Goal: Task Accomplishment & Management: Use online tool/utility

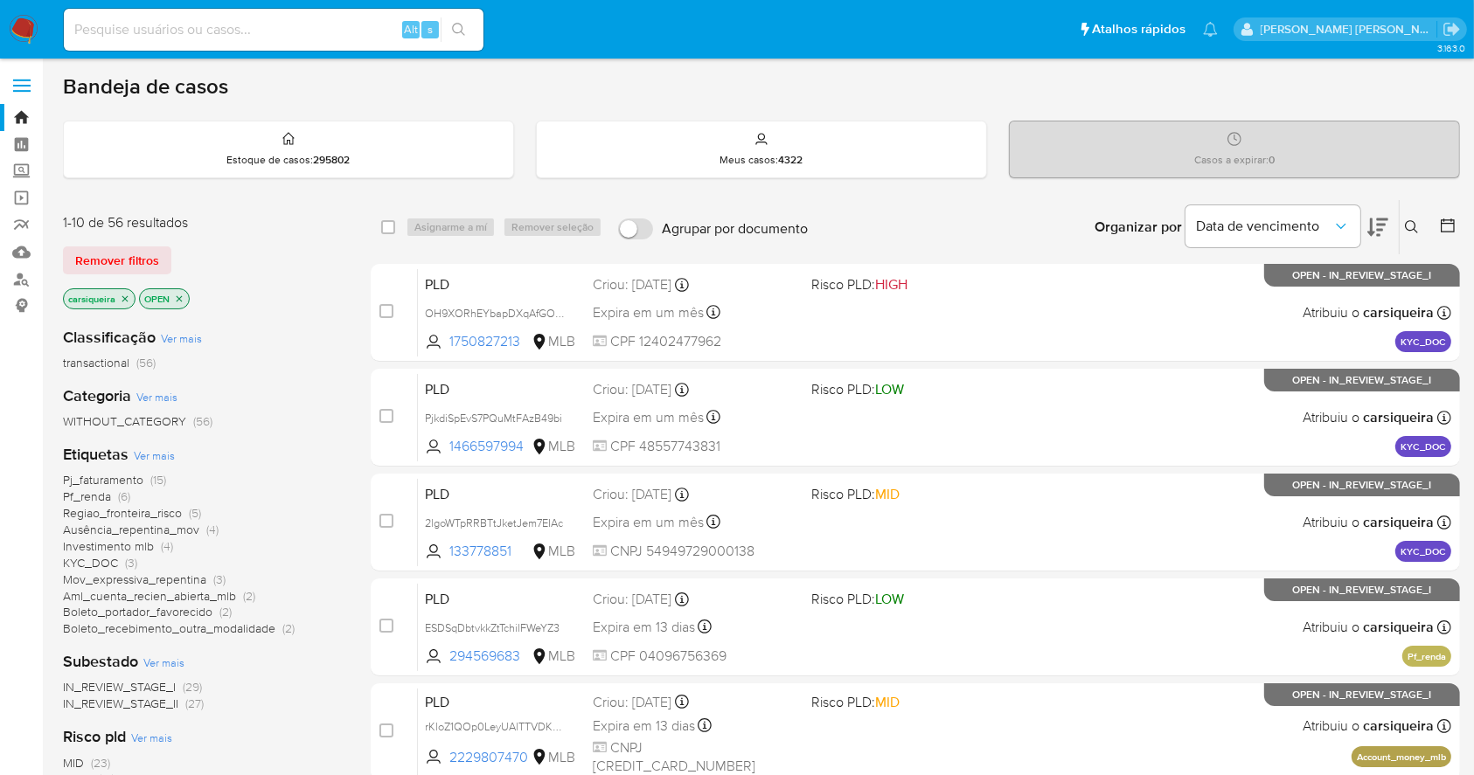
click at [264, 33] on input at bounding box center [274, 29] width 420 height 23
paste input "445862971"
type input "445862971"
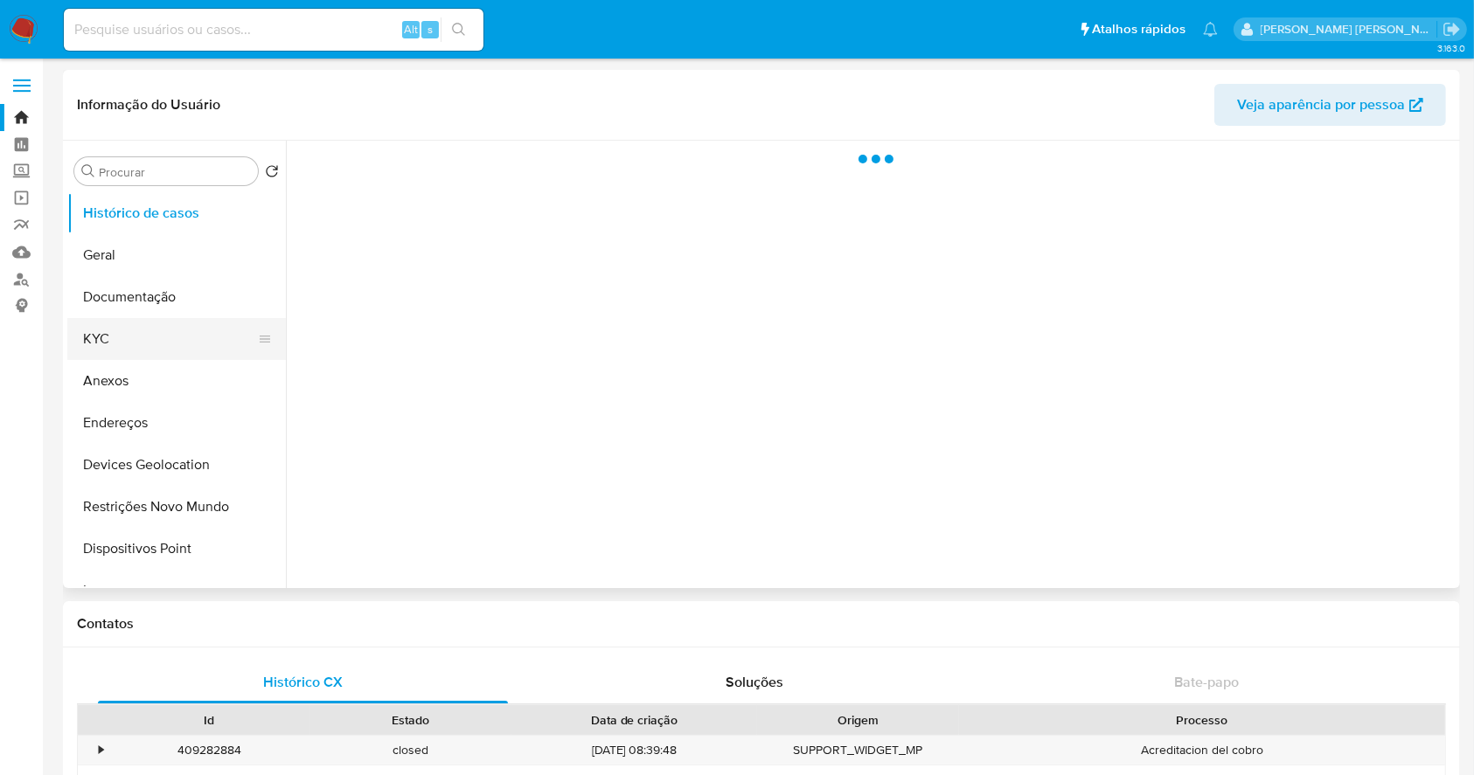
select select "10"
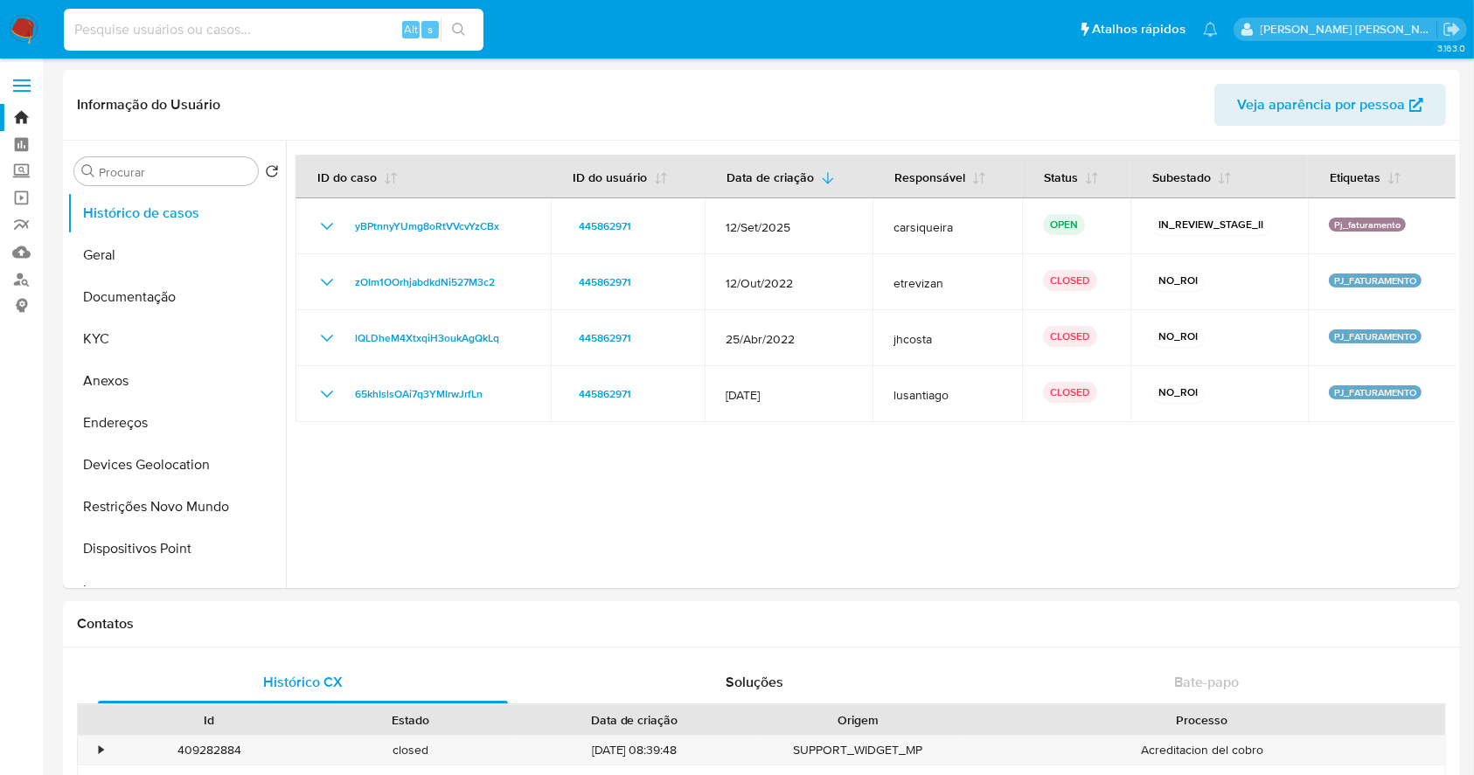
click at [154, 24] on input at bounding box center [274, 29] width 420 height 23
paste input "242451723"
type input "242451723"
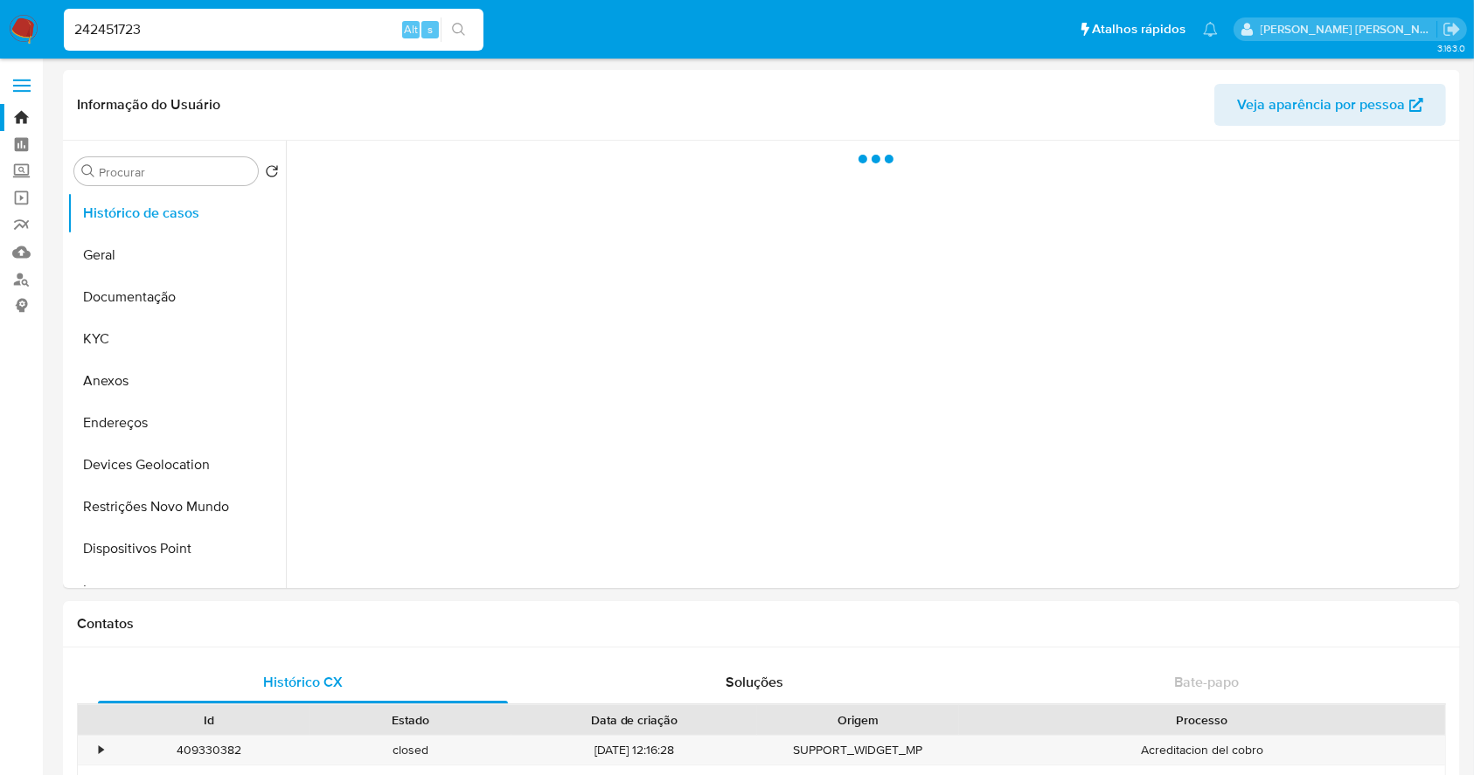
select select "10"
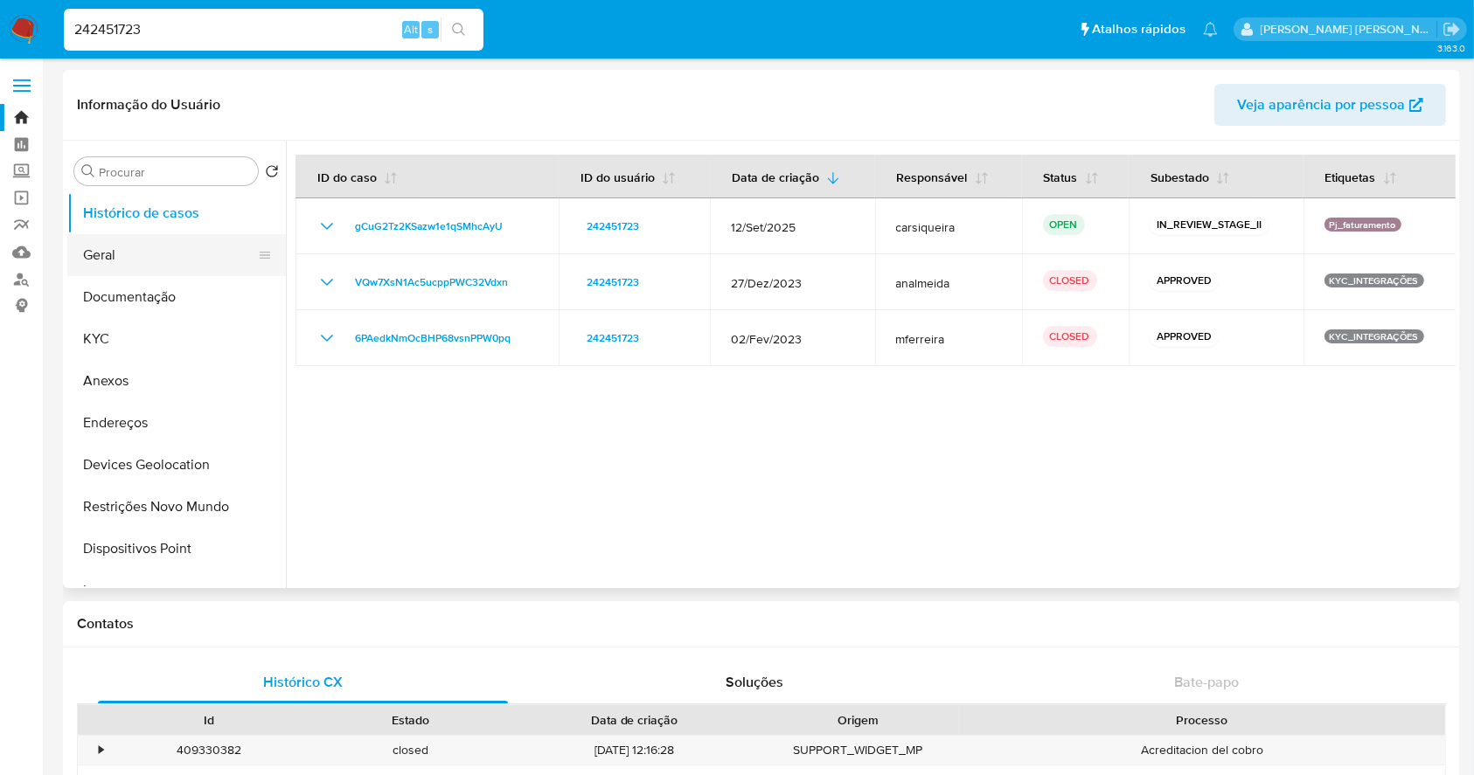
click at [135, 251] on button "Geral" at bounding box center [169, 255] width 205 height 42
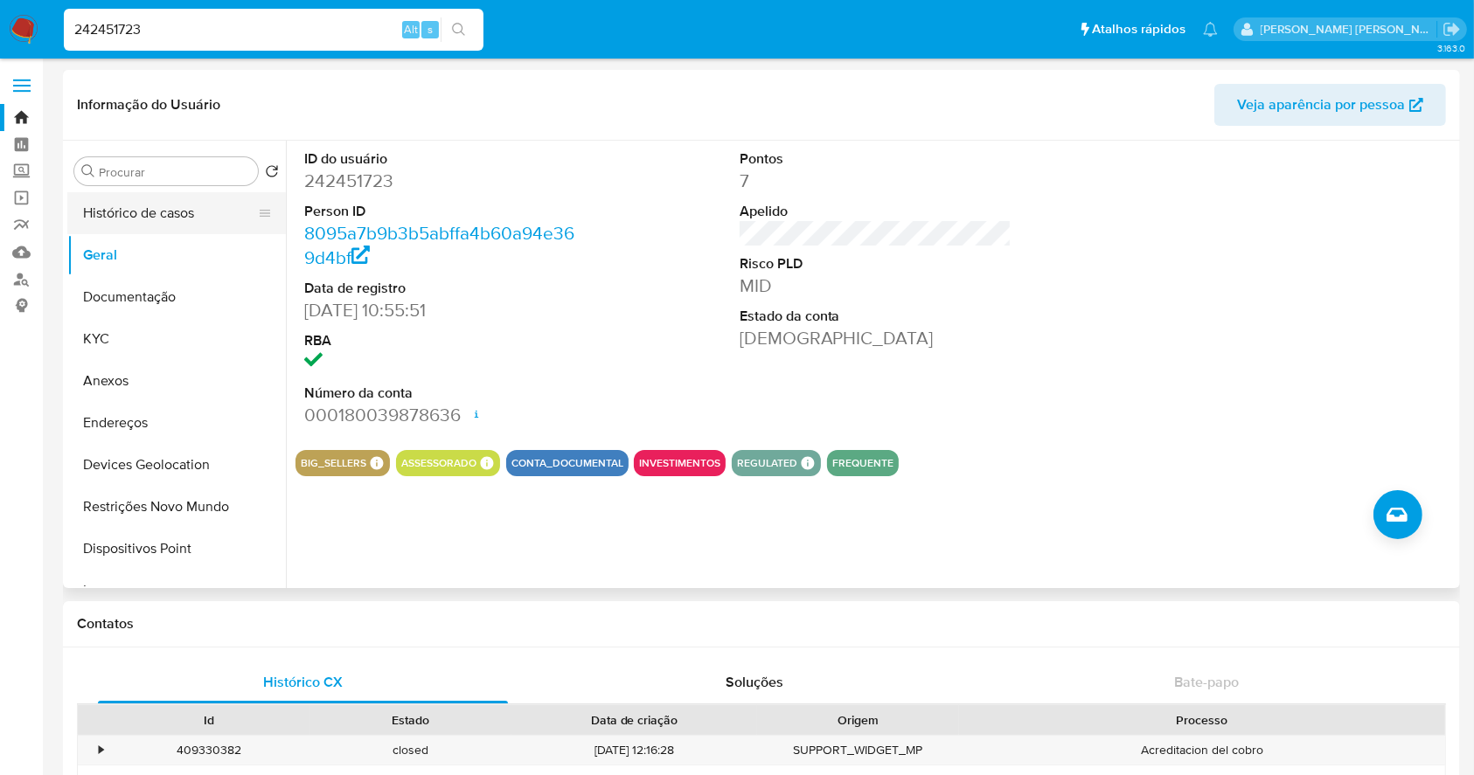
click at [156, 206] on button "Histórico de casos" at bounding box center [169, 213] width 205 height 42
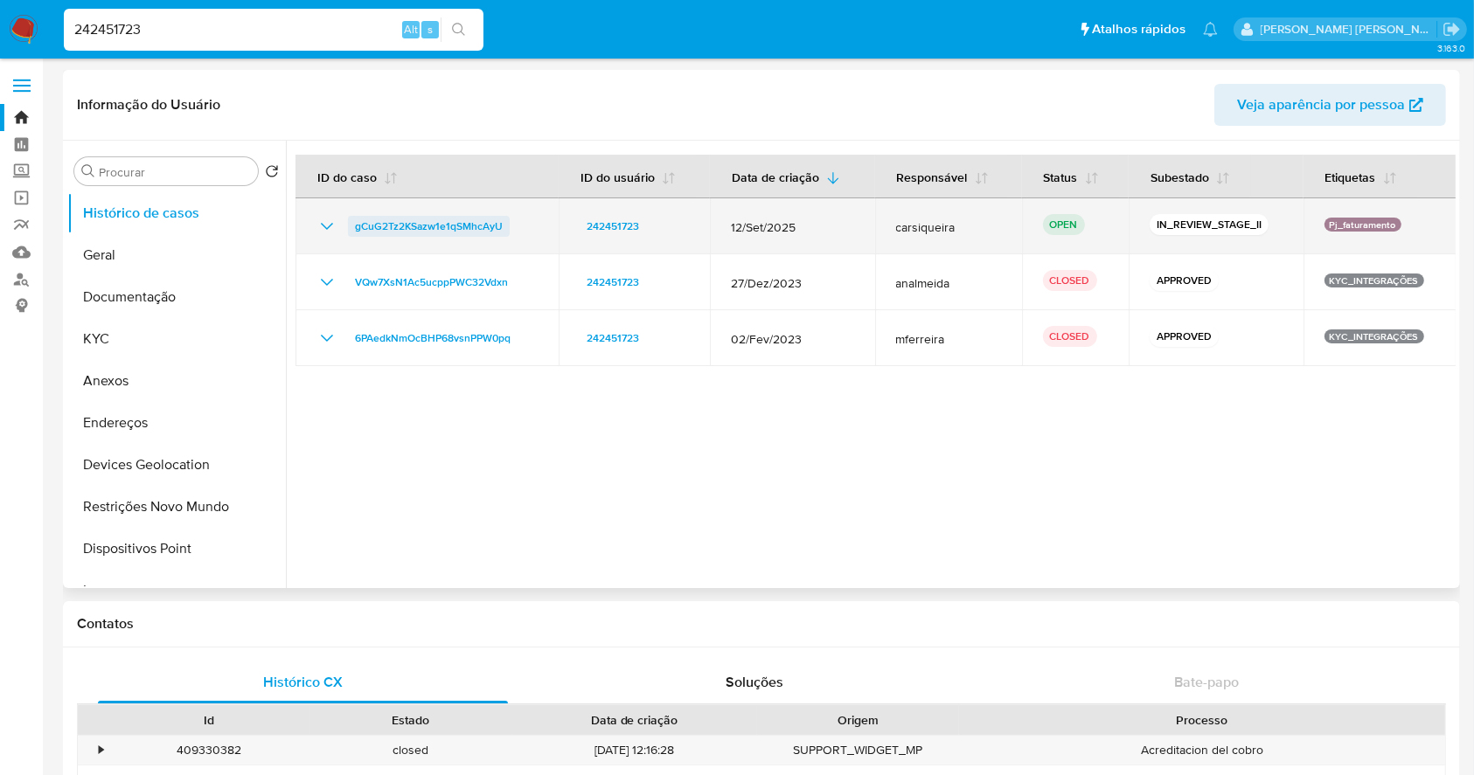
drag, startPoint x: 524, startPoint y: 230, endPoint x: 371, endPoint y: 232, distance: 152.1
click at [355, 239] on td "gCuG2Tz2KSazw1e1qSMhcAyU" at bounding box center [426, 226] width 263 height 56
drag, startPoint x: 531, startPoint y: 226, endPoint x: 404, endPoint y: 217, distance: 127.1
click at [355, 225] on div "gCuG2Tz2KSazw1e1qSMhcAyU" at bounding box center [426, 226] width 221 height 21
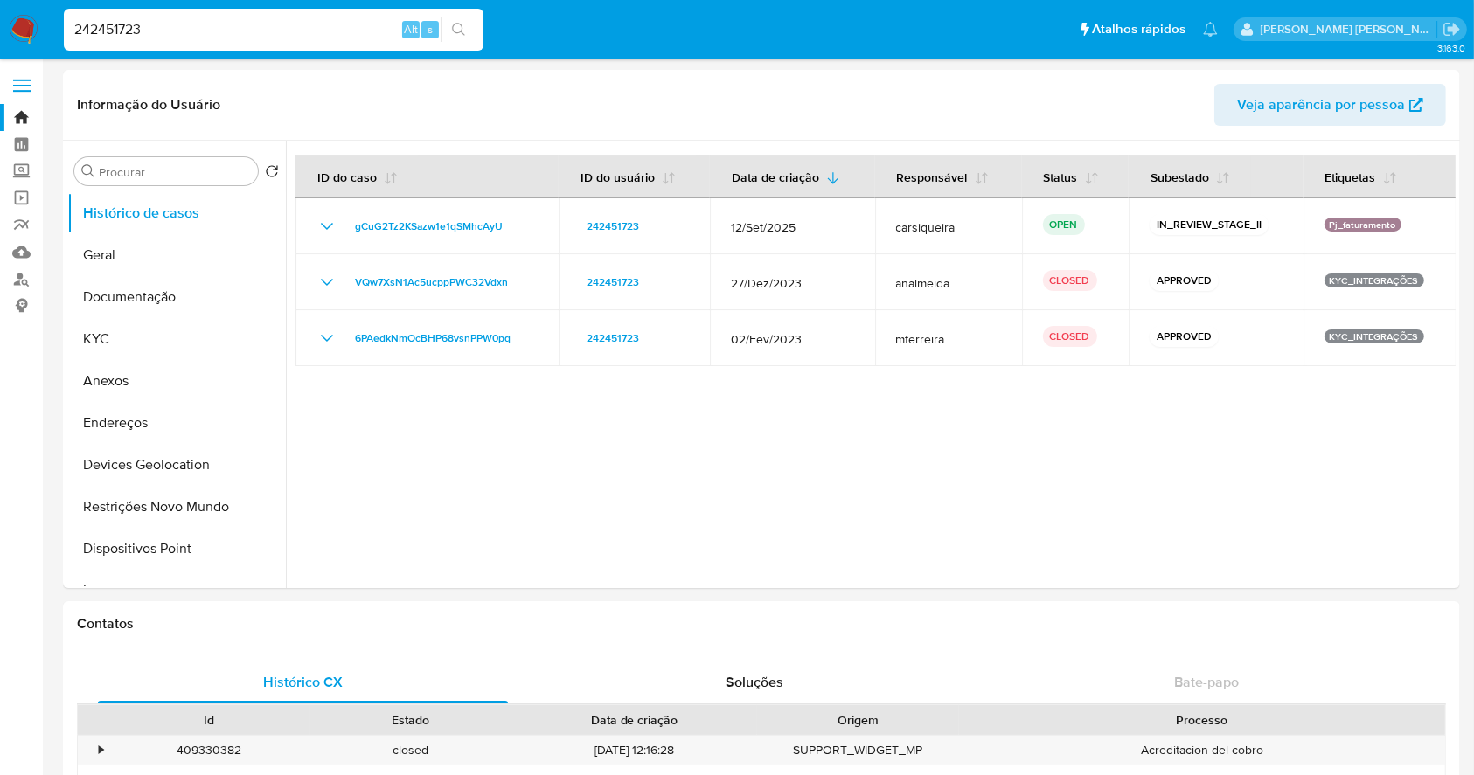
click at [108, 21] on input "242451723" at bounding box center [274, 29] width 420 height 23
paste input "gCuG2Tz2KSazw1e1qSMhcAyU"
type input "gCuG2Tz2KSazw1e1qSMhcAyU"
click at [460, 19] on button "search-icon" at bounding box center [459, 29] width 36 height 24
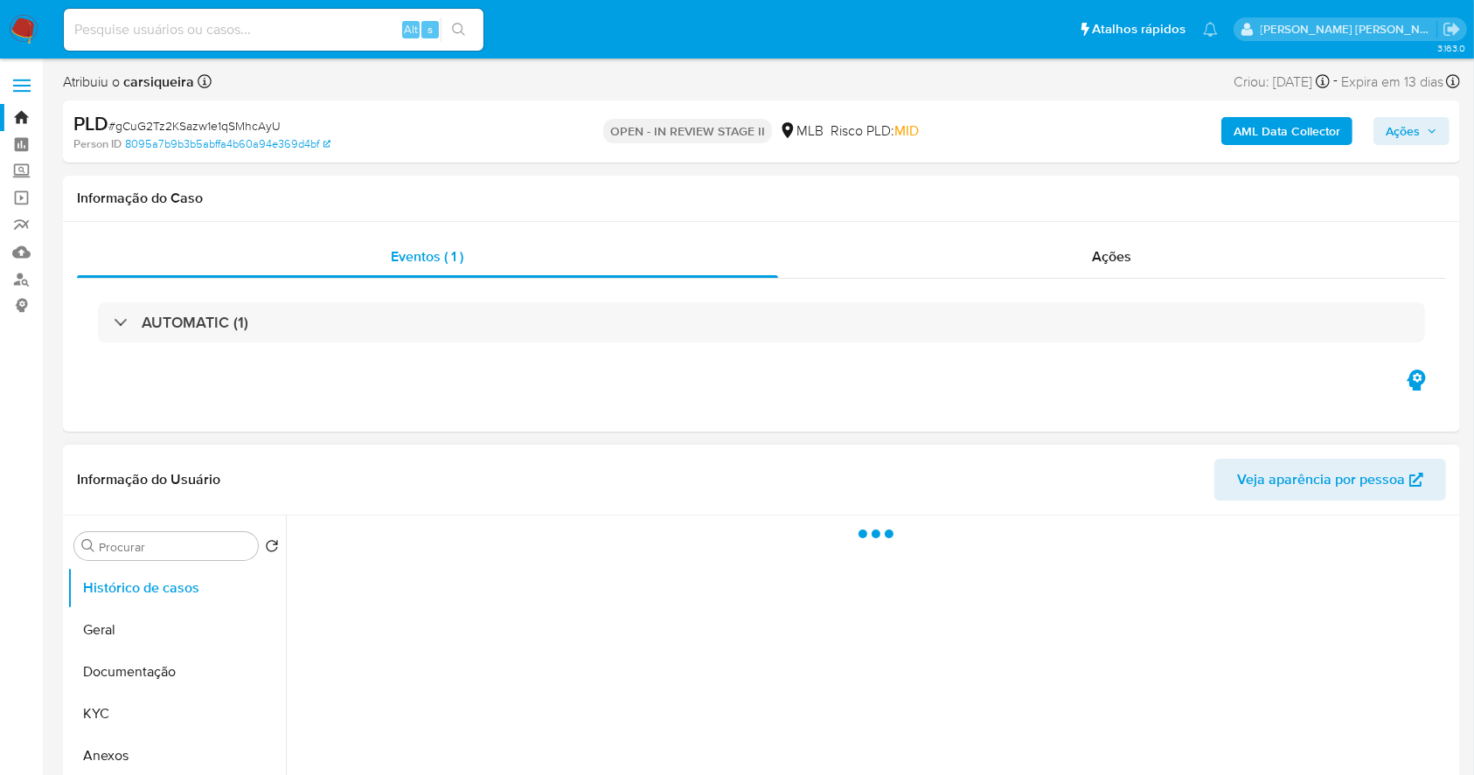
select select "10"
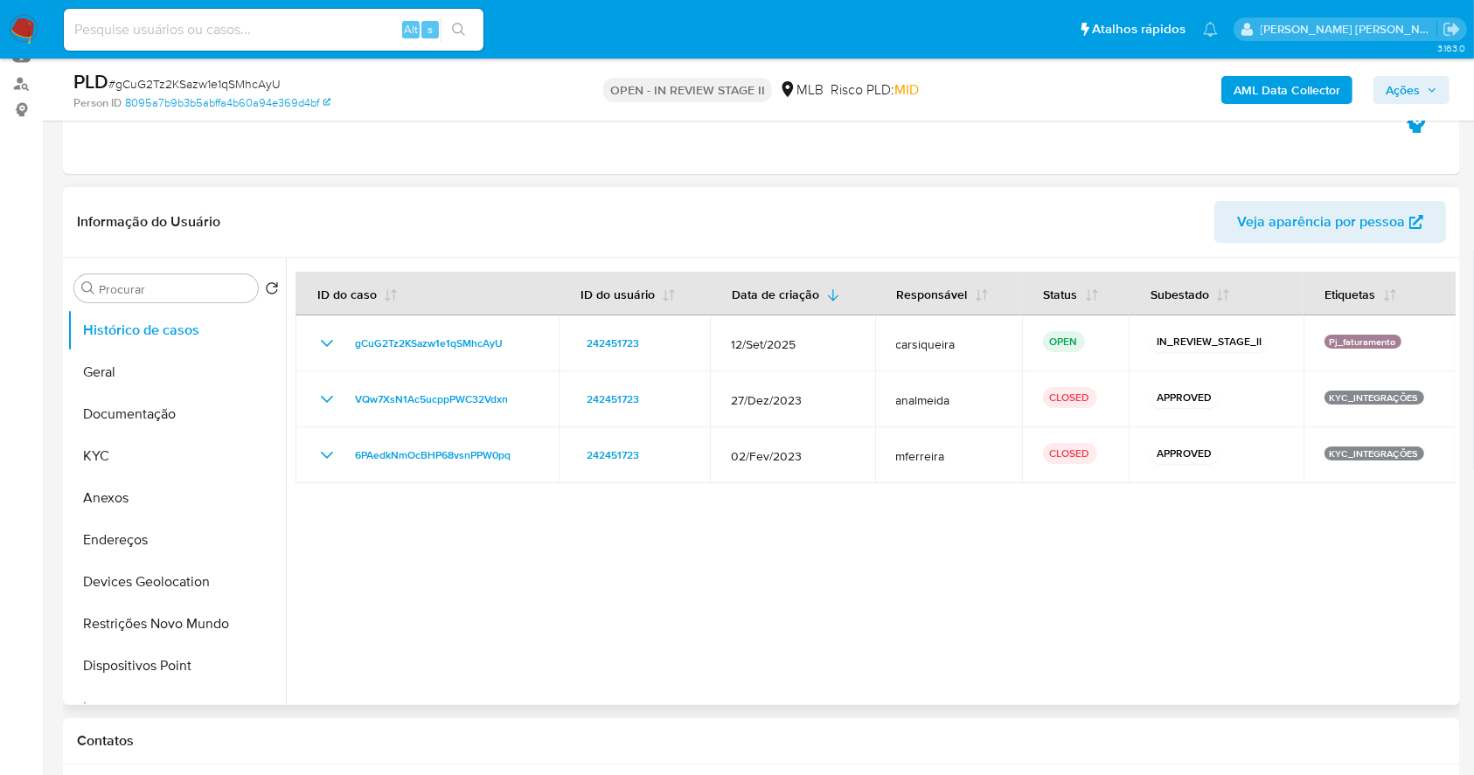
scroll to position [232, 0]
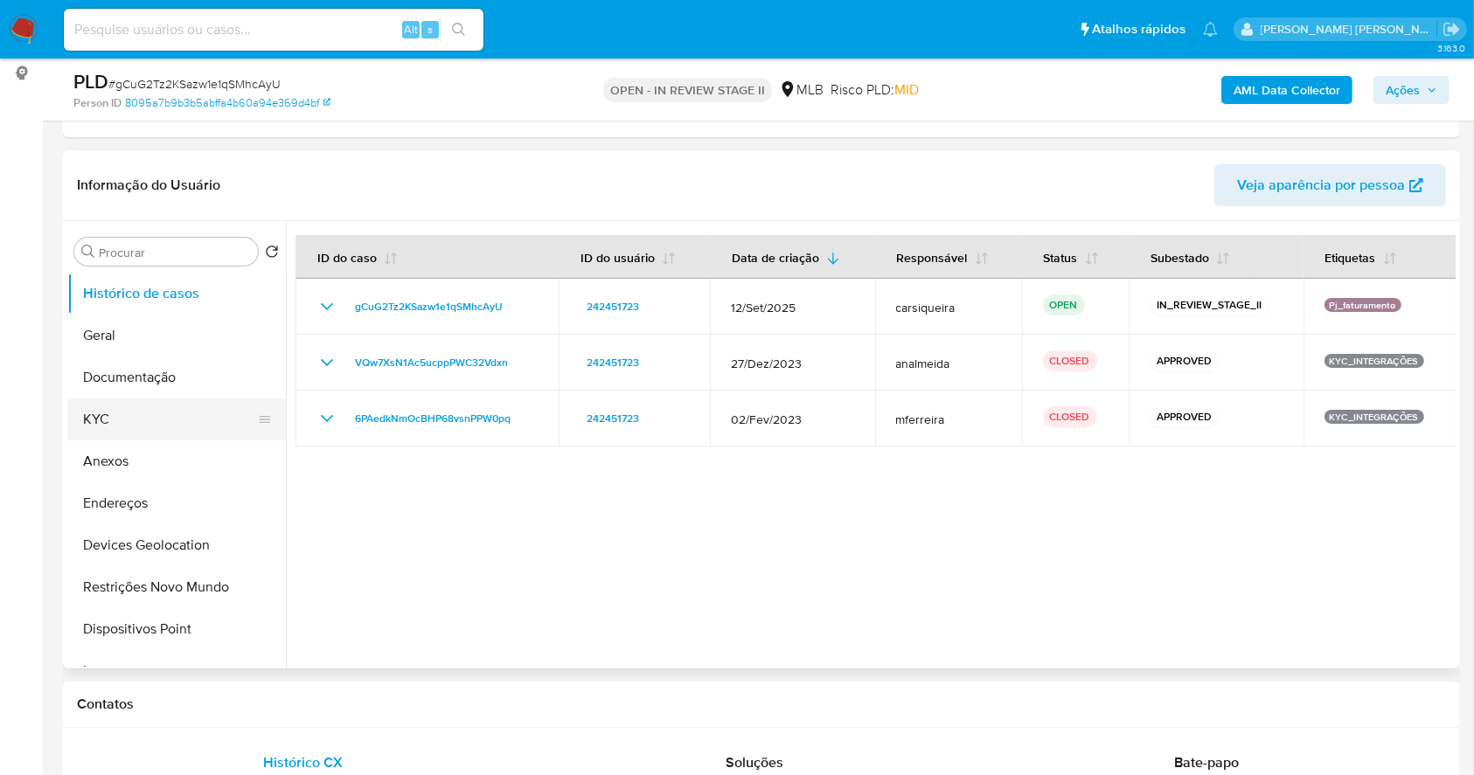
click at [126, 405] on button "KYC" at bounding box center [169, 420] width 205 height 42
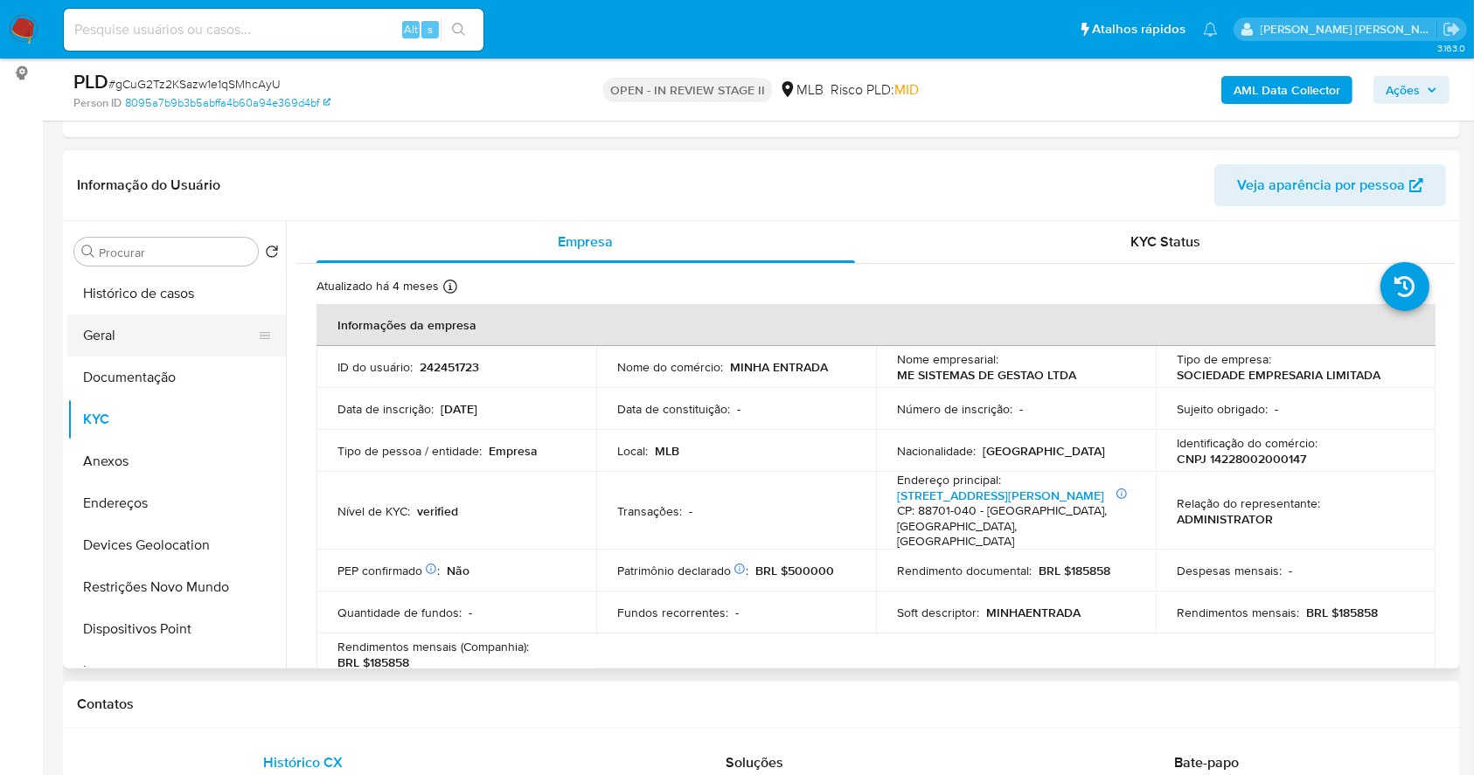
click at [116, 343] on button "Geral" at bounding box center [169, 336] width 205 height 42
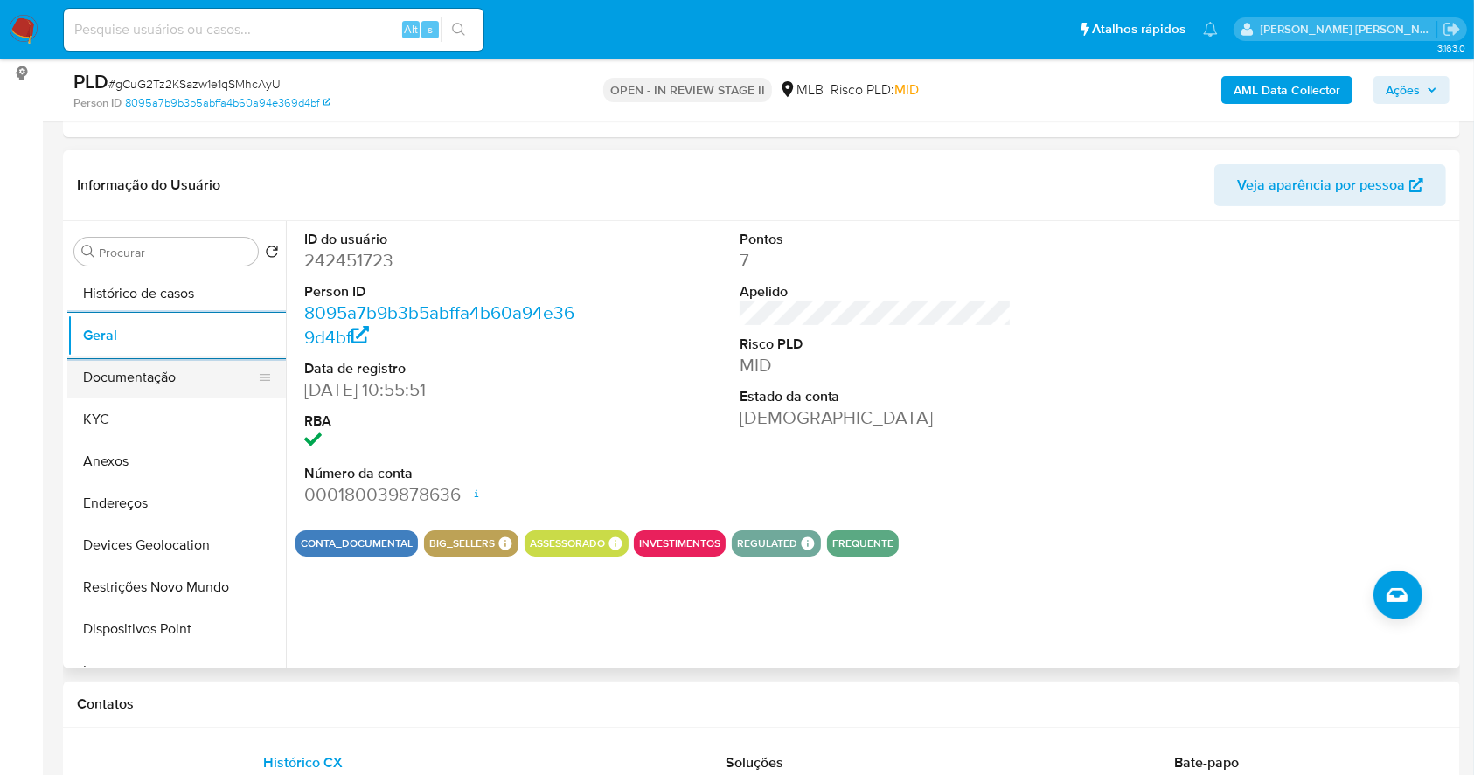
click at [123, 373] on button "Documentação" at bounding box center [169, 378] width 205 height 42
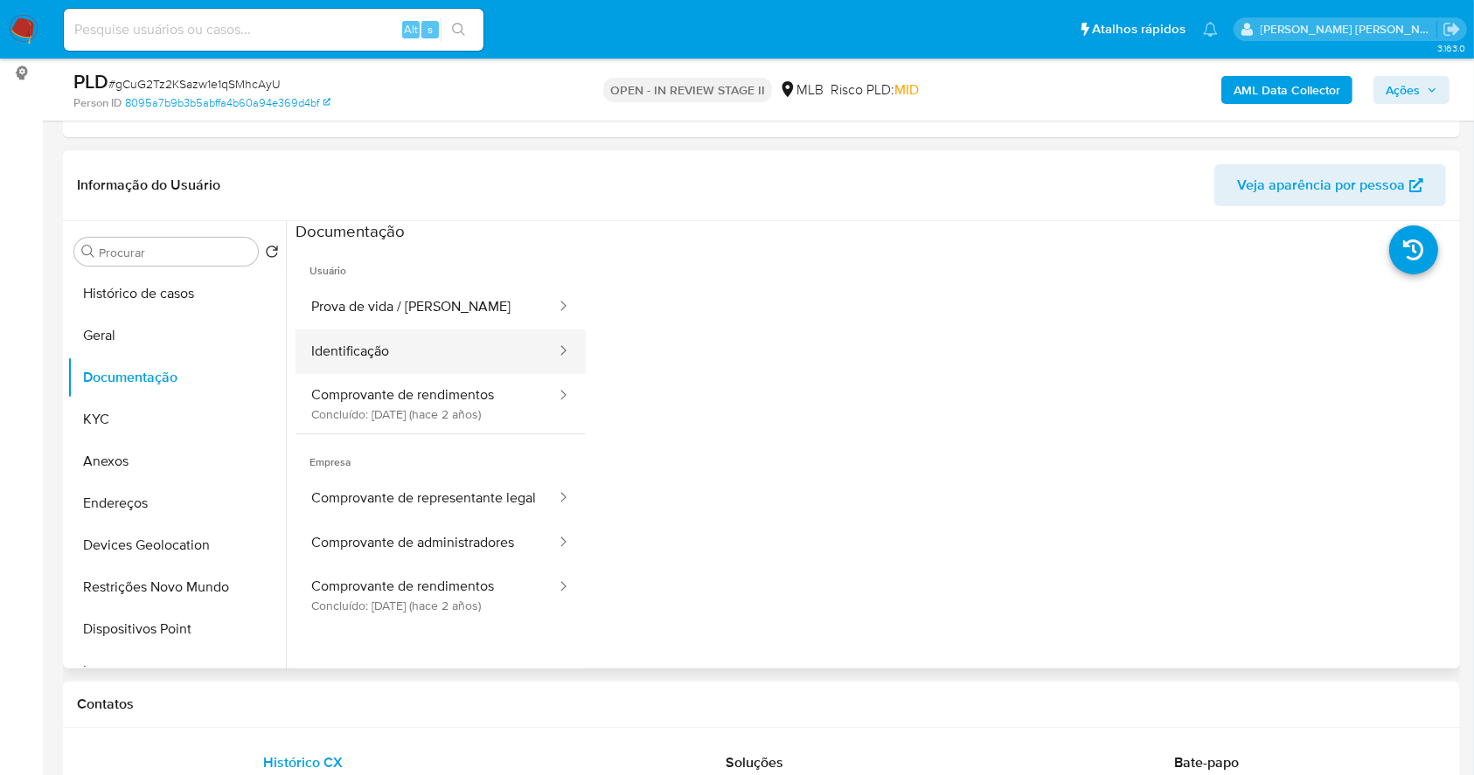
click at [486, 371] on button "Identificação" at bounding box center [426, 352] width 262 height 45
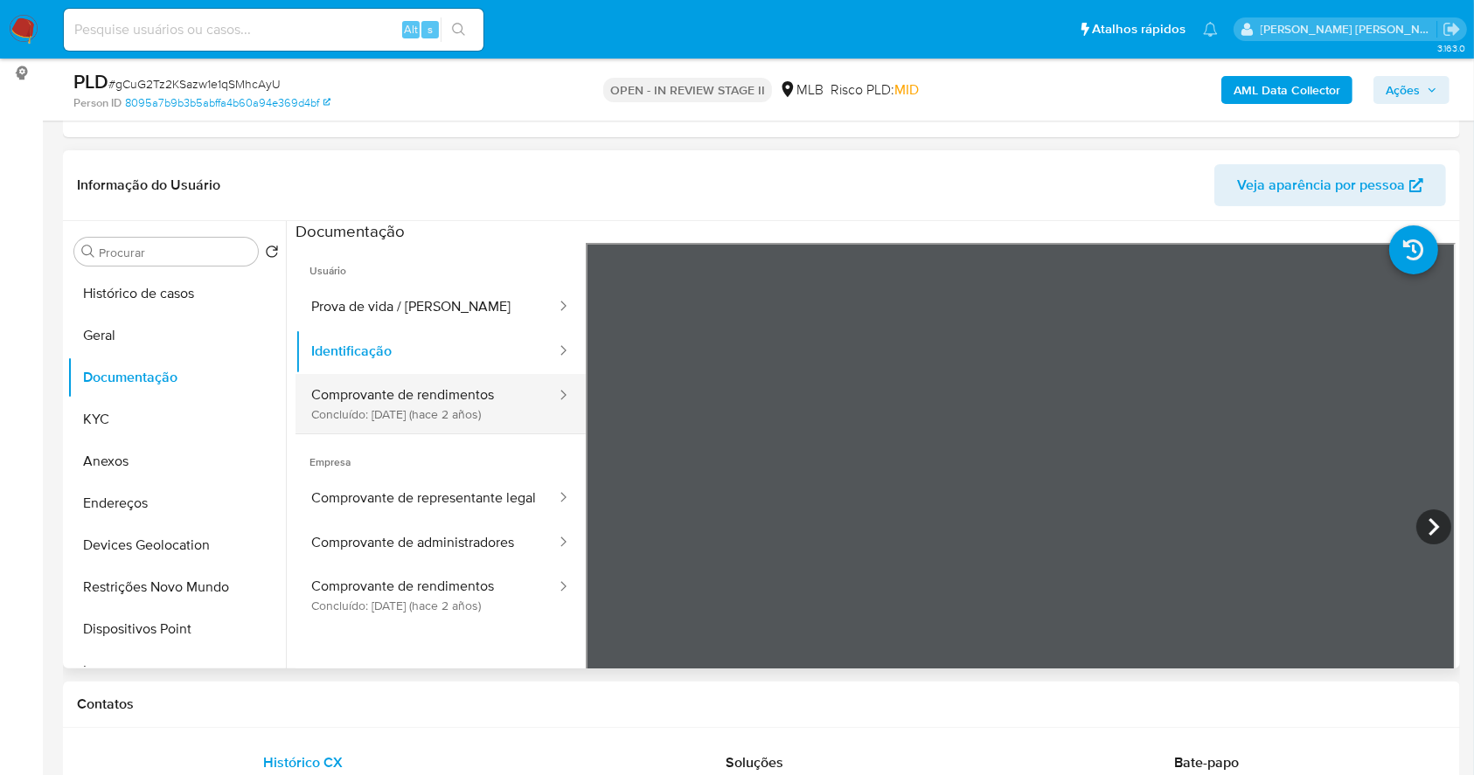
click at [489, 413] on button "Comprovante de rendimentos Concluído: 28/06/2023 (hace 2 años)" at bounding box center [426, 403] width 262 height 59
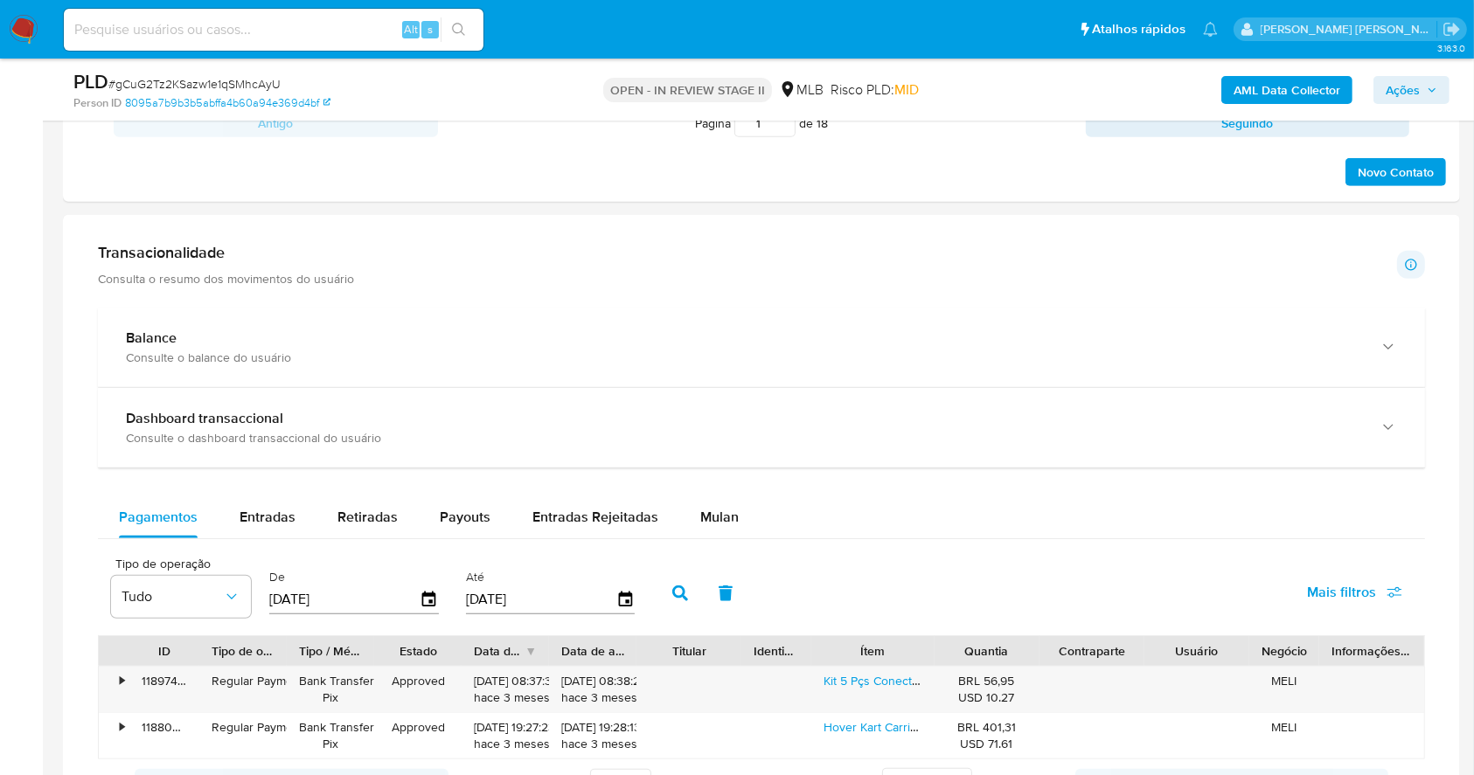
scroll to position [1251, 0]
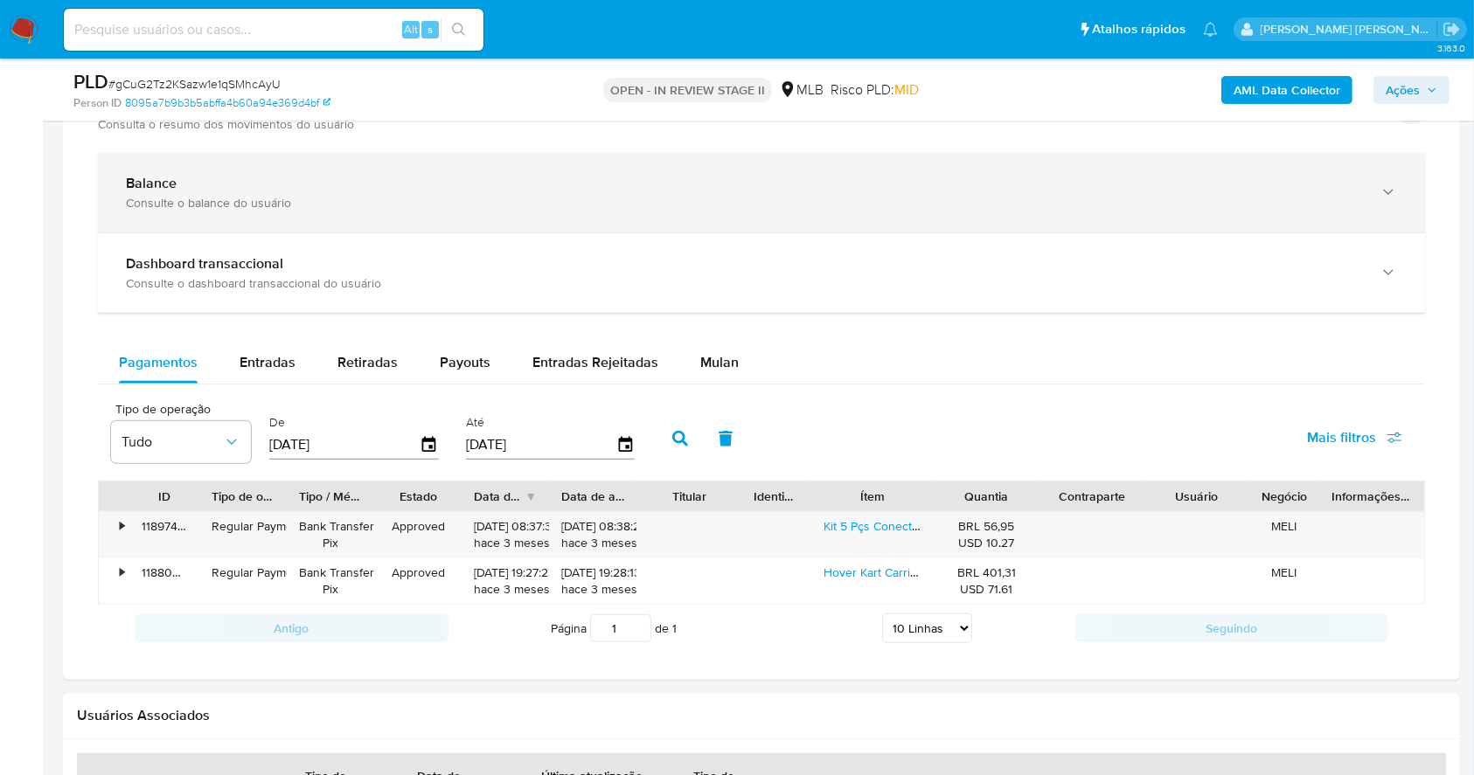
click at [482, 213] on div "Balance Consulte o balance do usuário" at bounding box center [761, 193] width 1327 height 80
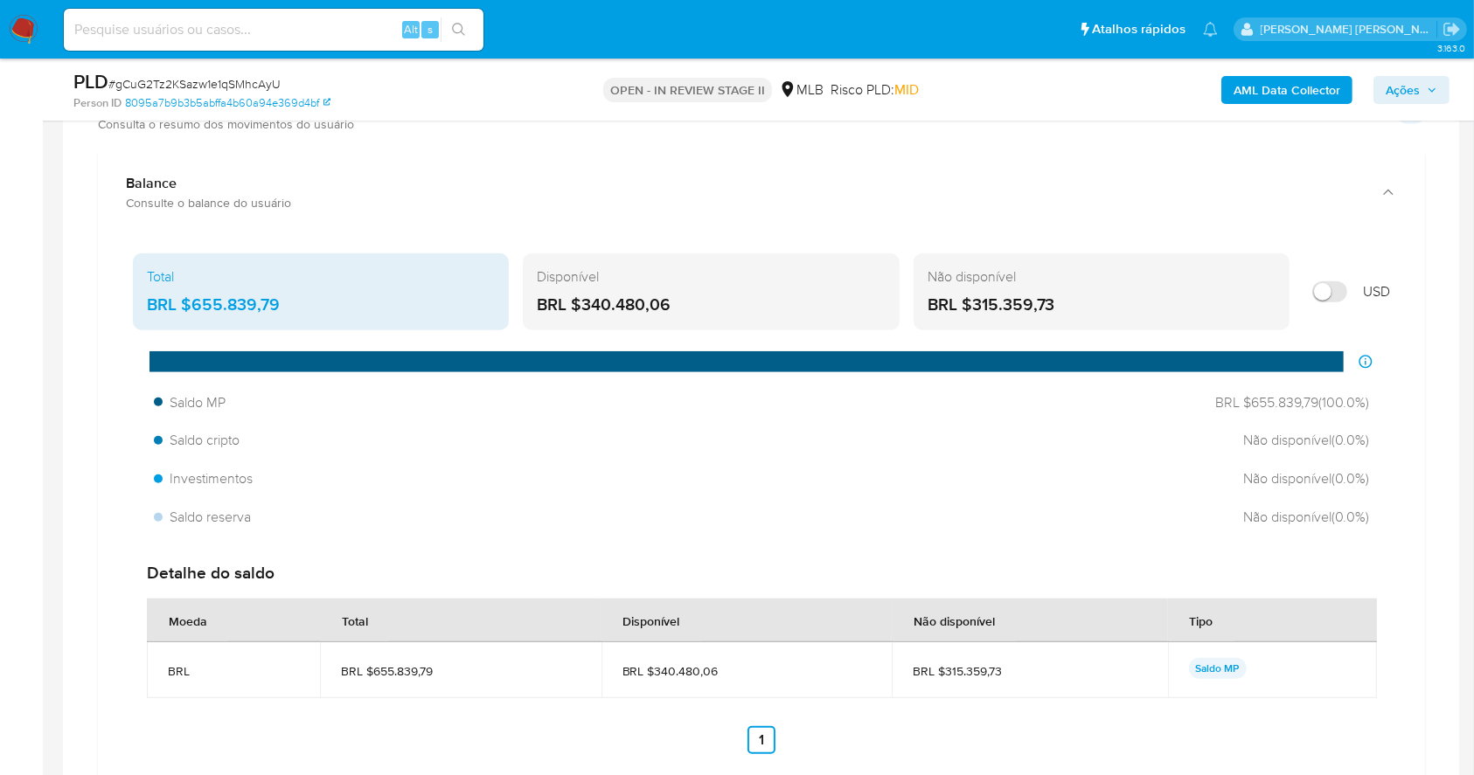
drag, startPoint x: 673, startPoint y: 294, endPoint x: 586, endPoint y: 304, distance: 88.0
click at [586, 304] on div "BRL $340.480,06" at bounding box center [711, 305] width 348 height 23
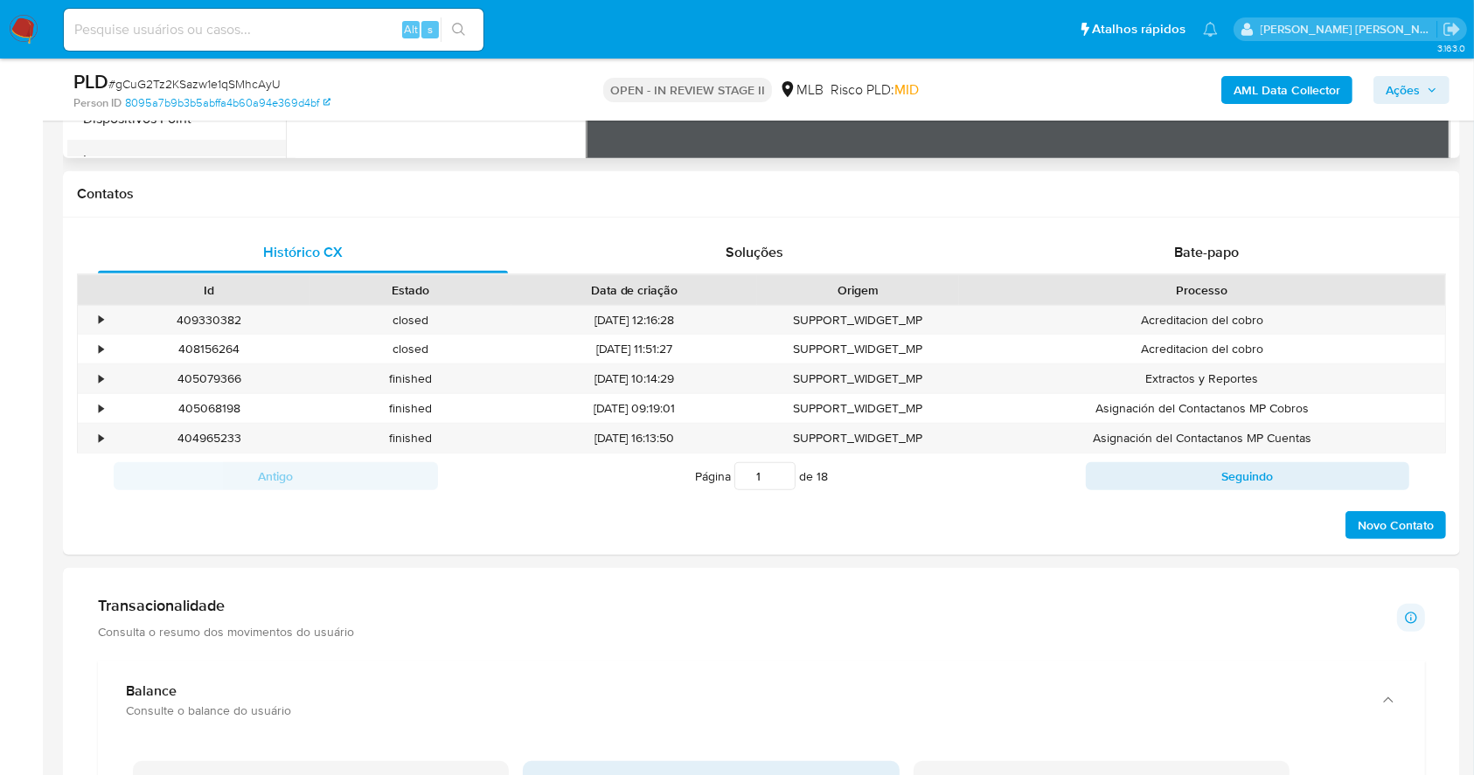
scroll to position [318, 0]
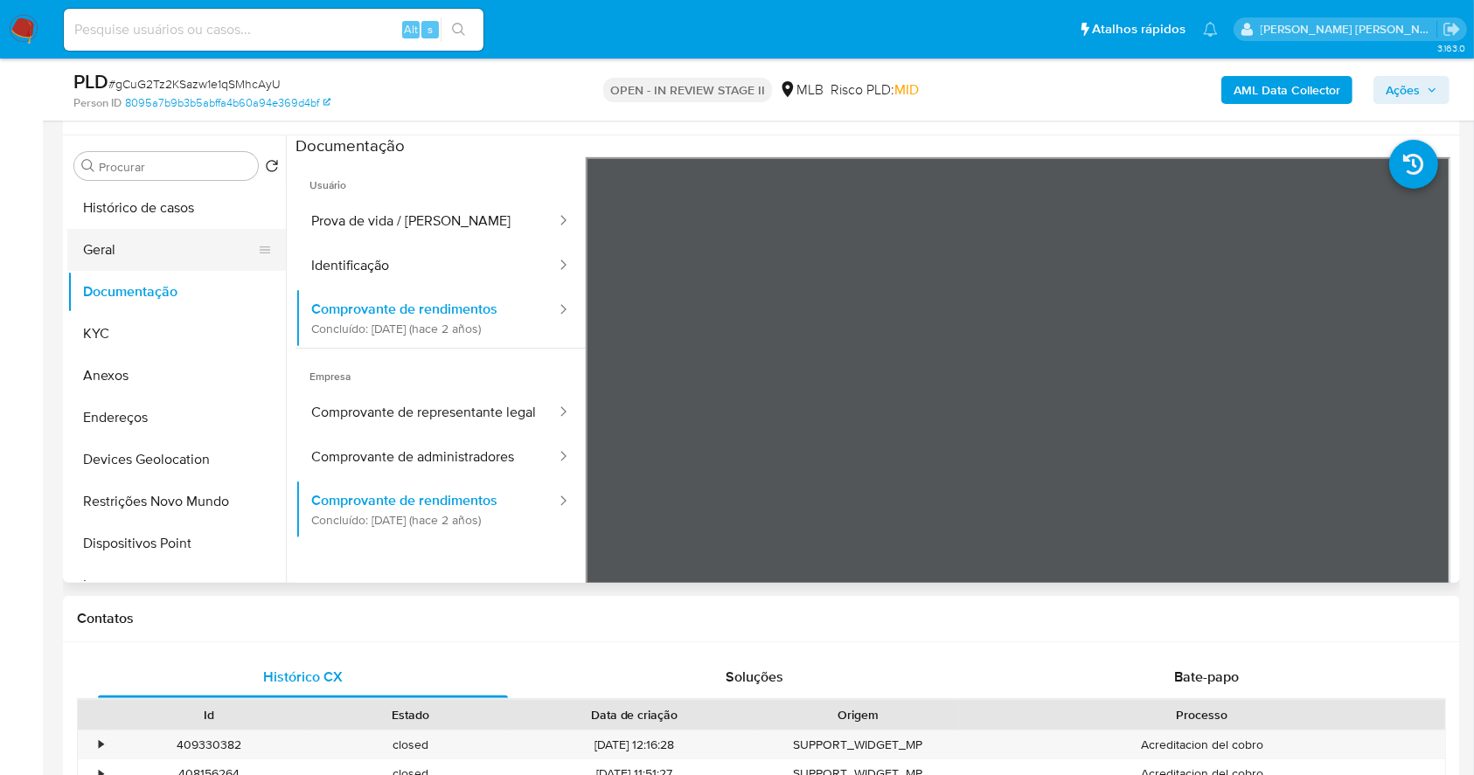
click at [135, 230] on button "Geral" at bounding box center [169, 250] width 205 height 42
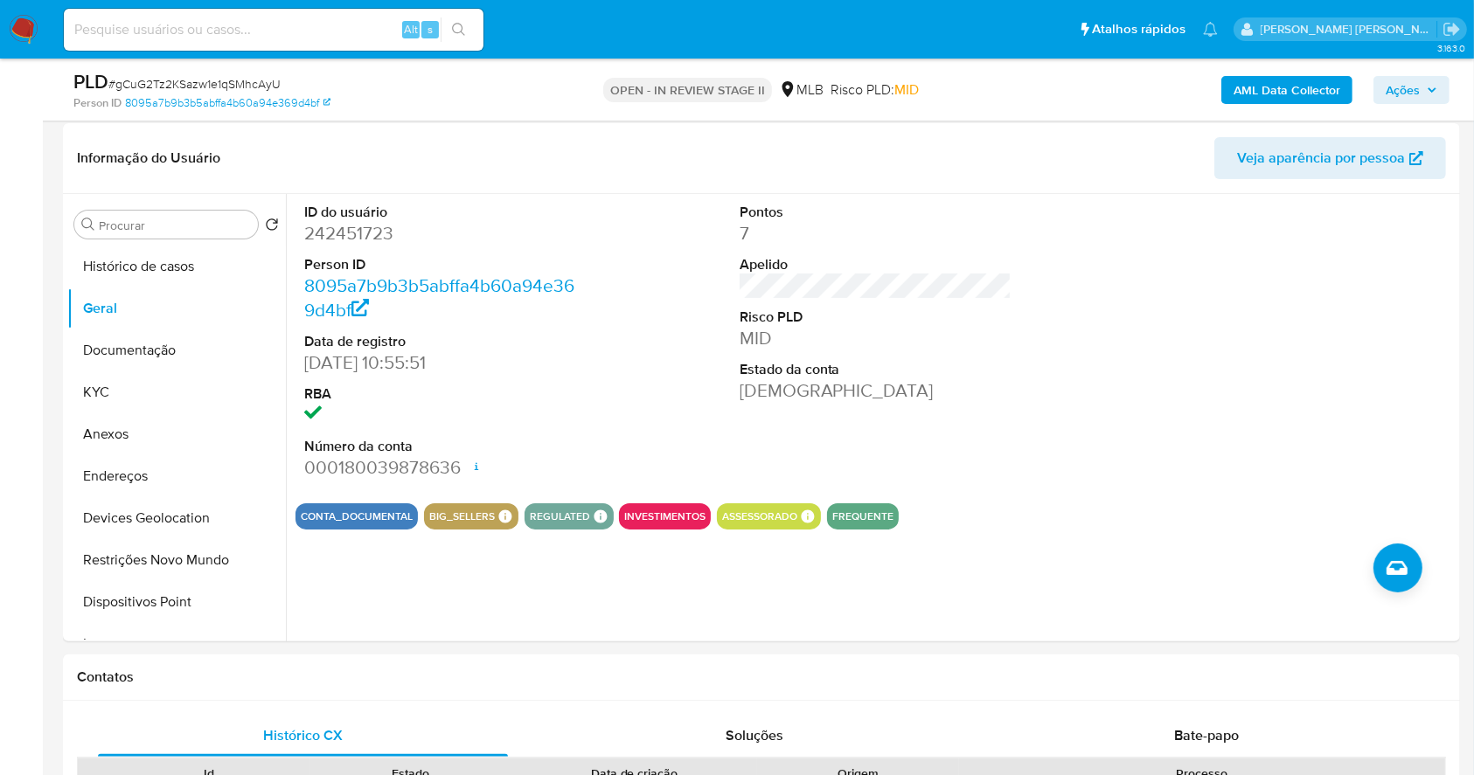
scroll to position [195, 0]
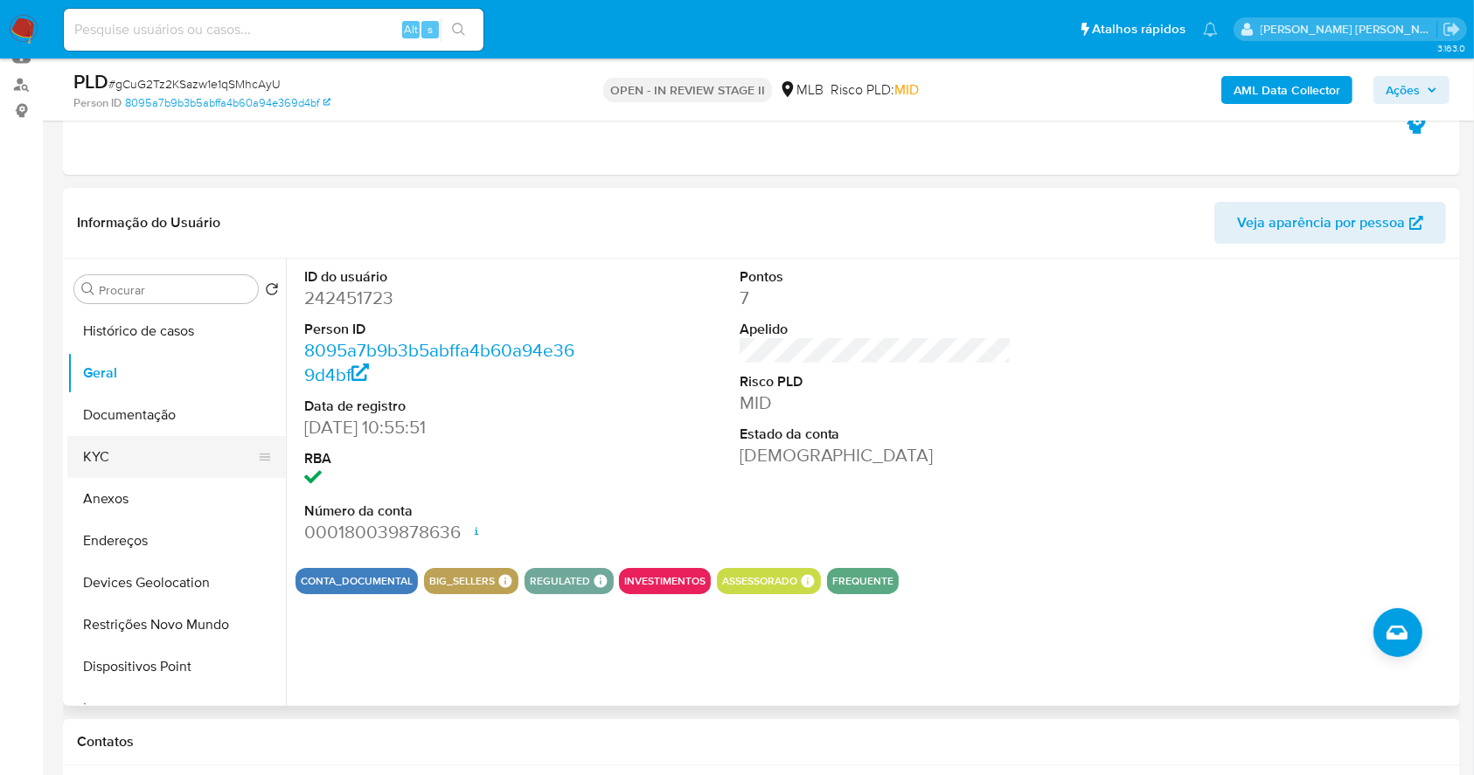
click at [133, 454] on button "KYC" at bounding box center [169, 457] width 205 height 42
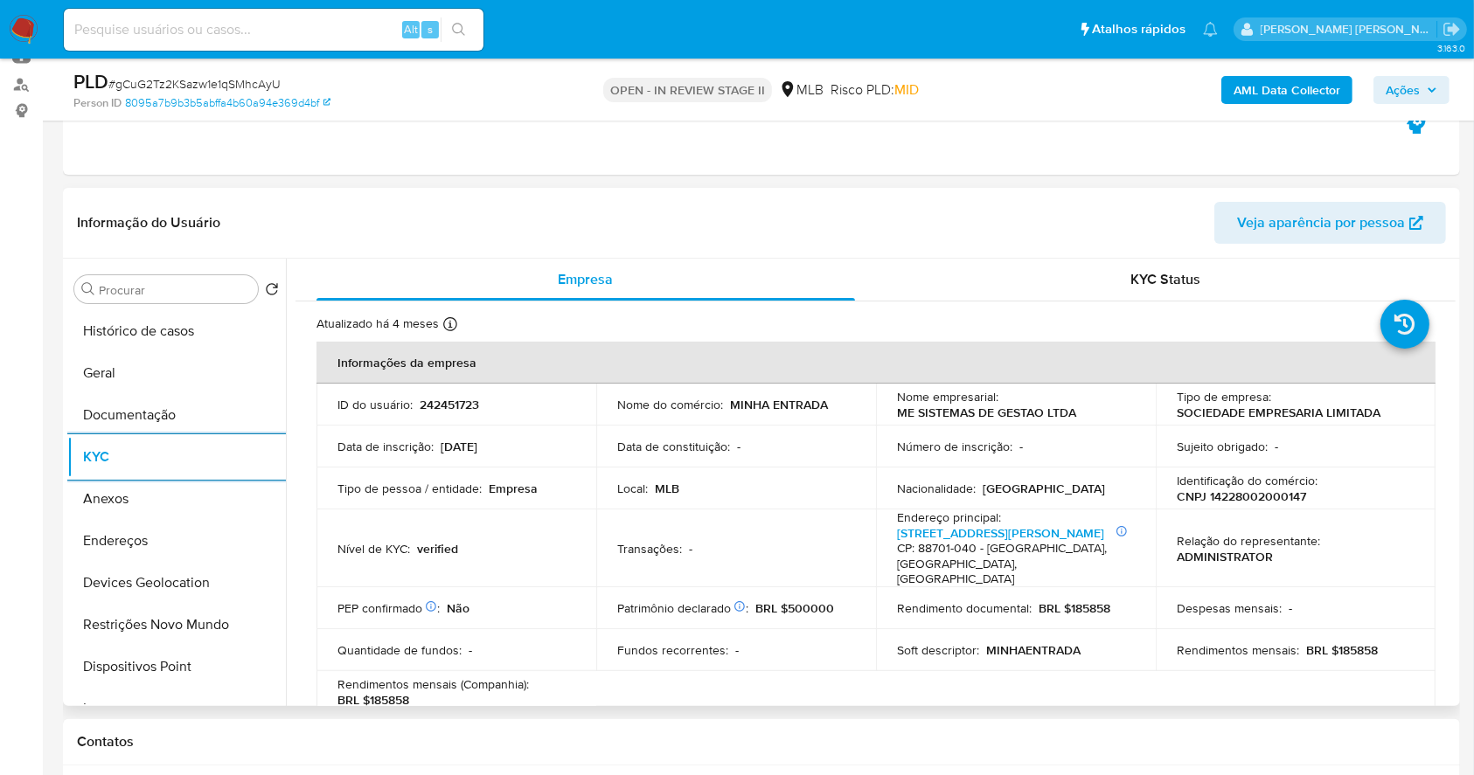
scroll to position [1029, 0]
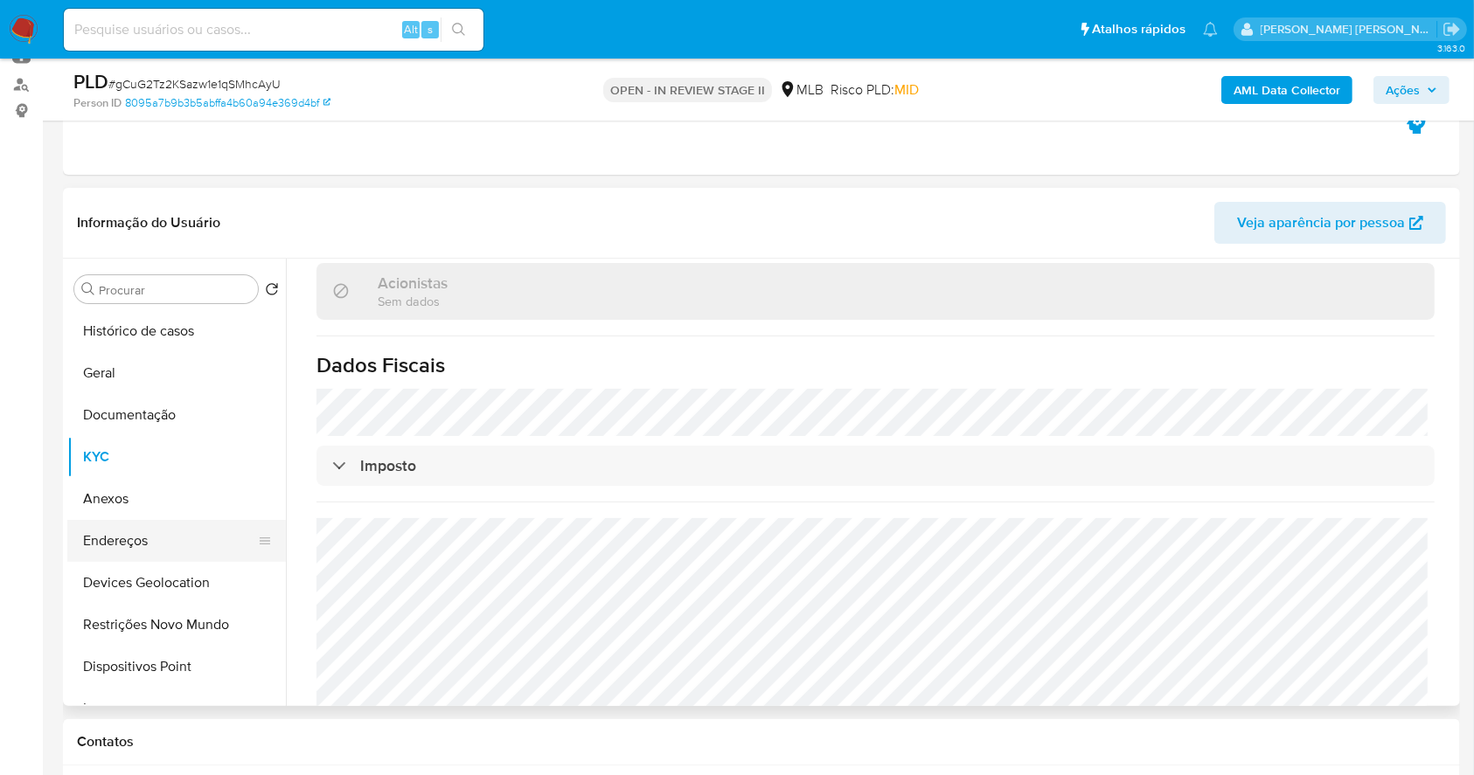
click at [195, 545] on button "Endereços" at bounding box center [169, 541] width 205 height 42
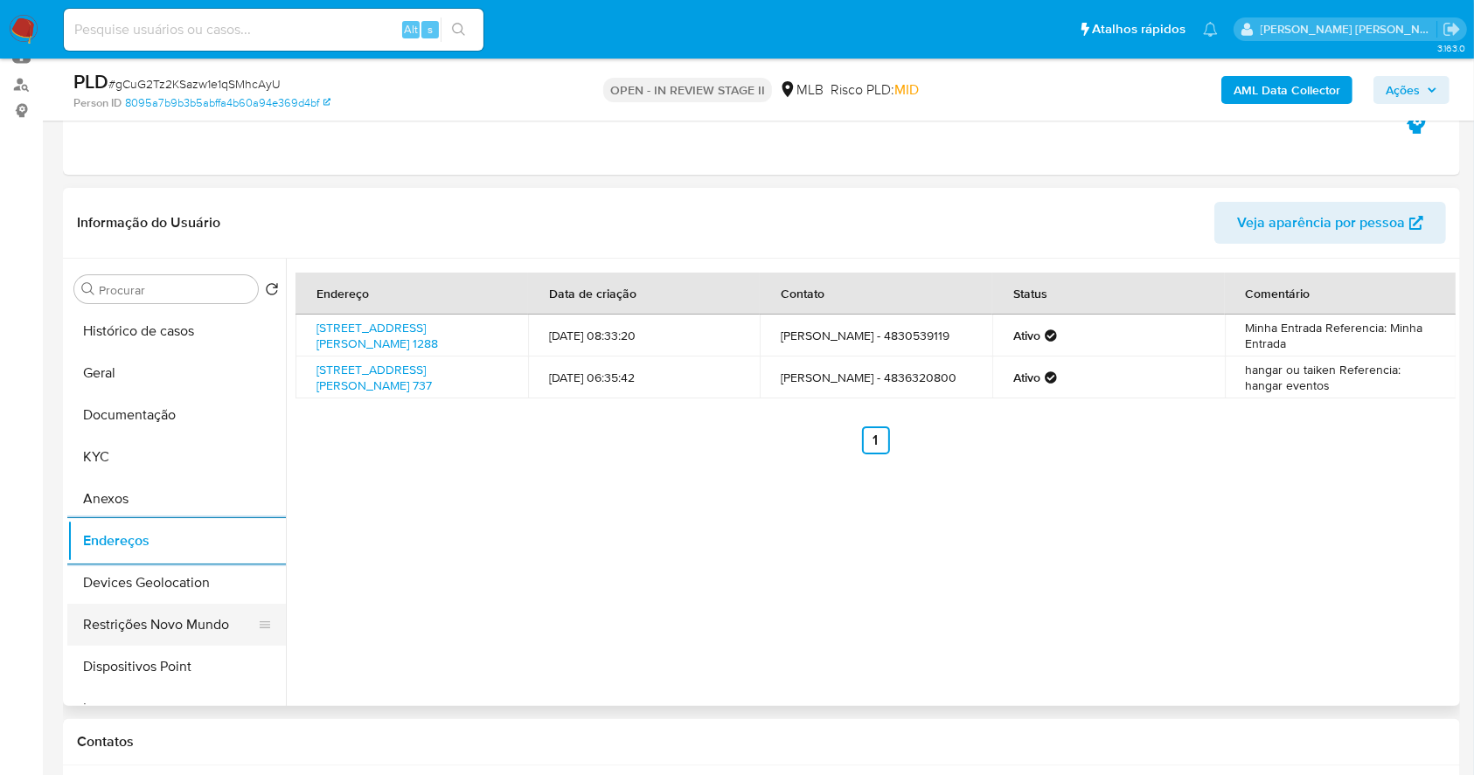
click at [126, 604] on button "Restrições Novo Mundo" at bounding box center [169, 625] width 205 height 42
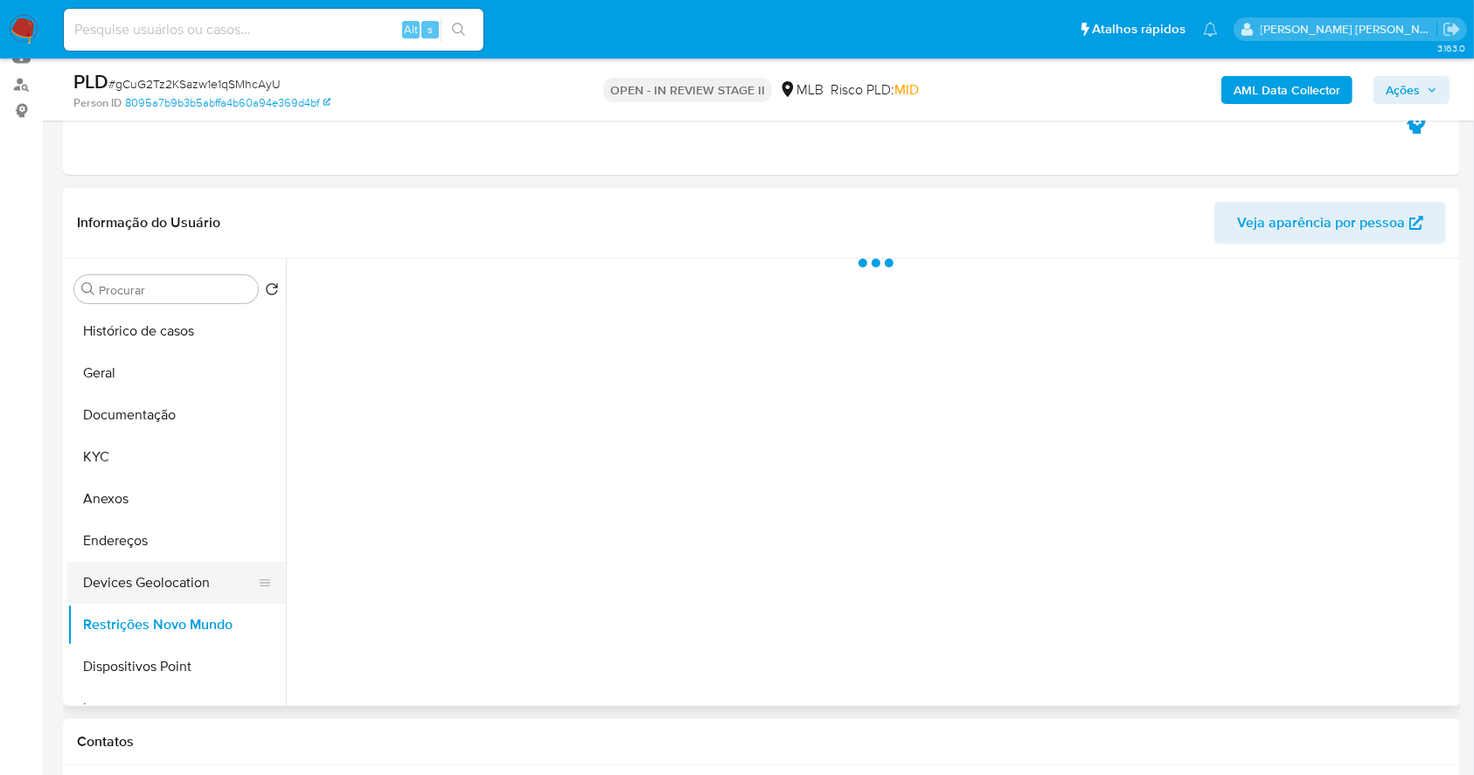
click at [126, 583] on button "Devices Geolocation" at bounding box center [169, 583] width 205 height 42
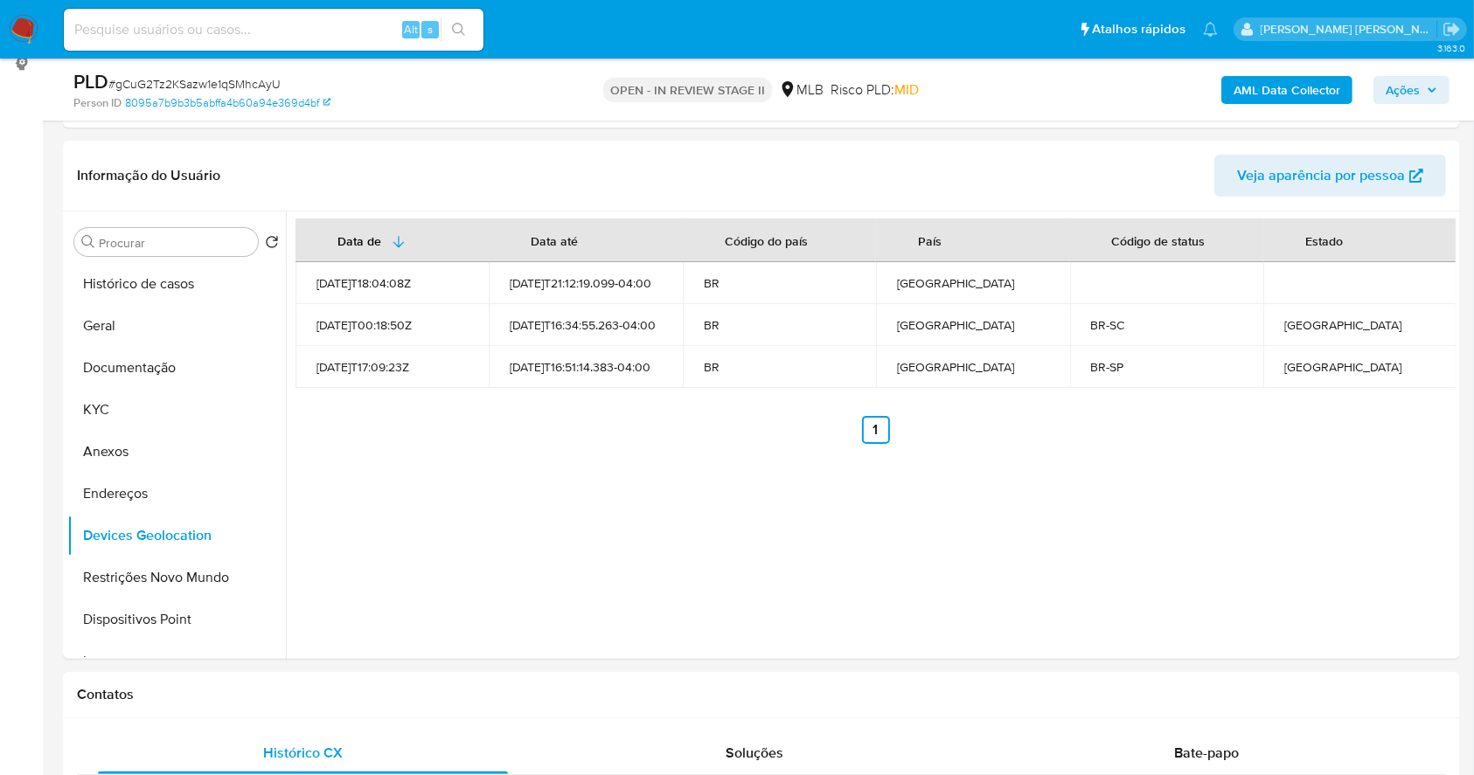
scroll to position [258, 0]
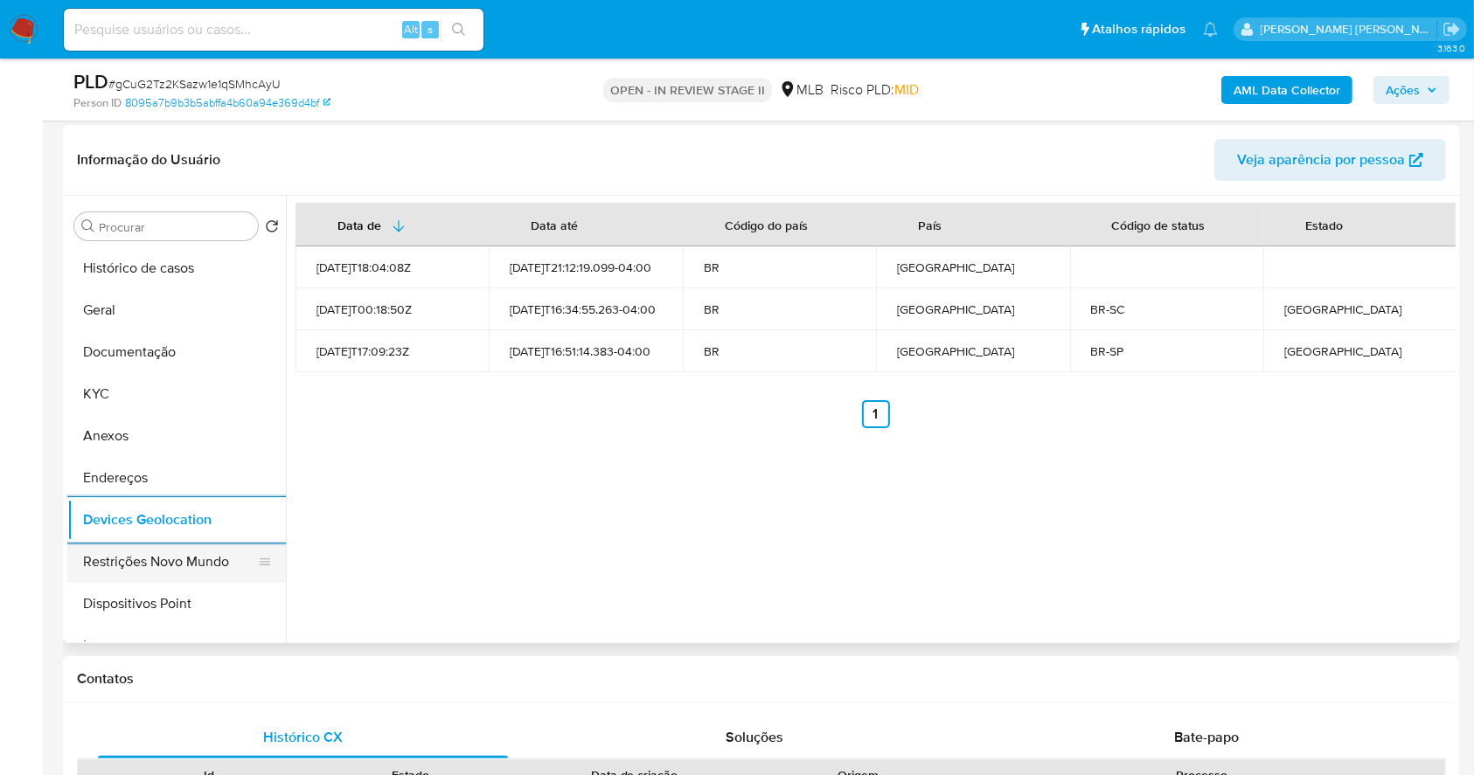
click at [140, 556] on button "Restrições Novo Mundo" at bounding box center [169, 562] width 205 height 42
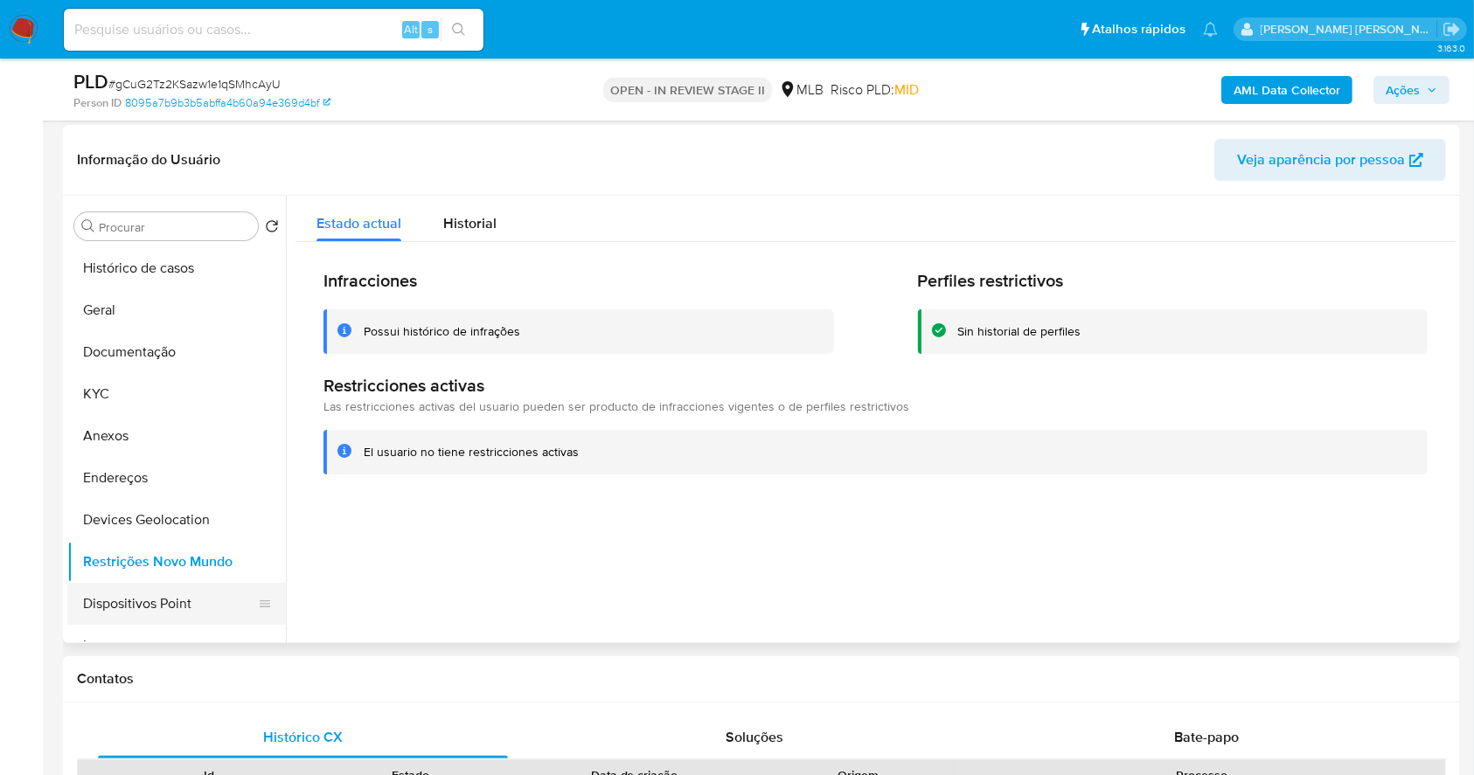
click at [191, 601] on button "Dispositivos Point" at bounding box center [169, 604] width 205 height 42
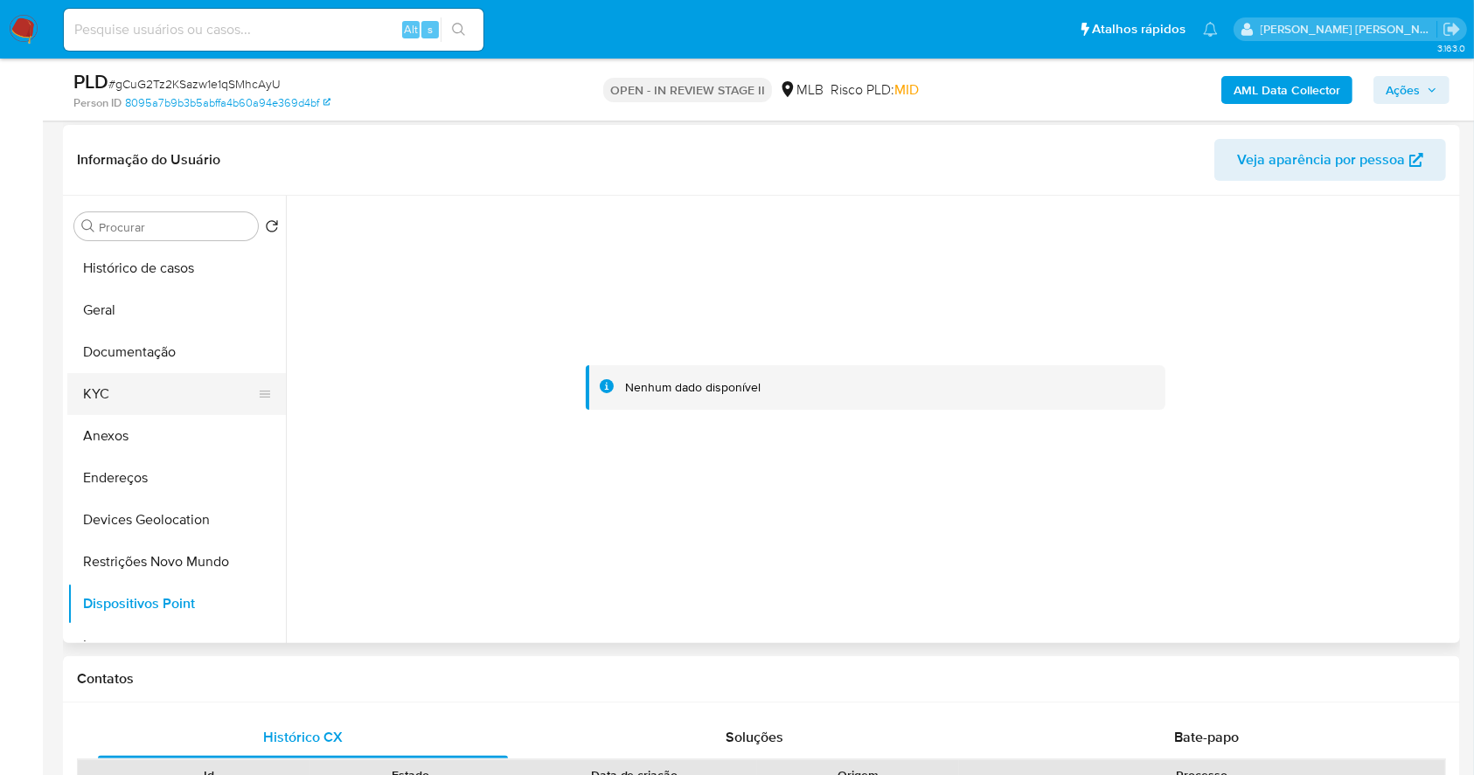
click at [139, 373] on button "KYC" at bounding box center [169, 394] width 205 height 42
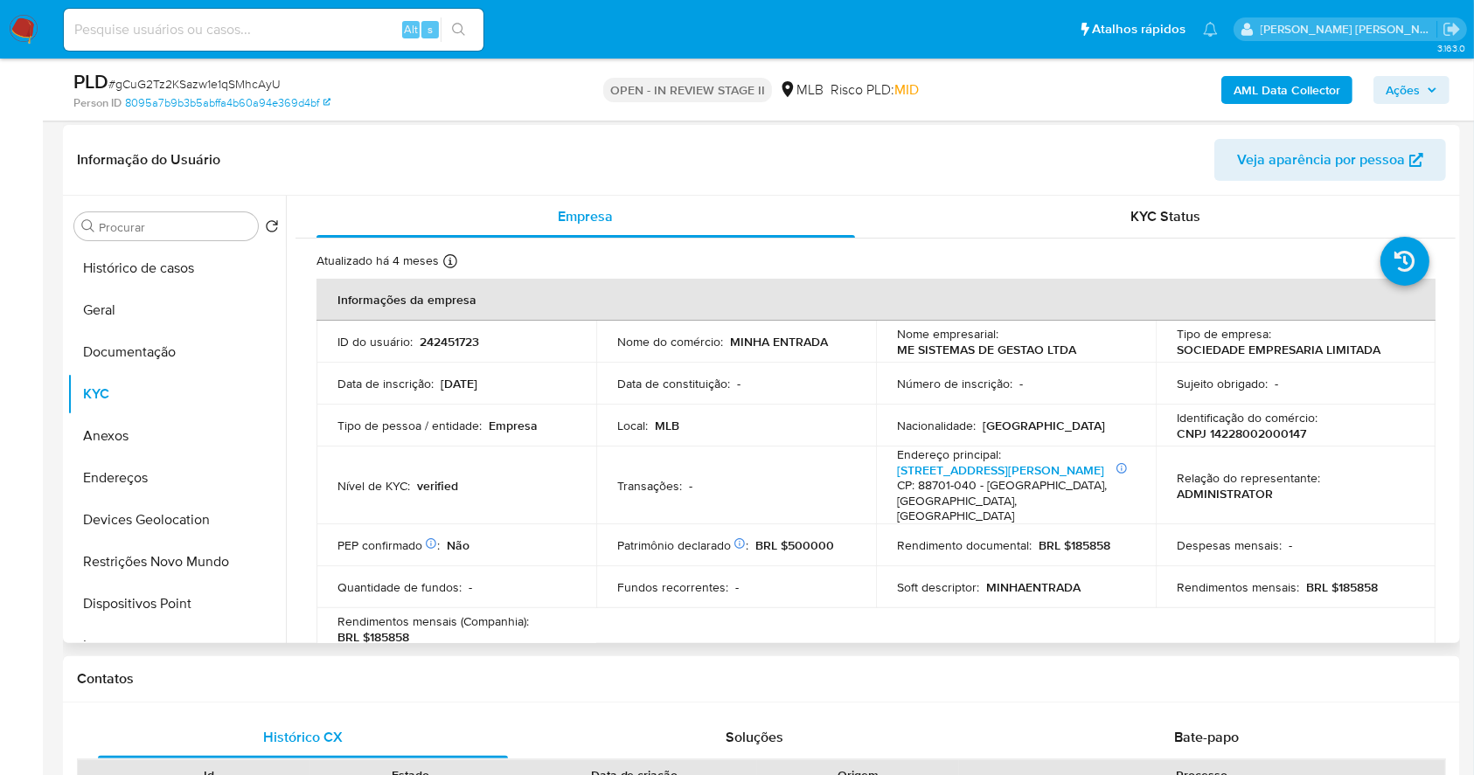
click at [1262, 430] on p "CNPJ 14228002000147" at bounding box center [1240, 434] width 129 height 16
copy p "14228002000147"
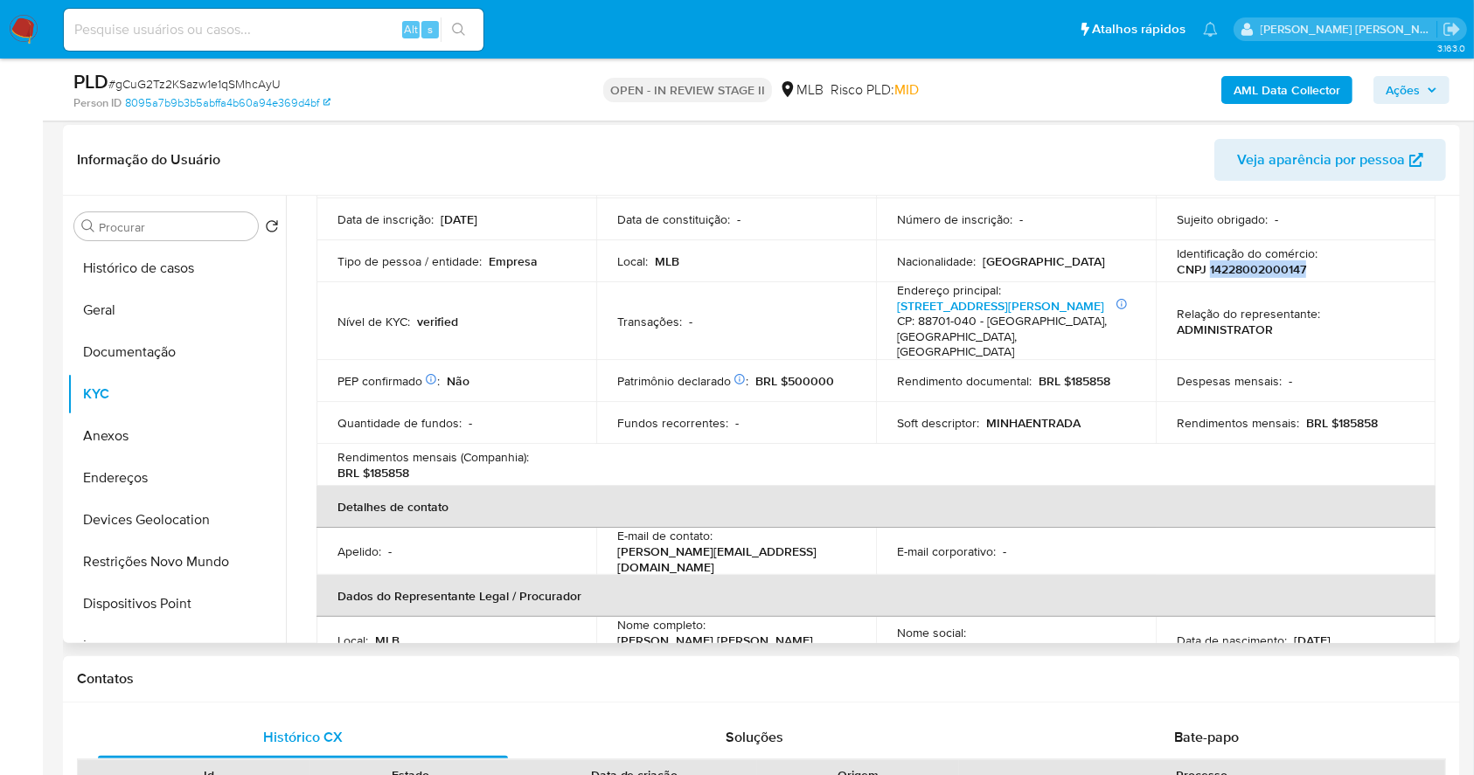
scroll to position [97, 0]
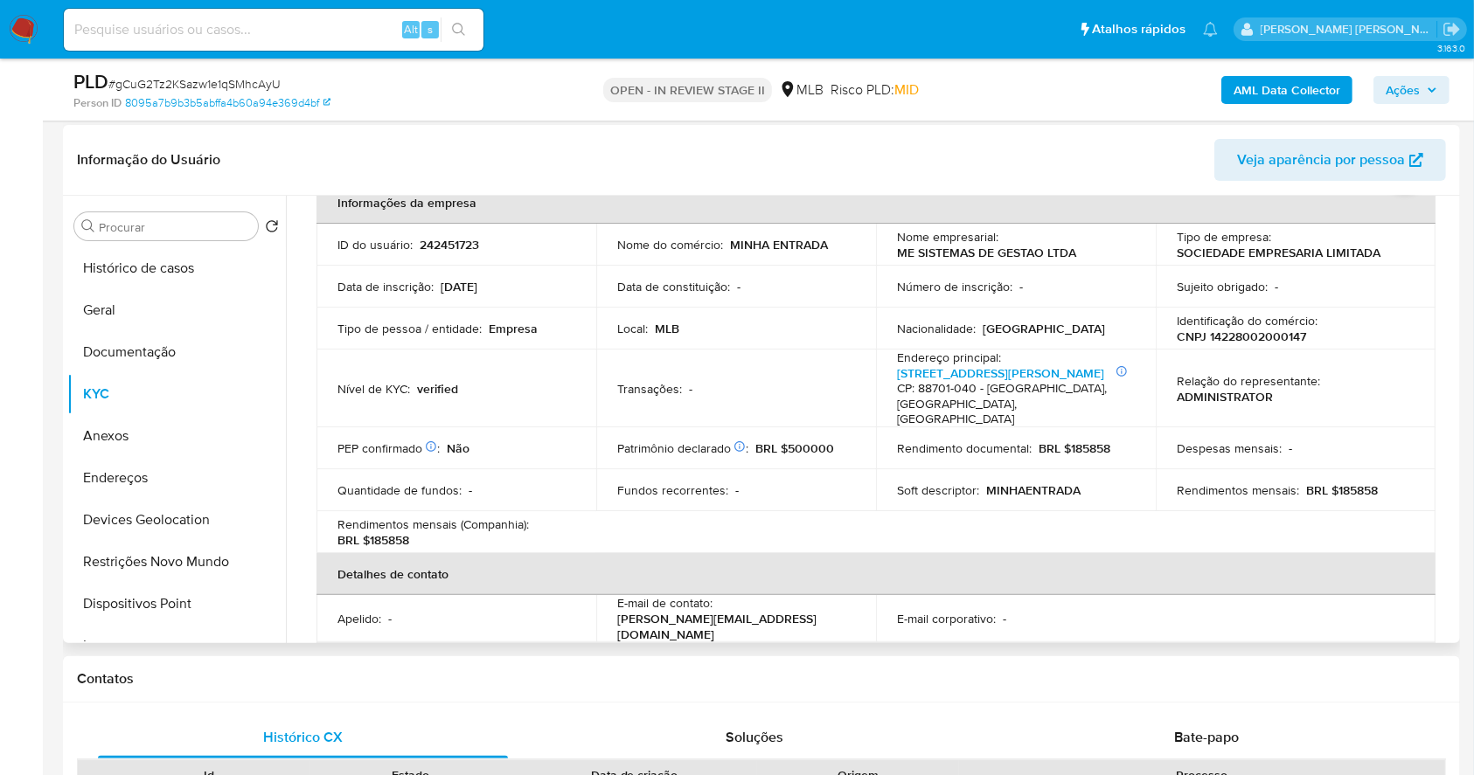
click at [1289, 351] on td "Relação do representante : ADMINISTRATOR" at bounding box center [1295, 389] width 280 height 78
click at [1266, 339] on p "CNPJ 14228002000147" at bounding box center [1240, 337] width 129 height 16
copy p "14228002000147"
click at [230, 362] on button "Documentação" at bounding box center [169, 352] width 205 height 42
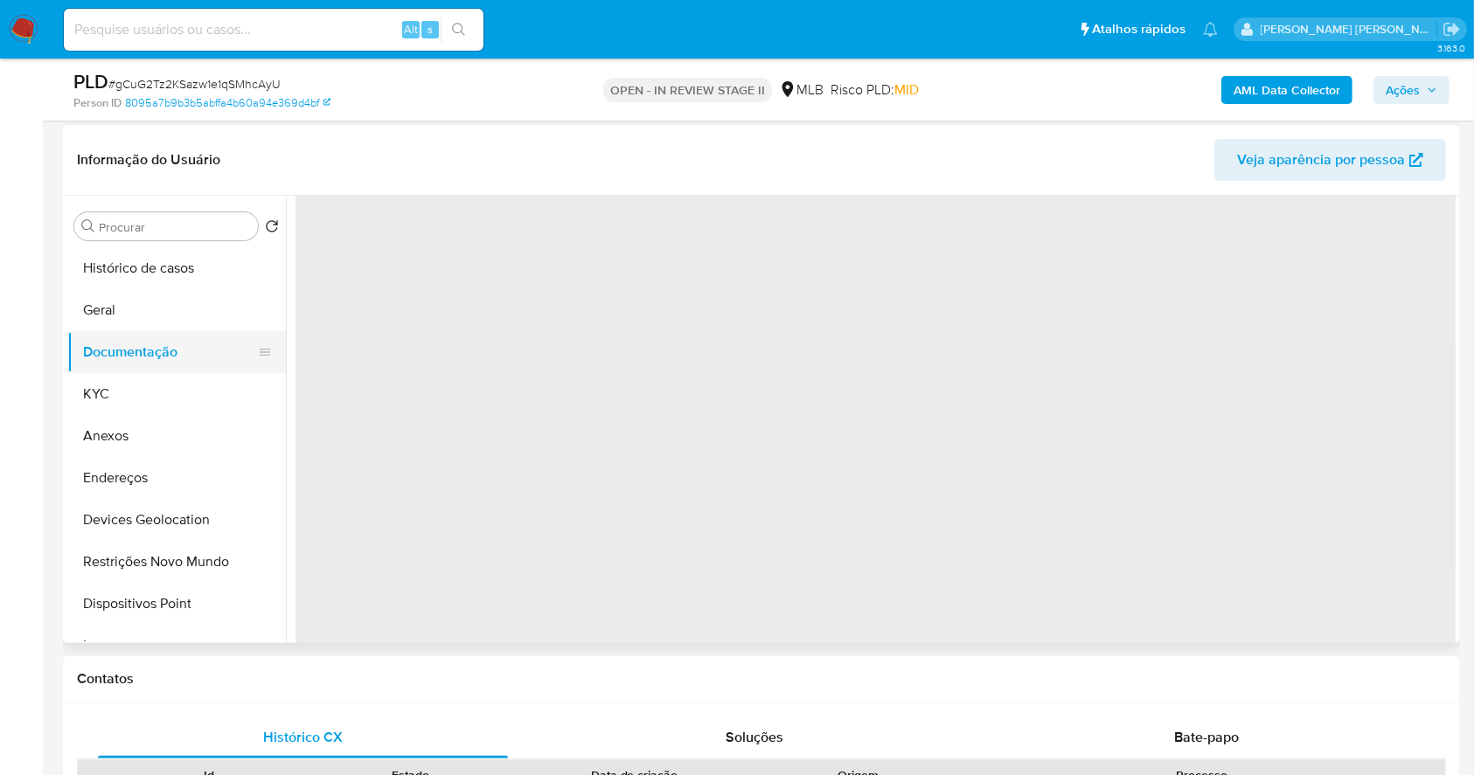
scroll to position [0, 0]
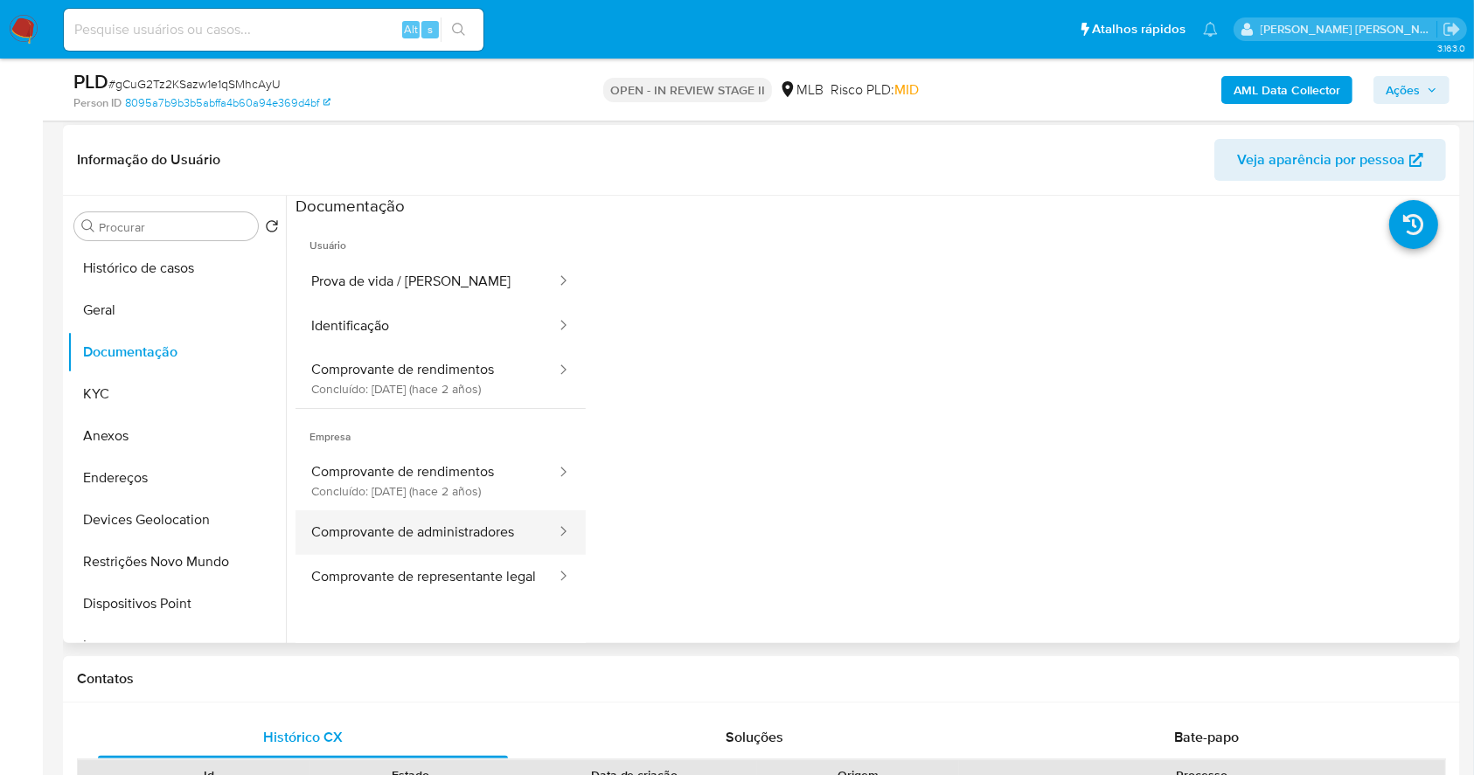
click at [516, 548] on button "Comprovante de administradores" at bounding box center [426, 532] width 262 height 45
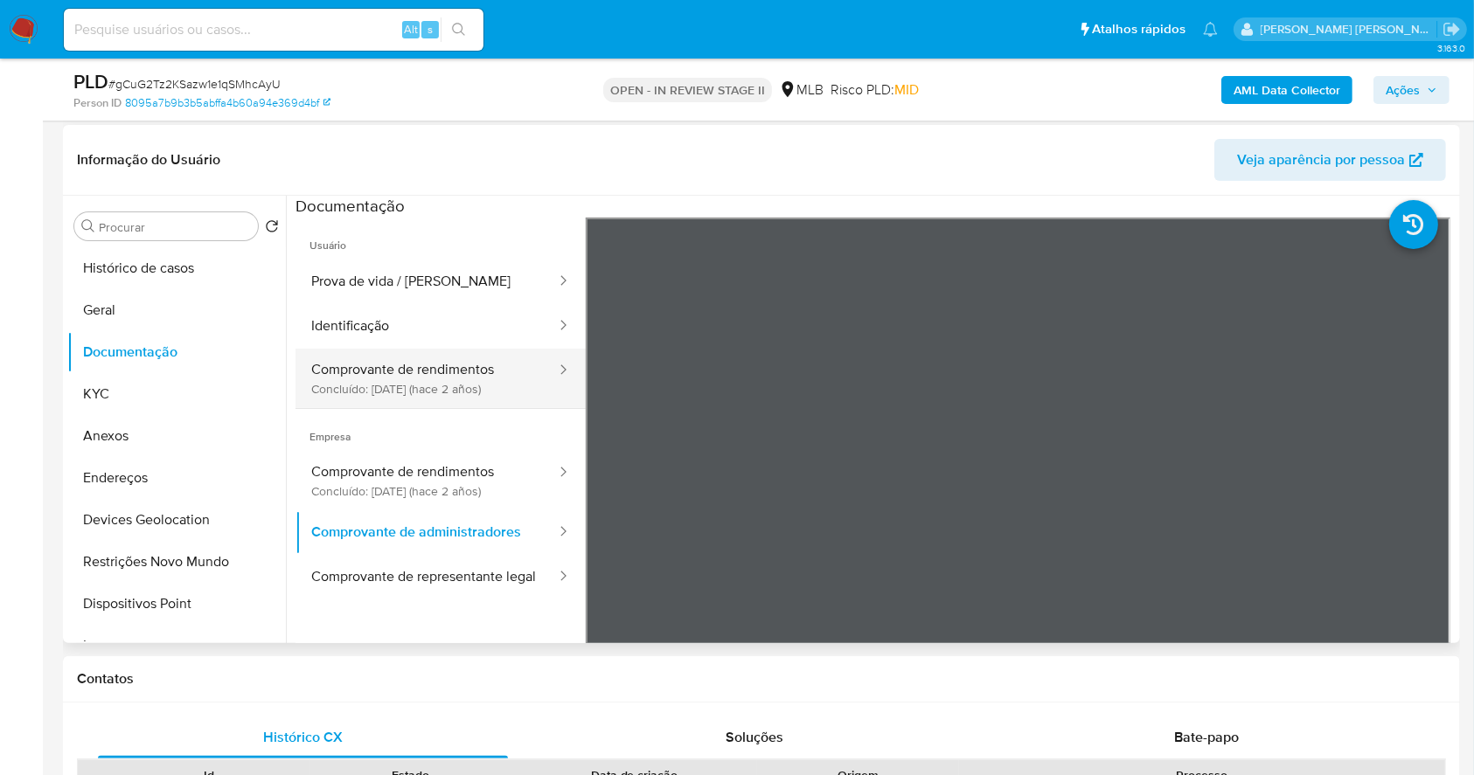
click at [417, 378] on button "Comprovante de rendimentos Concluído: 28/06/2023 (hace 2 años)" at bounding box center [426, 378] width 262 height 59
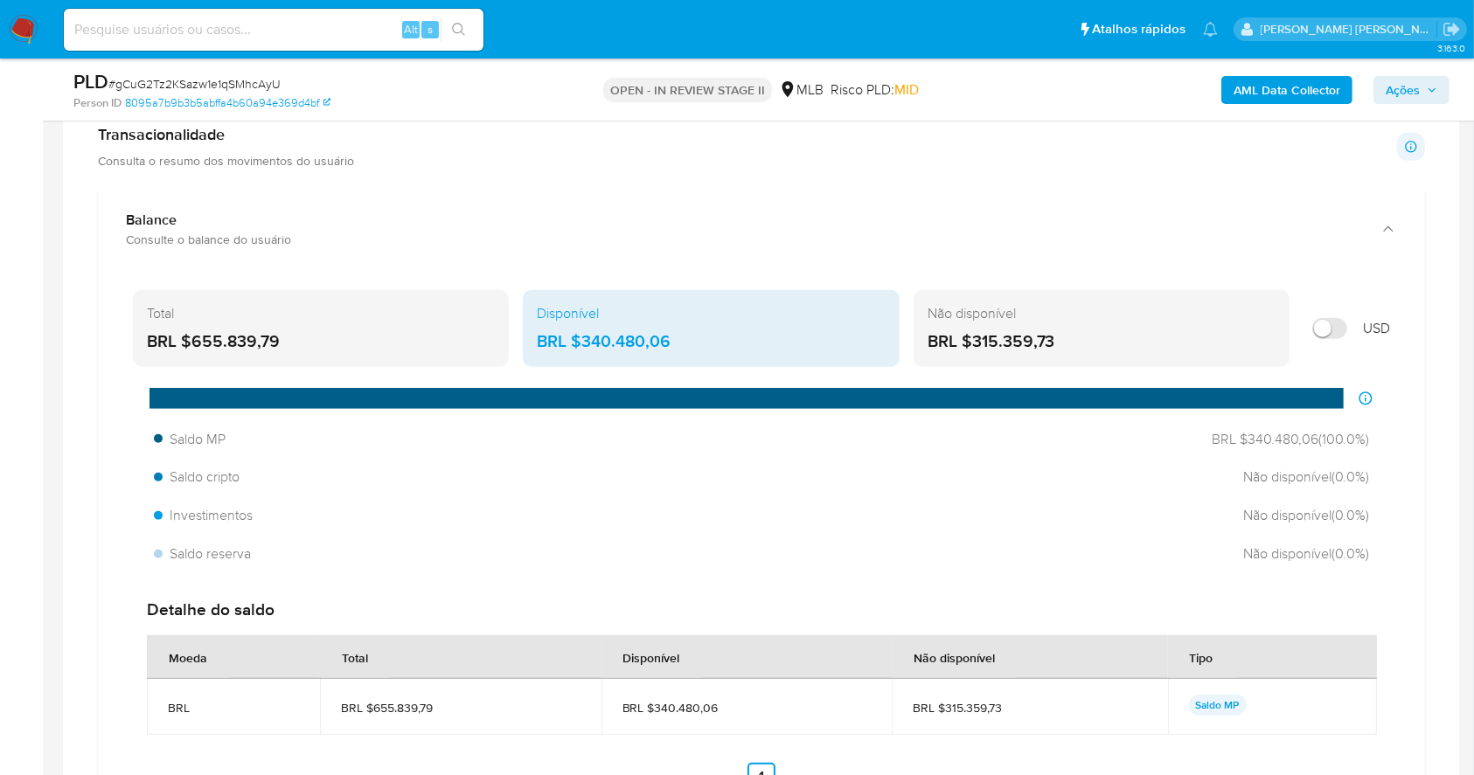
scroll to position [1709, 0]
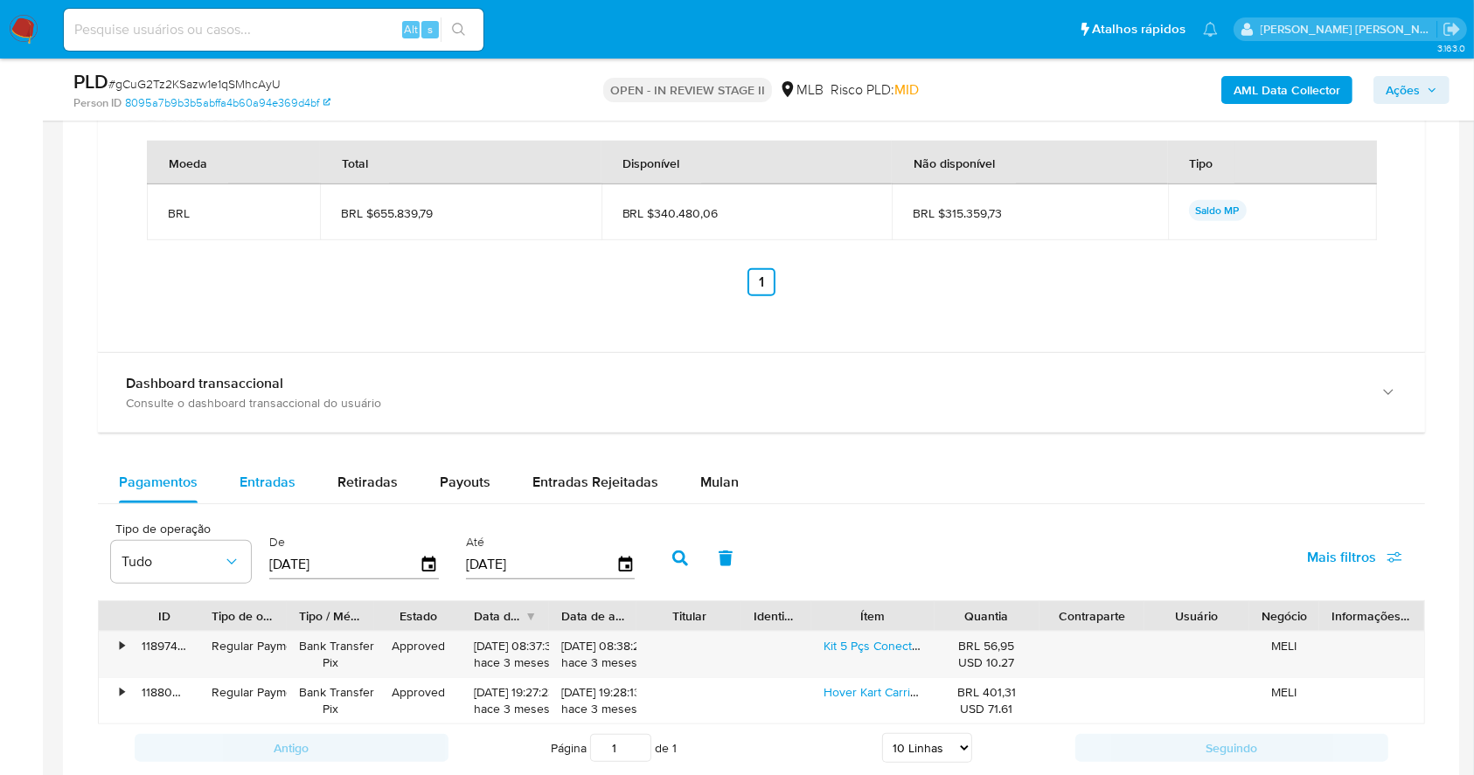
click at [248, 489] on span "Entradas" at bounding box center [267, 482] width 56 height 20
select select "10"
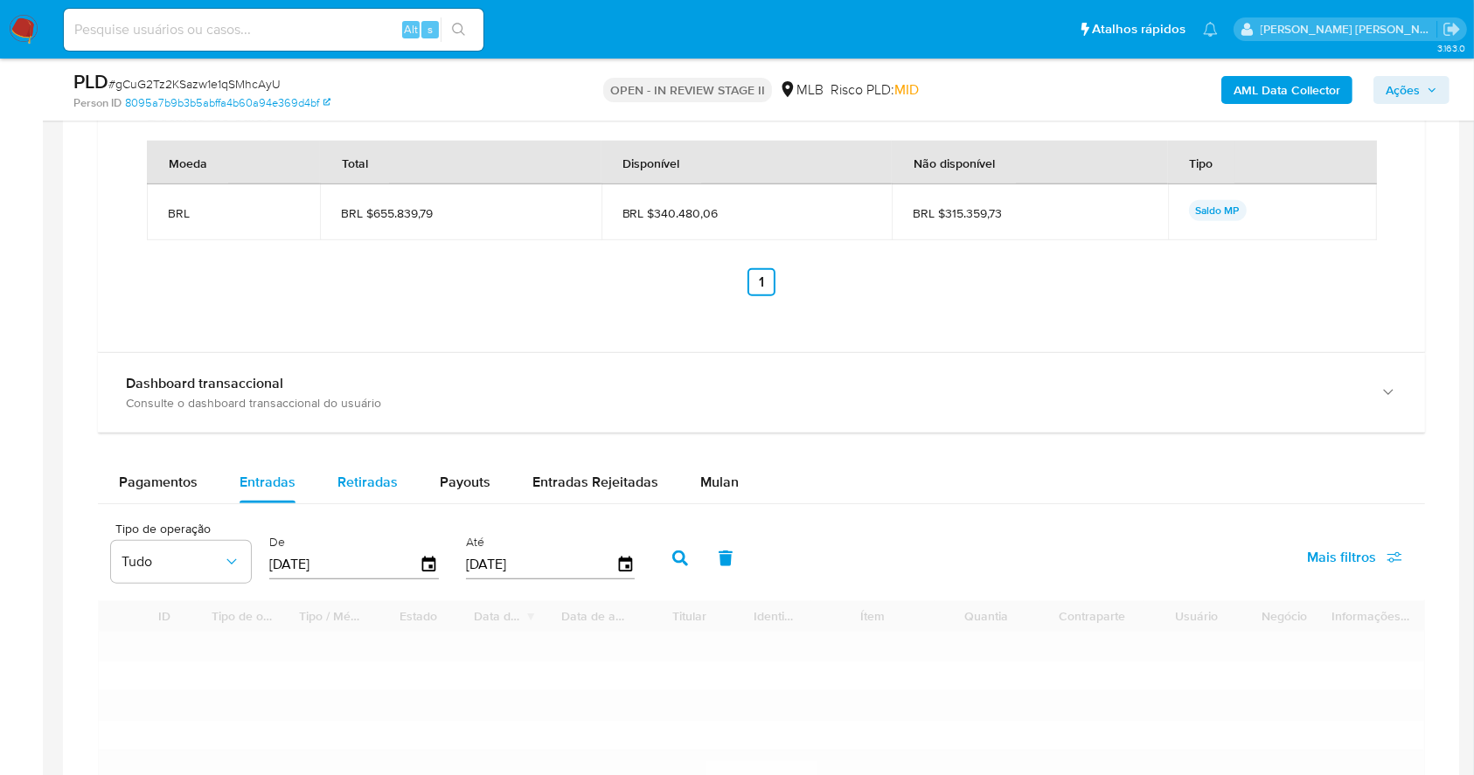
click at [374, 479] on span "Retiradas" at bounding box center [367, 482] width 60 height 20
select select "10"
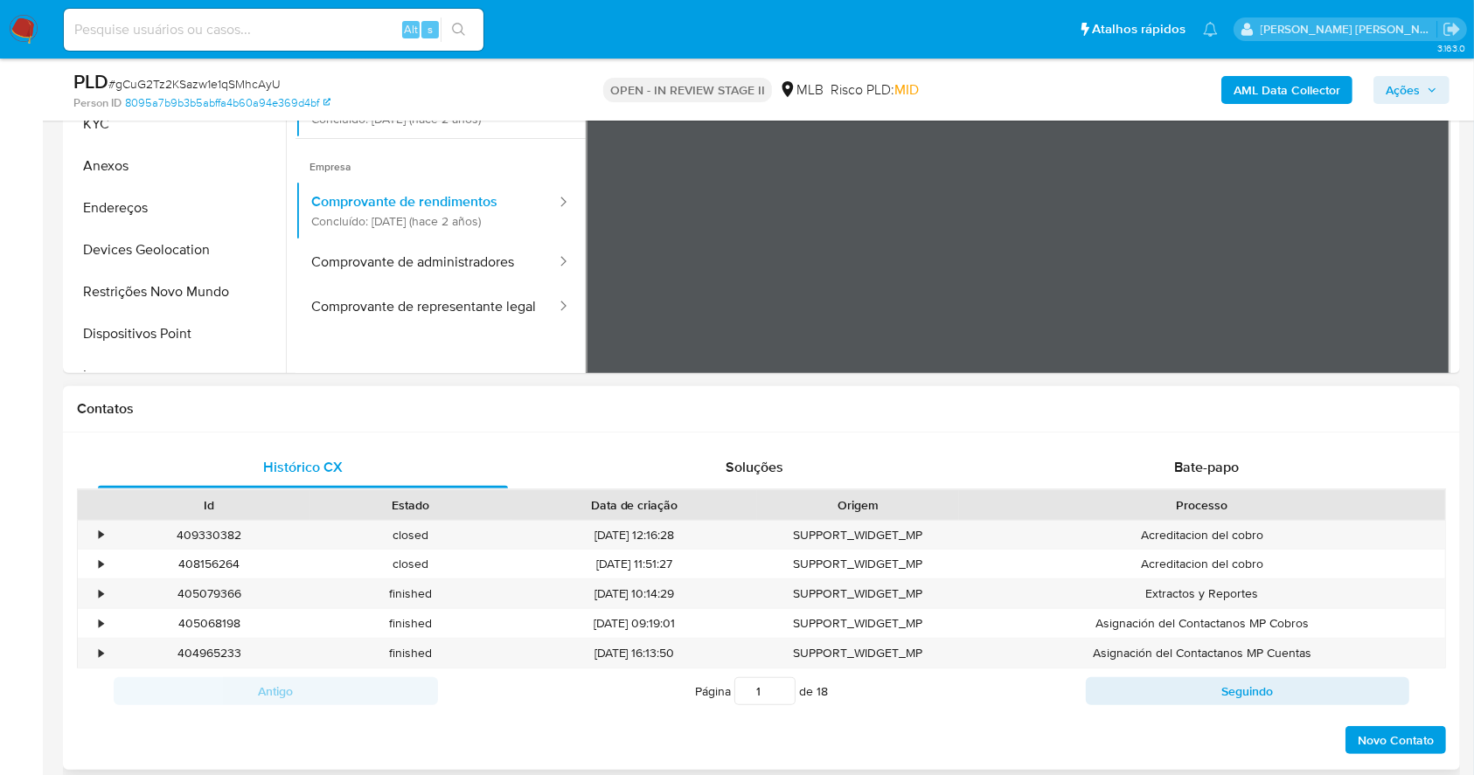
scroll to position [77, 0]
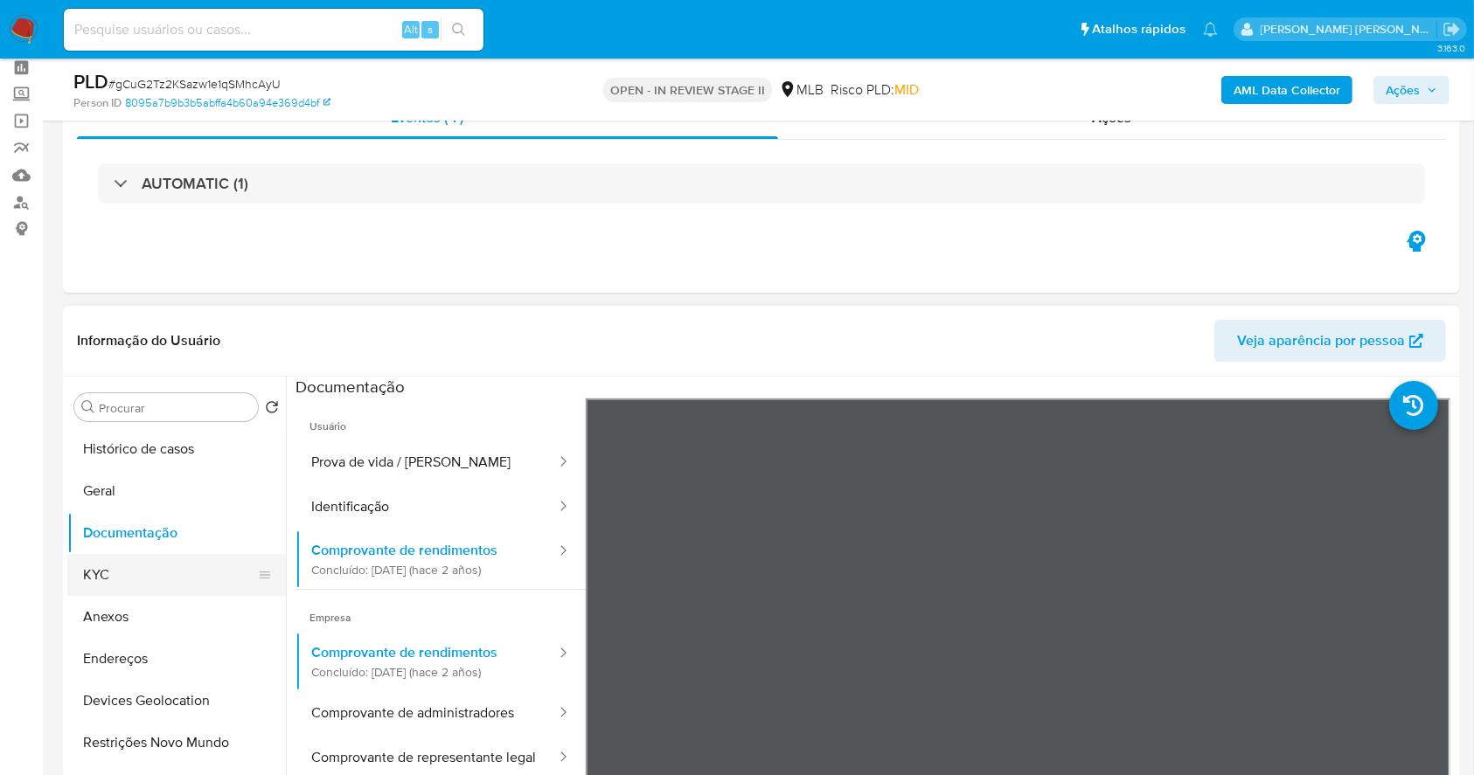
click at [95, 572] on button "KYC" at bounding box center [169, 575] width 205 height 42
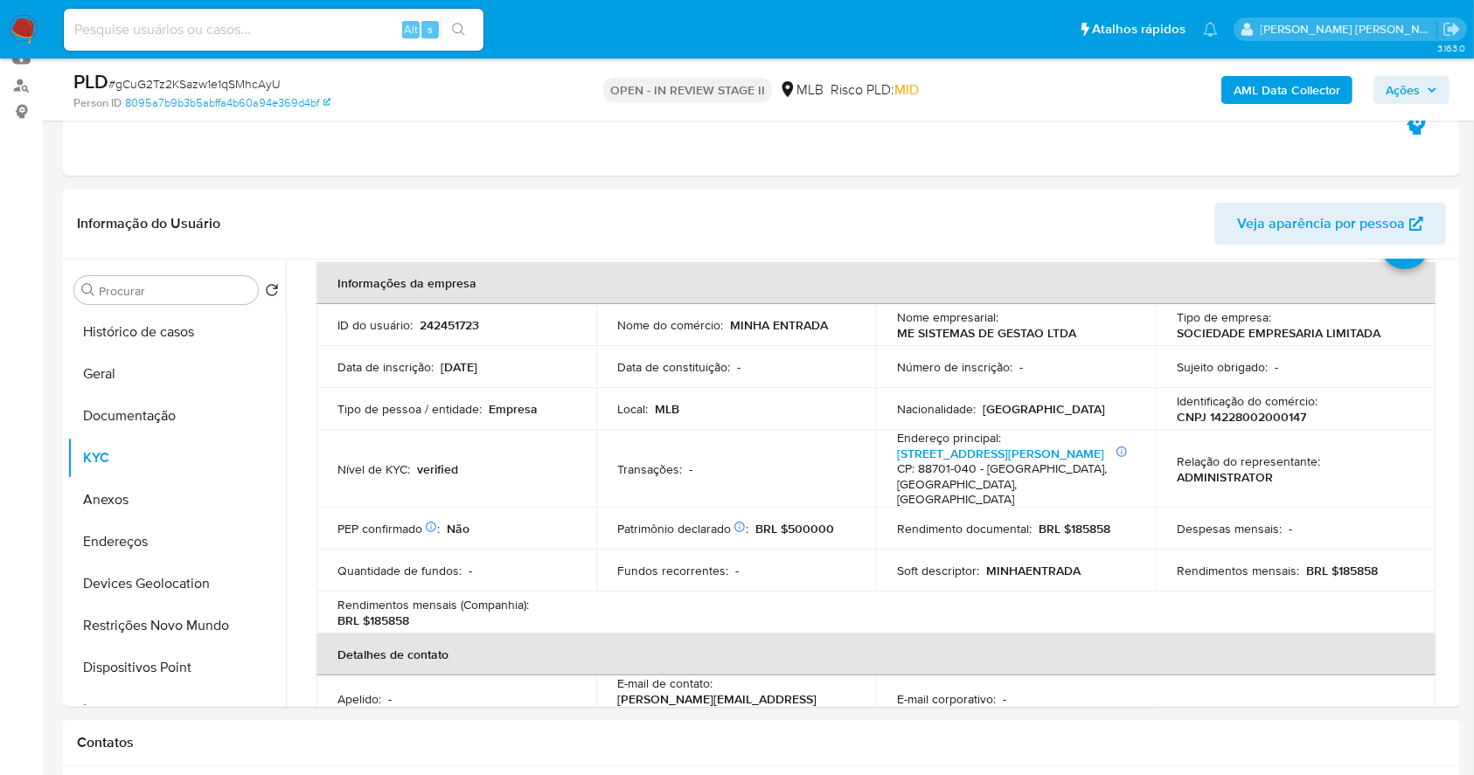
scroll to position [116, 0]
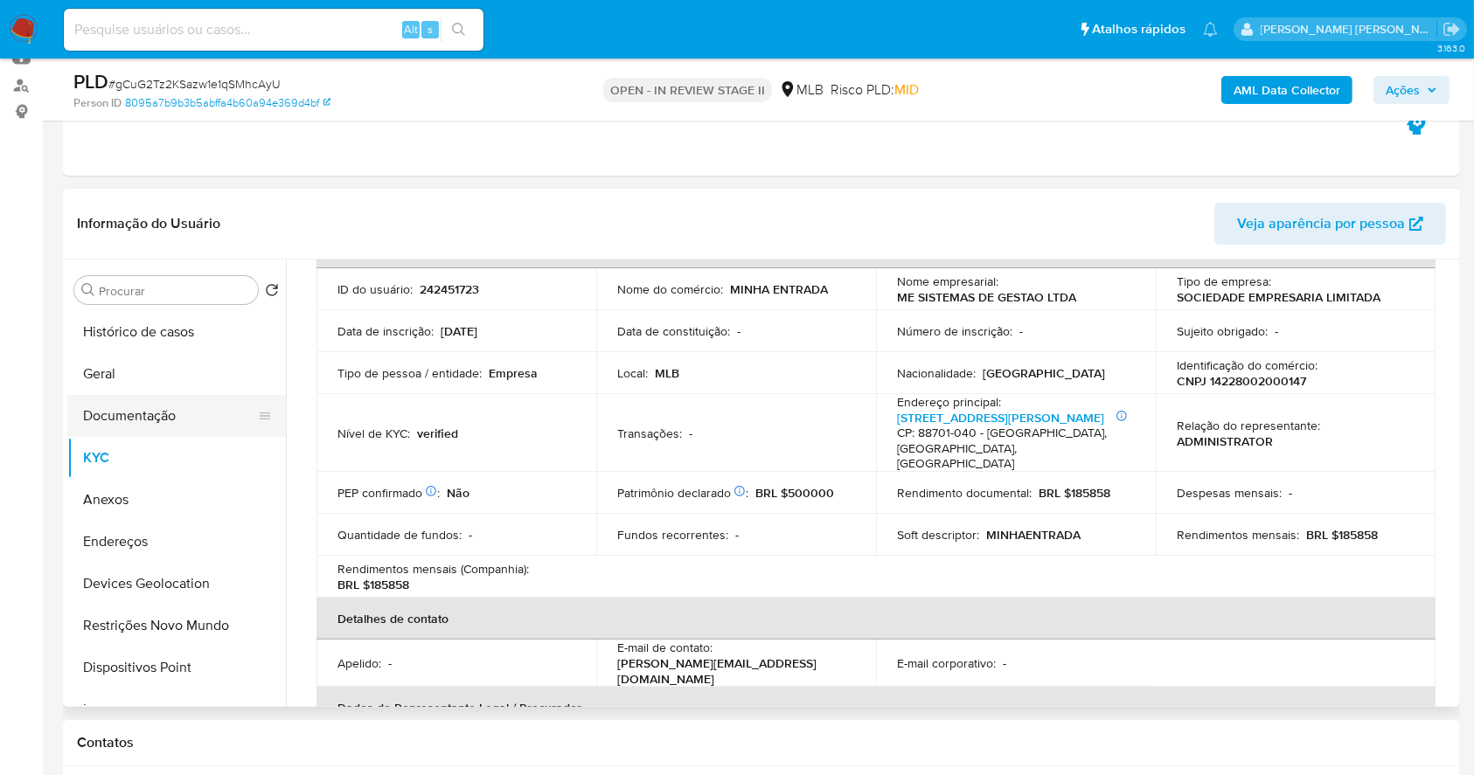
click at [152, 410] on button "Documentação" at bounding box center [169, 416] width 205 height 42
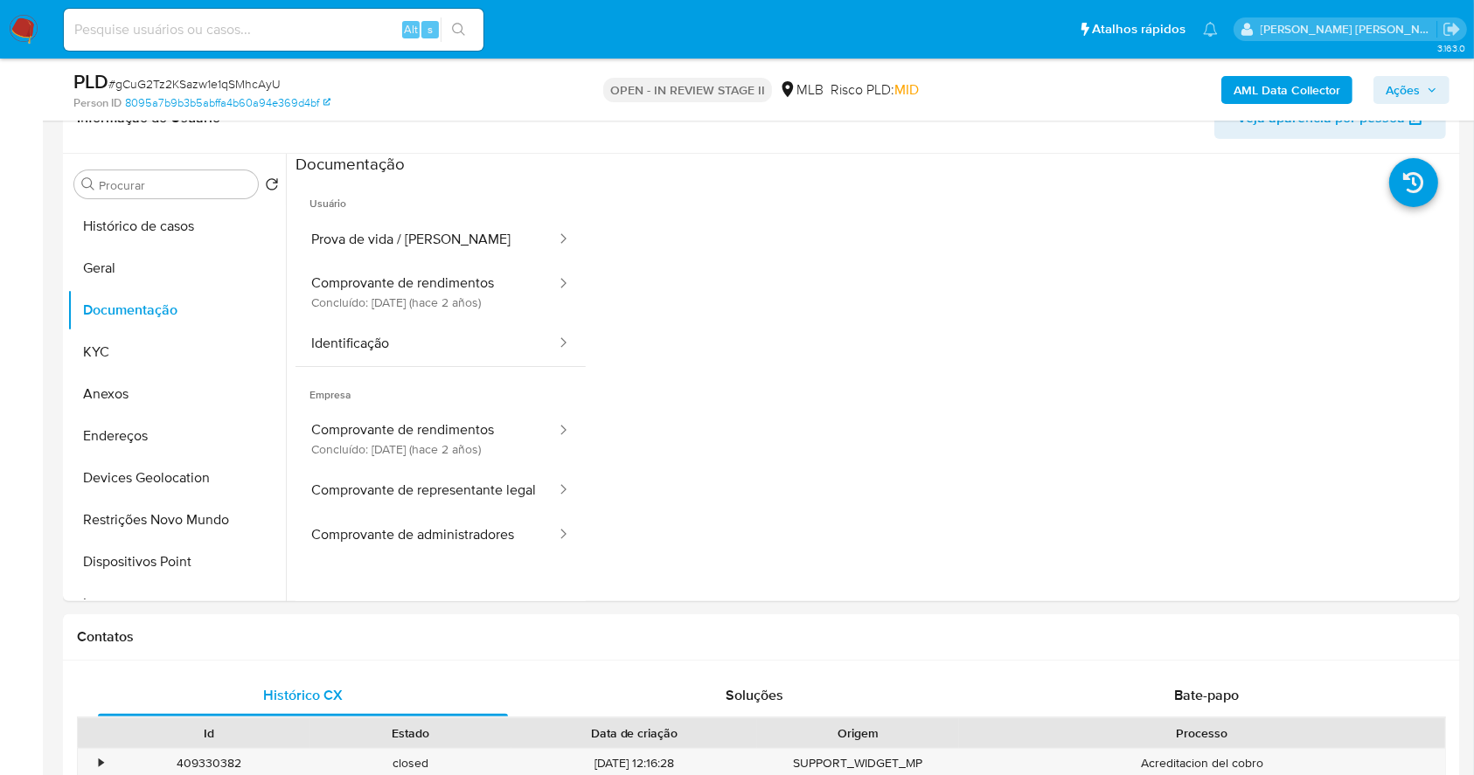
scroll to position [303, 0]
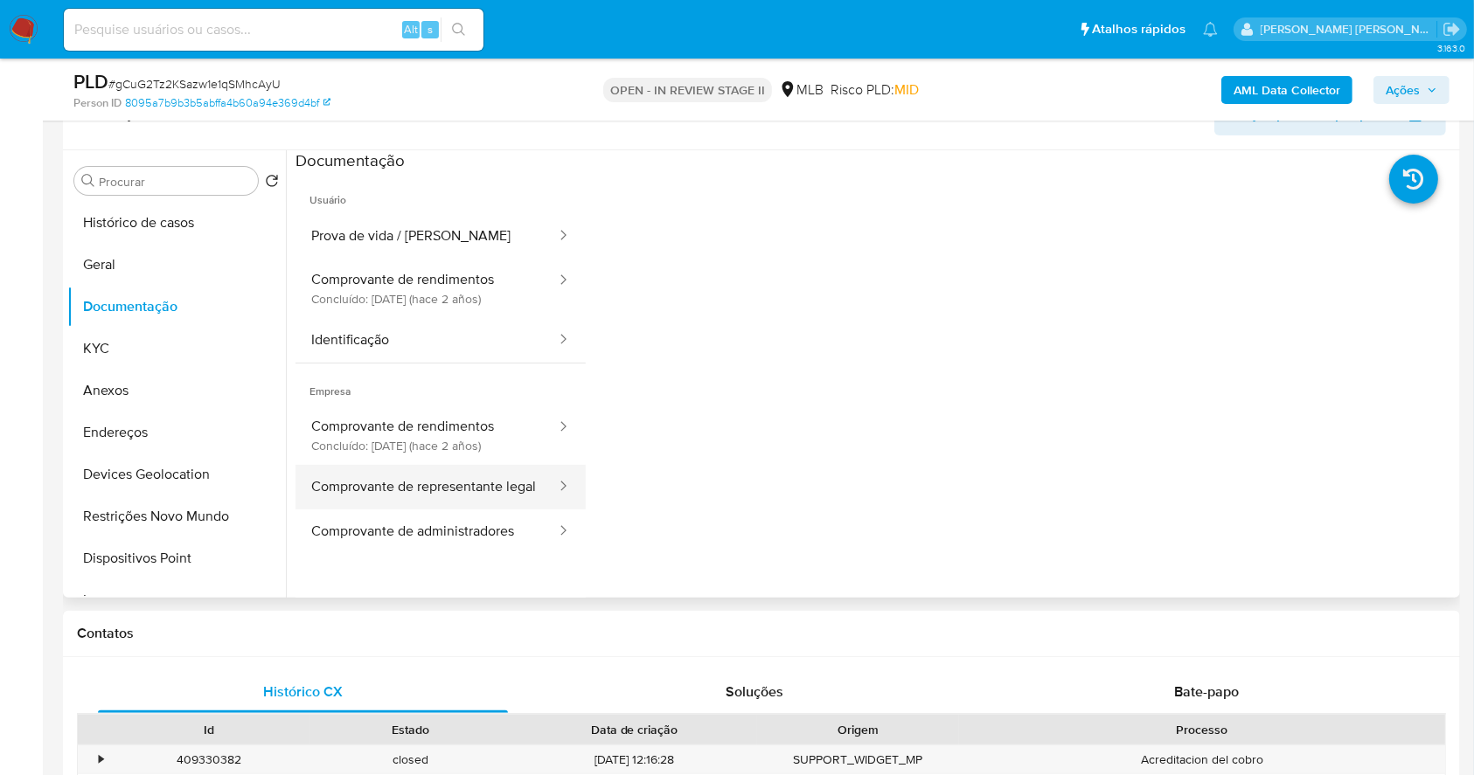
click at [465, 501] on button "Comprovante de representante legal" at bounding box center [426, 487] width 262 height 45
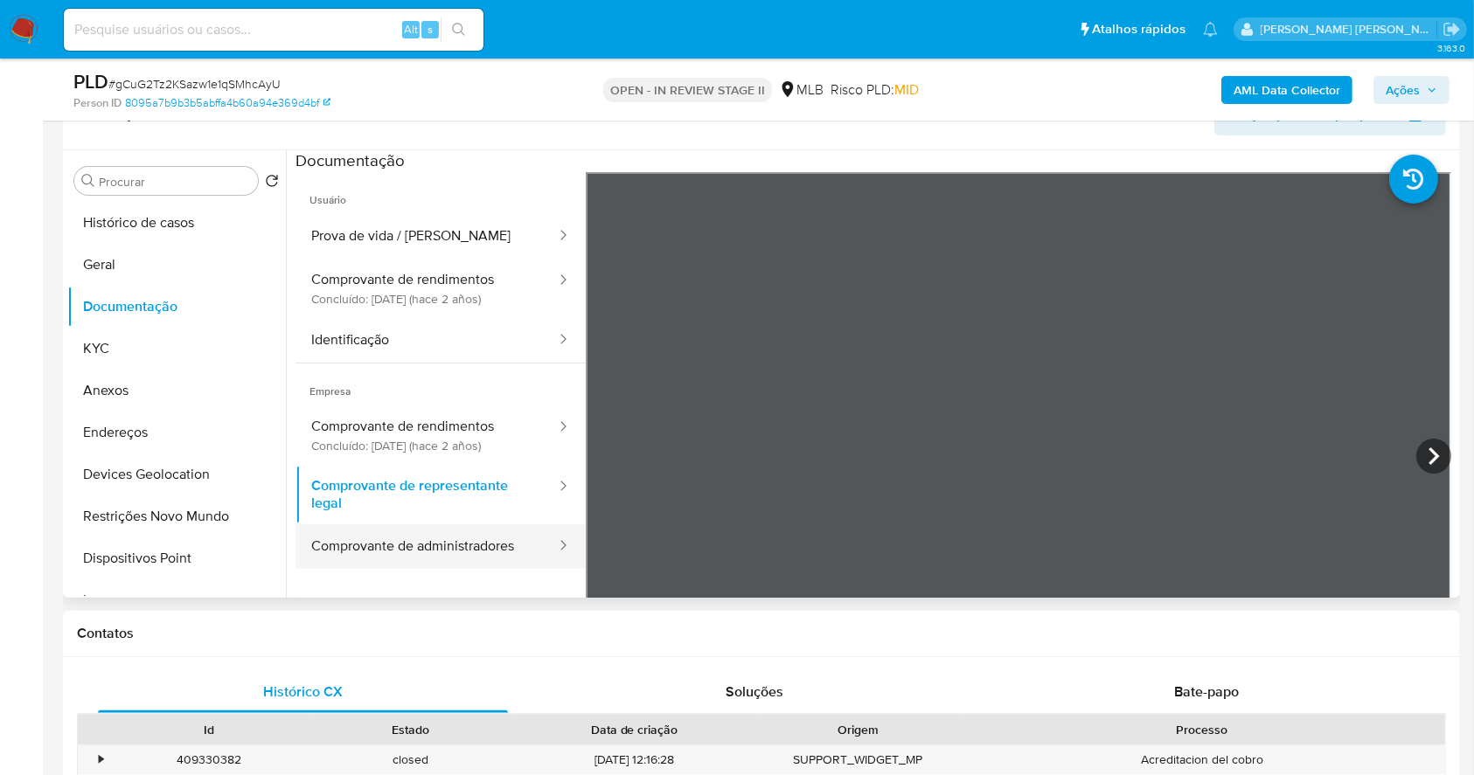
click at [454, 542] on button "Comprovante de administradores" at bounding box center [426, 546] width 262 height 45
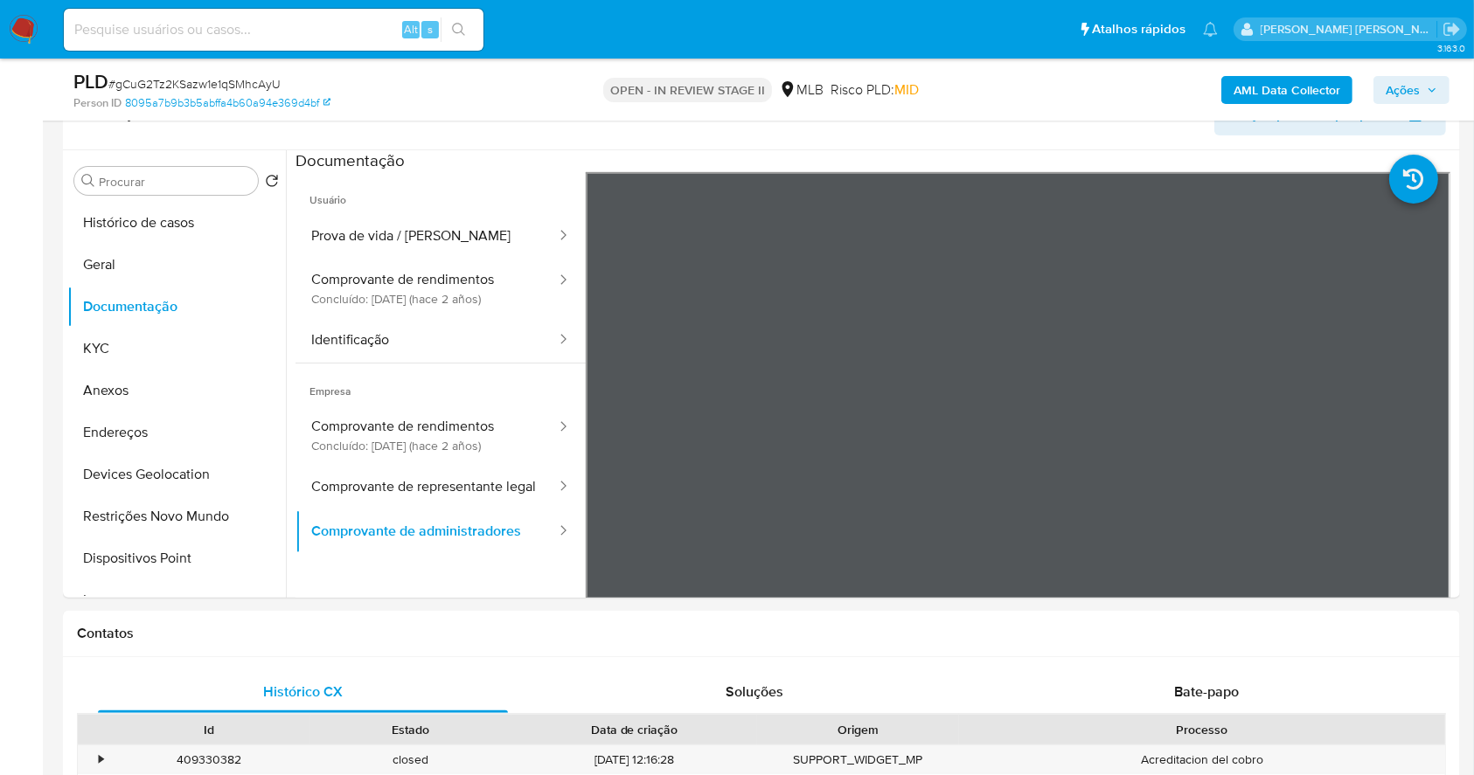
click at [1401, 85] on span "Ações" at bounding box center [1402, 90] width 34 height 28
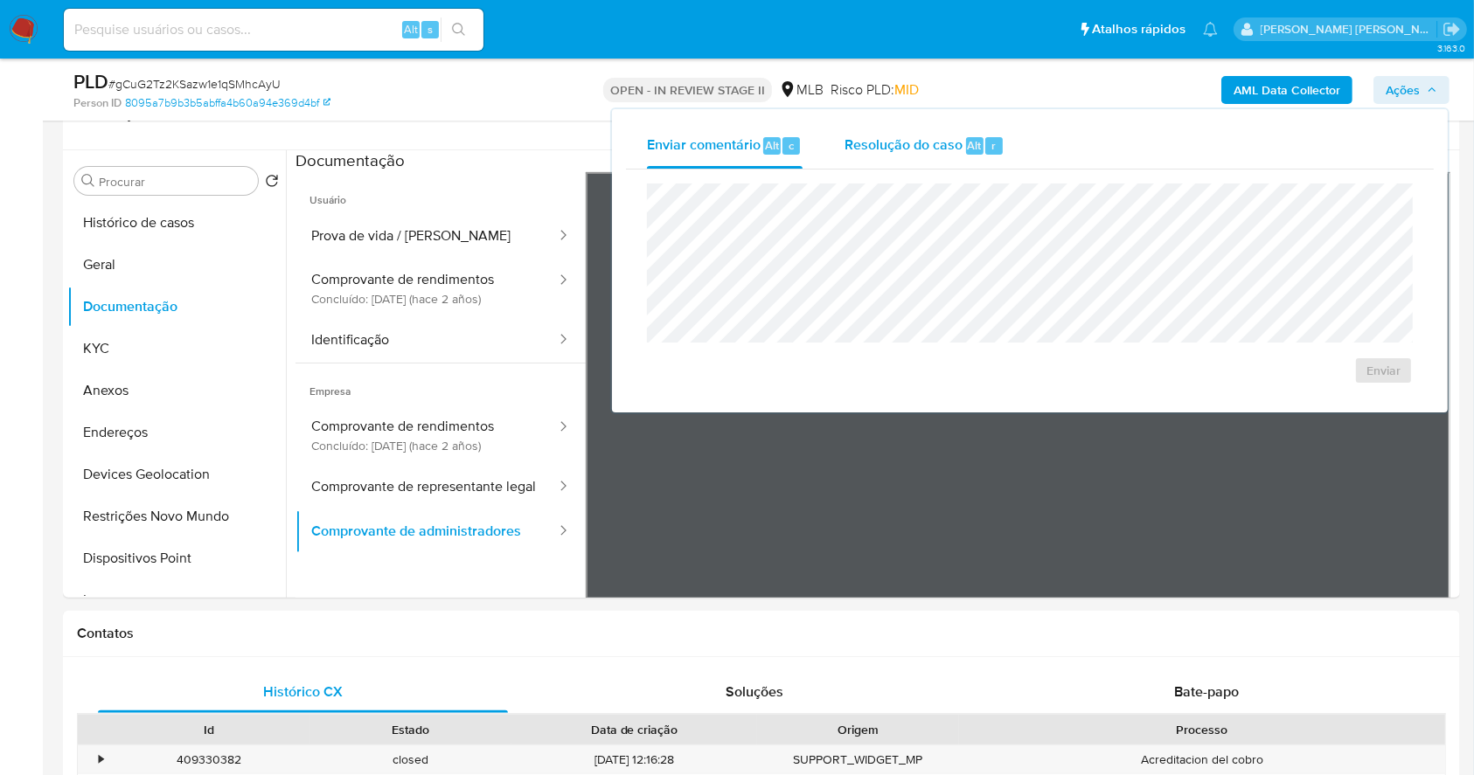
click at [968, 129] on div "Resolução do caso Alt r" at bounding box center [924, 145] width 160 height 45
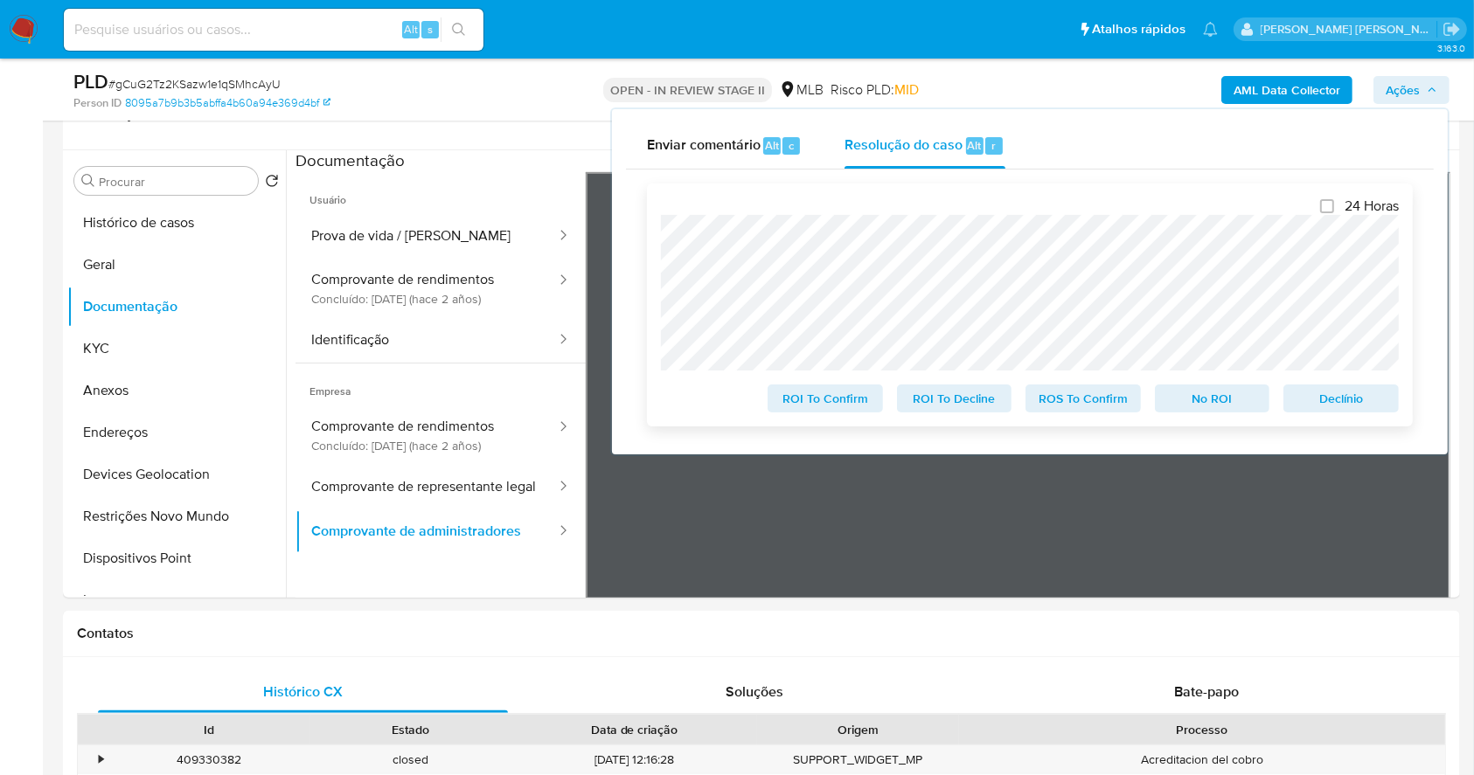
click at [1313, 402] on span "Declínio" at bounding box center [1340, 398] width 91 height 24
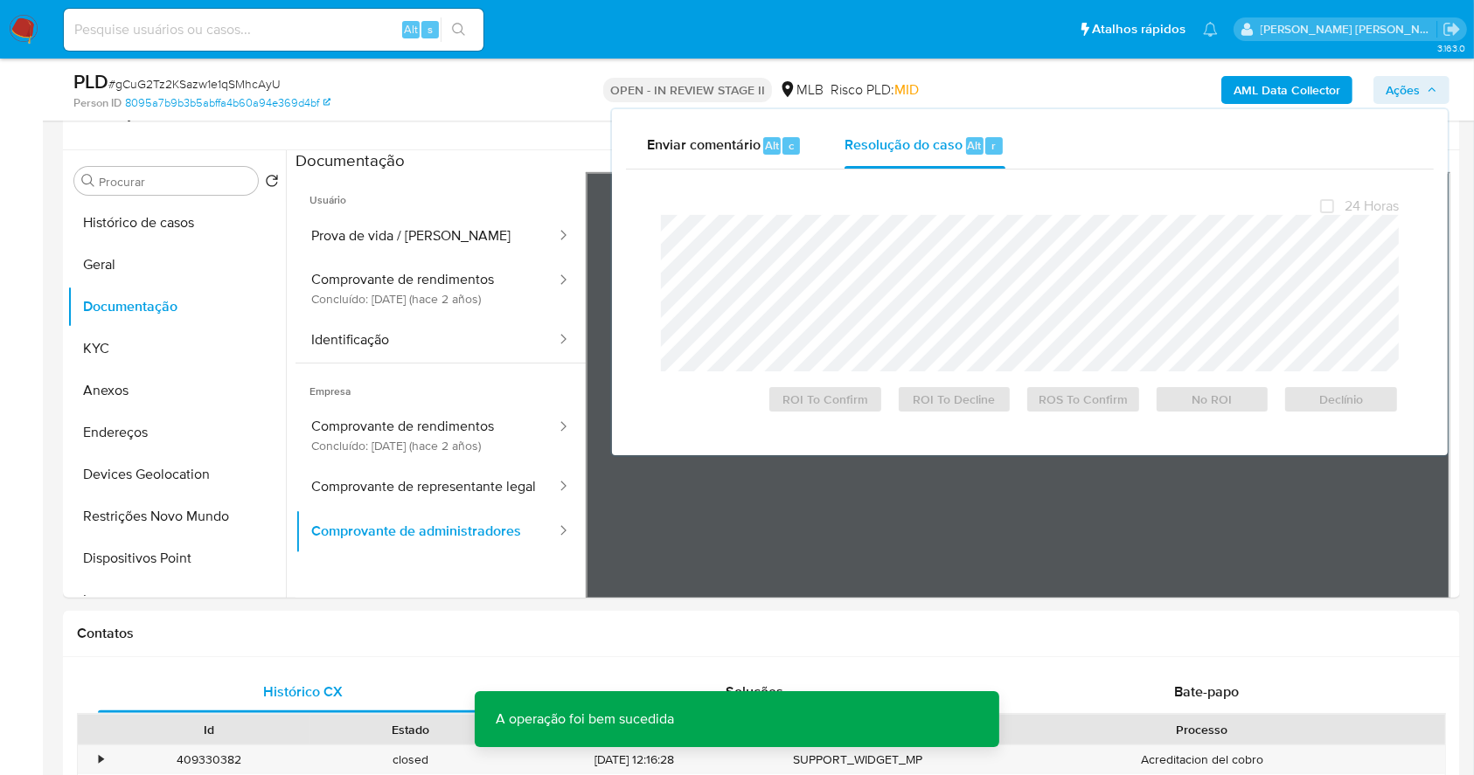
click at [193, 79] on span "# gCuG2Tz2KSazw1e1qSMhcAyU" at bounding box center [194, 83] width 172 height 17
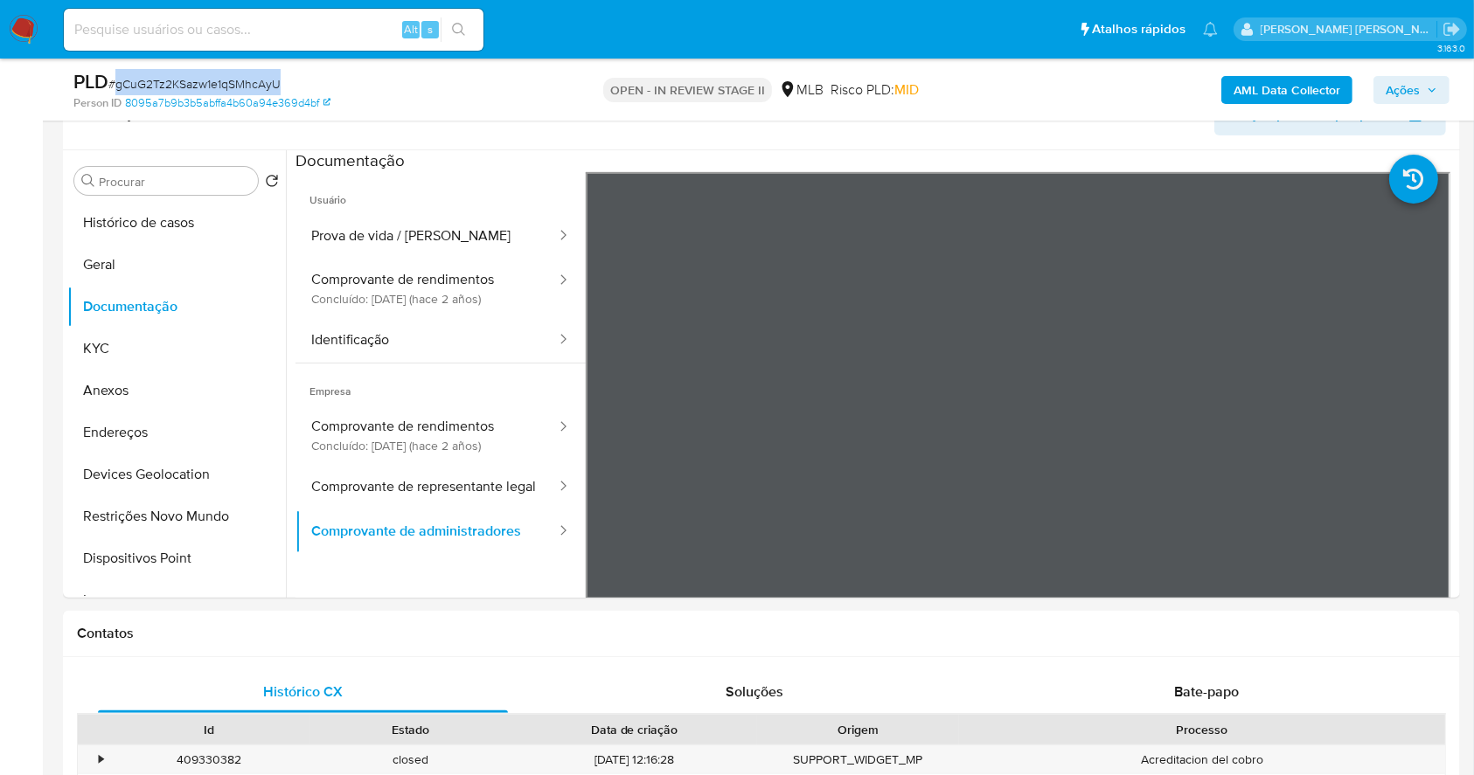
copy span "gCuG2Tz2KSazw1e1qSMhcAyU"
click at [27, 17] on img at bounding box center [24, 30] width 30 height 30
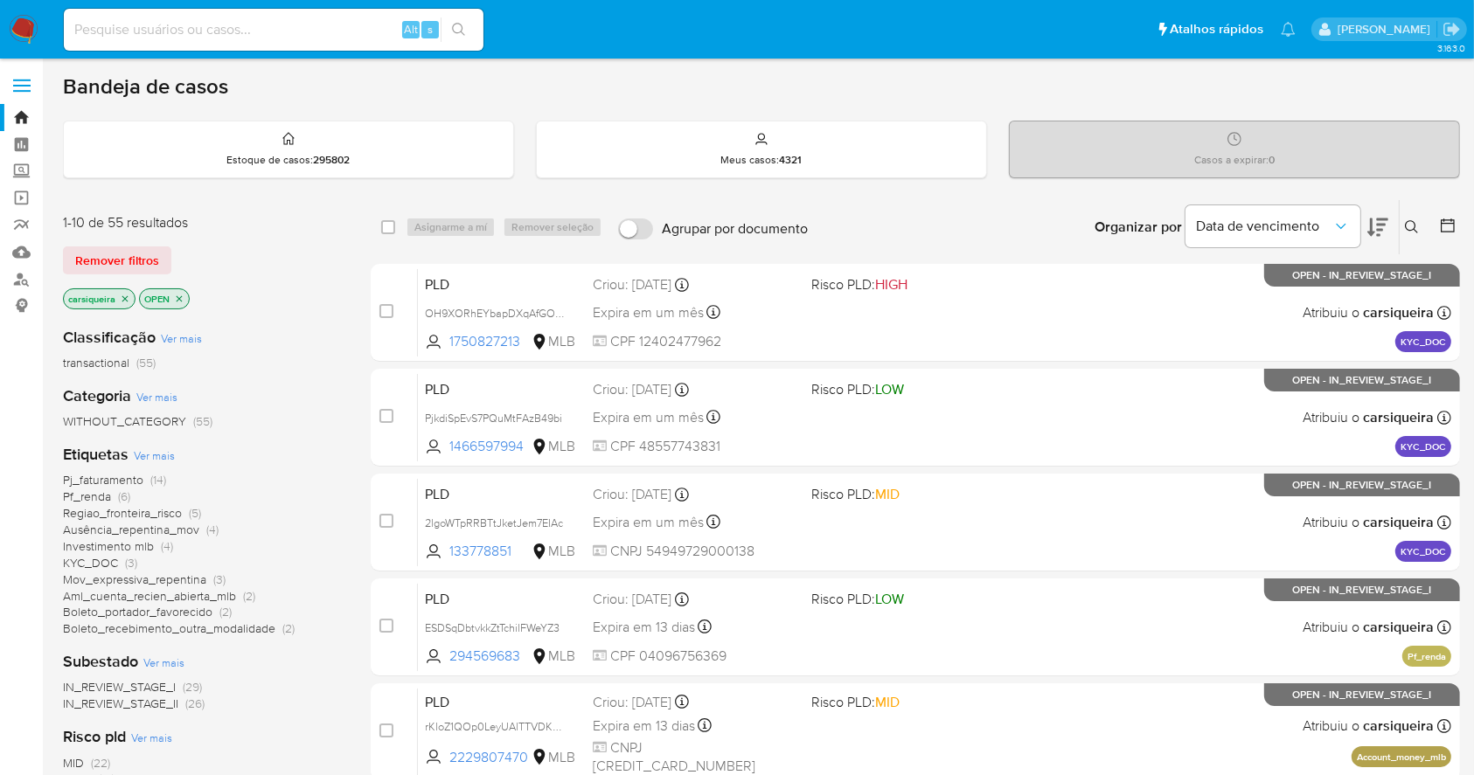
click at [122, 299] on icon "close-filter" at bounding box center [125, 298] width 6 height 6
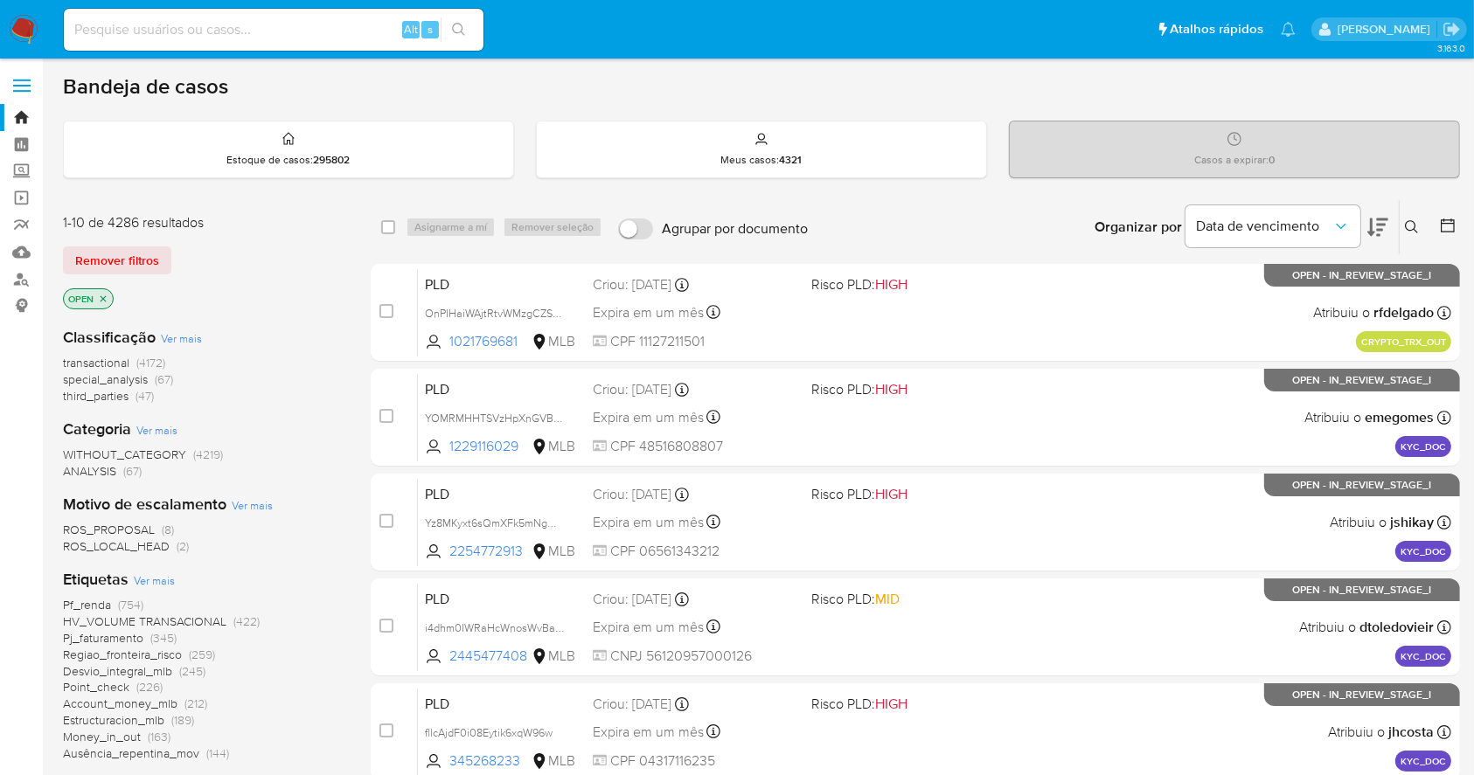
click at [1409, 222] on icon at bounding box center [1412, 227] width 14 height 14
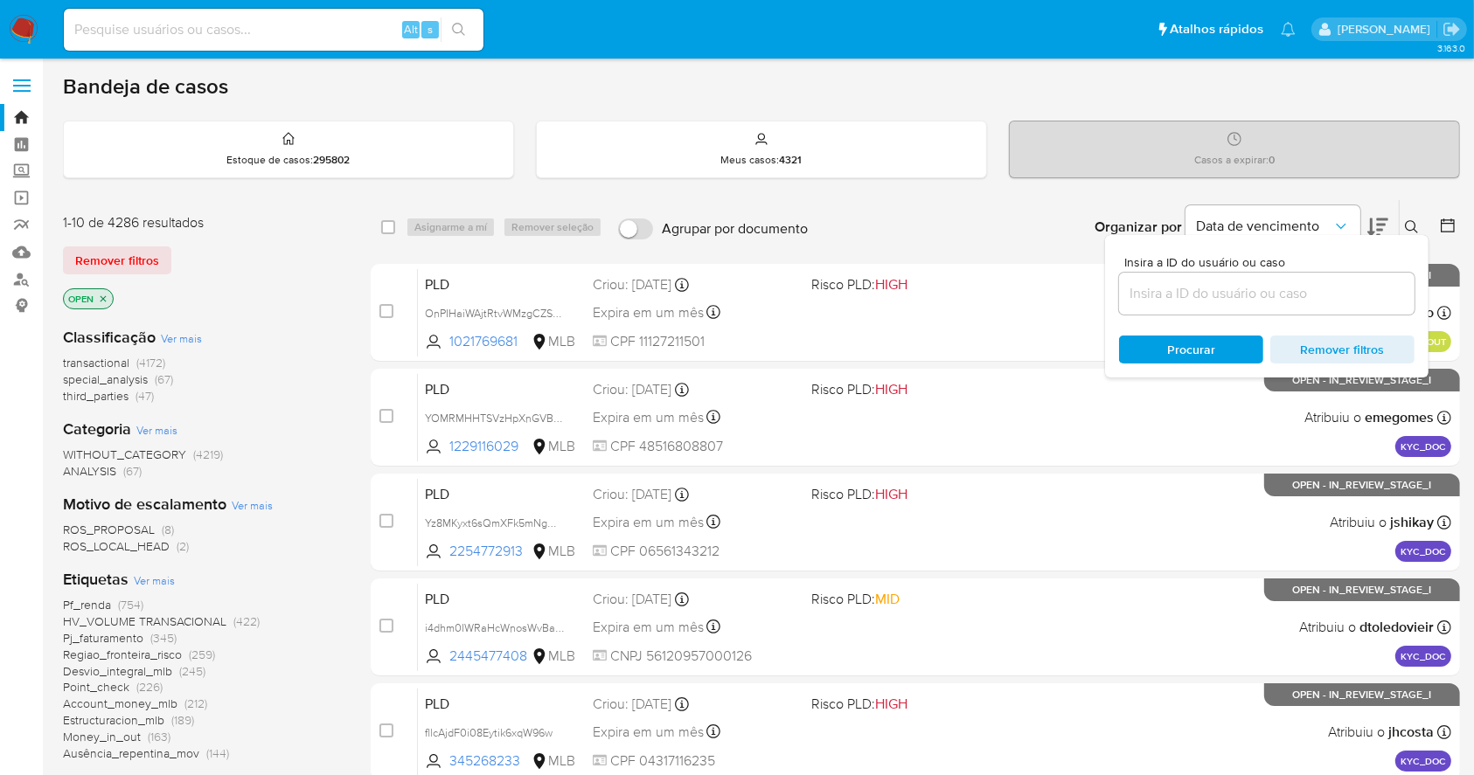
click at [1301, 294] on input at bounding box center [1266, 293] width 295 height 23
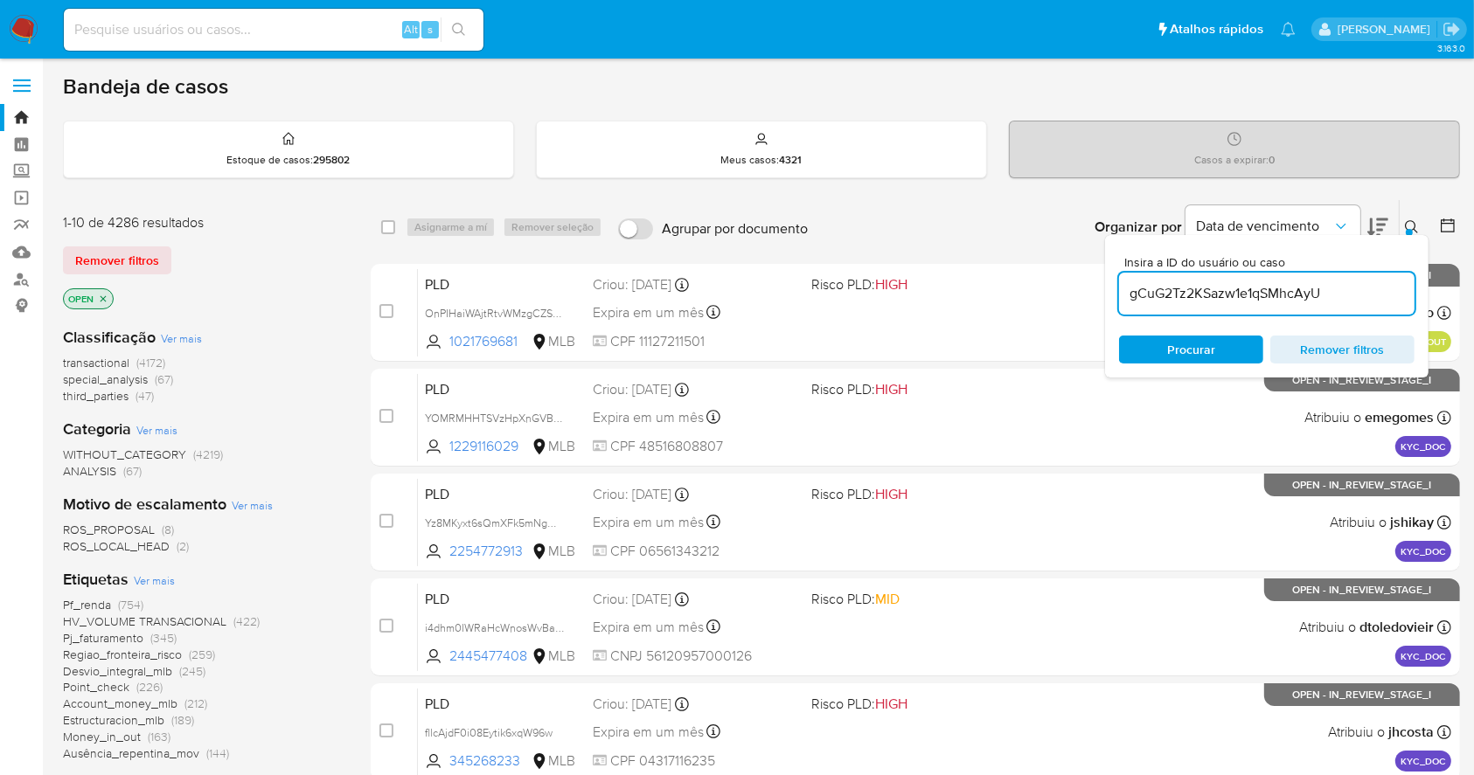
type input "gCuG2Tz2KSazw1e1qSMhcAyU"
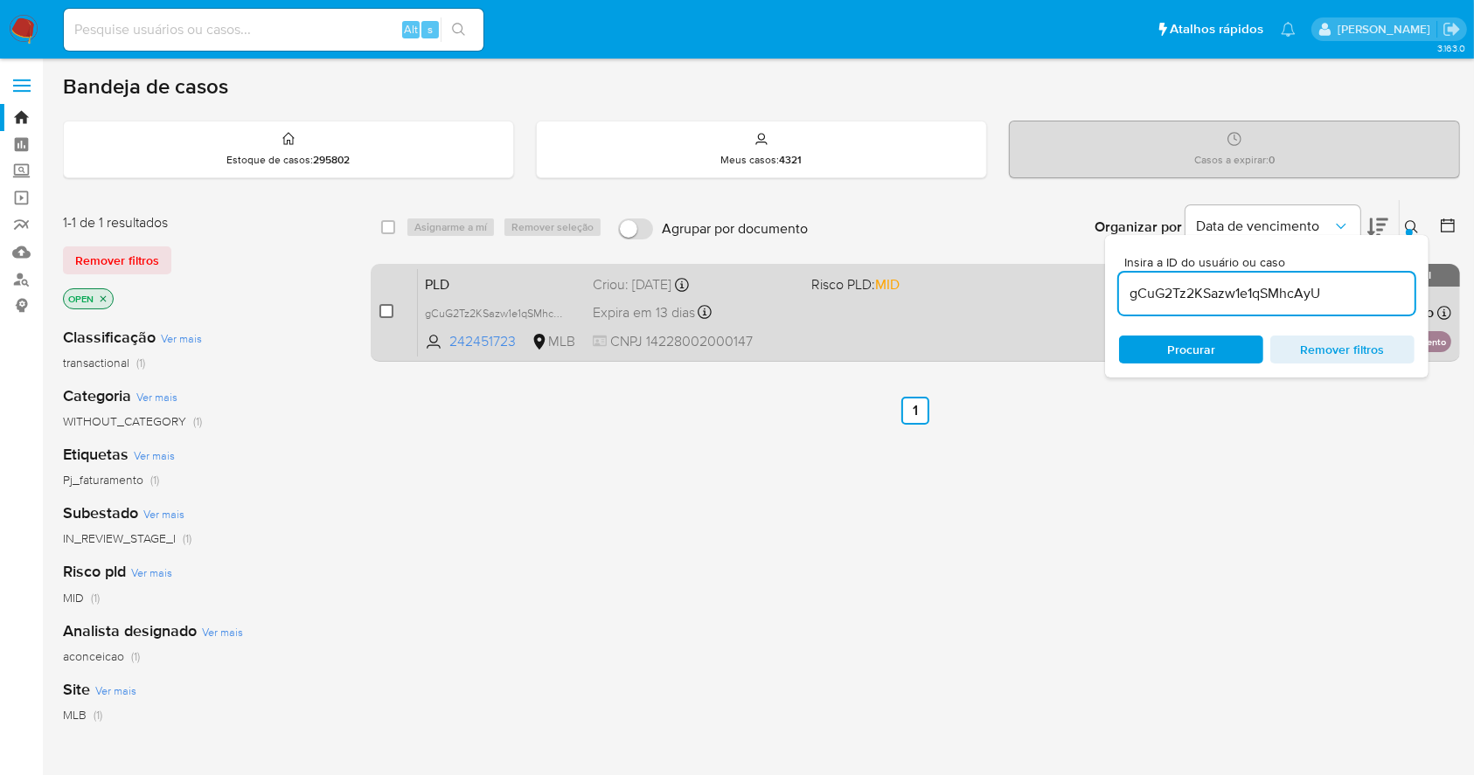
click at [384, 306] on input "checkbox" at bounding box center [386, 311] width 14 height 14
checkbox input "true"
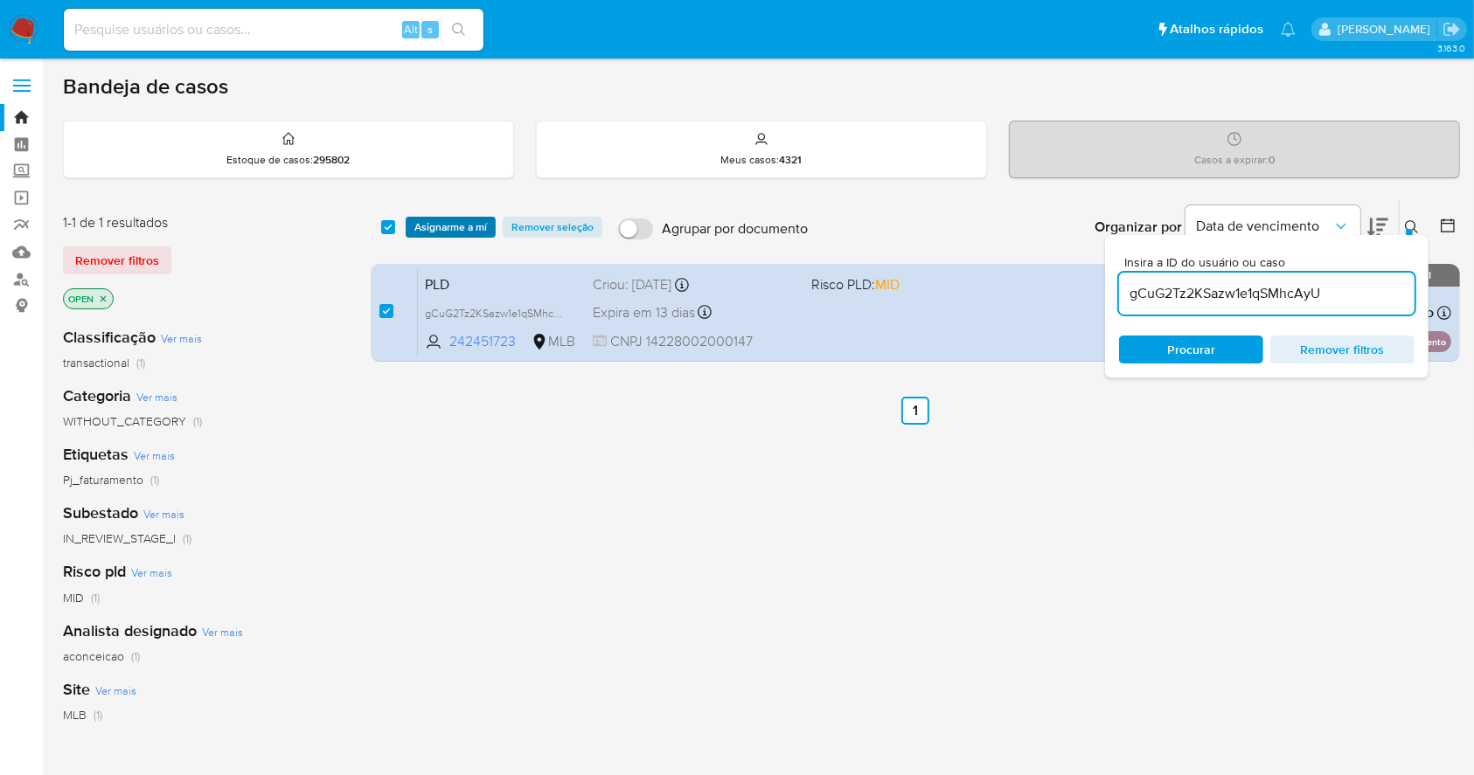
click at [454, 219] on span "Asignarme a mí" at bounding box center [450, 227] width 73 height 17
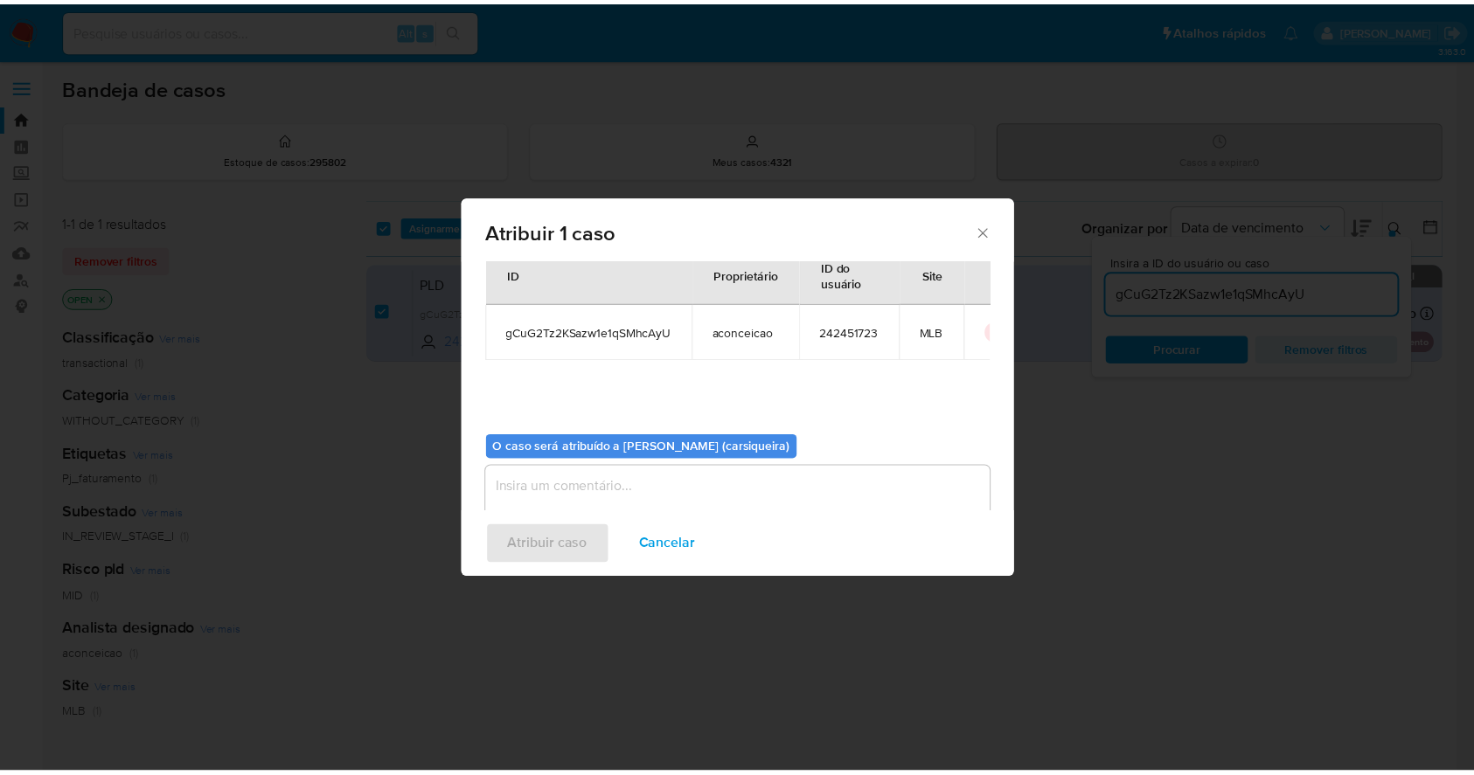
scroll to position [90, 0]
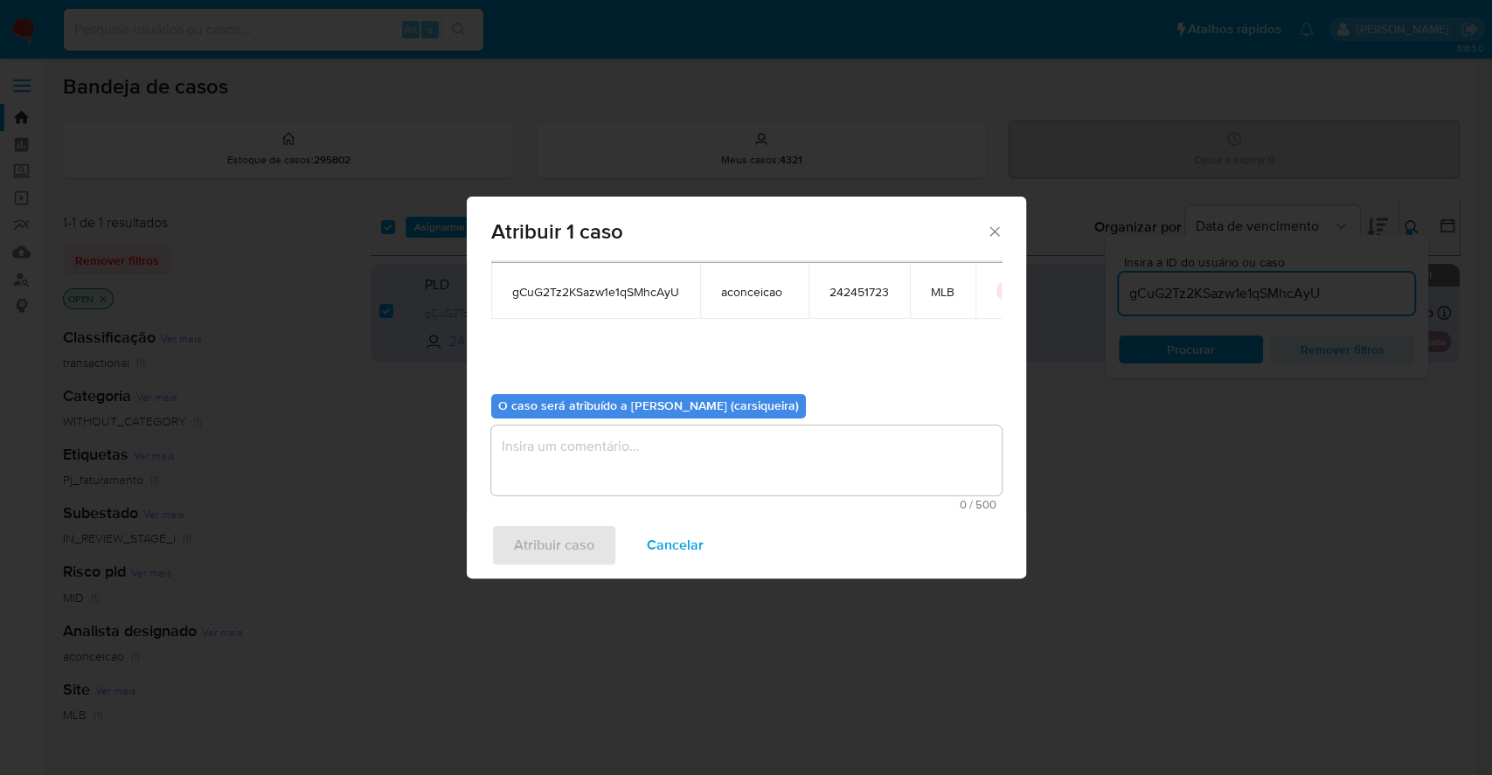
click at [626, 451] on textarea "assign-modal" at bounding box center [746, 461] width 510 height 70
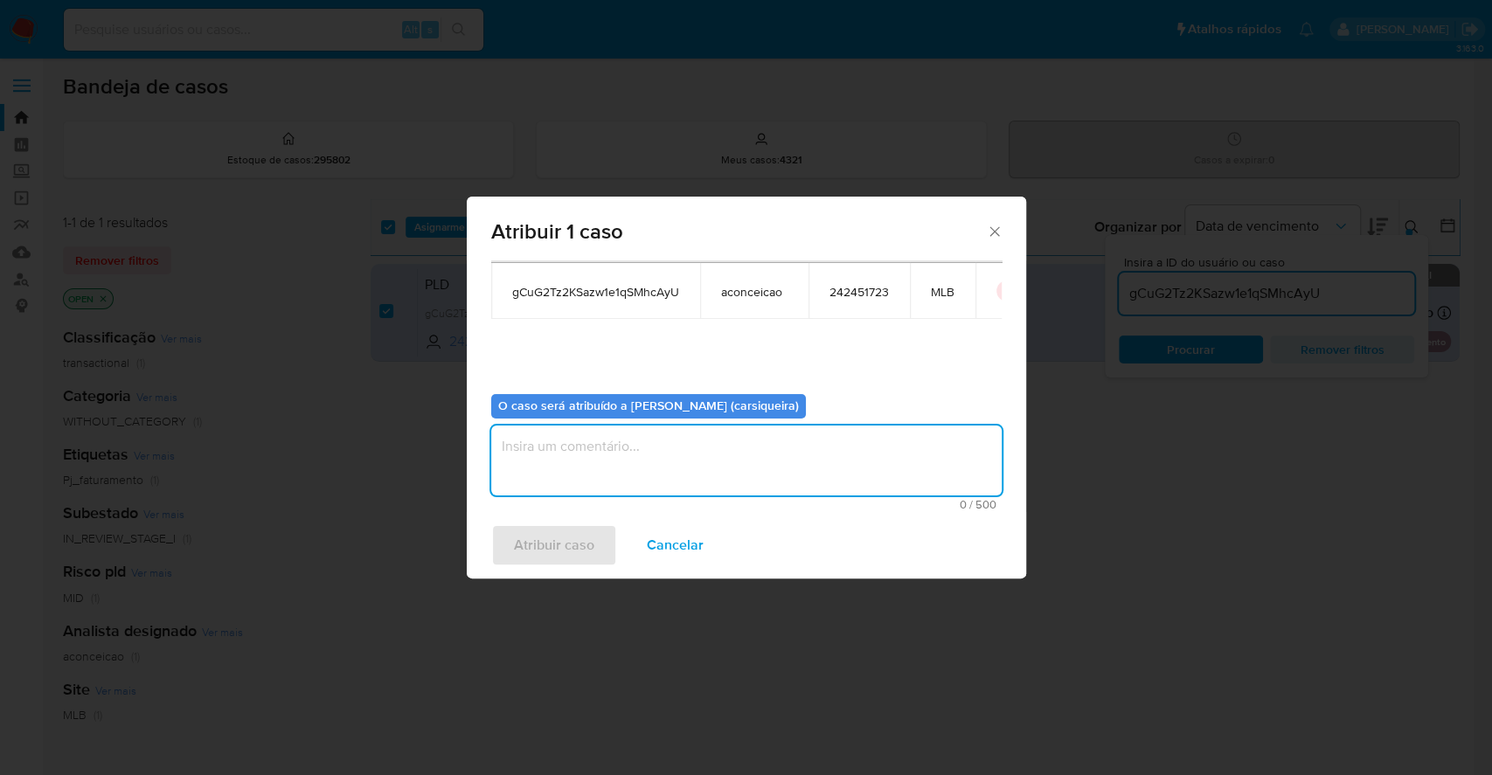
paste textarea "gCuG2Tz2KSazw1e1qSMhcAyU"
type textarea "gCuG2Tz2KSazw1e1qSMhcAyU"
click at [580, 534] on span "Atribuir caso" at bounding box center [554, 545] width 80 height 38
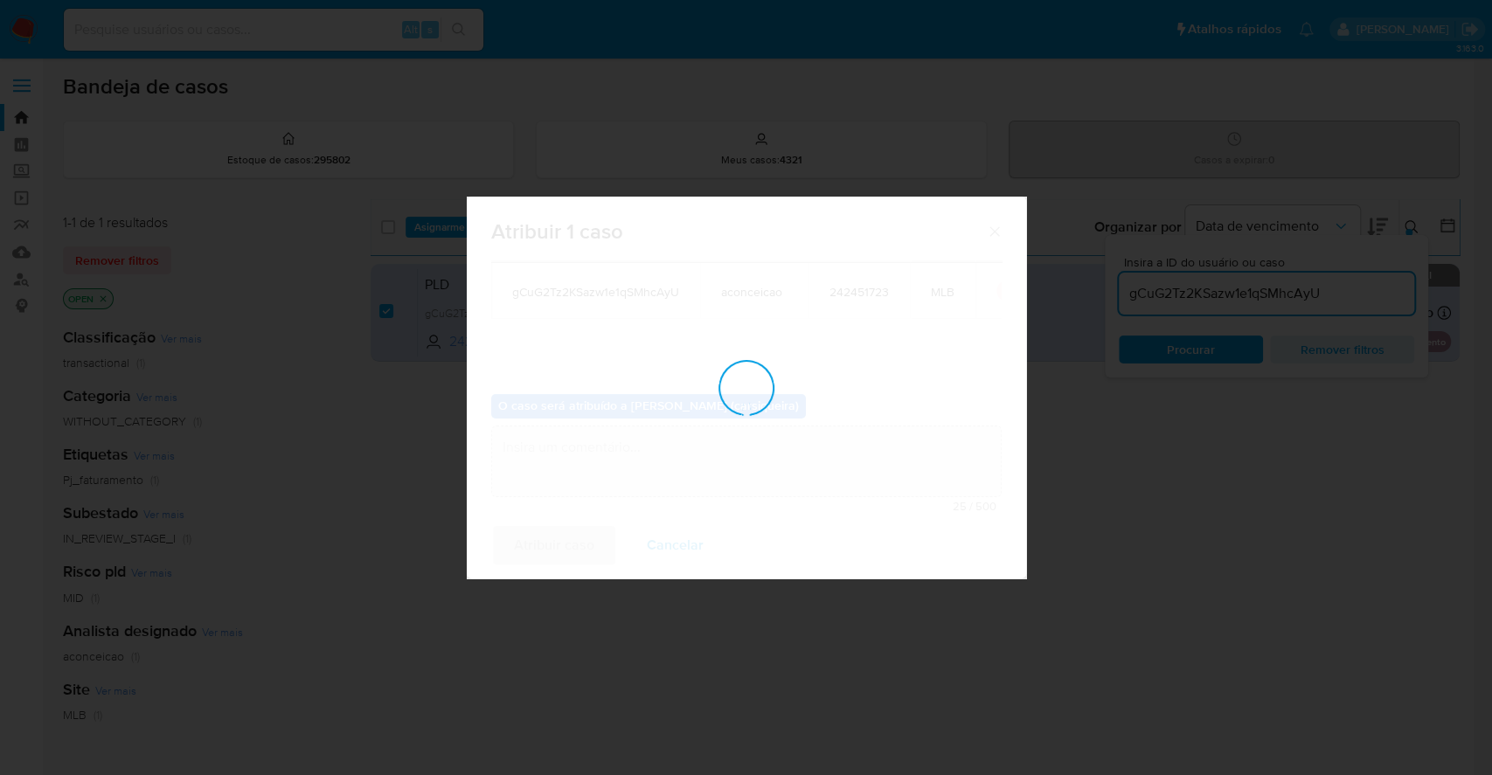
checkbox input "false"
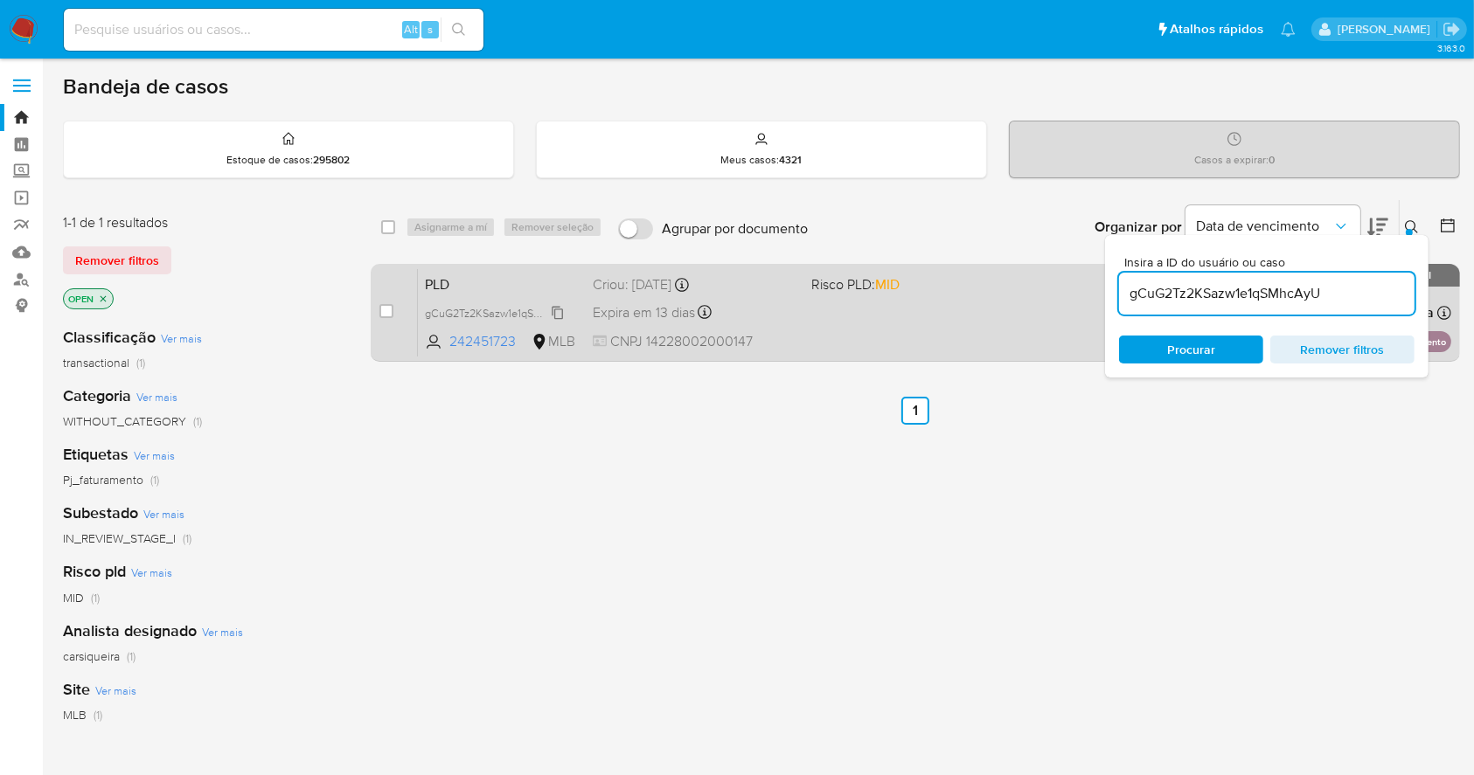
click at [559, 307] on span "gCuG2Tz2KSazw1e1qSMhcAyU" at bounding box center [499, 311] width 149 height 19
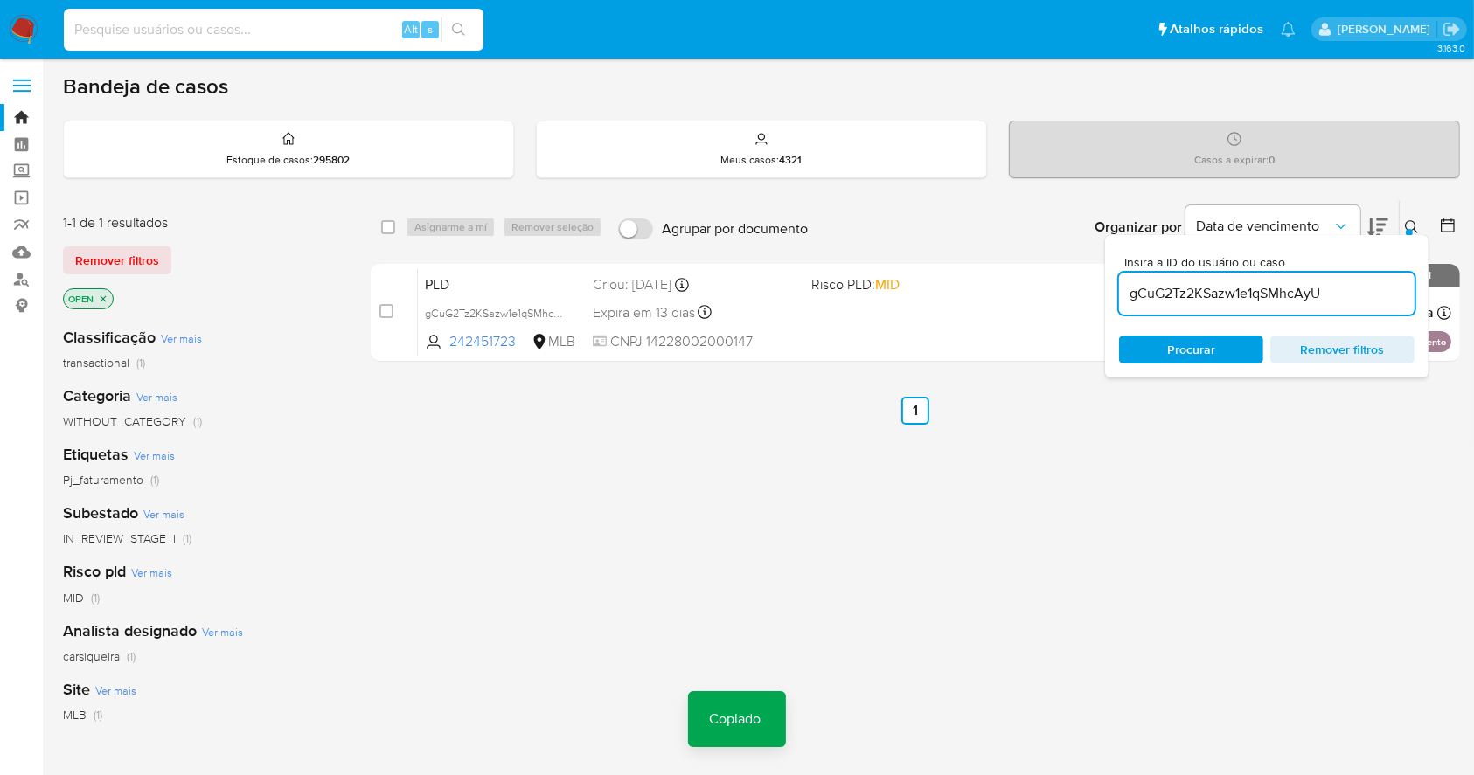
click at [213, 25] on input at bounding box center [274, 29] width 420 height 23
paste input "gCuG2Tz2KSazw1e1qSMhcAyU"
type input "gCuG2Tz2KSazw1e1qSMhcAyU"
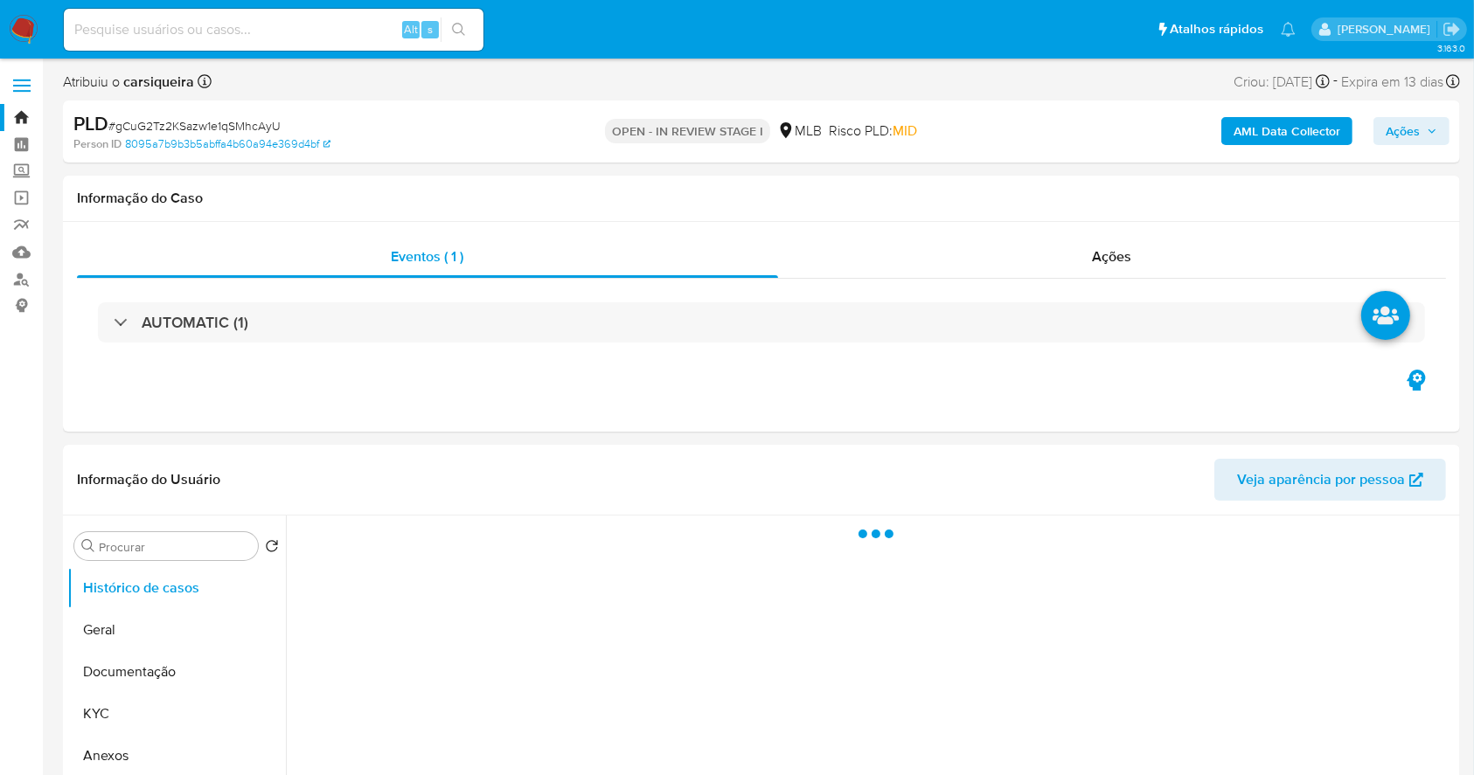
select select "10"
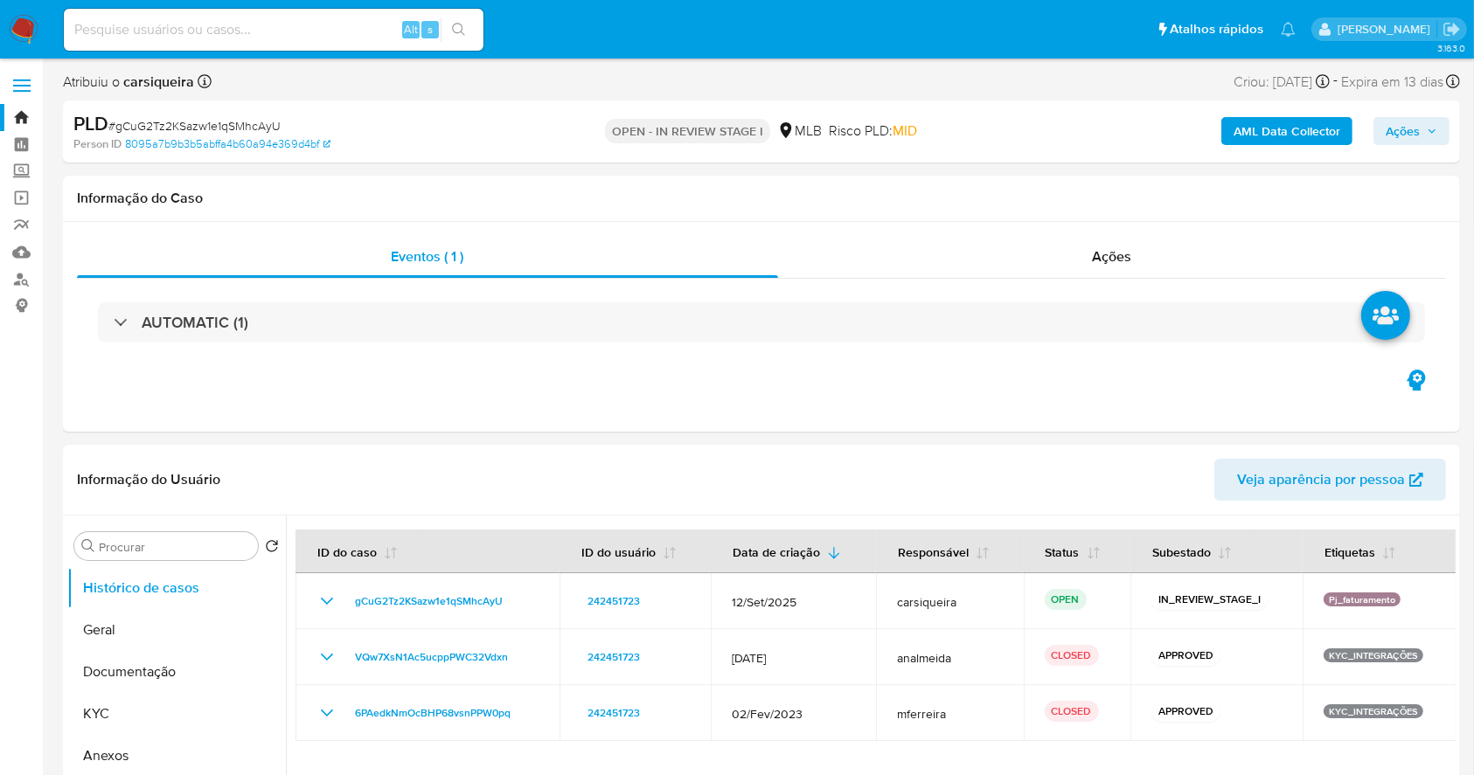
click at [1419, 129] on span "Ações" at bounding box center [1402, 131] width 34 height 28
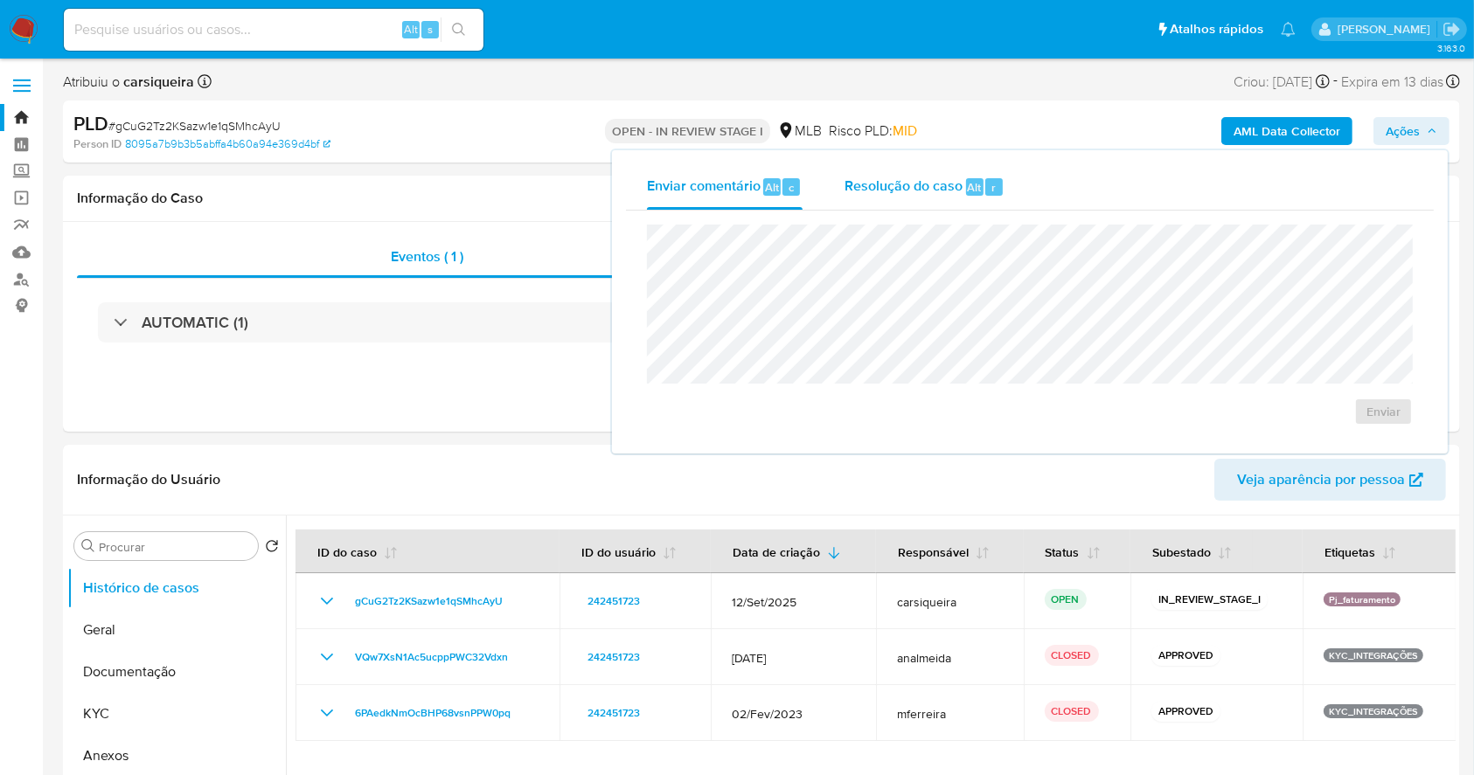
click at [894, 180] on span "Resolução do caso" at bounding box center [903, 187] width 118 height 20
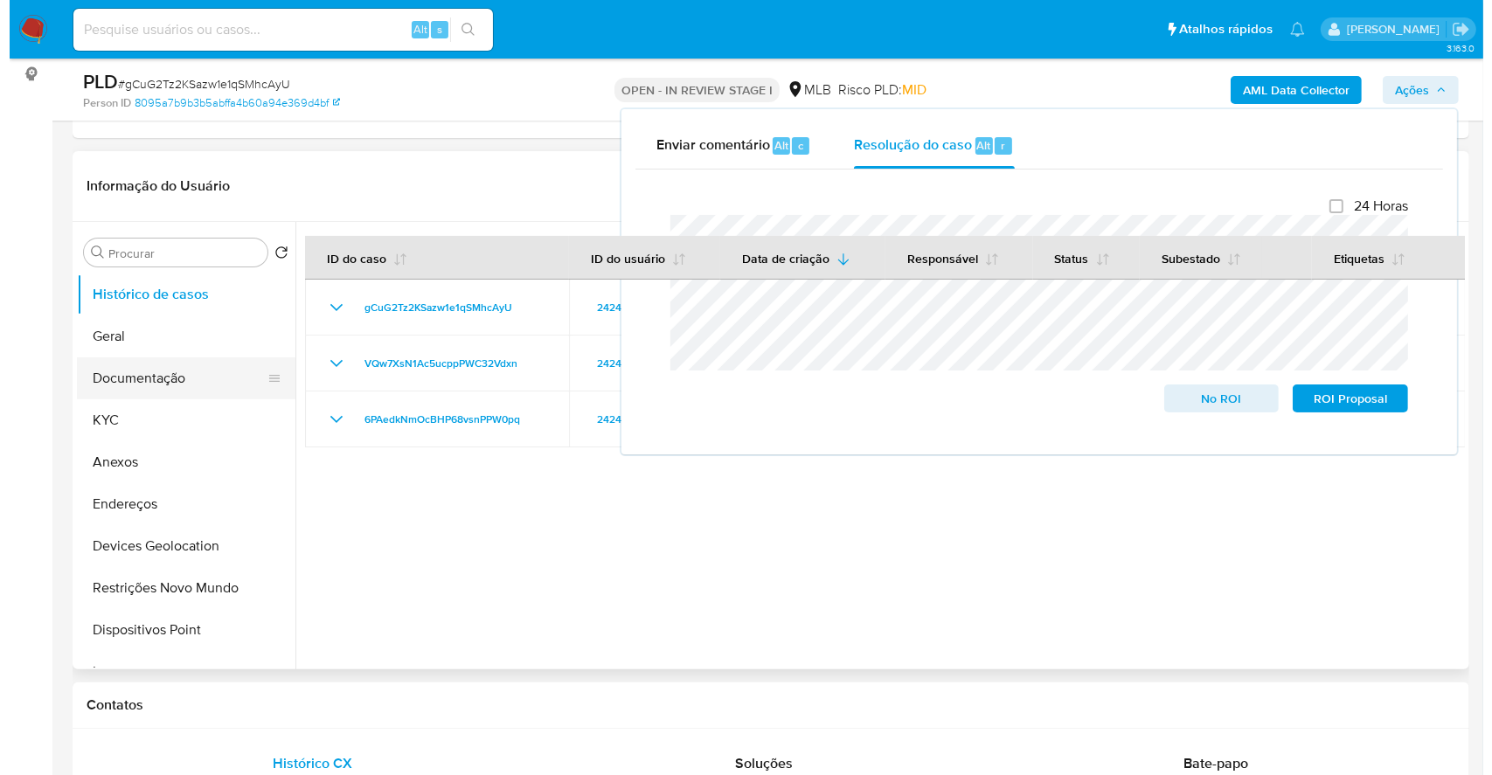
scroll to position [232, 0]
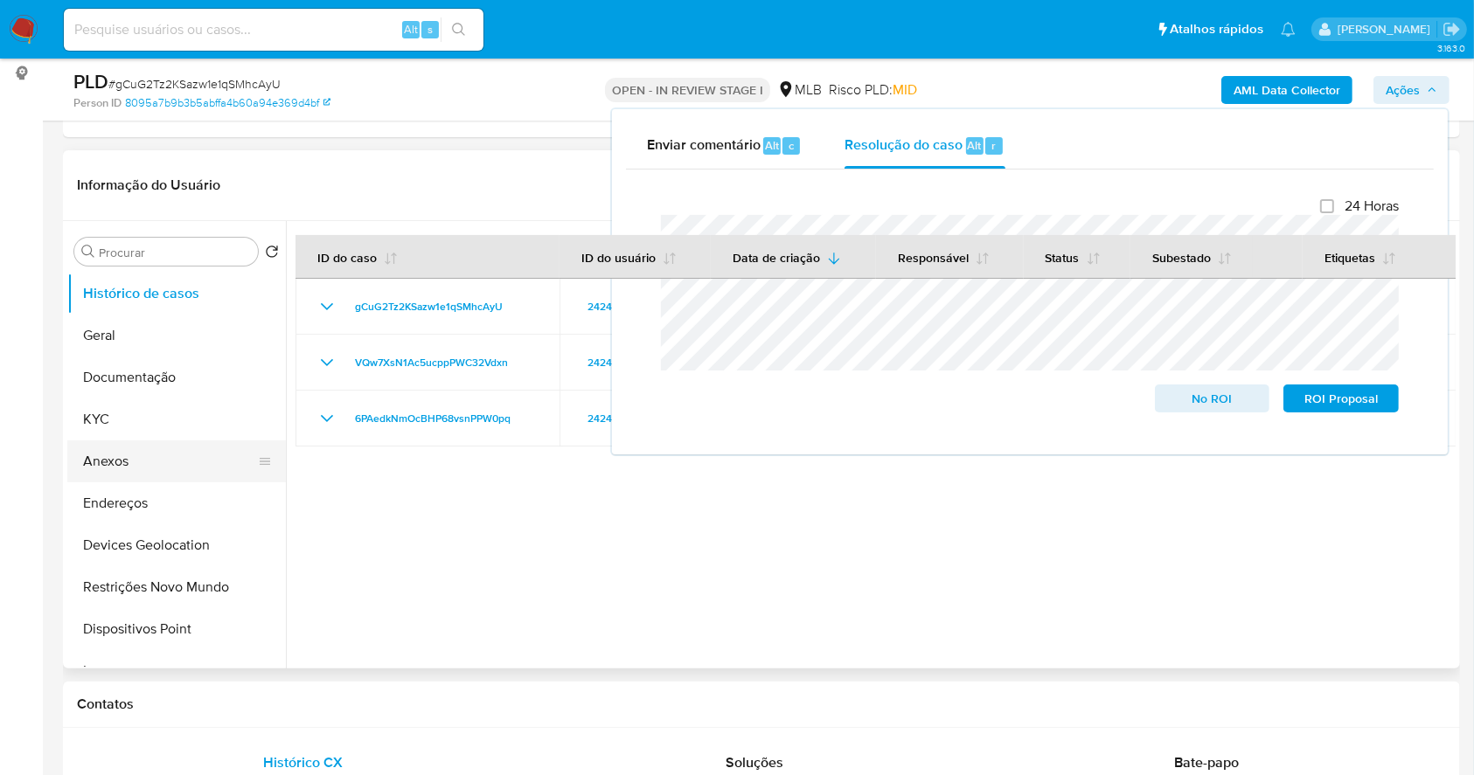
click at [160, 458] on button "Anexos" at bounding box center [169, 462] width 205 height 42
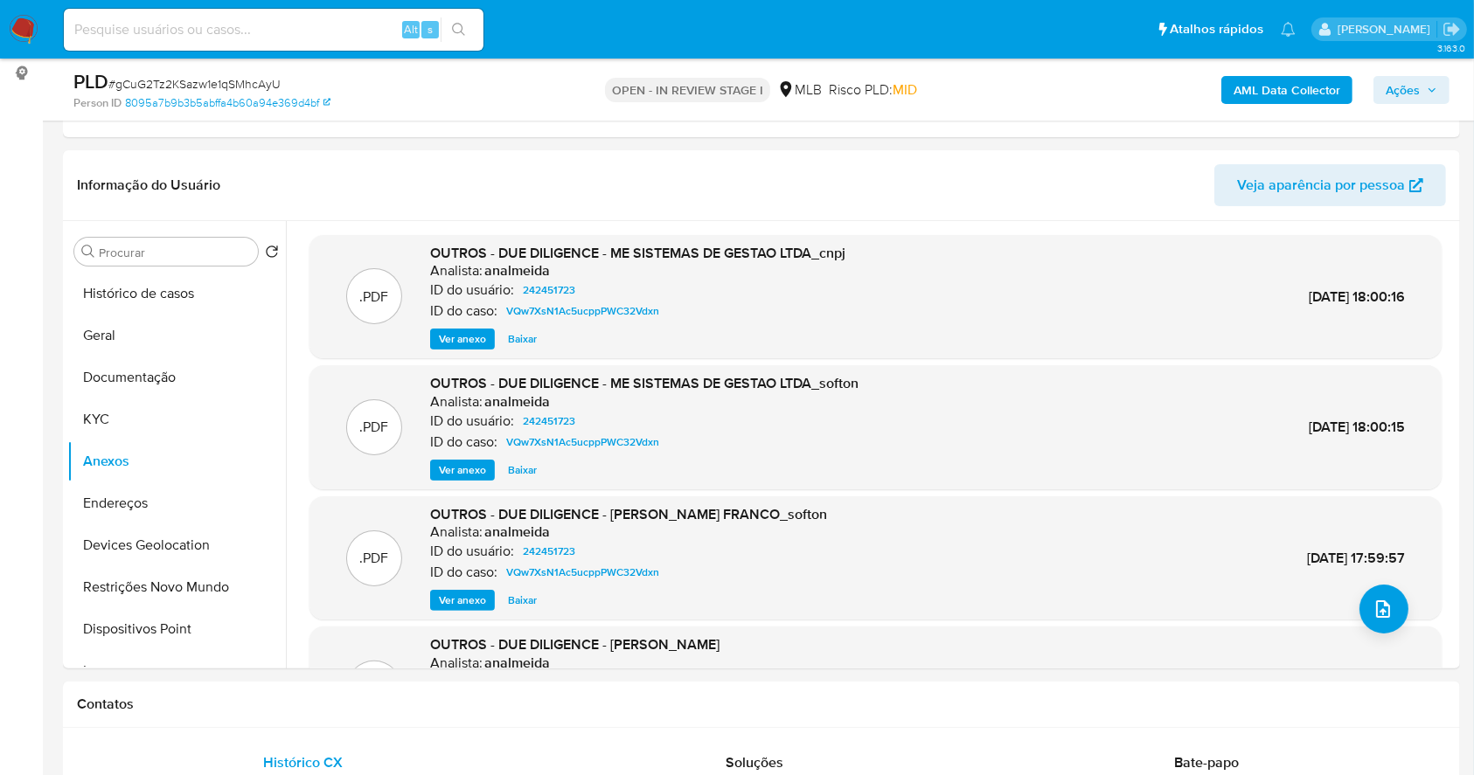
click at [1300, 87] on b "AML Data Collector" at bounding box center [1286, 90] width 107 height 28
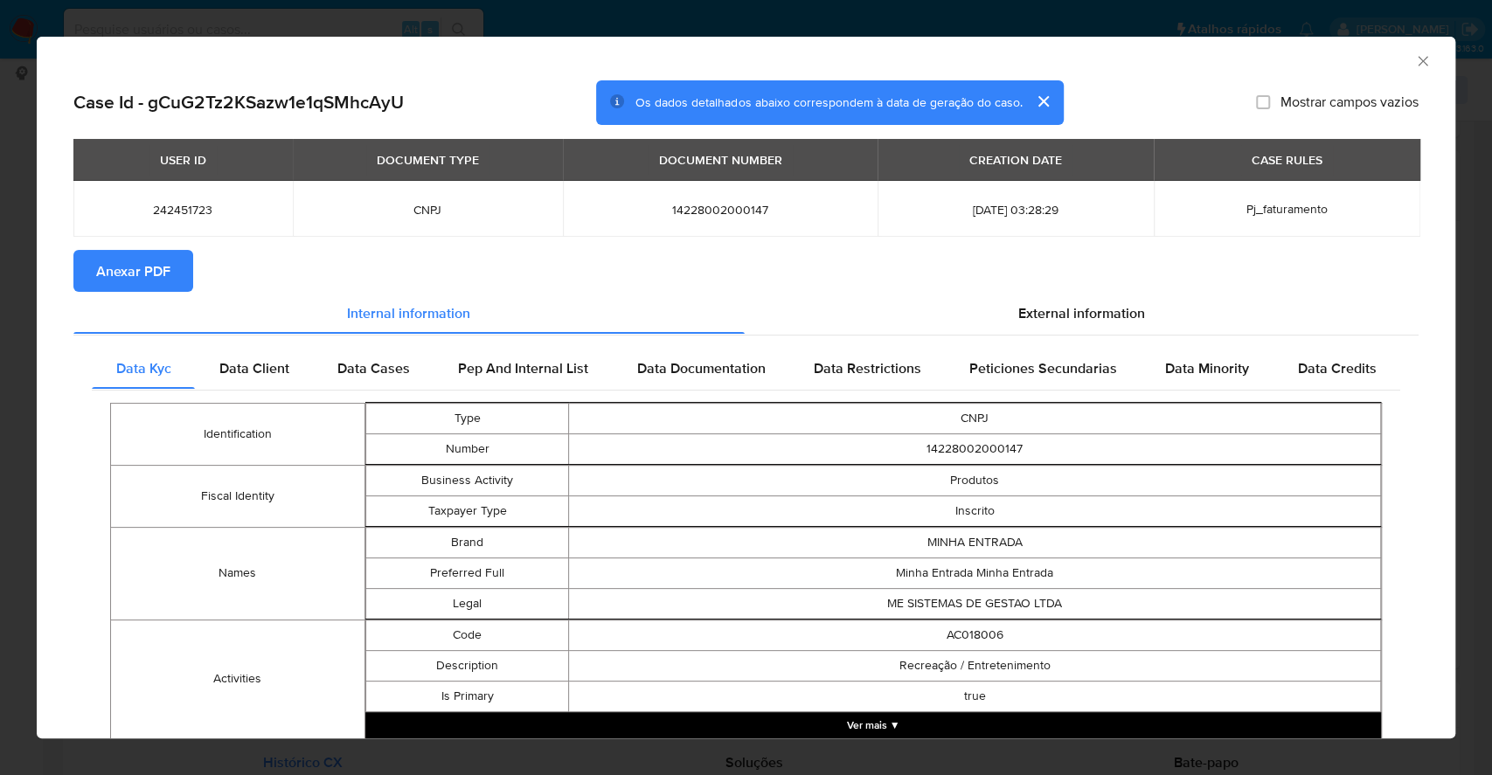
click at [140, 269] on span "Anexar PDF" at bounding box center [133, 271] width 74 height 38
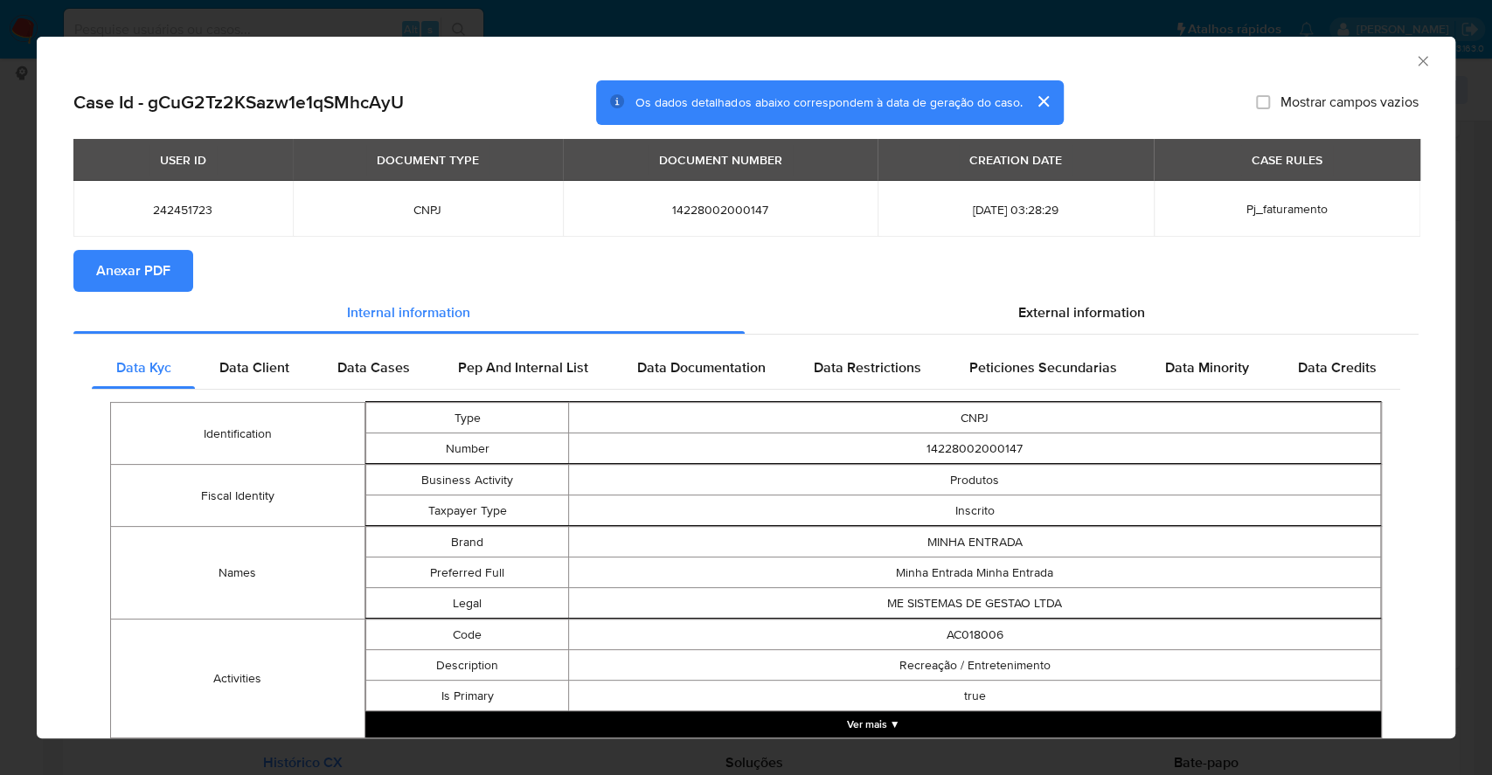
click at [0, 288] on div "AML Data Collector Case Id - gCuG2Tz2KSazw1e1qSMhcAyU Os dados detalhados abaix…" at bounding box center [746, 387] width 1492 height 775
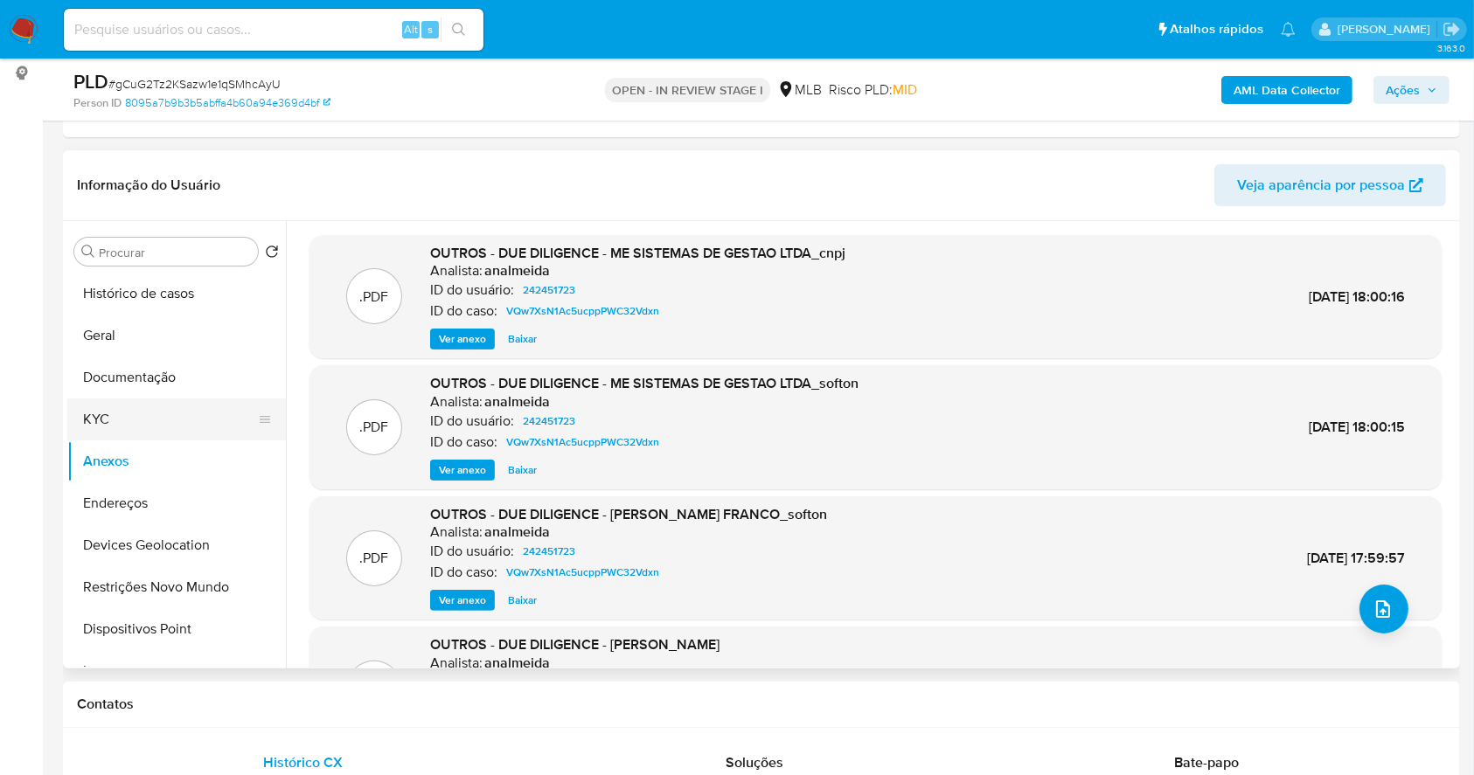
click at [101, 414] on button "KYC" at bounding box center [169, 420] width 205 height 42
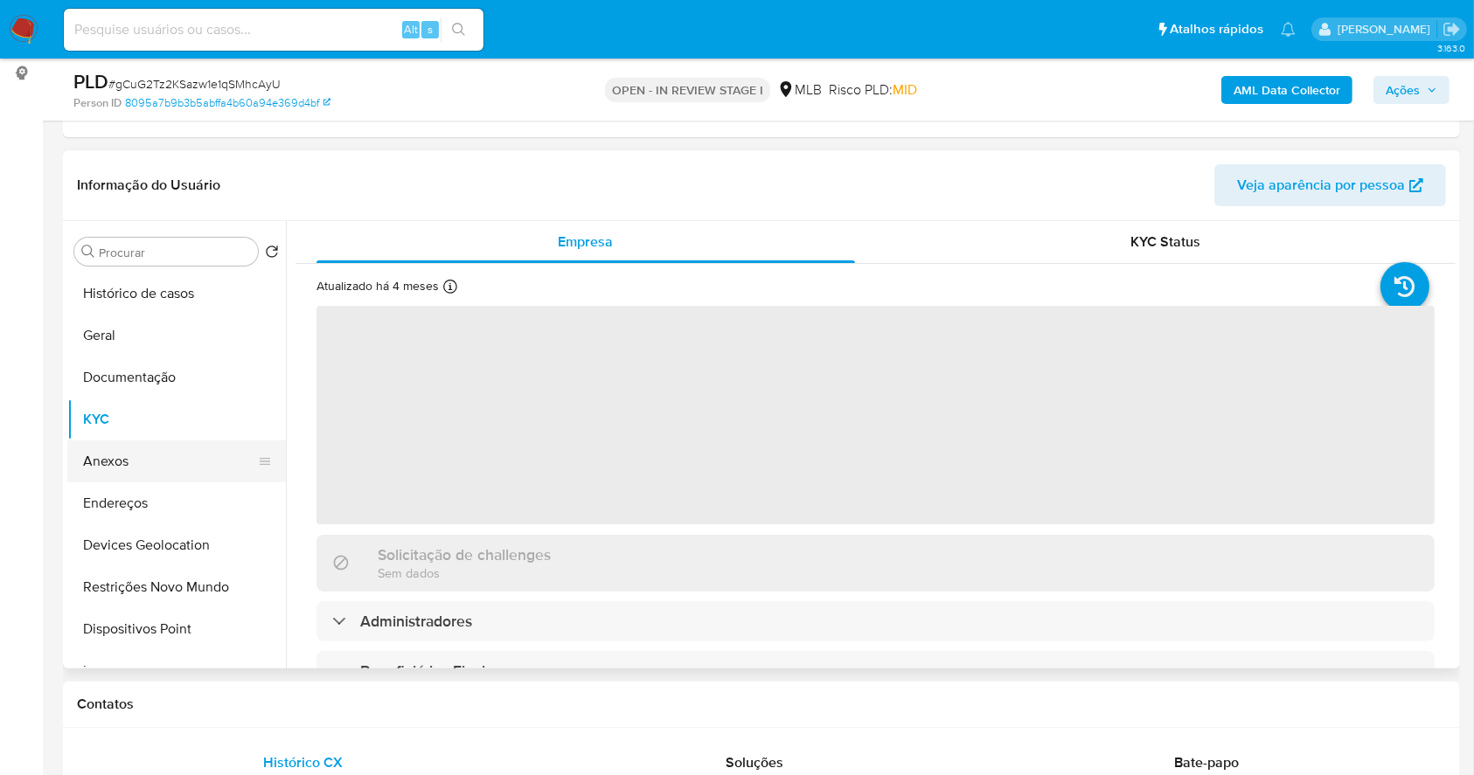
click at [137, 461] on button "Anexos" at bounding box center [169, 462] width 205 height 42
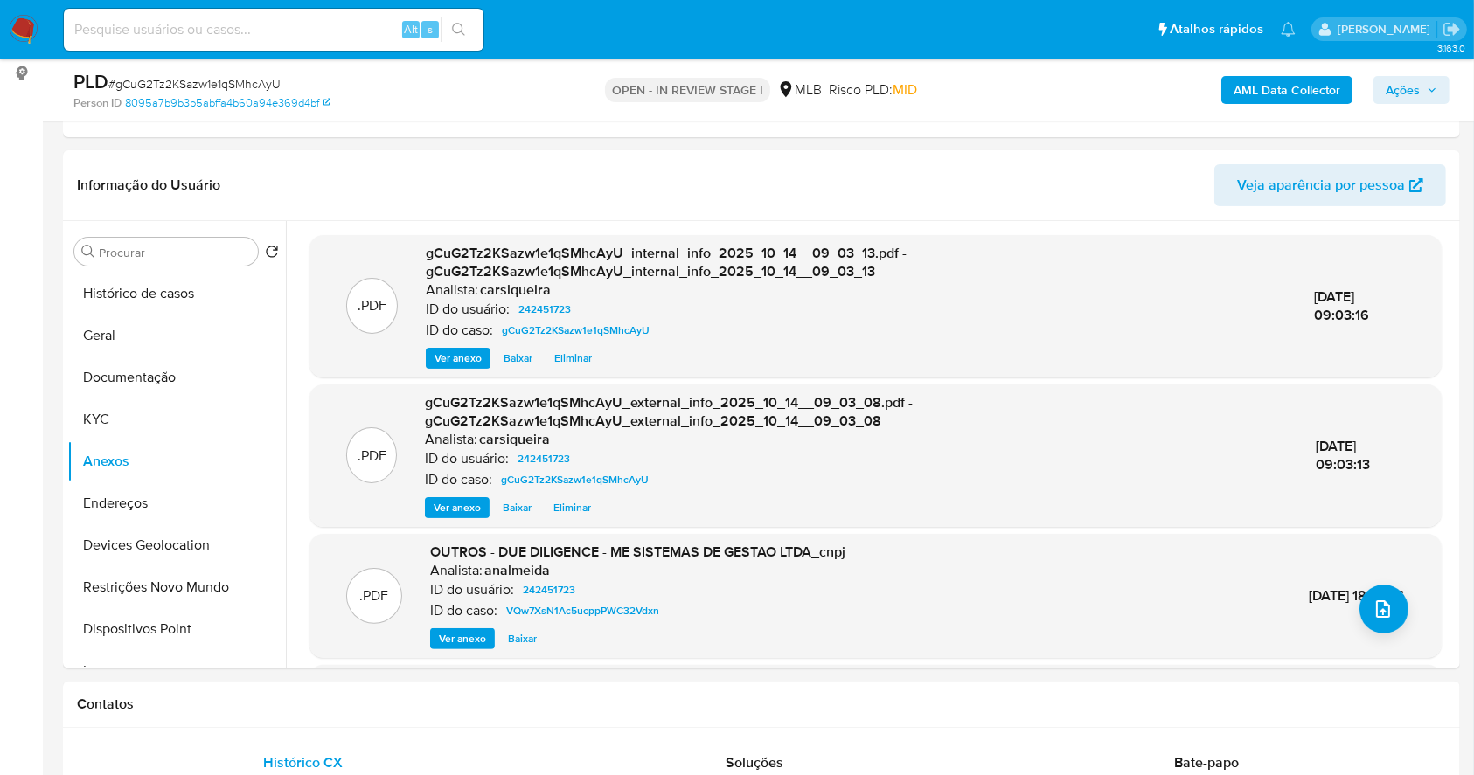
click at [1409, 80] on span "Ações" at bounding box center [1402, 90] width 34 height 28
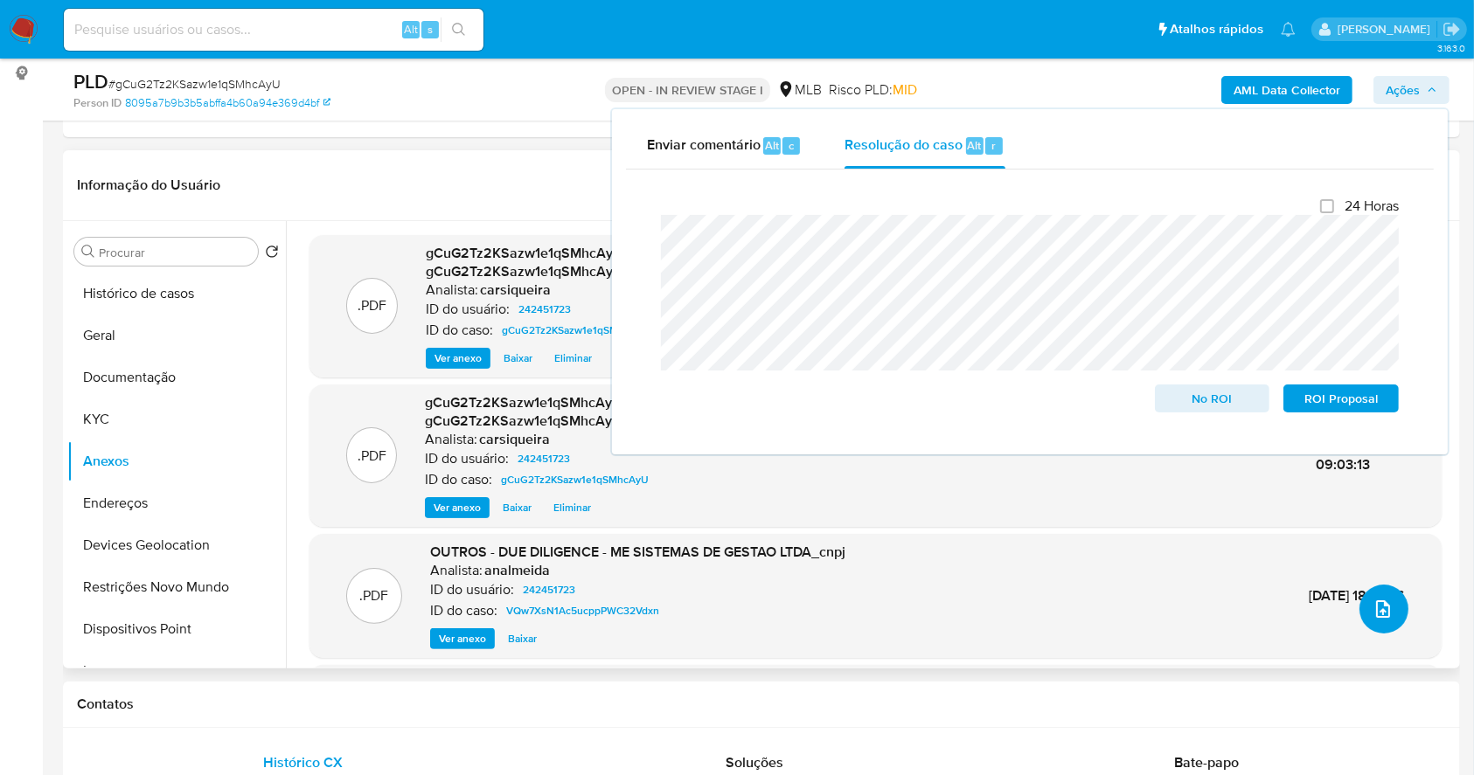
click at [1384, 600] on icon "upload-file" at bounding box center [1382, 609] width 21 height 21
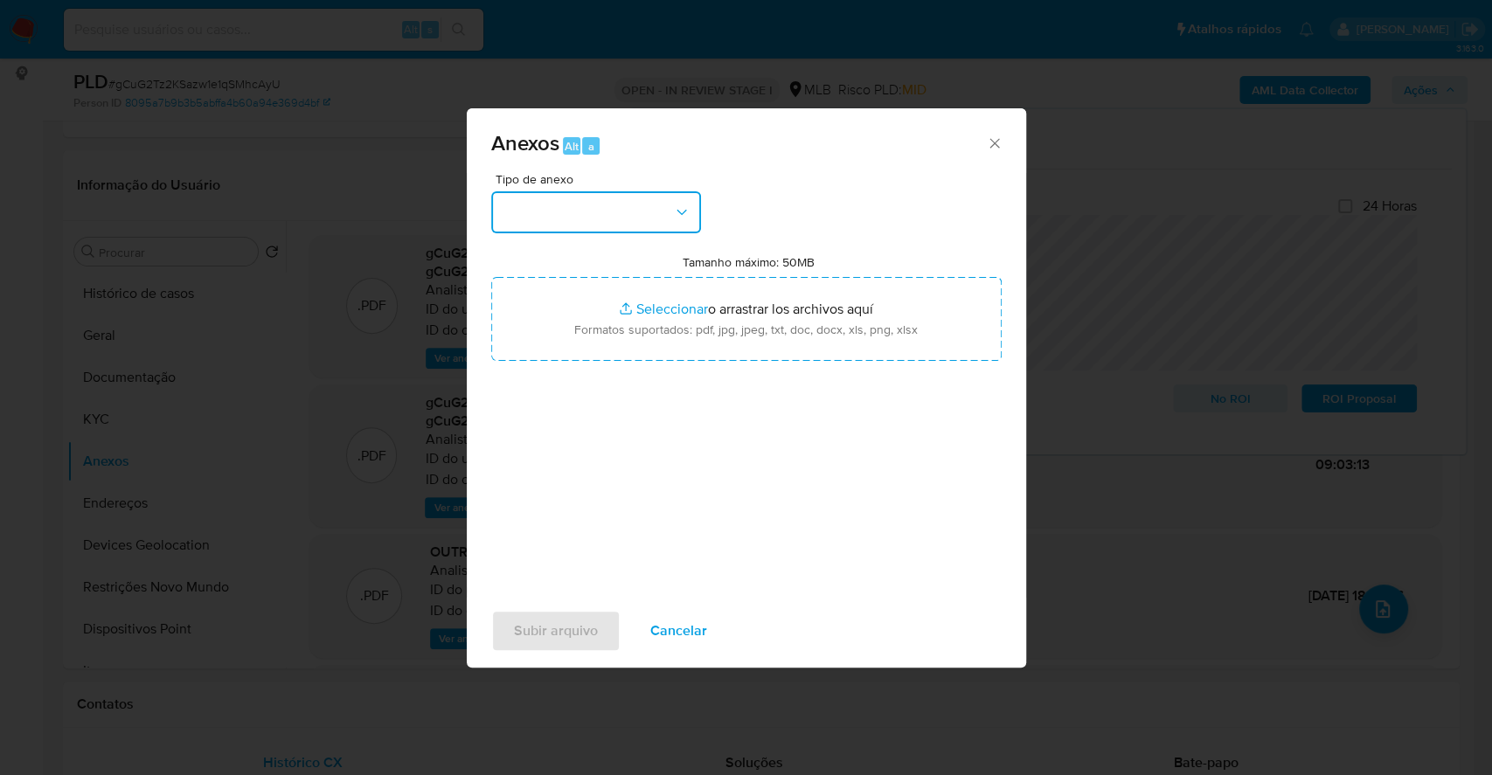
click at [622, 193] on button "button" at bounding box center [596, 212] width 210 height 42
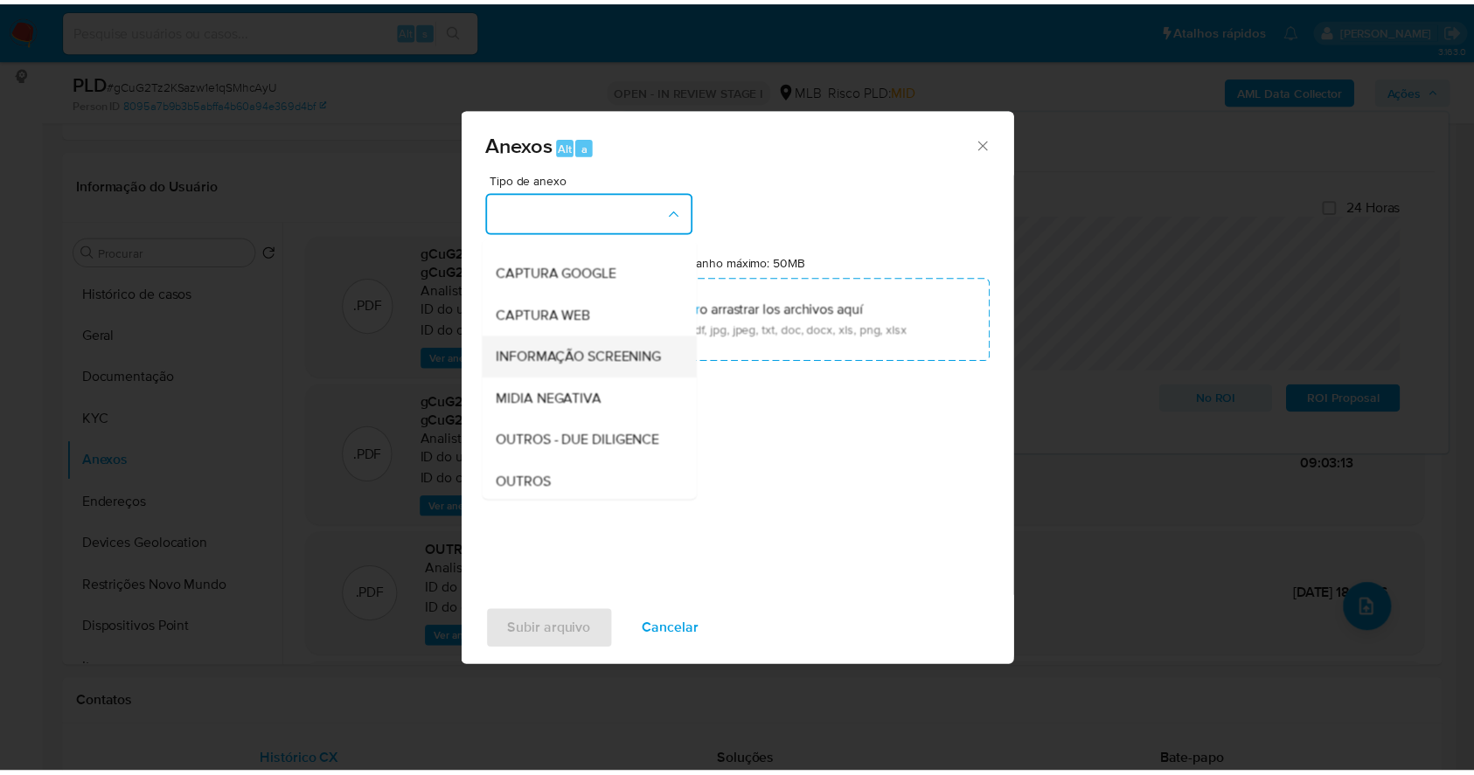
scroll to position [268, 0]
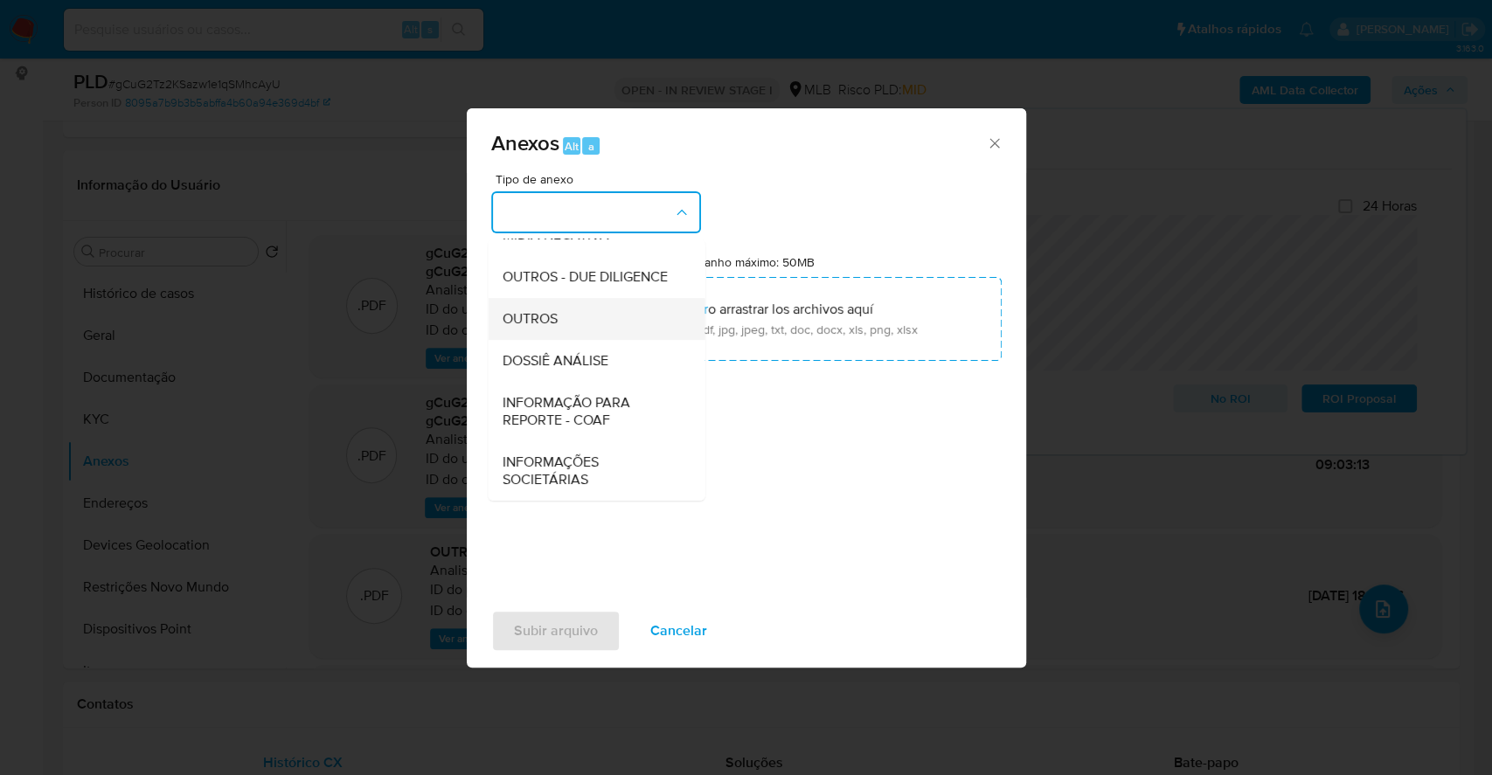
click at [529, 314] on span "OUTROS" at bounding box center [529, 318] width 55 height 17
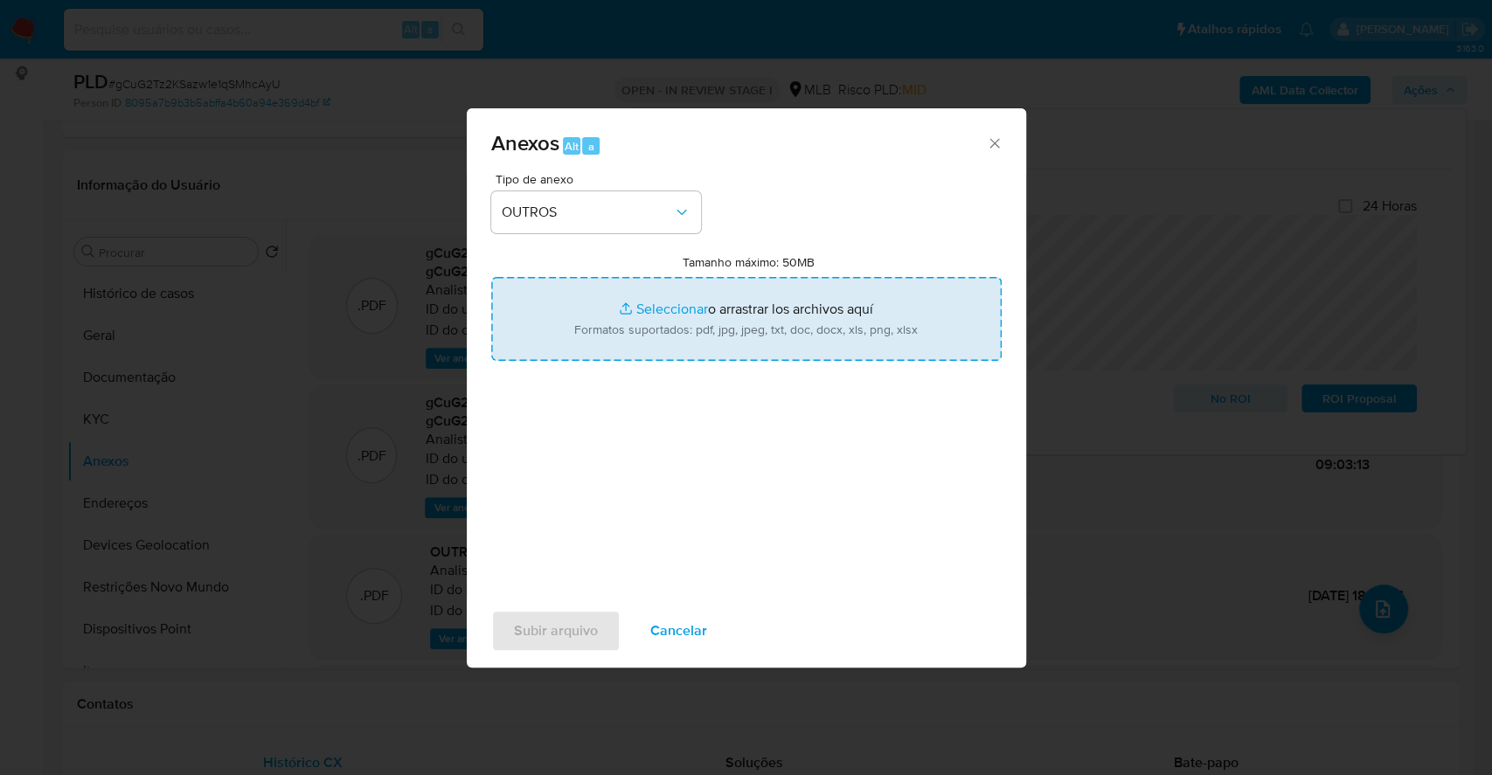
click at [650, 308] on input "Tamanho máximo: 50MB Seleccionar archivos" at bounding box center [746, 319] width 510 height 84
type input "C:\fakepath\SAR - XXXX - CNPJ 14228002000147 - ME SISTEMAS DE GESTAO LTDA - Doc…"
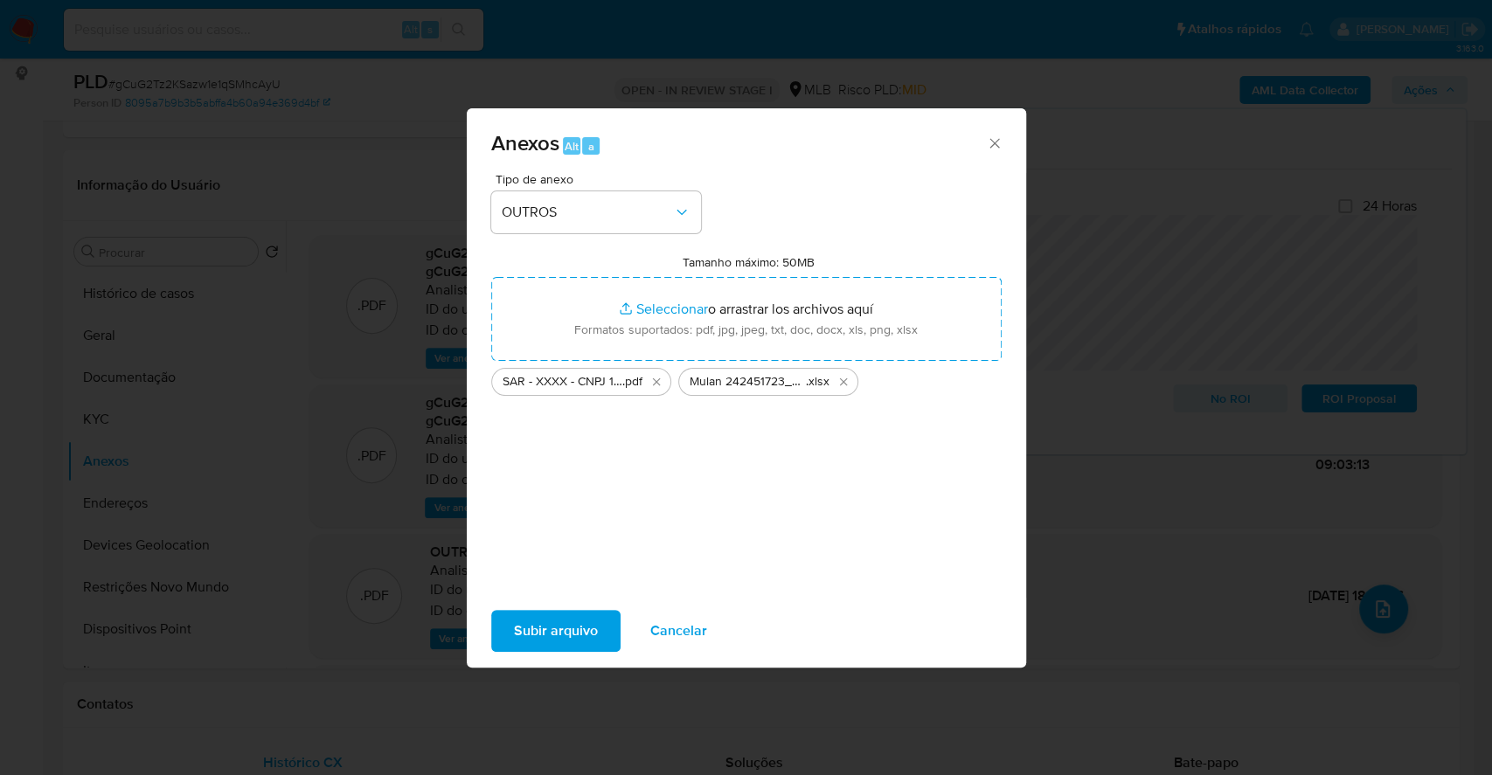
click at [534, 620] on span "Subir arquivo" at bounding box center [556, 631] width 84 height 38
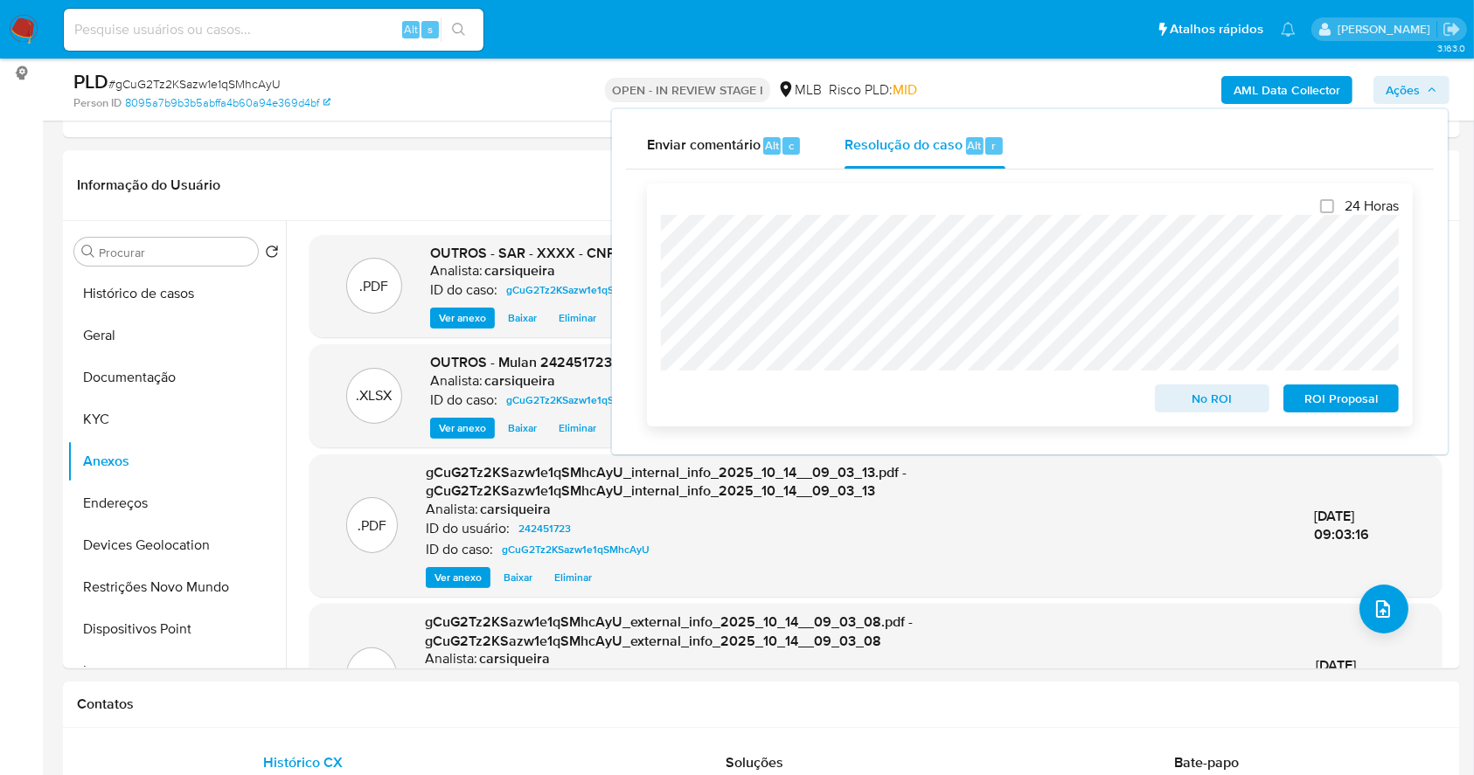
click at [1362, 397] on span "ROI Proposal" at bounding box center [1340, 398] width 91 height 24
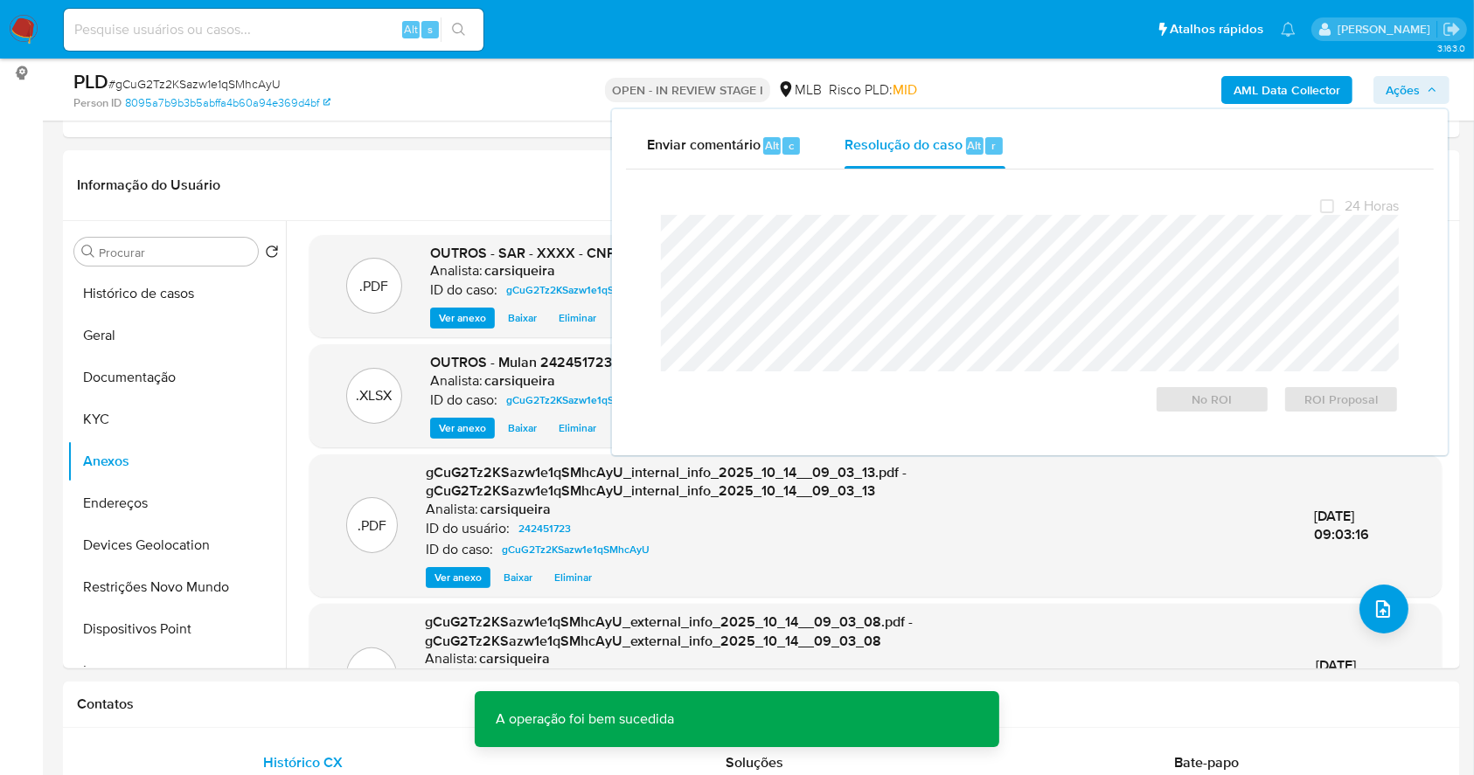
click at [220, 87] on span "# gCuG2Tz2KSazw1e1qSMhcAyU" at bounding box center [194, 83] width 172 height 17
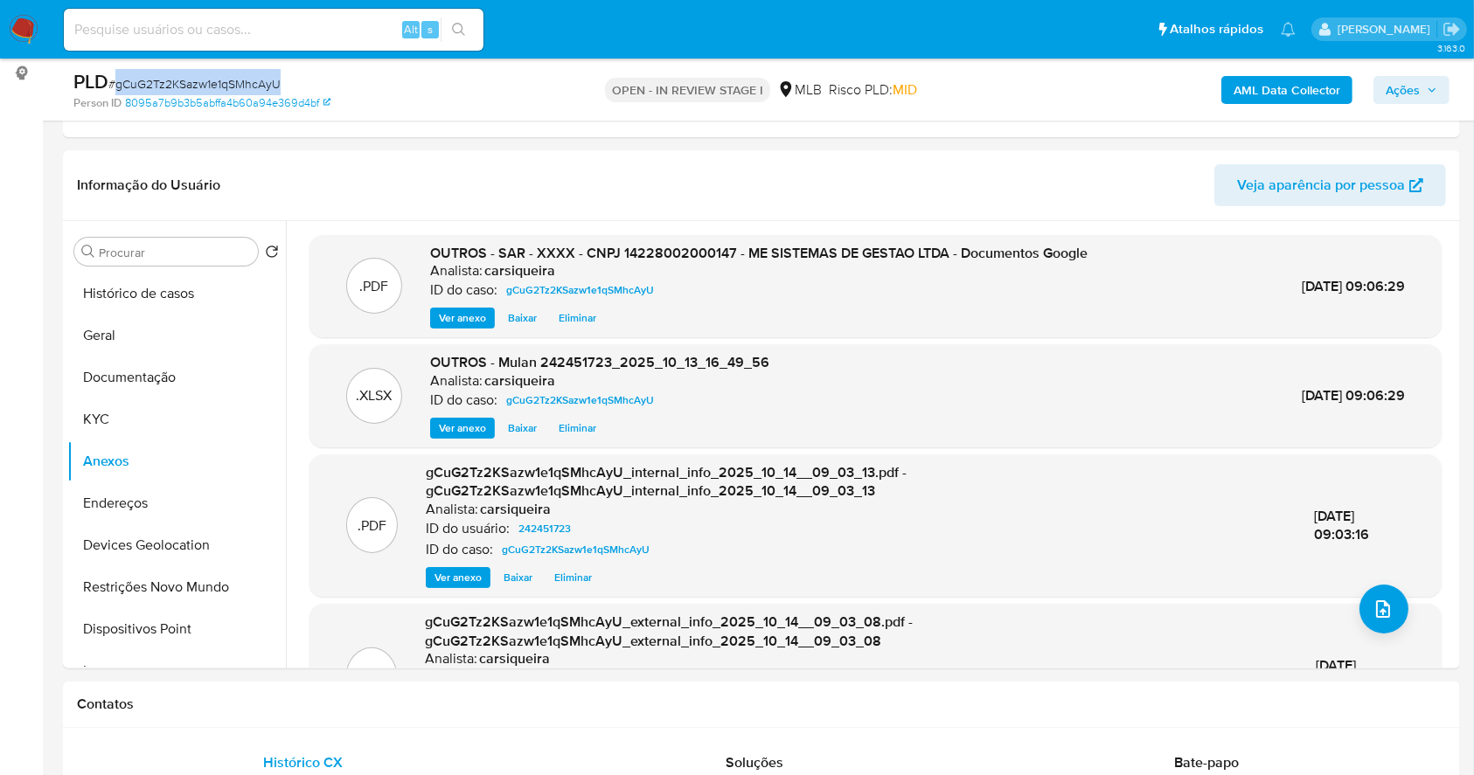
click at [220, 87] on span "# gCuG2Tz2KSazw1e1qSMhcAyU" at bounding box center [194, 83] width 172 height 17
copy span "gCuG2Tz2KSazw1e1qSMhcAyU"
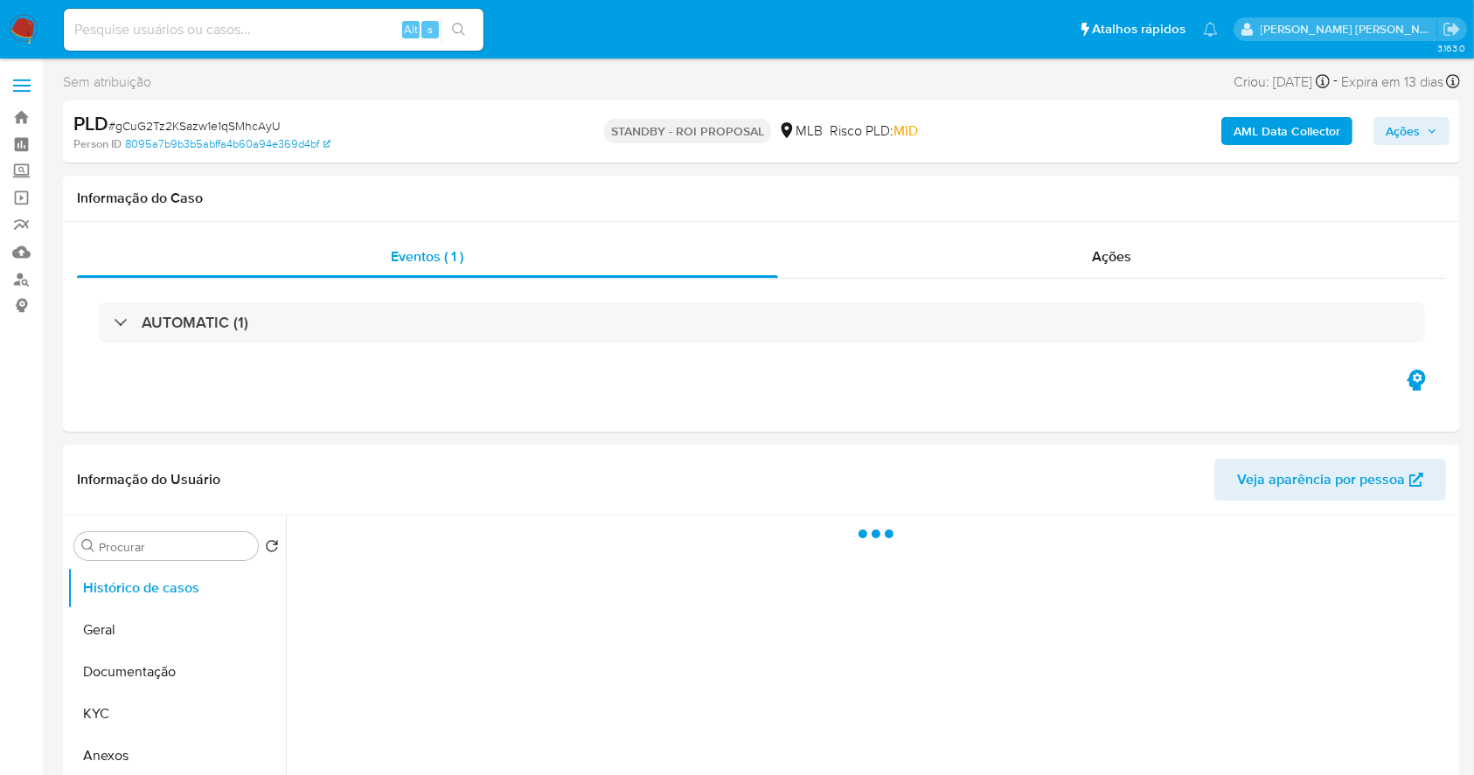
select select "10"
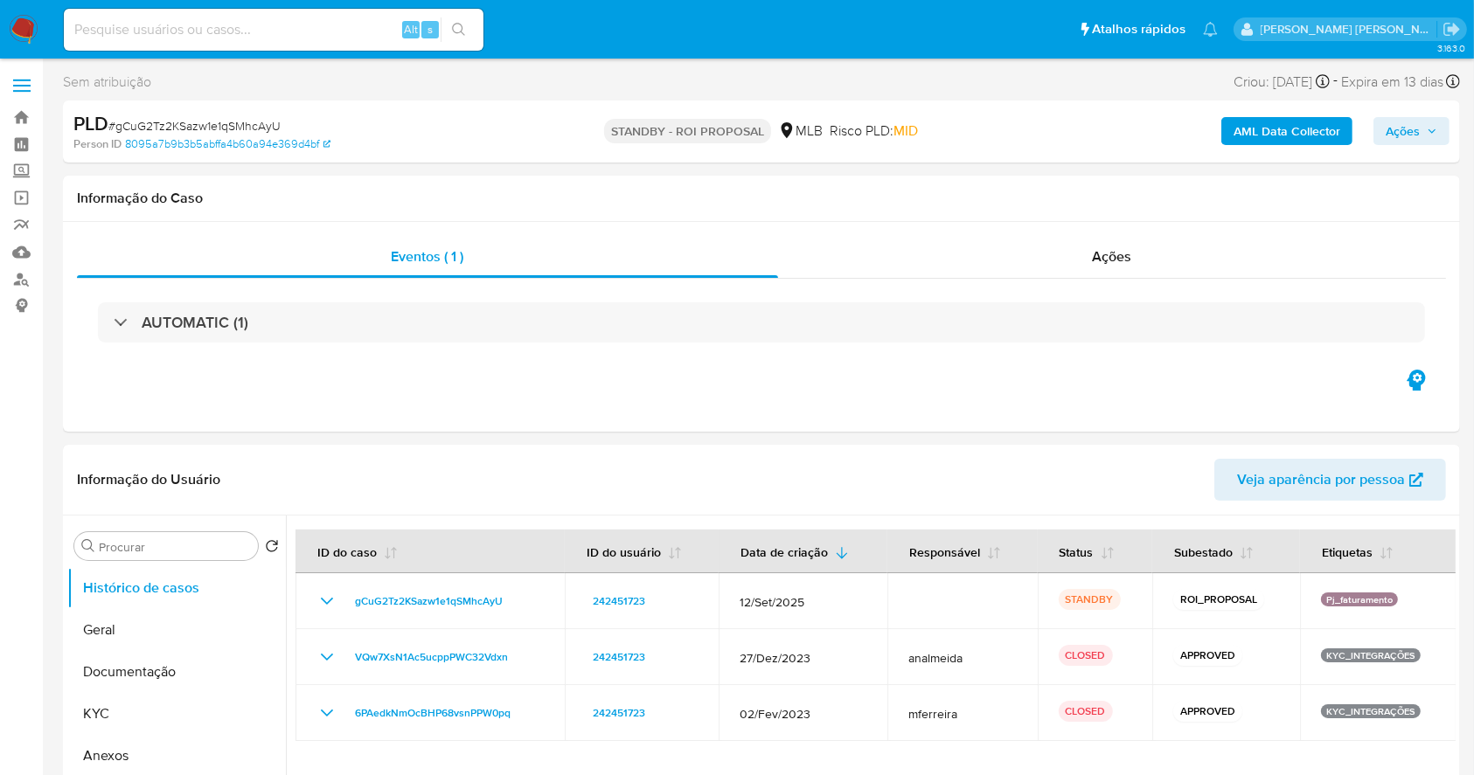
click at [26, 26] on img at bounding box center [24, 30] width 30 height 30
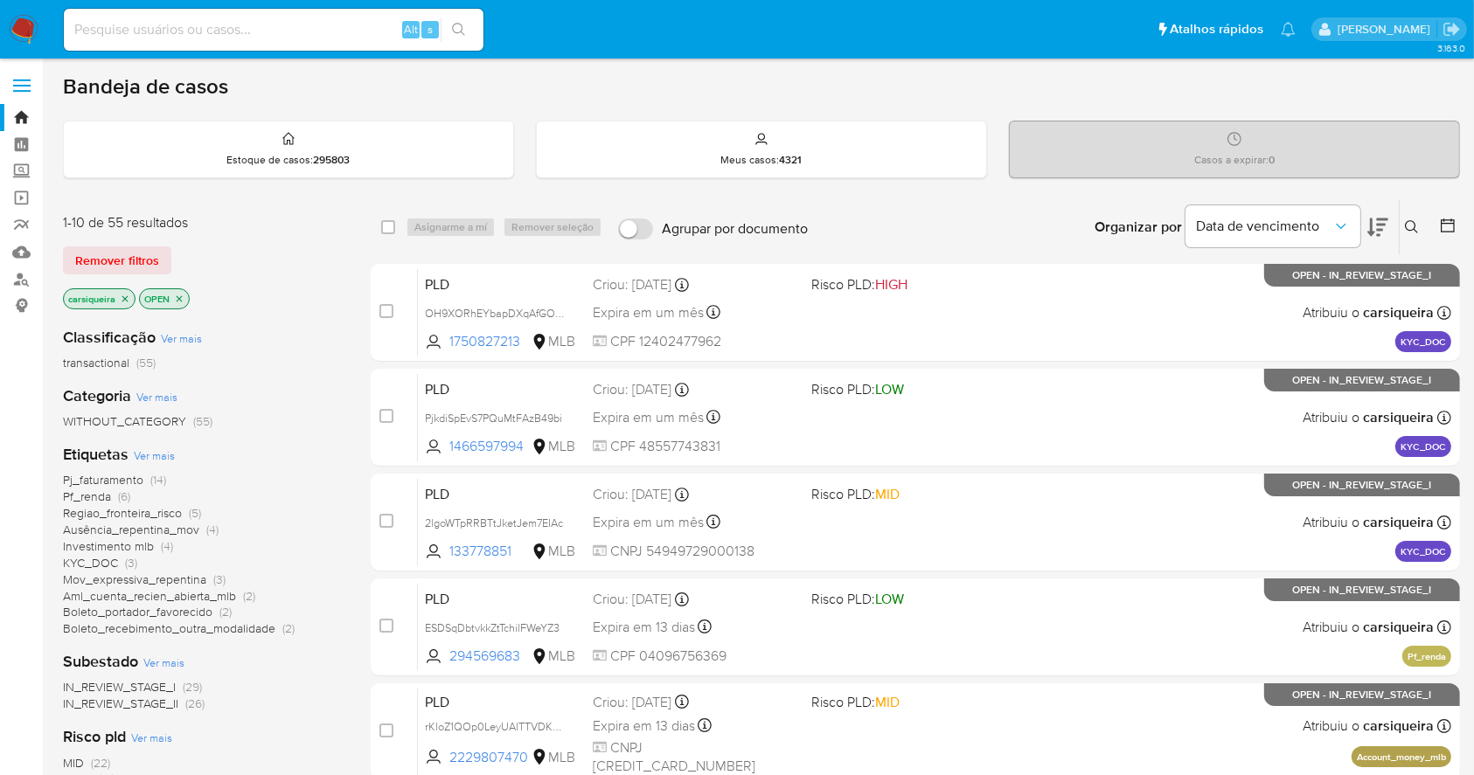
click at [36, 36] on img at bounding box center [24, 30] width 30 height 30
click at [243, 25] on input at bounding box center [274, 29] width 420 height 23
paste input "yBPtnnyYUmg8oRtVVcvYzCBx"
type input "yBPtnnyYUmg8oRtVVcvYzCBx"
click at [456, 27] on icon "search-icon" at bounding box center [459, 30] width 14 height 14
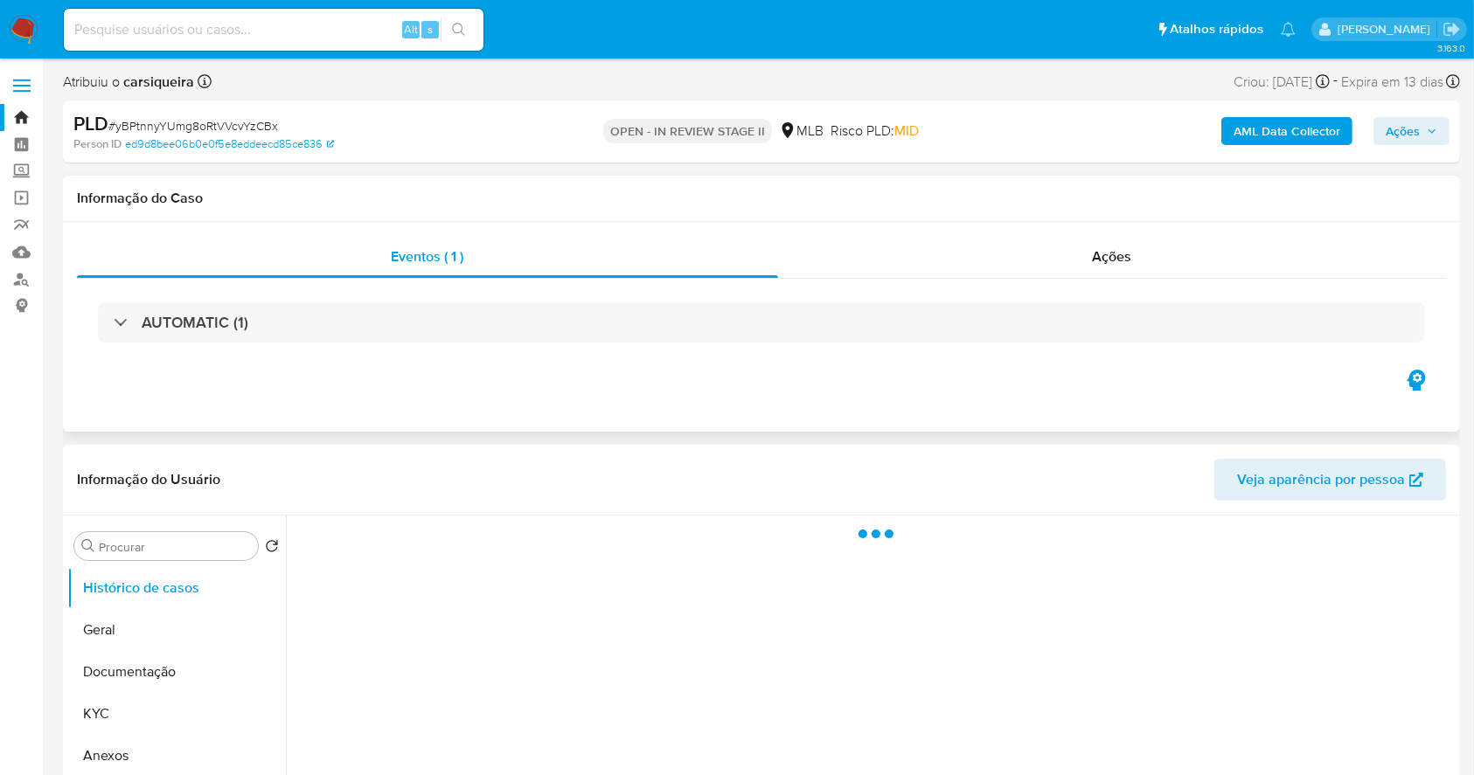
select select "10"
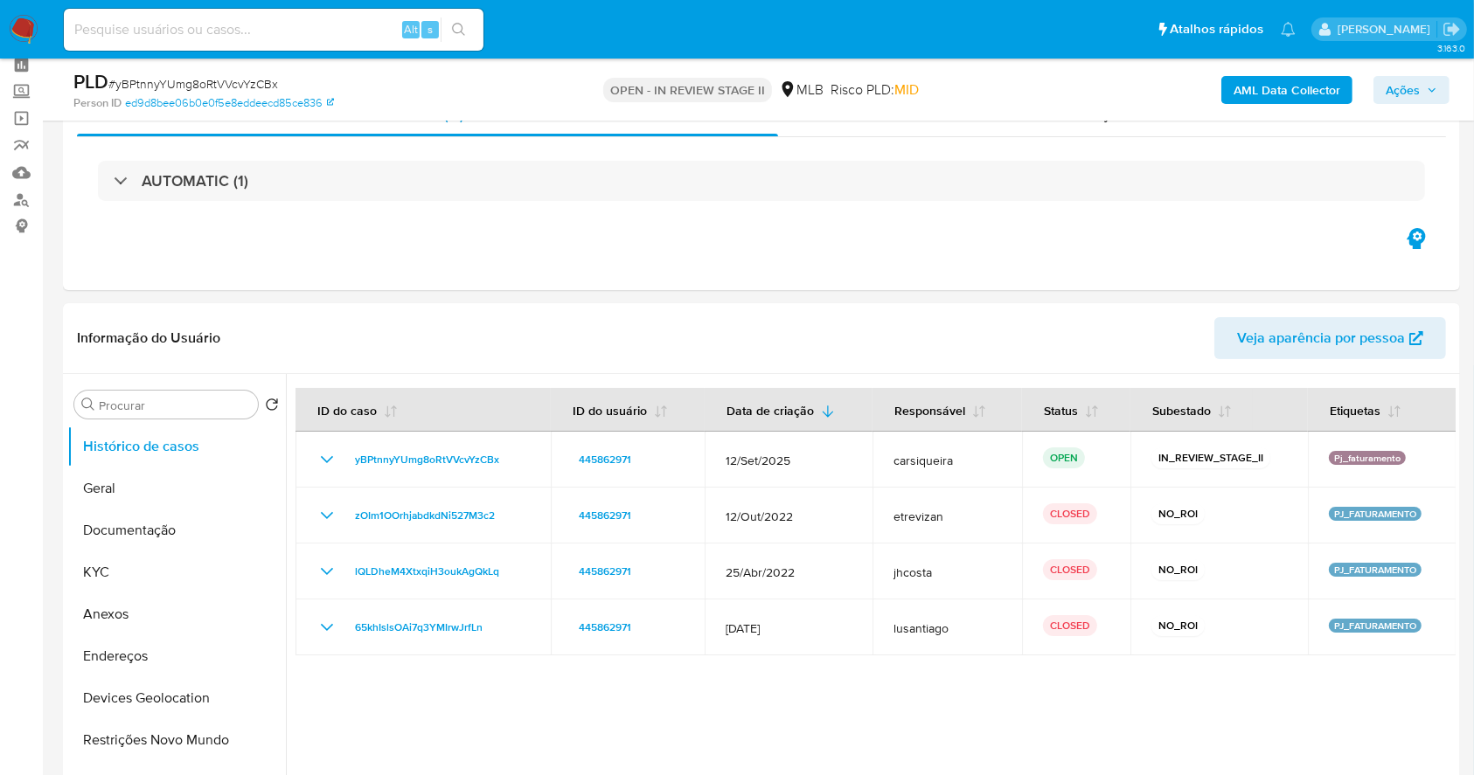
scroll to position [116, 0]
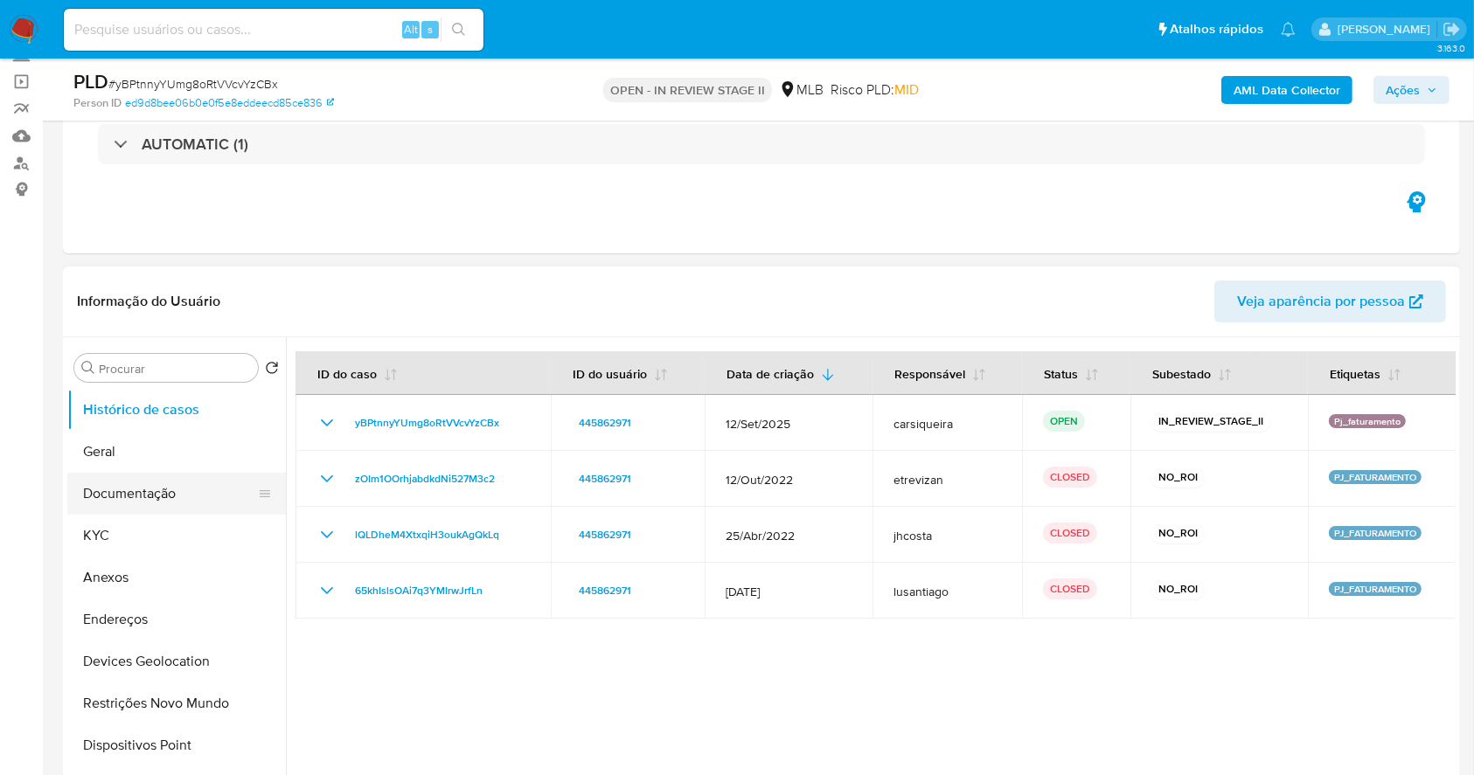
click at [129, 490] on button "Documentação" at bounding box center [169, 494] width 205 height 42
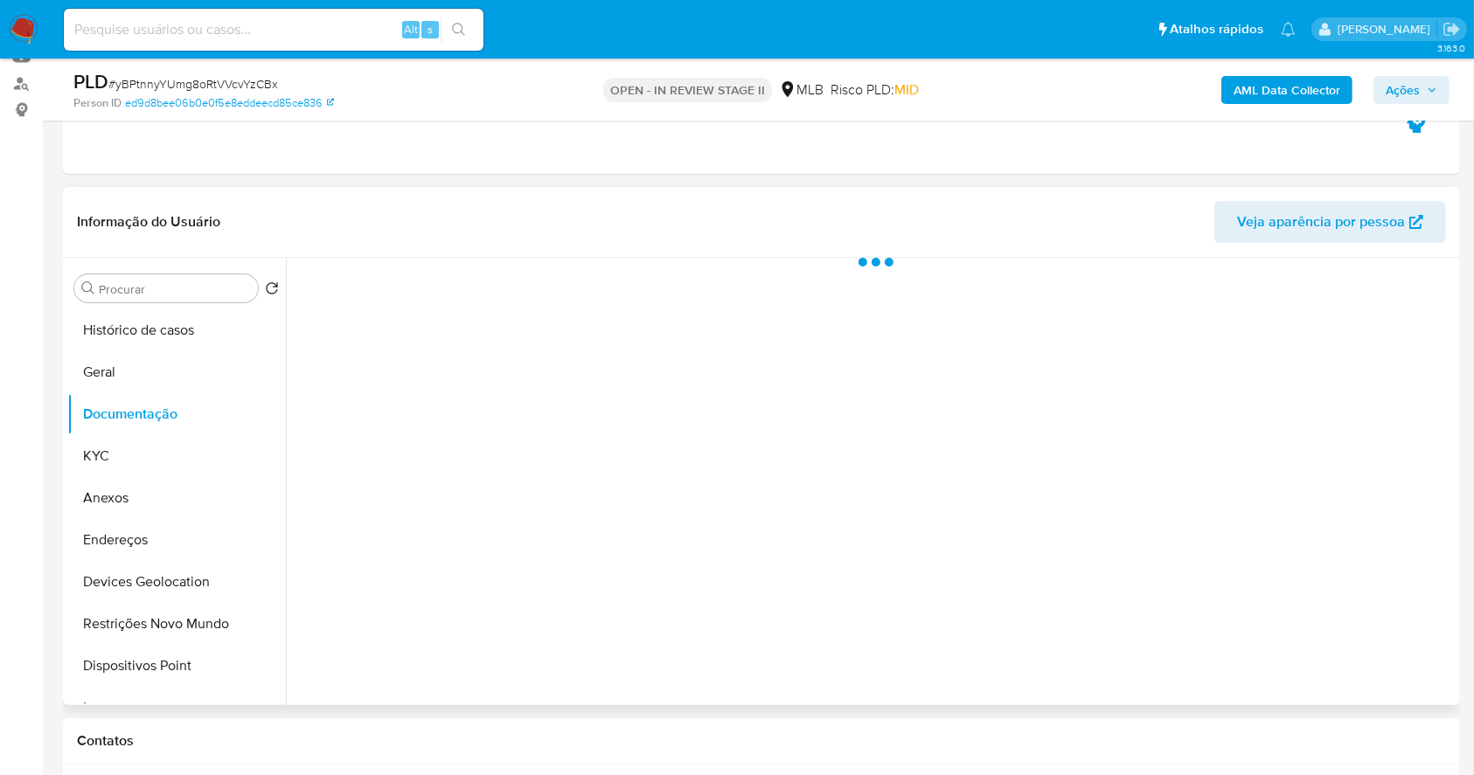
scroll to position [232, 0]
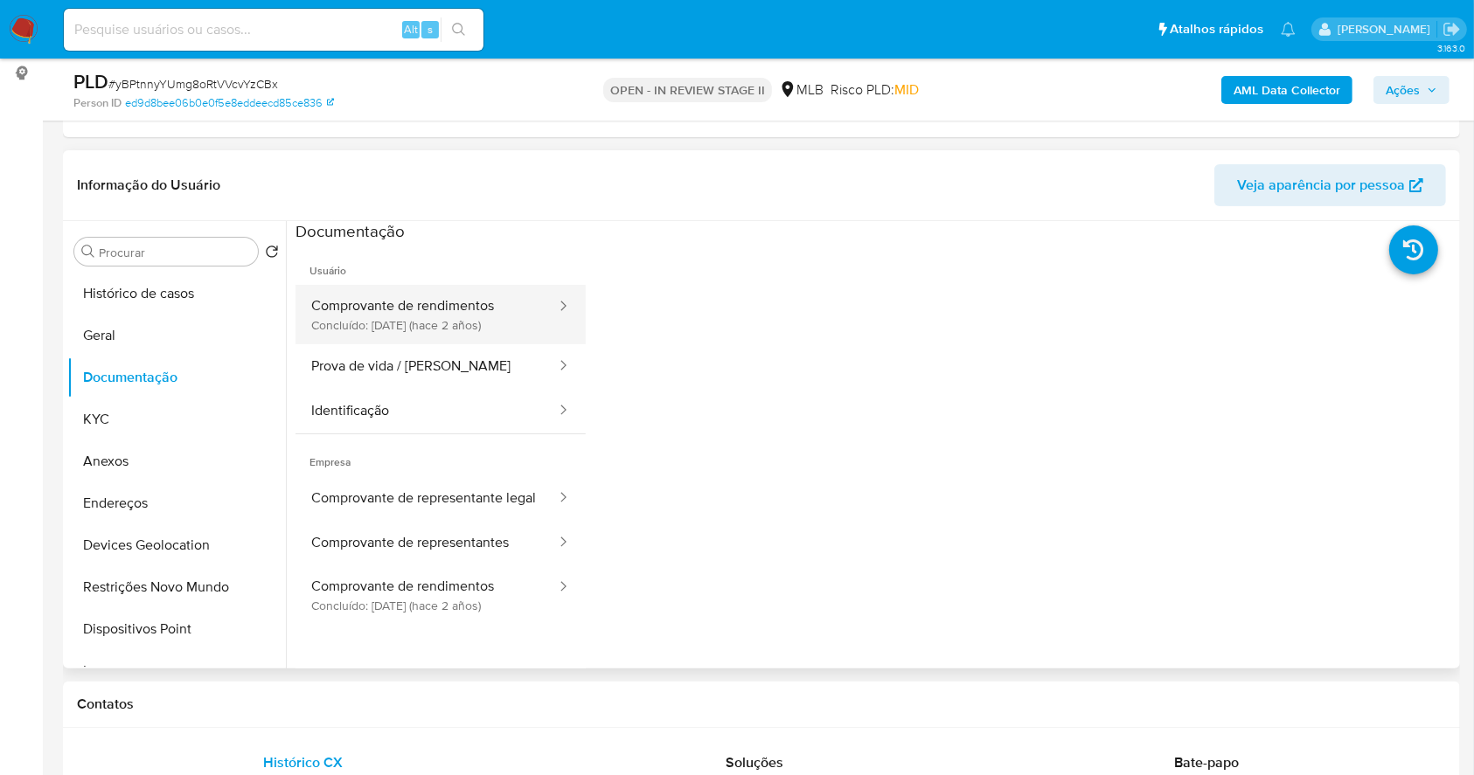
click at [448, 316] on button "Comprovante de rendimentos Concluído: 15/06/2023 (hace 2 años)" at bounding box center [426, 314] width 262 height 59
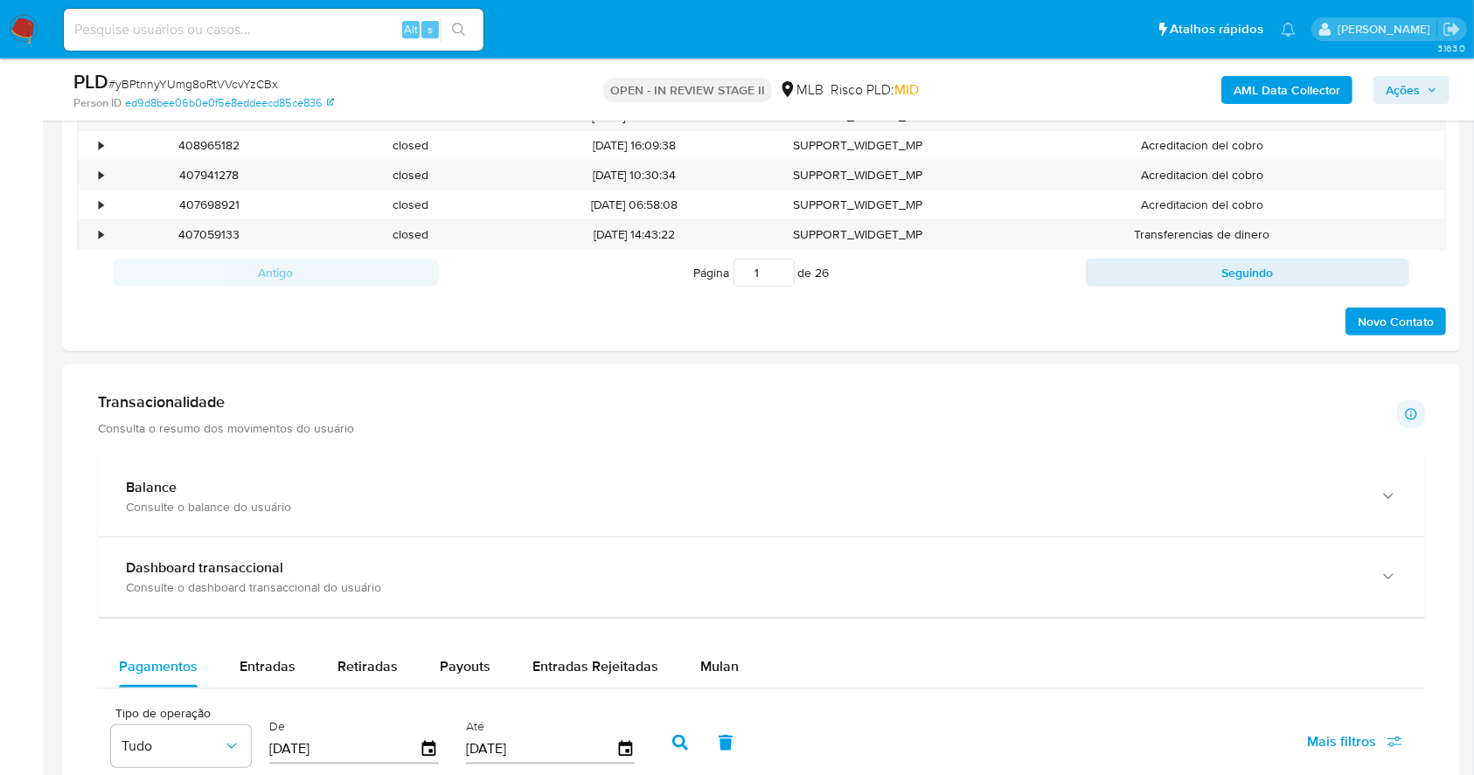
scroll to position [991, 0]
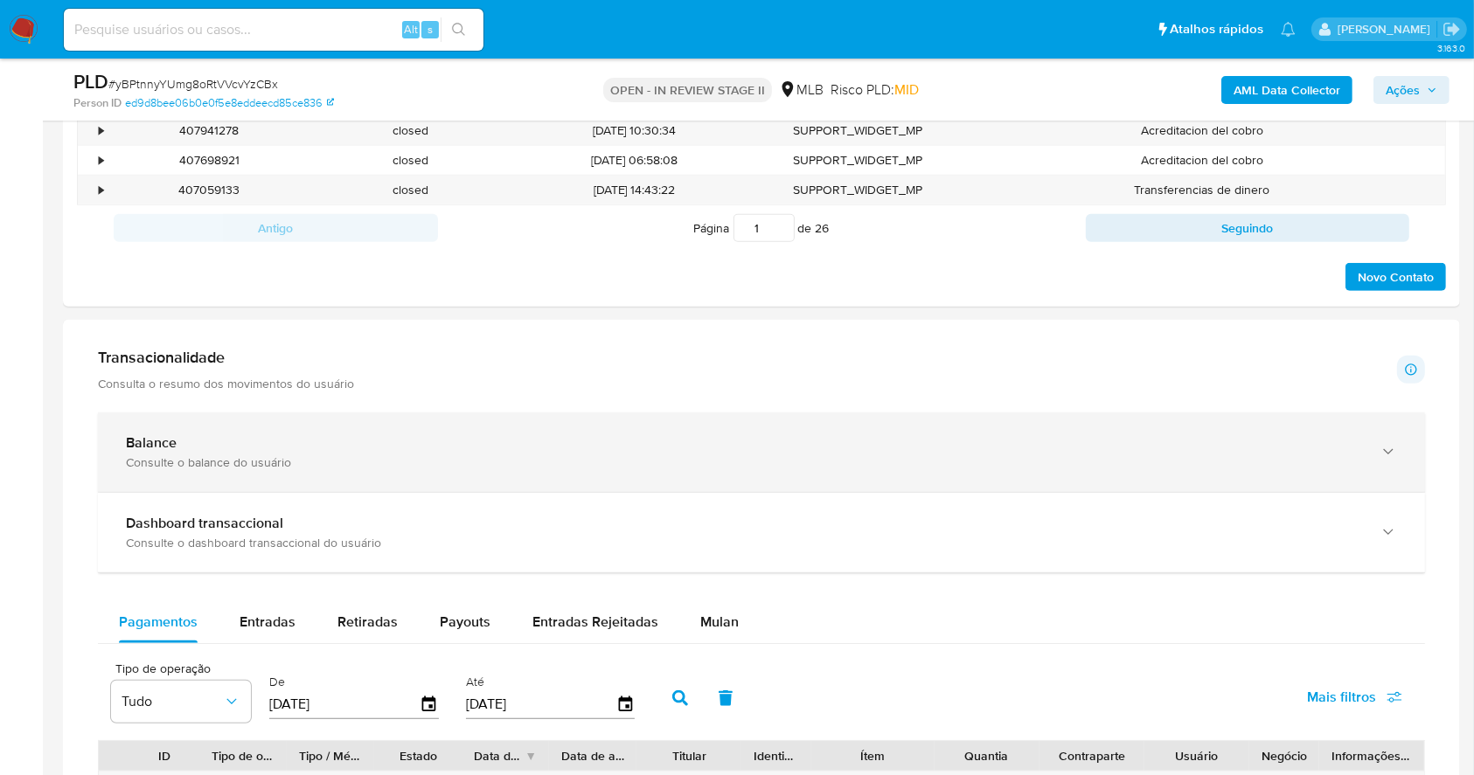
click at [485, 425] on div "Balance Consulte o balance do usuário" at bounding box center [761, 453] width 1327 height 80
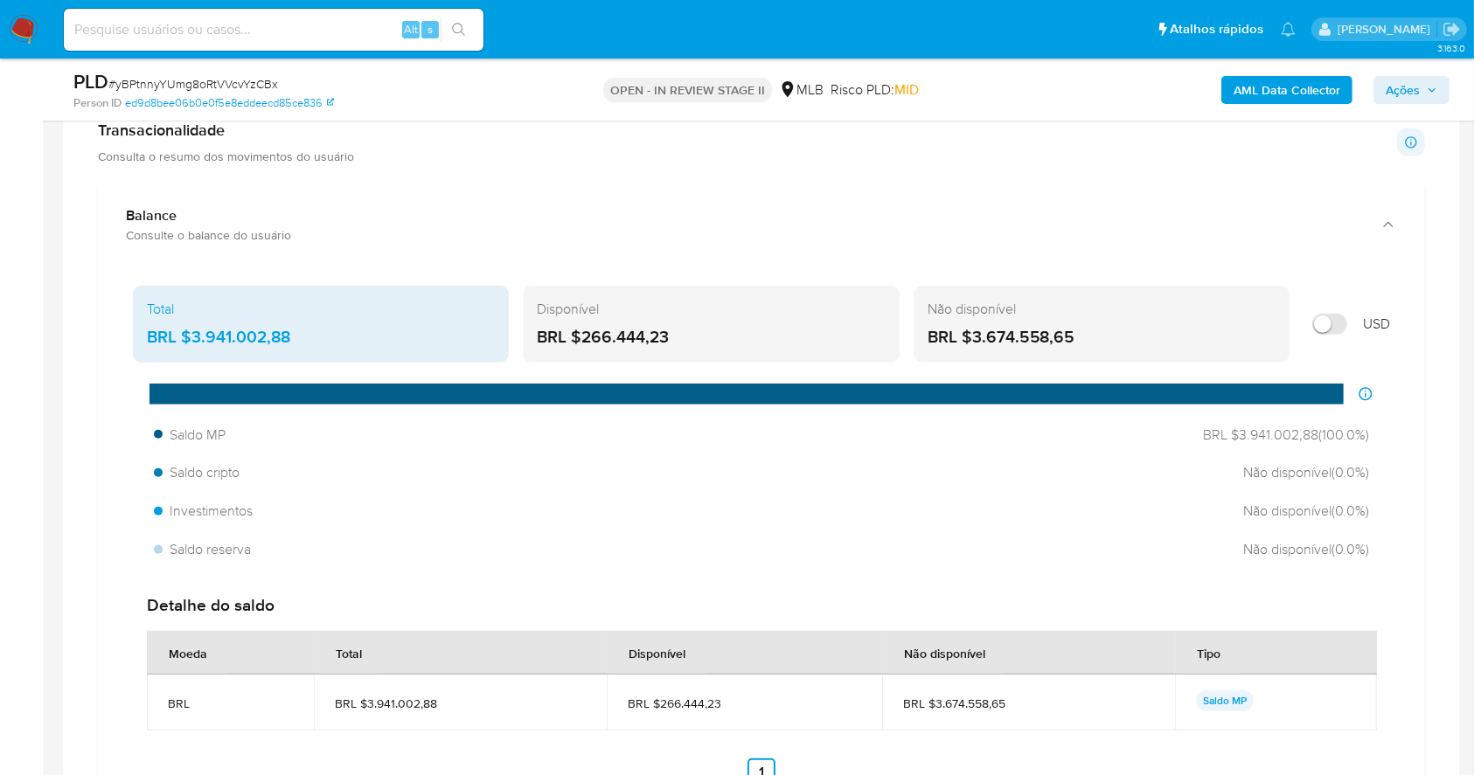
scroll to position [1224, 0]
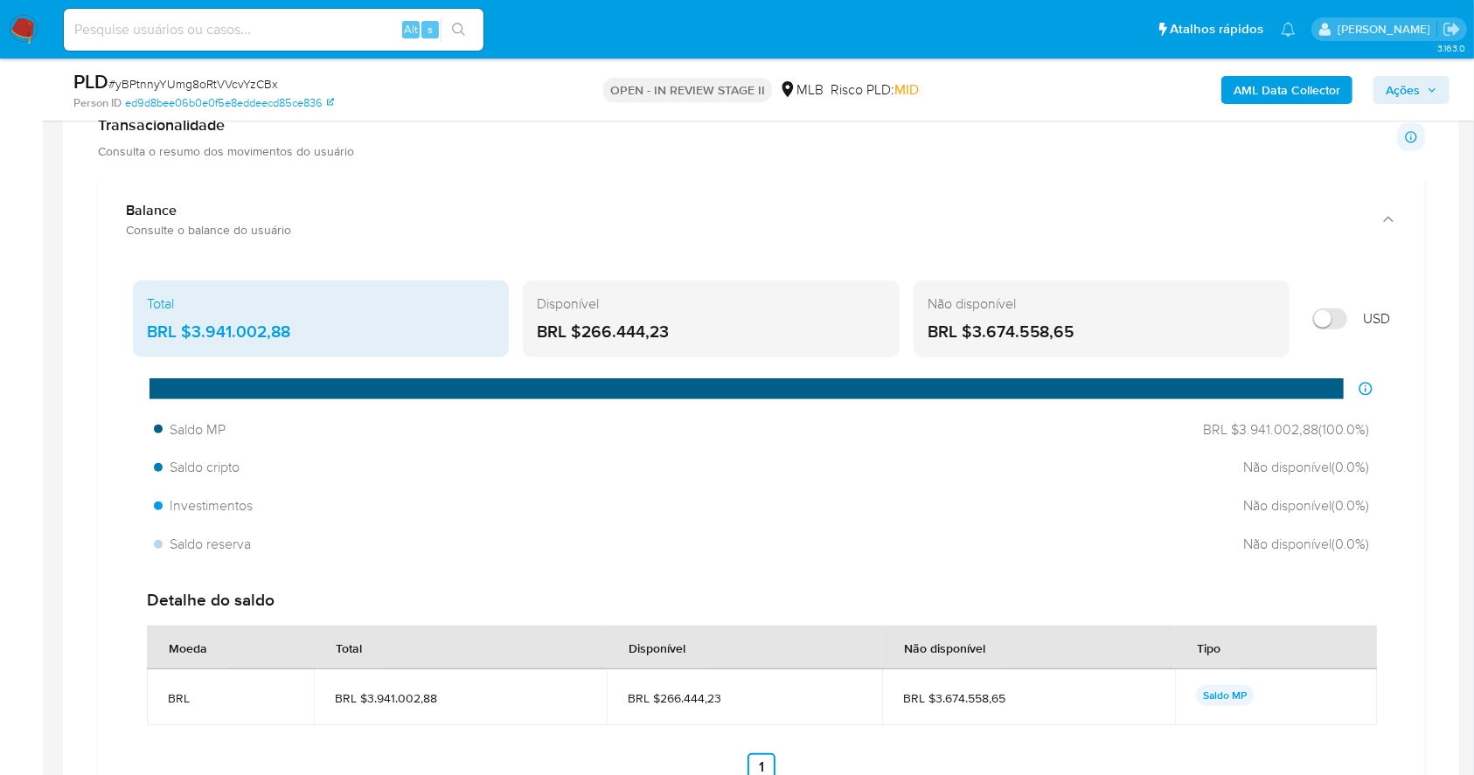
drag, startPoint x: 680, startPoint y: 333, endPoint x: 592, endPoint y: 334, distance: 88.3
click at [577, 339] on div "BRL $266.444,23" at bounding box center [711, 332] width 348 height 23
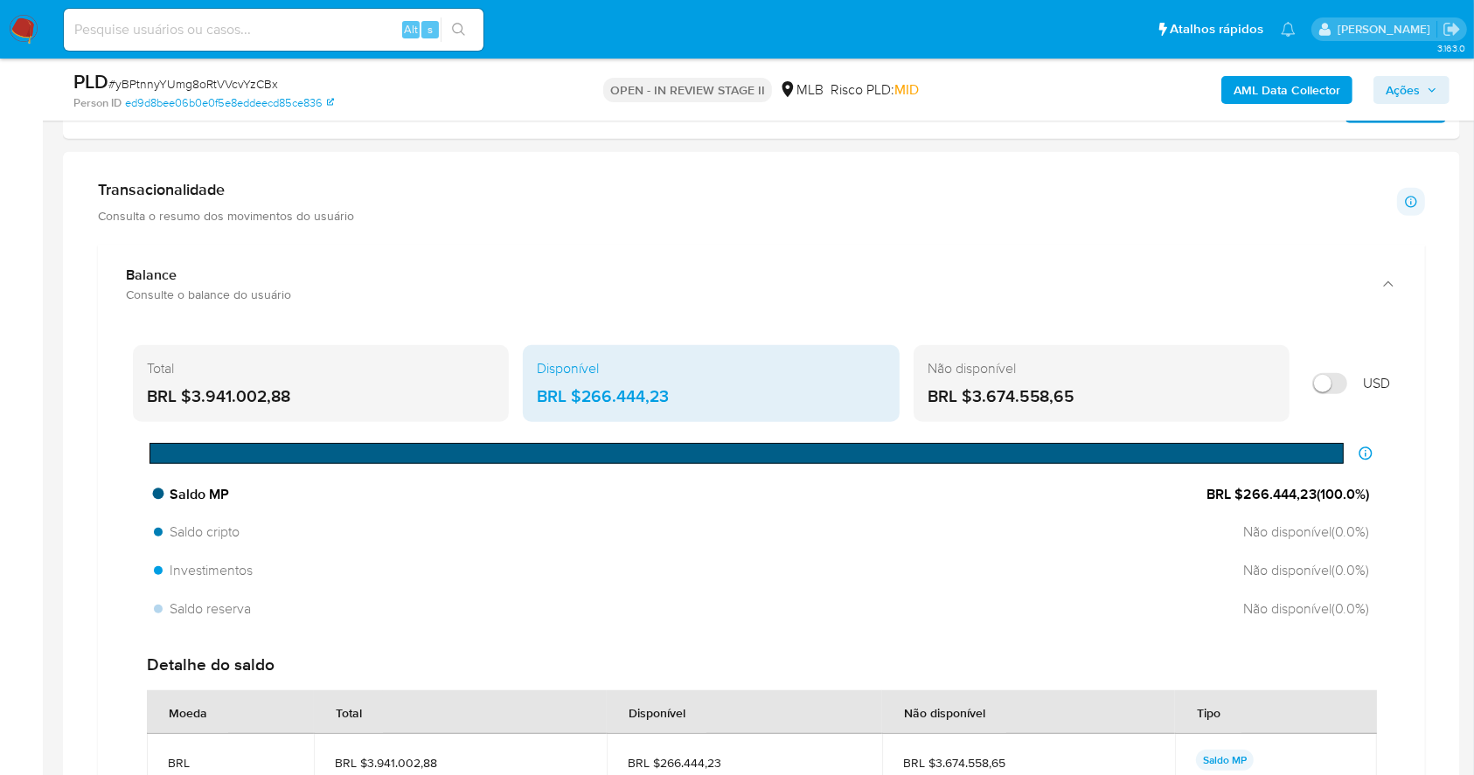
scroll to position [175, 0]
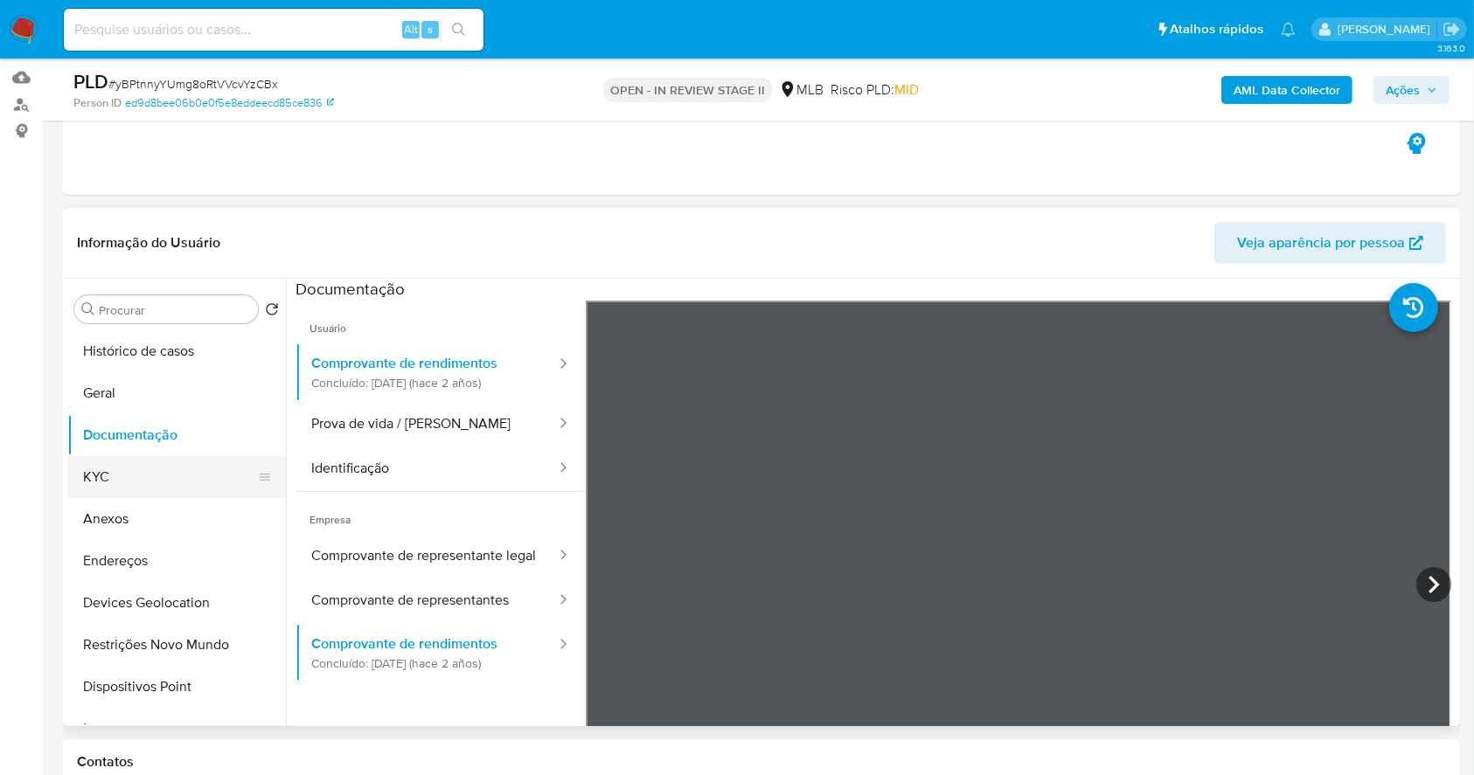
click at [142, 464] on button "KYC" at bounding box center [169, 477] width 205 height 42
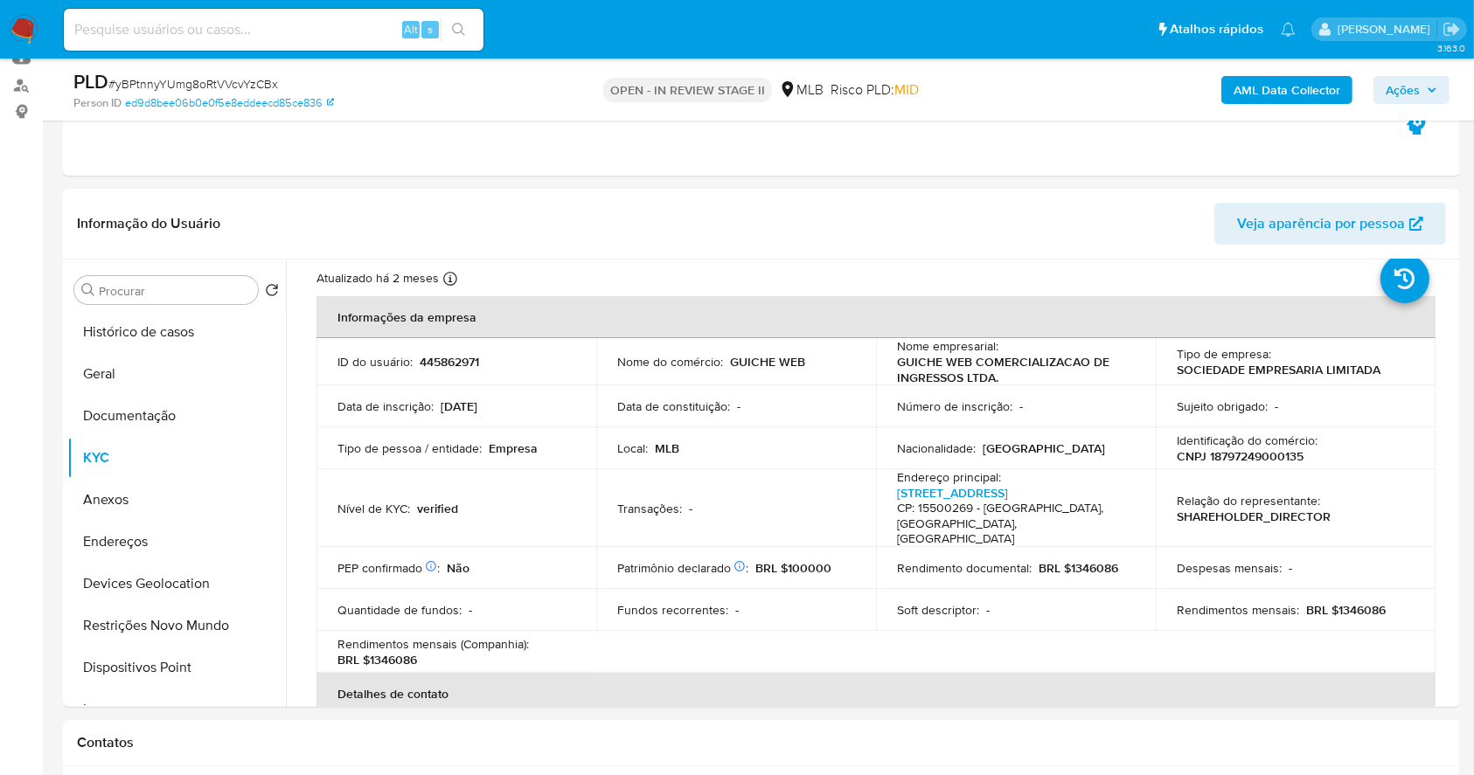
scroll to position [275, 0]
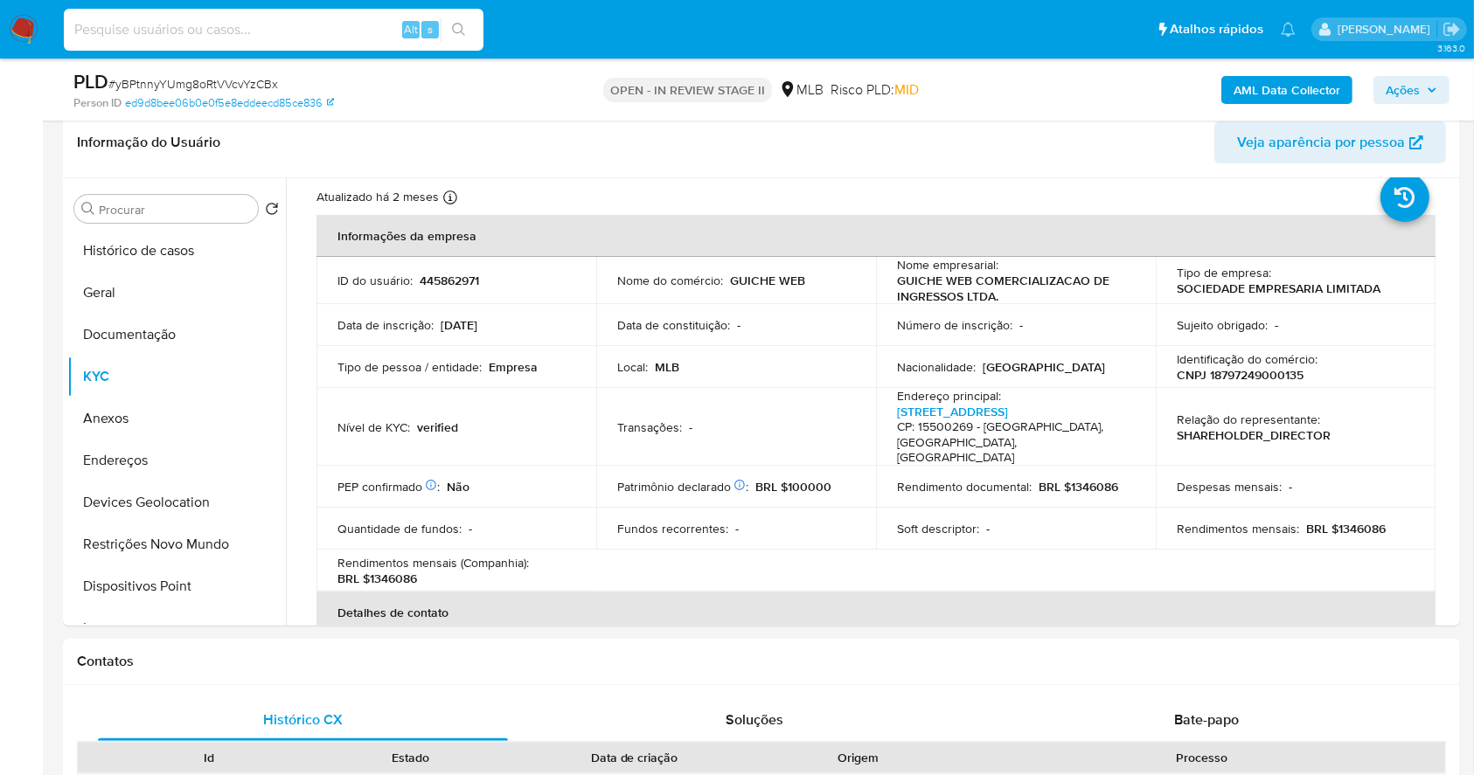
click at [263, 28] on input at bounding box center [274, 29] width 420 height 23
paste input "nJ9ISxd5kjF2QzGTbnHQ8LHj"
type input "nJ9ISxd5kjF2QzGTbnHQ8LHj"
click at [450, 17] on button "search-icon" at bounding box center [459, 29] width 36 height 24
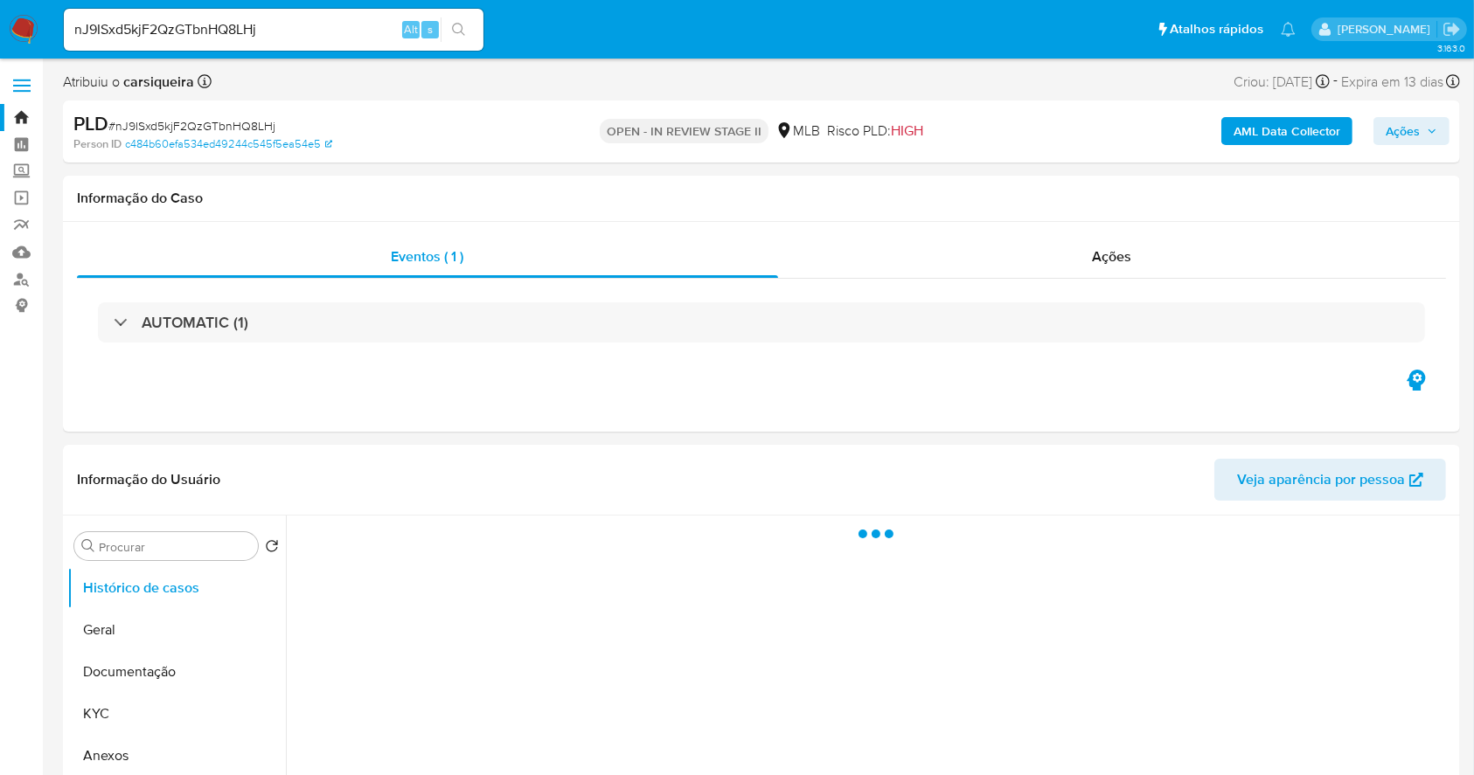
select select "10"
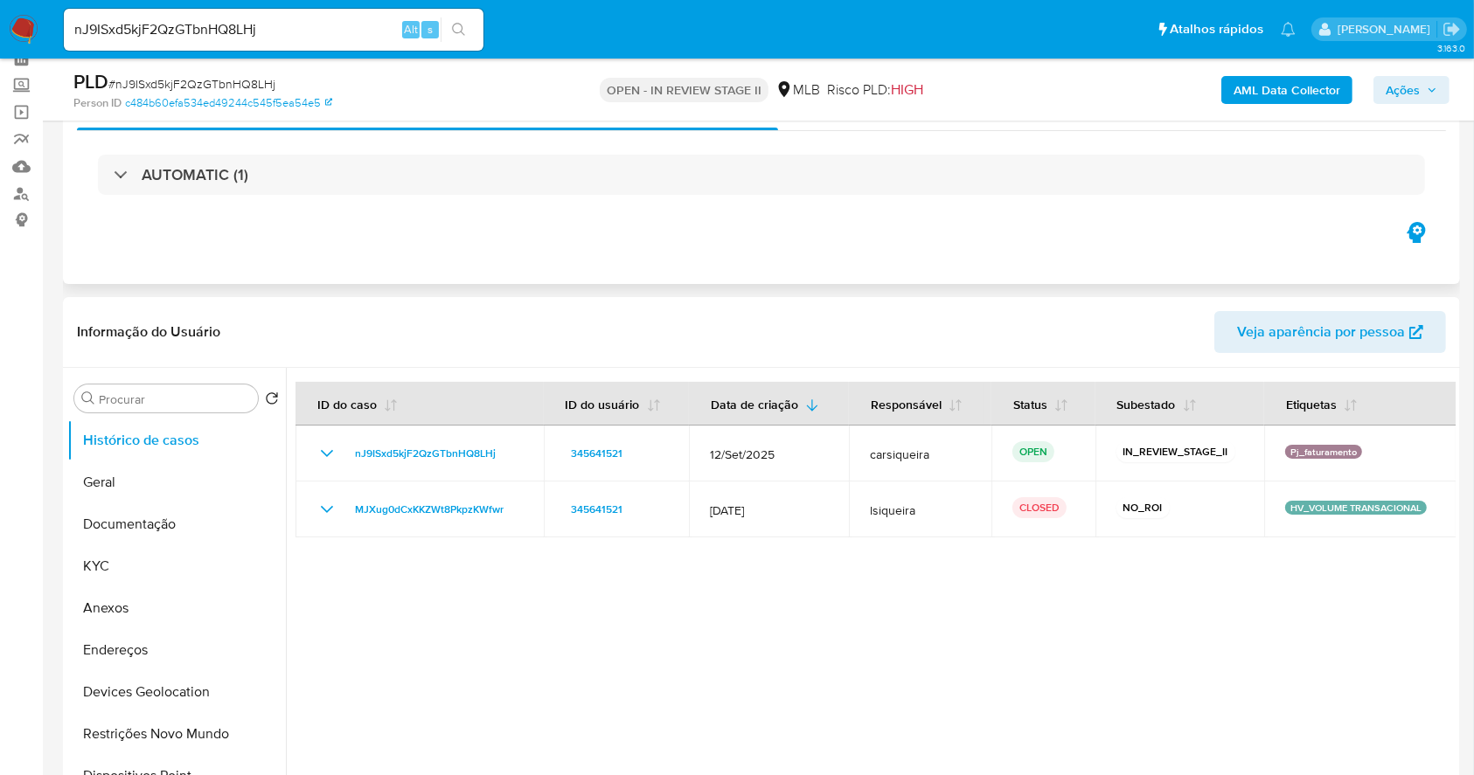
scroll to position [116, 0]
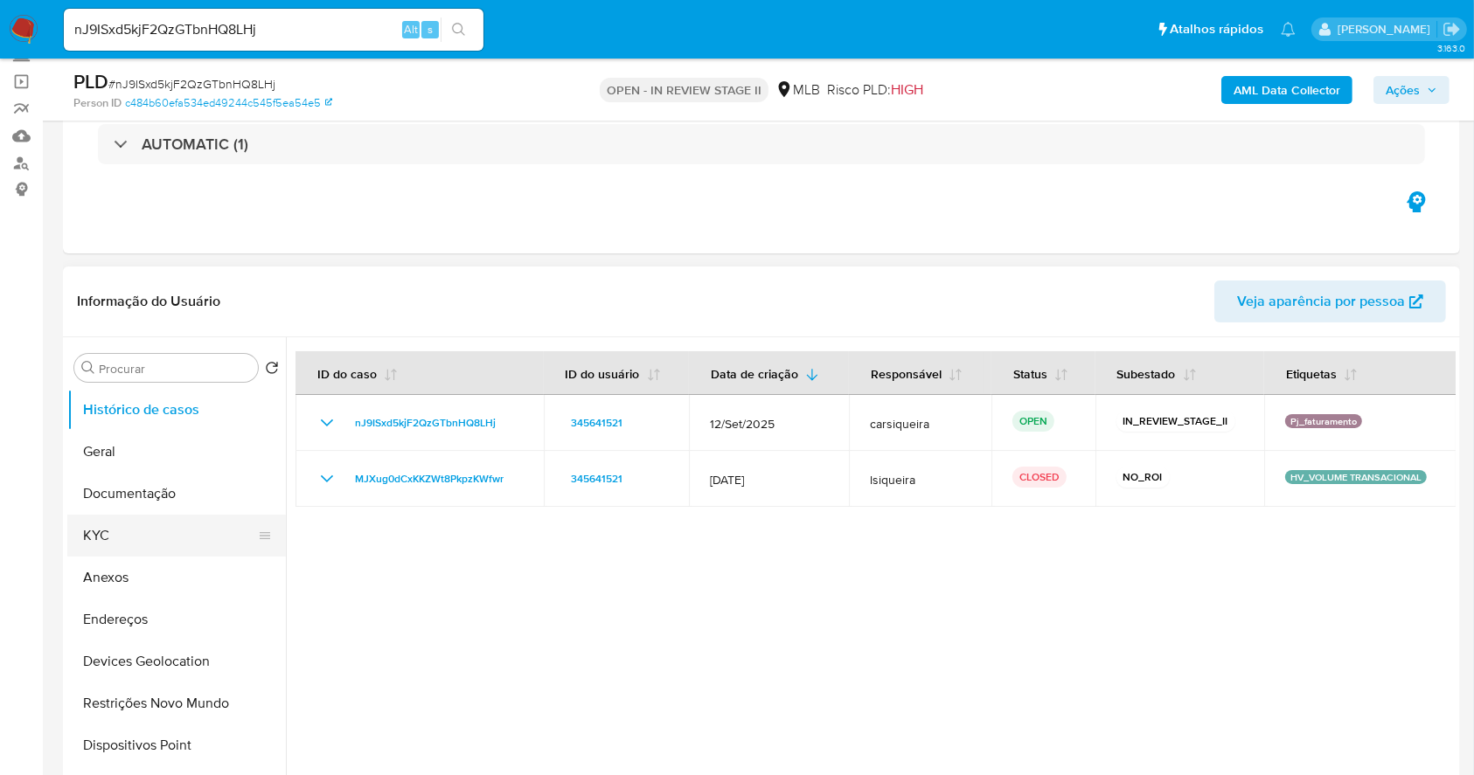
click at [140, 535] on button "KYC" at bounding box center [169, 536] width 205 height 42
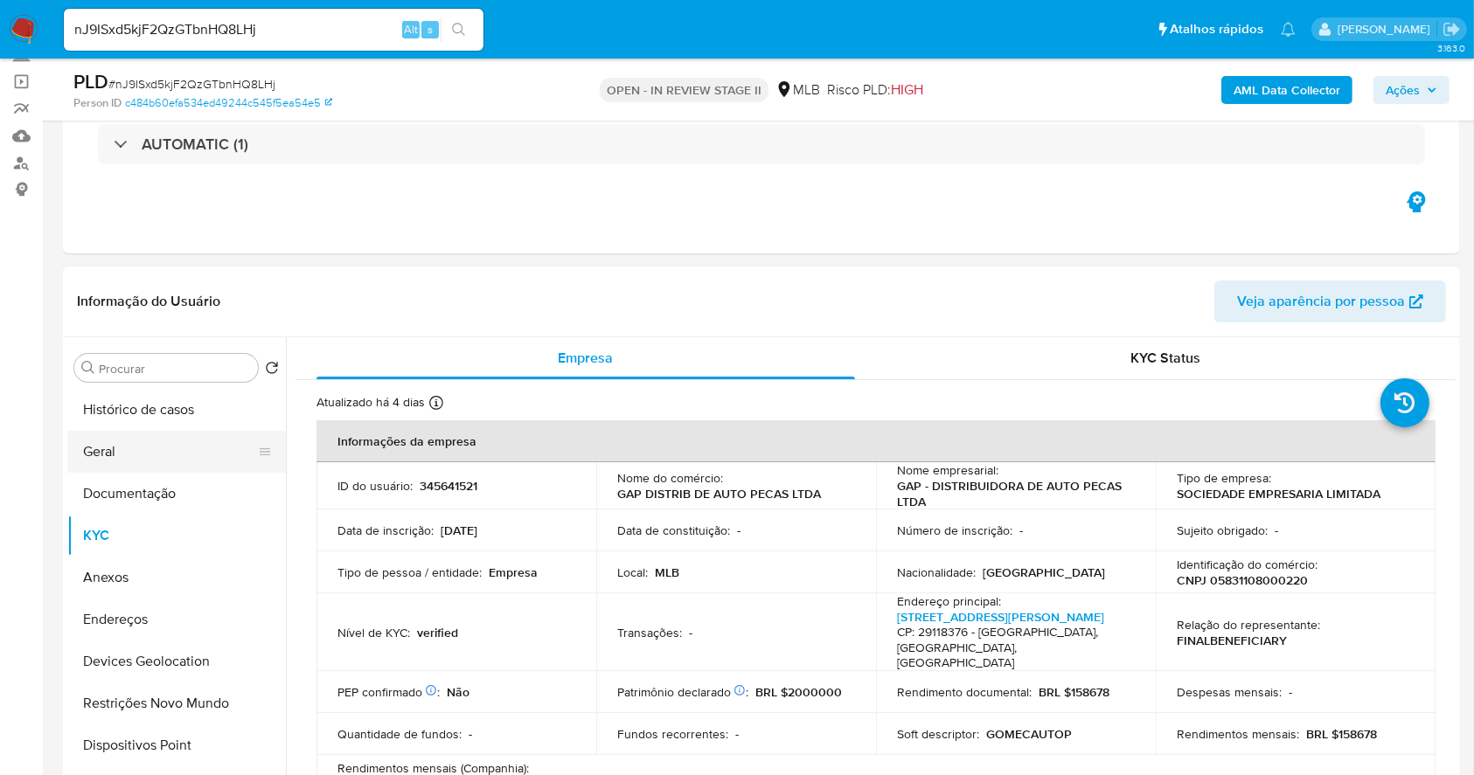
click at [181, 453] on button "Geral" at bounding box center [169, 452] width 205 height 42
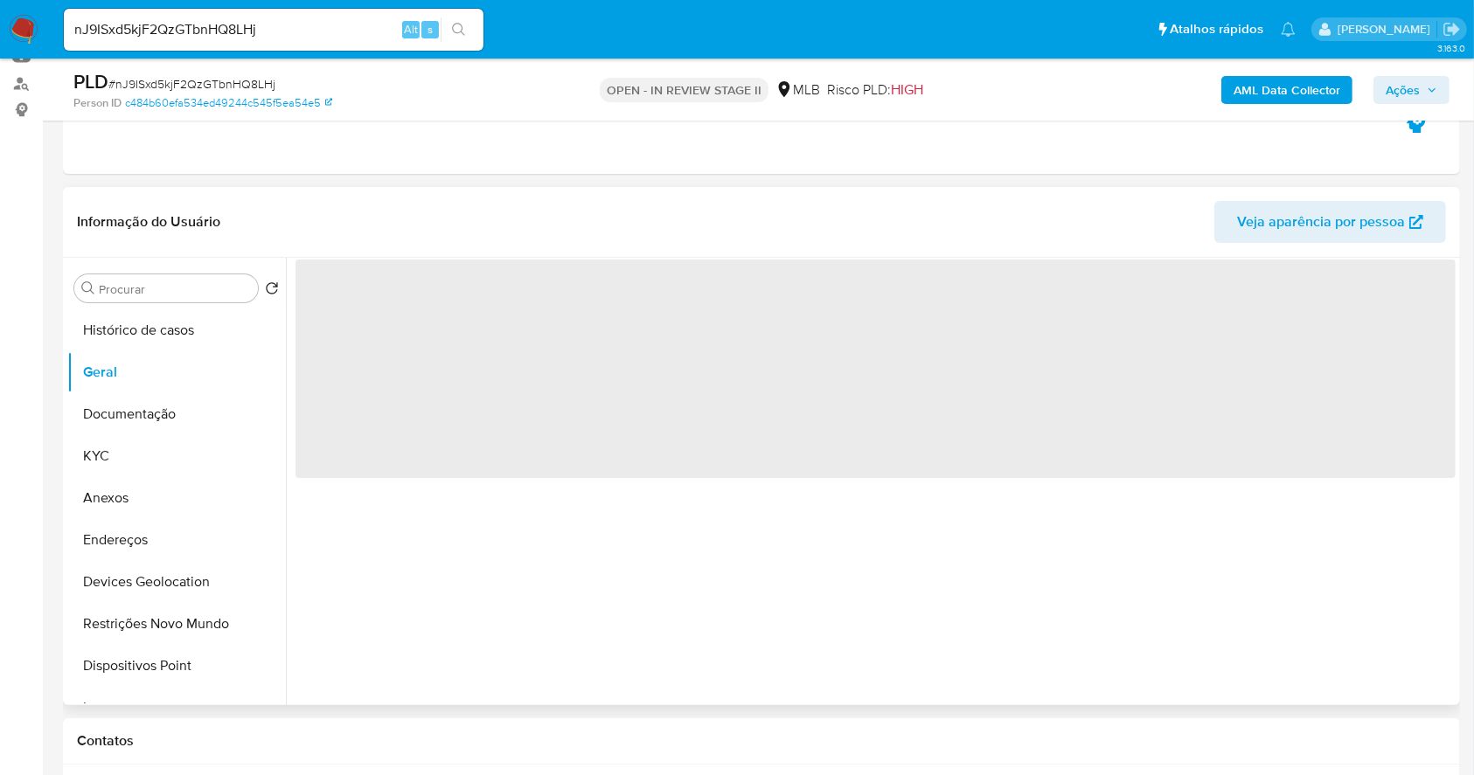
scroll to position [232, 0]
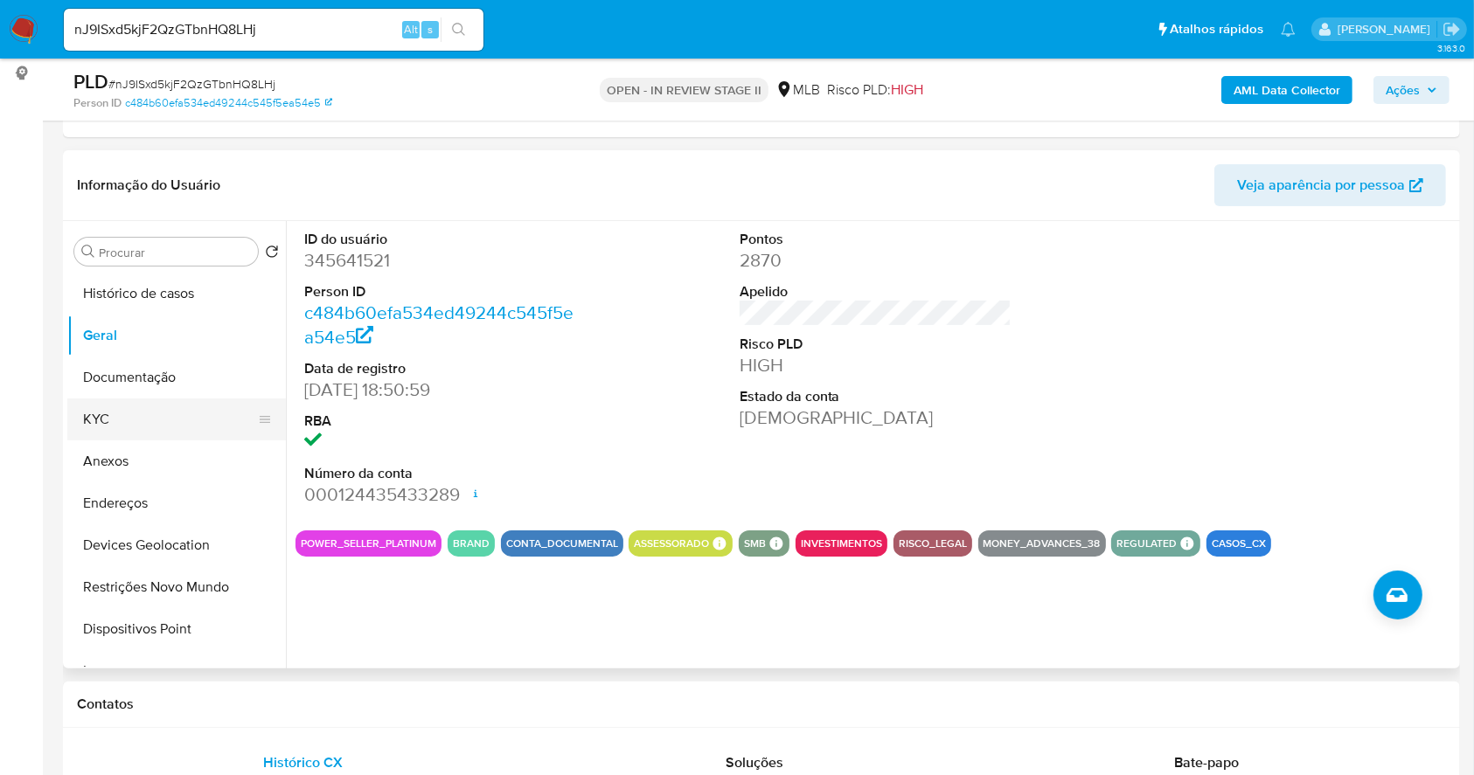
click at [157, 419] on button "KYC" at bounding box center [169, 420] width 205 height 42
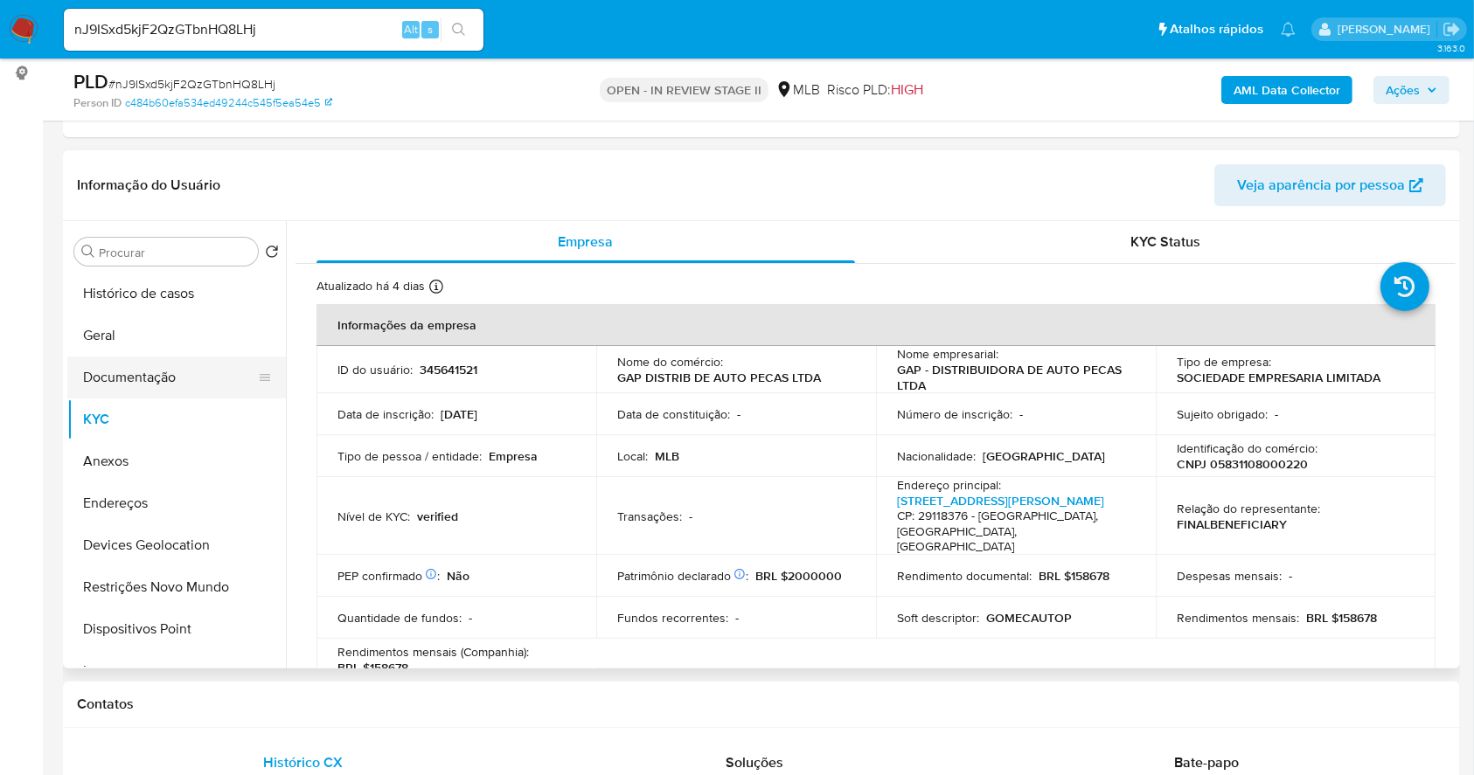
click at [160, 379] on button "Documentação" at bounding box center [169, 378] width 205 height 42
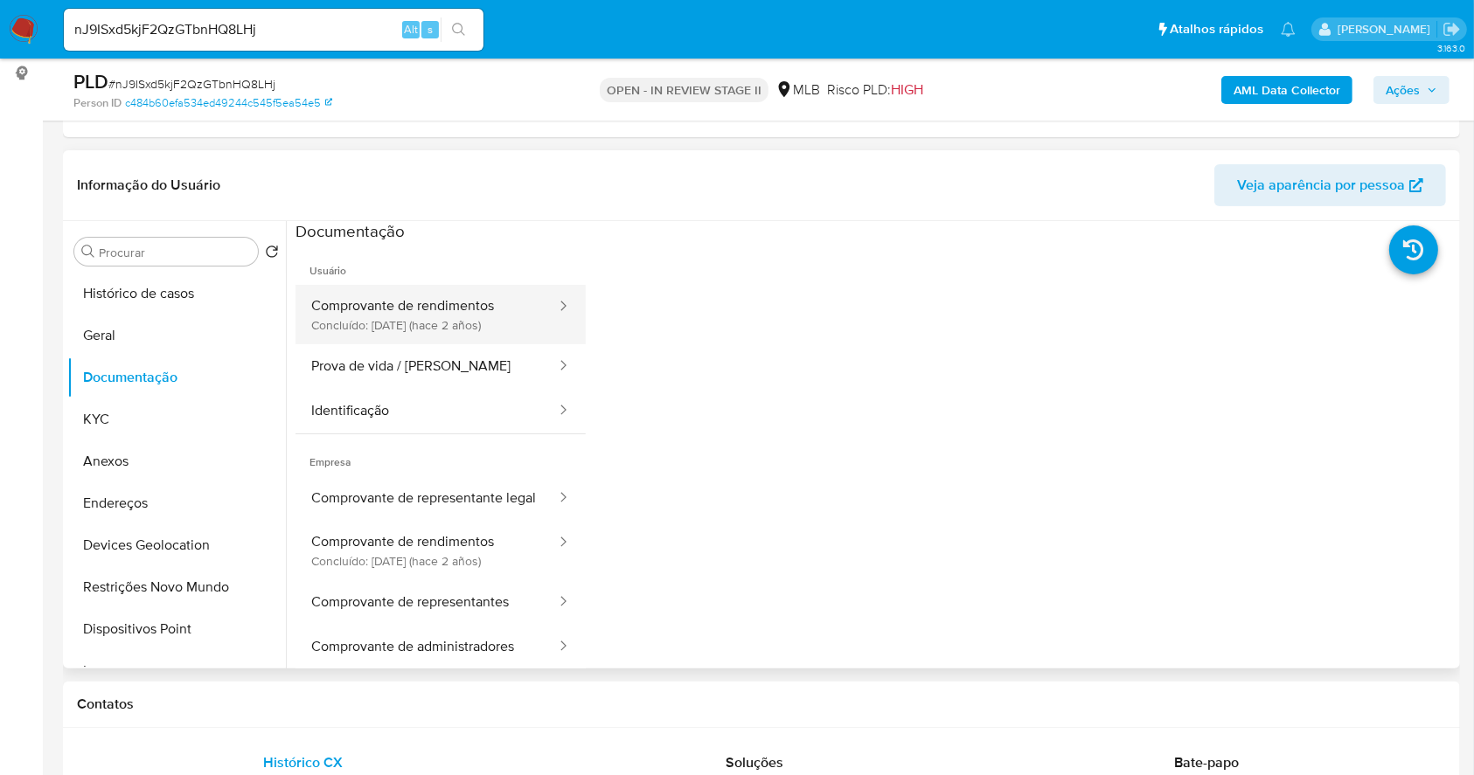
click at [482, 318] on button "Comprovante de rendimentos Concluído: 24/04/2023 (hace 2 años)" at bounding box center [426, 314] width 262 height 59
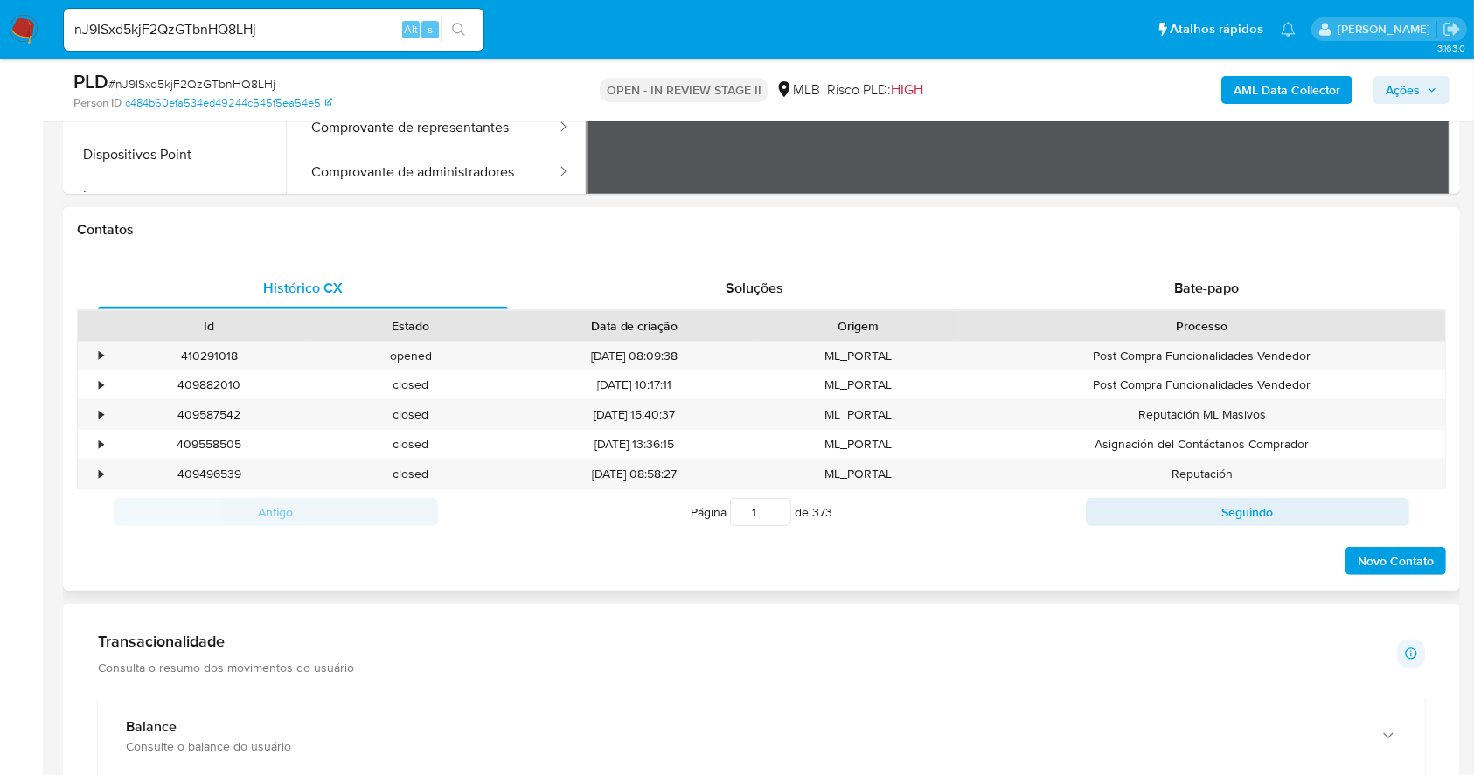
scroll to position [688, 0]
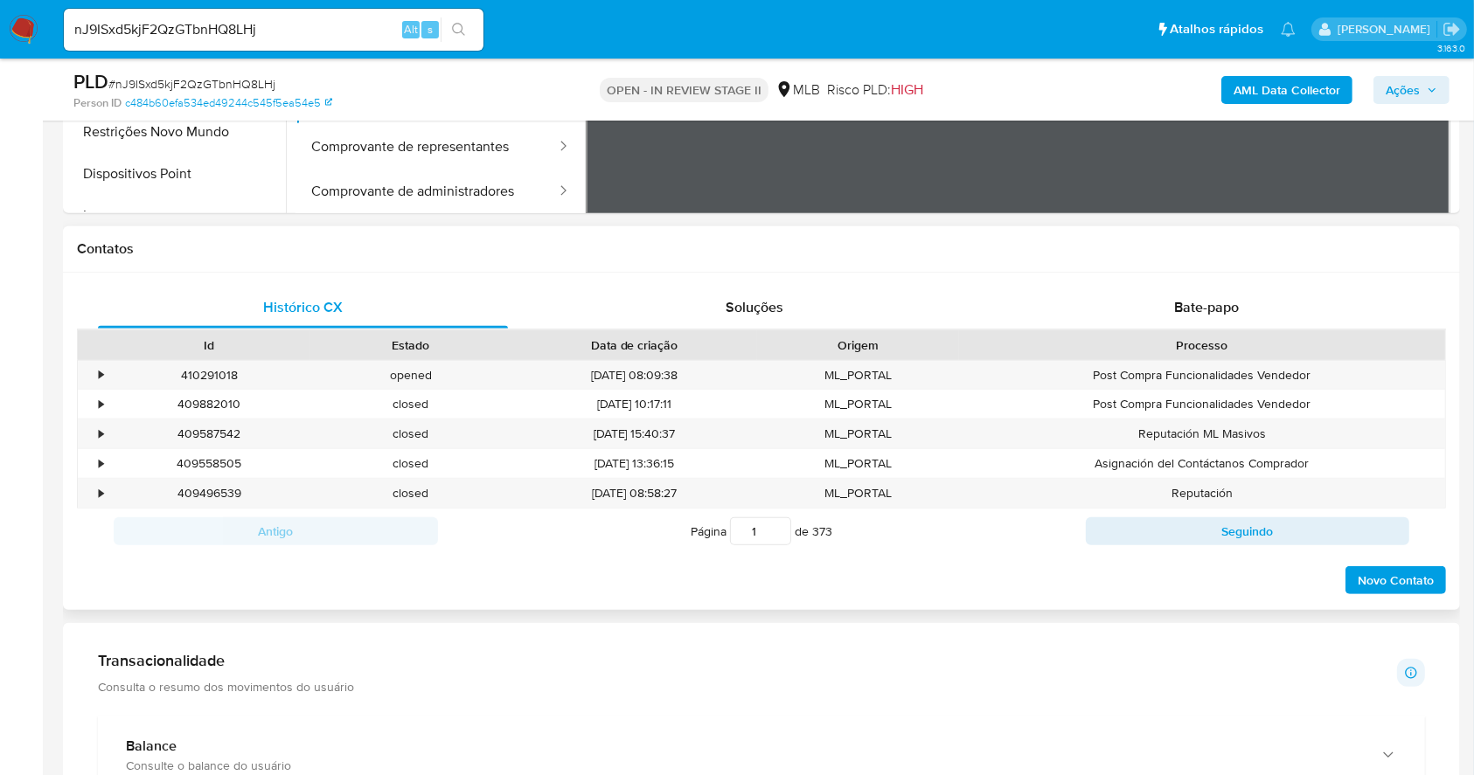
click at [1191, 284] on div "Histórico CX Soluções Bate-papo Id Estado Data de criação Origem Processo • 410…" at bounding box center [761, 441] width 1397 height 337
click at [1221, 306] on span "Bate-papo" at bounding box center [1206, 307] width 65 height 20
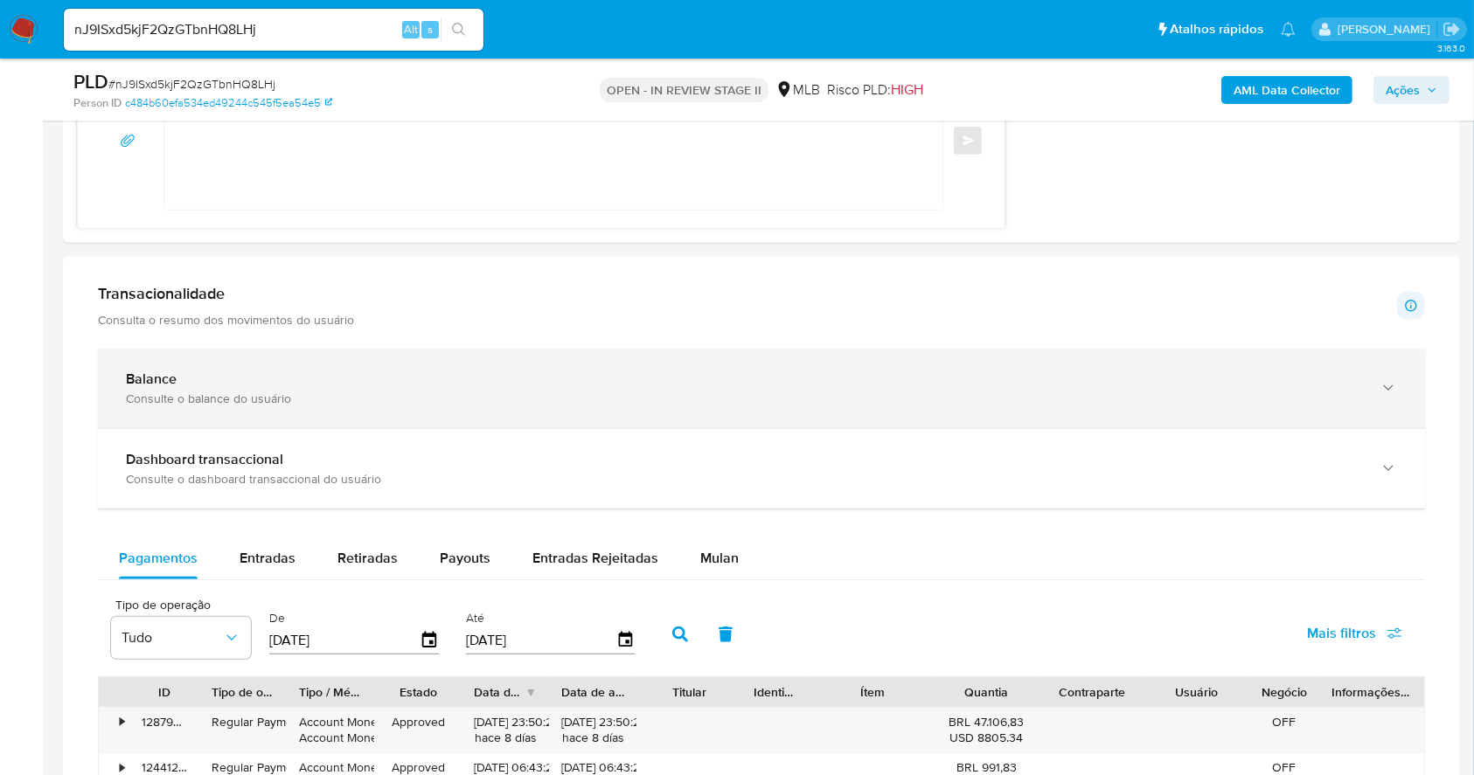
scroll to position [1428, 0]
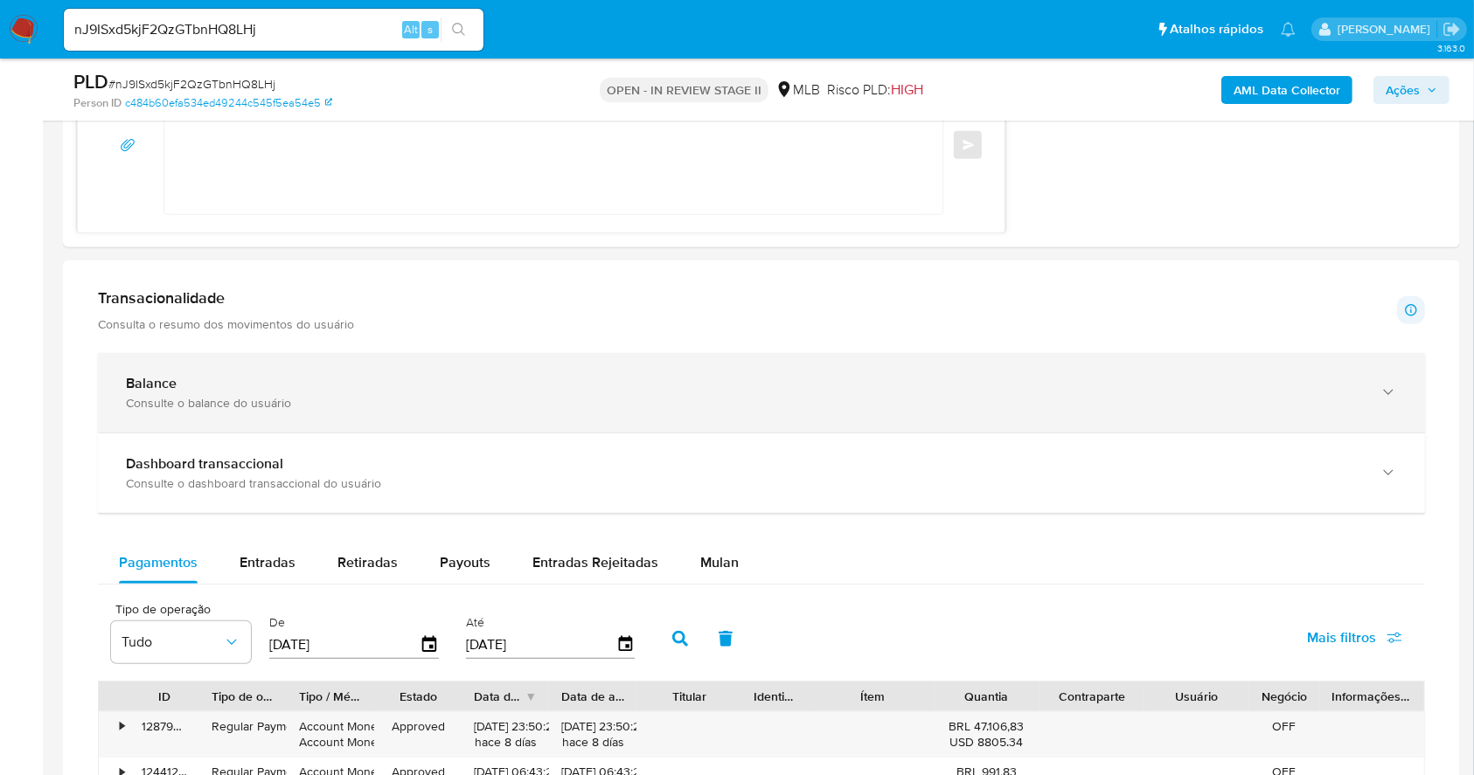
click at [434, 391] on div "Balance Consulte o balance do usuário" at bounding box center [744, 393] width 1236 height 36
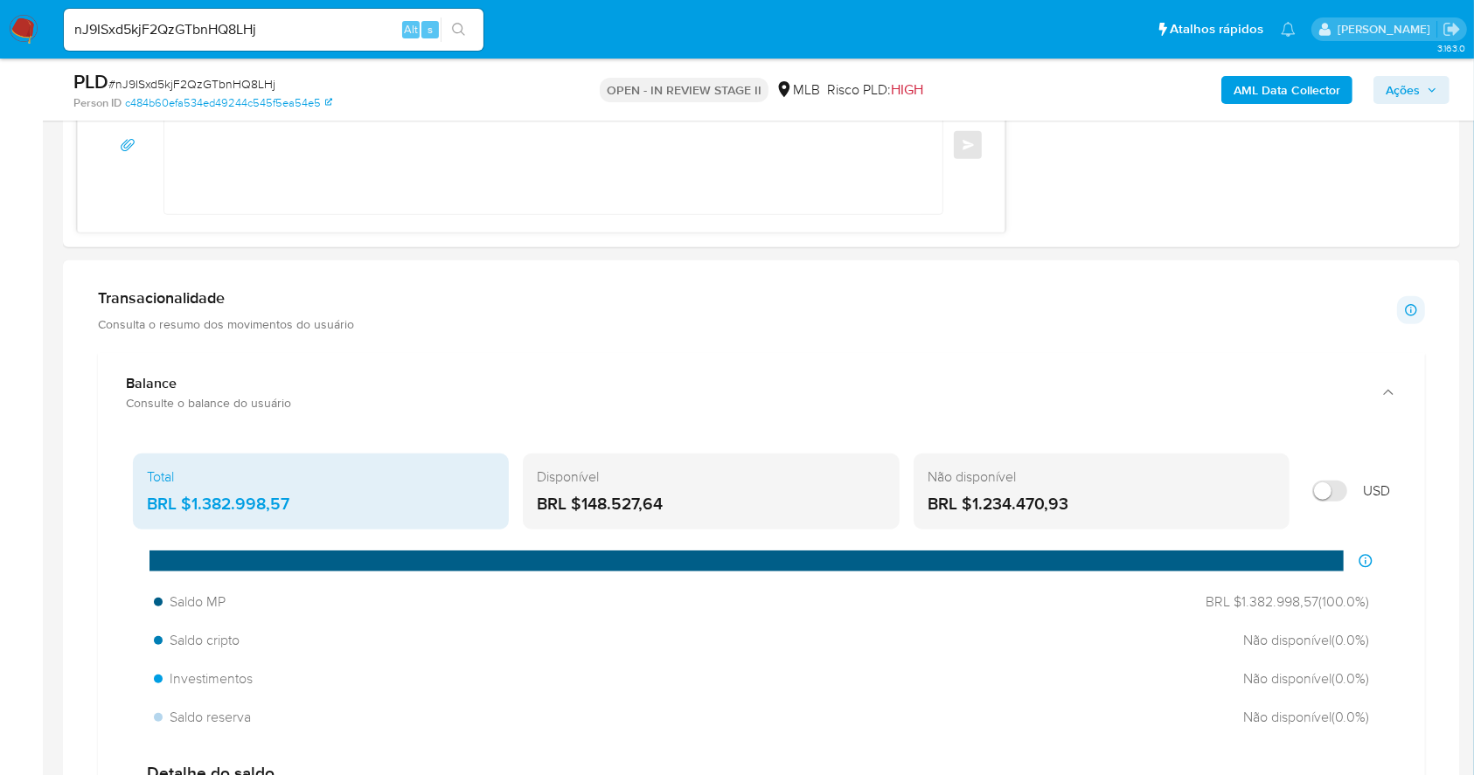
drag, startPoint x: 677, startPoint y: 505, endPoint x: 600, endPoint y: 503, distance: 76.9
click at [586, 504] on div "BRL $148.527,64" at bounding box center [711, 504] width 348 height 23
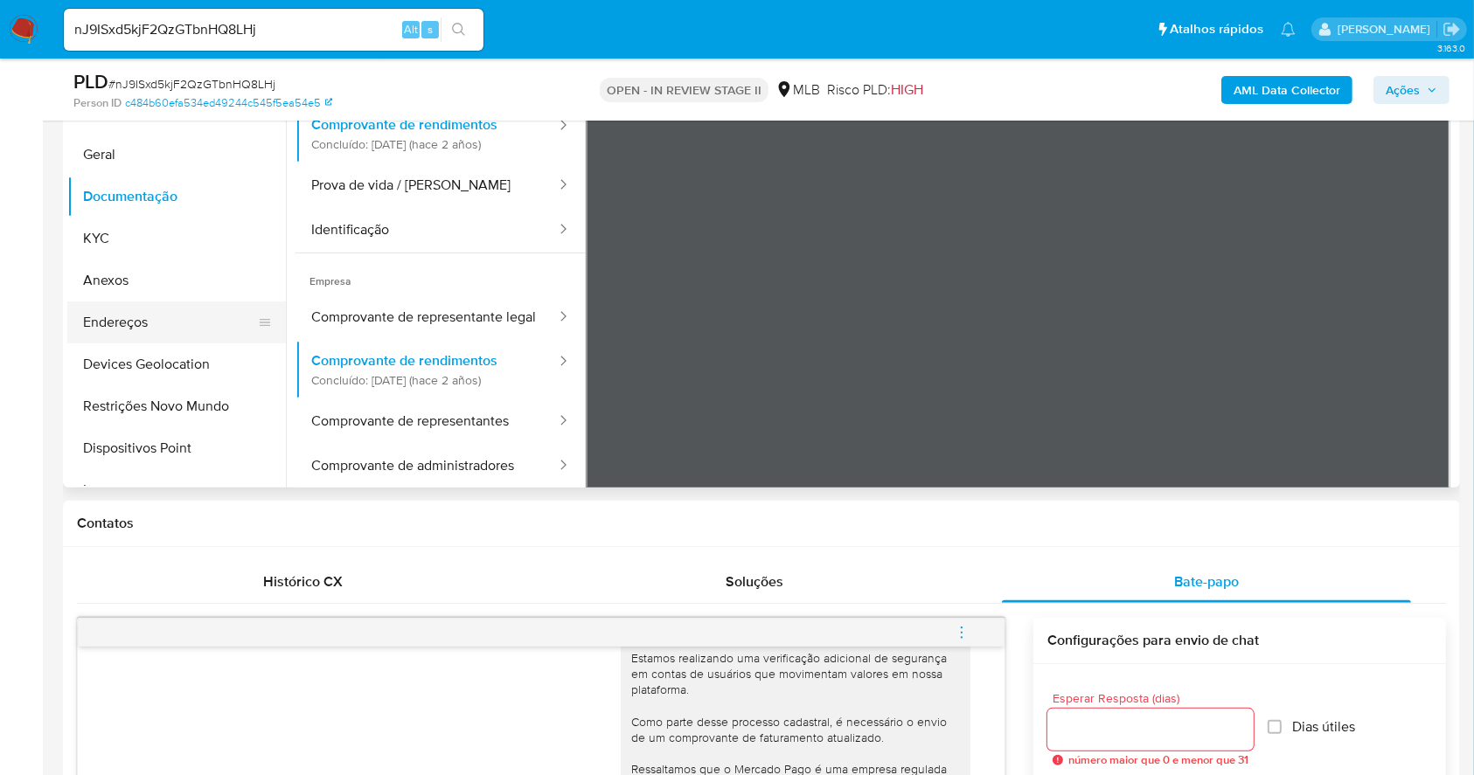
scroll to position [379, 0]
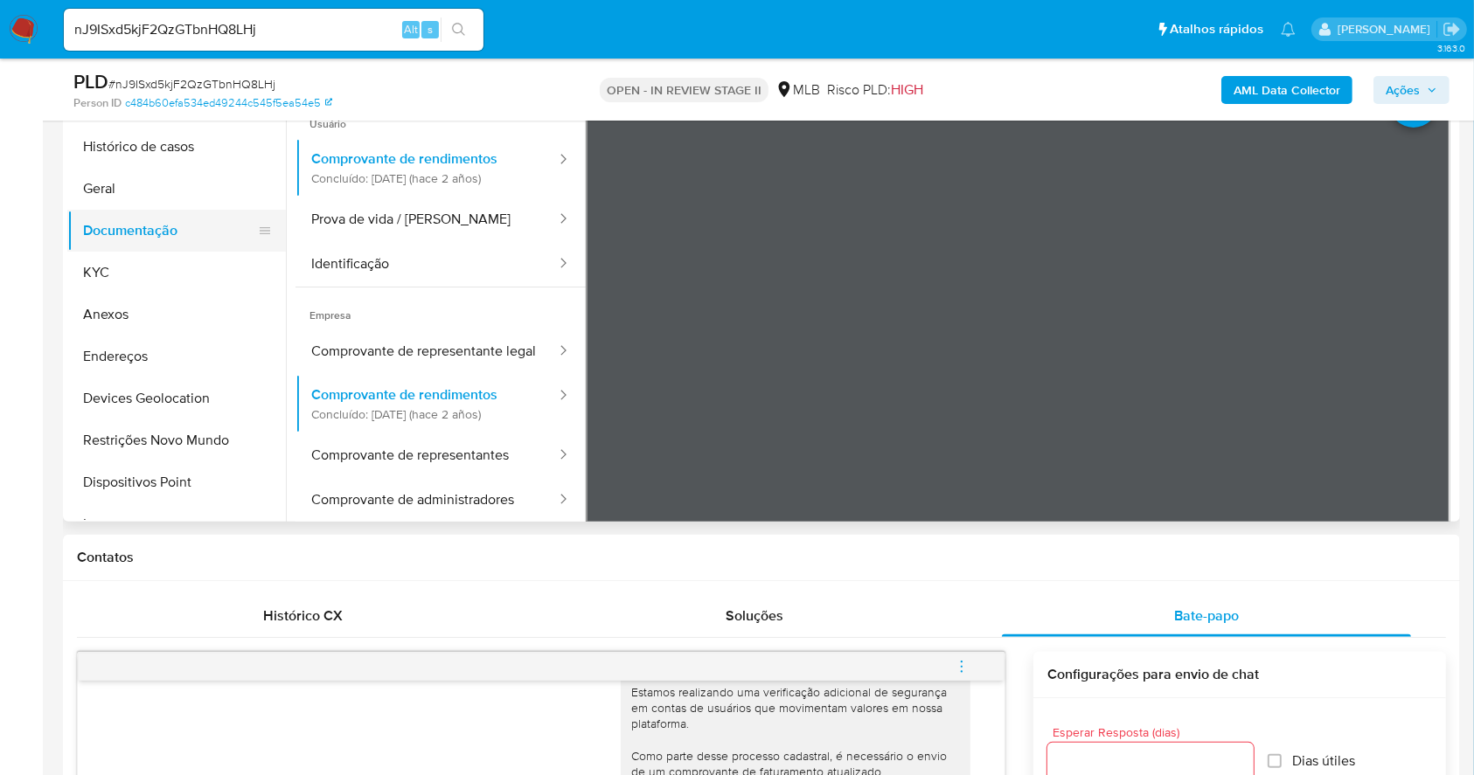
click at [160, 228] on button "Documentação" at bounding box center [169, 231] width 205 height 42
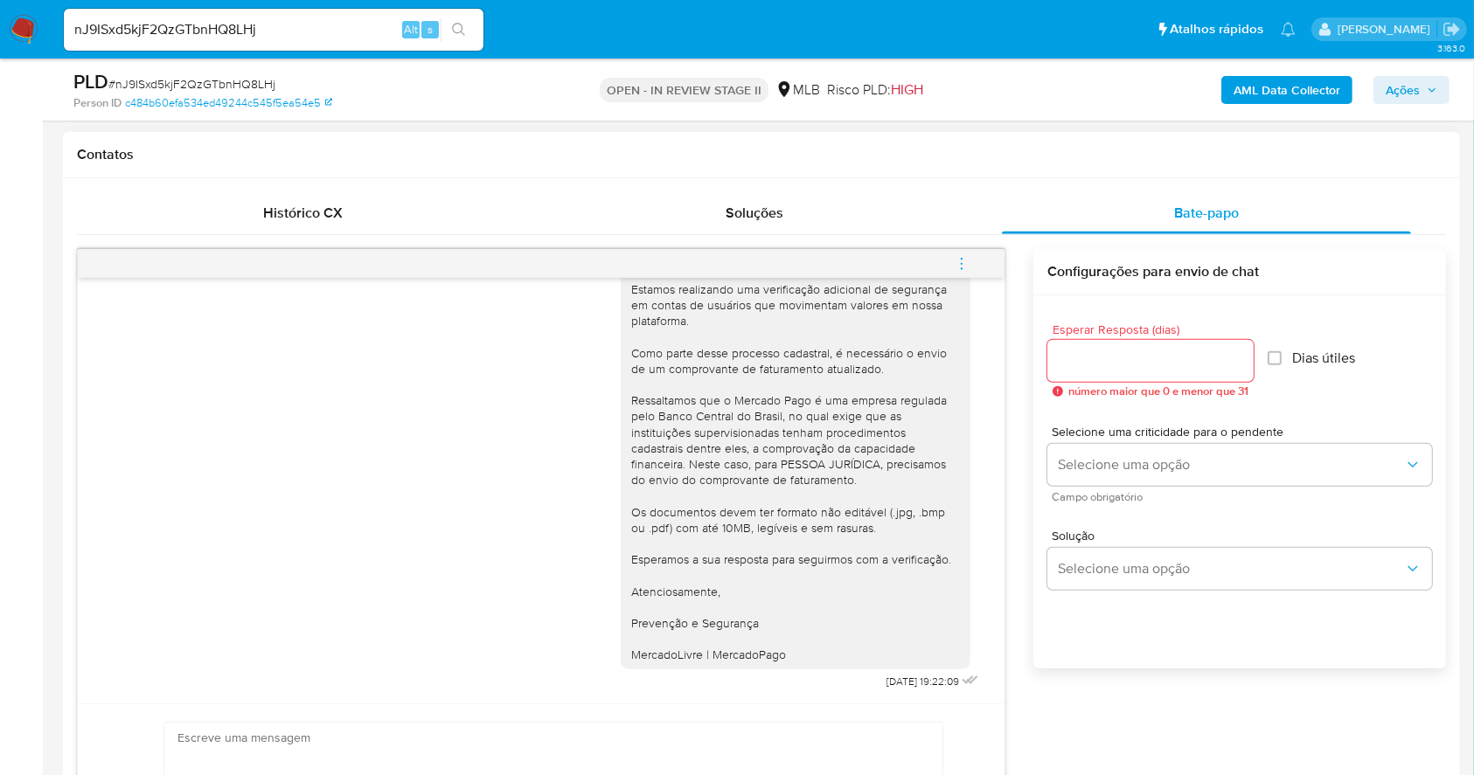
scroll to position [846, 0]
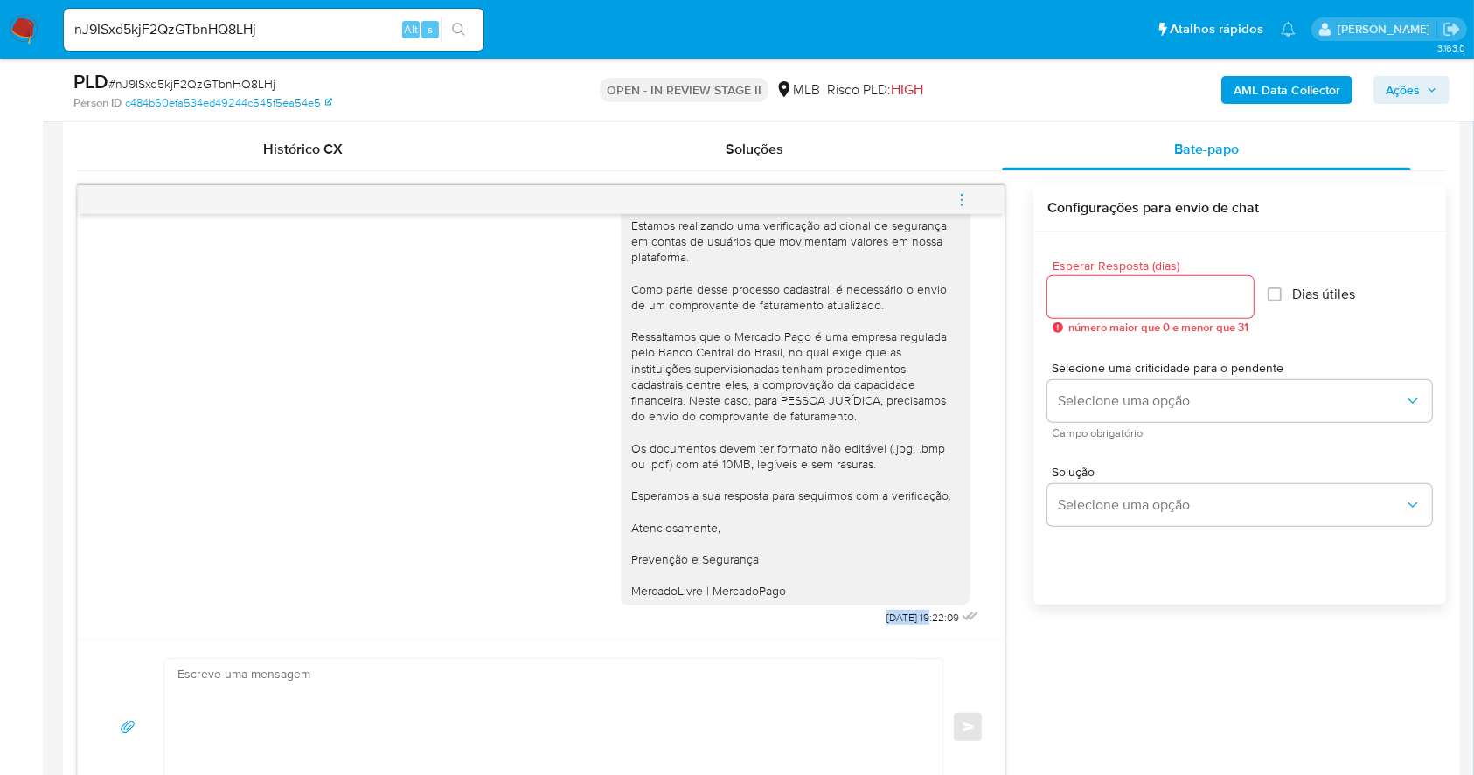
drag, startPoint x: 836, startPoint y: 615, endPoint x: 896, endPoint y: 621, distance: 59.7
click at [896, 621] on div "Ola, Estamos realizando uma verificação adicional de segurança em contas de usu…" at bounding box center [802, 399] width 362 height 464
drag, startPoint x: 898, startPoint y: 619, endPoint x: 857, endPoint y: 614, distance: 42.3
click at [839, 616] on div "Ola, Estamos realizando uma verificação adicional de segurança em contas de usu…" at bounding box center [802, 399] width 362 height 464
copy span "24/09/2025"
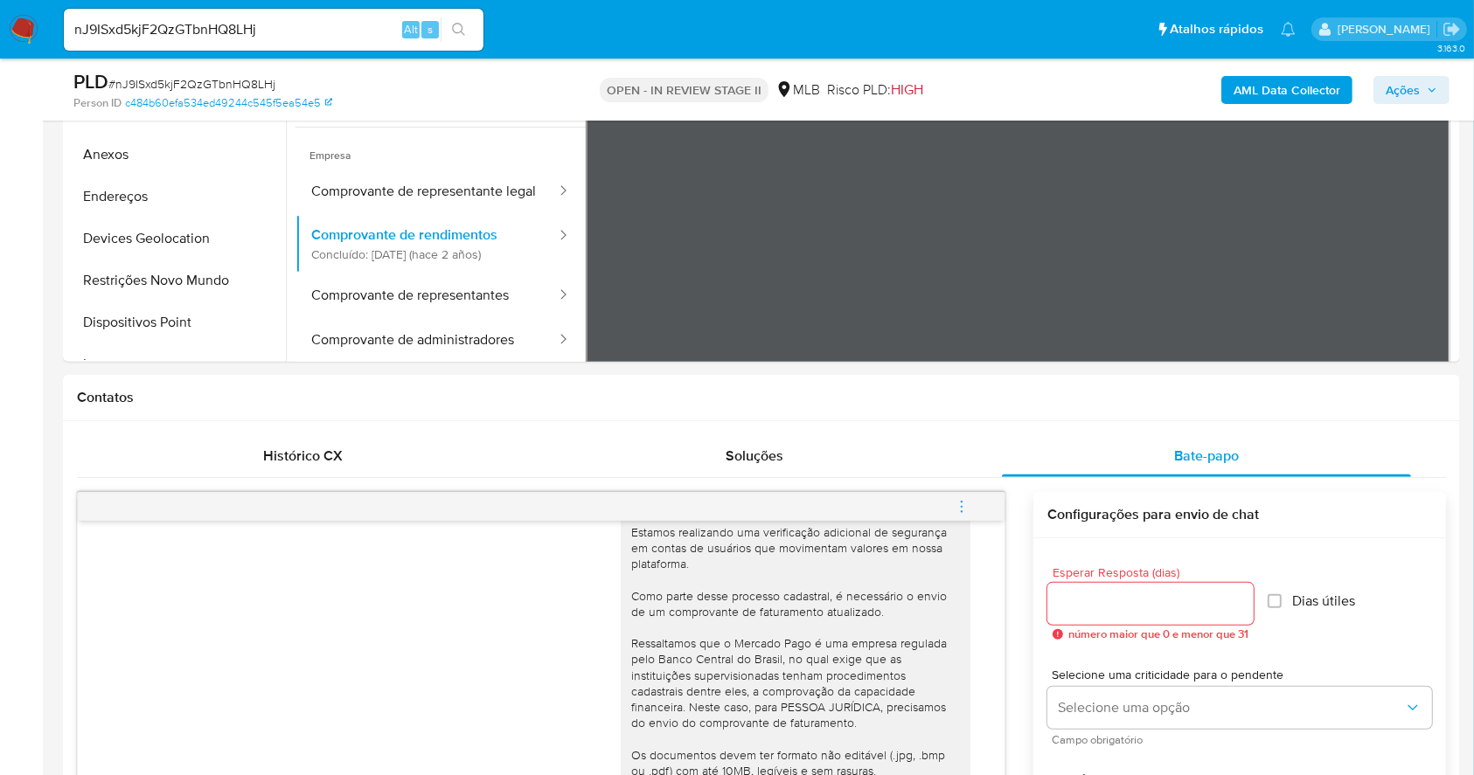
scroll to position [379, 0]
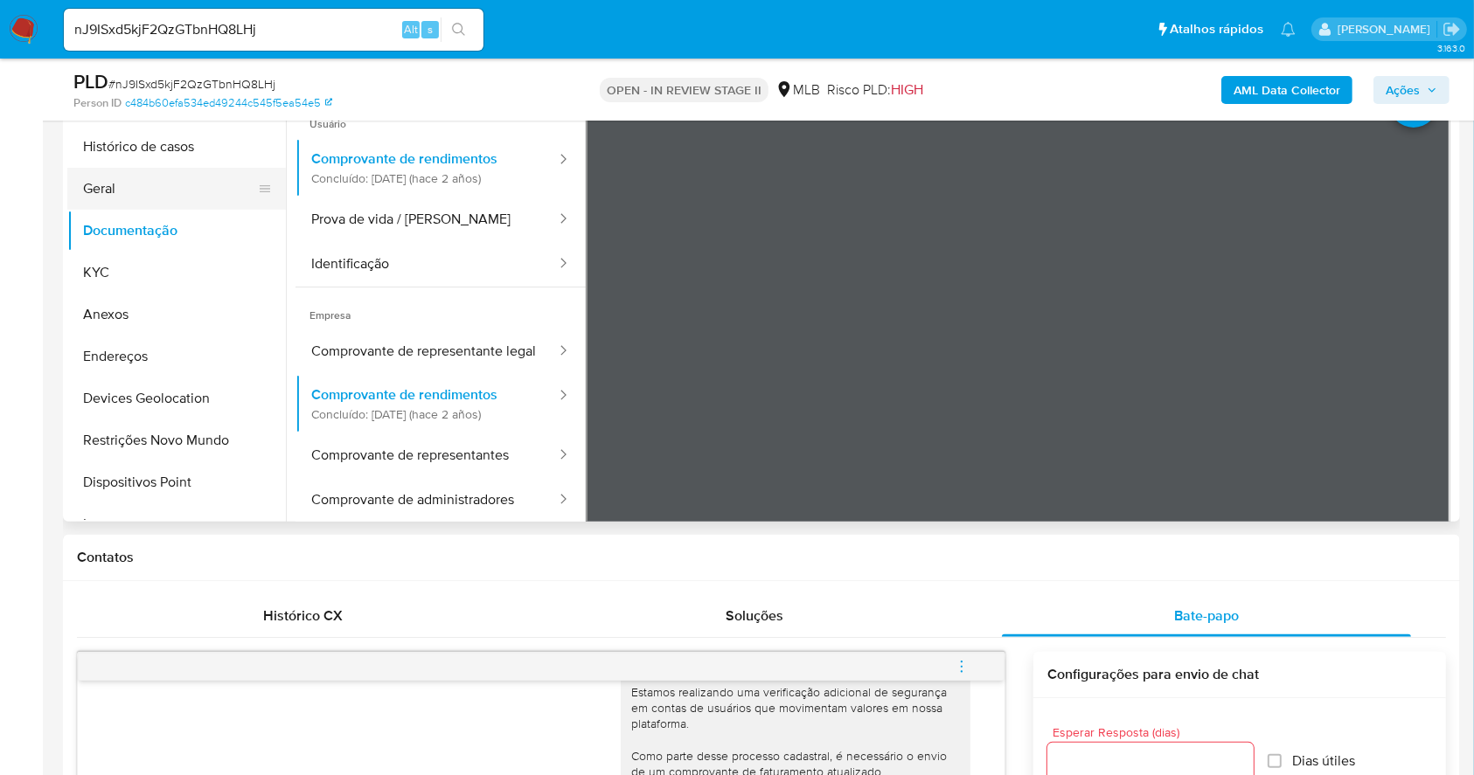
click at [133, 177] on button "Geral" at bounding box center [169, 189] width 205 height 42
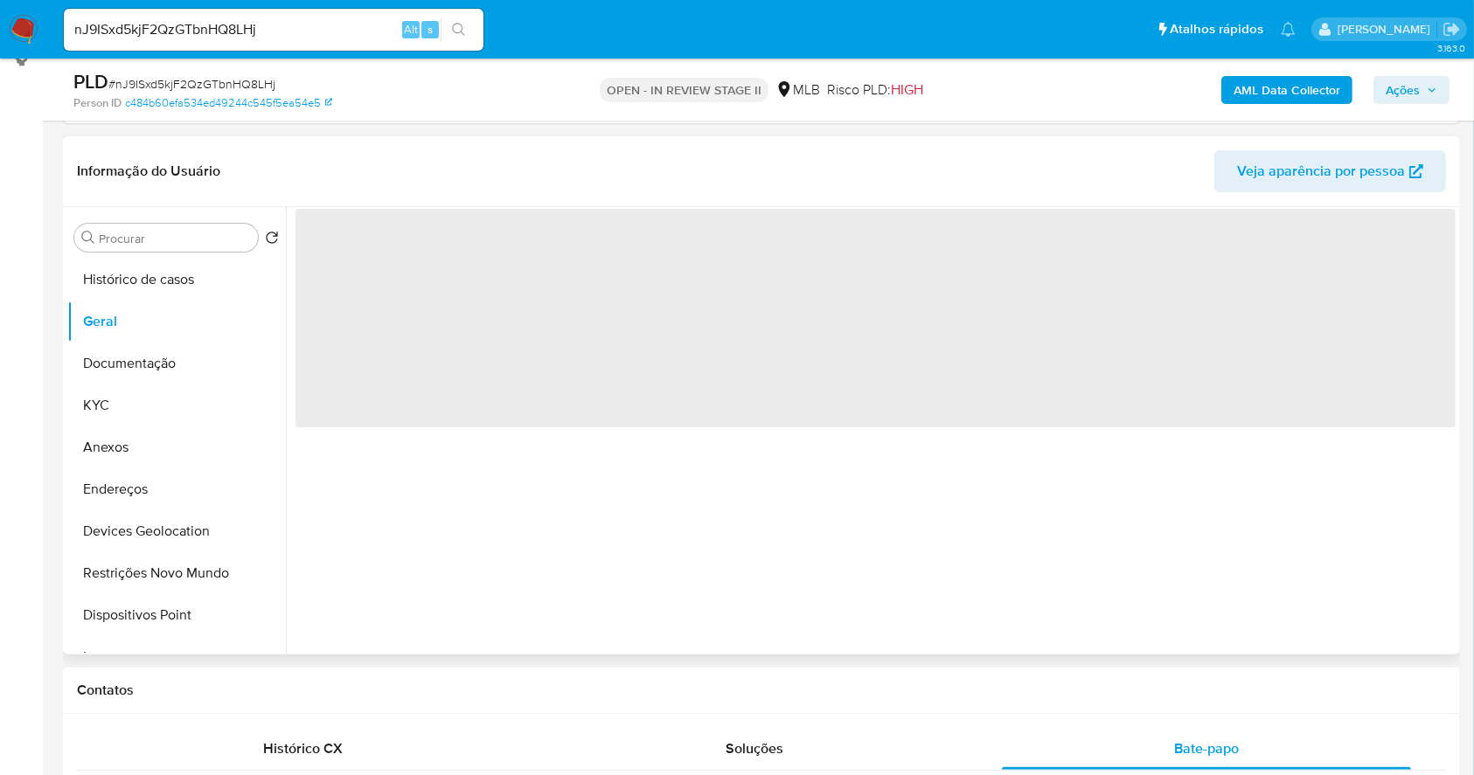
scroll to position [263, 0]
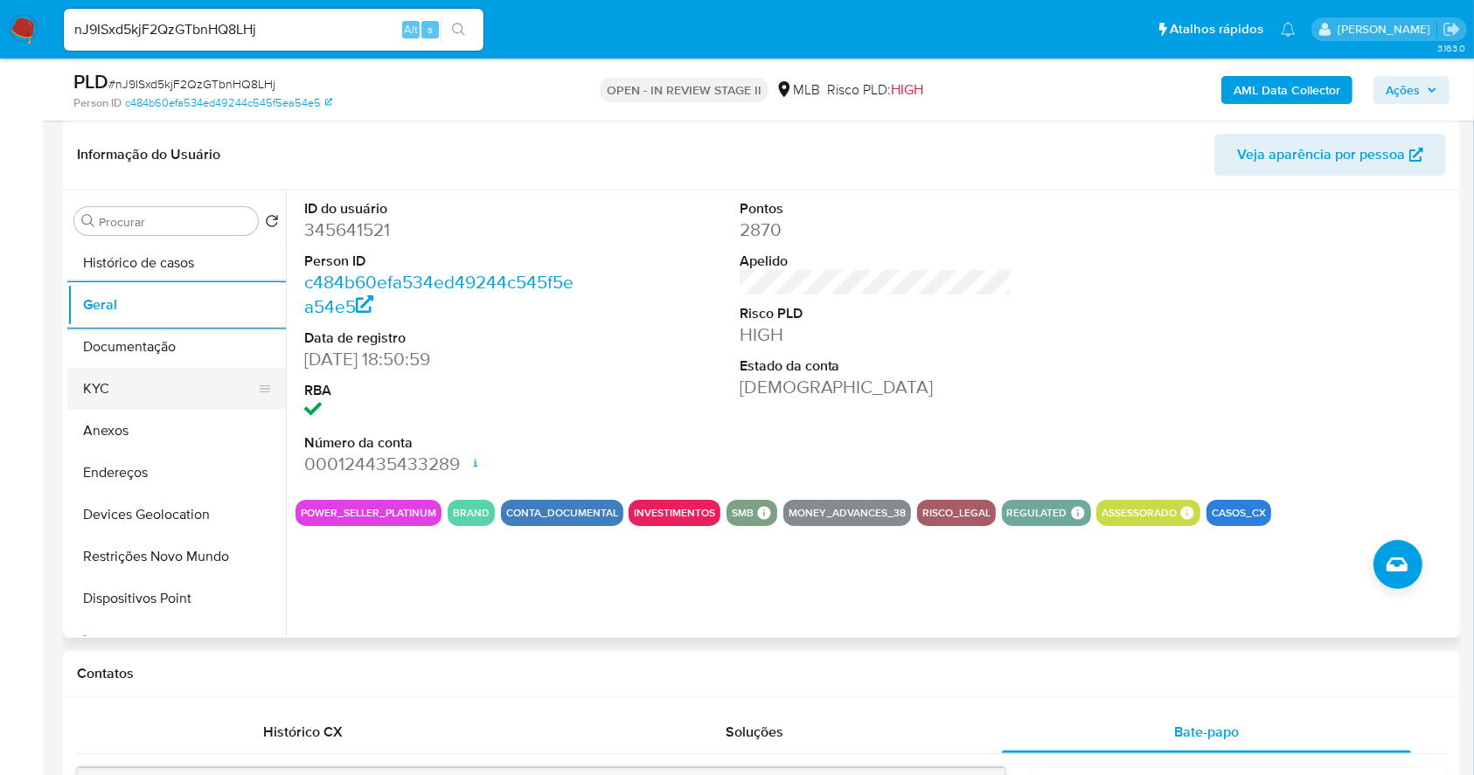
click at [149, 381] on button "KYC" at bounding box center [169, 389] width 205 height 42
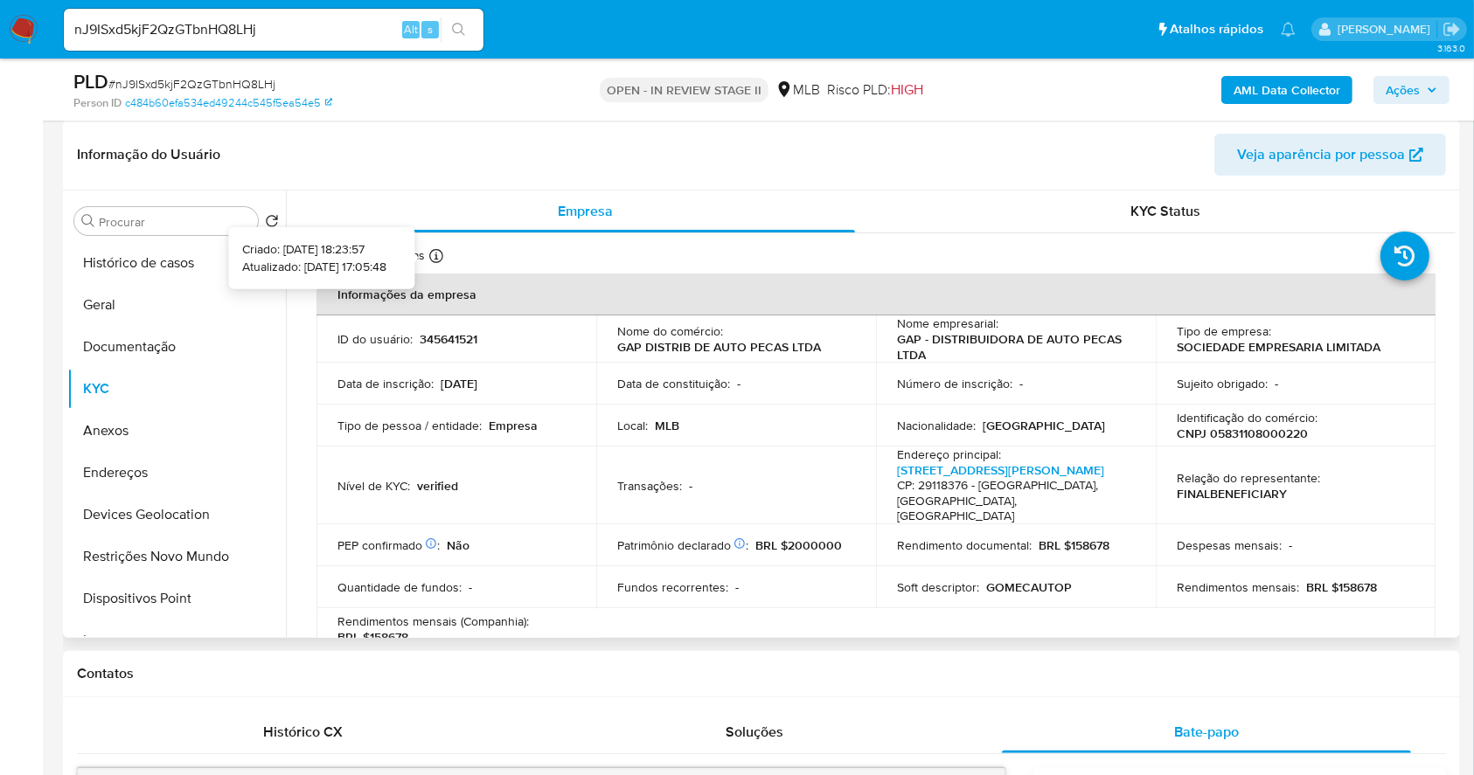
click at [434, 260] on icon at bounding box center [436, 256] width 14 height 14
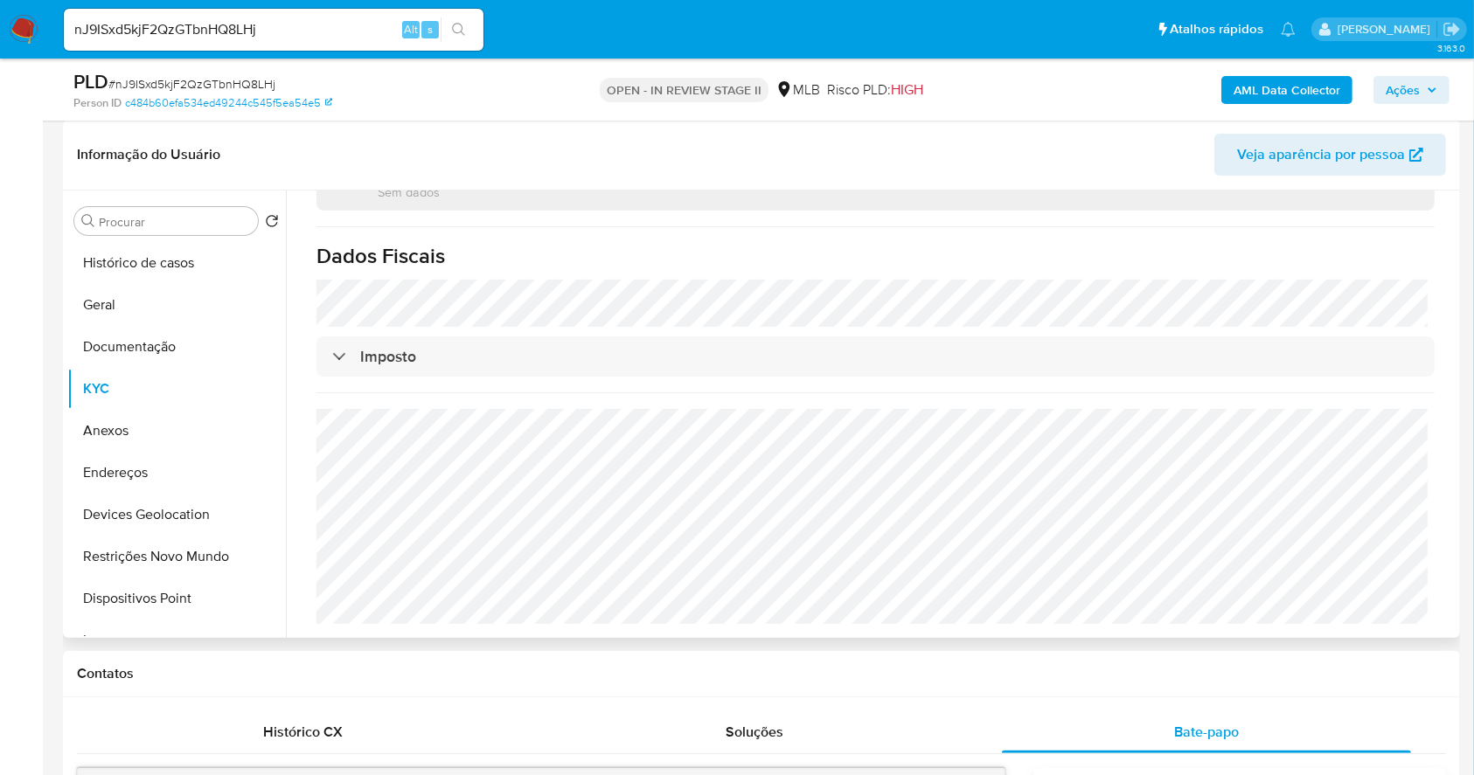
scroll to position [1071, 0]
click at [101, 459] on button "Endereços" at bounding box center [169, 473] width 205 height 42
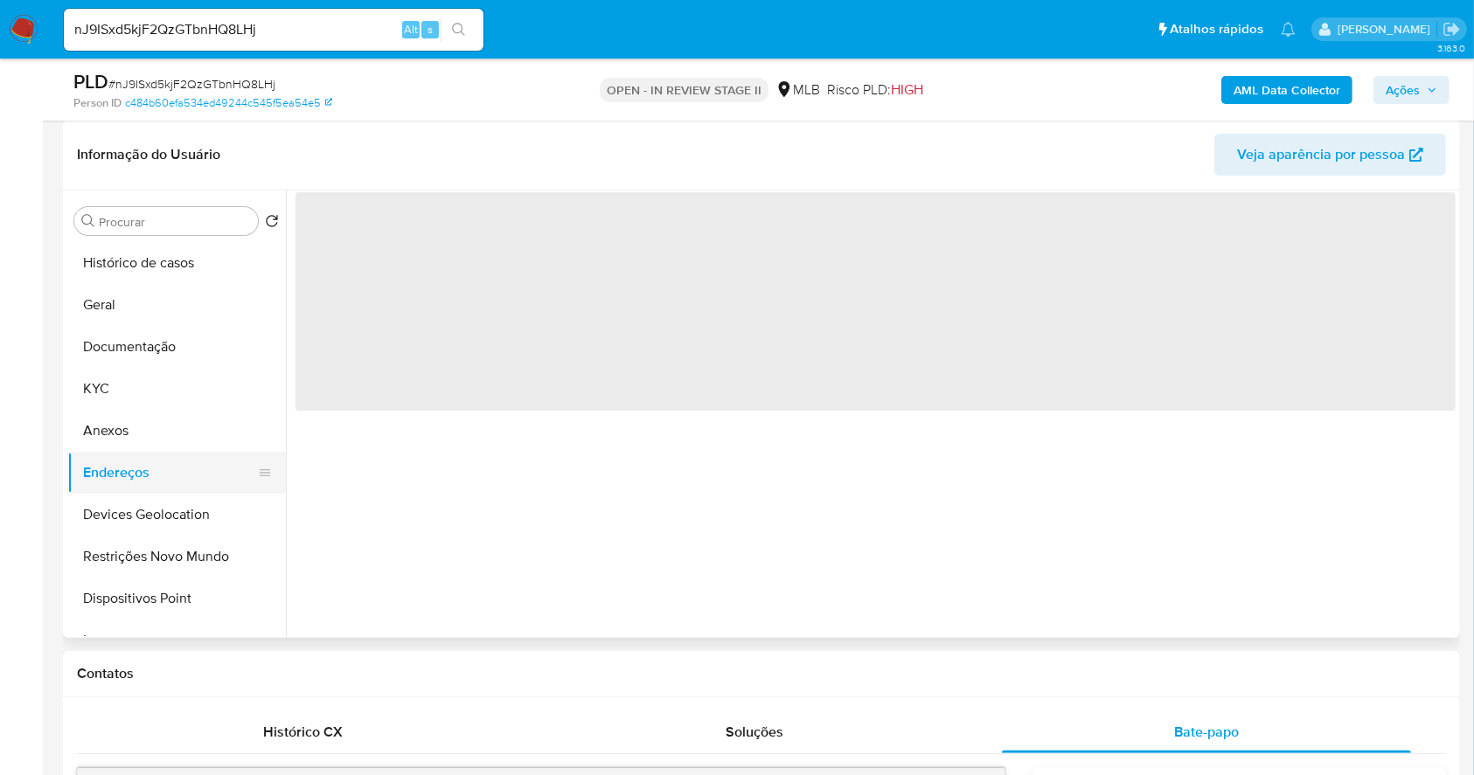
scroll to position [0, 0]
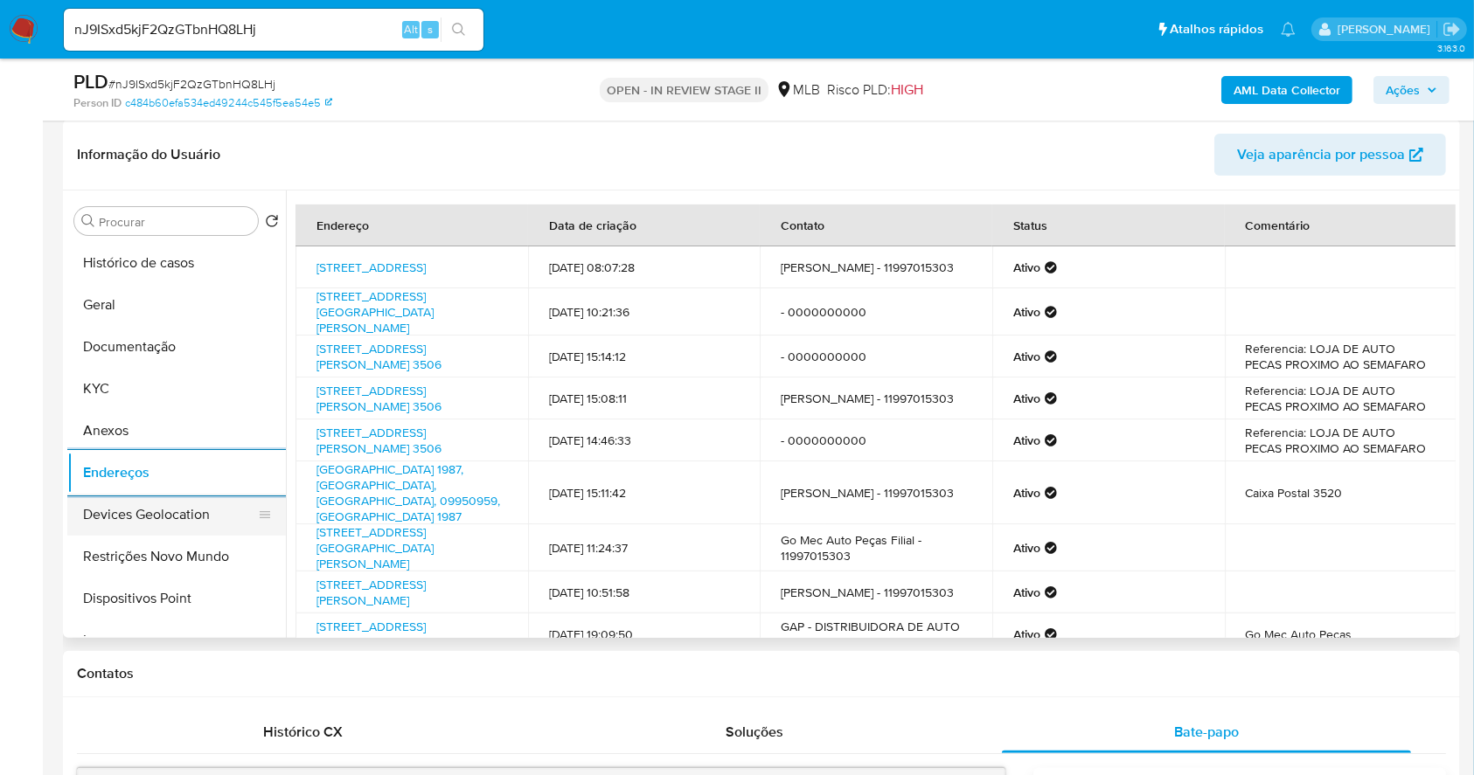
click at [161, 518] on button "Devices Geolocation" at bounding box center [169, 515] width 205 height 42
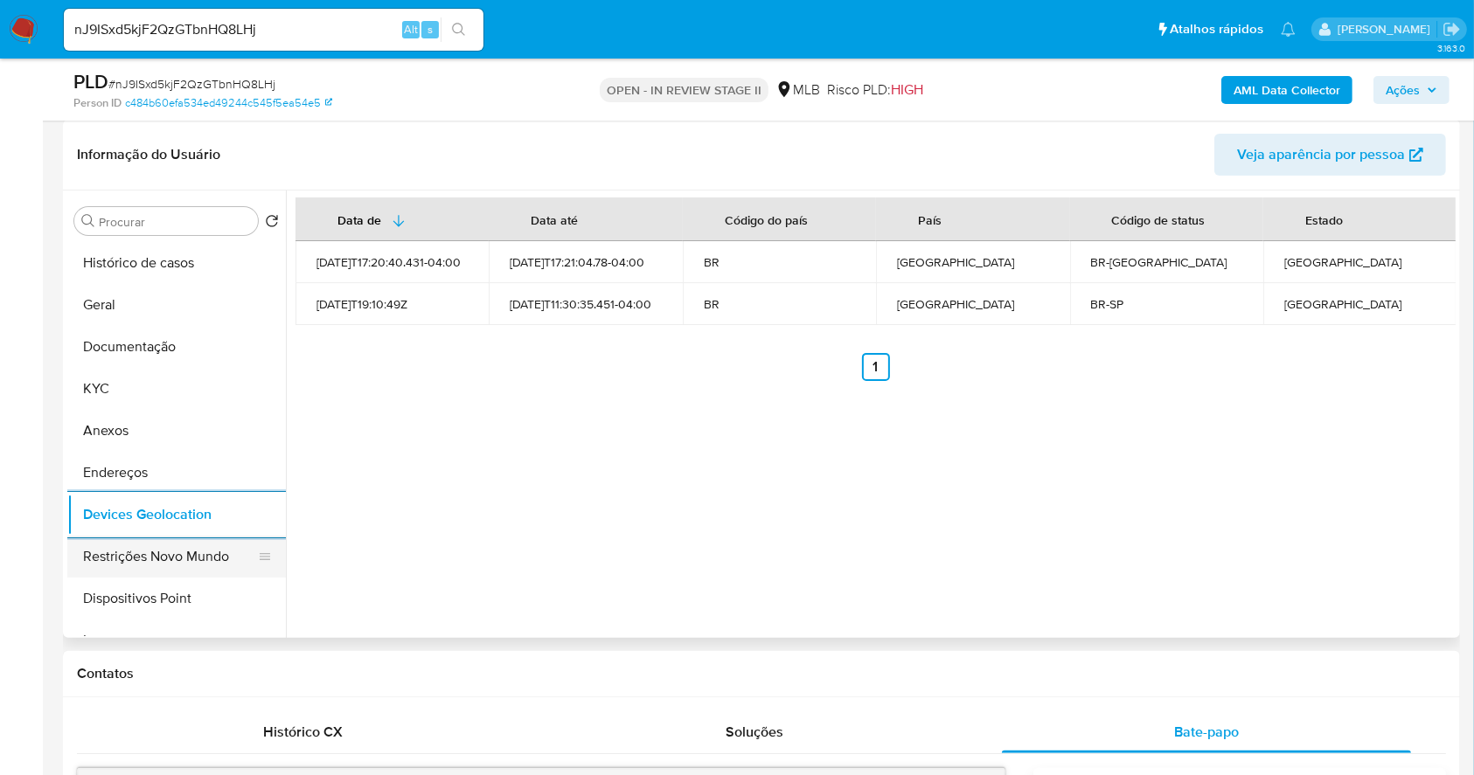
click at [142, 561] on button "Restrições Novo Mundo" at bounding box center [169, 557] width 205 height 42
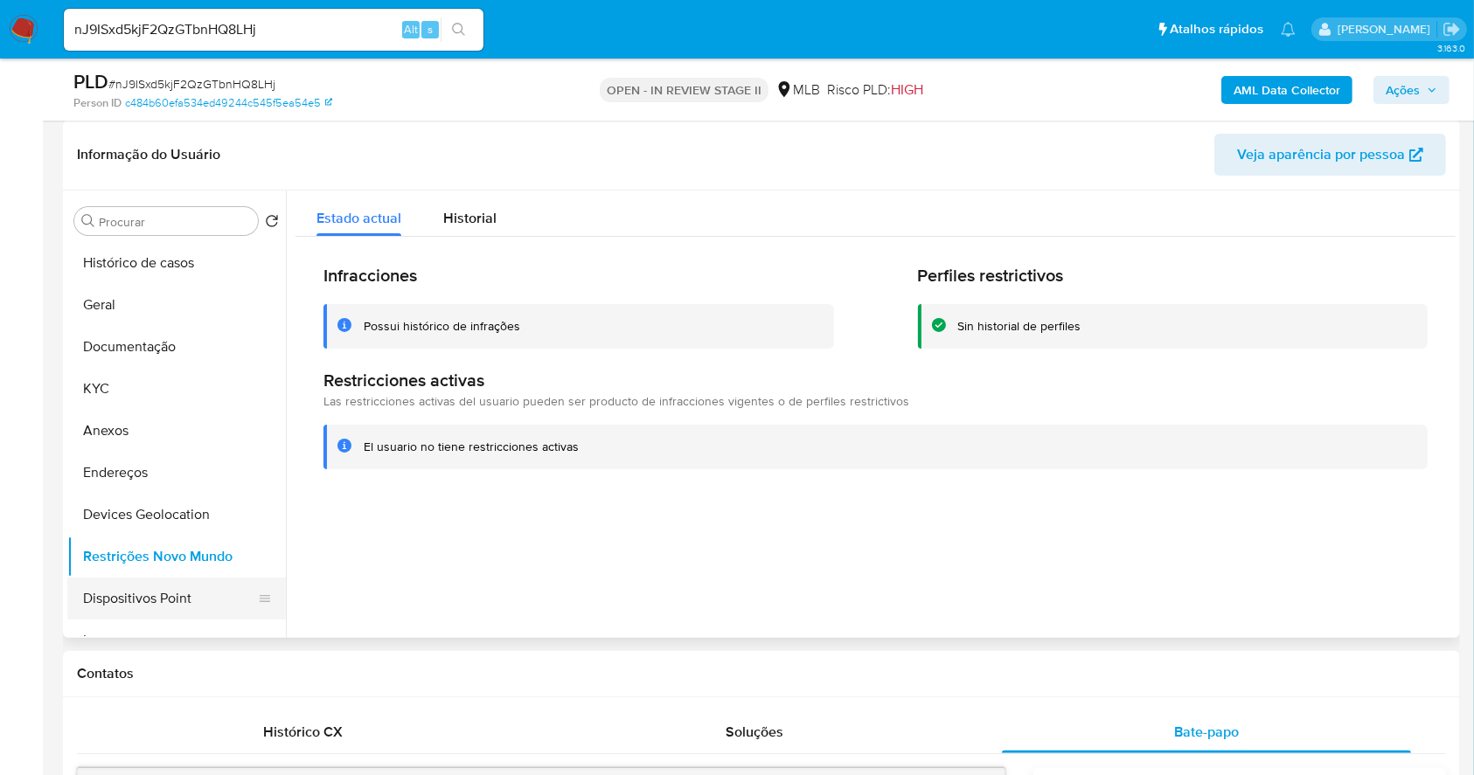
click at [232, 601] on button "Dispositivos Point" at bounding box center [169, 599] width 205 height 42
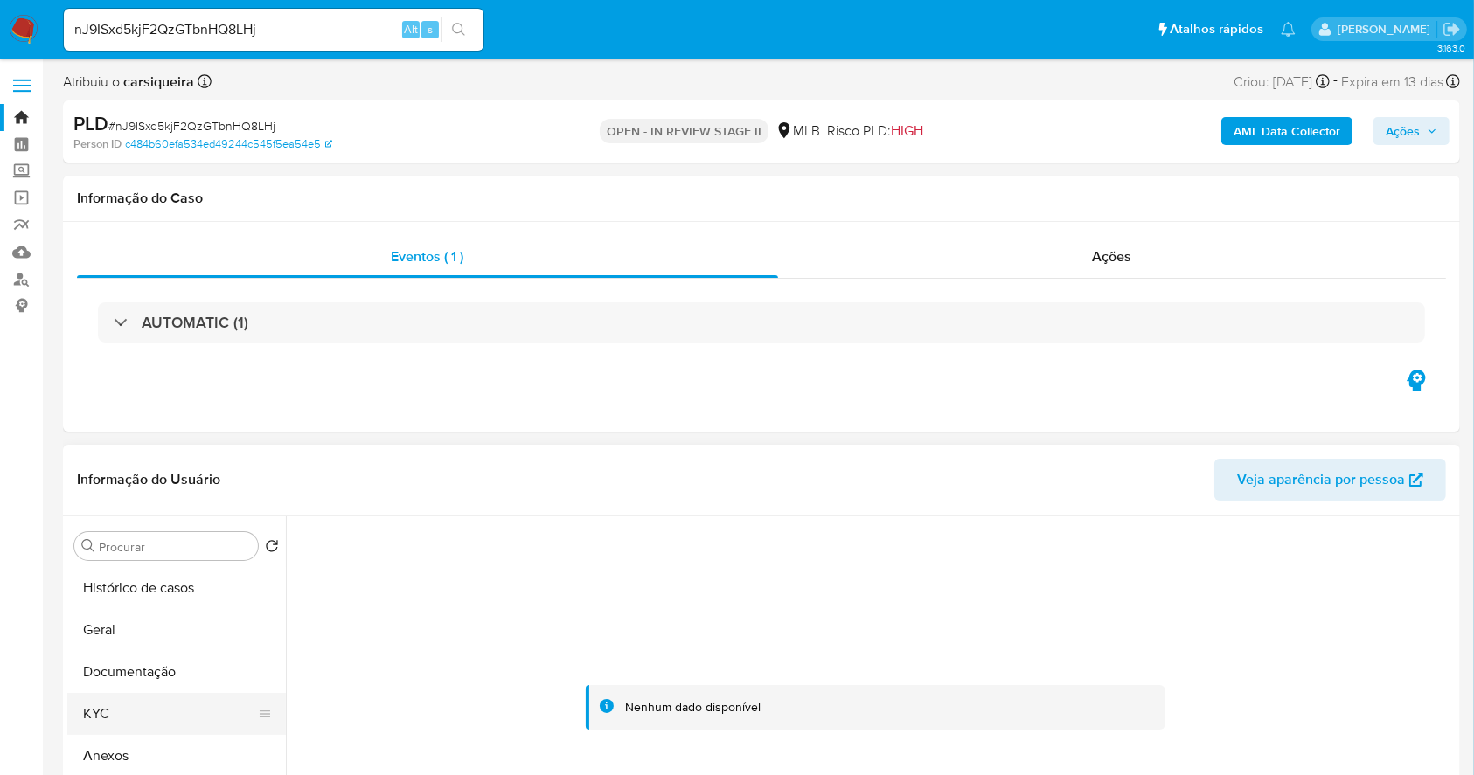
click at [144, 702] on button "KYC" at bounding box center [169, 714] width 205 height 42
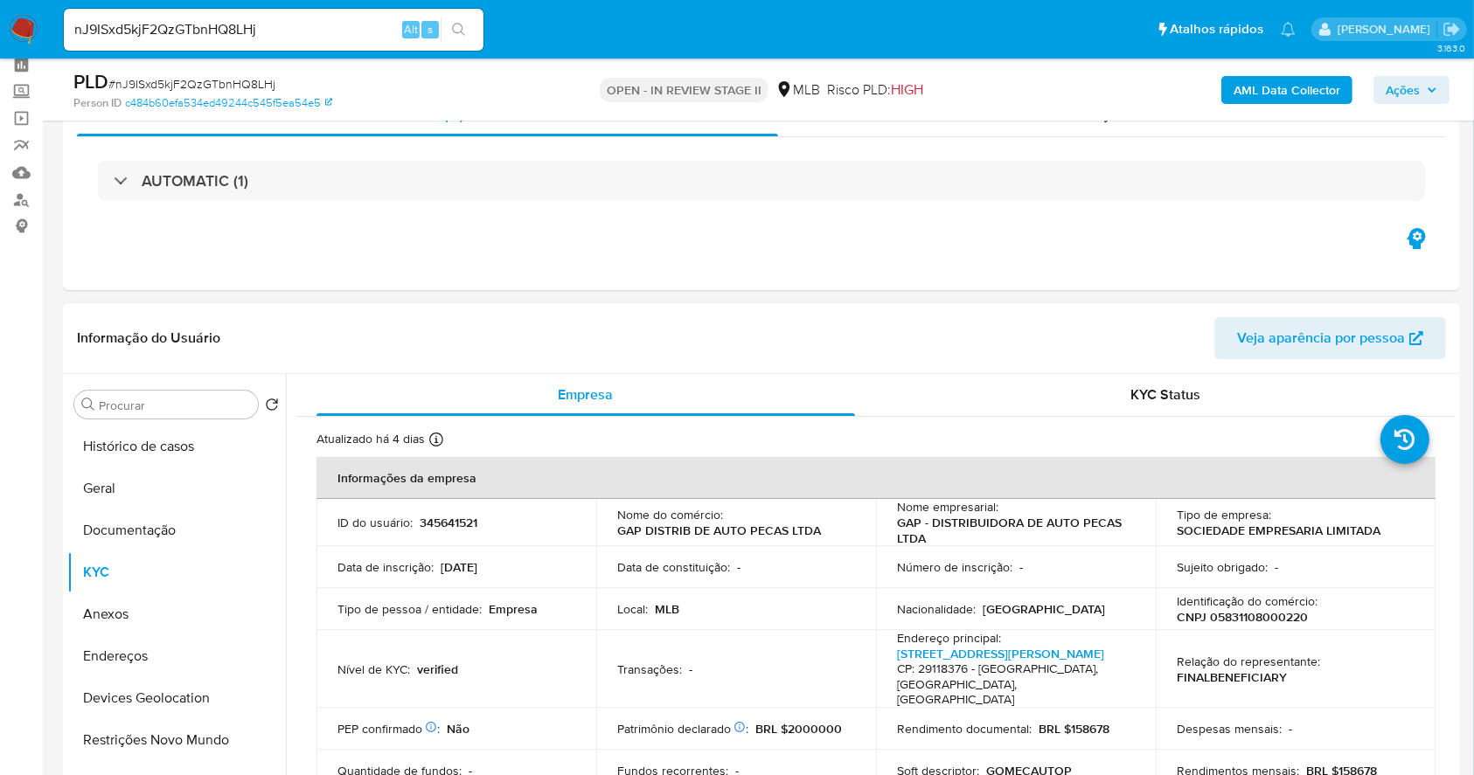
scroll to position [116, 0]
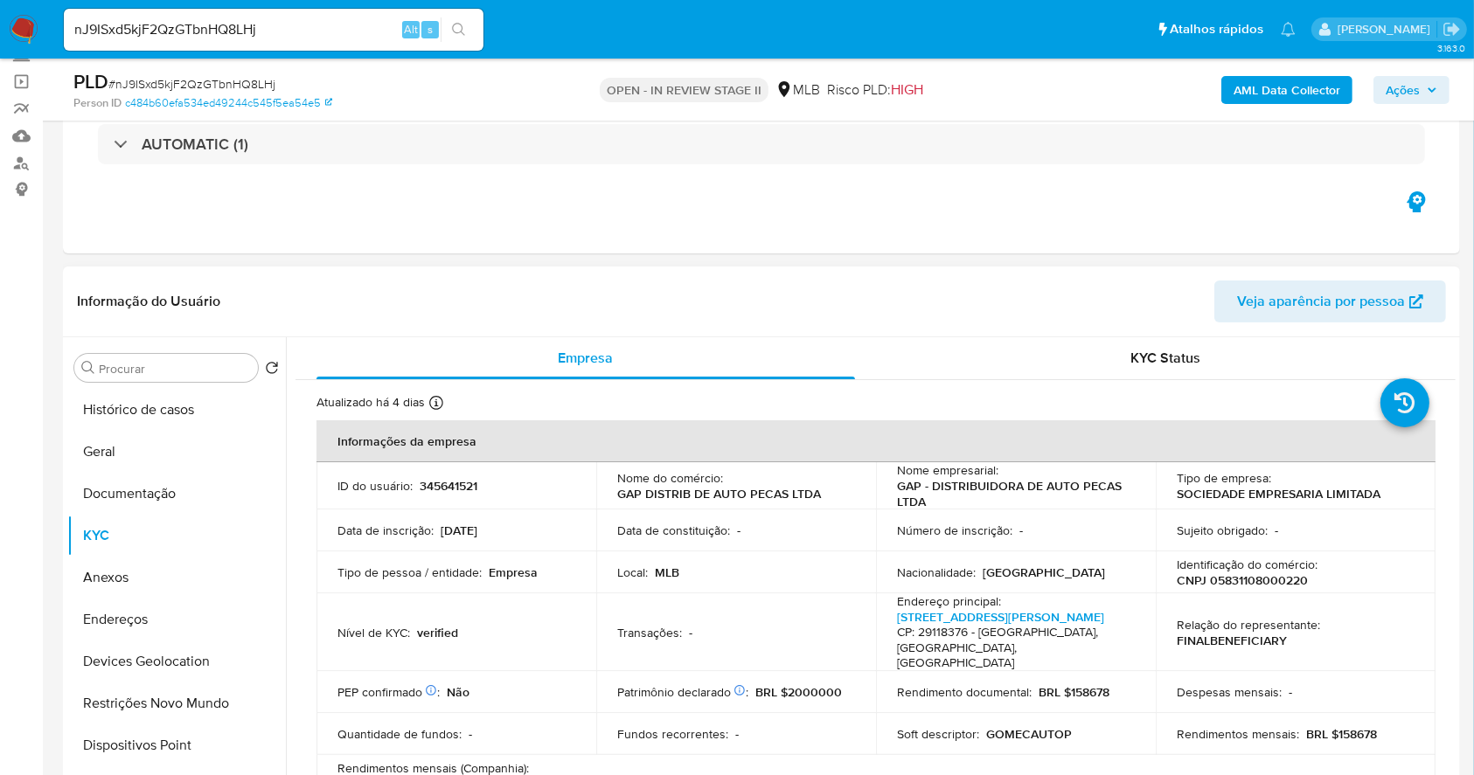
click at [1252, 584] on p "CNPJ 05831108000220" at bounding box center [1241, 580] width 131 height 16
copy p "05831108000220"
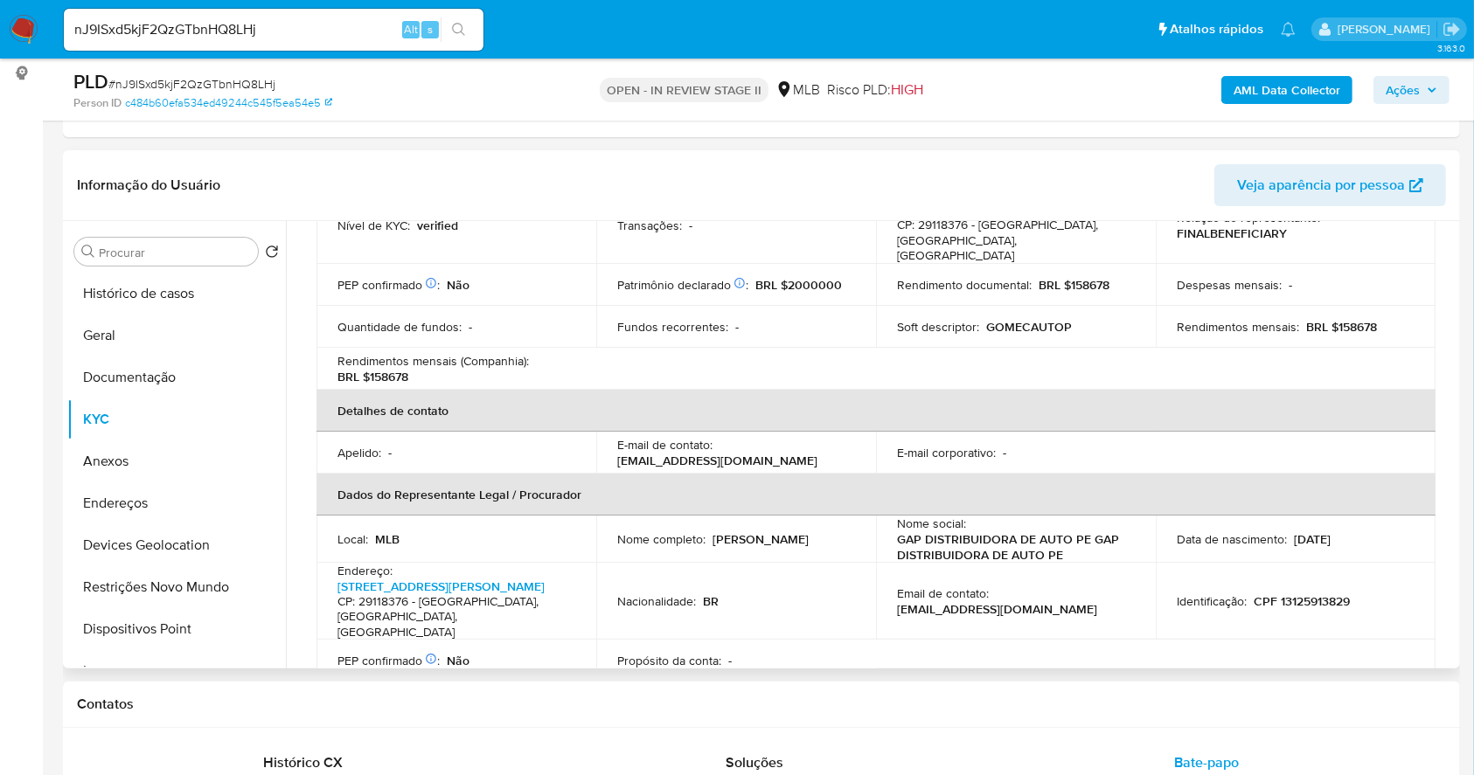
scroll to position [22, 0]
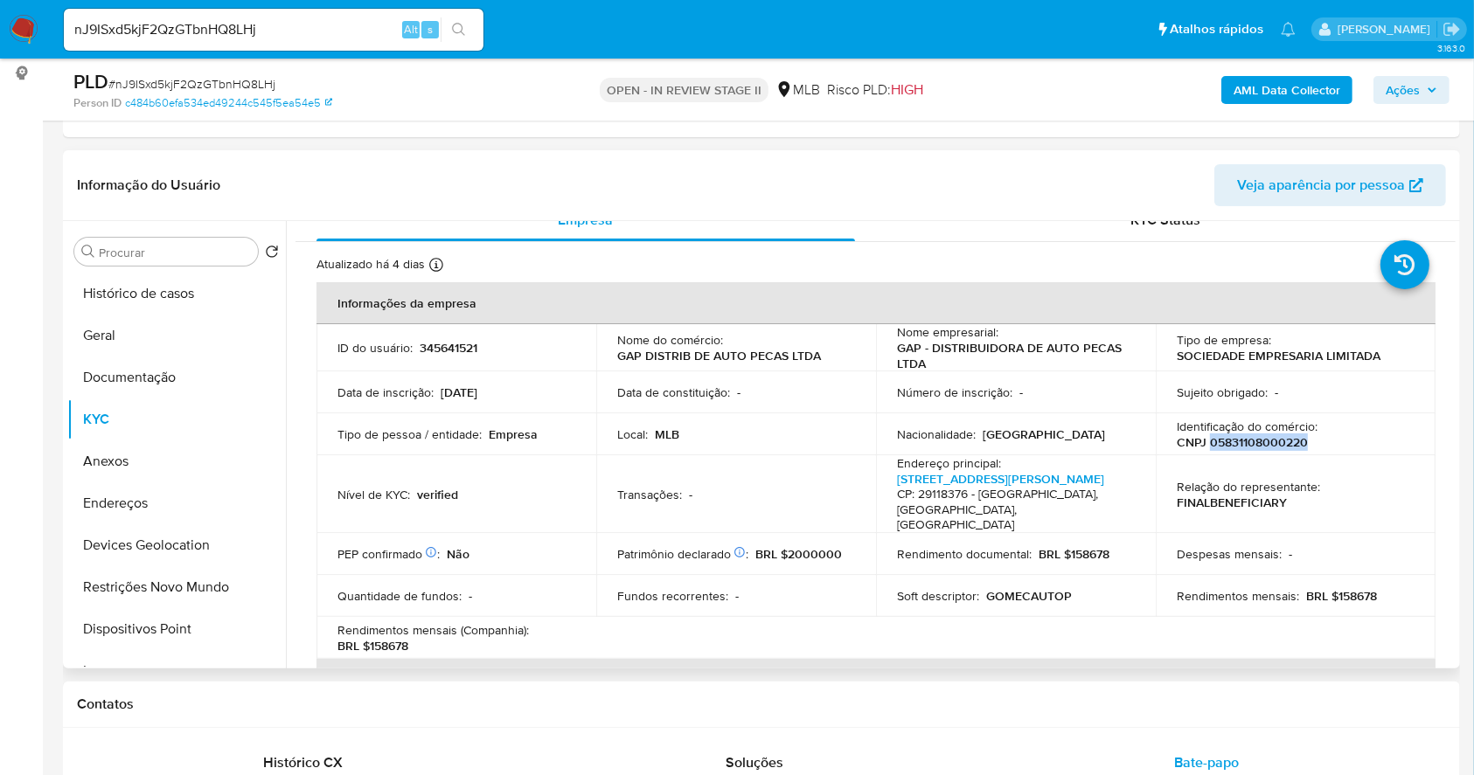
click at [1282, 442] on p "CNPJ 05831108000220" at bounding box center [1241, 442] width 131 height 16
click at [1282, 441] on p "CNPJ 05831108000220" at bounding box center [1241, 442] width 131 height 16
click at [1261, 448] on p "CNPJ 05831108000220" at bounding box center [1241, 442] width 131 height 16
click at [133, 281] on button "Histórico de casos" at bounding box center [169, 294] width 205 height 42
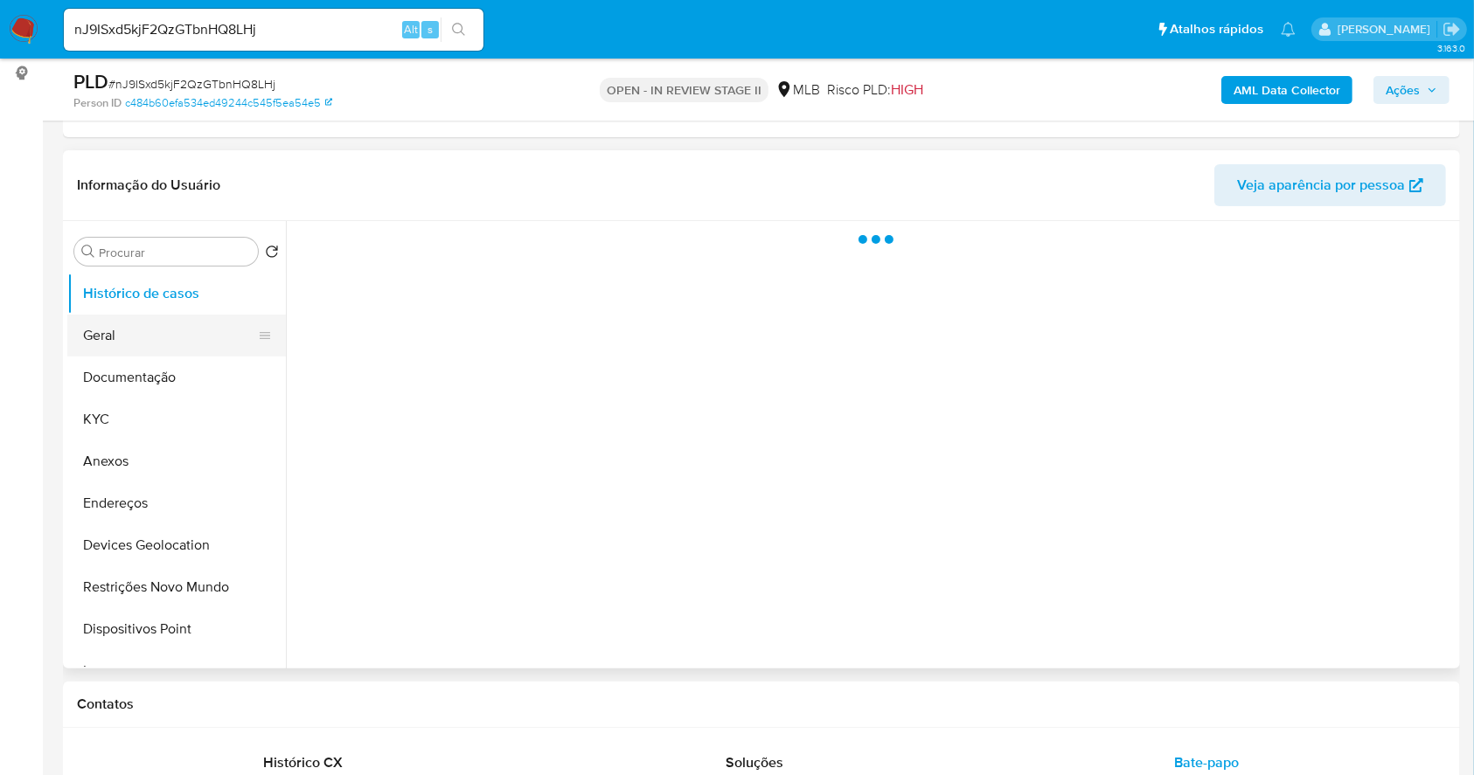
scroll to position [0, 0]
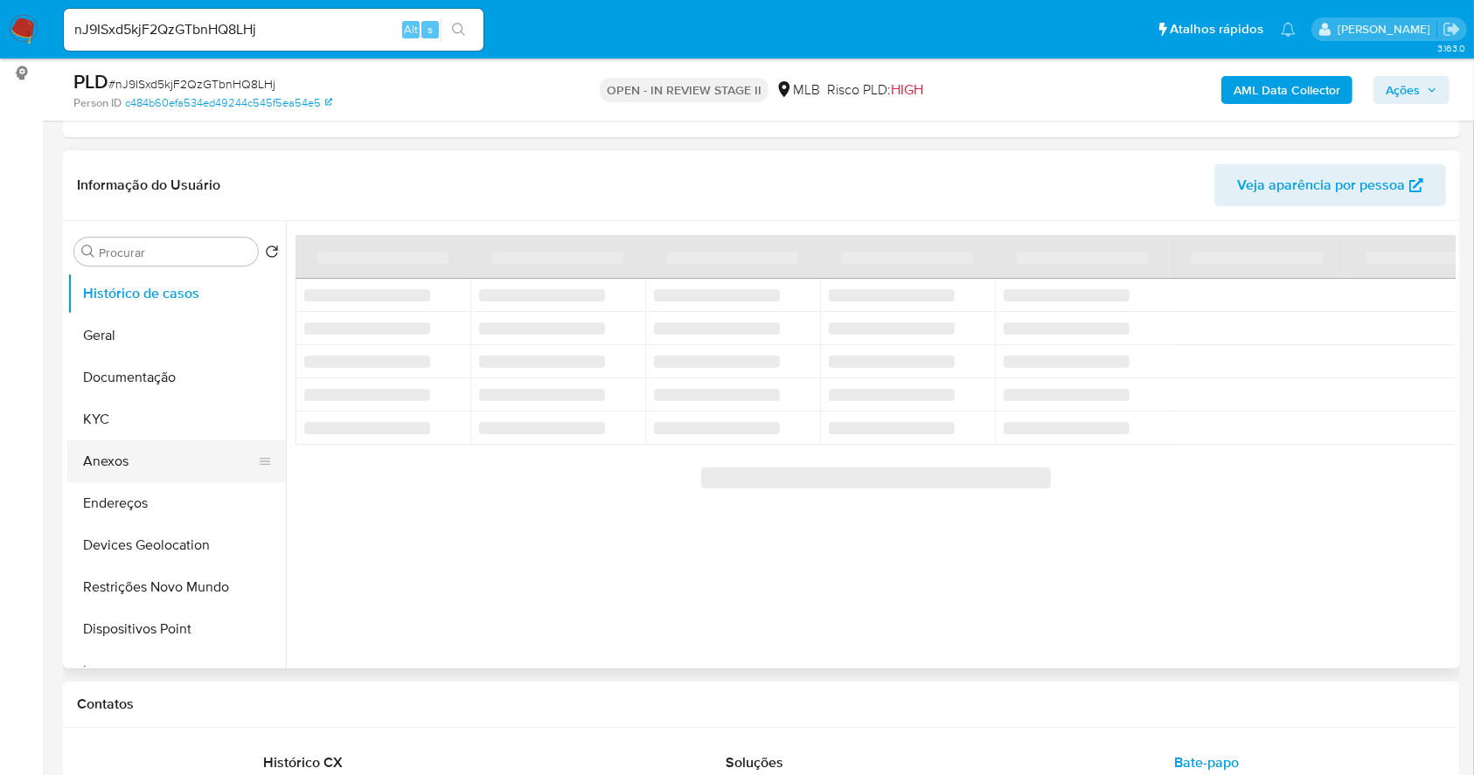
click at [167, 448] on button "Anexos" at bounding box center [169, 462] width 205 height 42
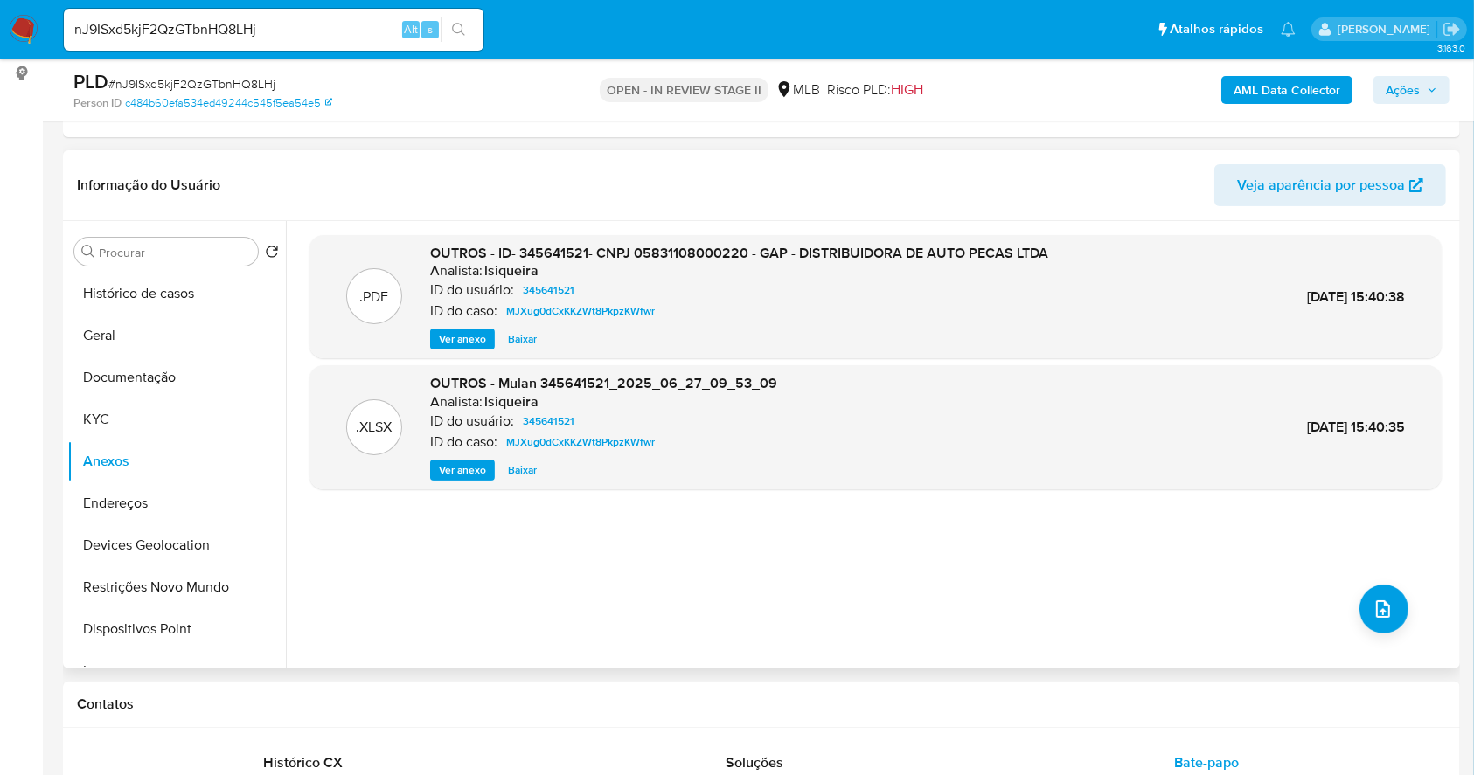
click at [448, 338] on span "Ver anexo" at bounding box center [462, 338] width 47 height 17
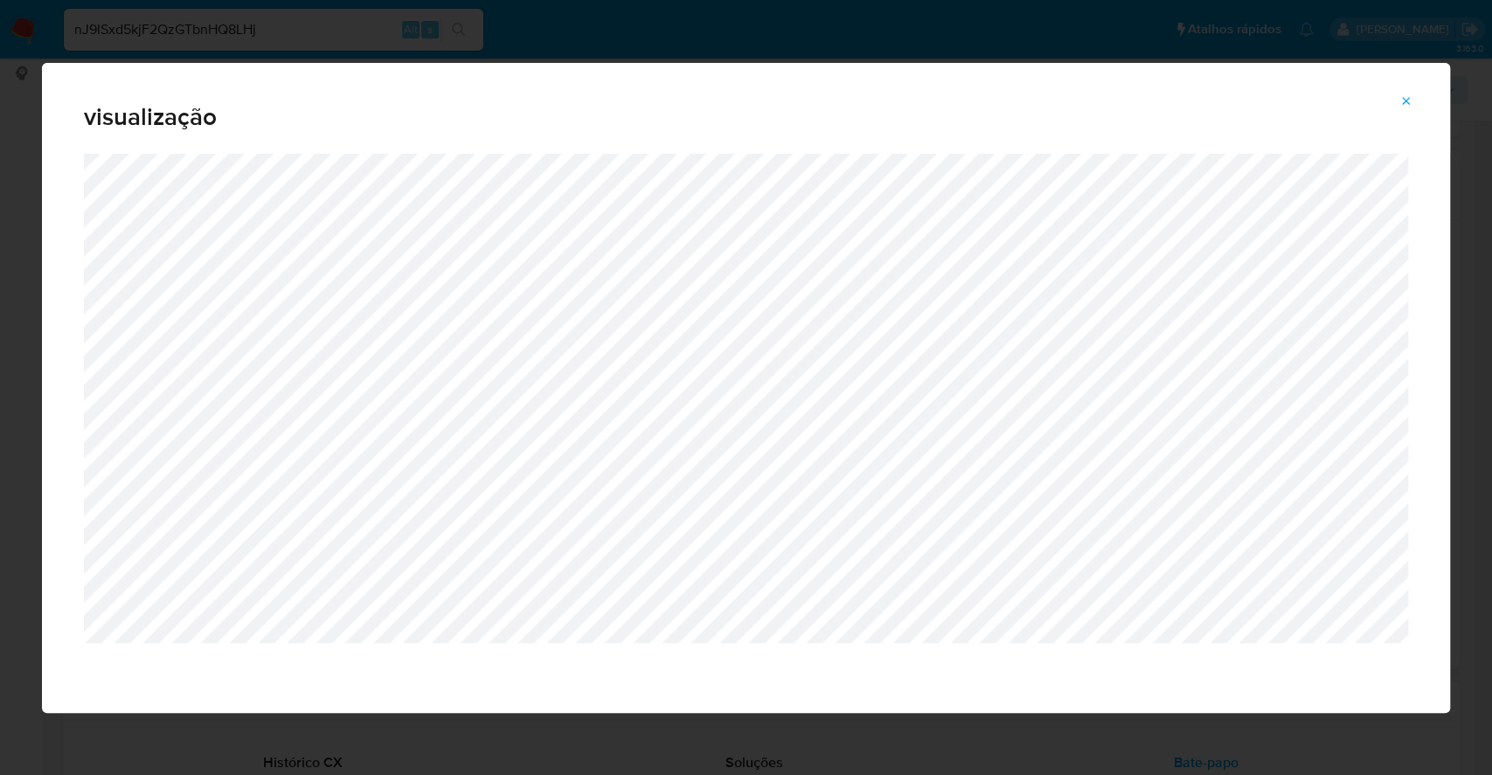
click at [0, 403] on div "visualização" at bounding box center [746, 387] width 1492 height 775
click at [1407, 94] on icon "Attachment preview" at bounding box center [1406, 101] width 14 height 14
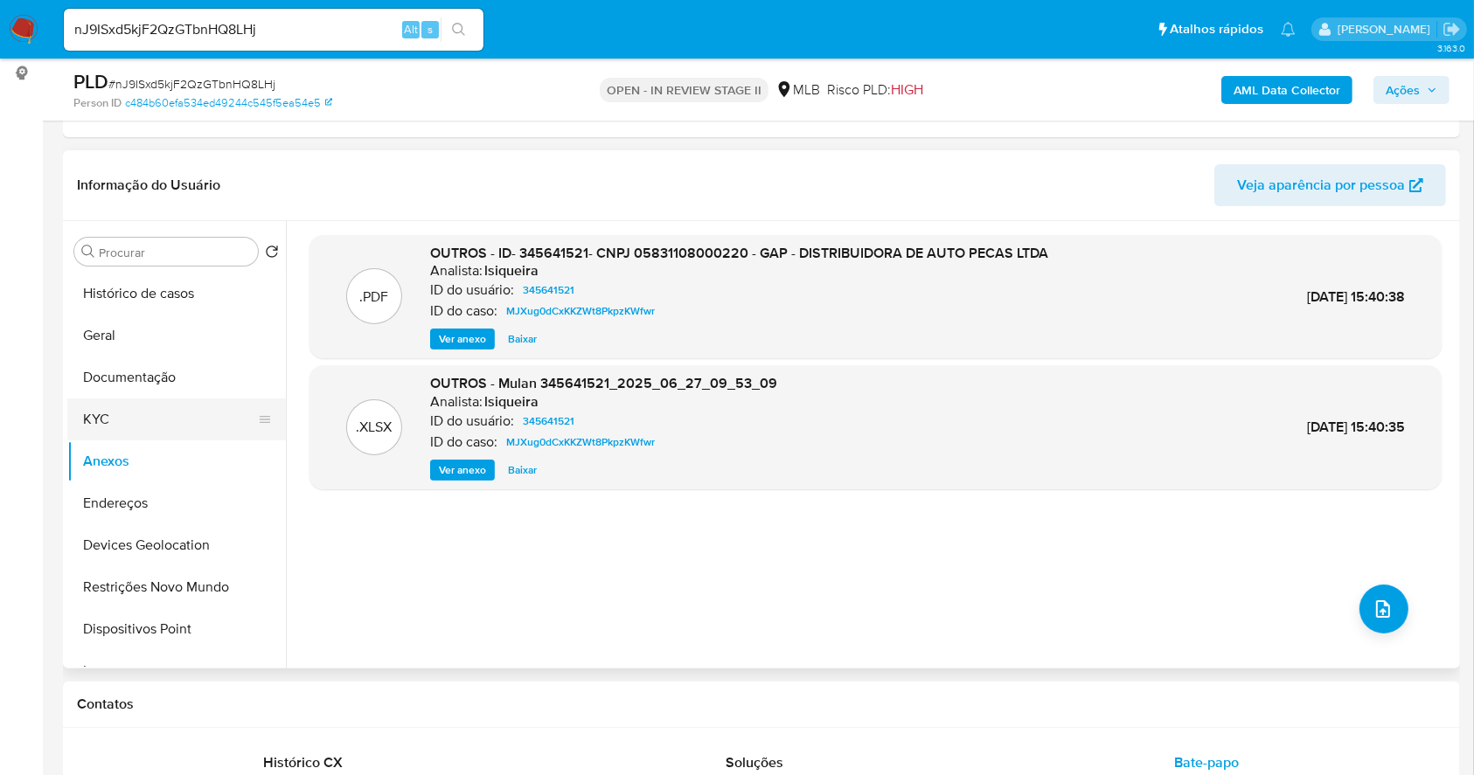
click at [124, 422] on button "KYC" at bounding box center [169, 420] width 205 height 42
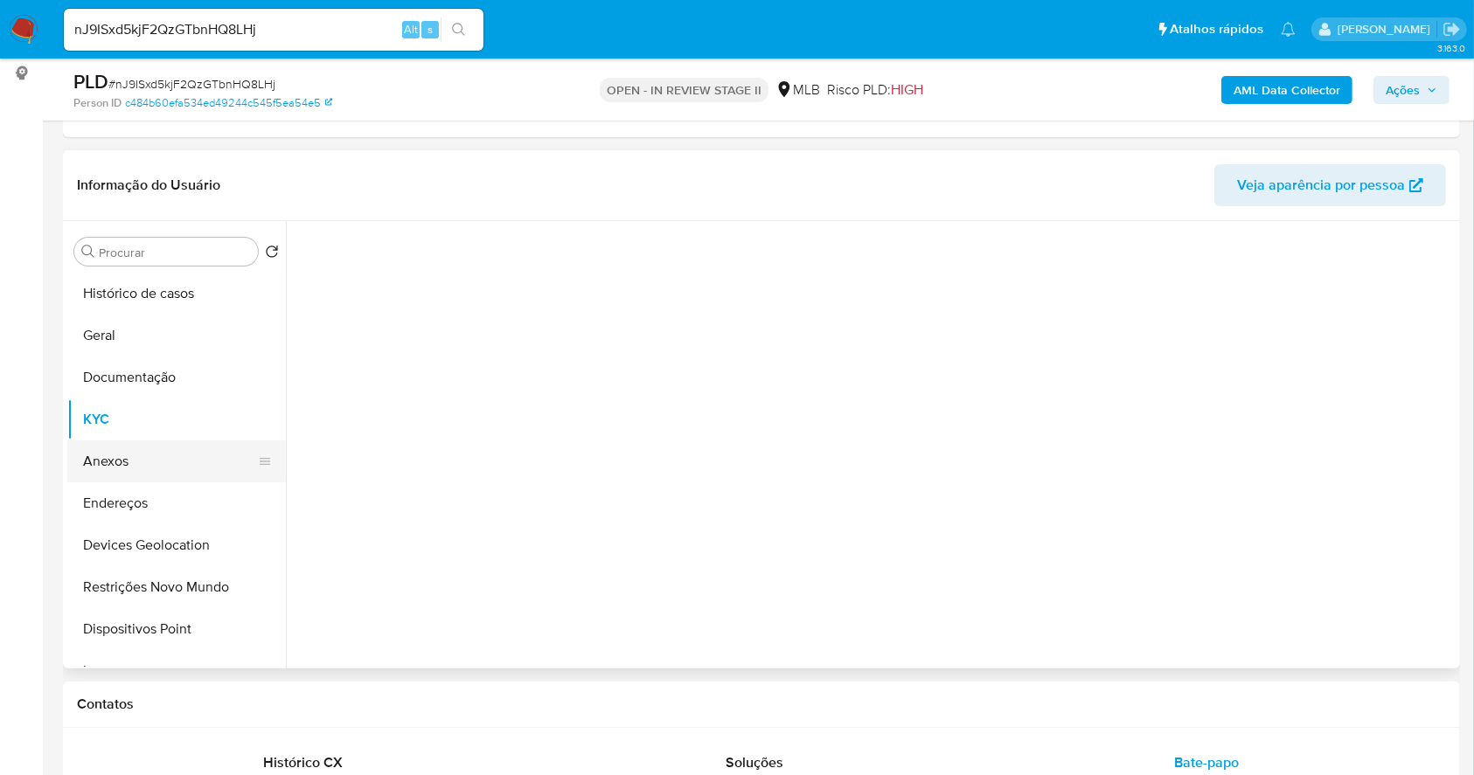
click at [128, 453] on button "Anexos" at bounding box center [169, 462] width 205 height 42
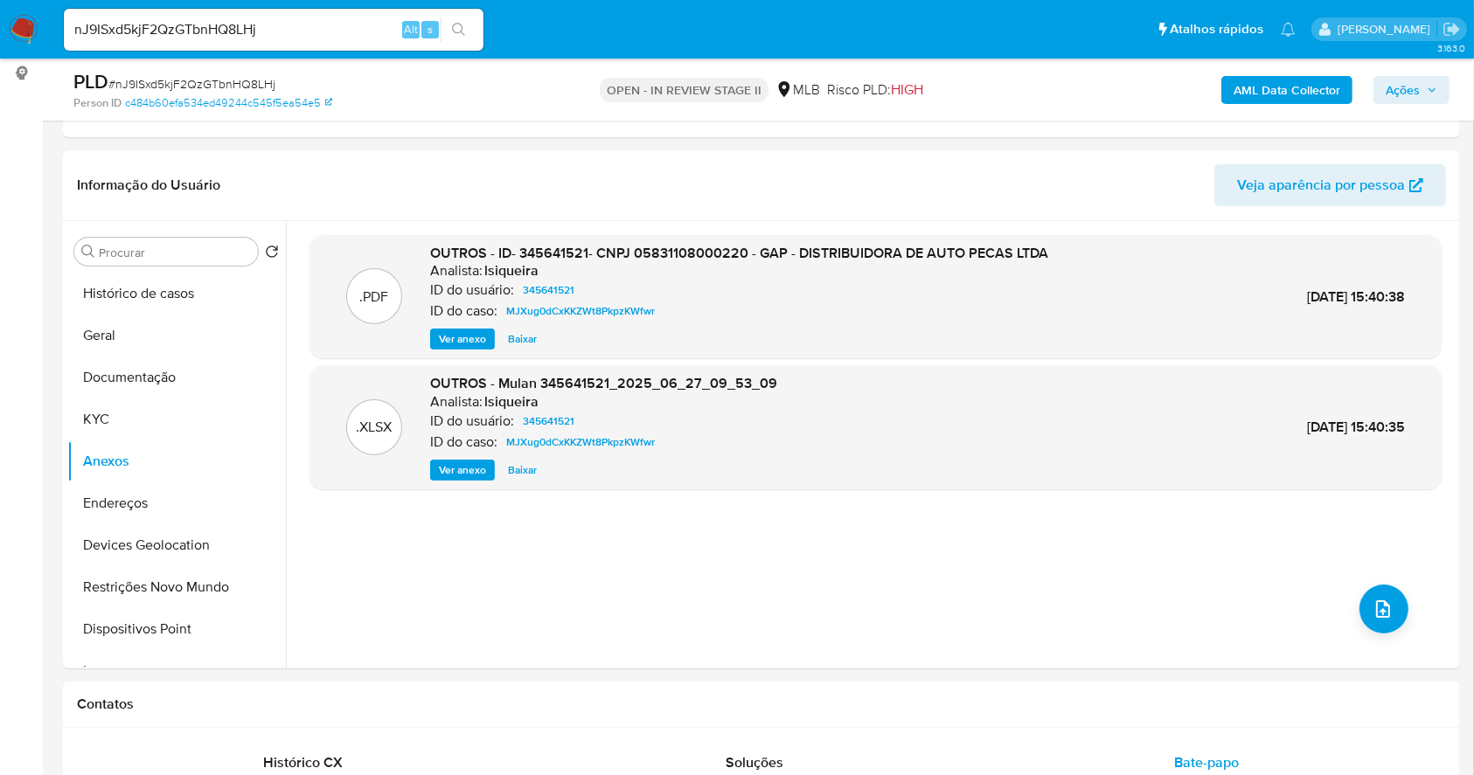
click at [1300, 92] on b "AML Data Collector" at bounding box center [1286, 90] width 107 height 28
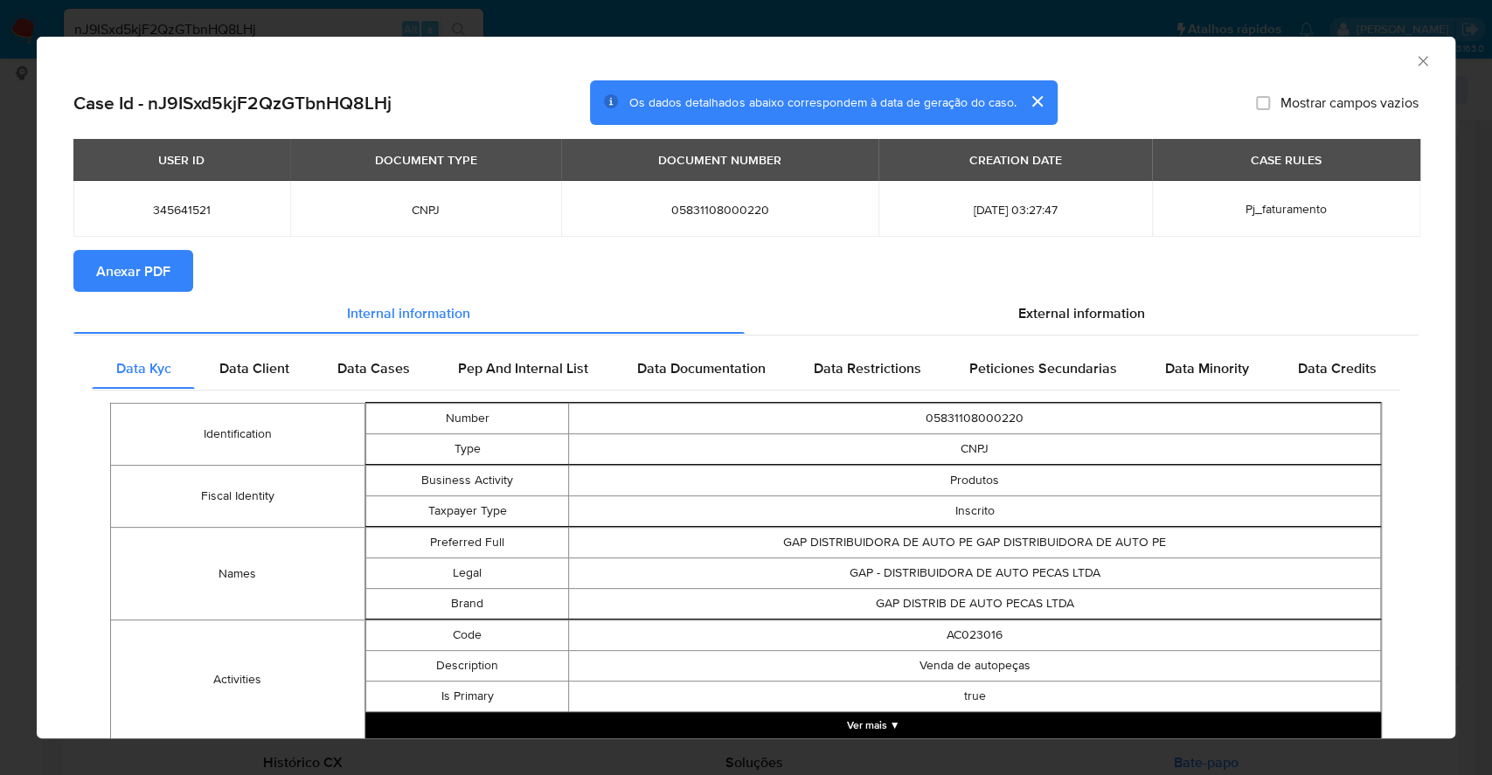
click at [133, 269] on span "Anexar PDF" at bounding box center [133, 271] width 74 height 38
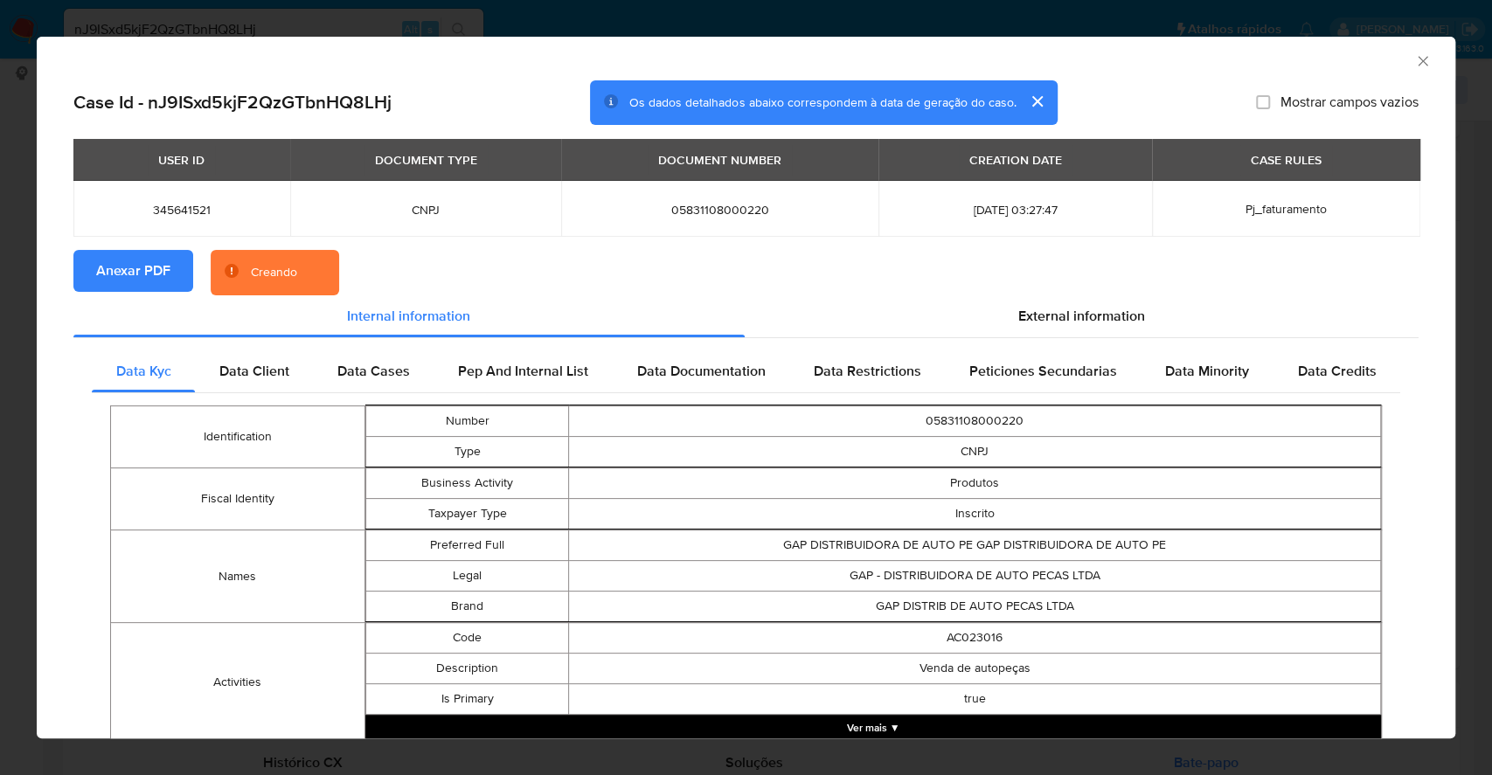
click at [0, 302] on div "AML Data Collector Case Id - nJ9ISxd5kjF2QzGTbnHQ8LHj Os dados detalhados abaix…" at bounding box center [746, 387] width 1492 height 775
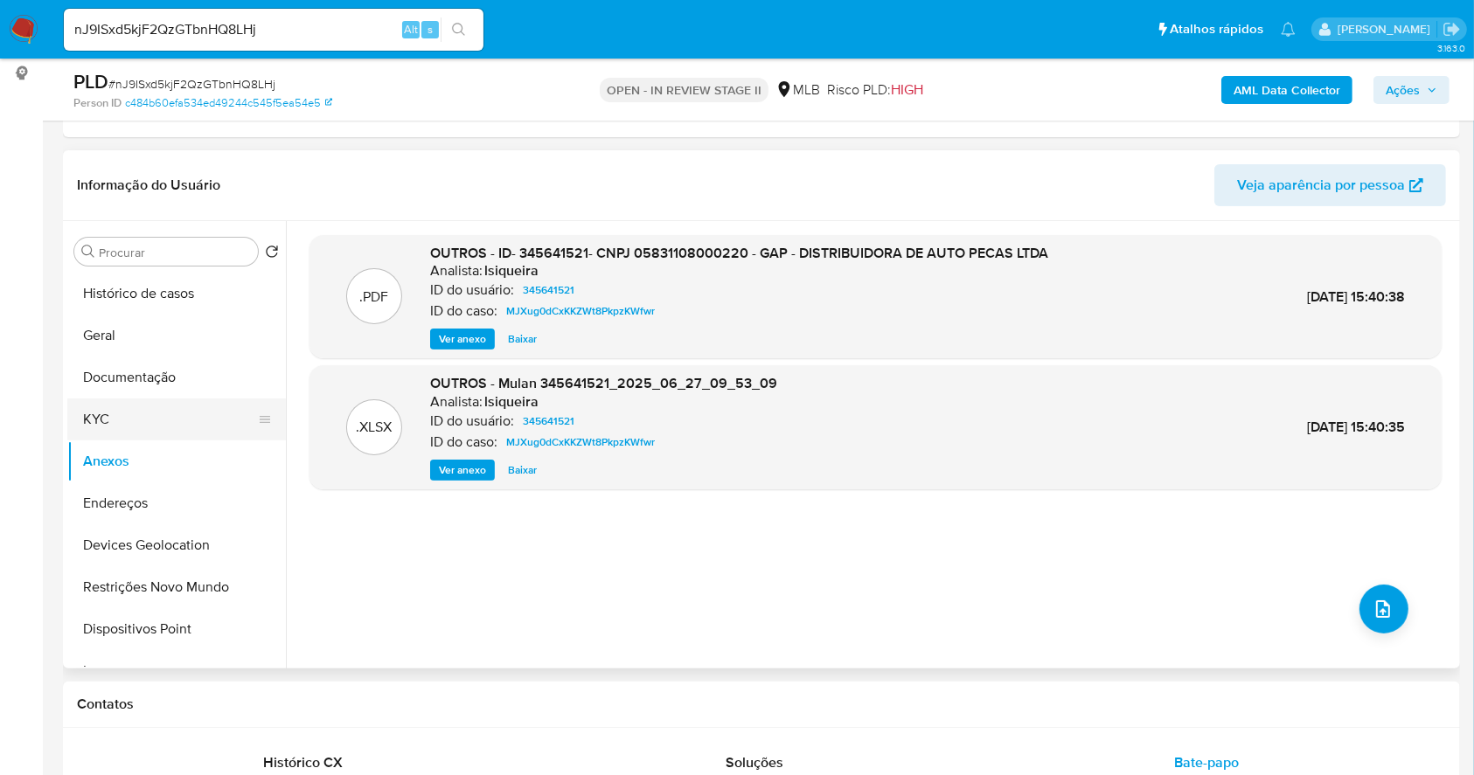
click at [99, 423] on button "KYC" at bounding box center [169, 420] width 205 height 42
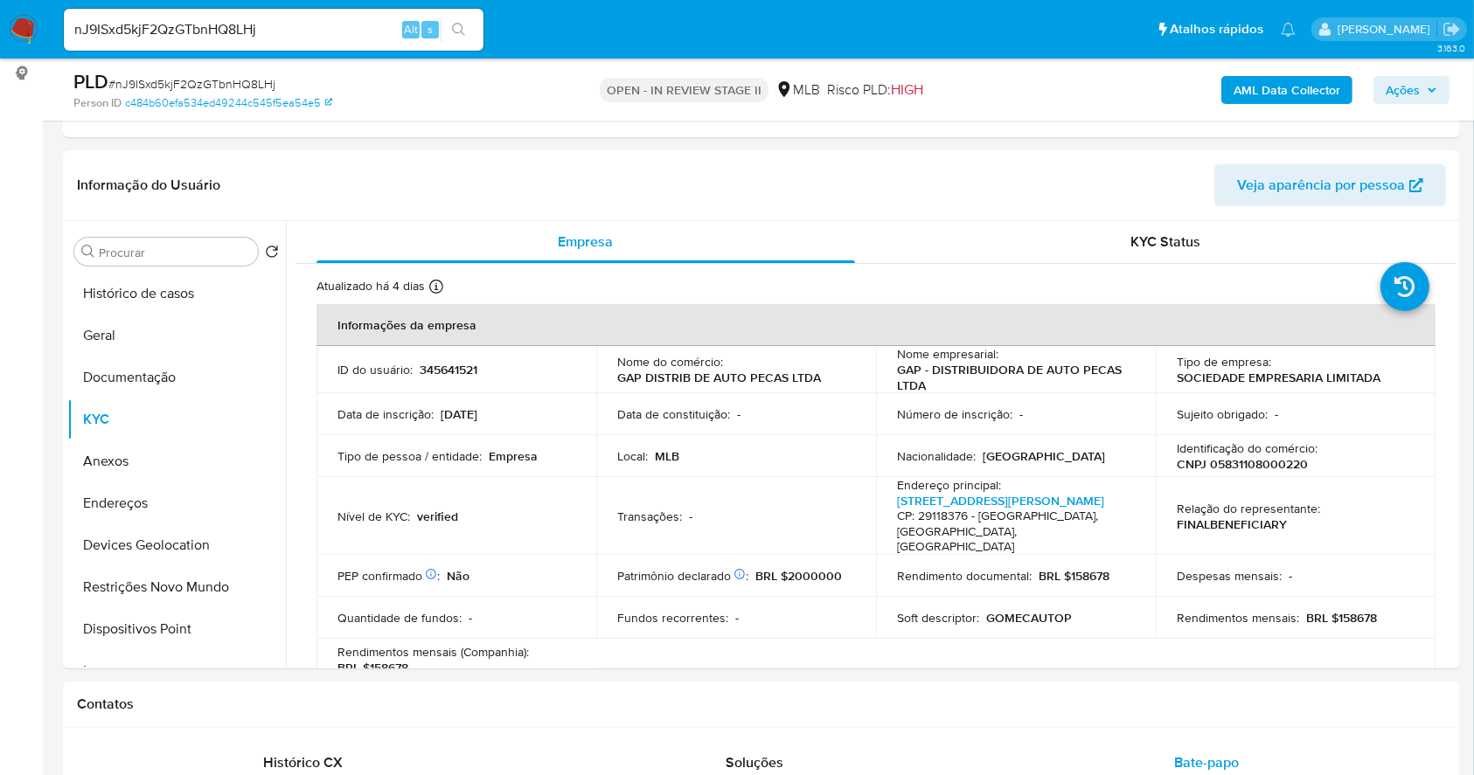
click at [1295, 469] on p "CNPJ 05831108000220" at bounding box center [1241, 464] width 131 height 16
copy p "05831108000220"
click at [164, 367] on button "Documentação" at bounding box center [169, 378] width 205 height 42
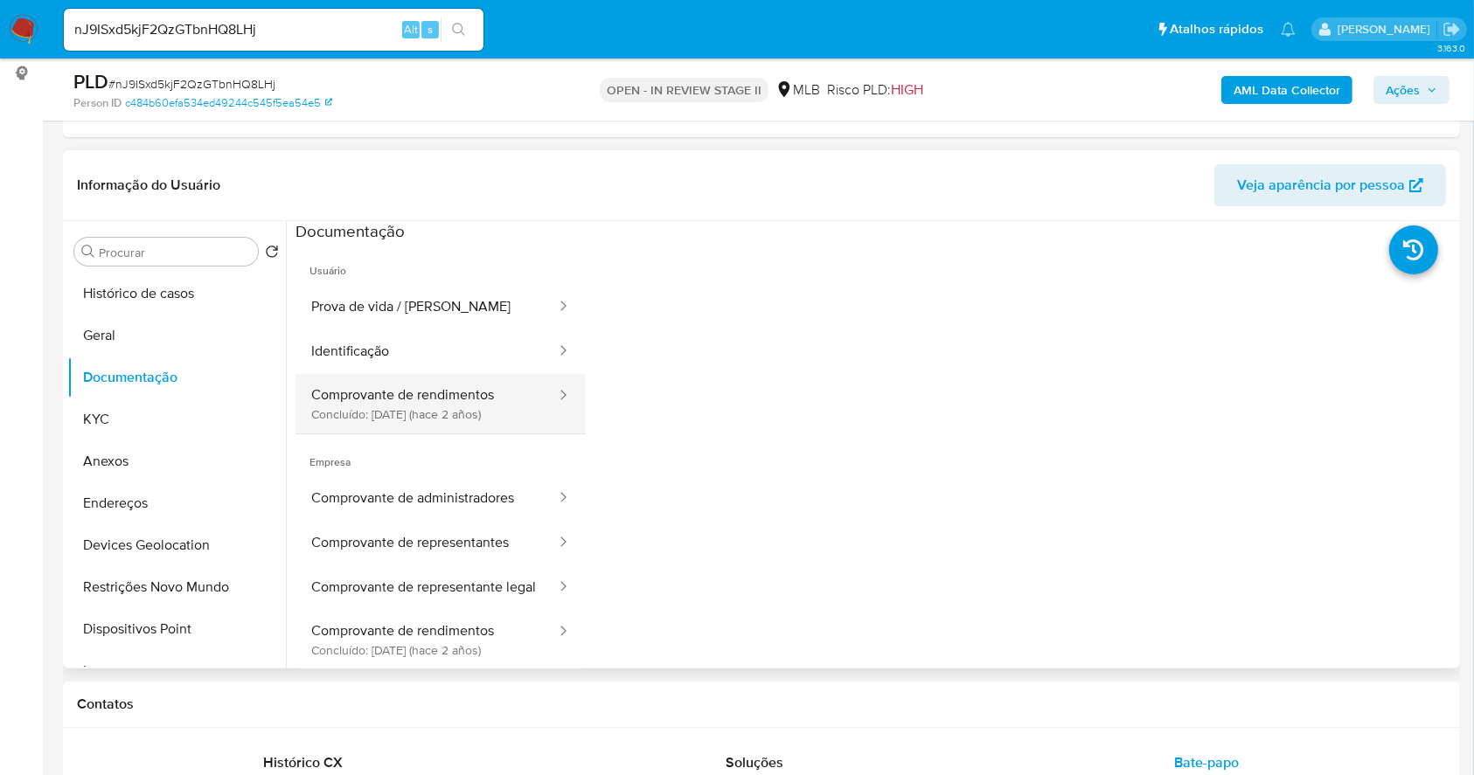
click at [448, 402] on button "Comprovante de rendimentos Concluído: 24/04/2023 (hace 2 años)" at bounding box center [426, 403] width 262 height 59
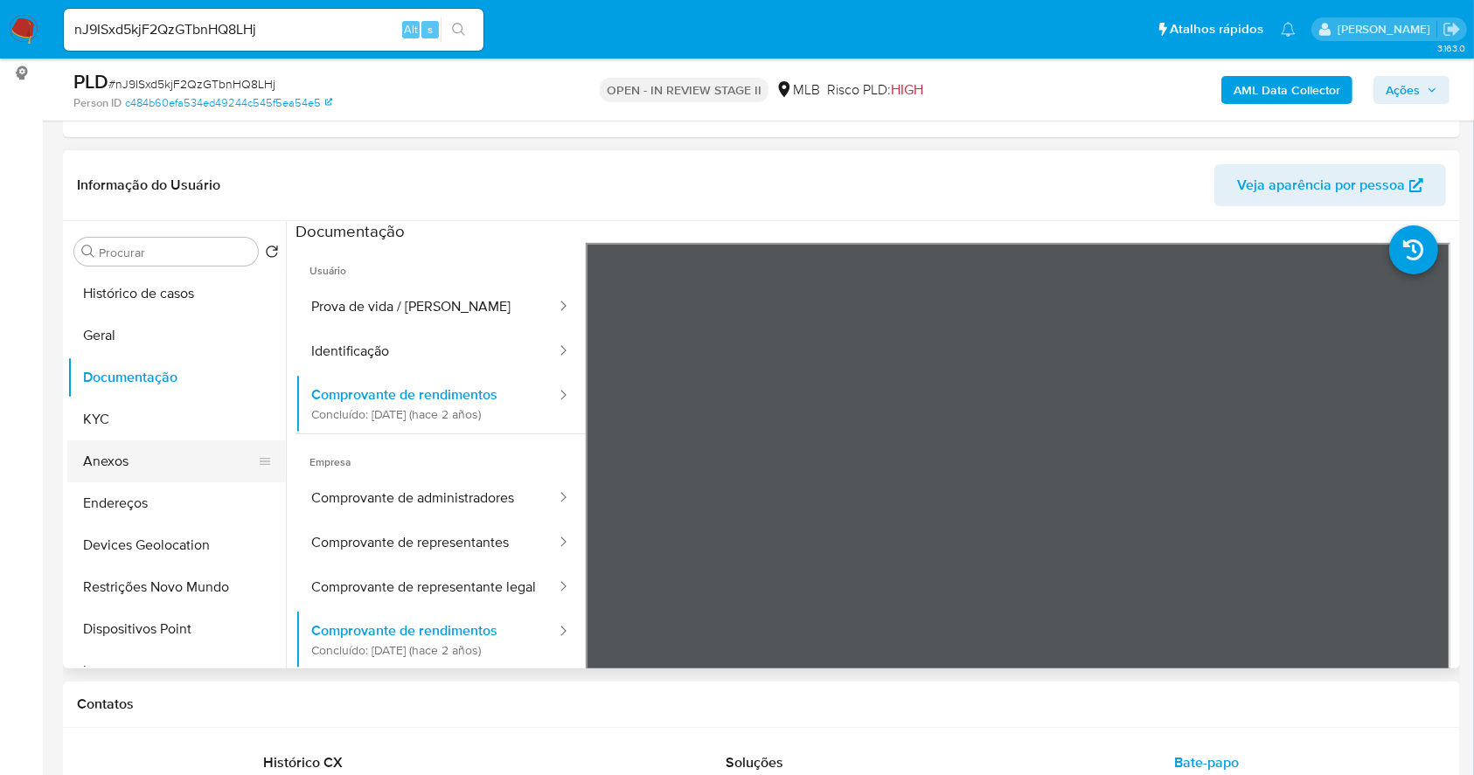
click at [140, 468] on button "Anexos" at bounding box center [169, 462] width 205 height 42
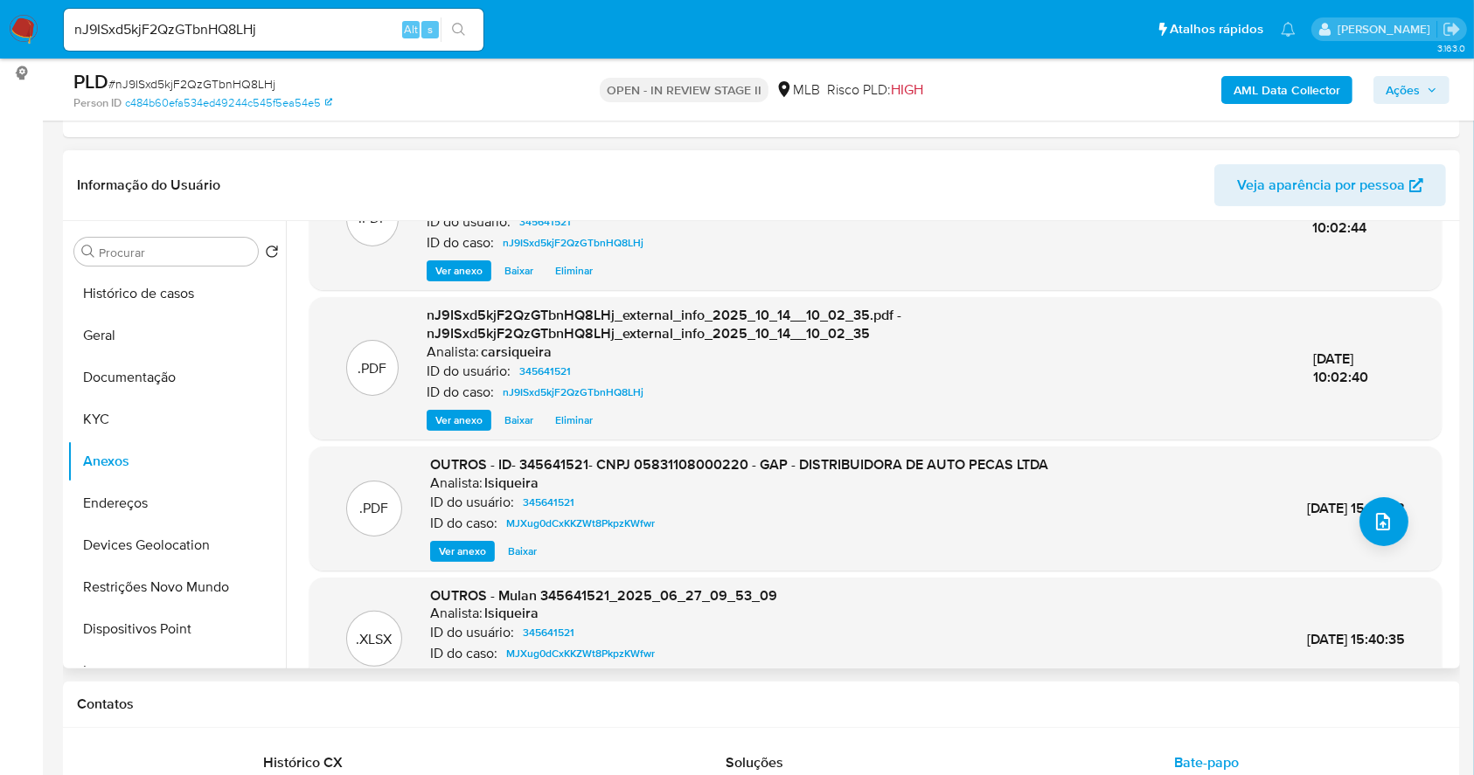
scroll to position [135, 0]
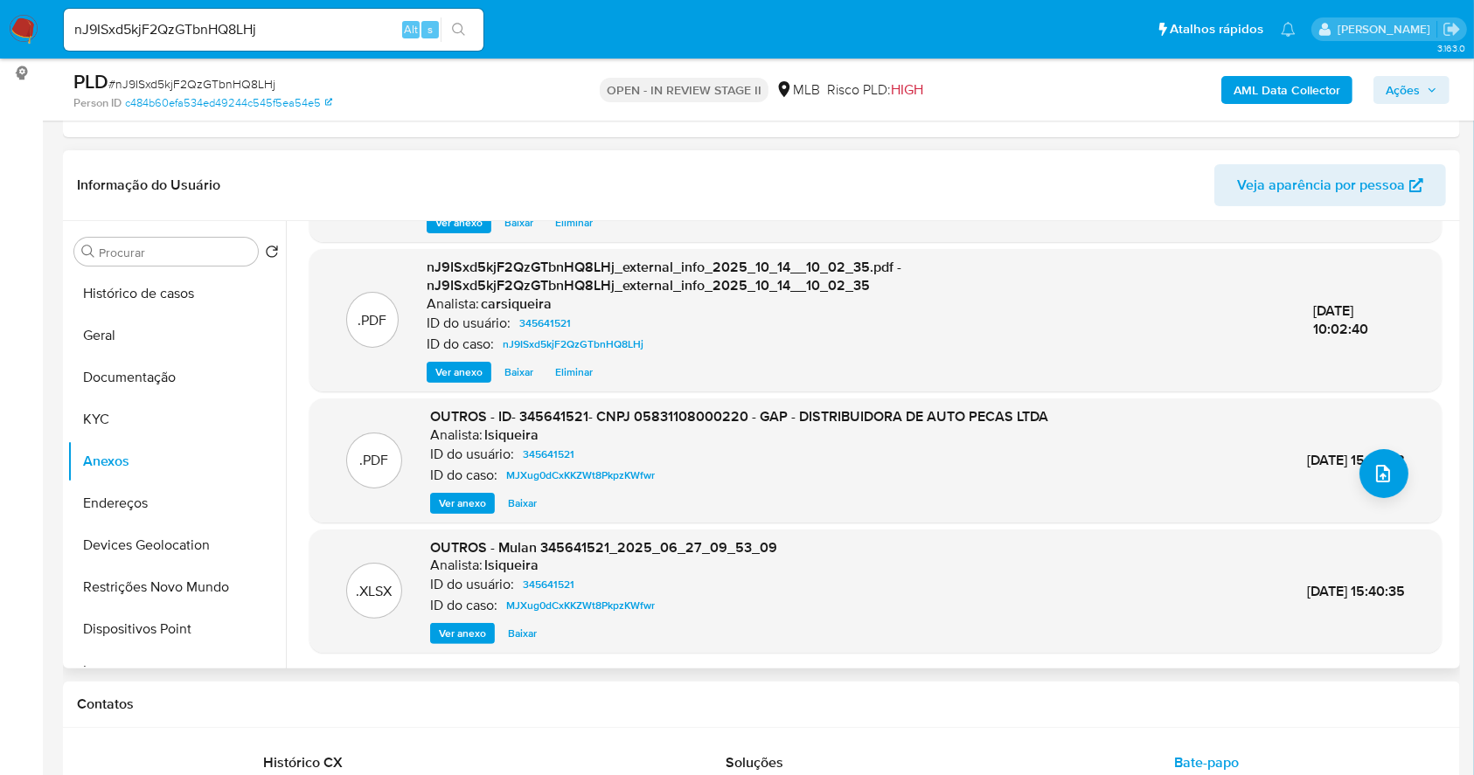
click at [443, 514] on div ".PDF OUTROS - ID- 345641521- CNPJ 05831108000220 - GAP - DISTRIBUIDORA DE AUTO …" at bounding box center [875, 461] width 1132 height 124
click at [445, 503] on span "Ver anexo" at bounding box center [462, 503] width 47 height 17
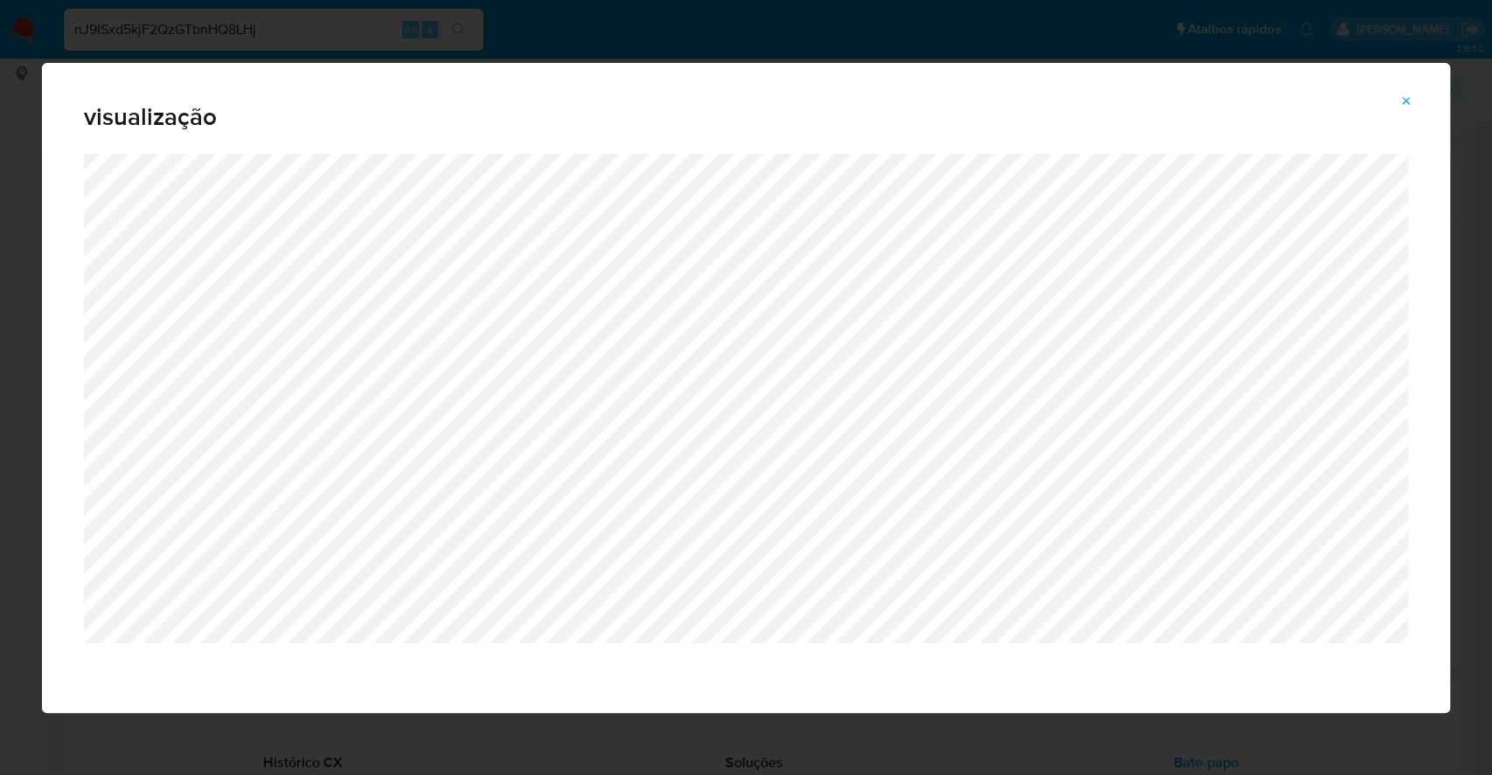
click at [1398, 107] on button "Attachment preview" at bounding box center [1406, 101] width 38 height 28
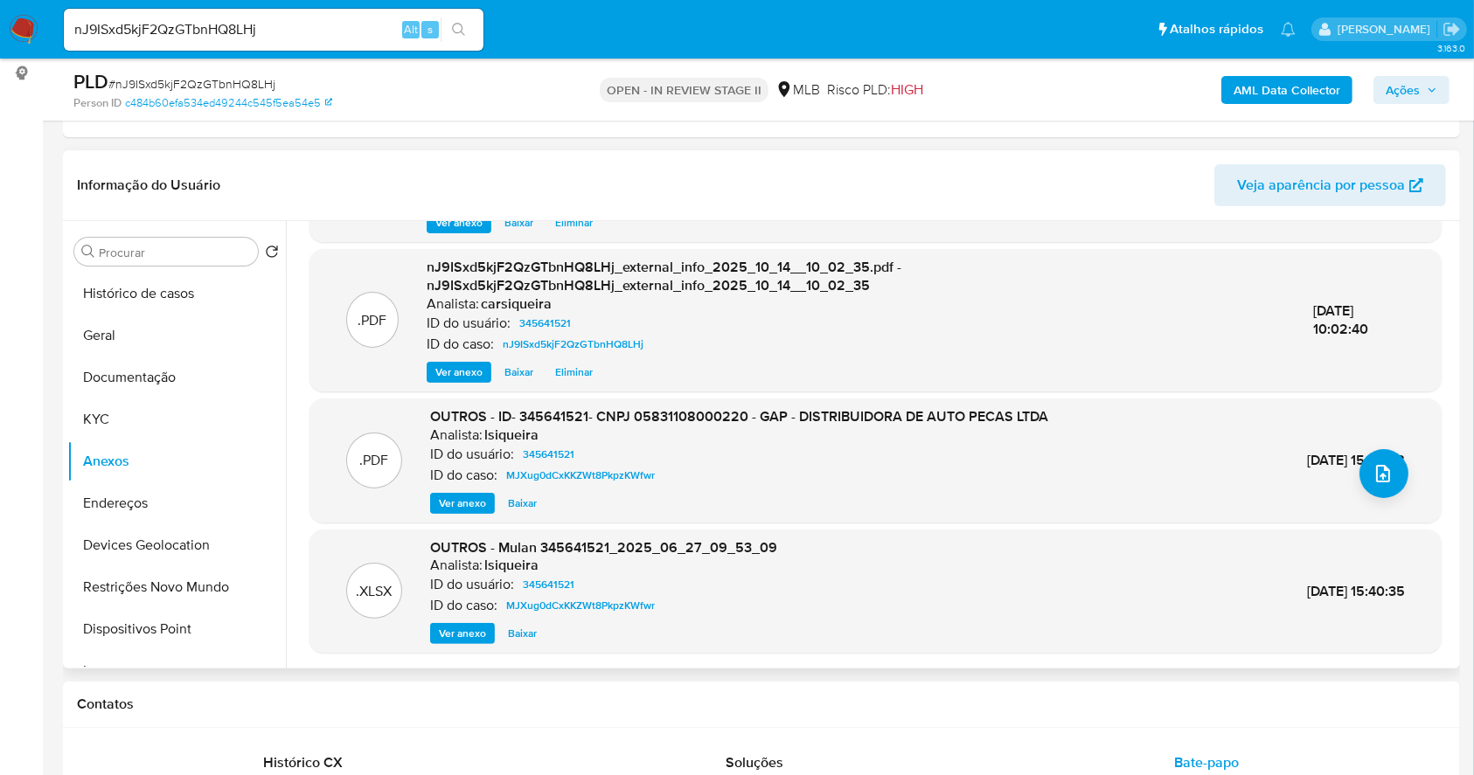
click at [1408, 80] on span "Ações" at bounding box center [1402, 90] width 34 height 28
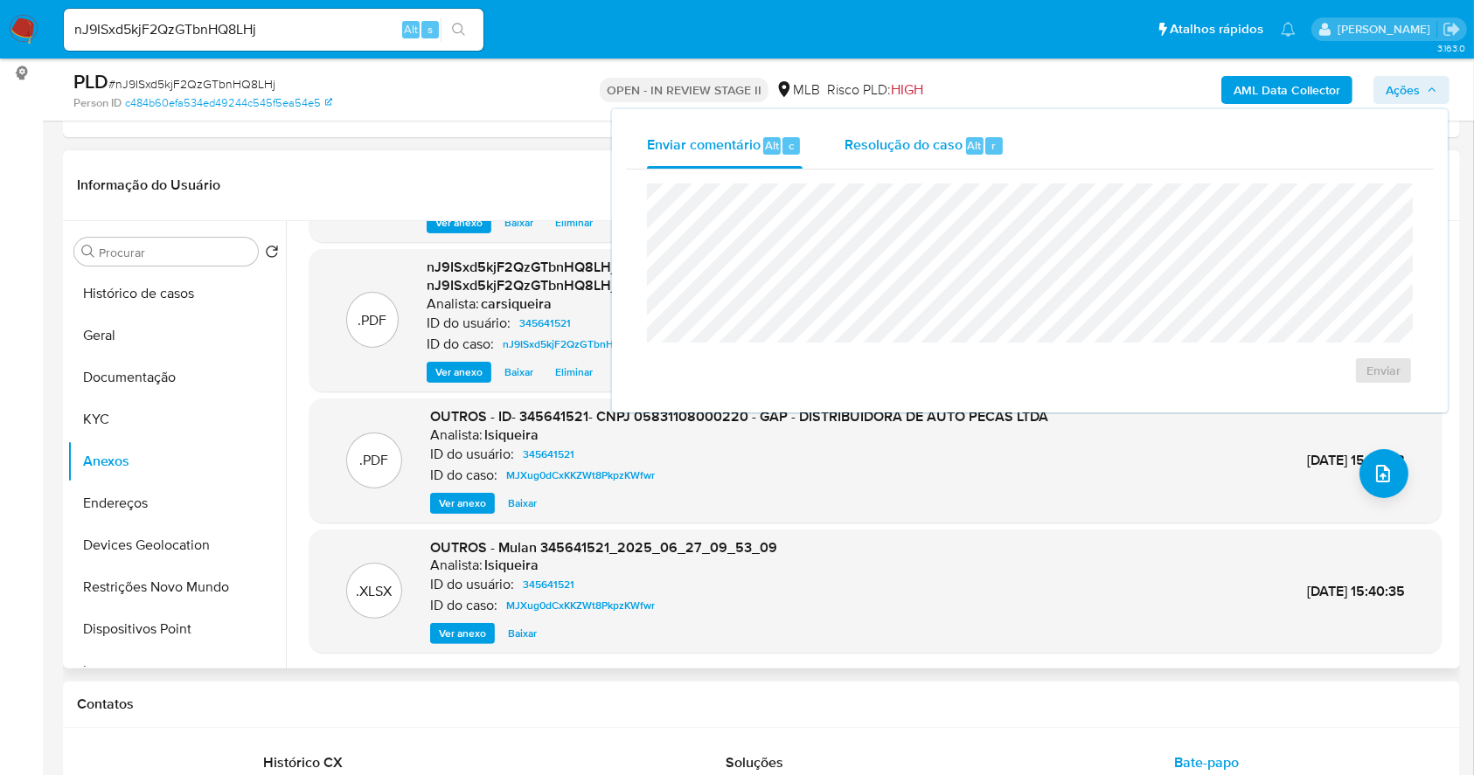
click at [939, 144] on span "Resolução do caso" at bounding box center [903, 145] width 118 height 20
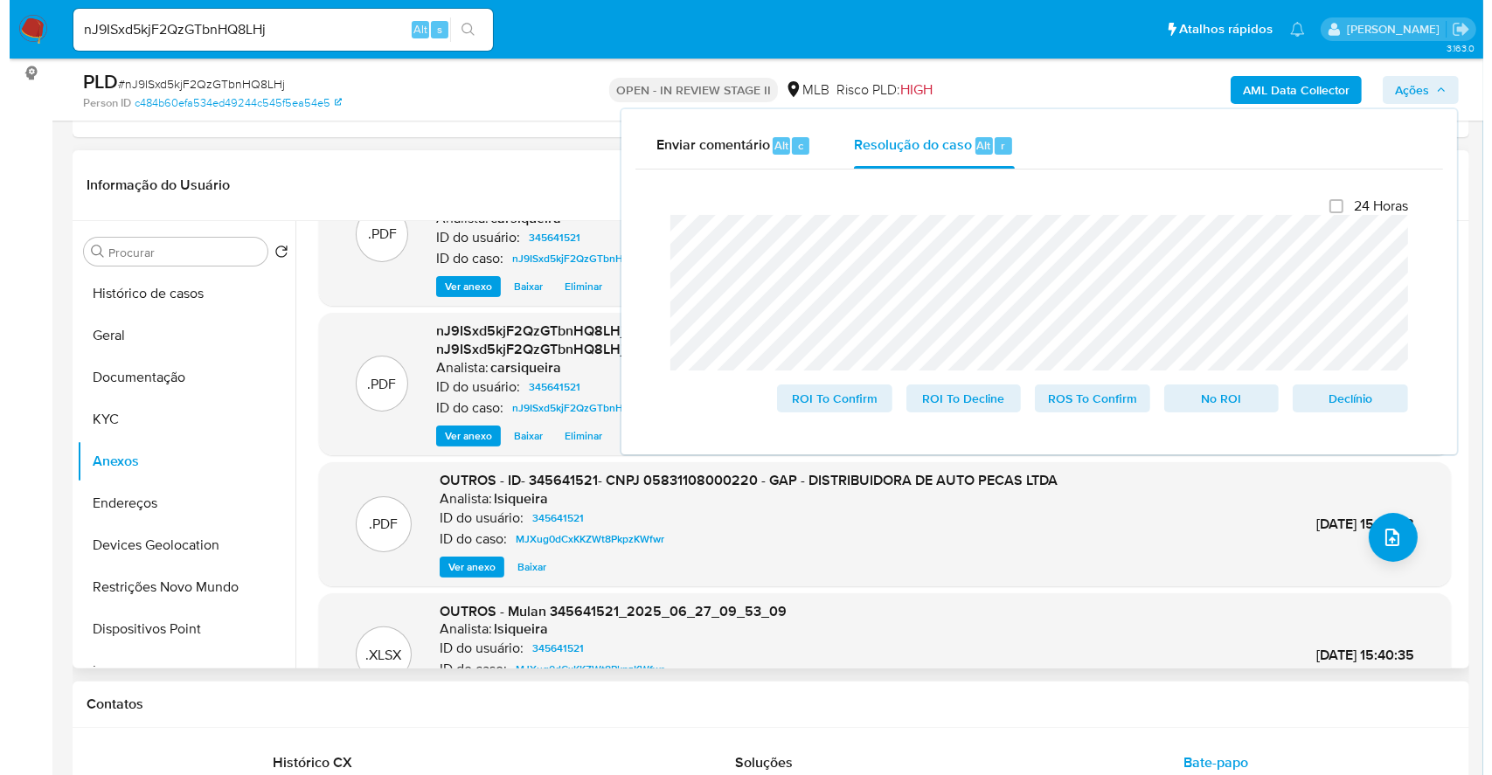
scroll to position [0, 0]
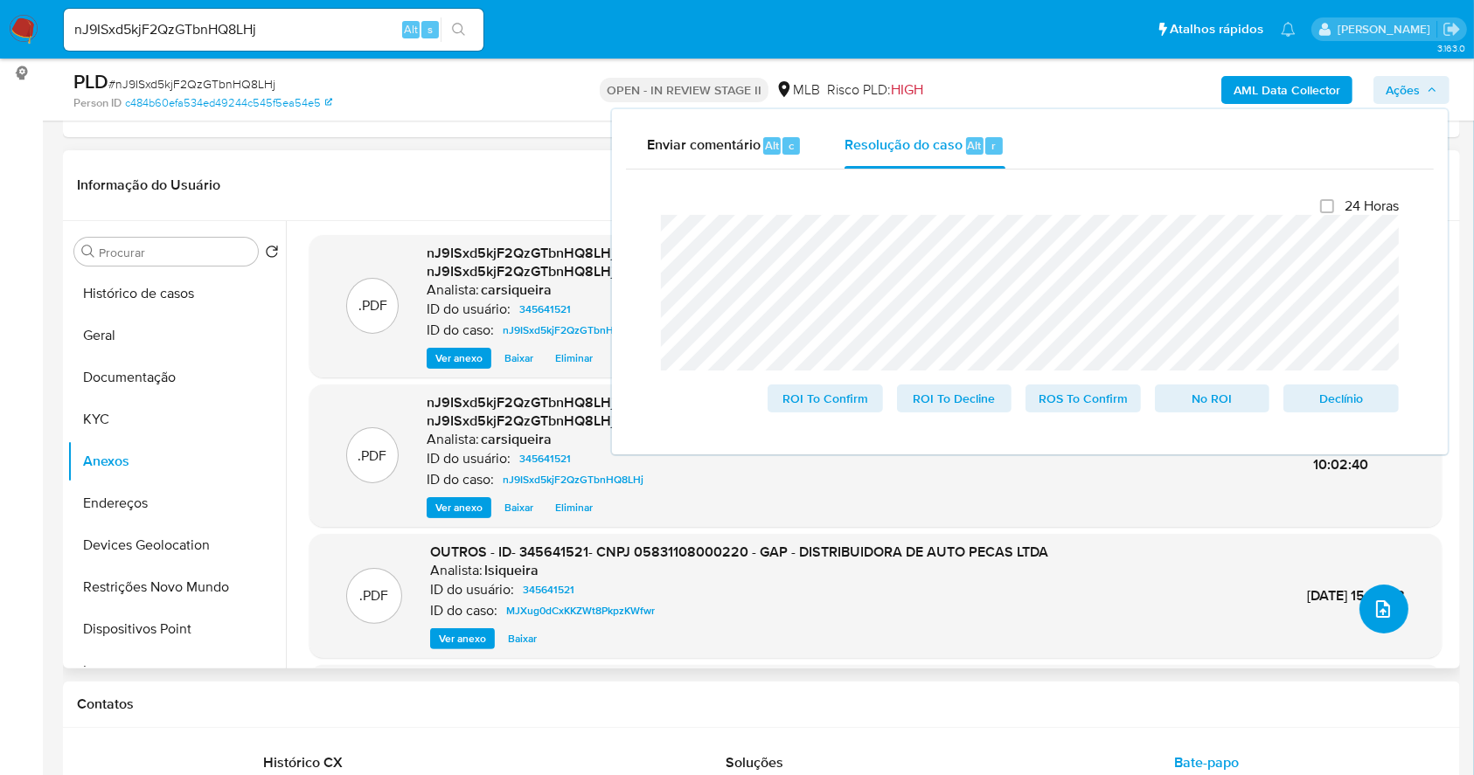
click at [1372, 607] on icon "upload-file" at bounding box center [1382, 609] width 21 height 21
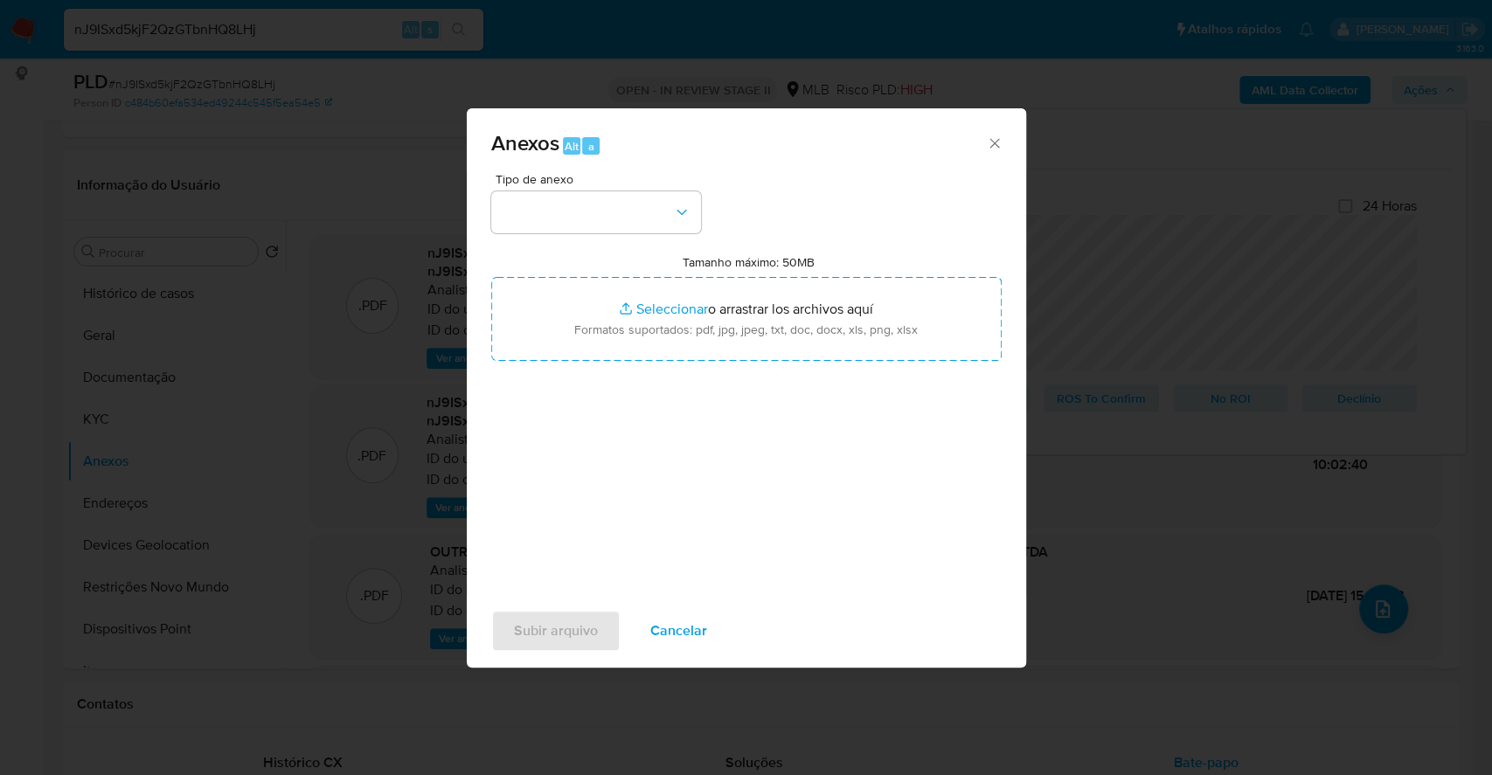
click at [594, 238] on div "Tipo de anexo Tamanho máximo: 50MB Seleccionar archivos Seleccionar o arrastrar…" at bounding box center [746, 379] width 510 height 413
click at [574, 206] on button "button" at bounding box center [596, 212] width 210 height 42
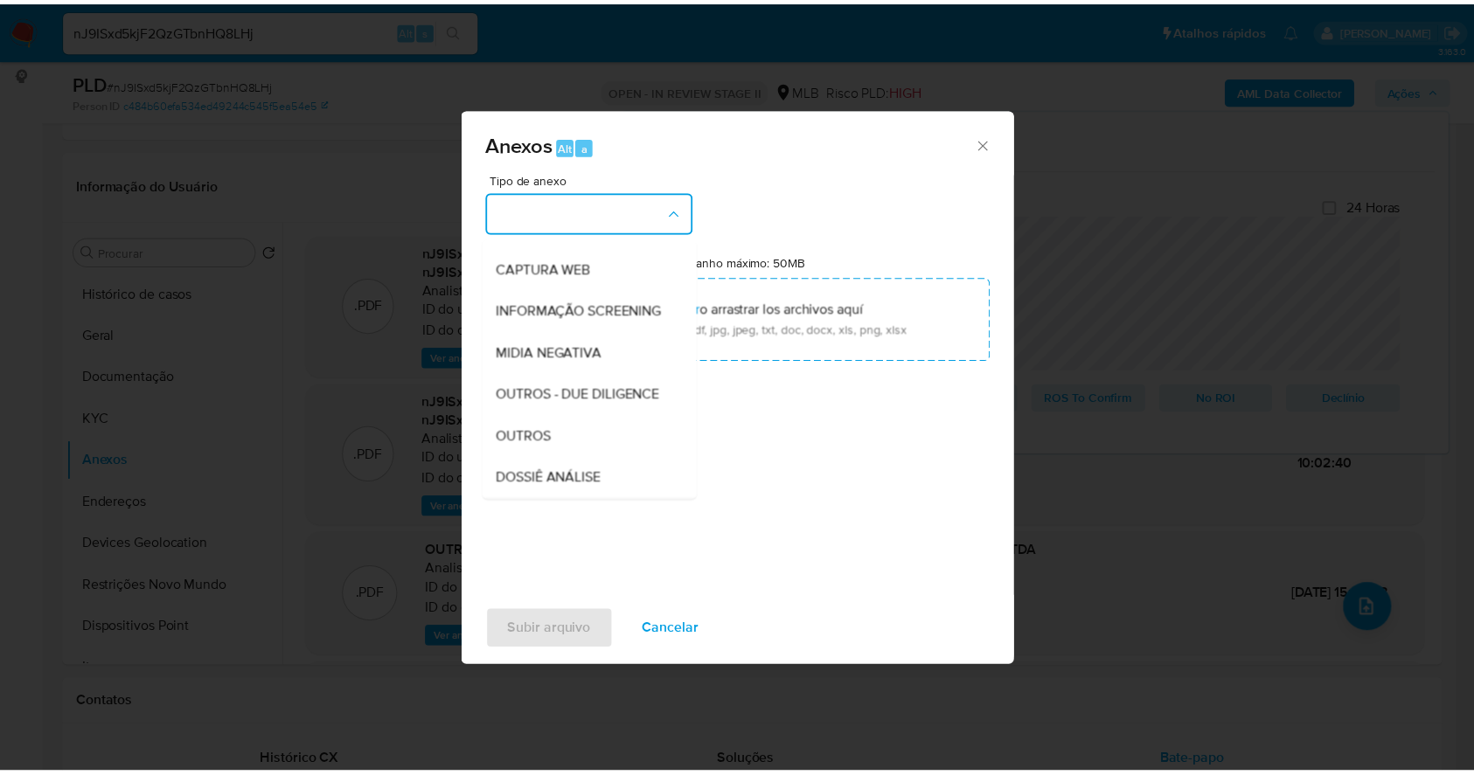
scroll to position [268, 0]
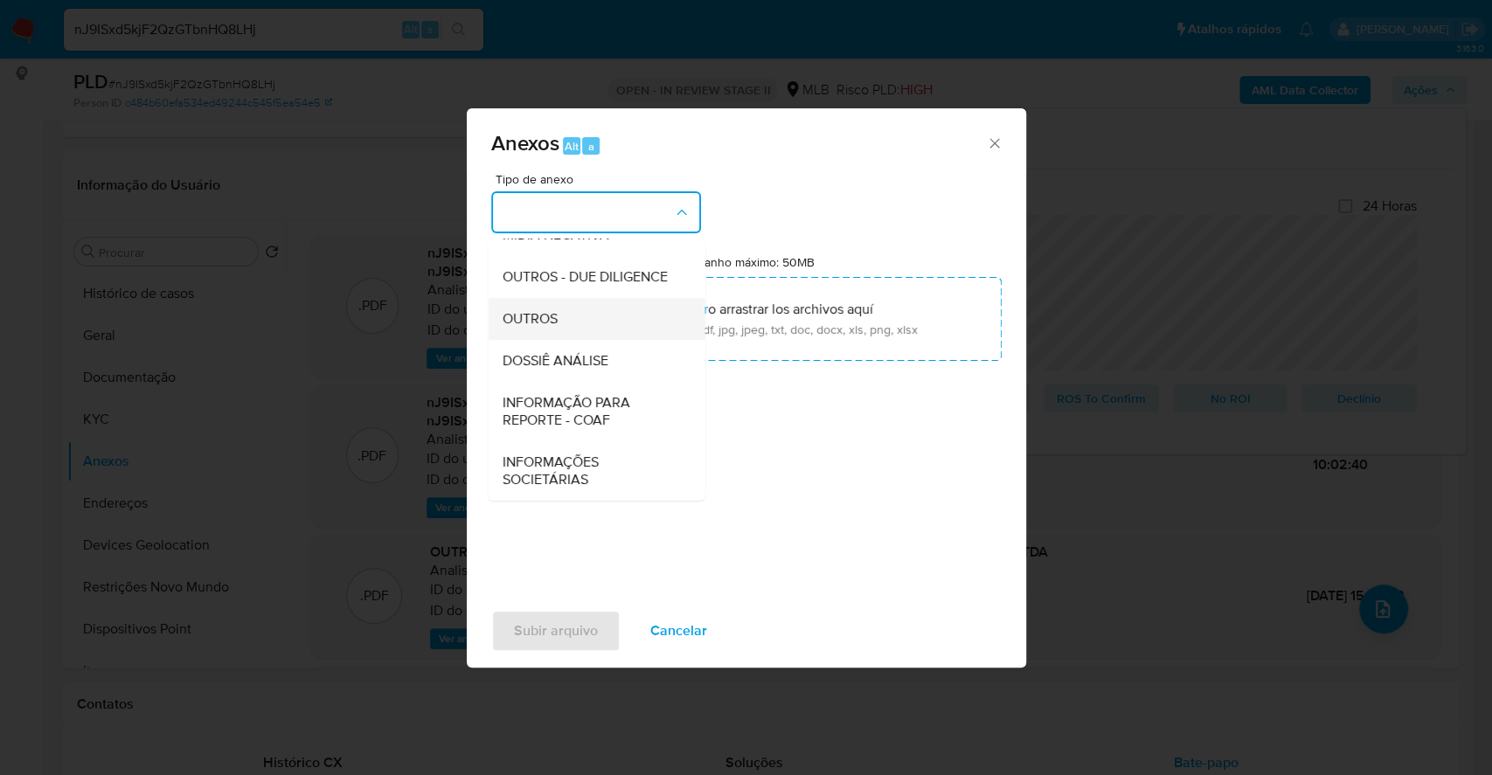
click at [569, 306] on div "OUTROS" at bounding box center [591, 319] width 178 height 42
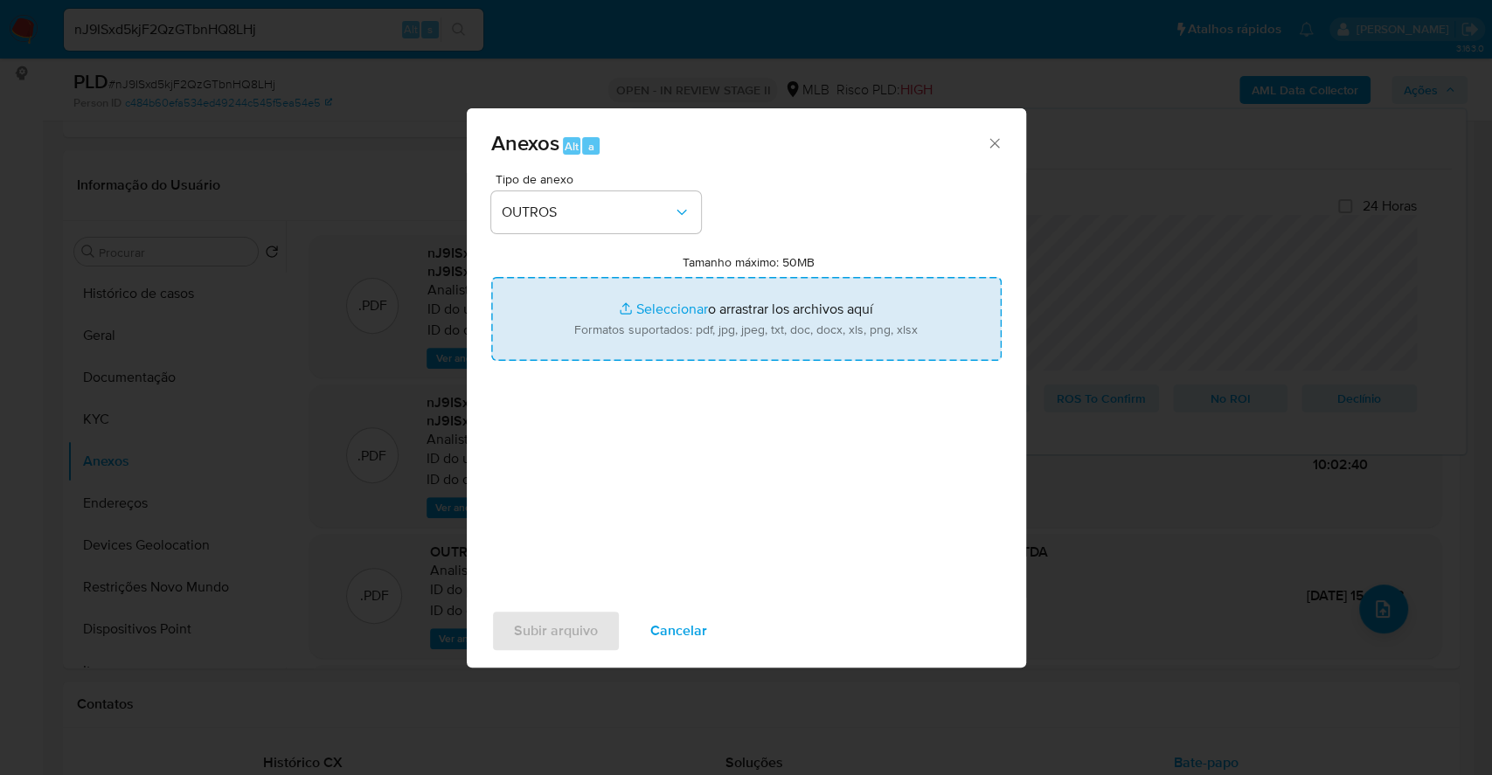
click at [663, 299] on input "Tamanho máximo: 50MB Seleccionar archivos" at bounding box center [746, 319] width 510 height 84
type input "C:\fakepath\DECLINIO - nJ9ISxd5kjF2QzGTbnHQ8LHj - CNPJ 05831108000220 - GAP - D…"
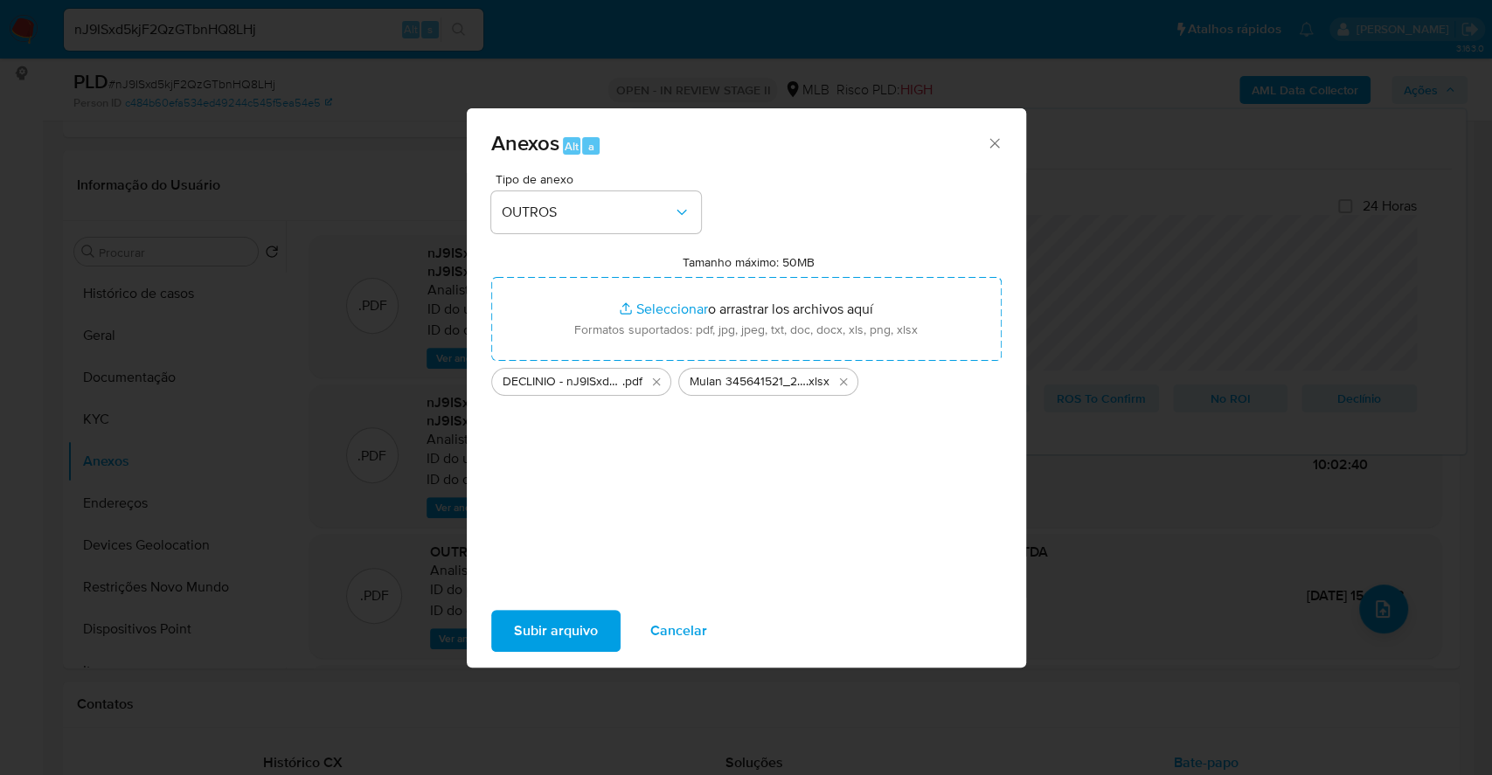
click at [541, 632] on span "Subir arquivo" at bounding box center [556, 631] width 84 height 38
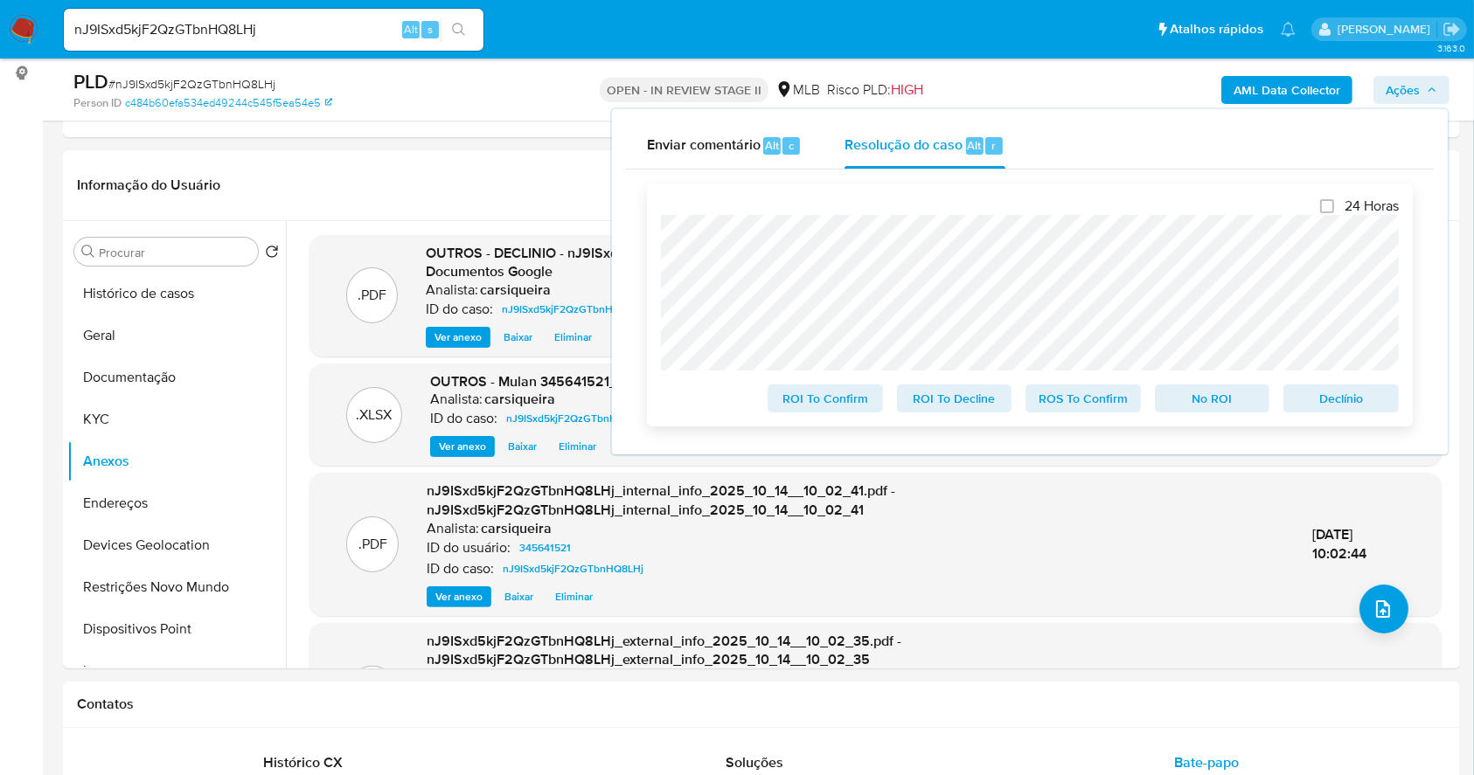
click at [1190, 396] on span "No ROI" at bounding box center [1212, 398] width 91 height 24
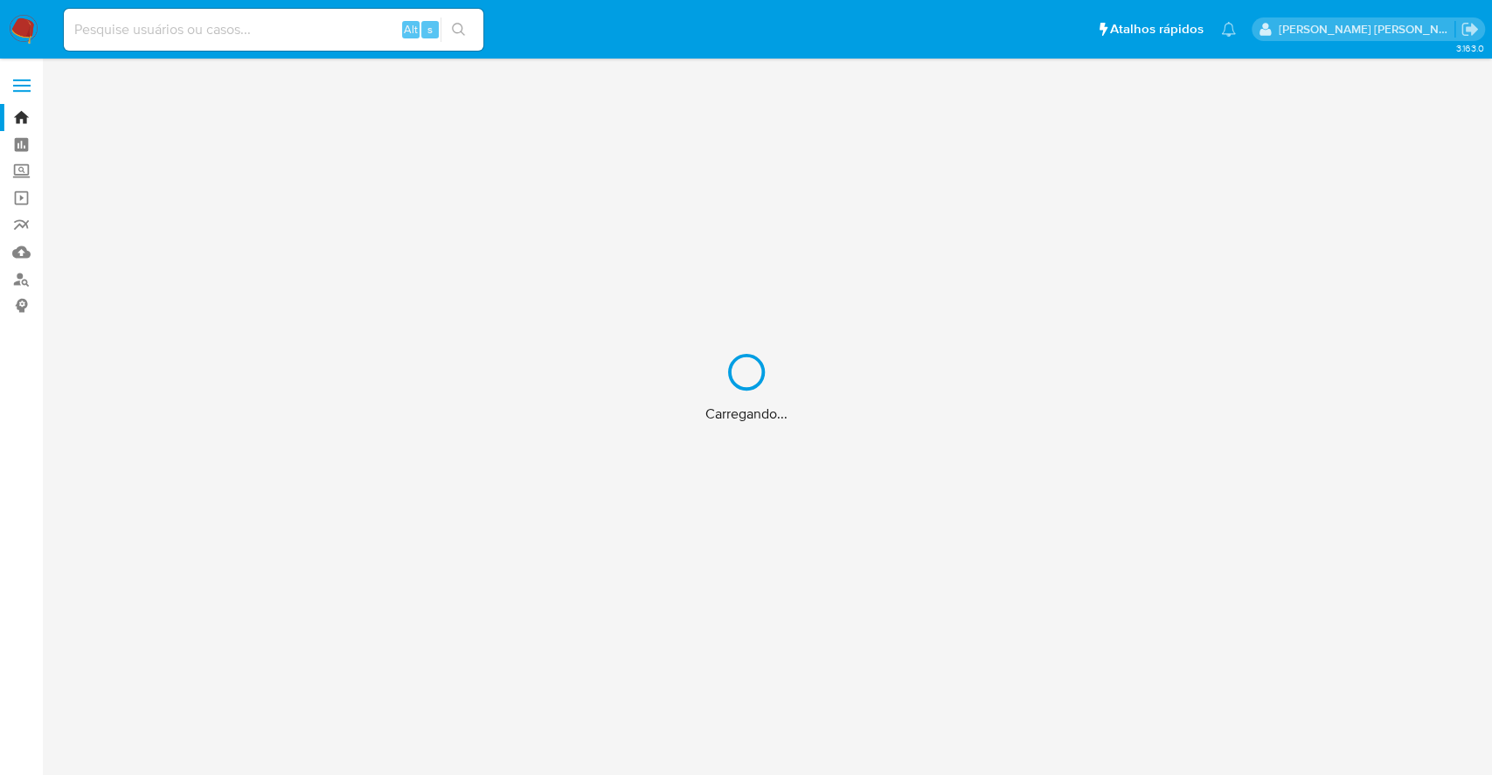
click at [279, 22] on div "Carregando..." at bounding box center [746, 387] width 1492 height 775
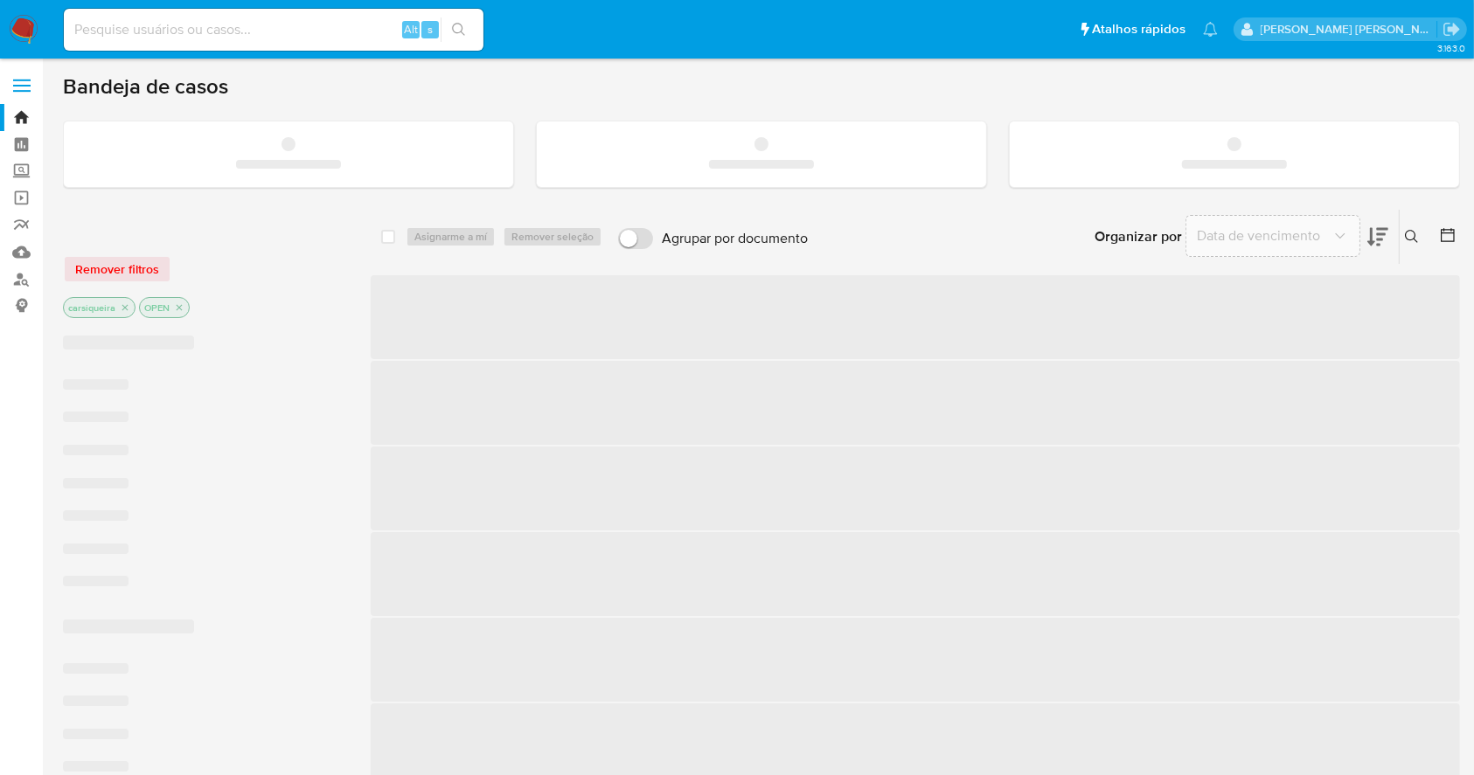
click at [127, 25] on input at bounding box center [274, 29] width 420 height 23
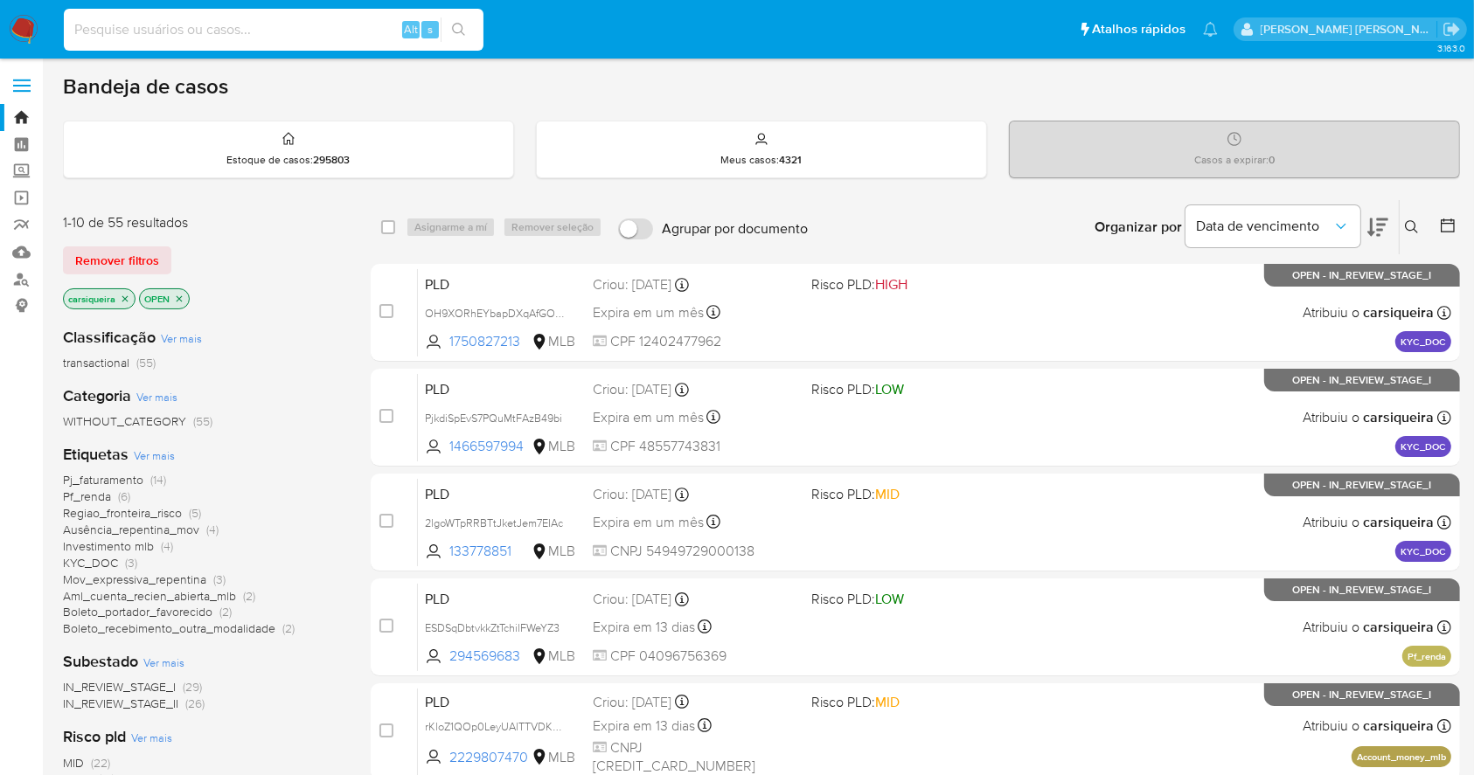
paste input "gCuG2Tz2KSazw1e1qSMhcAyU"
type input "gCuG2Tz2KSazw1e1qSMhcAyU"
click at [465, 25] on icon "search-icon" at bounding box center [459, 30] width 14 height 14
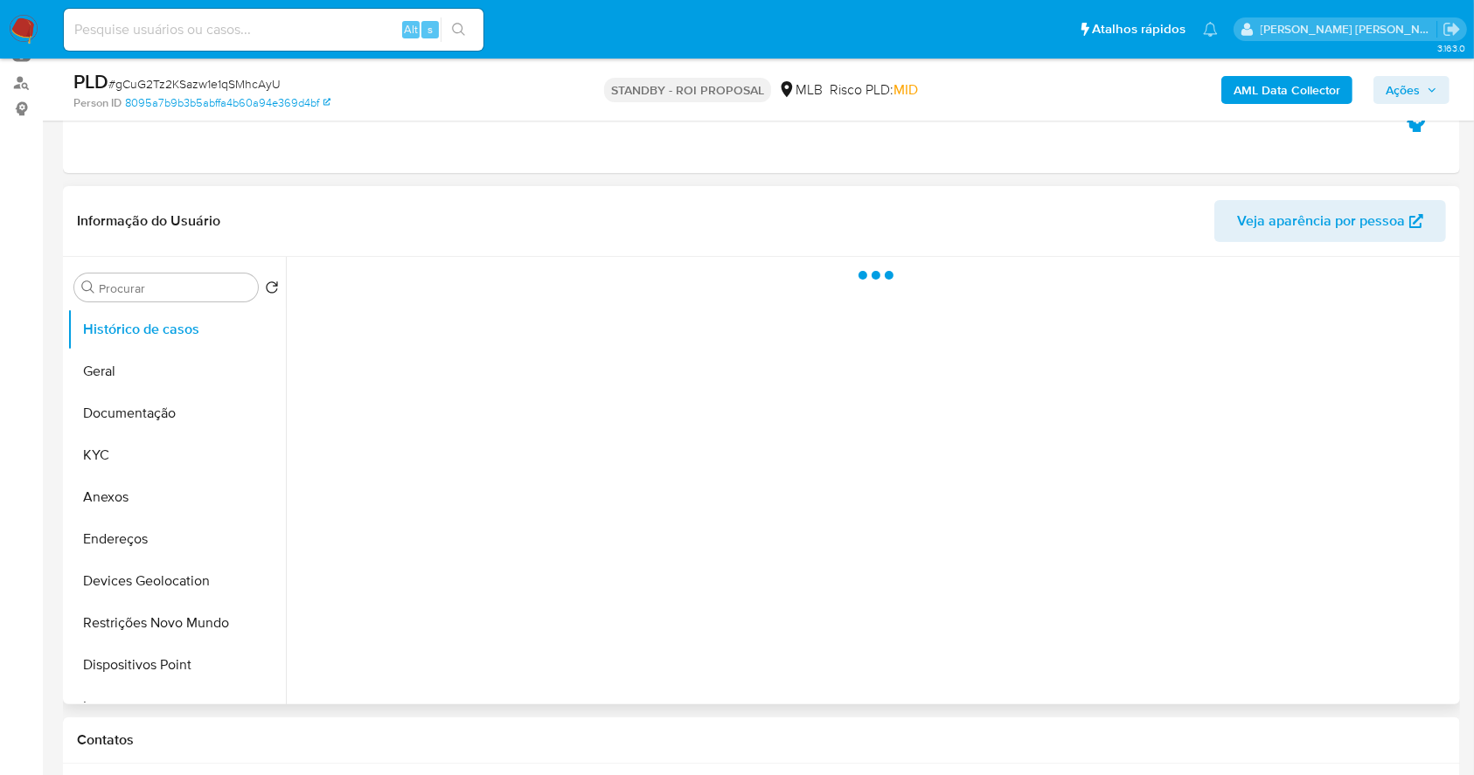
scroll to position [232, 0]
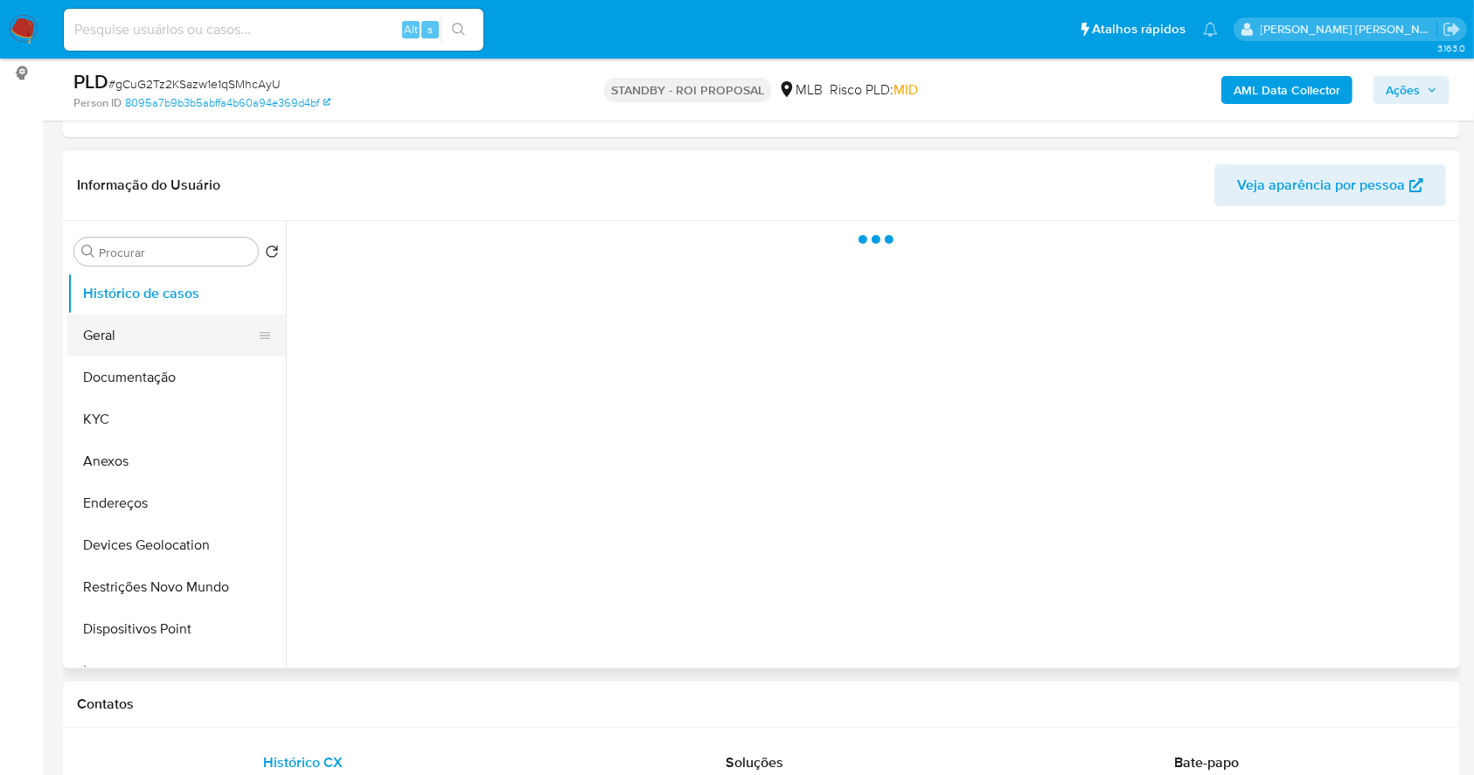
click at [140, 318] on button "Geral" at bounding box center [169, 336] width 205 height 42
select select "10"
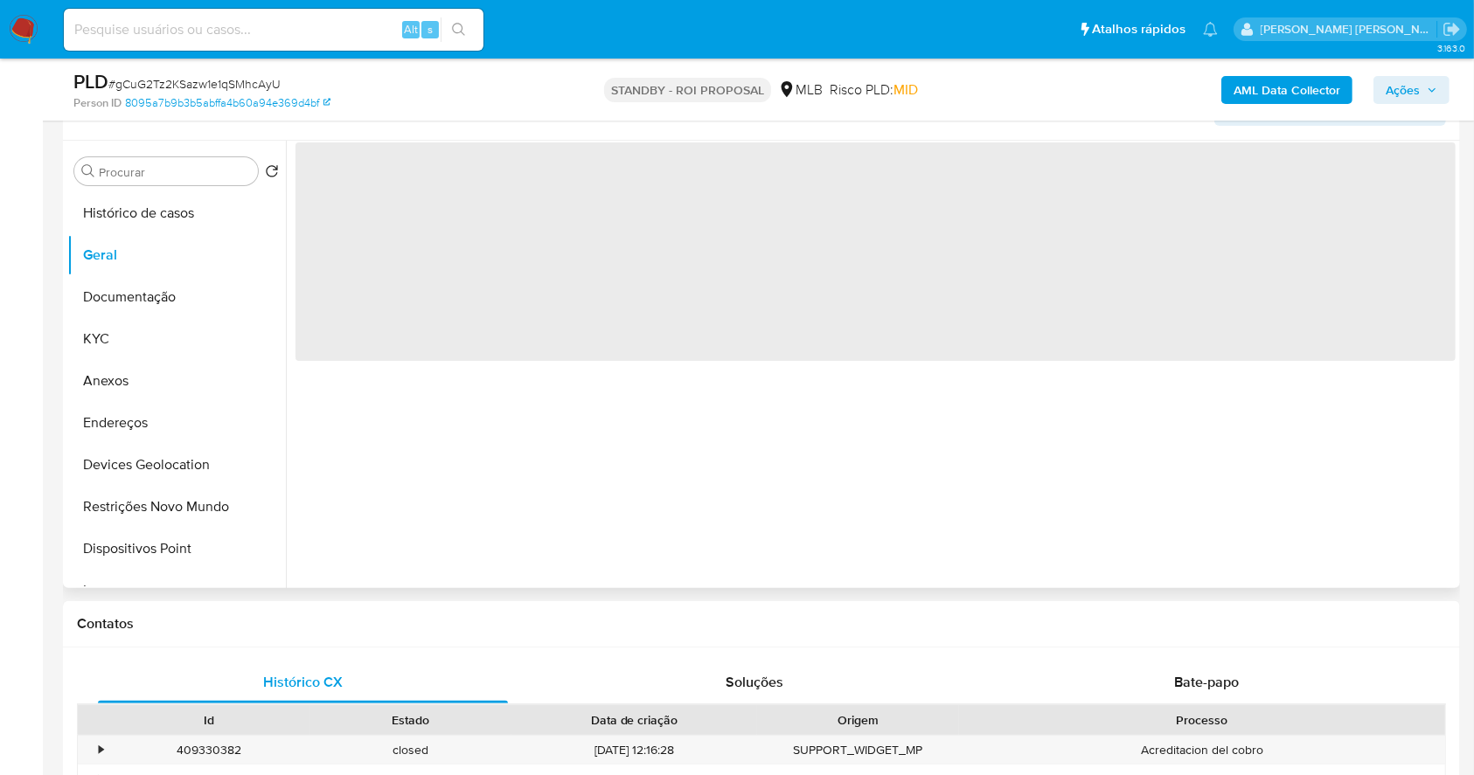
scroll to position [350, 0]
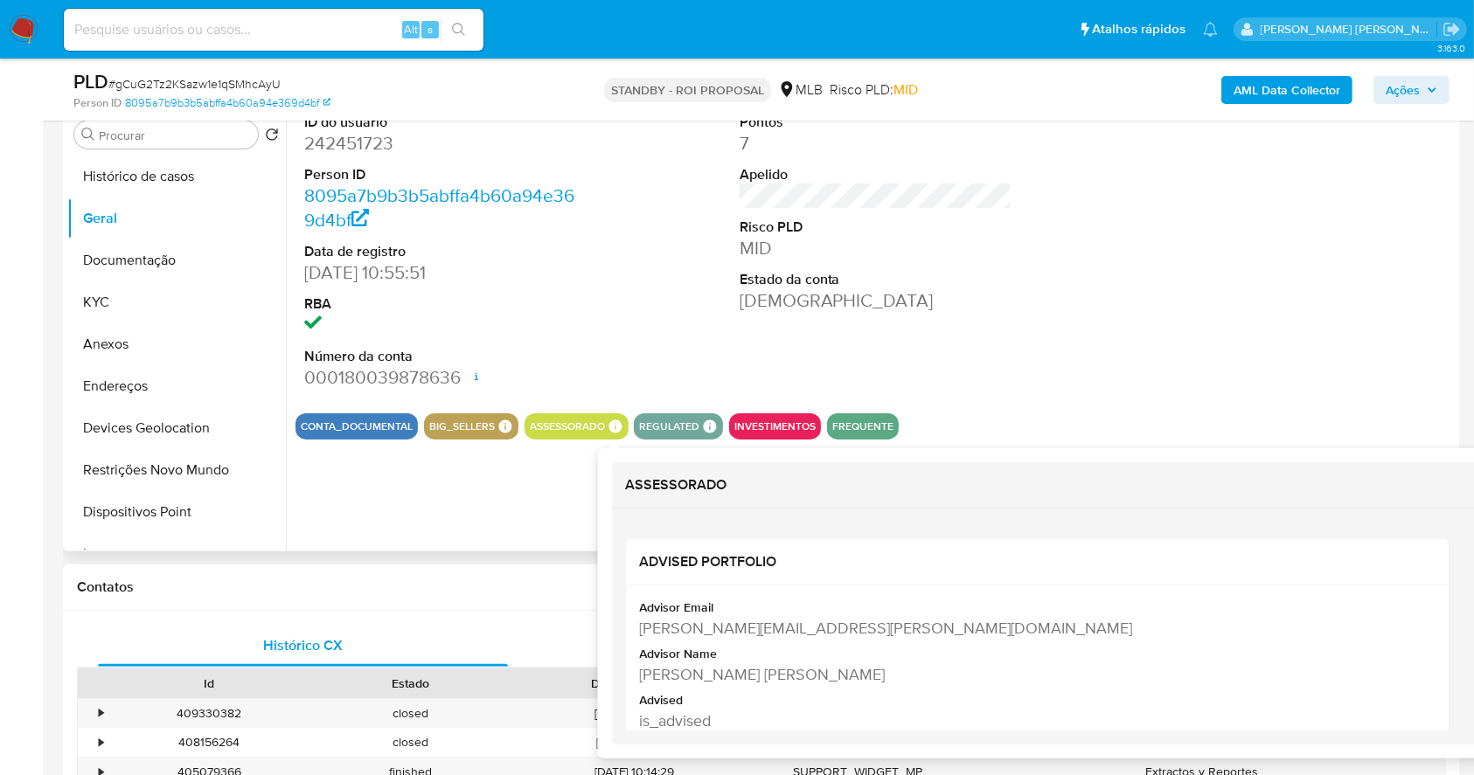
click at [614, 425] on icon at bounding box center [614, 426] width 13 height 13
click at [613, 425] on icon at bounding box center [614, 426] width 13 height 13
copy div "ADVISED PORTFOLIO Advisor Email [PERSON_NAME][EMAIL_ADDRESS][PERSON_NAME][DOMAI…"
drag, startPoint x: 899, startPoint y: 670, endPoint x: 624, endPoint y: 605, distance: 283.0
click at [624, 605] on div "ADVISED PORTFOLIO Advisor Email [PERSON_NAME][EMAIL_ADDRESS][PERSON_NAME][DOMAI…" at bounding box center [1050, 627] width 877 height 236
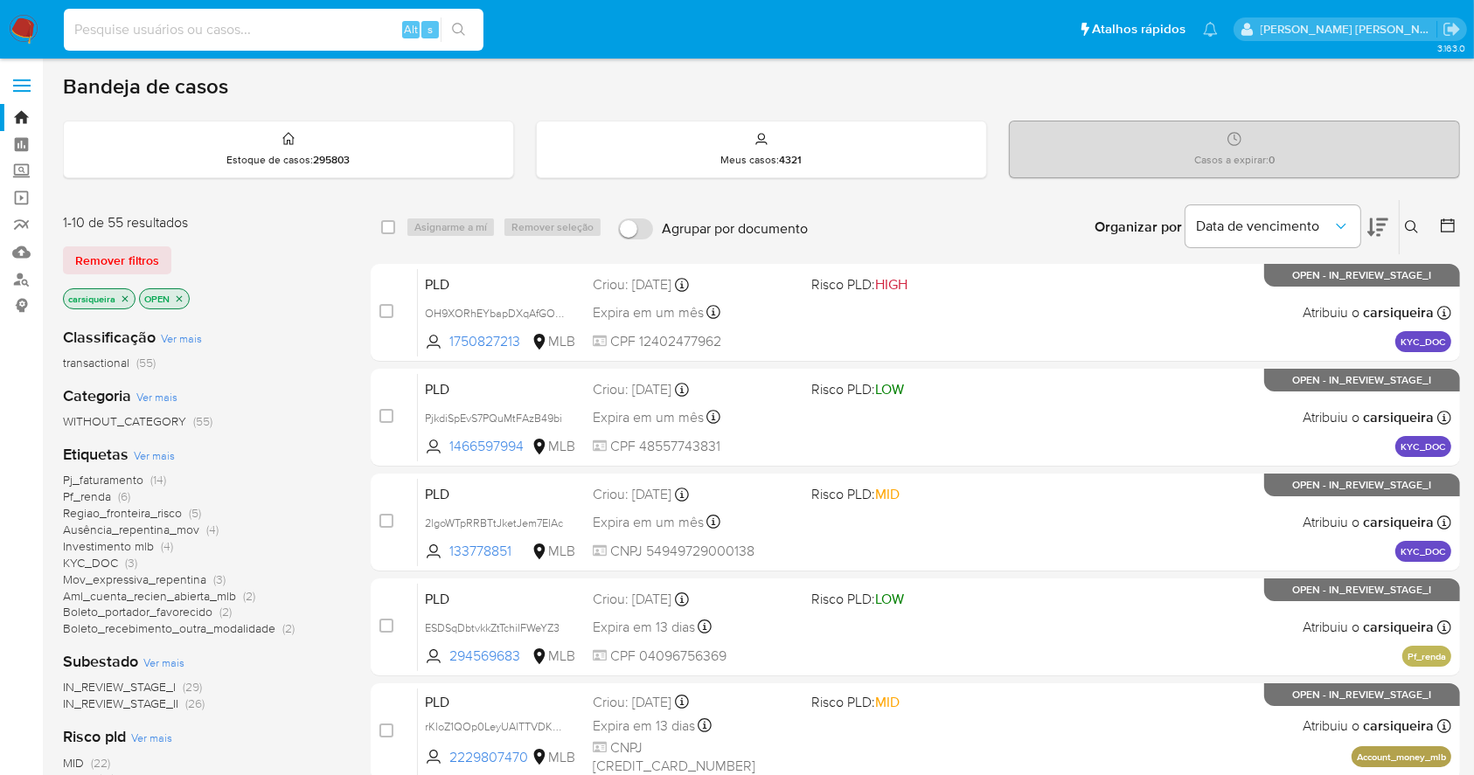
click at [212, 24] on input at bounding box center [274, 29] width 420 height 23
paste input "1872199121"
type input "1872199121"
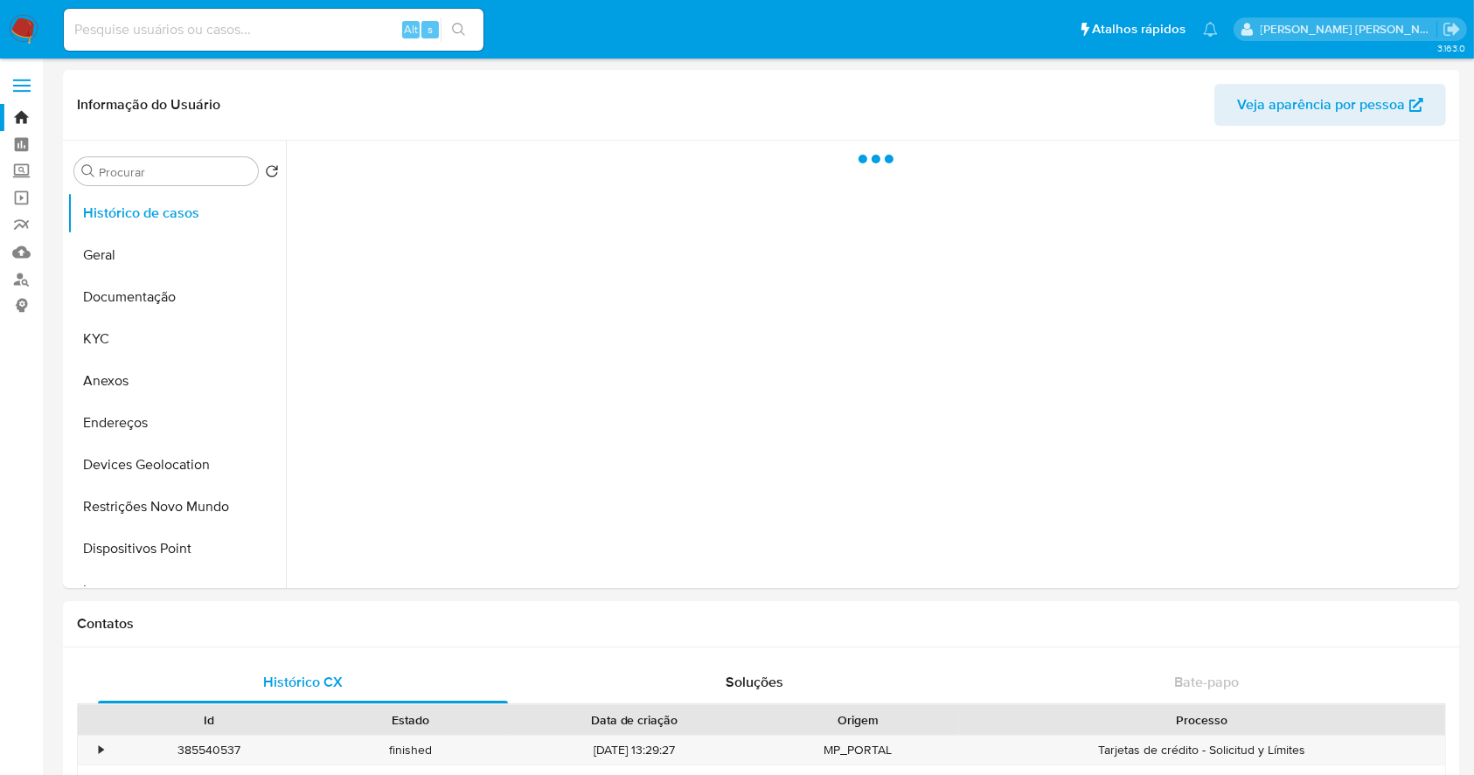
select select "10"
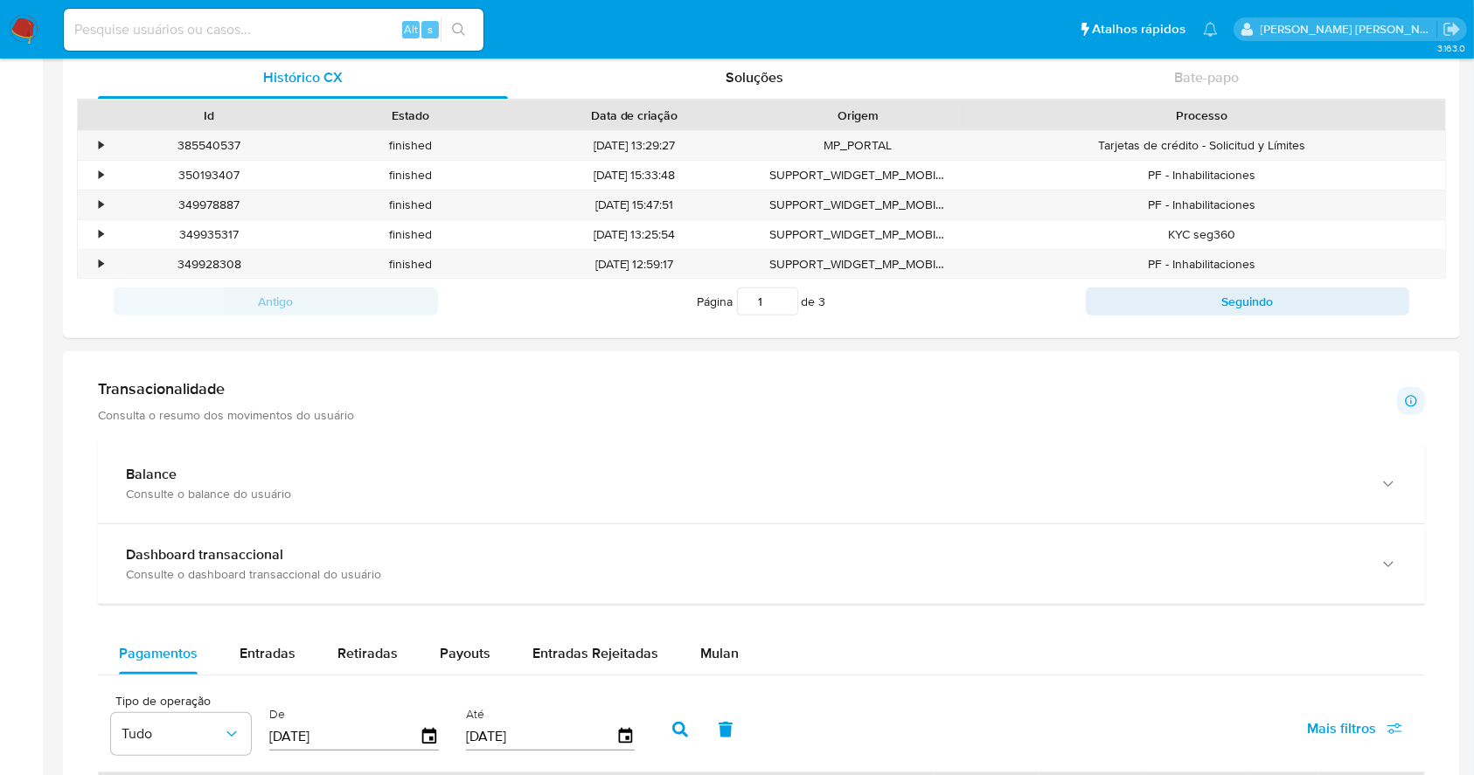
scroll to position [643, 0]
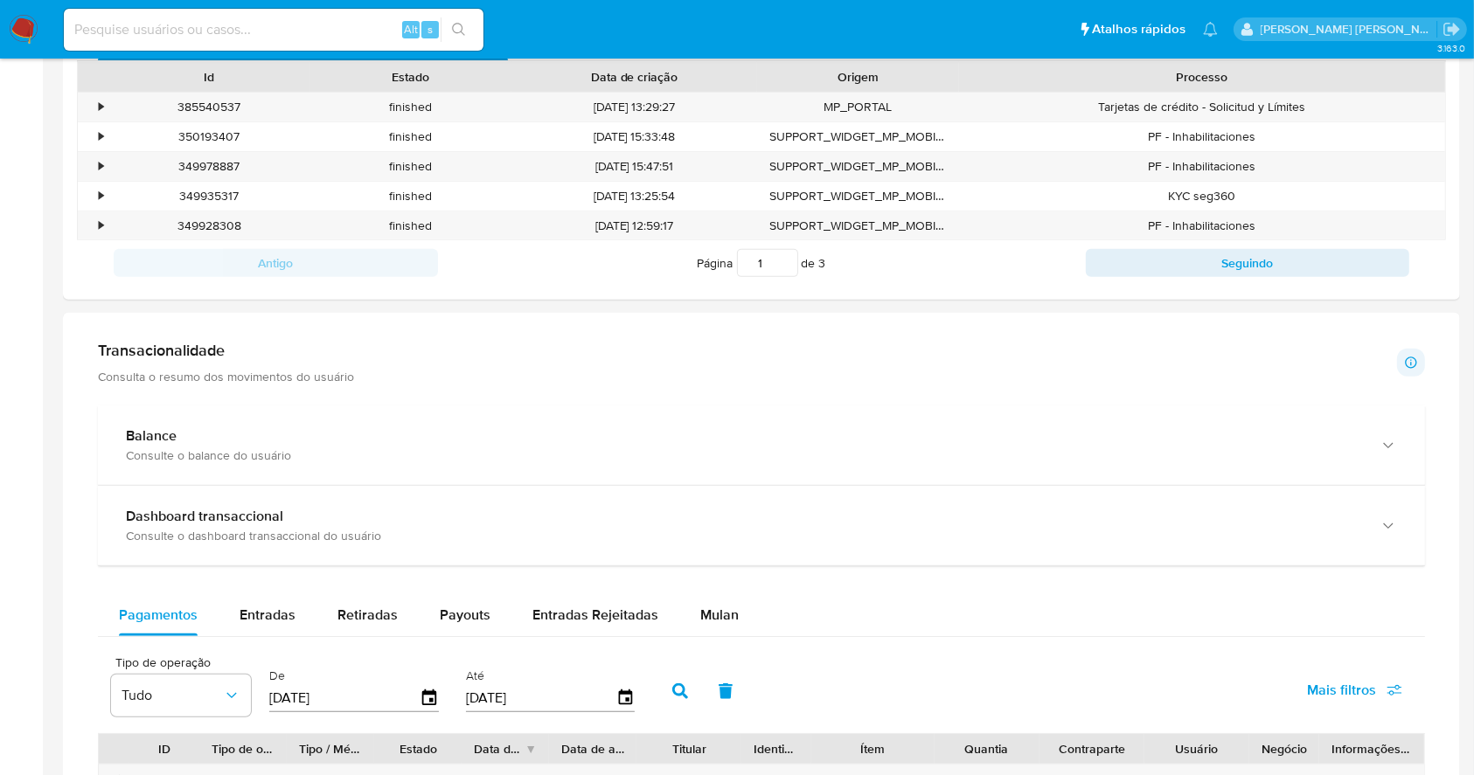
click at [554, 360] on div "Transacionalidade Consulta o resumo dos movimentos do usuário Informações trans…" at bounding box center [761, 363] width 1327 height 44
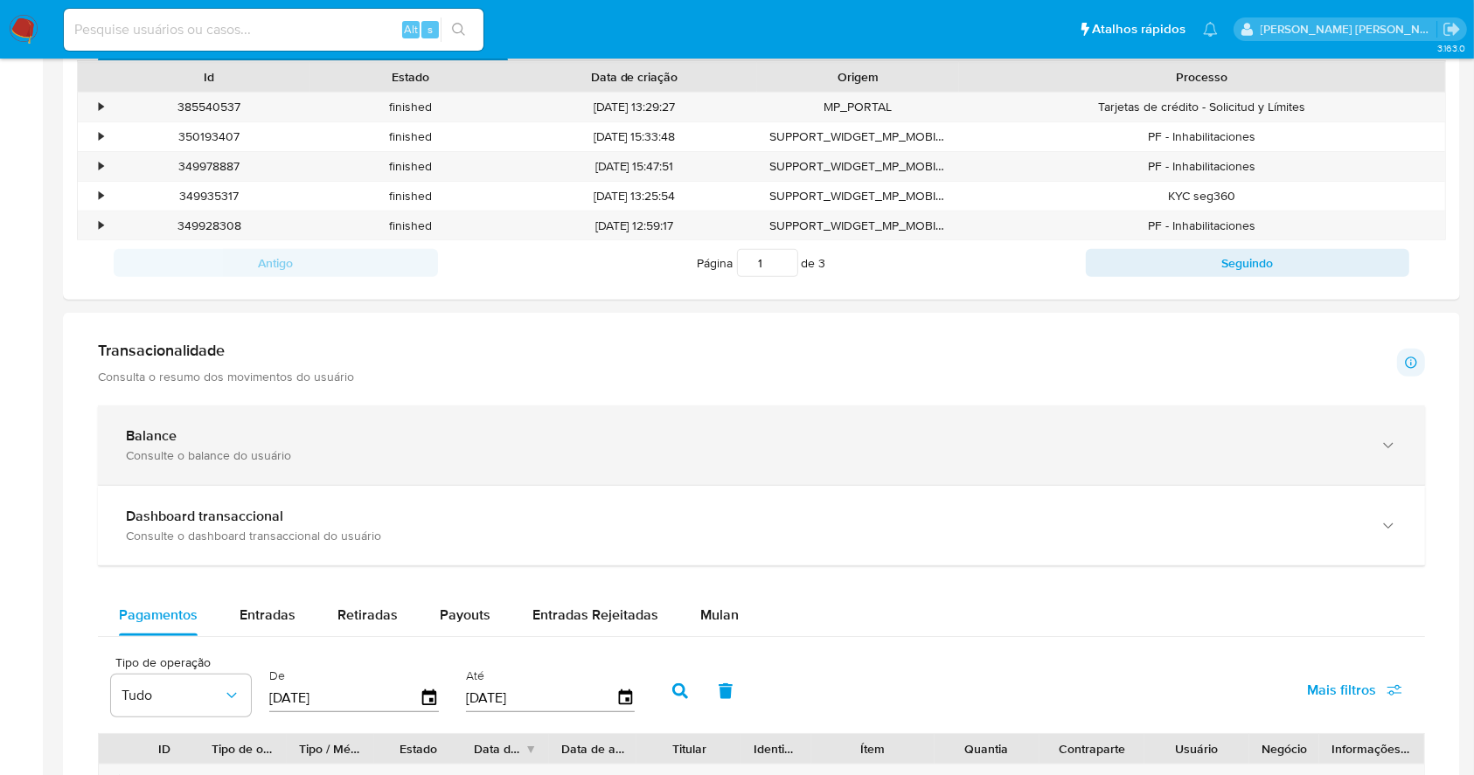
click at [600, 458] on div "Consulte o balance do usuário" at bounding box center [744, 456] width 1236 height 16
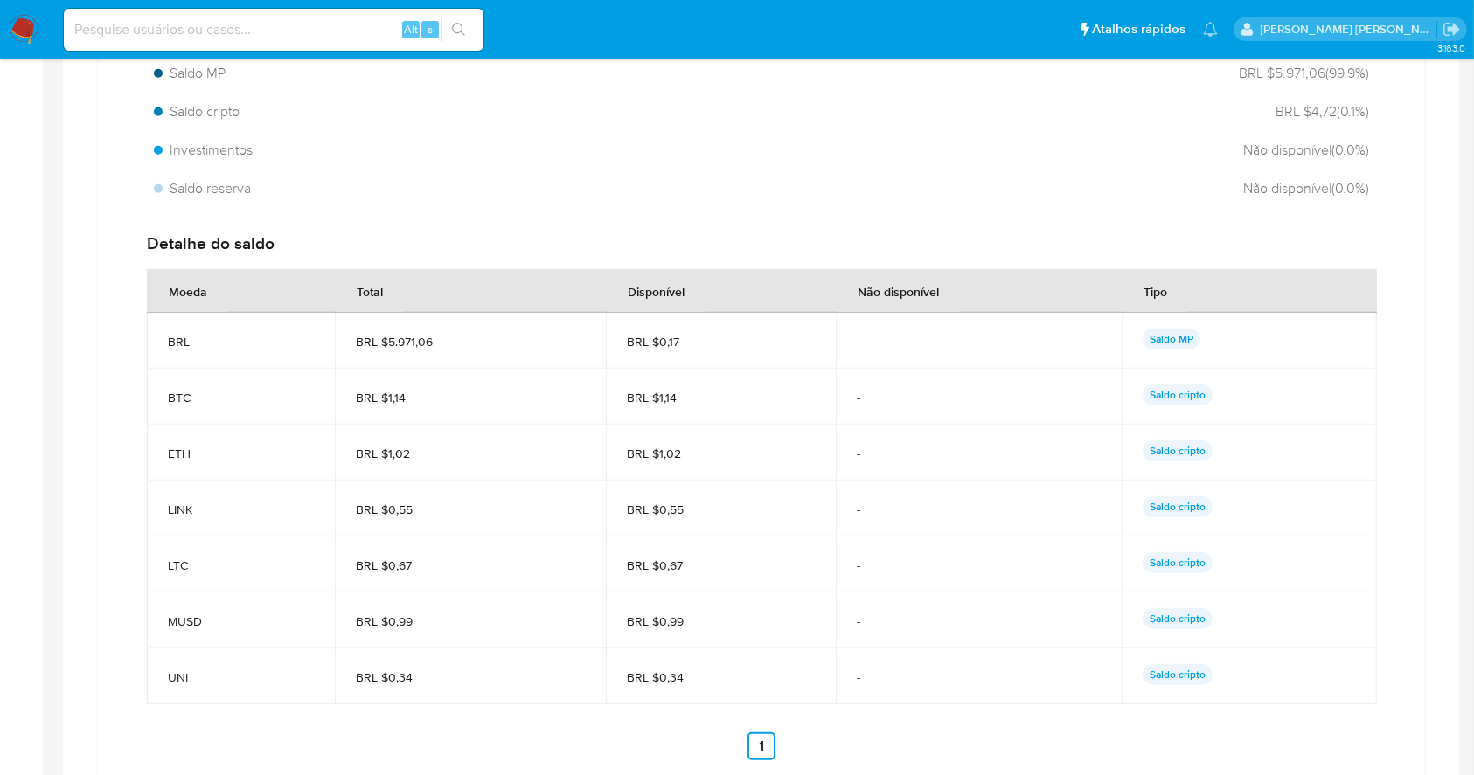
scroll to position [1343, 0]
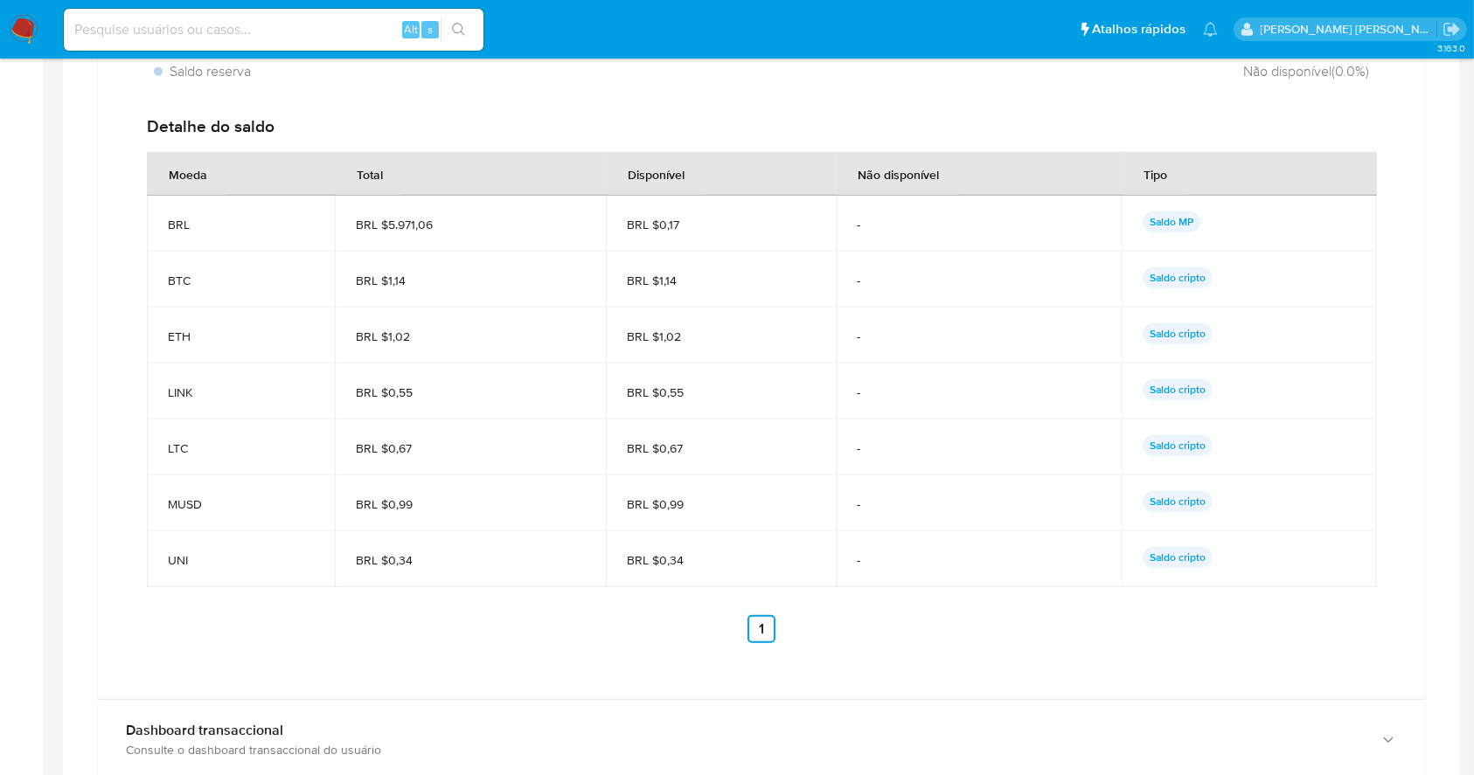
drag, startPoint x: 388, startPoint y: 217, endPoint x: 558, endPoint y: 514, distance: 342.1
click at [558, 514] on tbody "BRL BRL $5.971,06 BRL $0,17 - Saldo MP BTC BRL $1,14 BRL $1,14 - Saldo cripto E…" at bounding box center [762, 392] width 1230 height 392
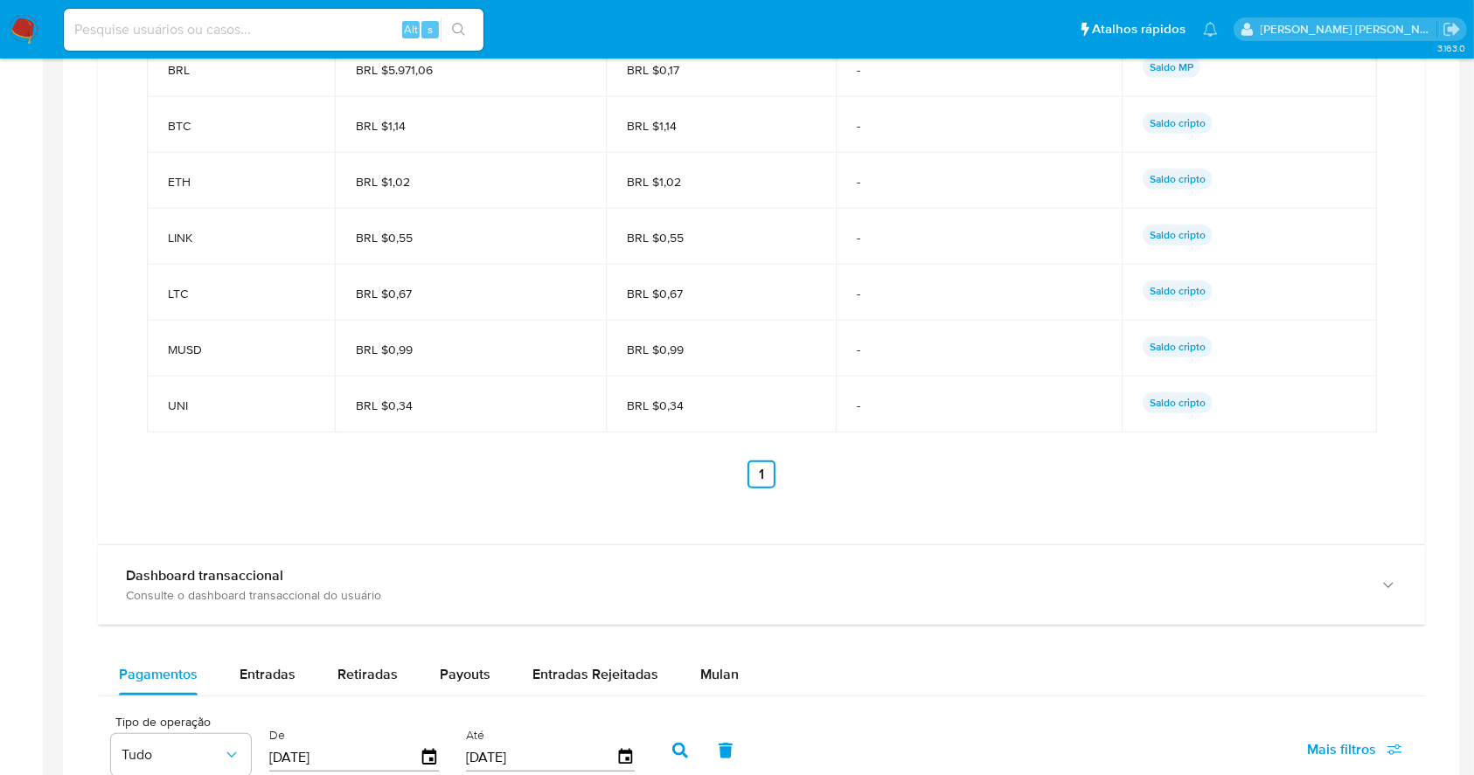
scroll to position [1515, 0]
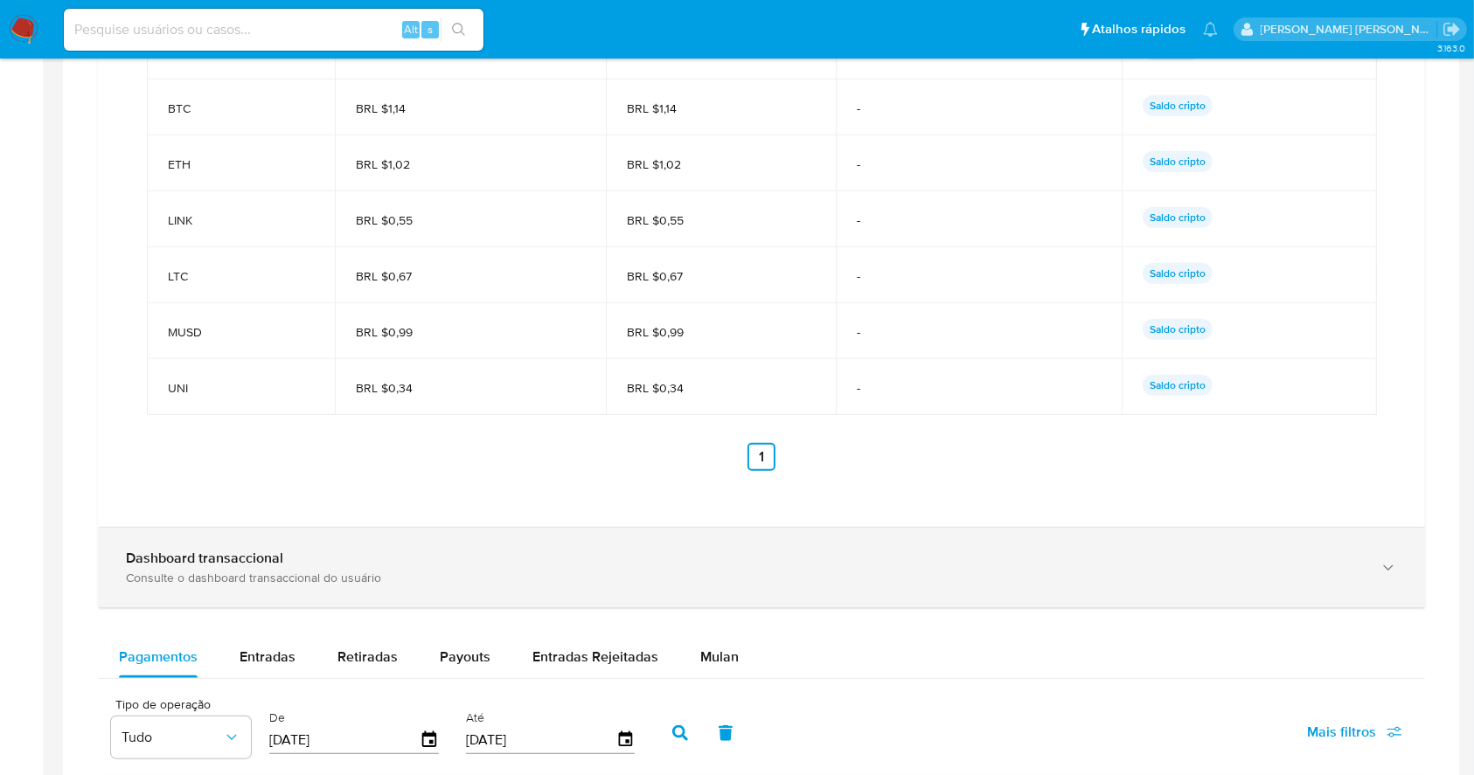
click at [217, 564] on b "Dashboard transaccional" at bounding box center [204, 558] width 157 height 20
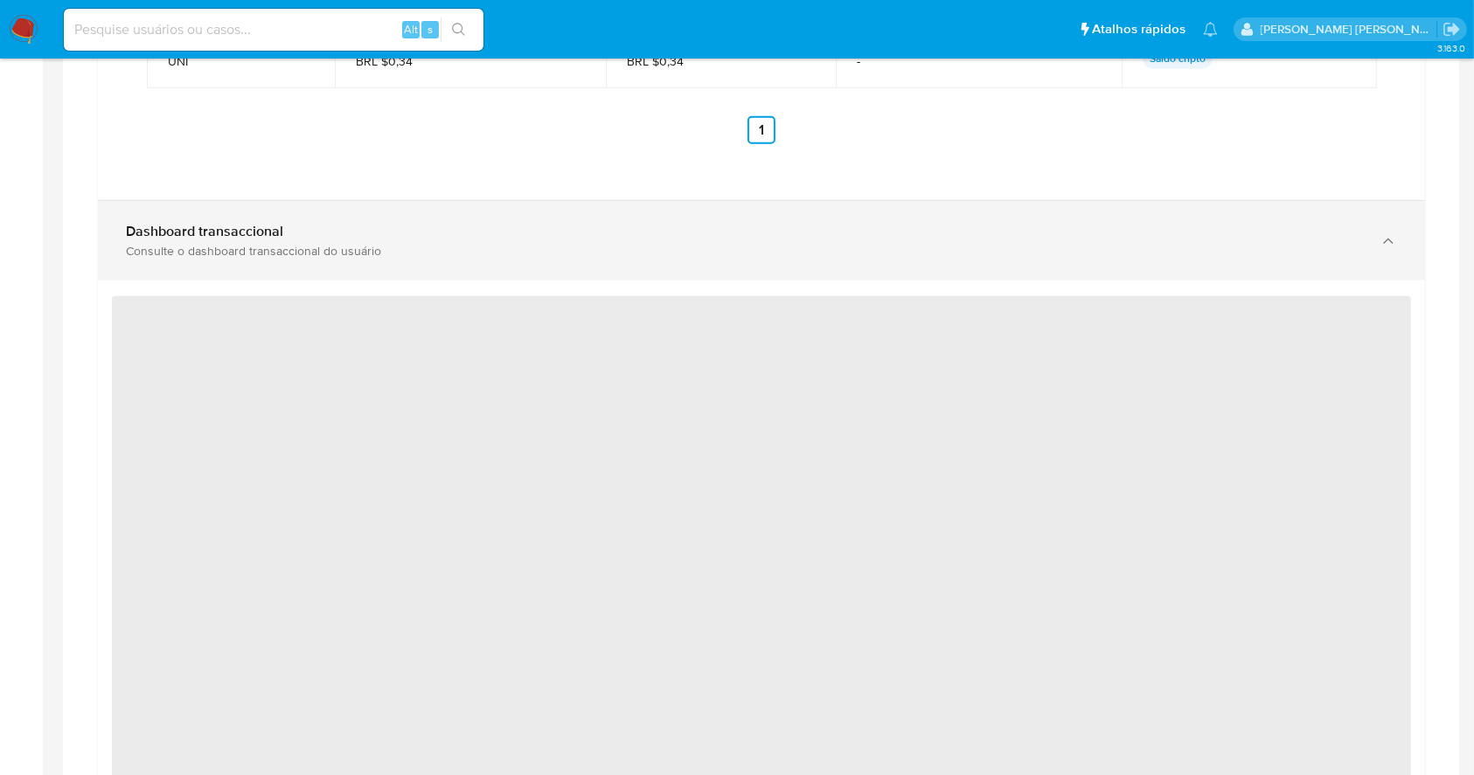
scroll to position [1864, 0]
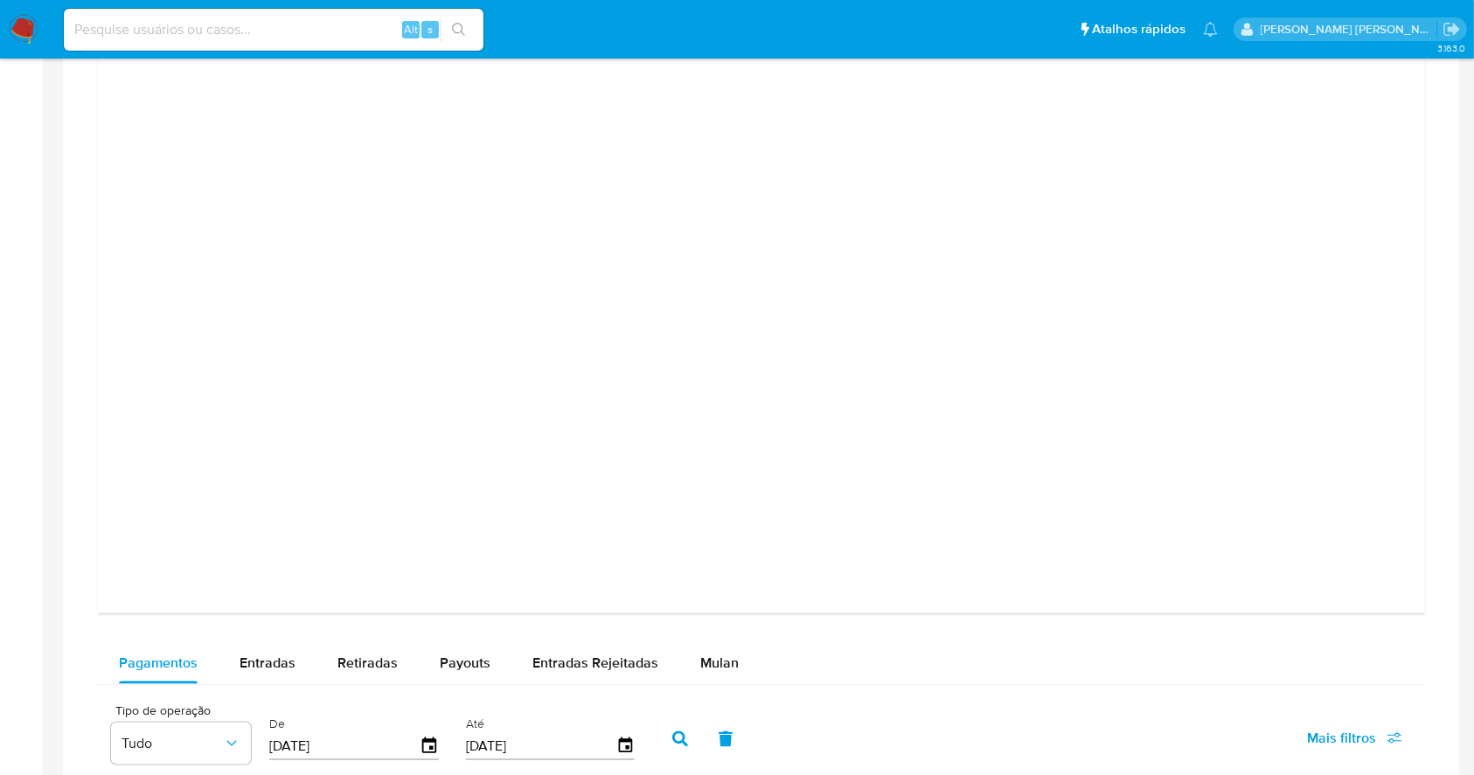
scroll to position [2680, 0]
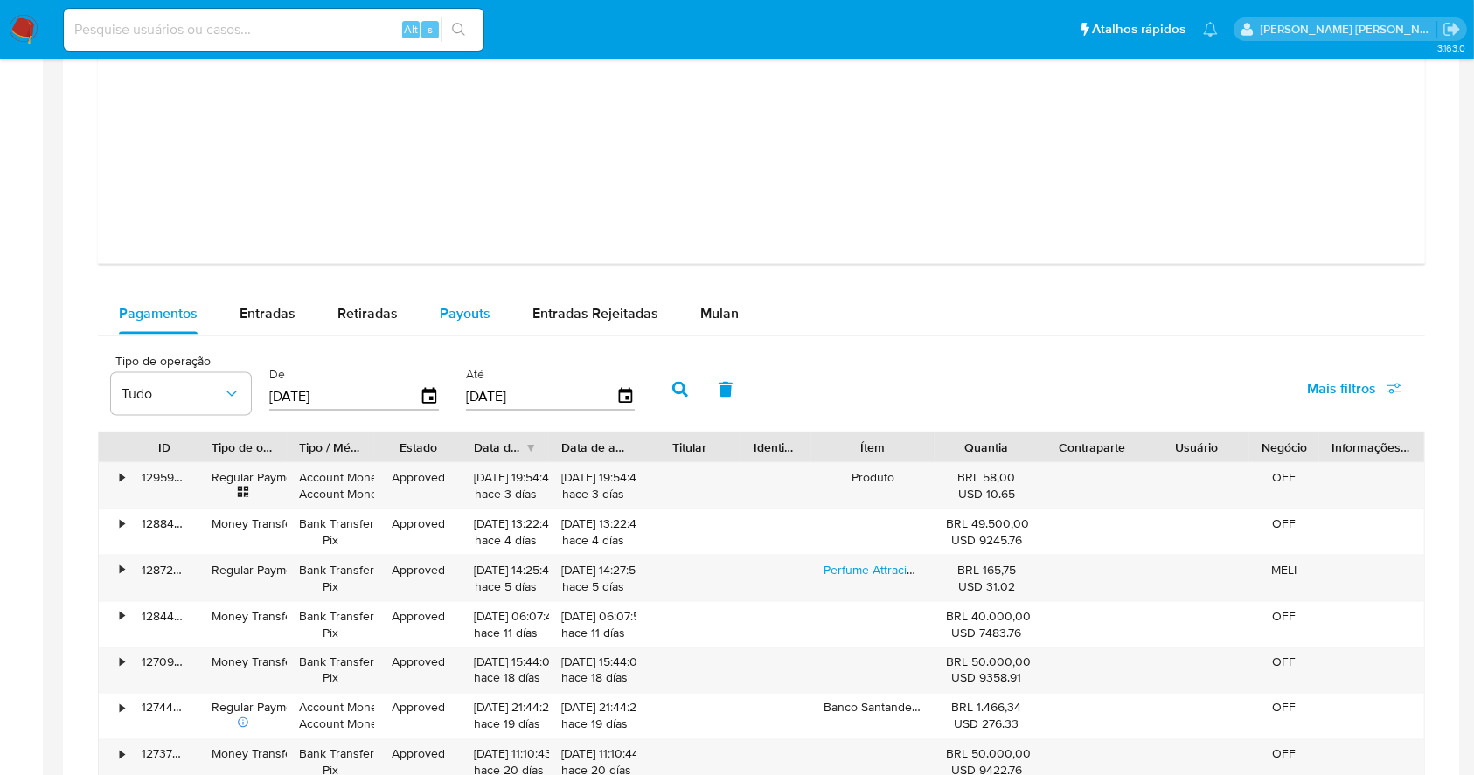
click at [461, 317] on span "Payouts" at bounding box center [465, 313] width 51 height 20
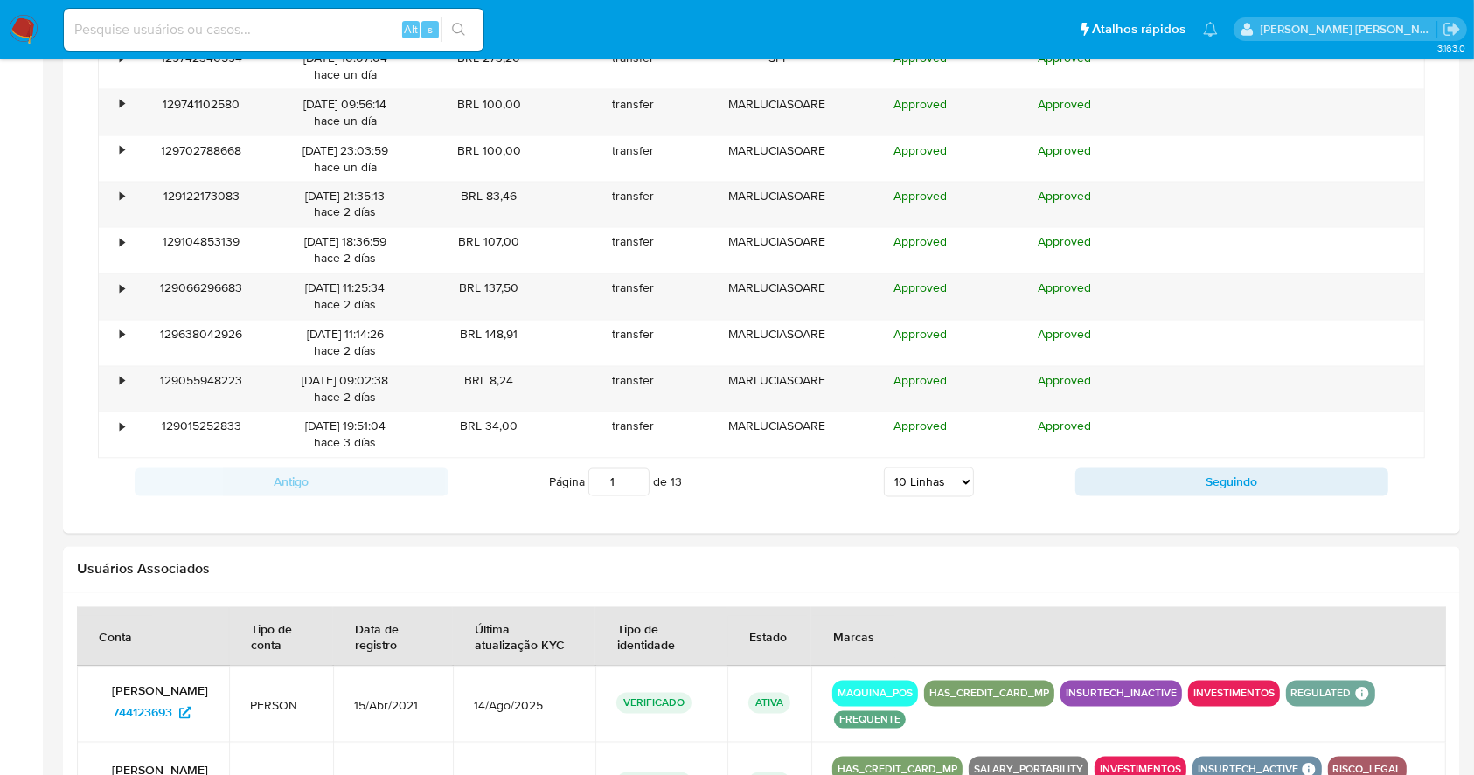
scroll to position [3146, 0]
click at [933, 468] on select "5 Linhas 10 Linhas 20 Linhas 25 Linhas 50 Linhas 100 Linhas" at bounding box center [929, 482] width 90 height 30
select select "100"
click at [884, 467] on select "5 Linhas 10 Linhas 20 Linhas 25 Linhas 50 Linhas 100 Linhas" at bounding box center [929, 482] width 90 height 30
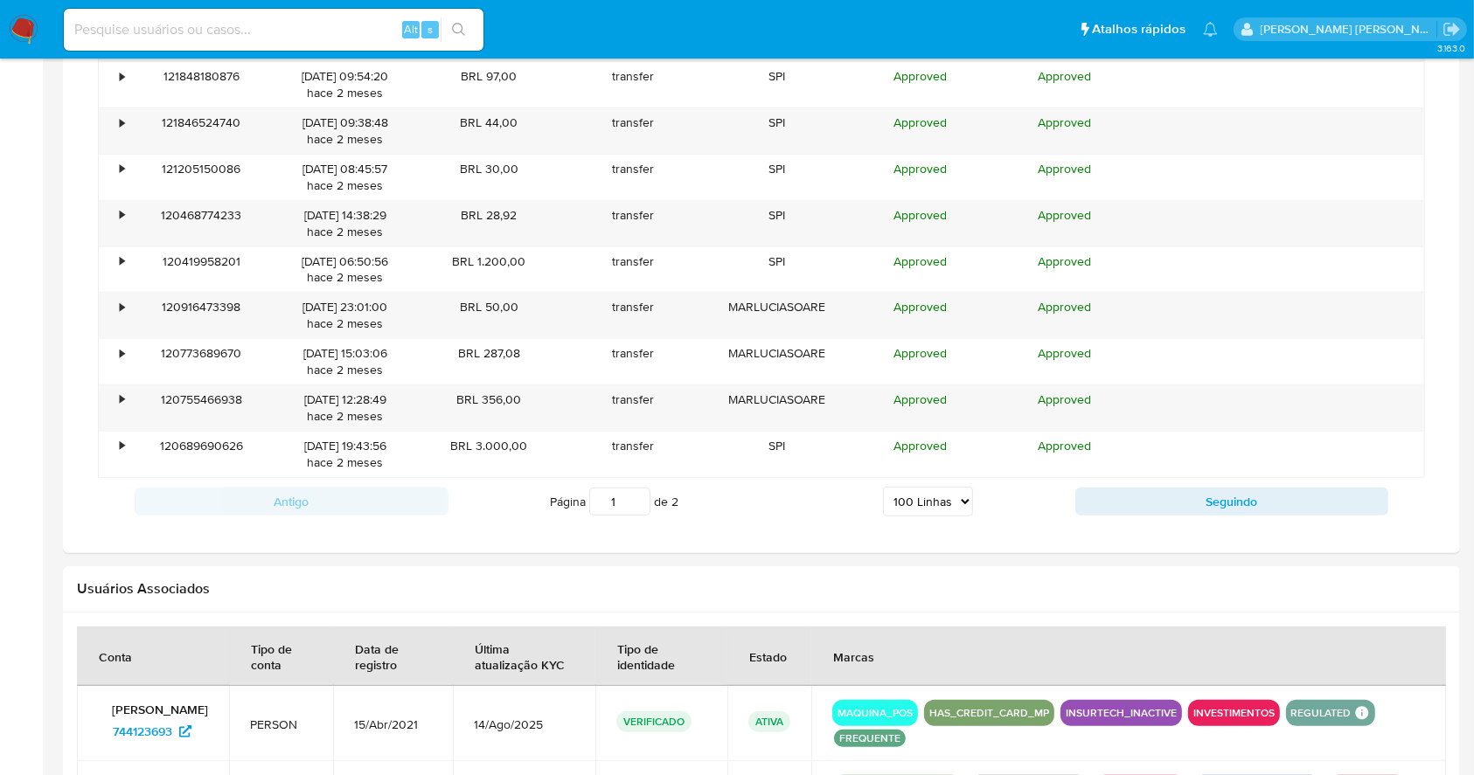
scroll to position [7342, 0]
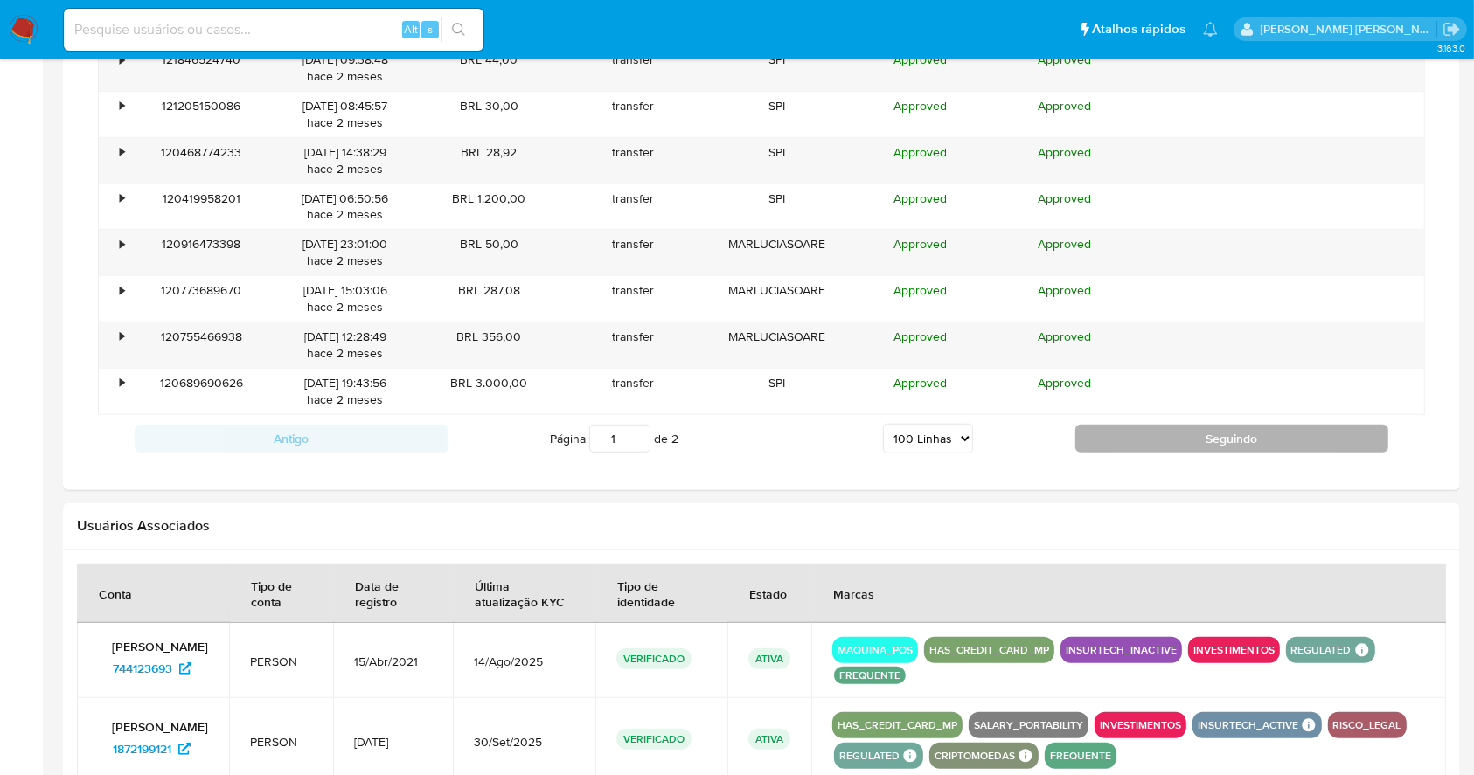
click at [1183, 435] on button "Seguindo" at bounding box center [1232, 439] width 314 height 28
type input "2"
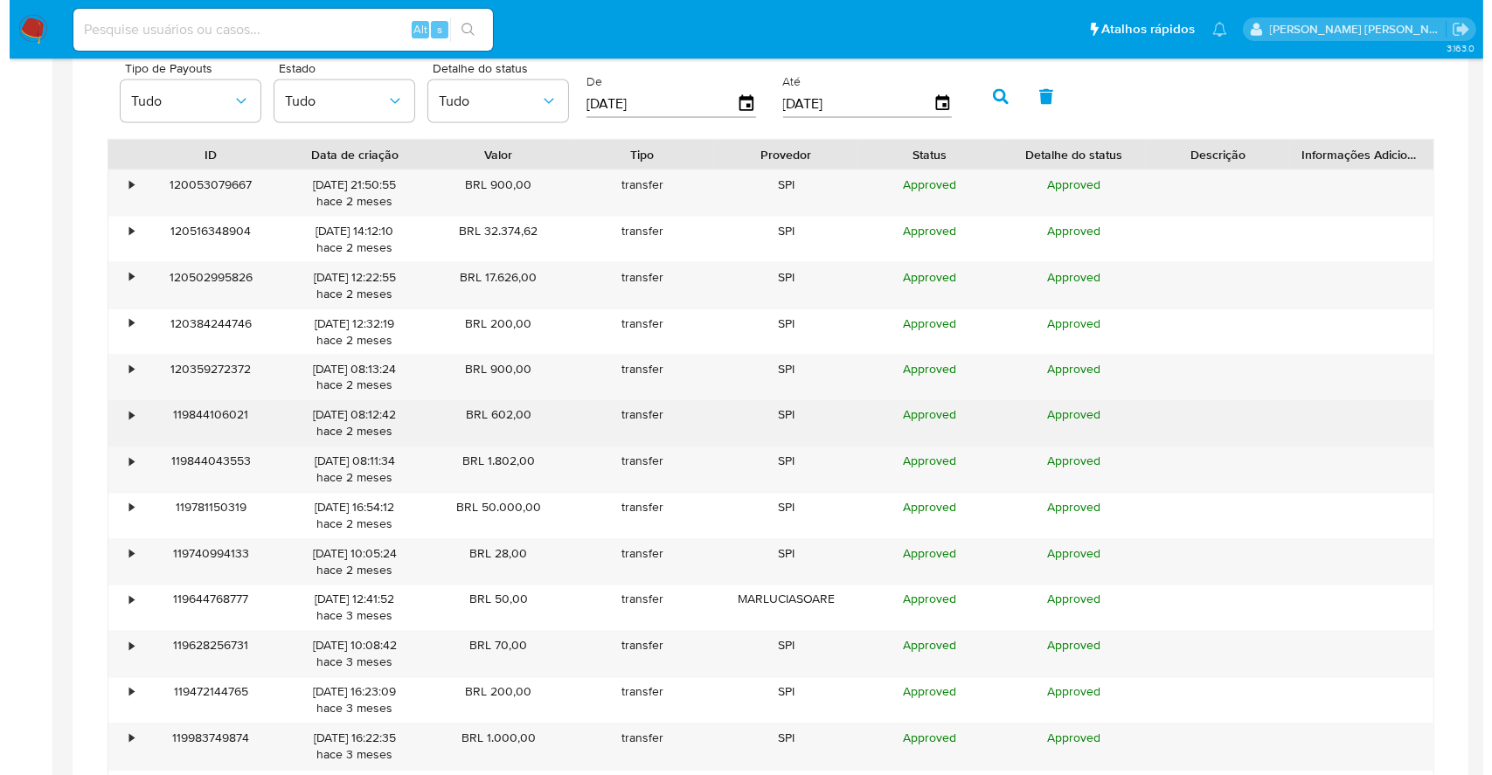
scroll to position [2856, 0]
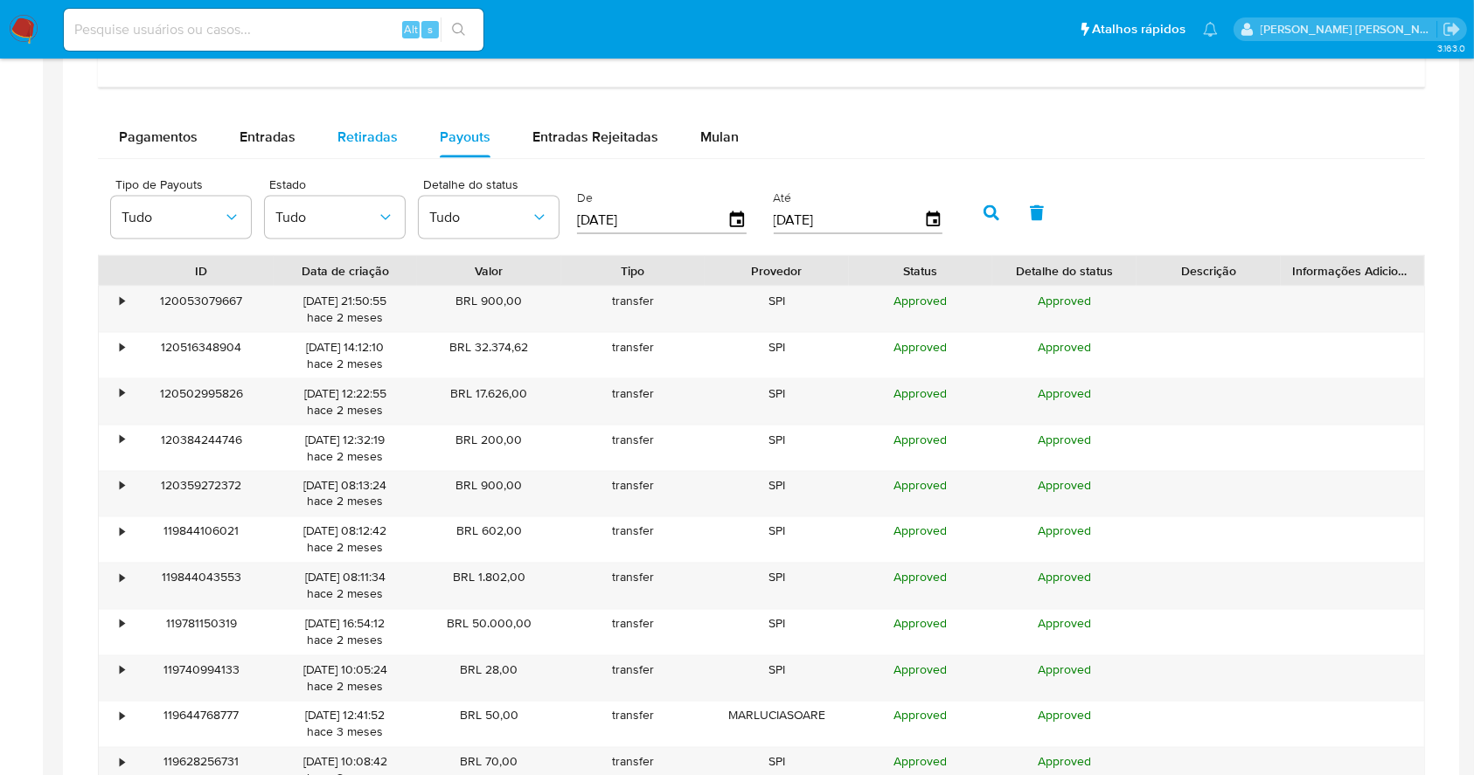
click at [355, 136] on span "Retiradas" at bounding box center [367, 137] width 60 height 20
select select "10"
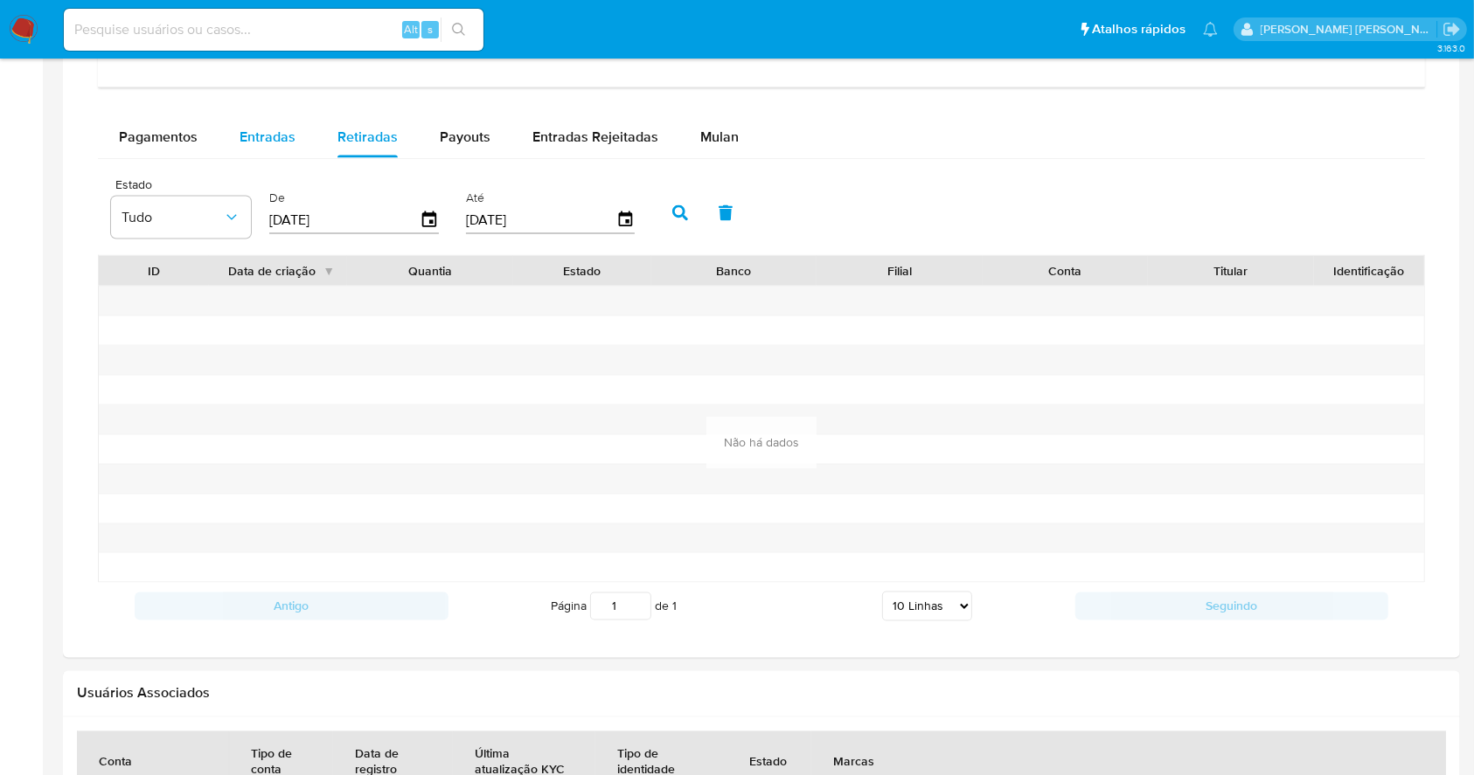
click at [247, 143] on span "Entradas" at bounding box center [267, 137] width 56 height 20
select select "10"
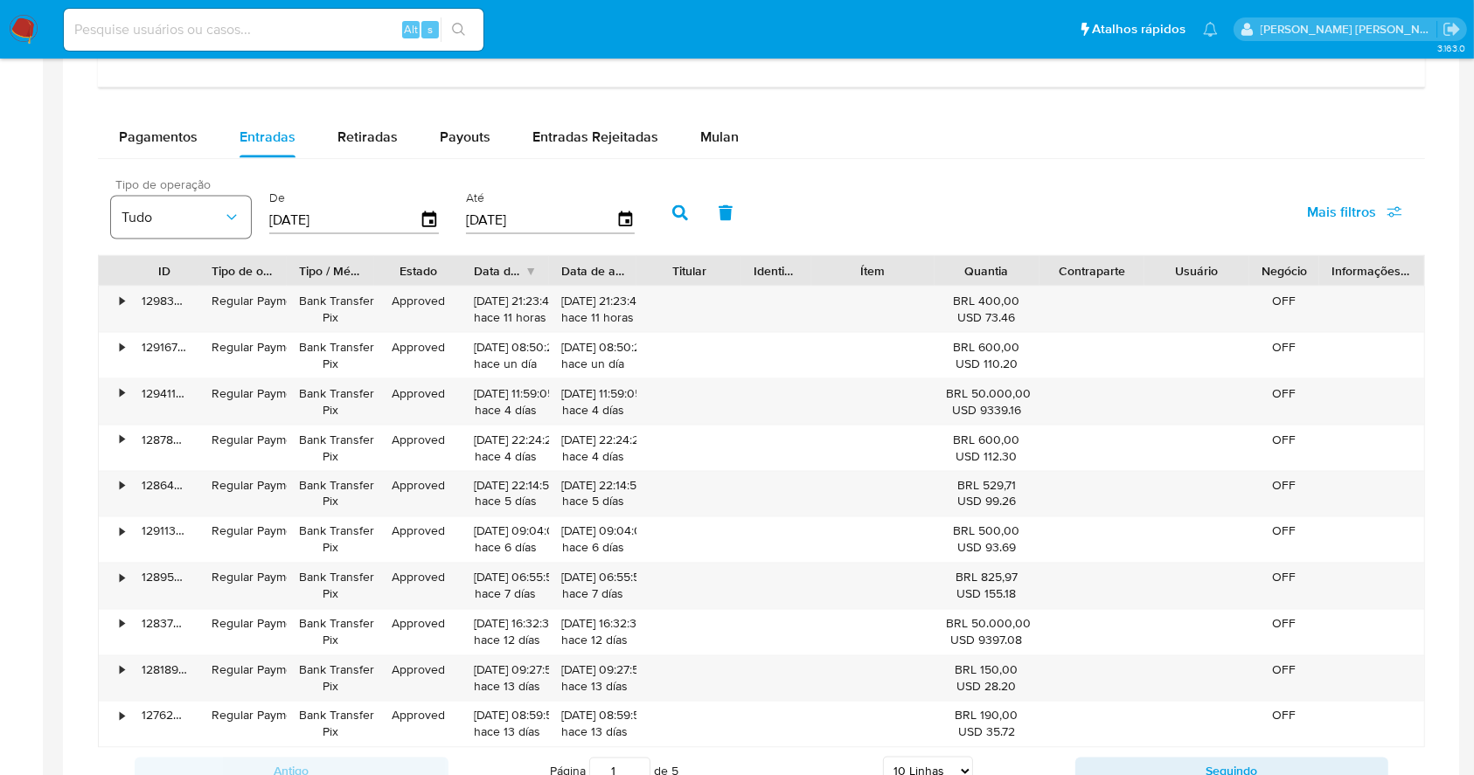
click at [178, 220] on span "Tudo" at bounding box center [171, 217] width 101 height 17
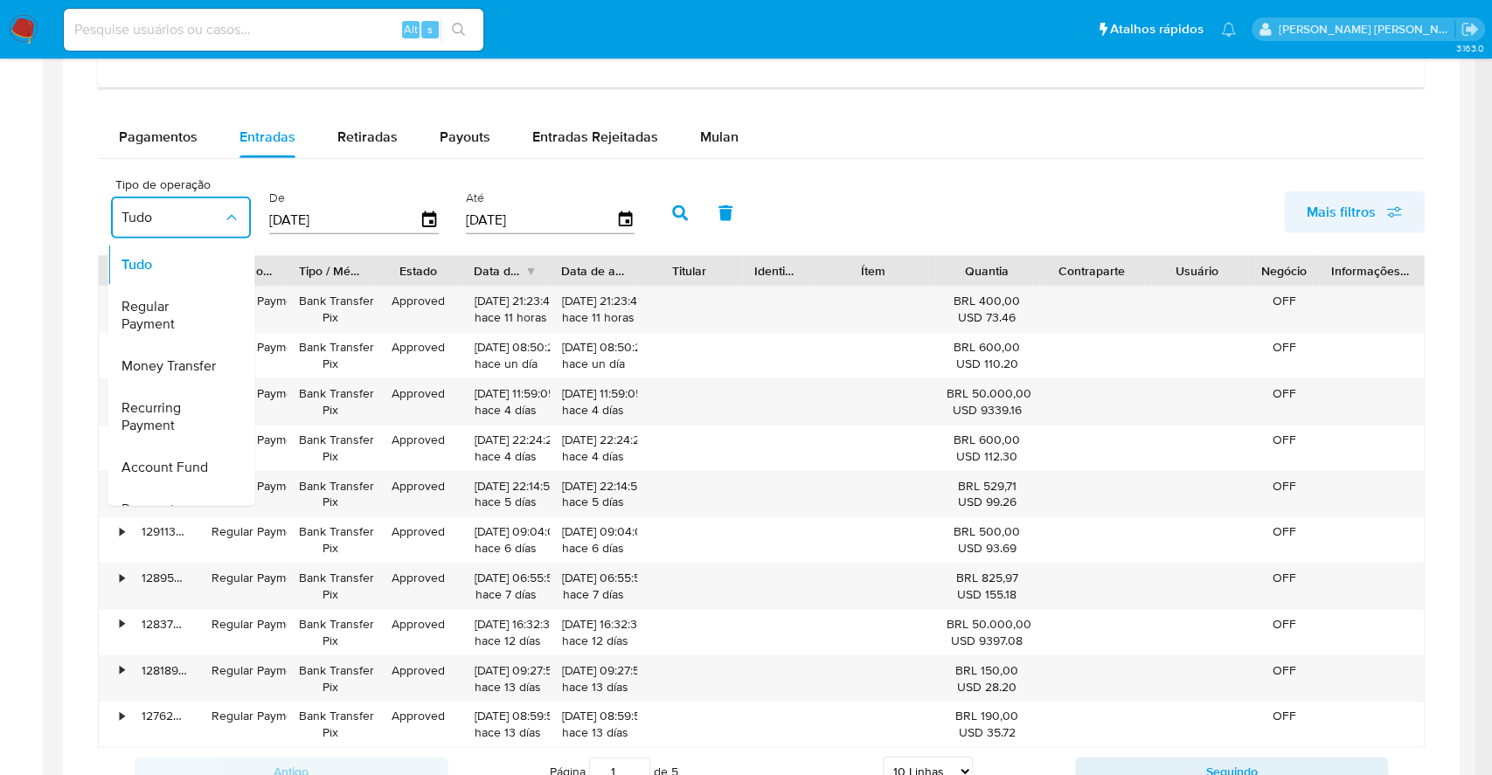
click at [1392, 209] on icon "button" at bounding box center [1394, 209] width 14 height 4
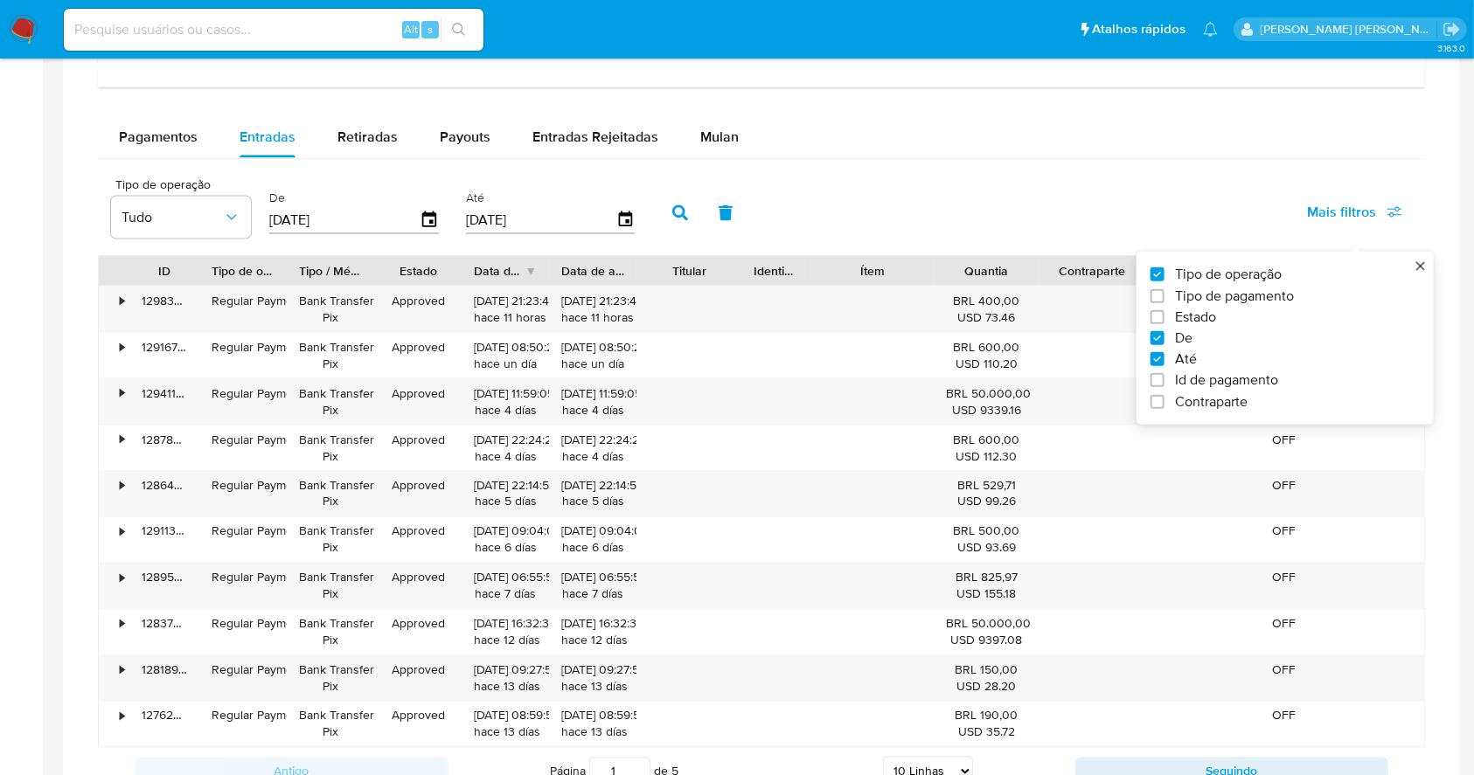
click at [1186, 290] on span "Tipo de pagamento" at bounding box center [1234, 296] width 119 height 17
click at [1164, 290] on input "Tipo de pagamento" at bounding box center [1157, 296] width 14 height 14
checkbox input "true"
type input "[DATE]"
click at [1190, 309] on span "Estado" at bounding box center [1195, 317] width 41 height 17
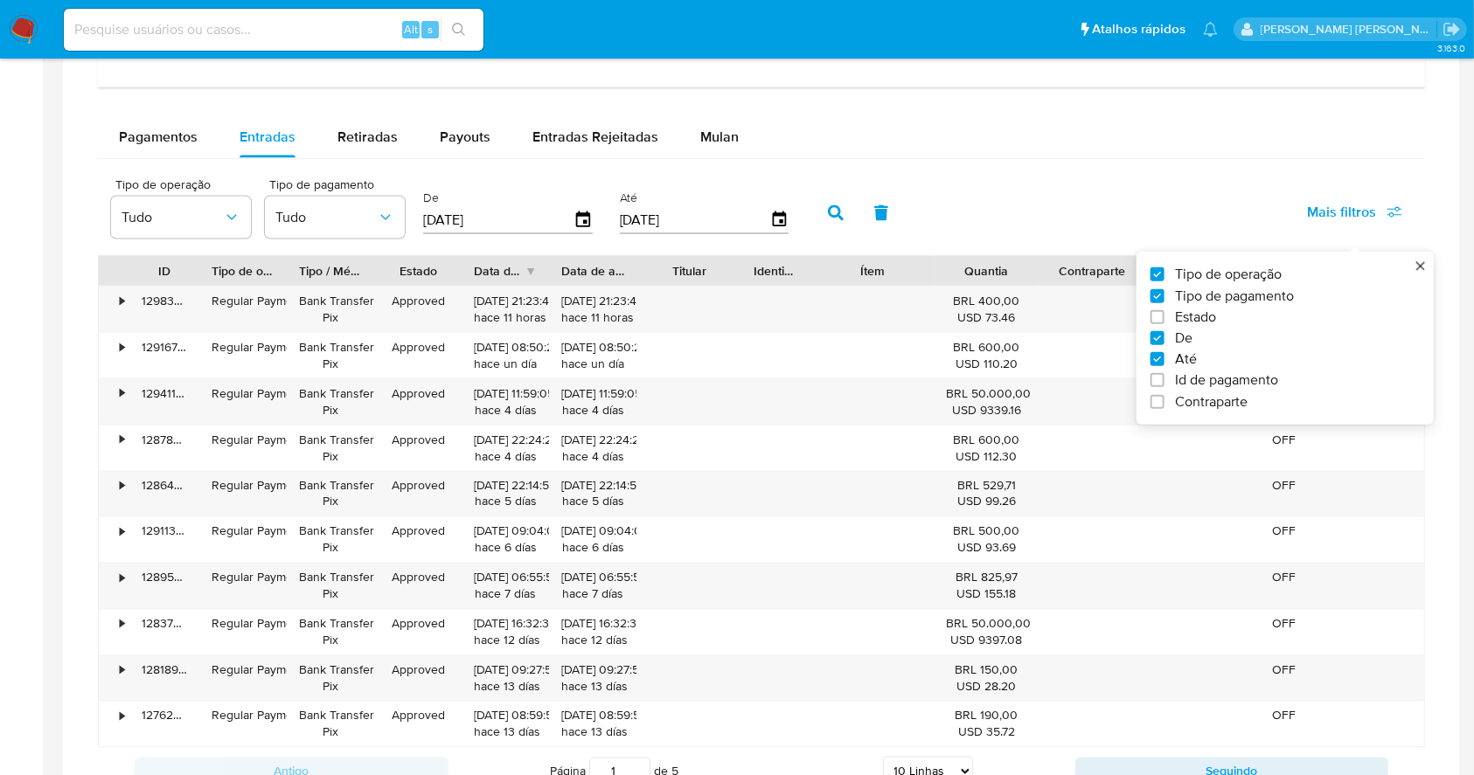
click at [1164, 310] on input "Estado" at bounding box center [1157, 317] width 14 height 14
checkbox input "true"
type input "[DATE]"
click at [531, 225] on icon "button" at bounding box center [539, 217] width 17 height 17
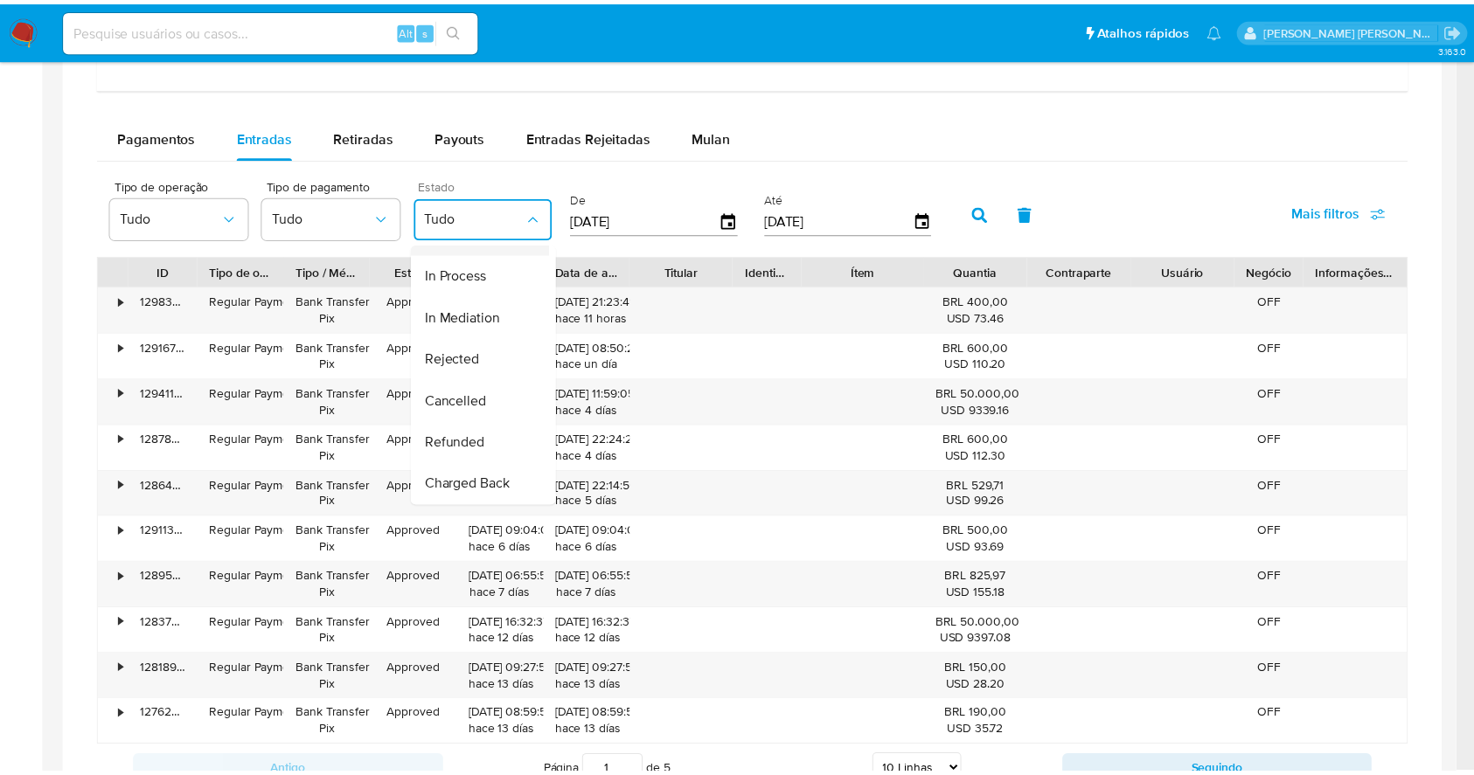
scroll to position [175, 0]
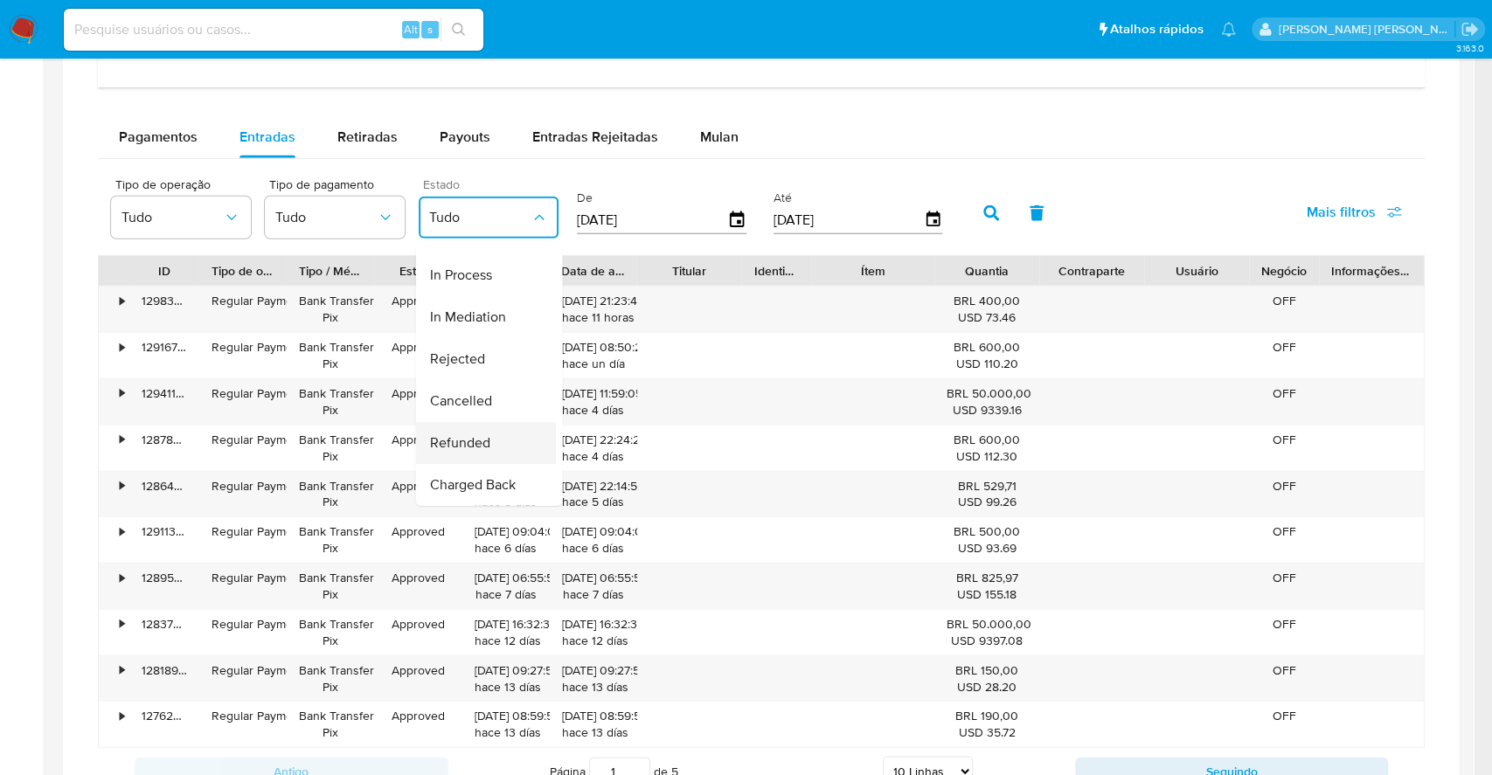
click at [492, 422] on div "Refunded" at bounding box center [479, 443] width 101 height 42
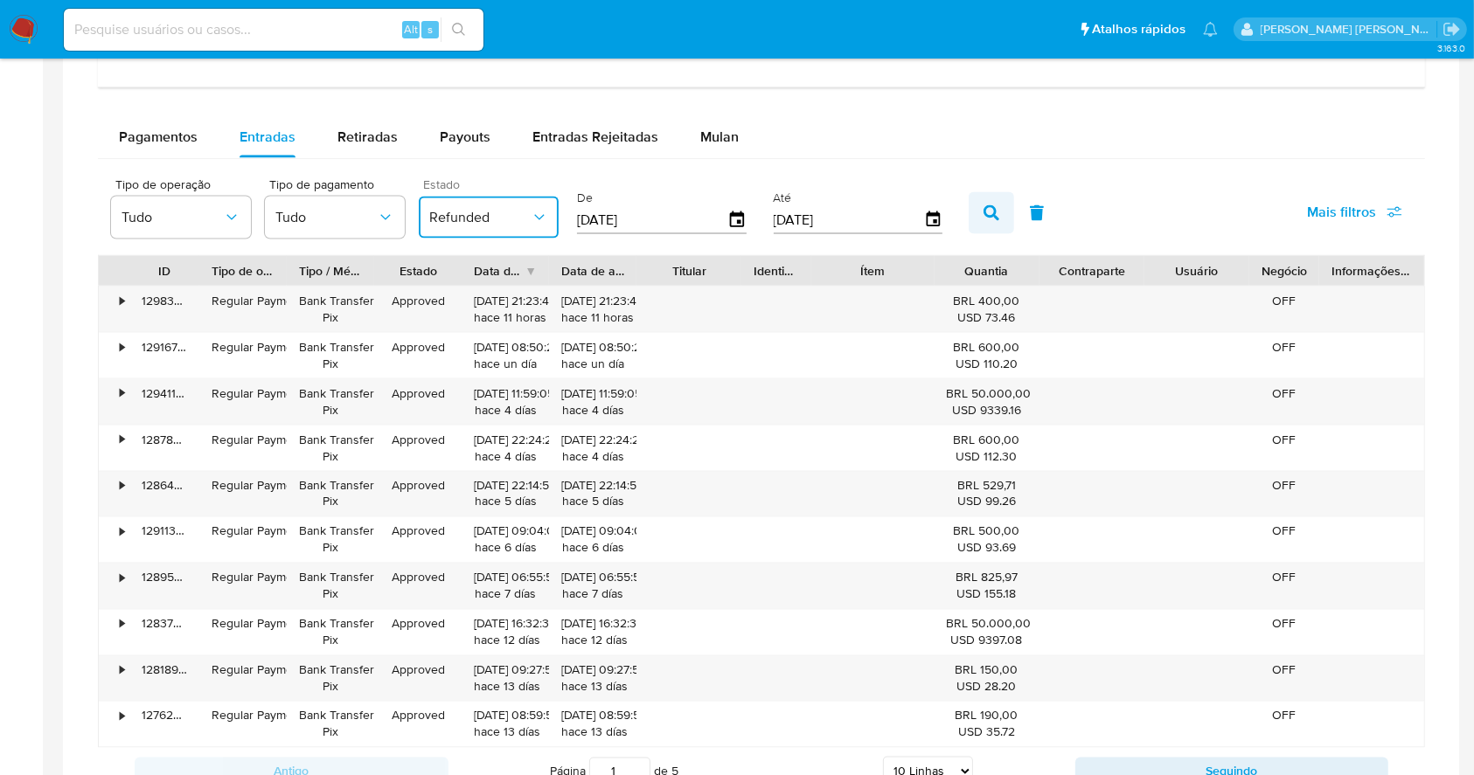
click at [996, 205] on icon "button" at bounding box center [991, 213] width 16 height 16
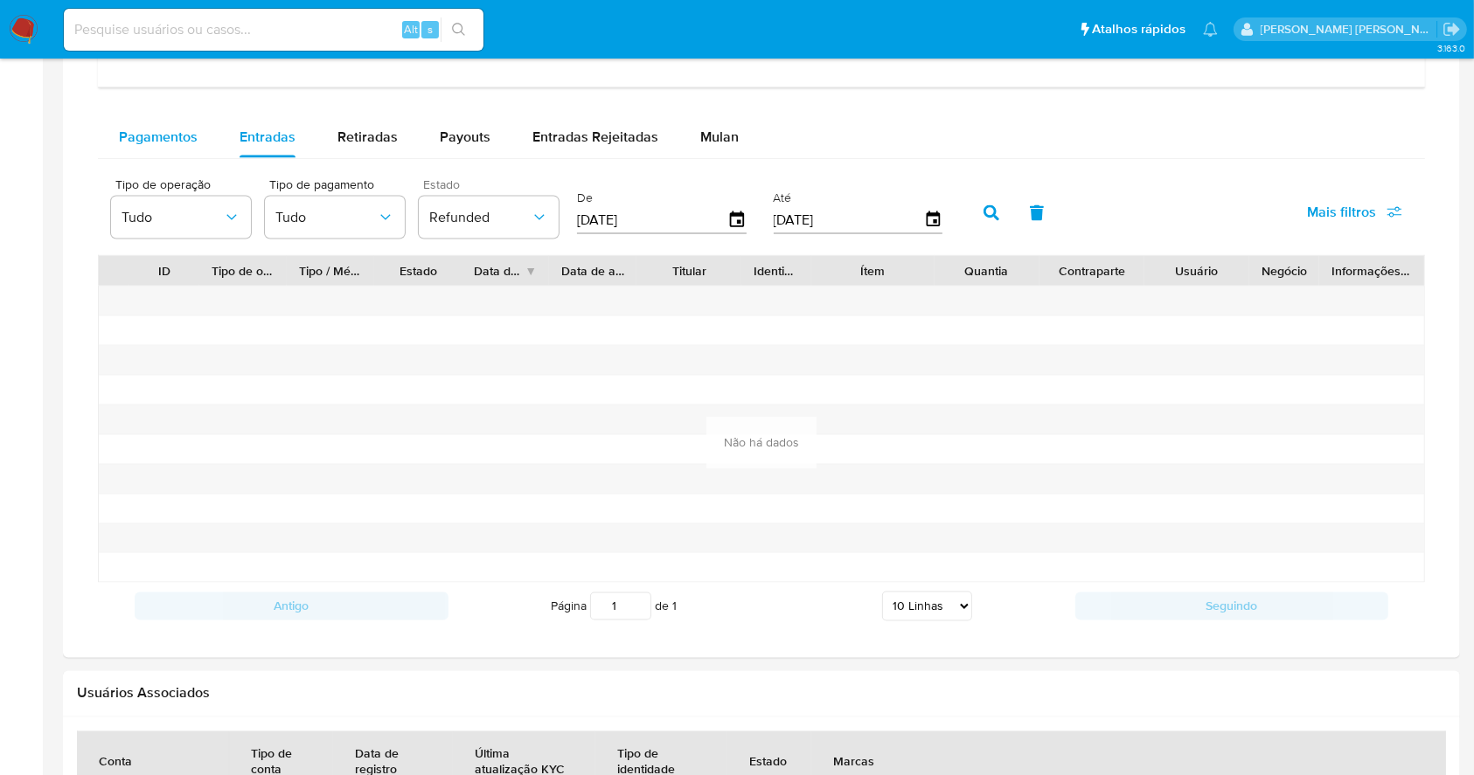
click at [155, 147] on div "Pagamentos" at bounding box center [158, 137] width 79 height 42
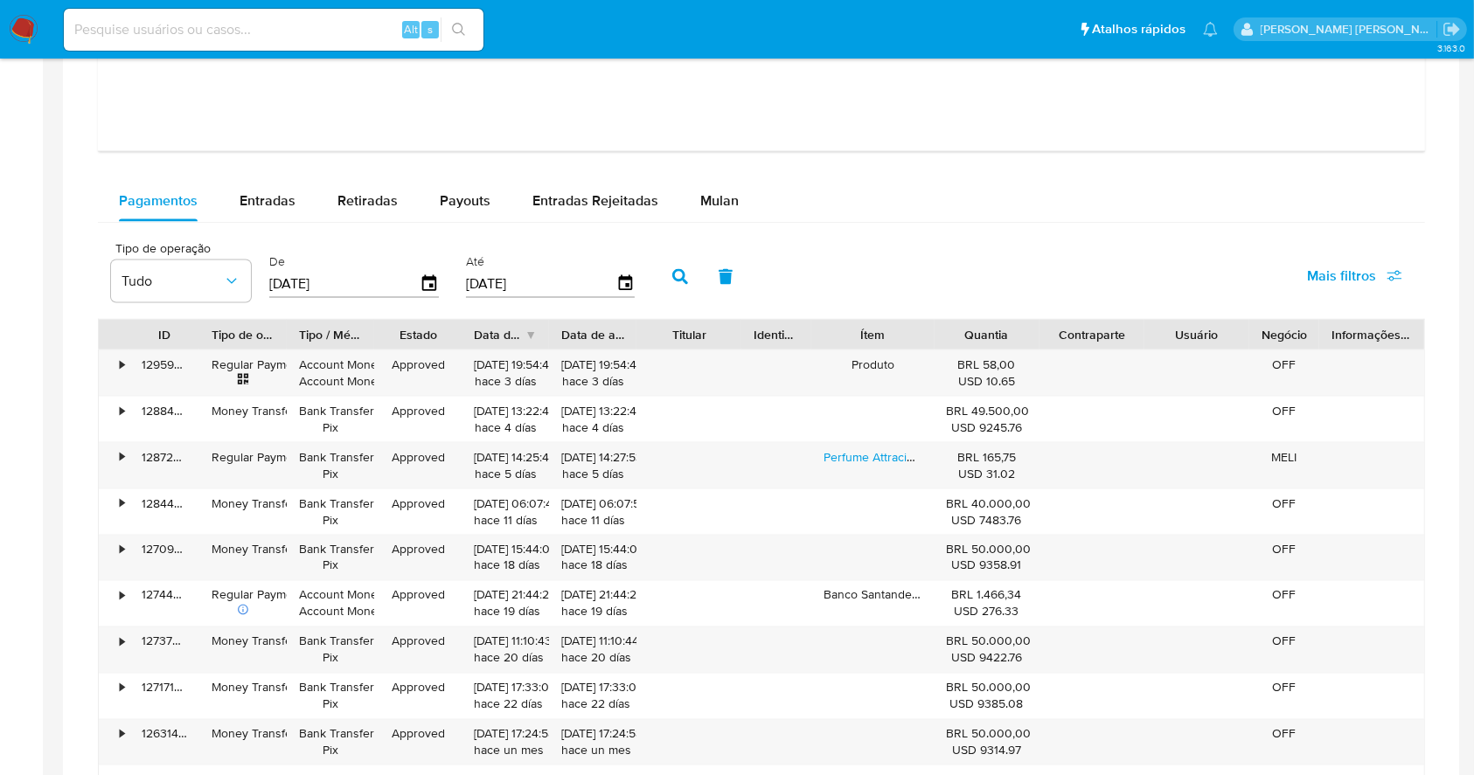
scroll to position [2740, 0]
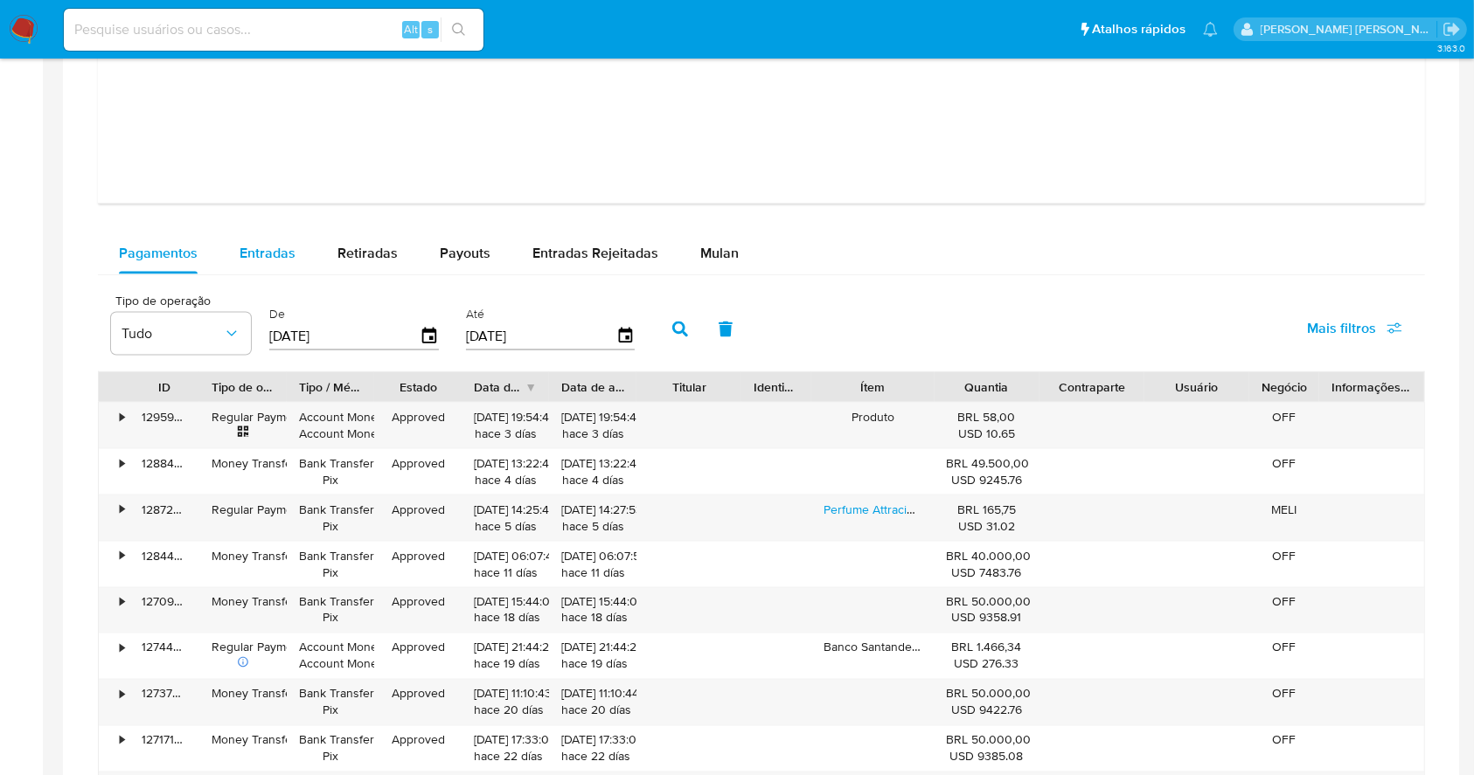
click at [245, 248] on span "Entradas" at bounding box center [267, 253] width 56 height 20
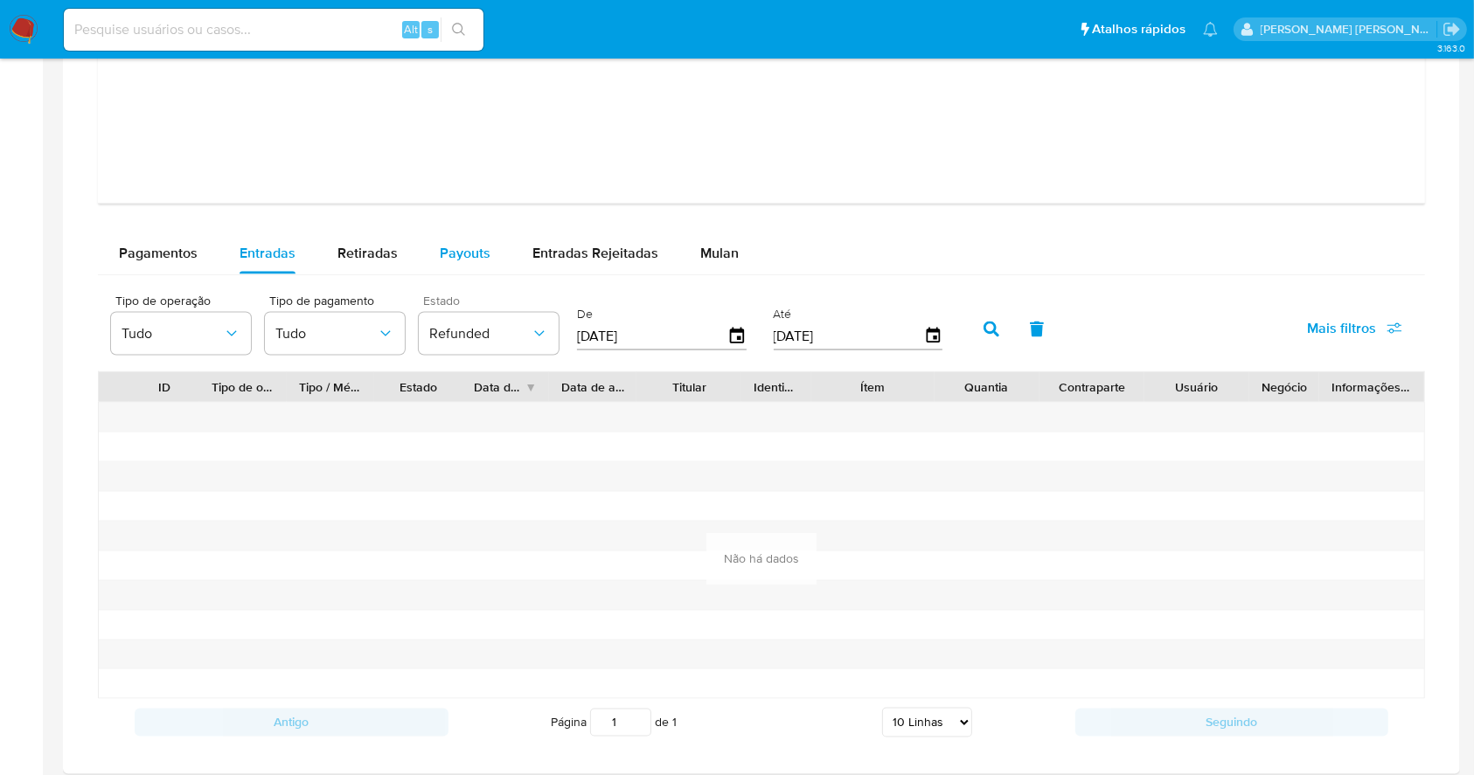
click at [447, 254] on span "Payouts" at bounding box center [465, 253] width 51 height 20
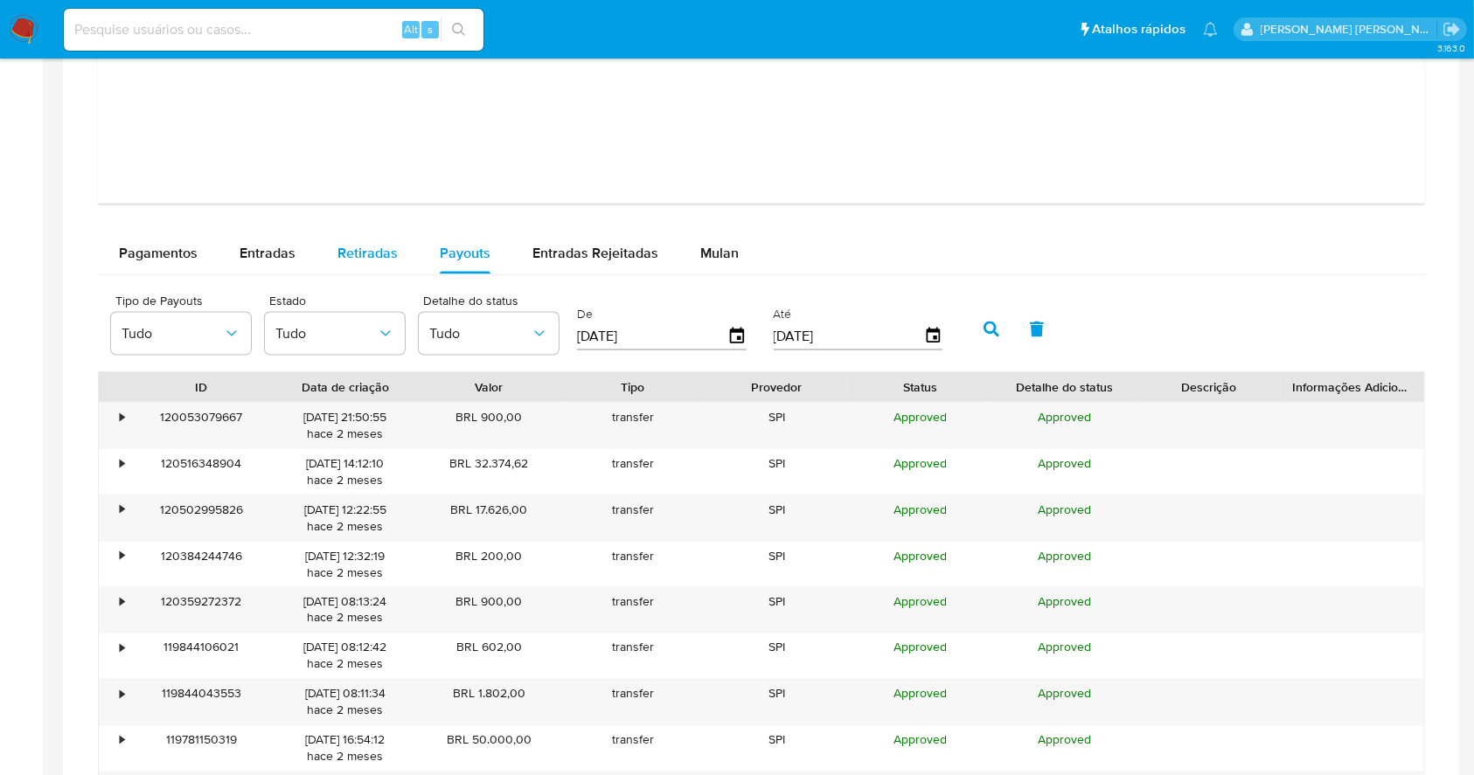
click at [383, 259] on span "Retiradas" at bounding box center [367, 253] width 60 height 20
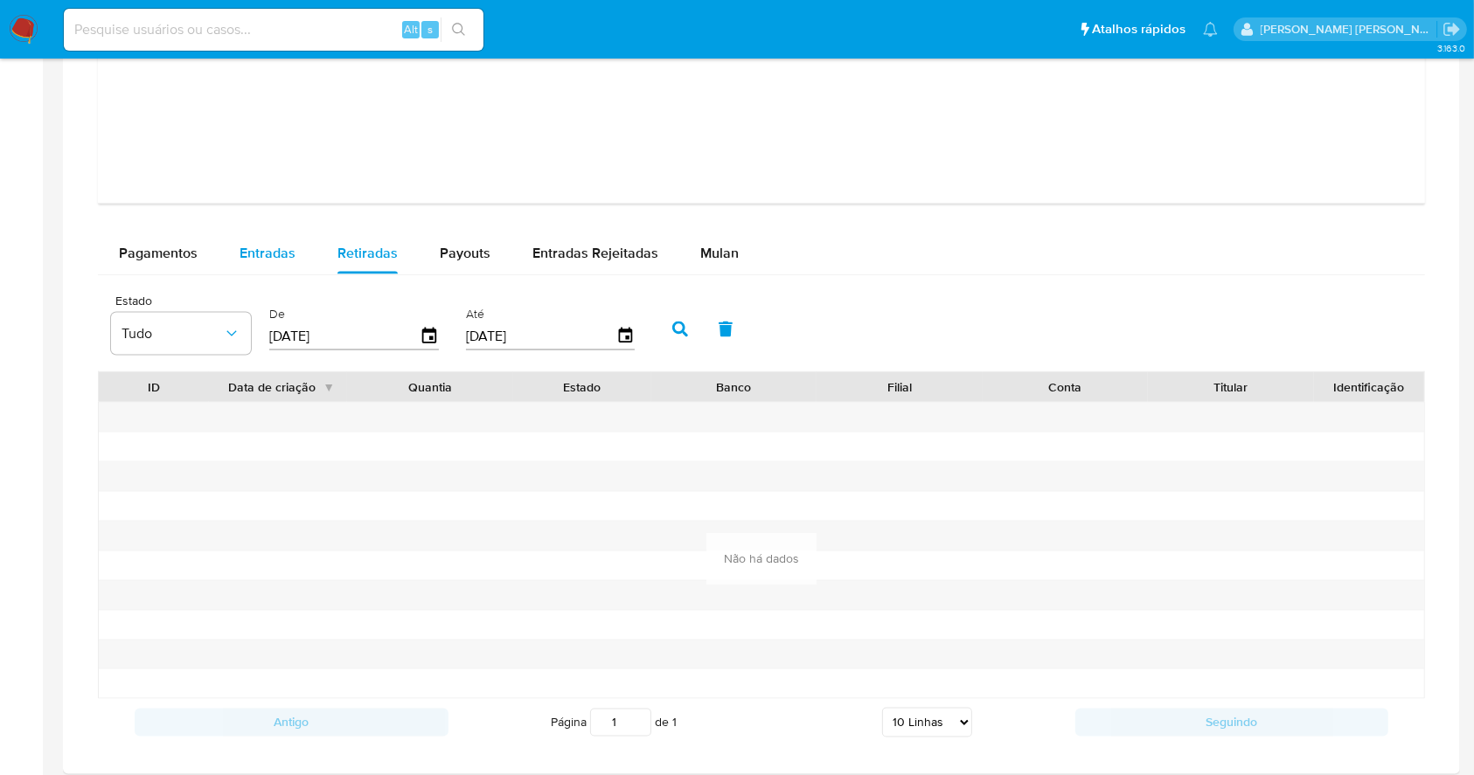
click at [273, 251] on span "Entradas" at bounding box center [267, 253] width 56 height 20
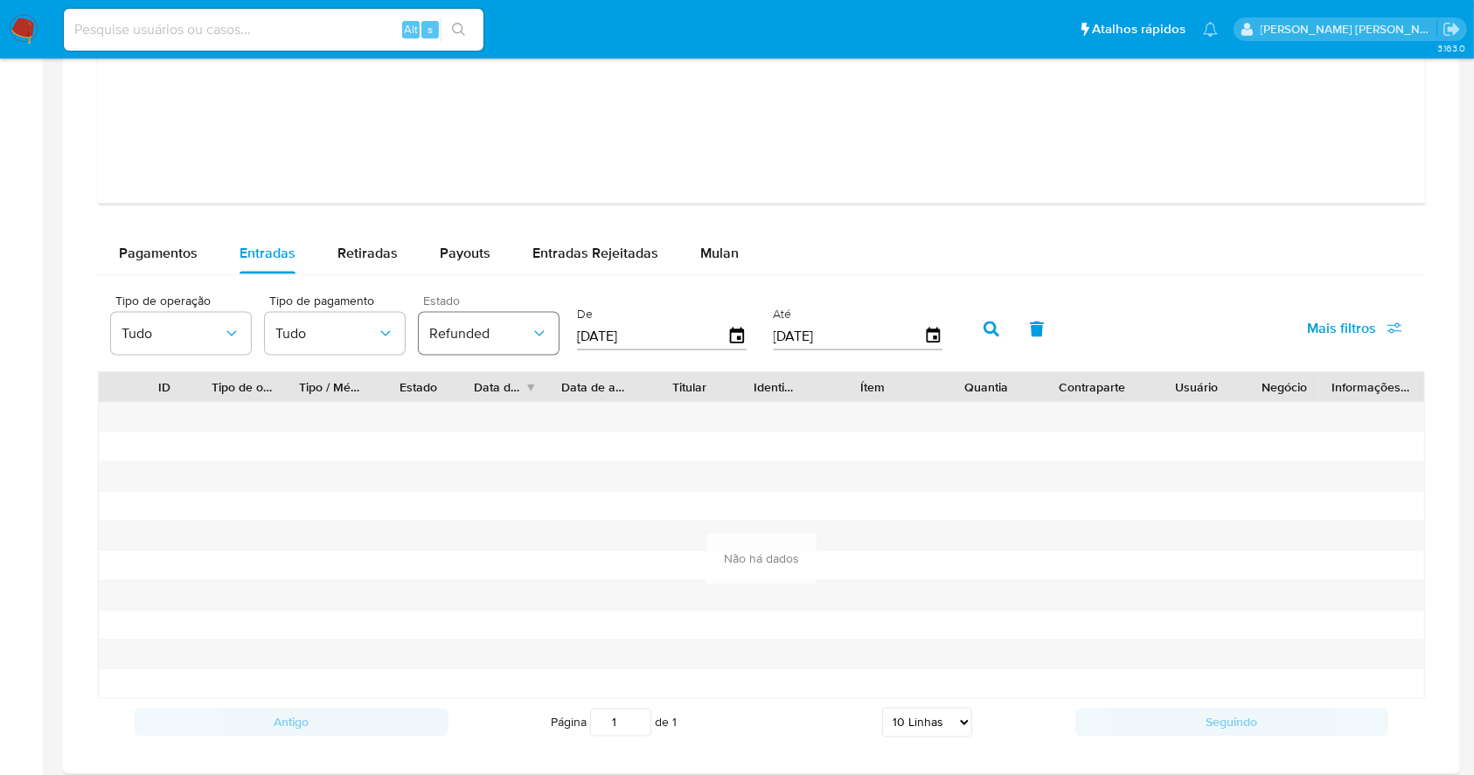
click at [496, 336] on span "Refunded" at bounding box center [479, 333] width 101 height 17
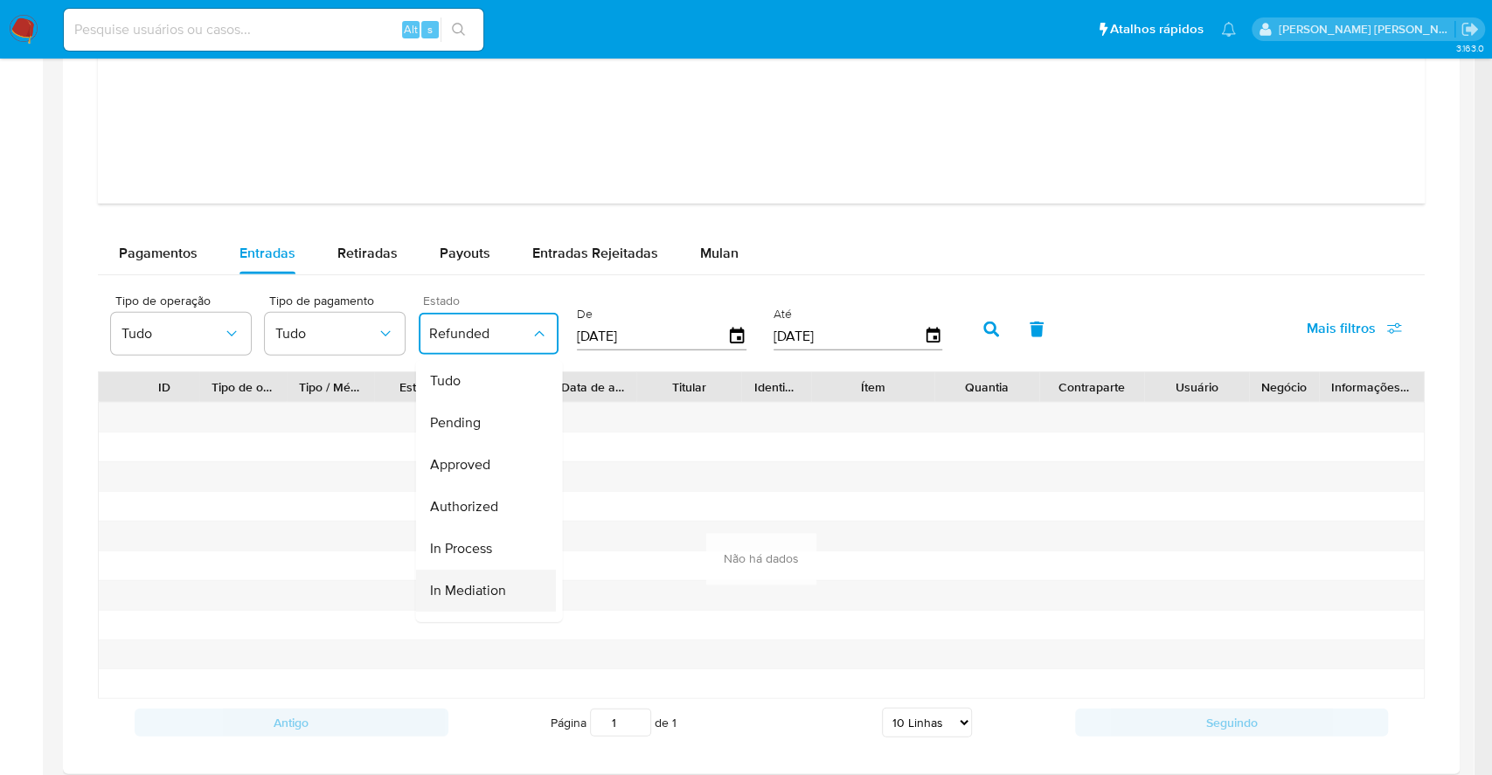
scroll to position [175, 0]
drag, startPoint x: 482, startPoint y: 484, endPoint x: 536, endPoint y: 456, distance: 60.2
click at [478, 496] on div "Cancelled" at bounding box center [479, 517] width 101 height 42
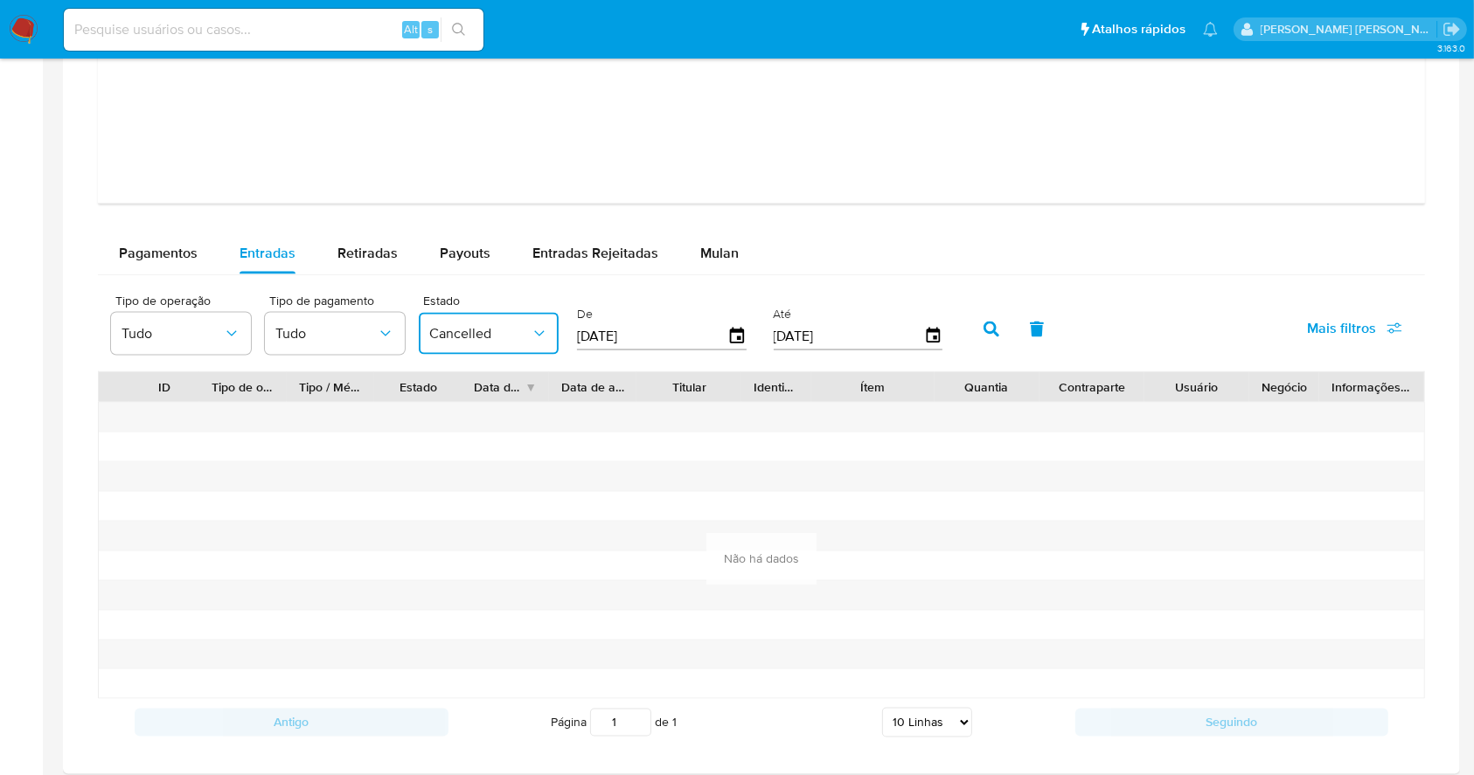
drag, startPoint x: 989, startPoint y: 339, endPoint x: 873, endPoint y: 379, distance: 123.0
click at [989, 339] on button "button" at bounding box center [990, 330] width 45 height 42
click at [475, 323] on button "Cancelled" at bounding box center [489, 334] width 140 height 42
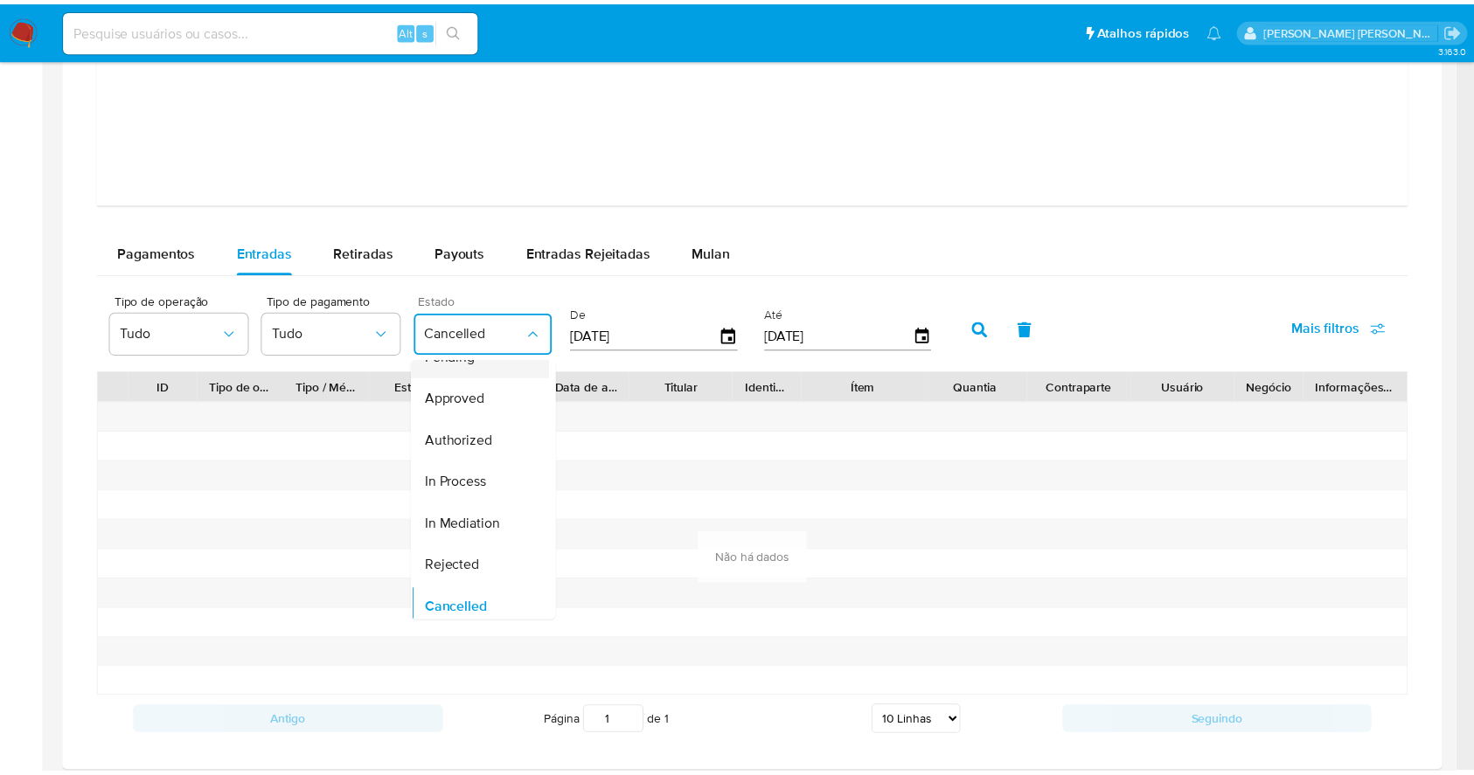
scroll to position [0, 0]
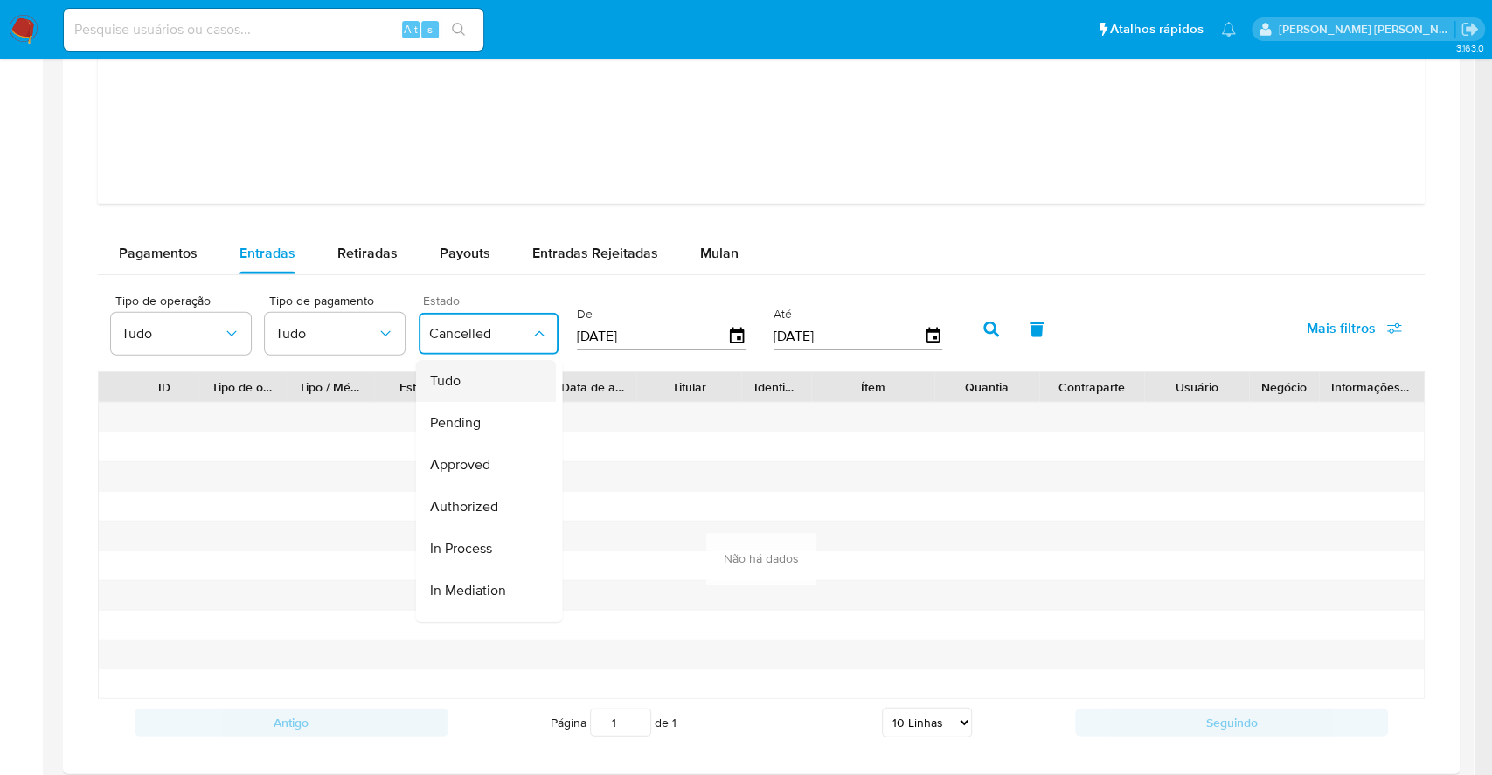
click at [475, 376] on div "Tudo" at bounding box center [479, 381] width 101 height 42
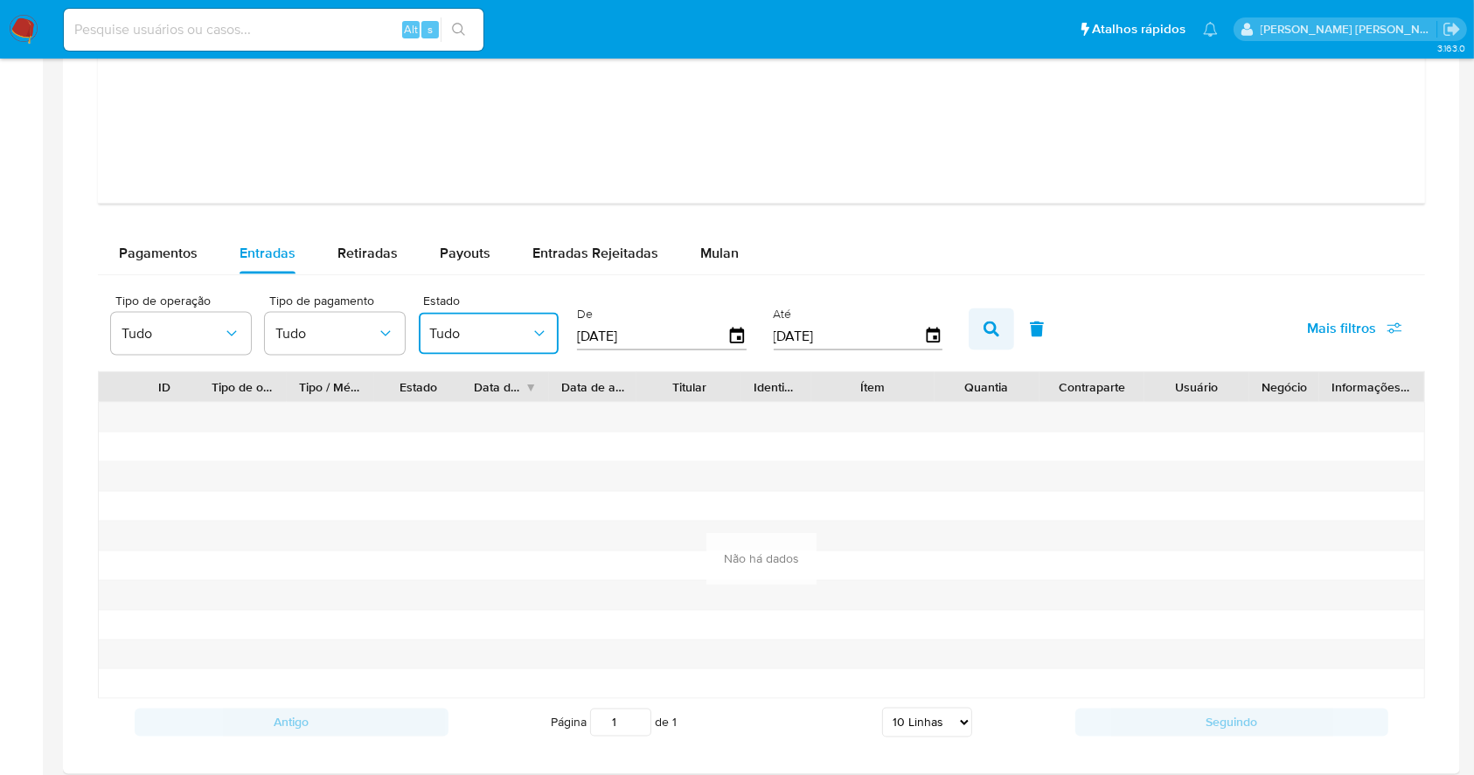
click at [993, 325] on icon "button" at bounding box center [991, 330] width 16 height 16
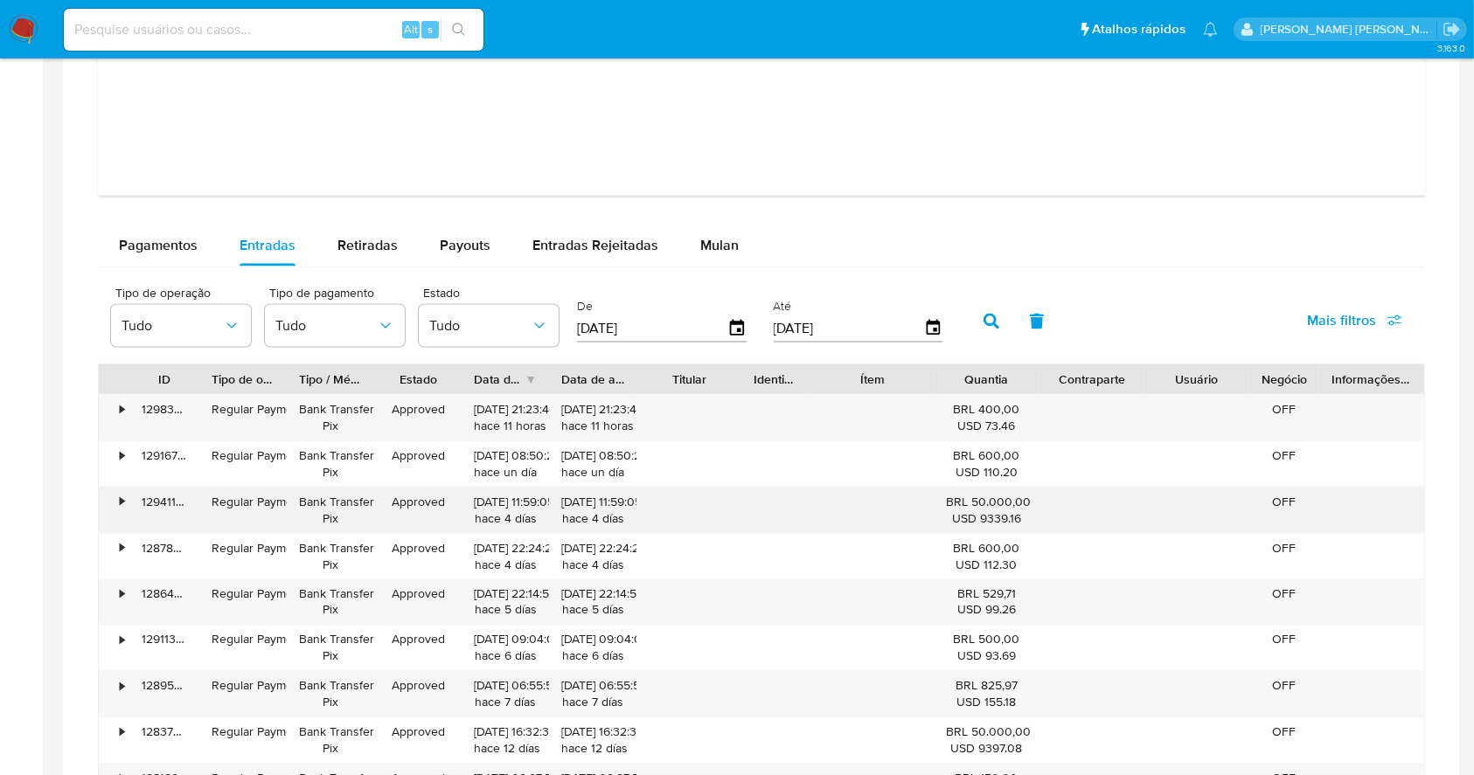
scroll to position [2740, 0]
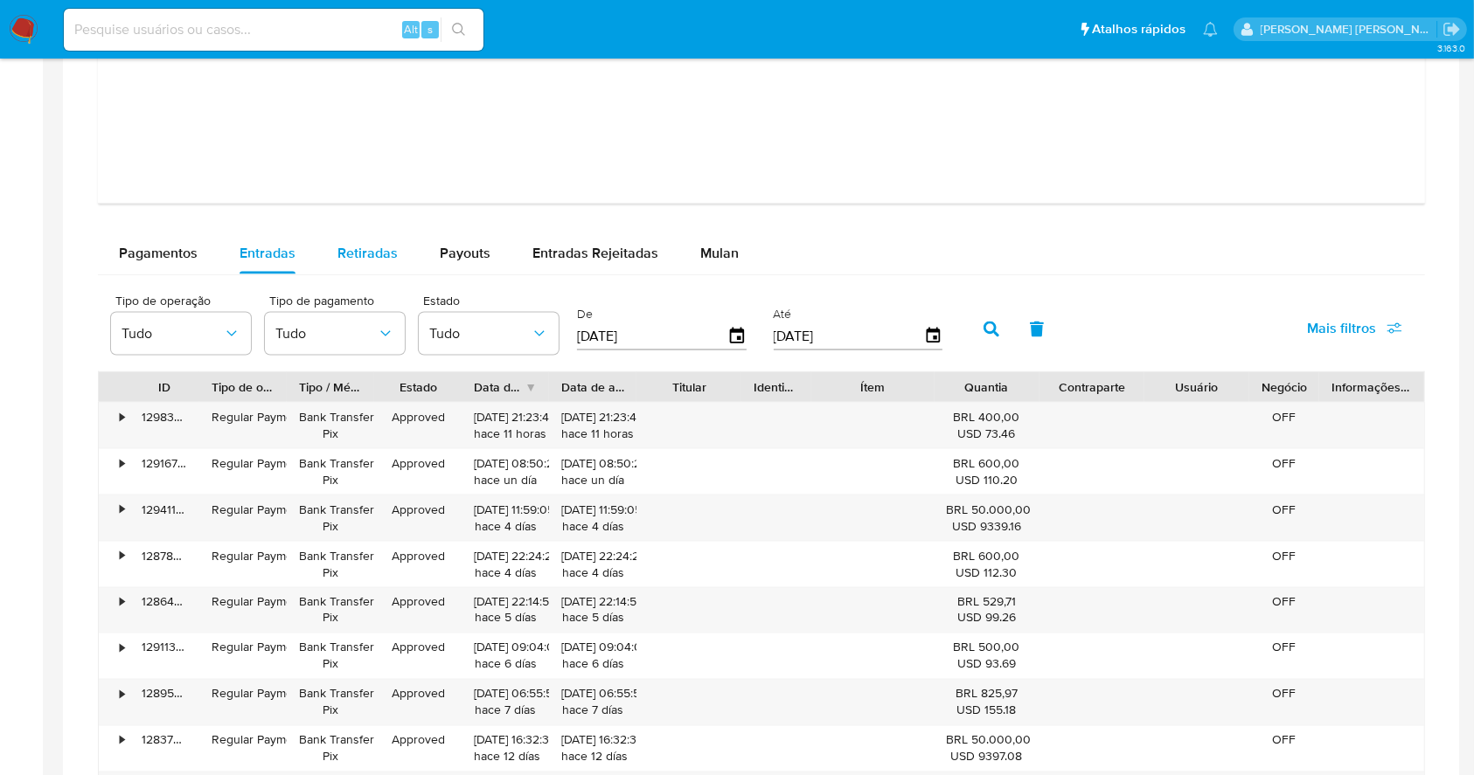
click at [390, 259] on span "Retiradas" at bounding box center [367, 253] width 60 height 20
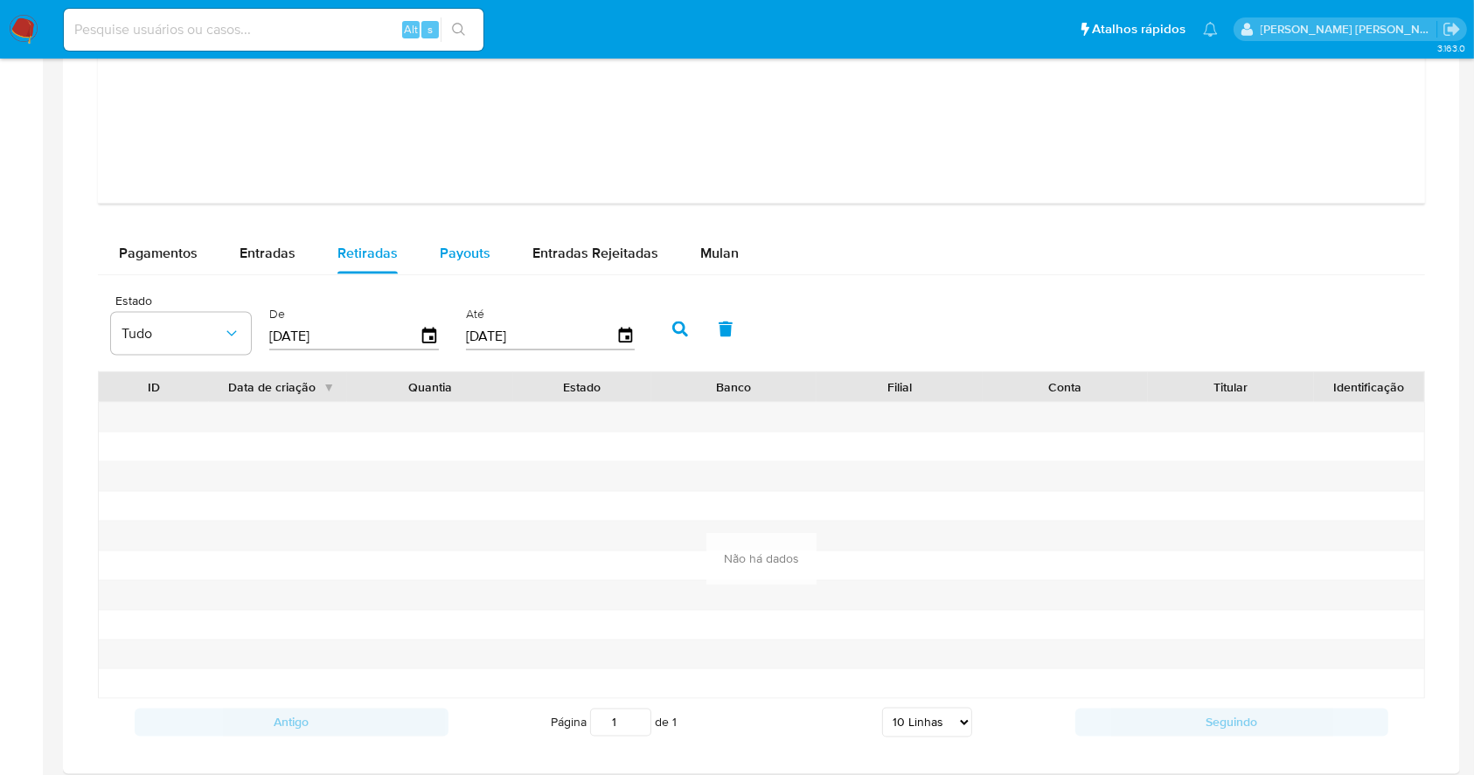
click at [445, 262] on span "Payouts" at bounding box center [465, 253] width 51 height 20
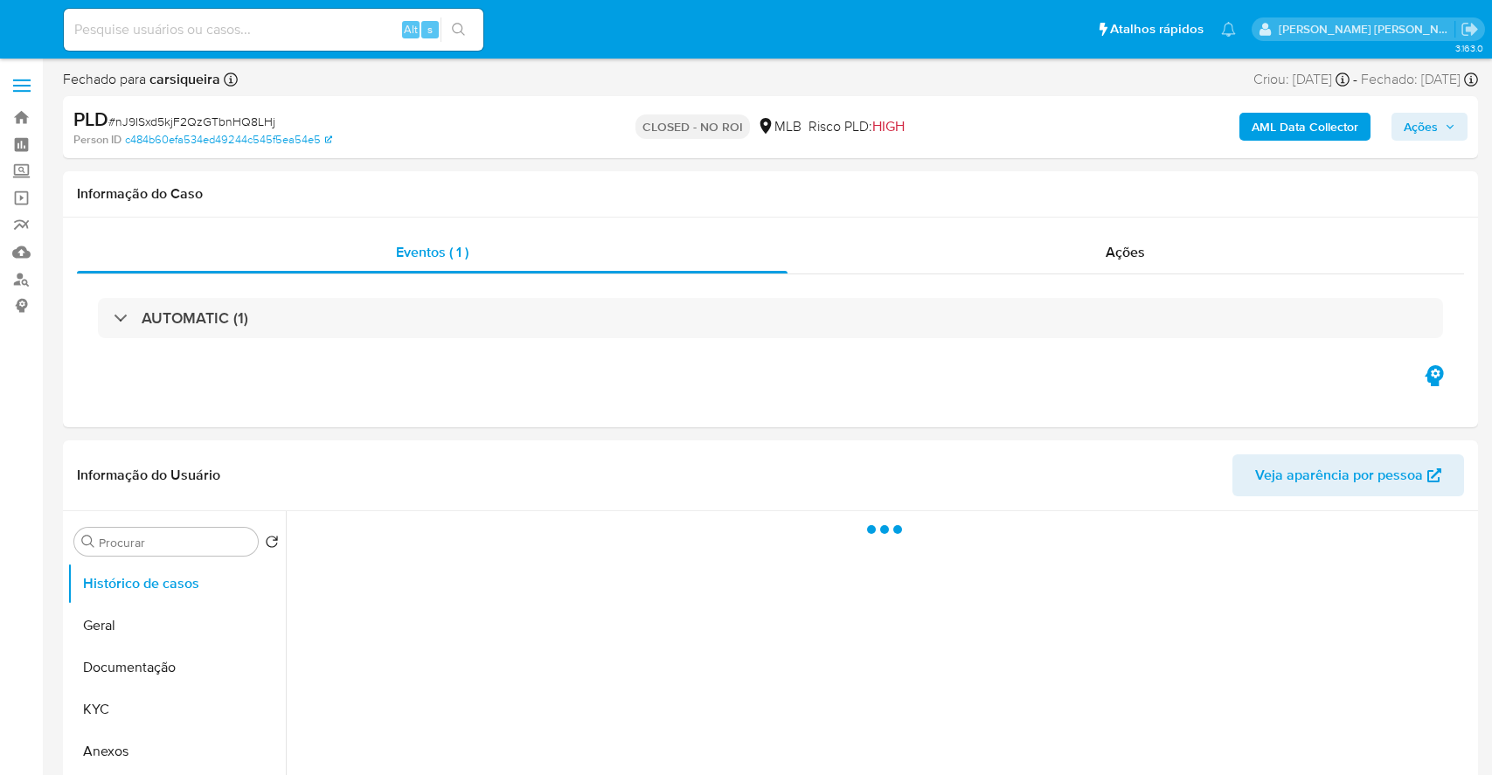
select select "10"
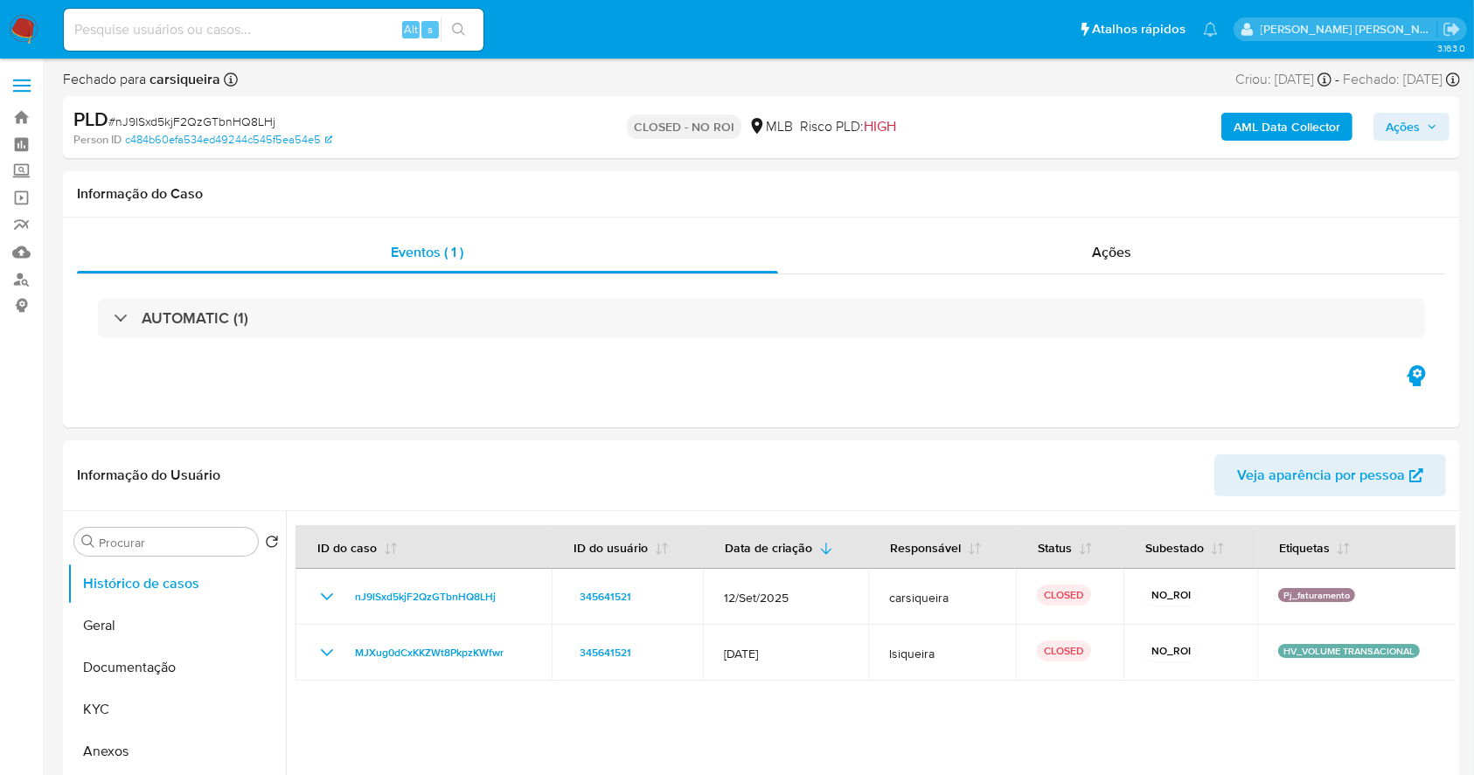
click at [17, 24] on img at bounding box center [24, 30] width 30 height 30
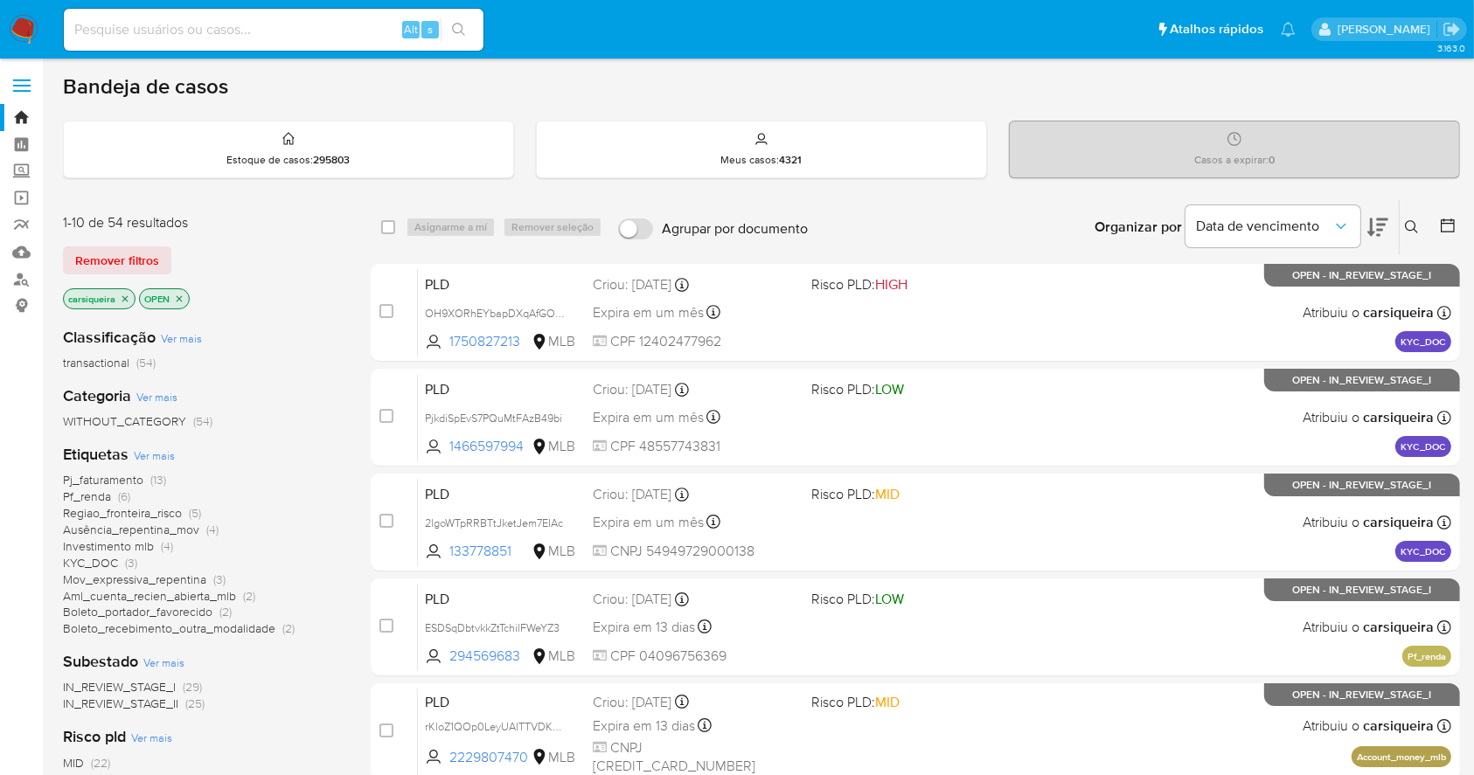
click at [315, 20] on input at bounding box center [274, 29] width 420 height 23
paste input "kiiRlFWV5tqlhu02HiPADqQs"
type input "kiiRlFWV5tqlhu02HiPADqQs"
click at [455, 23] on icon "search-icon" at bounding box center [458, 29] width 13 height 13
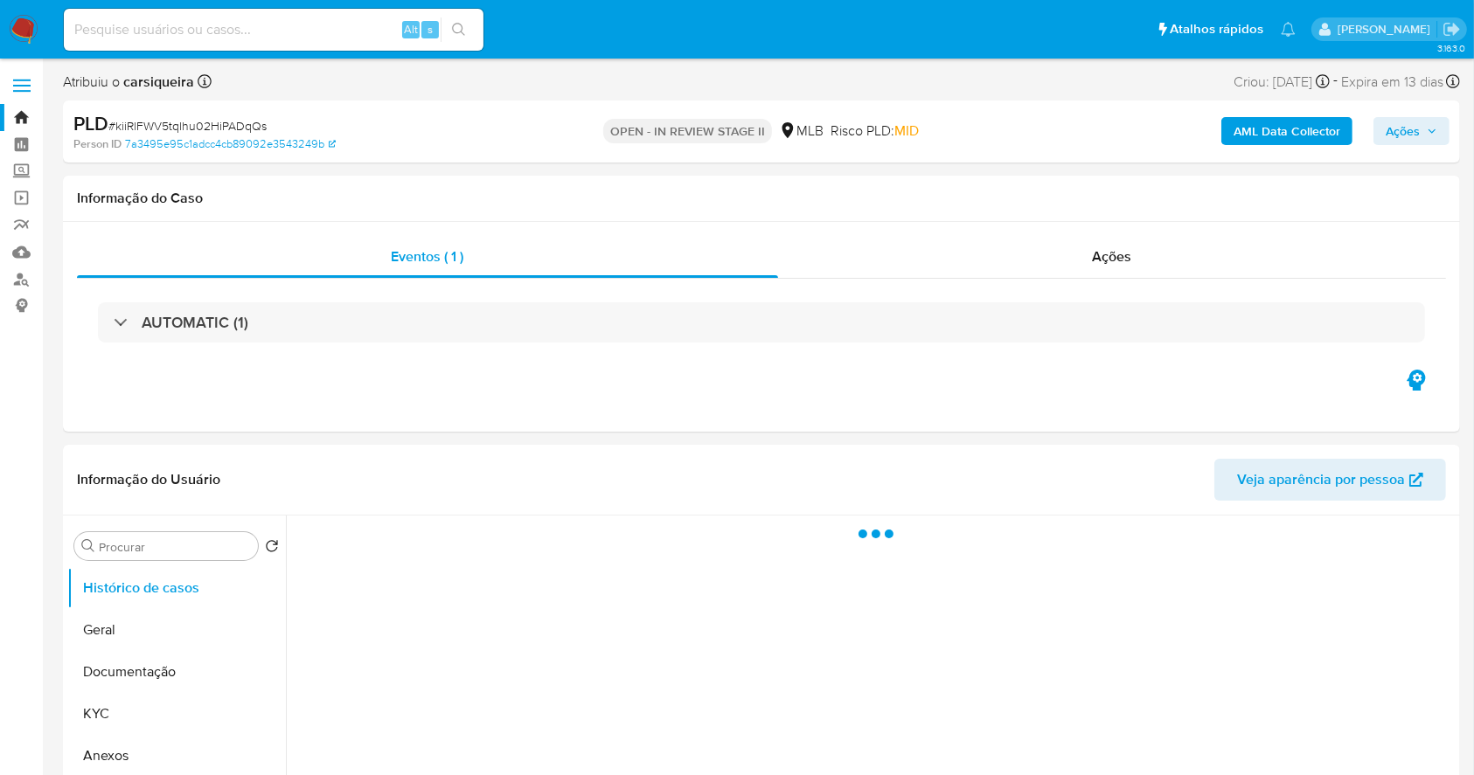
select select "10"
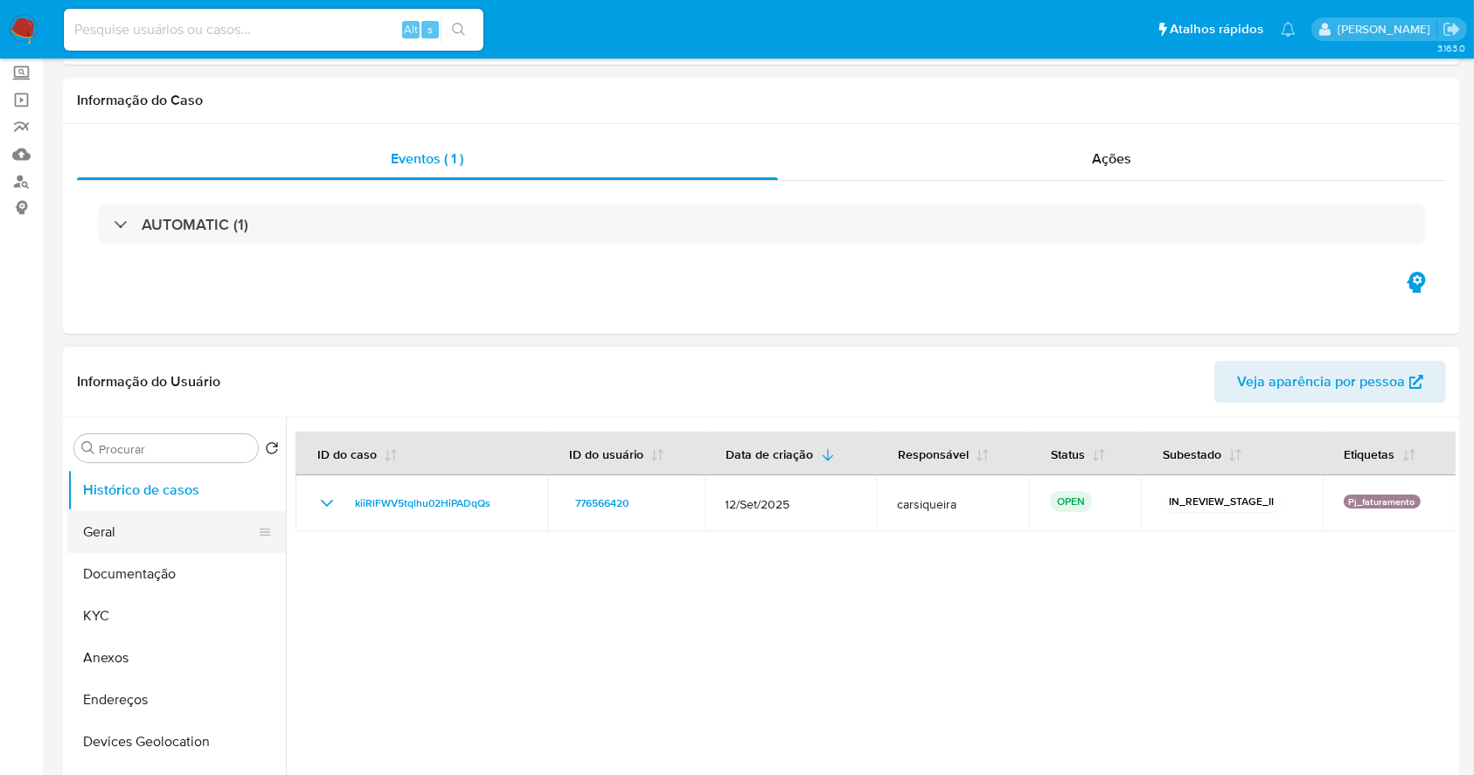
scroll to position [232, 0]
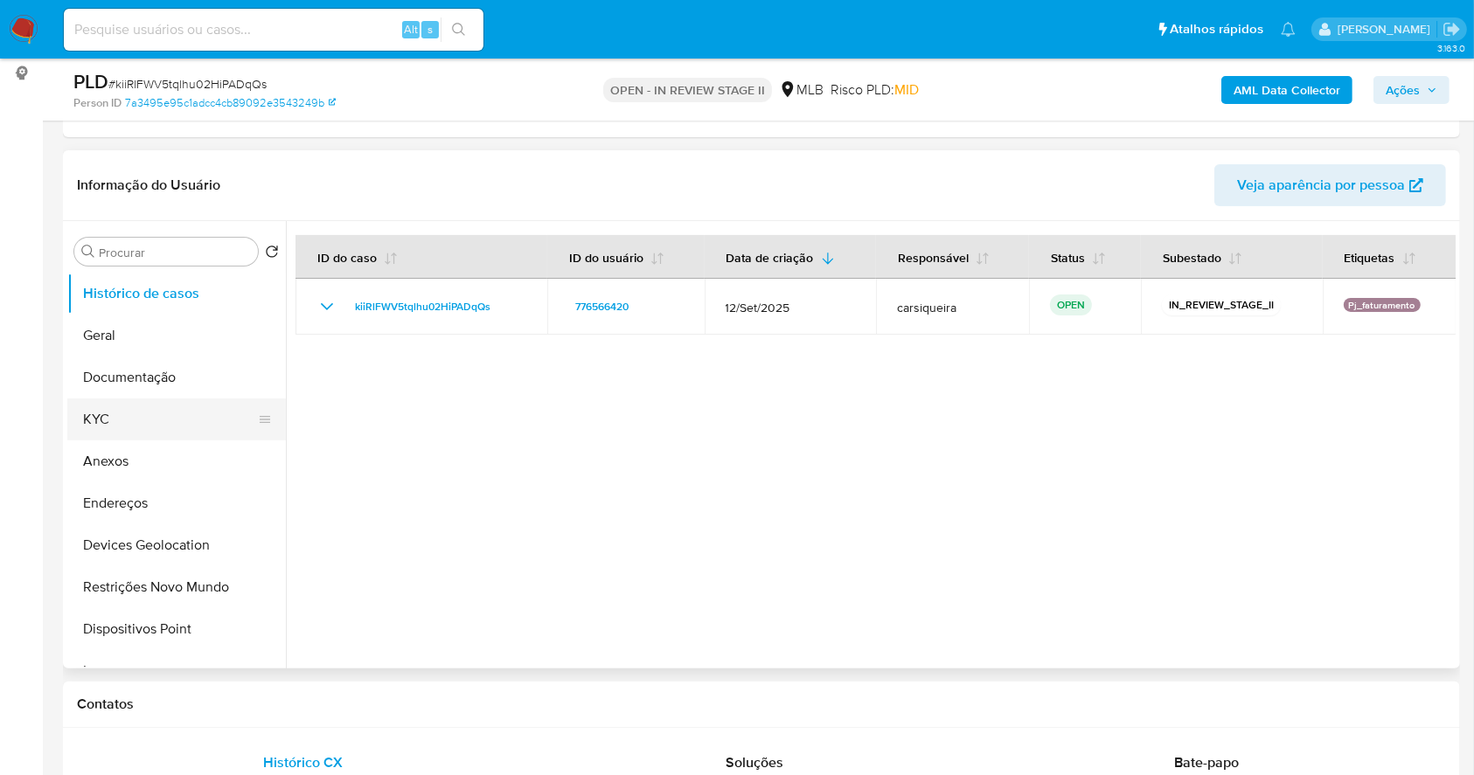
click at [146, 425] on button "KYC" at bounding box center [169, 420] width 205 height 42
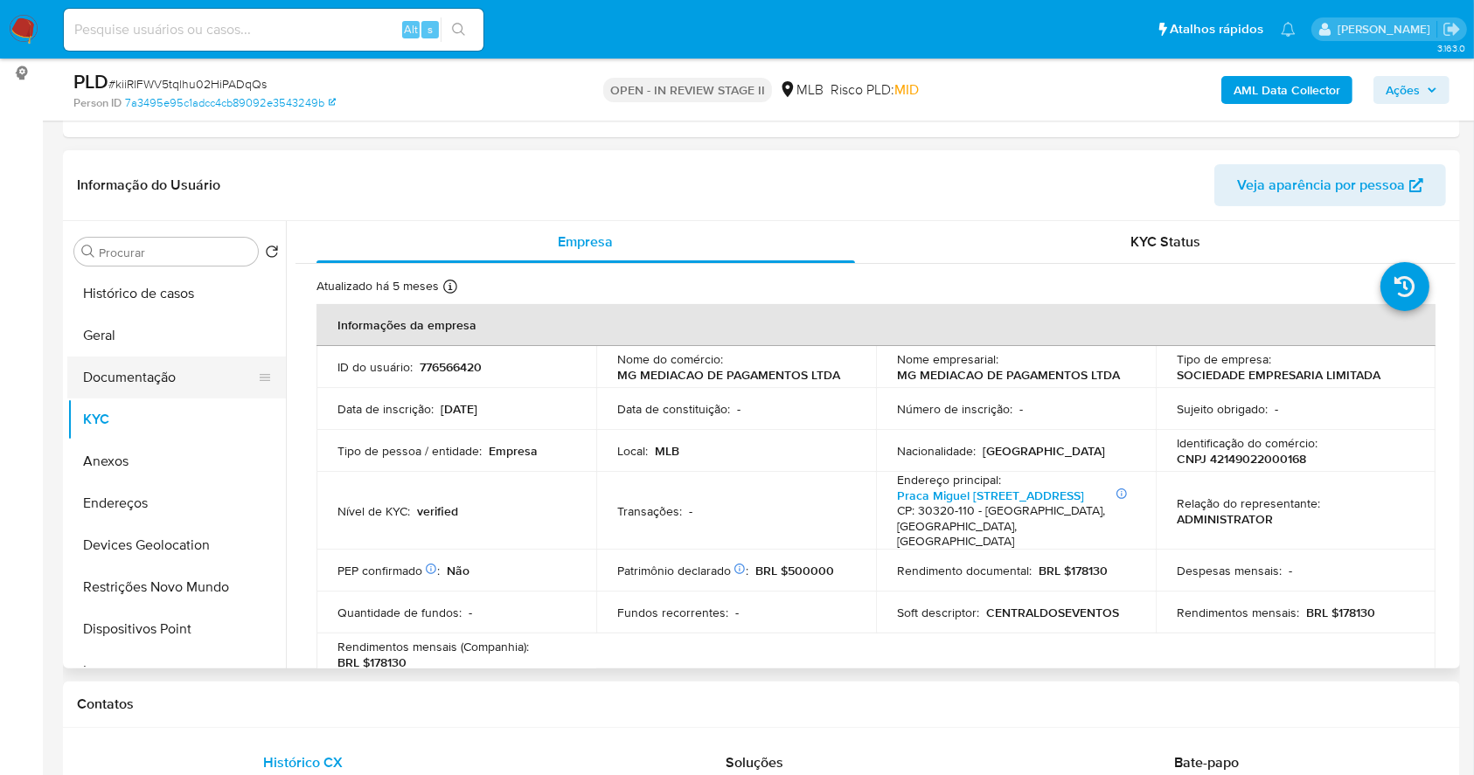
click at [121, 387] on button "Documentação" at bounding box center [169, 378] width 205 height 42
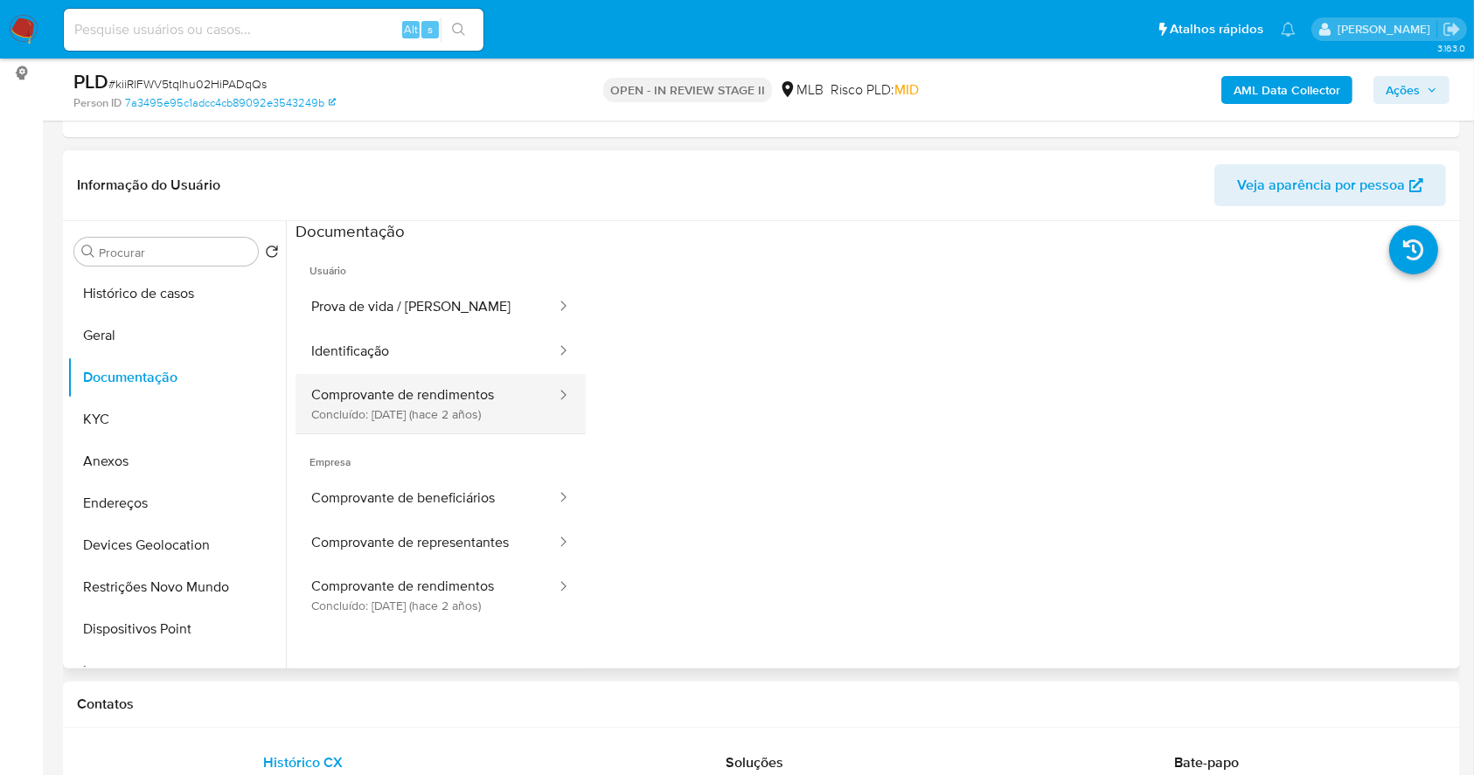
click at [430, 409] on button "Comprovante de rendimentos Concluído: 15/06/2023 (hace 2 años)" at bounding box center [426, 403] width 262 height 59
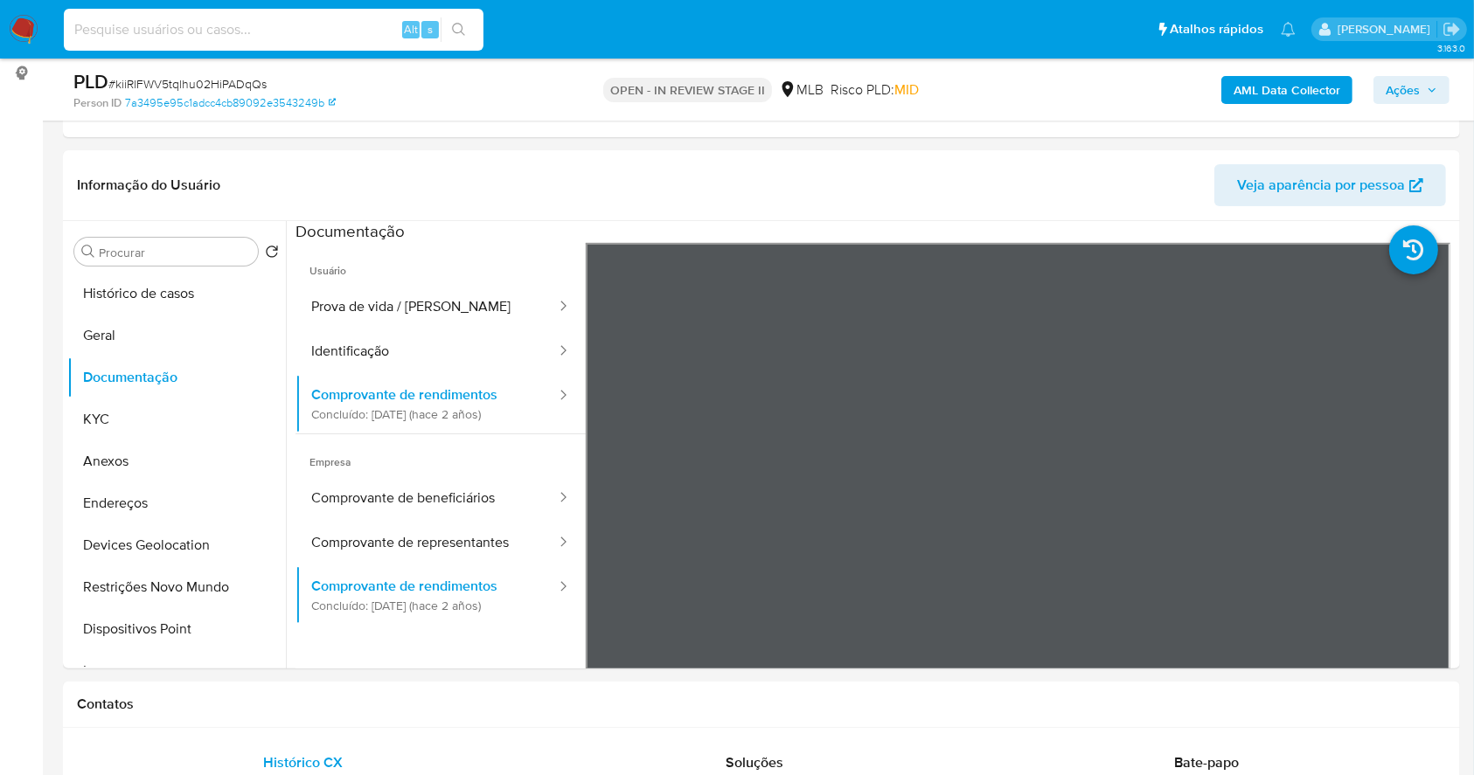
click at [297, 29] on input at bounding box center [274, 29] width 420 height 23
paste input "4hWuNNLZtk6Pd57RophavZ9w"
type input "4hWuNNLZtk6Pd57RophavZ9w"
click at [461, 31] on icon "search-icon" at bounding box center [458, 29] width 13 height 13
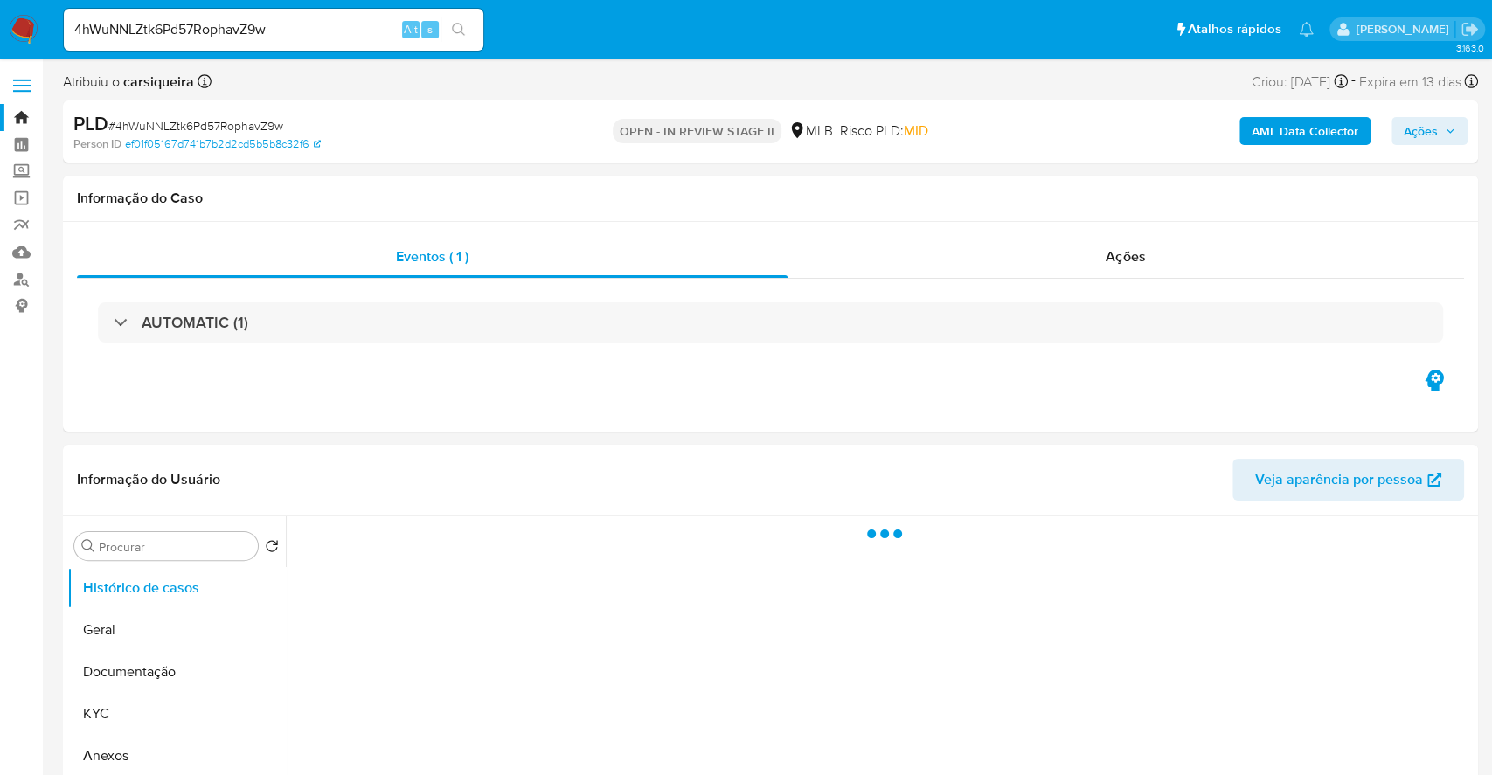
select select "10"
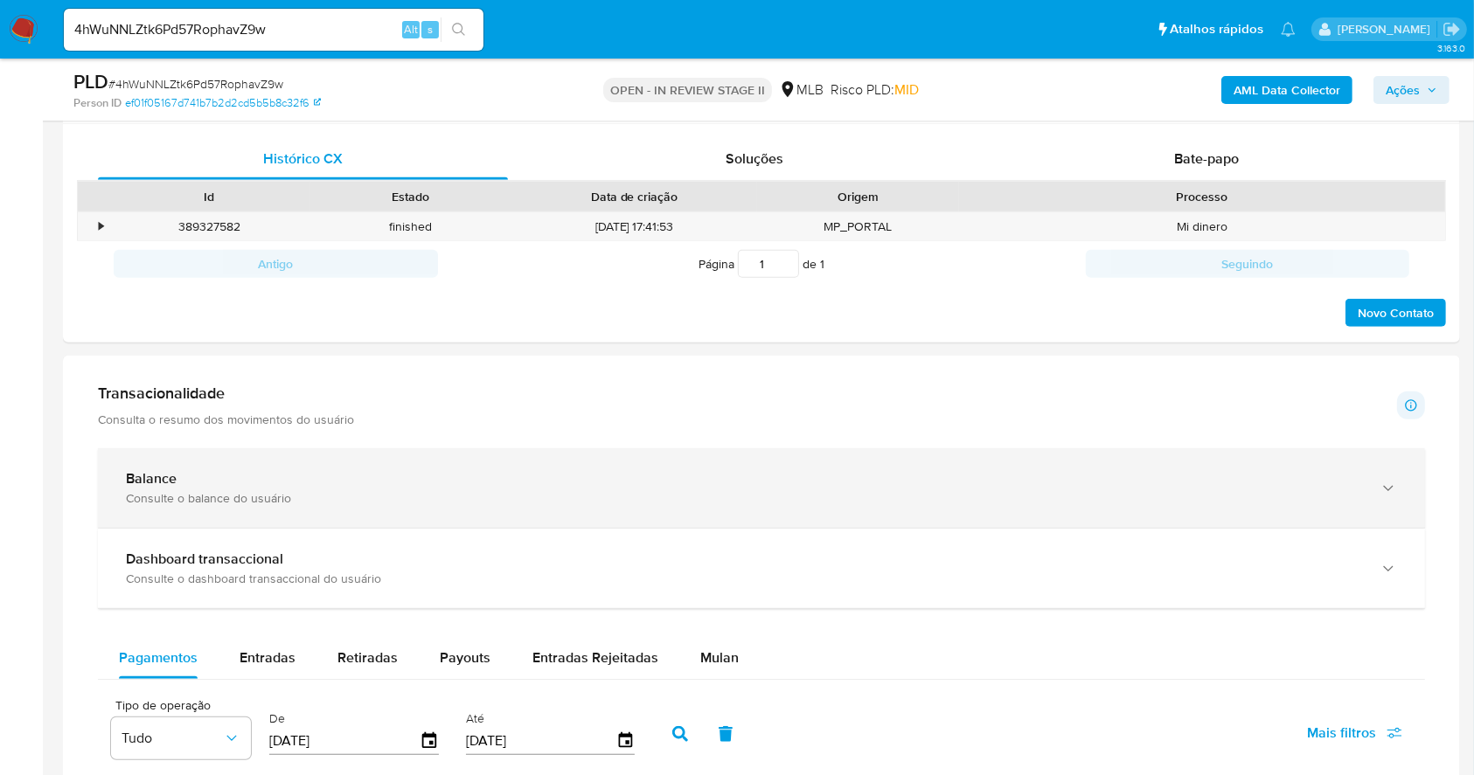
scroll to position [873, 0]
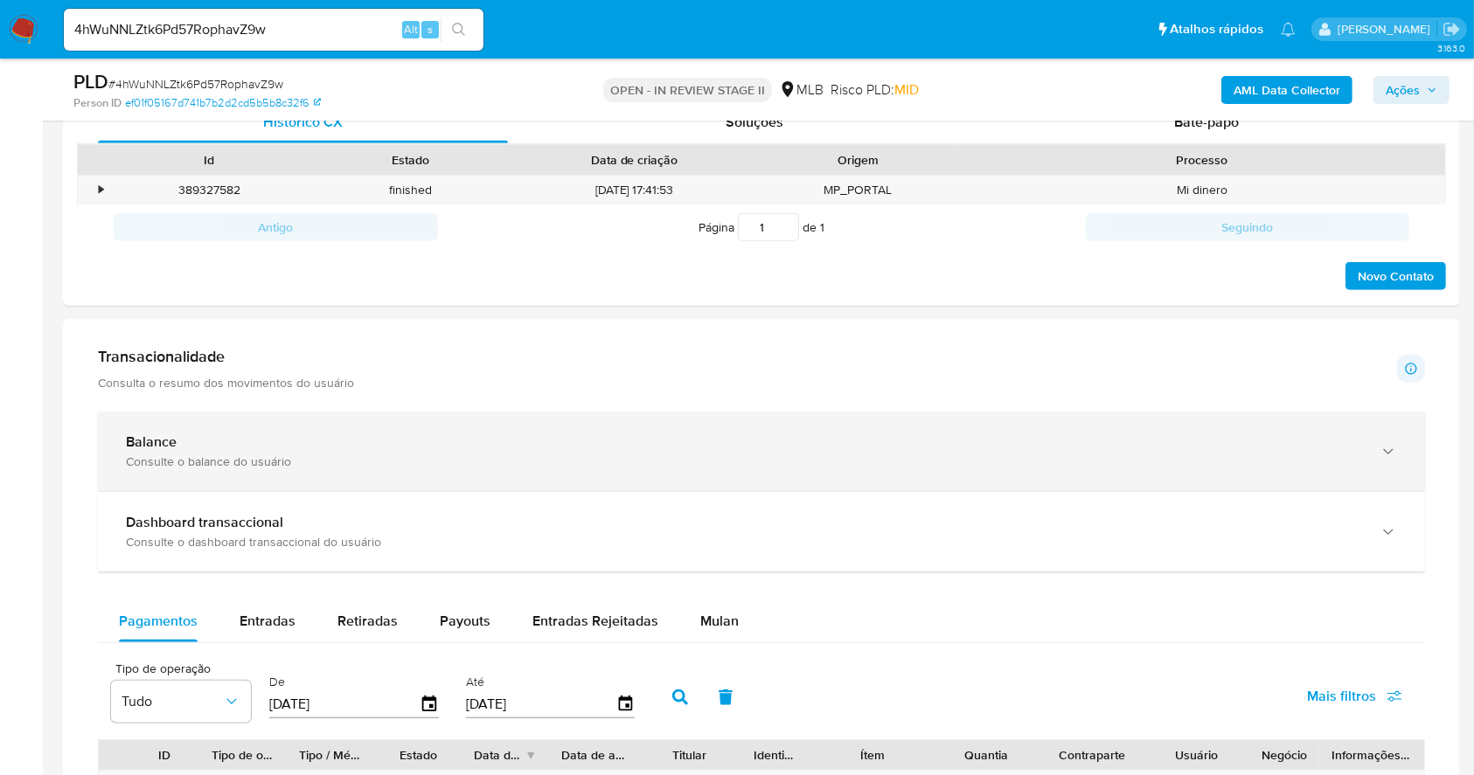
click at [350, 464] on div "Consulte o balance do usuário" at bounding box center [744, 462] width 1236 height 16
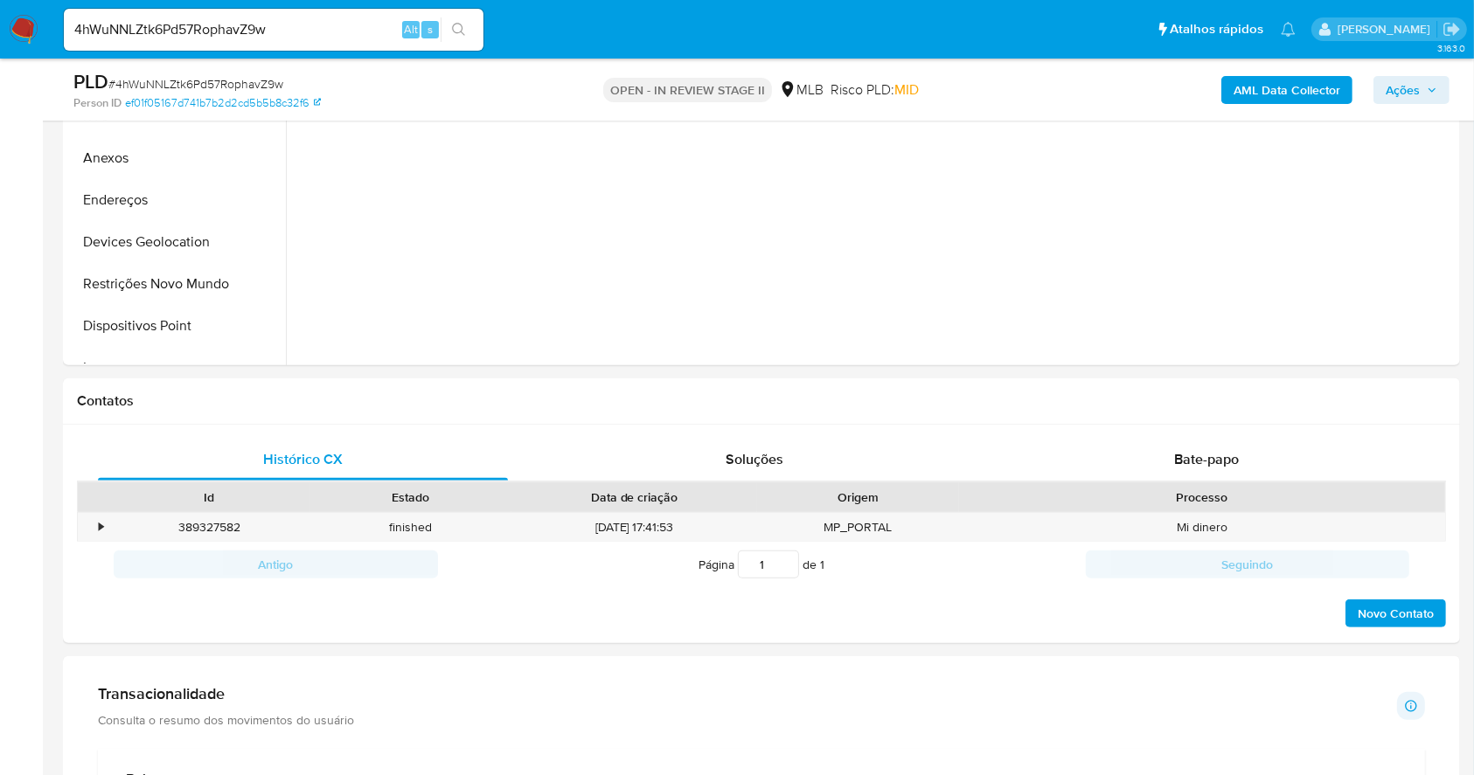
scroll to position [290, 0]
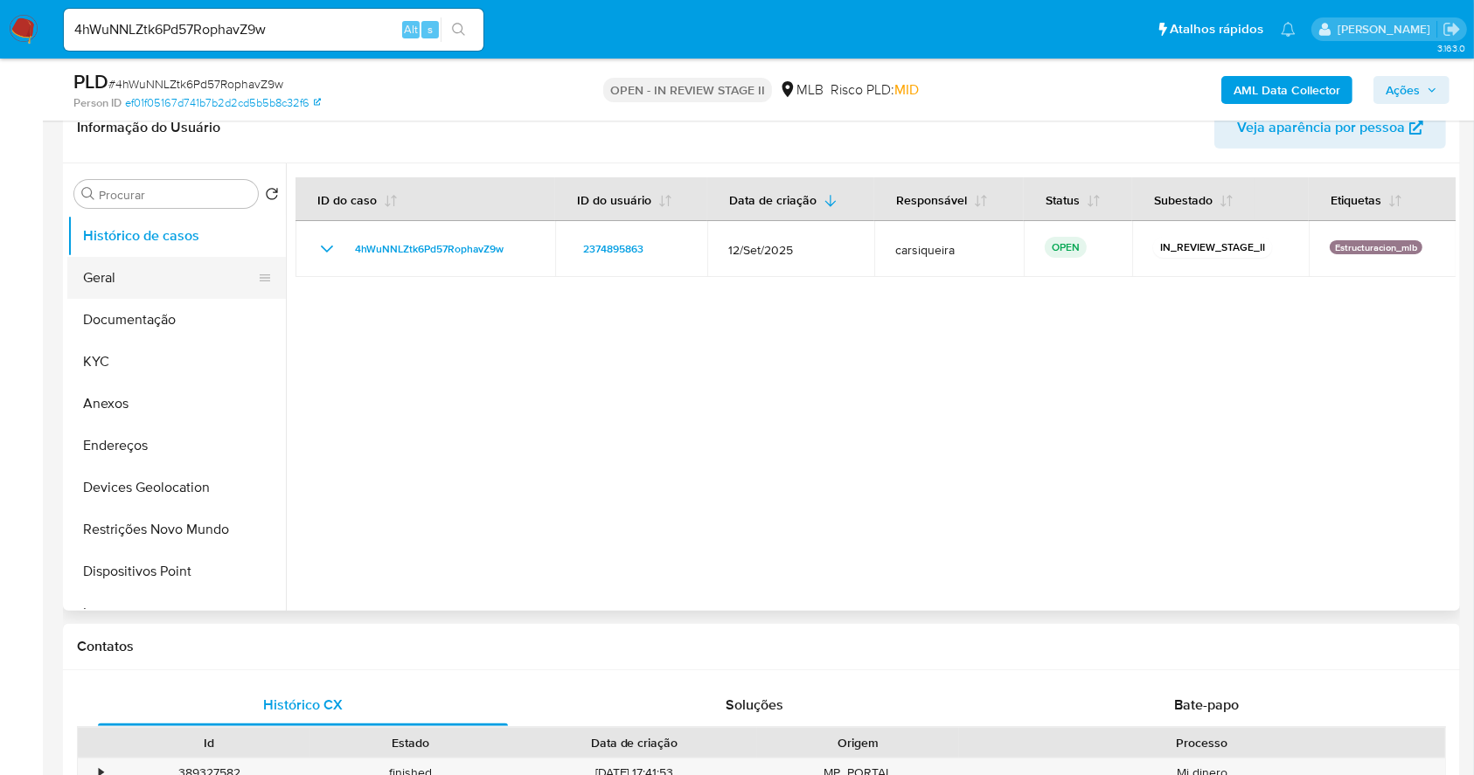
click at [140, 255] on button "Histórico de casos" at bounding box center [176, 236] width 219 height 42
click at [202, 269] on button "Geral" at bounding box center [169, 278] width 205 height 42
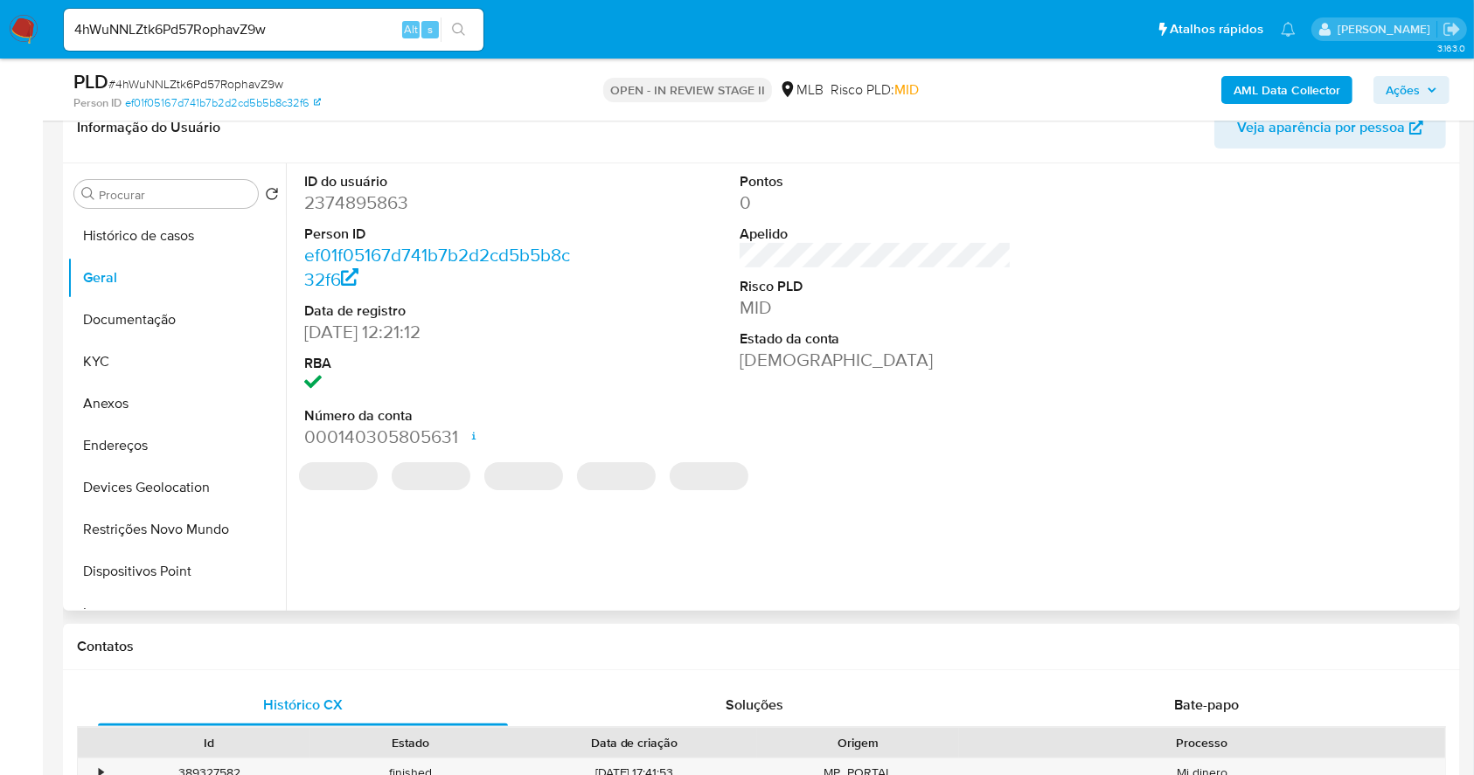
click at [330, 199] on dd "2374895863" at bounding box center [440, 203] width 273 height 24
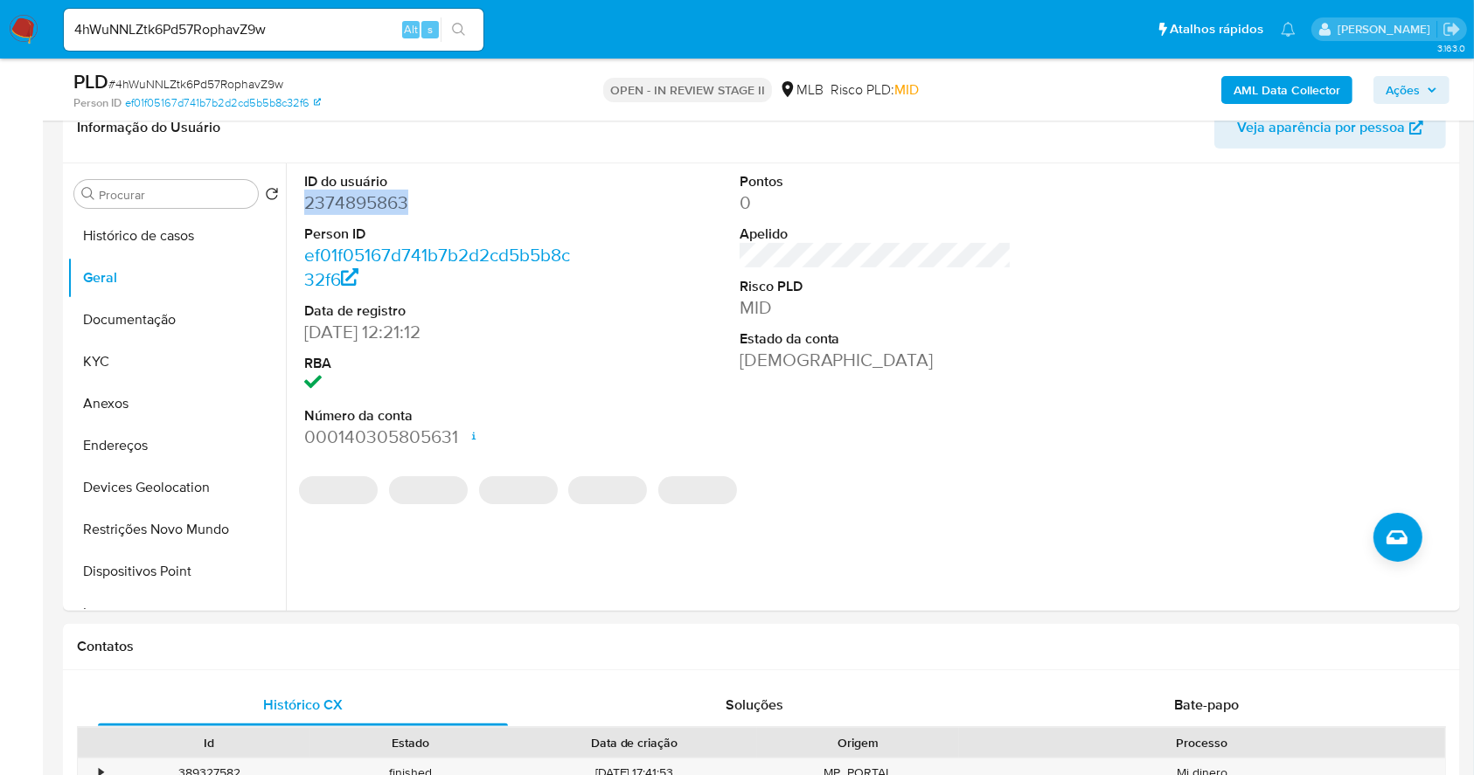
copy dd "2374895863"
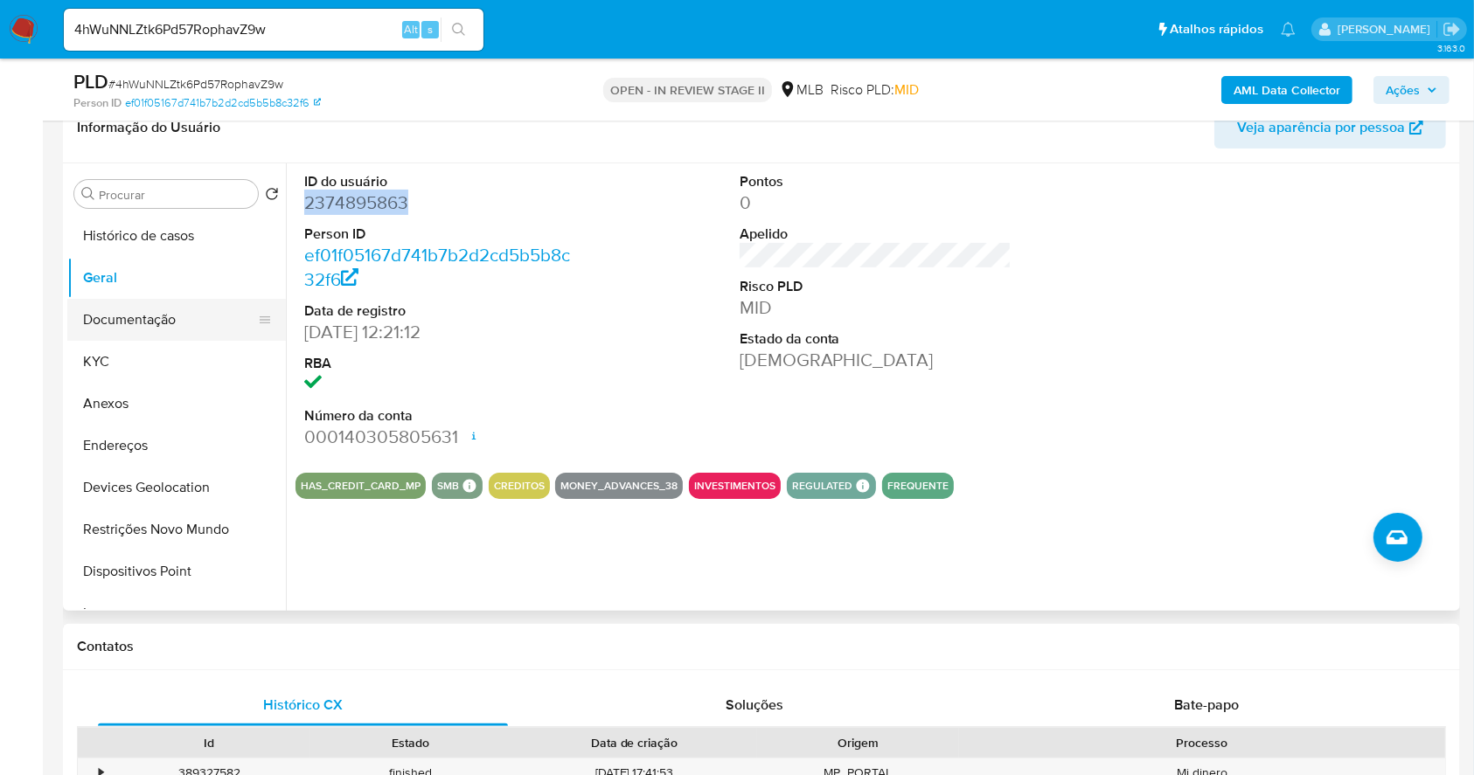
click at [152, 305] on button "Documentação" at bounding box center [169, 320] width 205 height 42
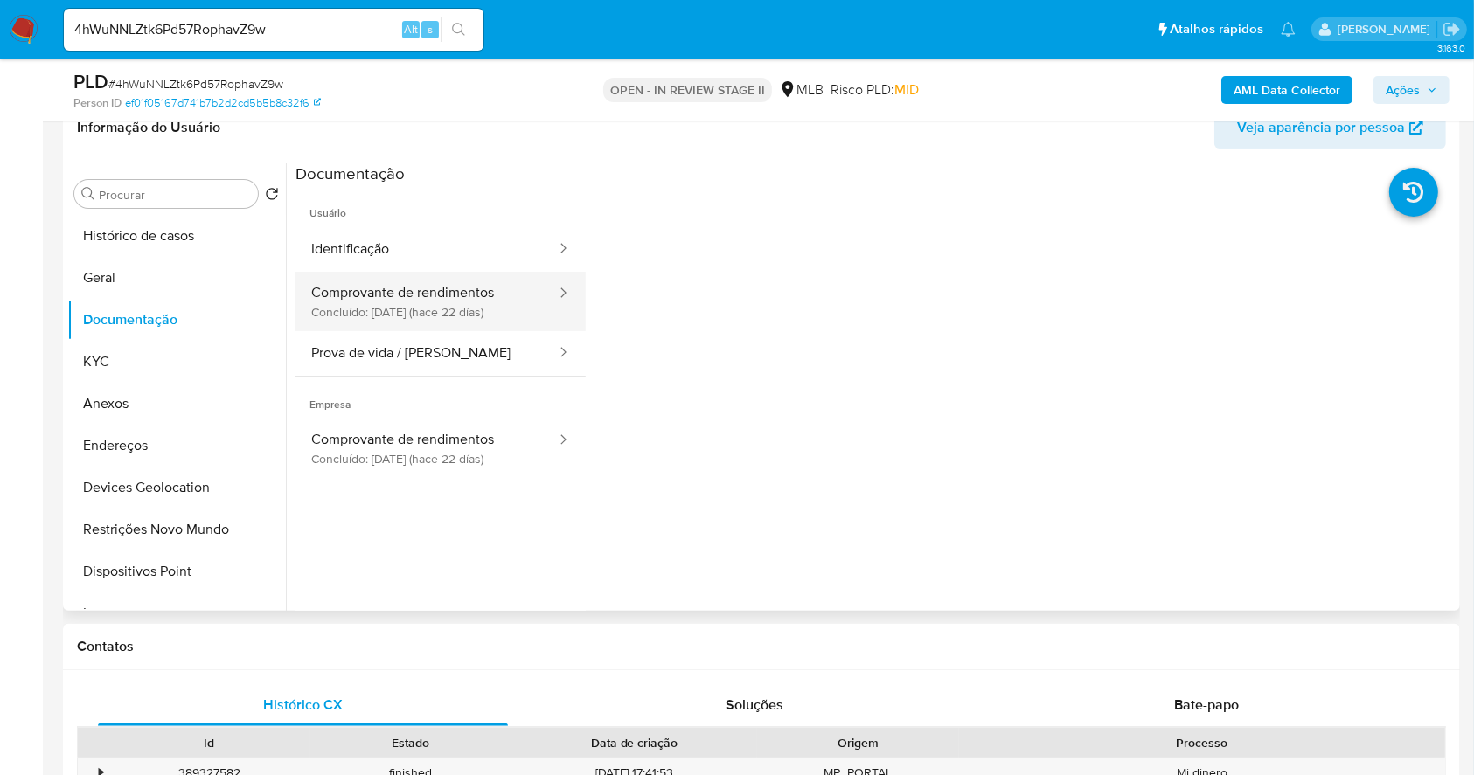
click at [495, 304] on button "Comprovante de rendimentos Concluído: 22/09/2025 (hace 22 días)" at bounding box center [426, 301] width 262 height 59
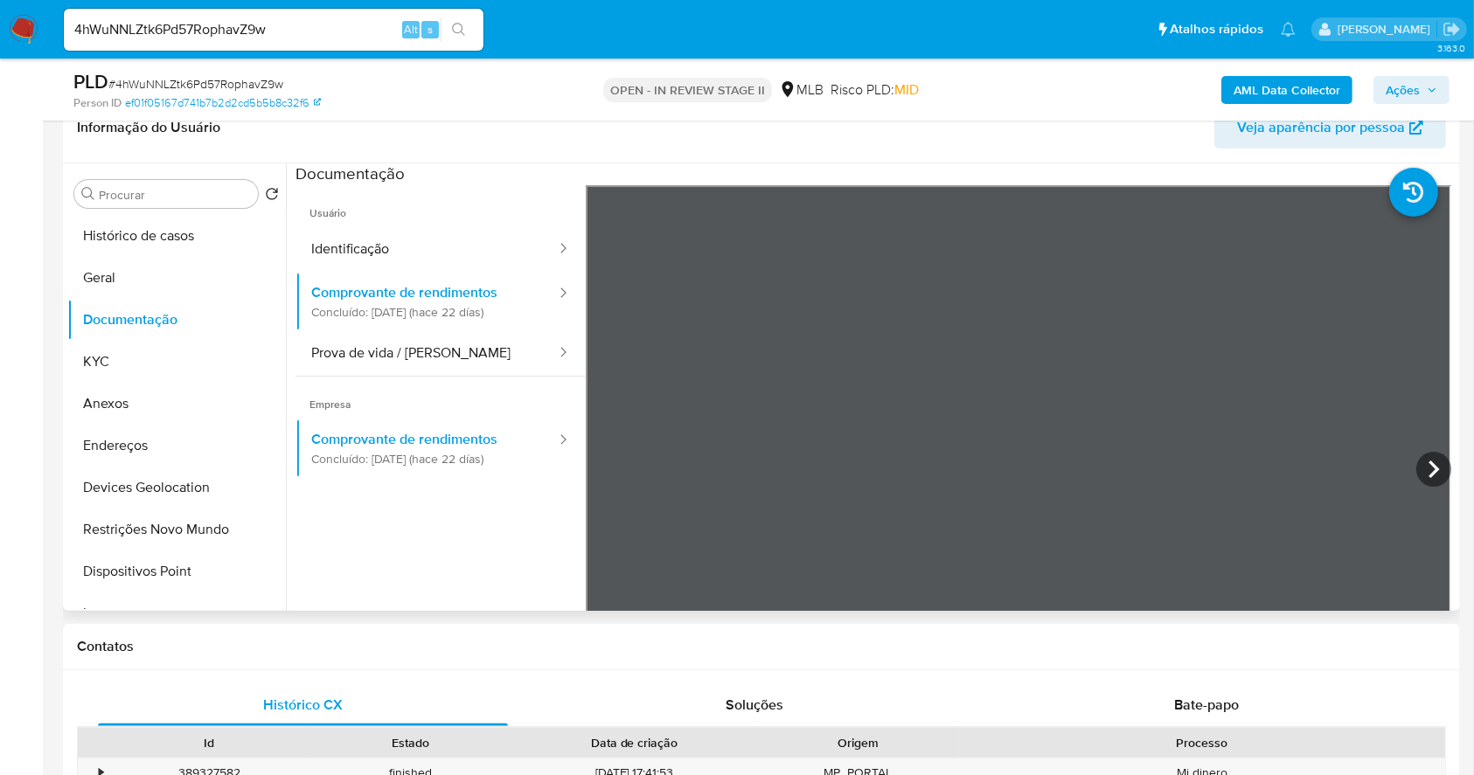
scroll to position [152, 0]
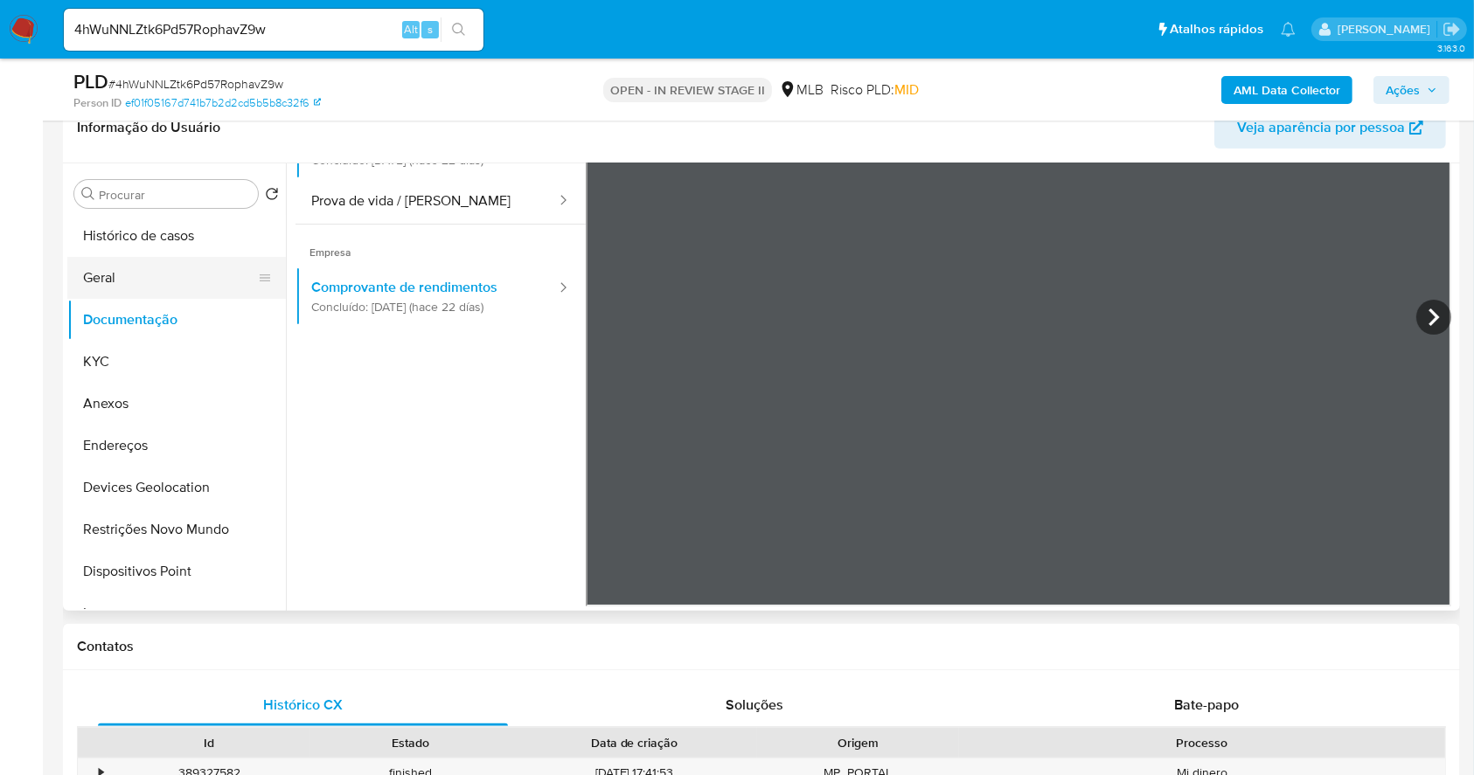
click at [132, 281] on button "Geral" at bounding box center [169, 278] width 205 height 42
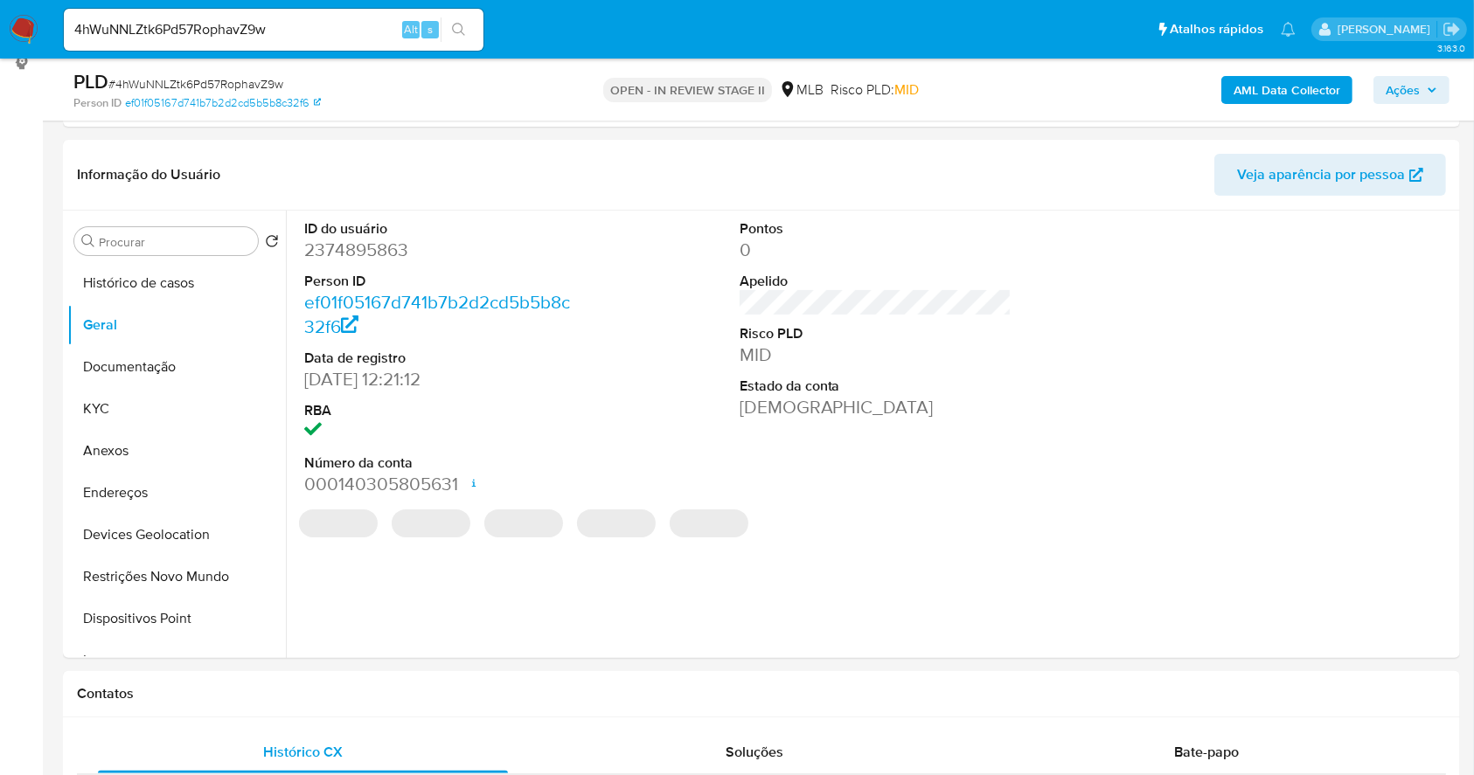
scroll to position [266, 0]
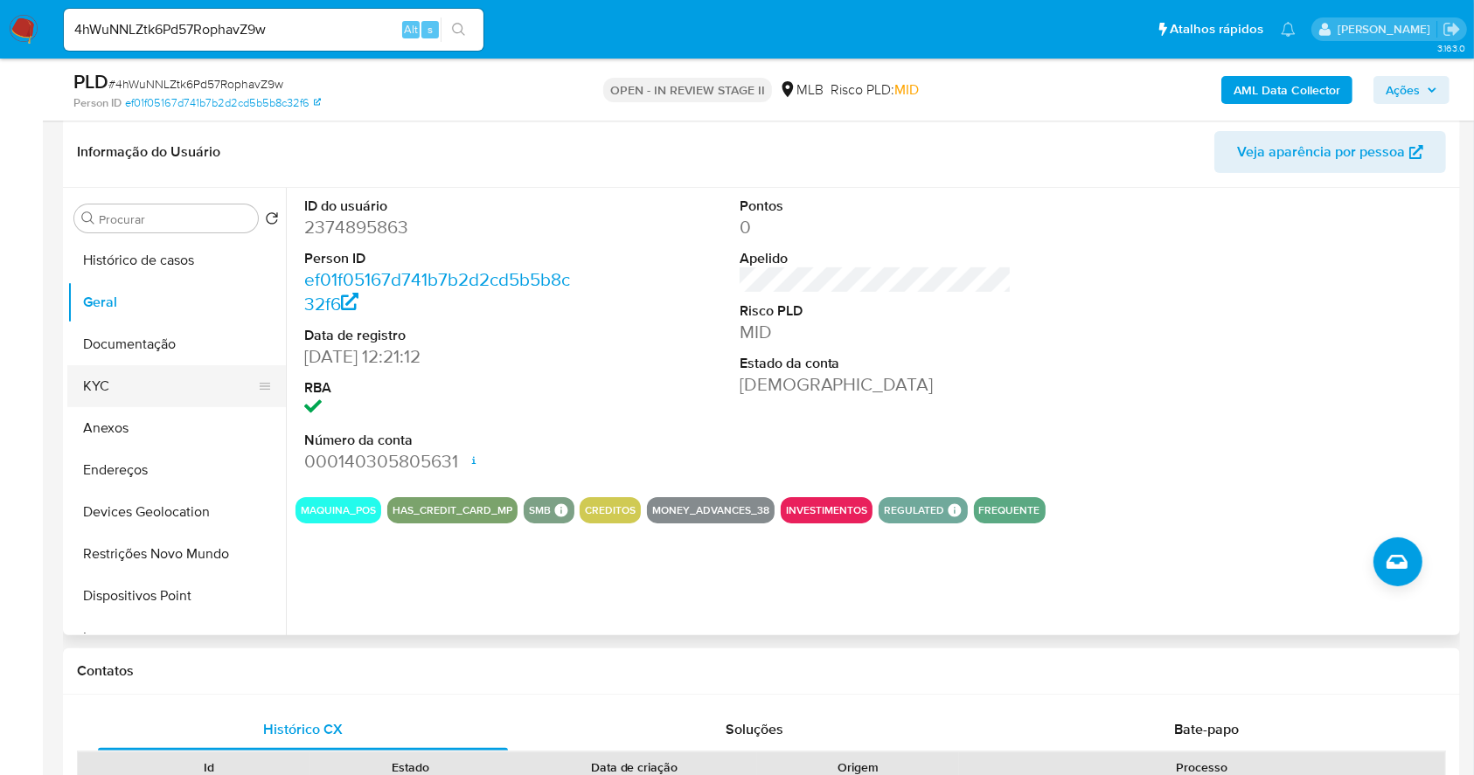
click at [176, 381] on button "KYC" at bounding box center [169, 386] width 205 height 42
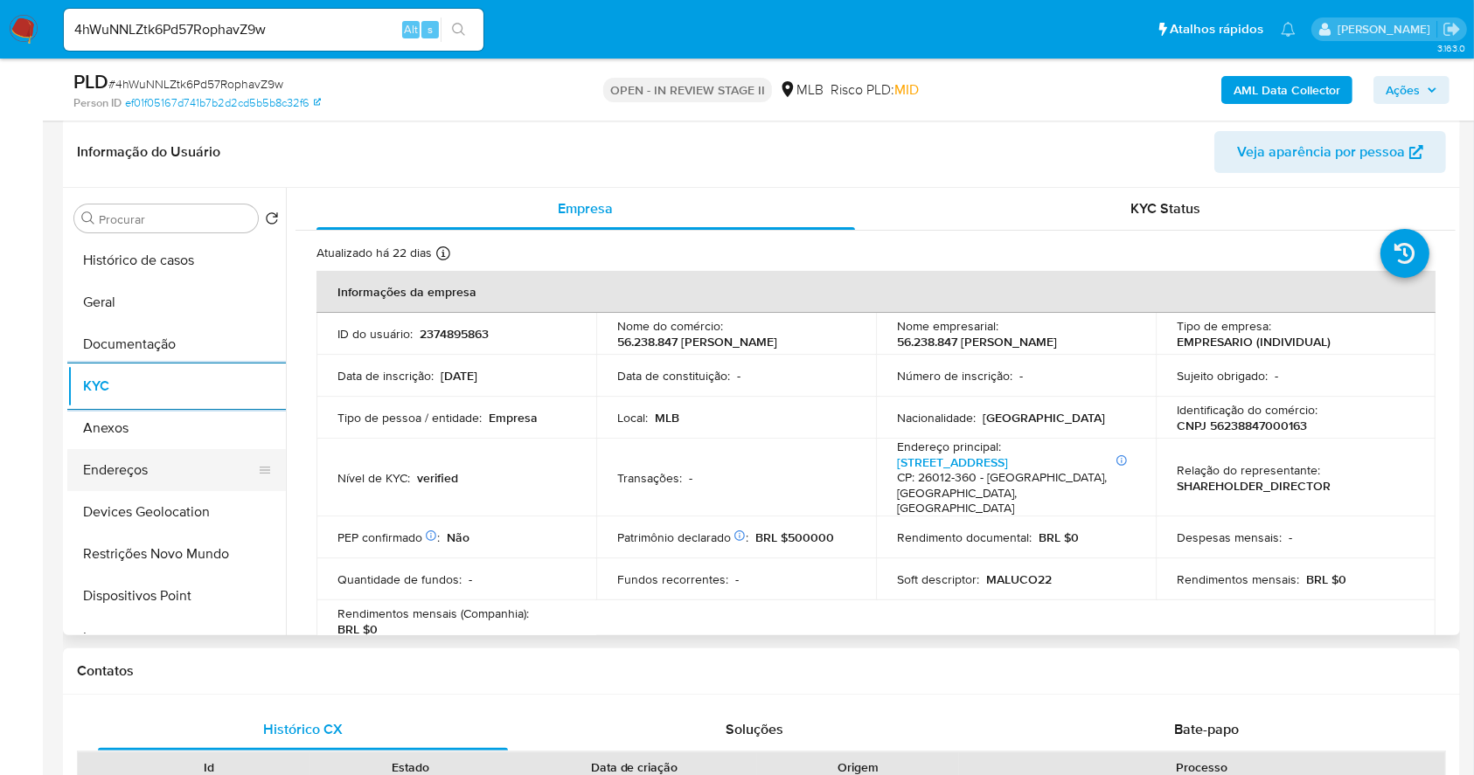
click at [204, 468] on button "Endereços" at bounding box center [169, 470] width 205 height 42
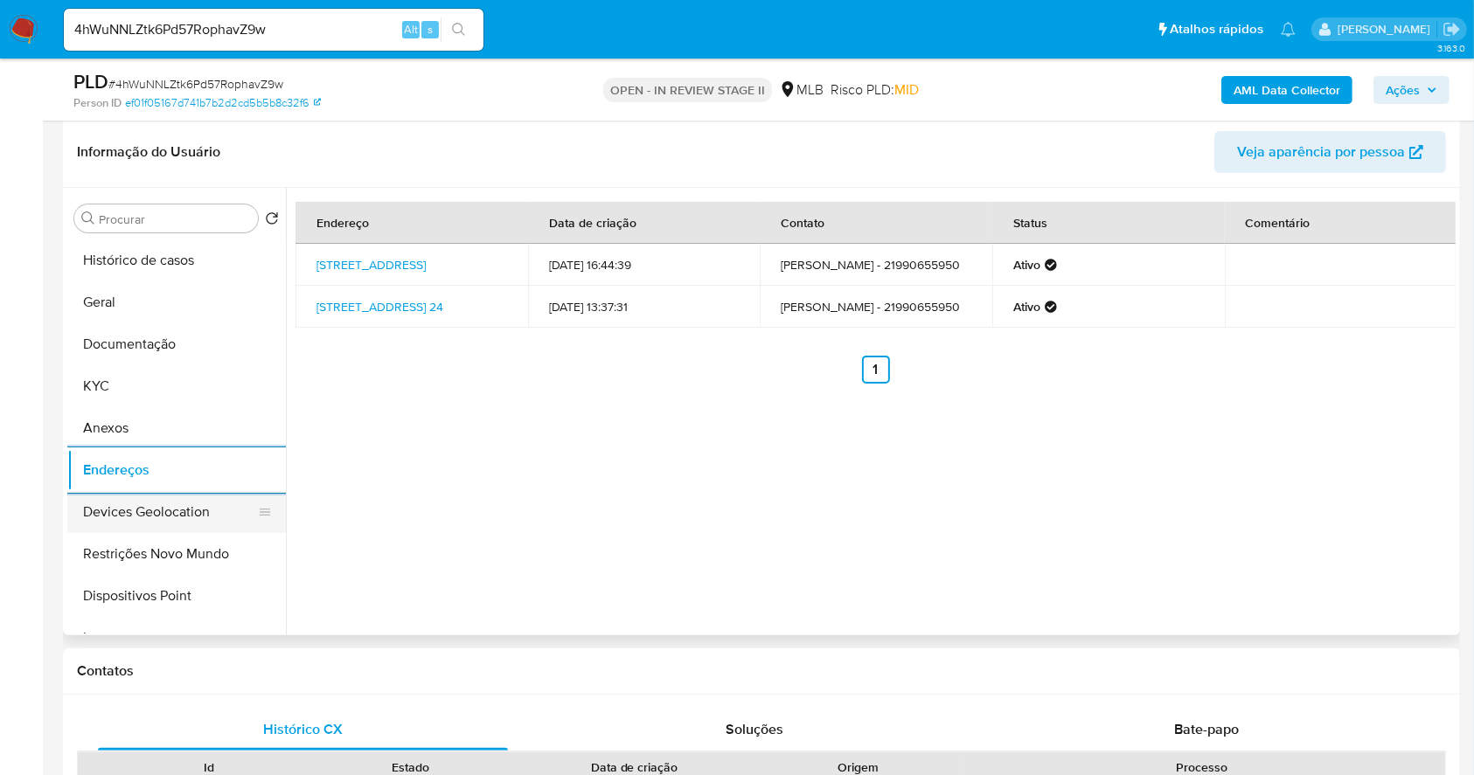
click at [177, 530] on button "Devices Geolocation" at bounding box center [169, 512] width 205 height 42
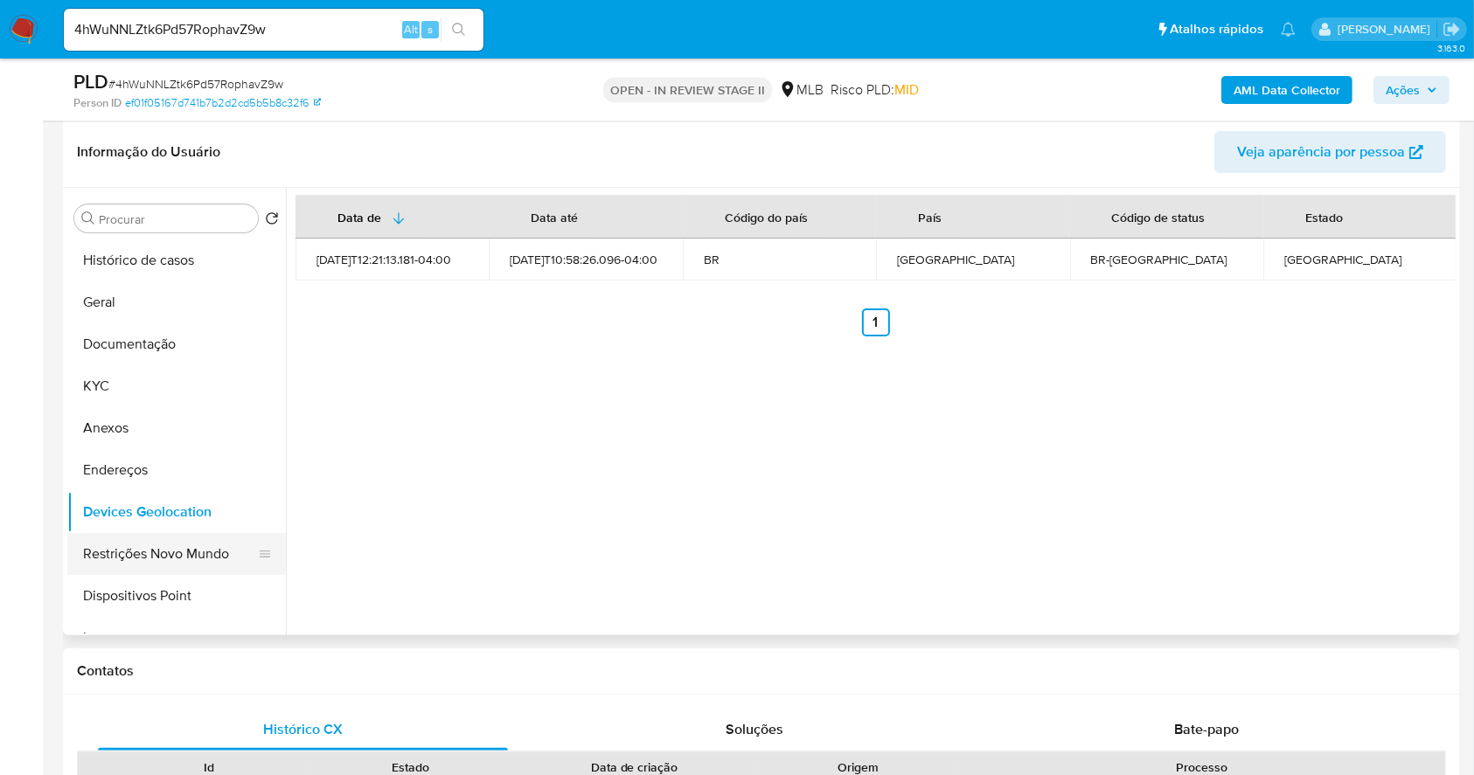
click at [131, 542] on button "Restrições Novo Mundo" at bounding box center [169, 554] width 205 height 42
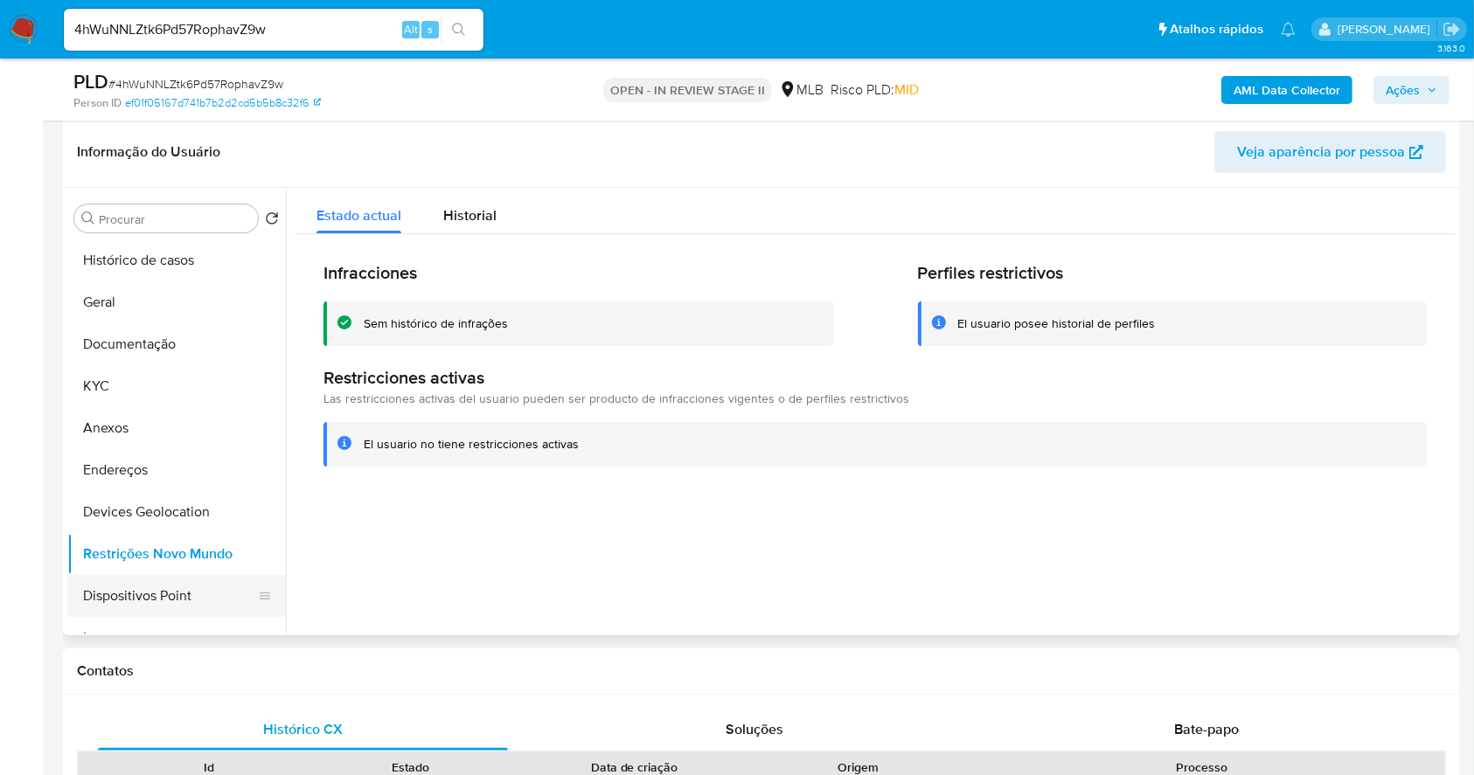
click at [227, 591] on button "Dispositivos Point" at bounding box center [169, 596] width 205 height 42
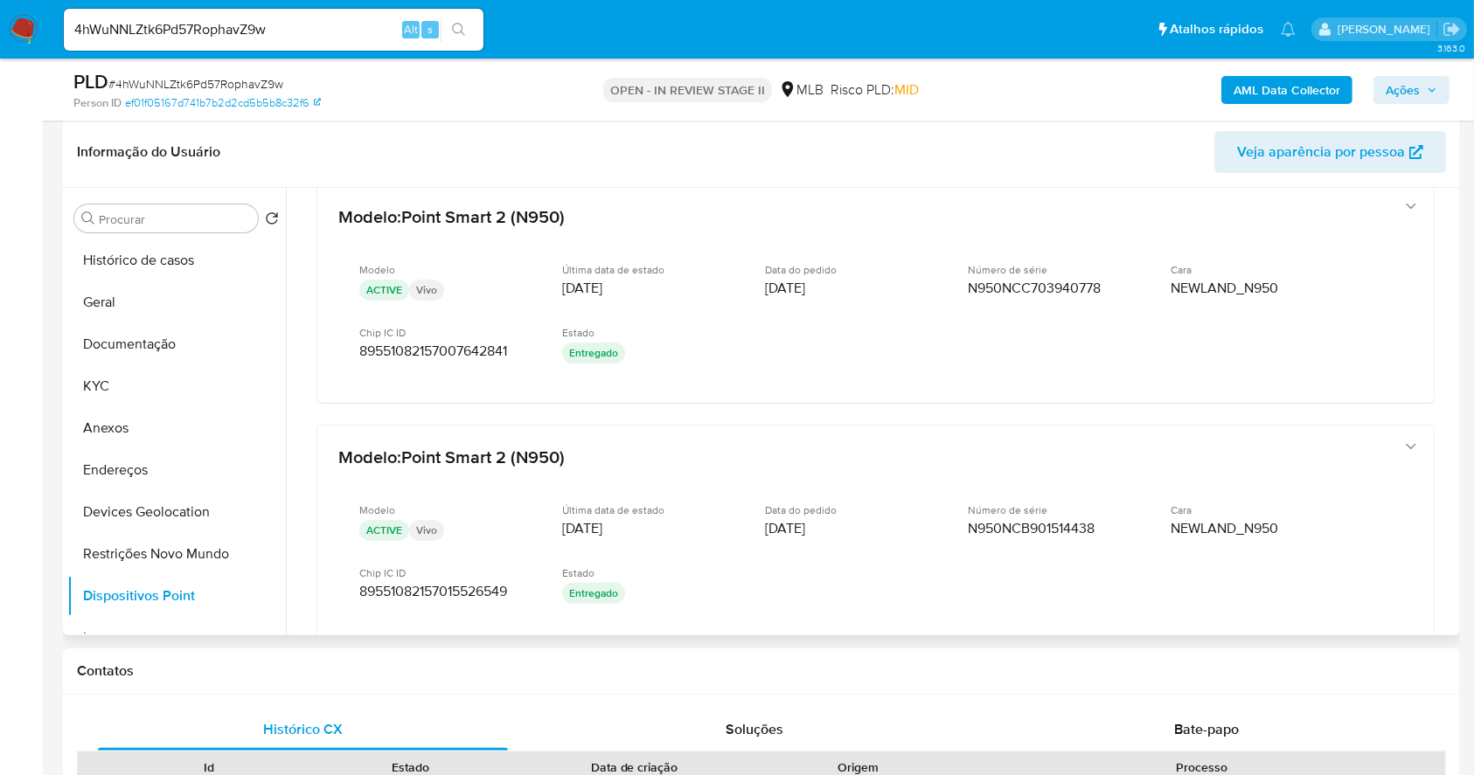
scroll to position [34, 0]
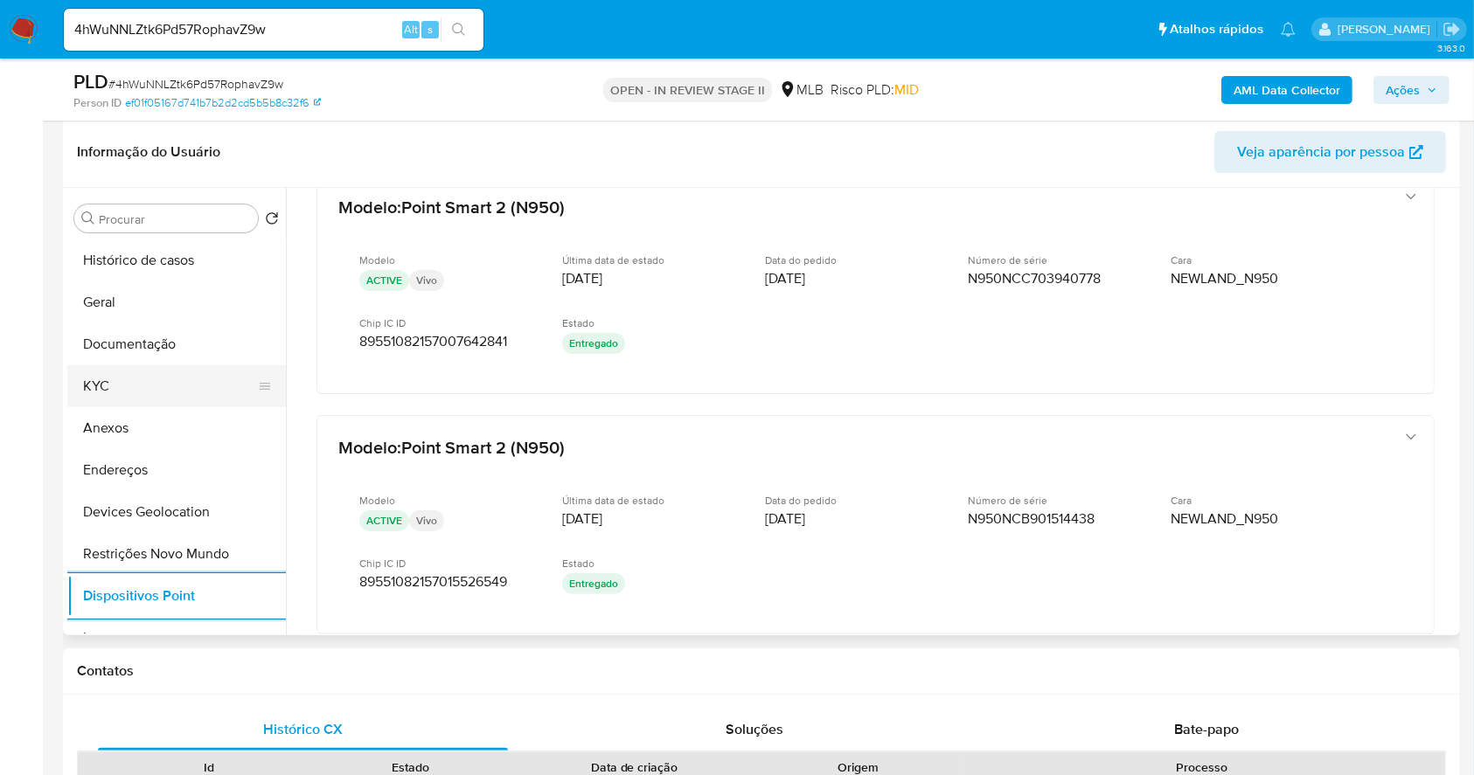
click at [110, 388] on button "KYC" at bounding box center [169, 386] width 205 height 42
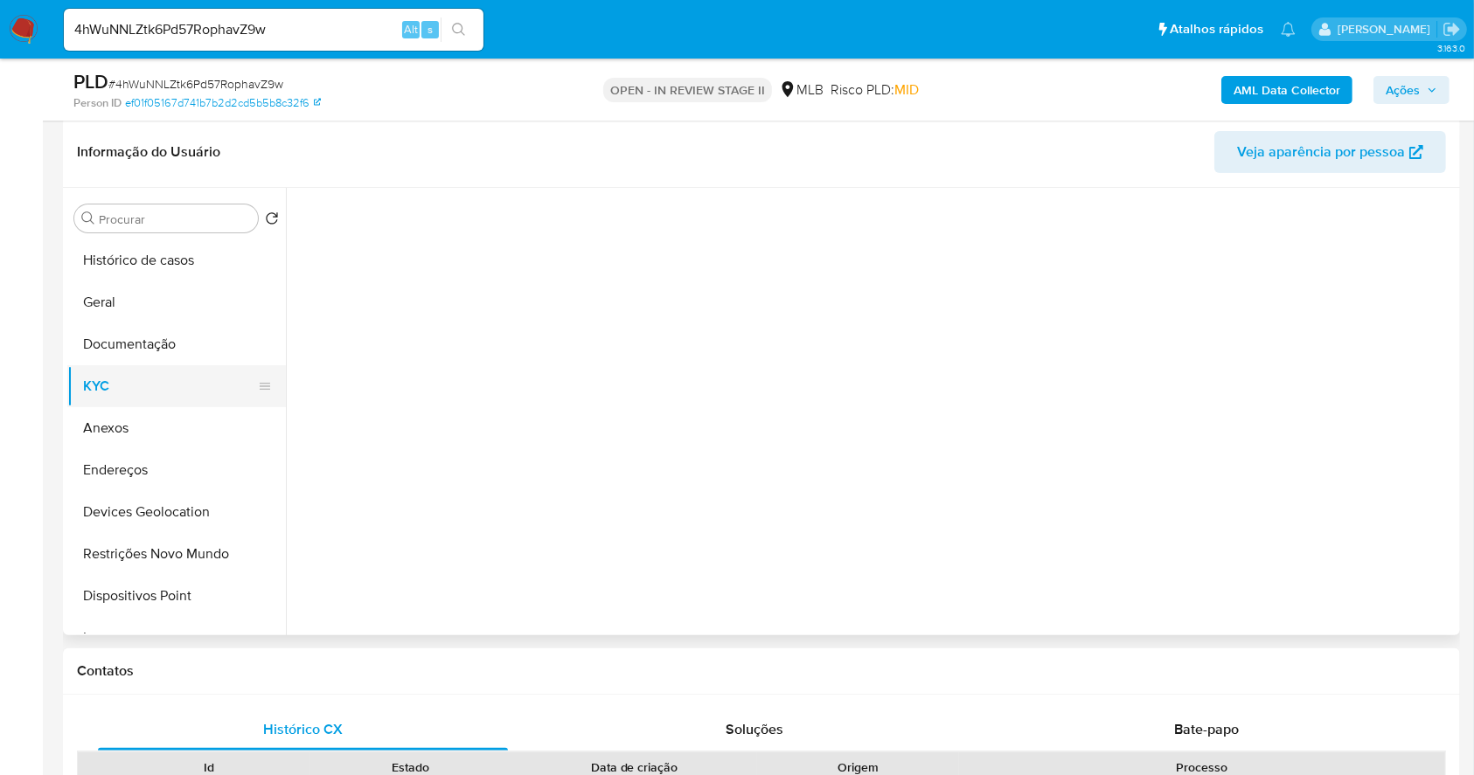
scroll to position [0, 0]
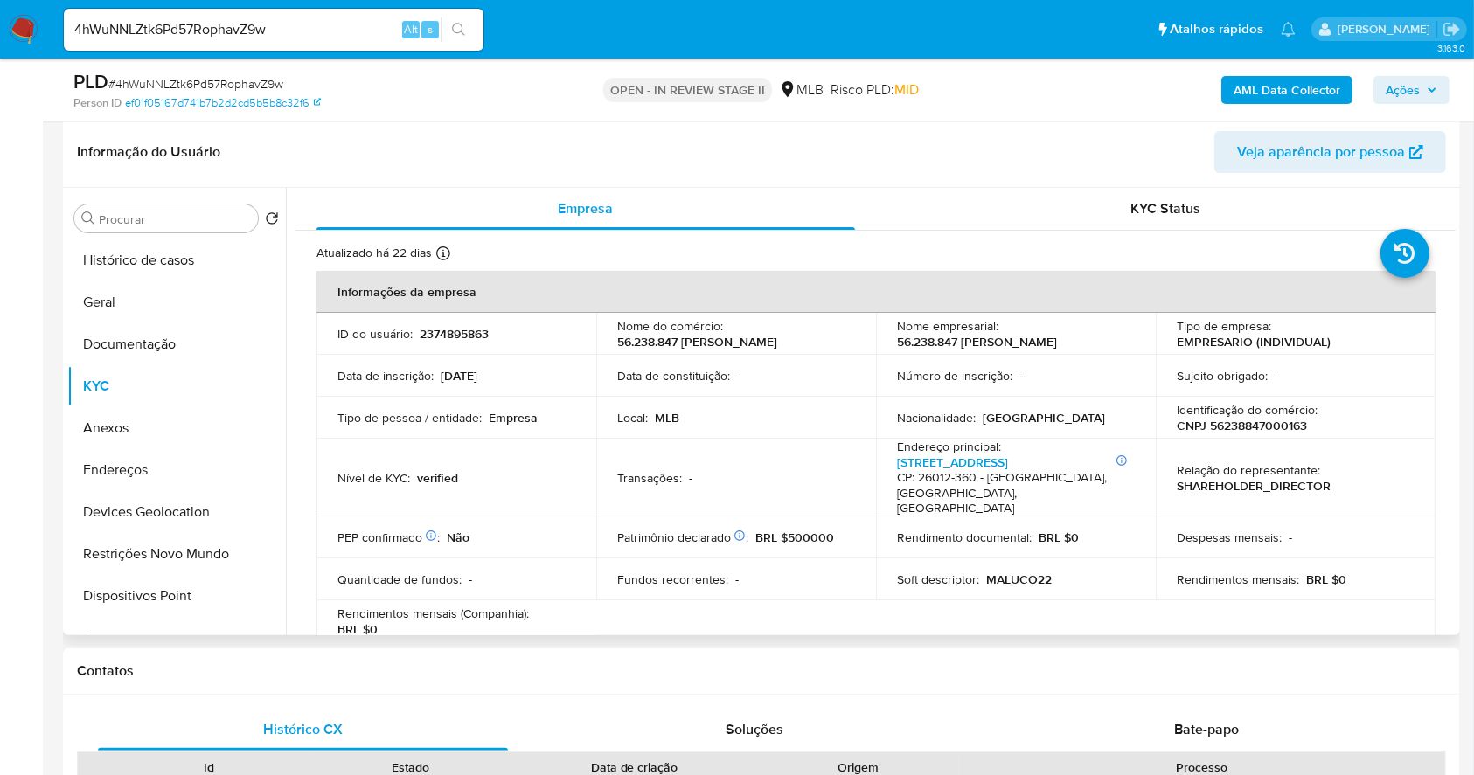
click at [1287, 434] on p "CNPJ 56238847000163" at bounding box center [1241, 426] width 130 height 16
copy p "56238847000163"
click at [1267, 434] on p "CNPJ 56238847000163" at bounding box center [1241, 426] width 130 height 16
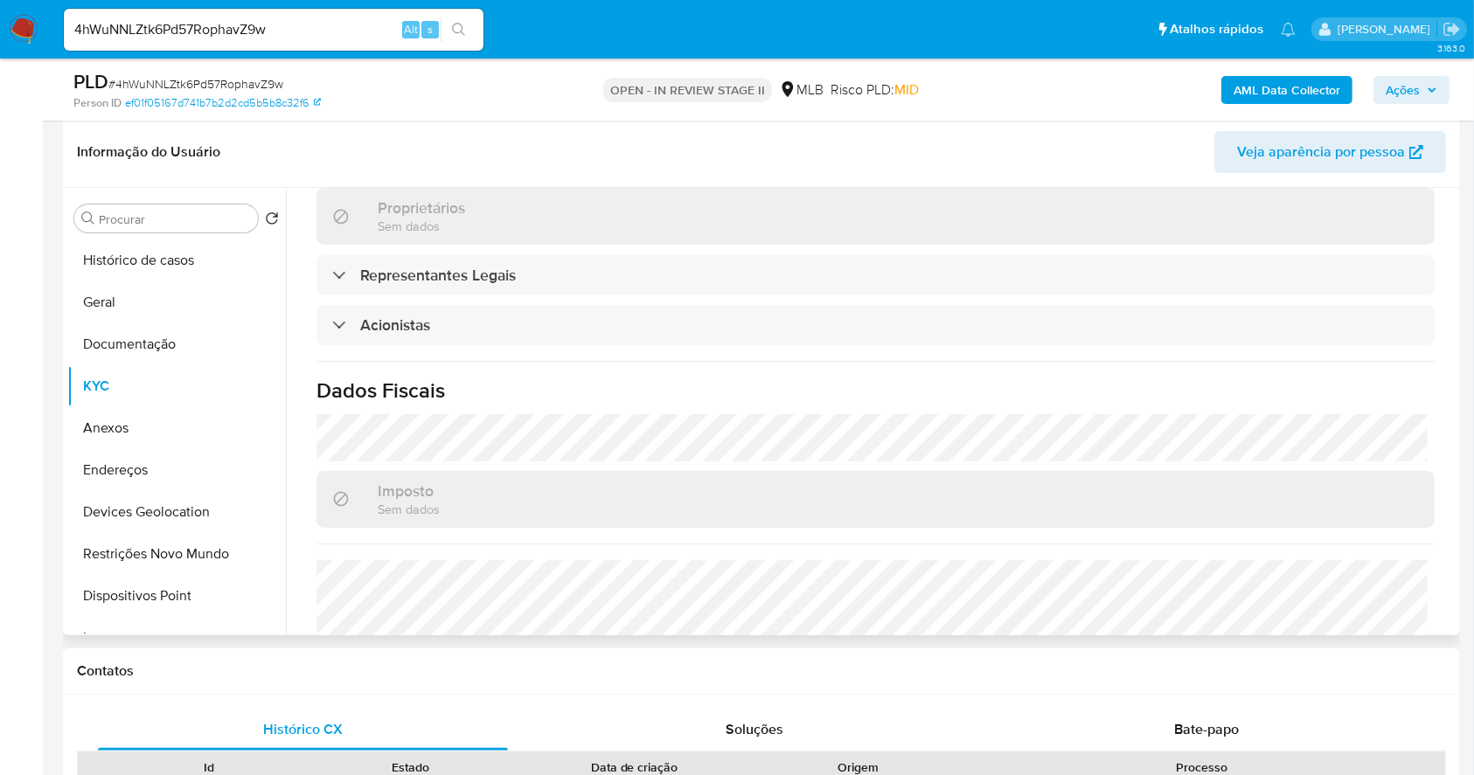
scroll to position [919, 0]
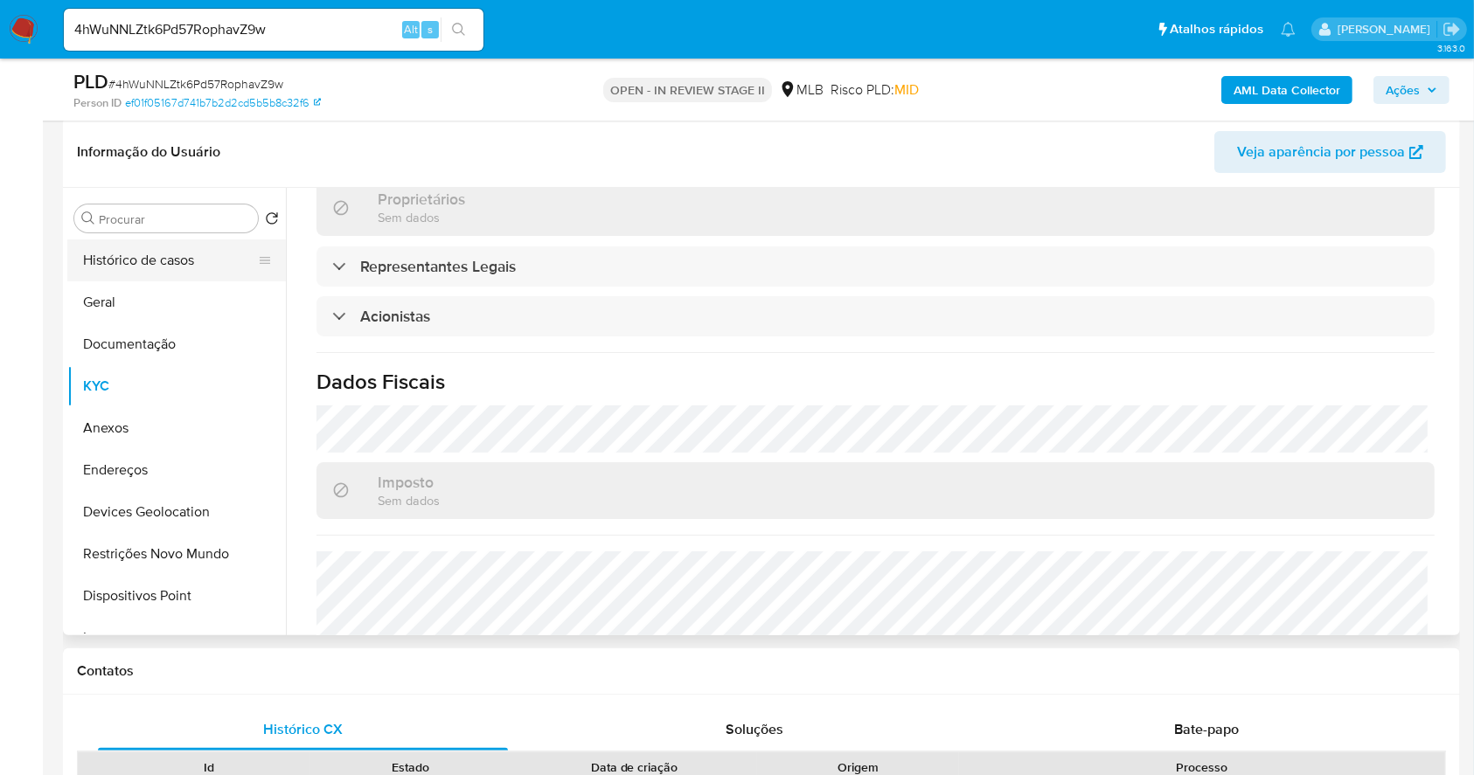
click at [161, 260] on button "Histórico de casos" at bounding box center [169, 260] width 205 height 42
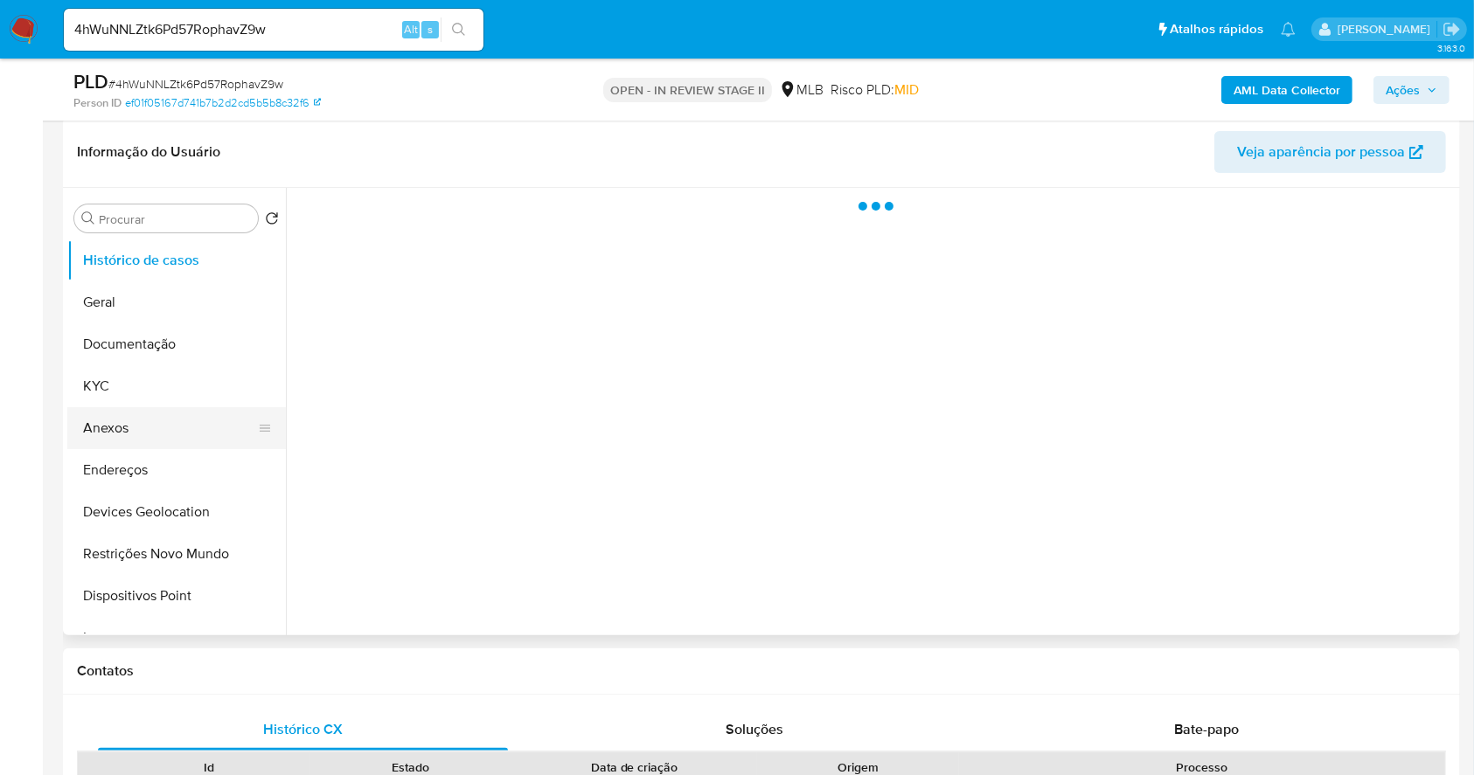
click at [135, 407] on button "Anexos" at bounding box center [169, 428] width 205 height 42
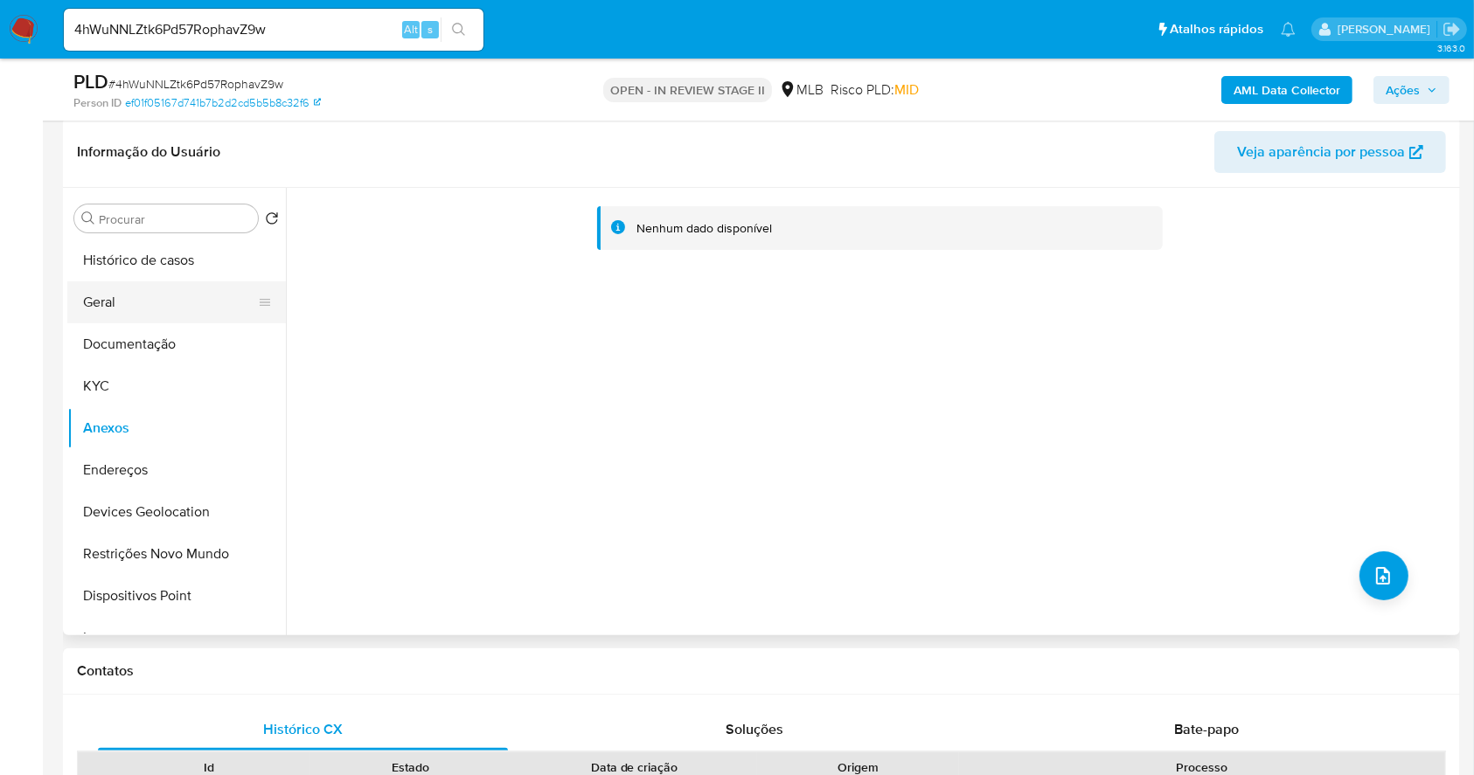
click at [130, 302] on button "Geral" at bounding box center [169, 302] width 205 height 42
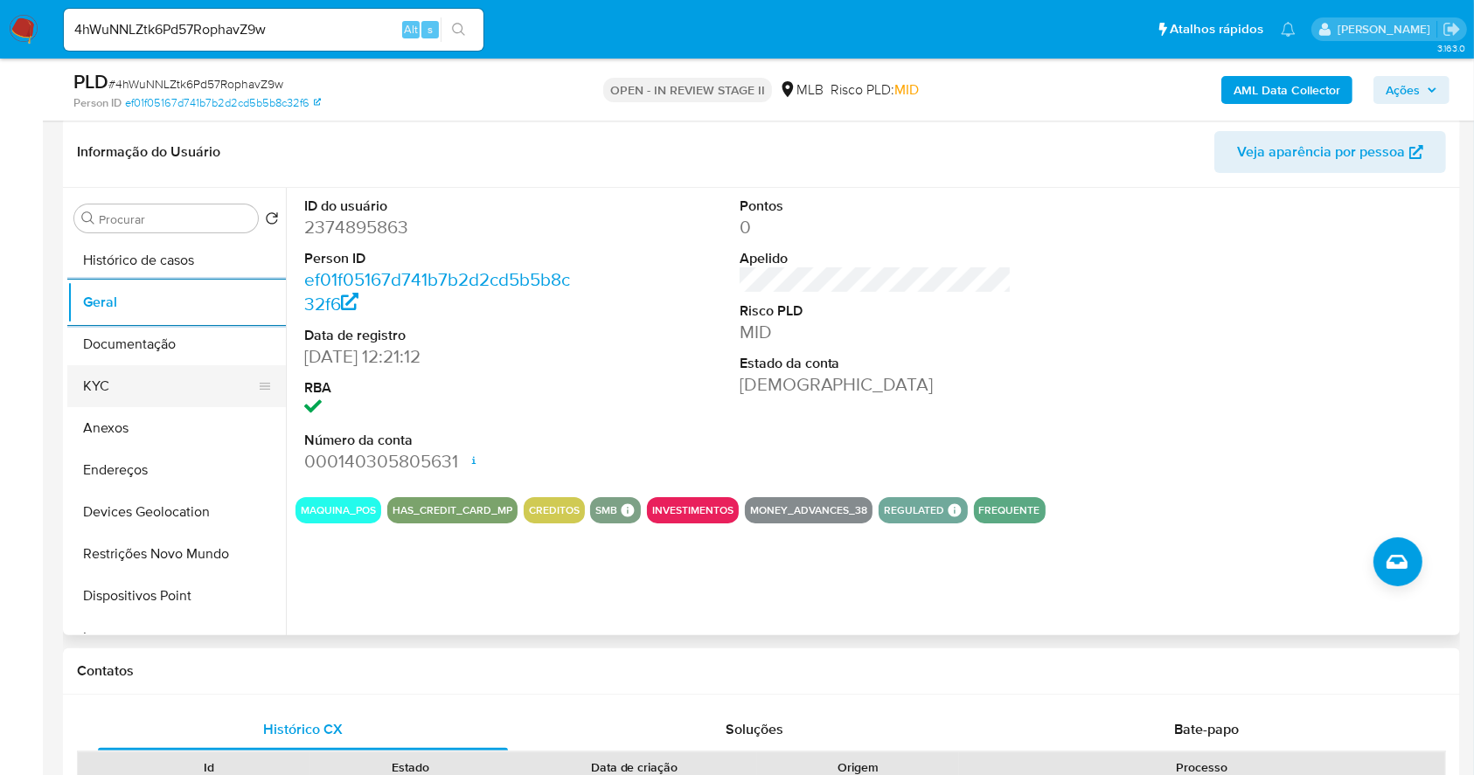
click at [161, 390] on button "KYC" at bounding box center [169, 386] width 205 height 42
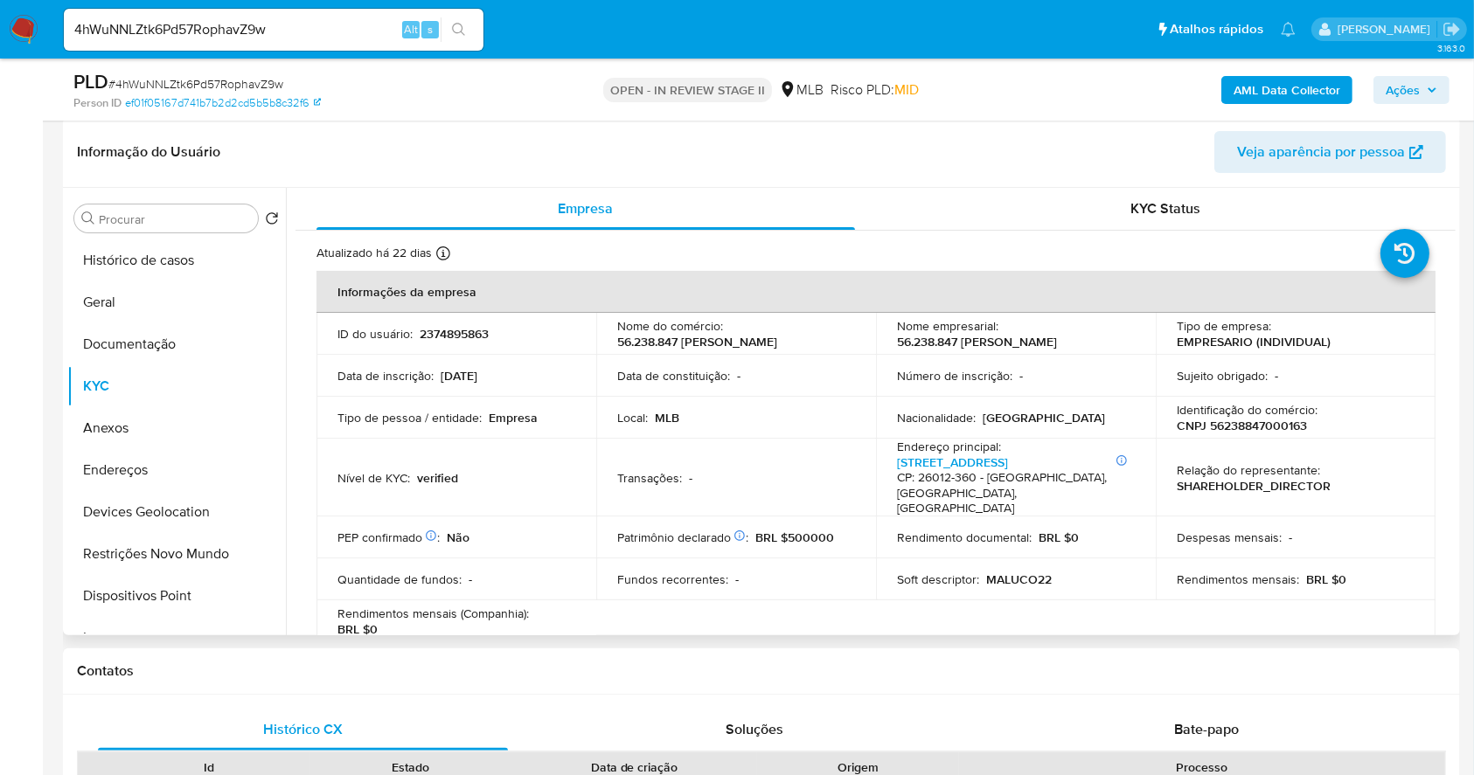
click at [1231, 434] on p "CNPJ 56238847000163" at bounding box center [1241, 426] width 130 height 16
copy p "56238847000163"
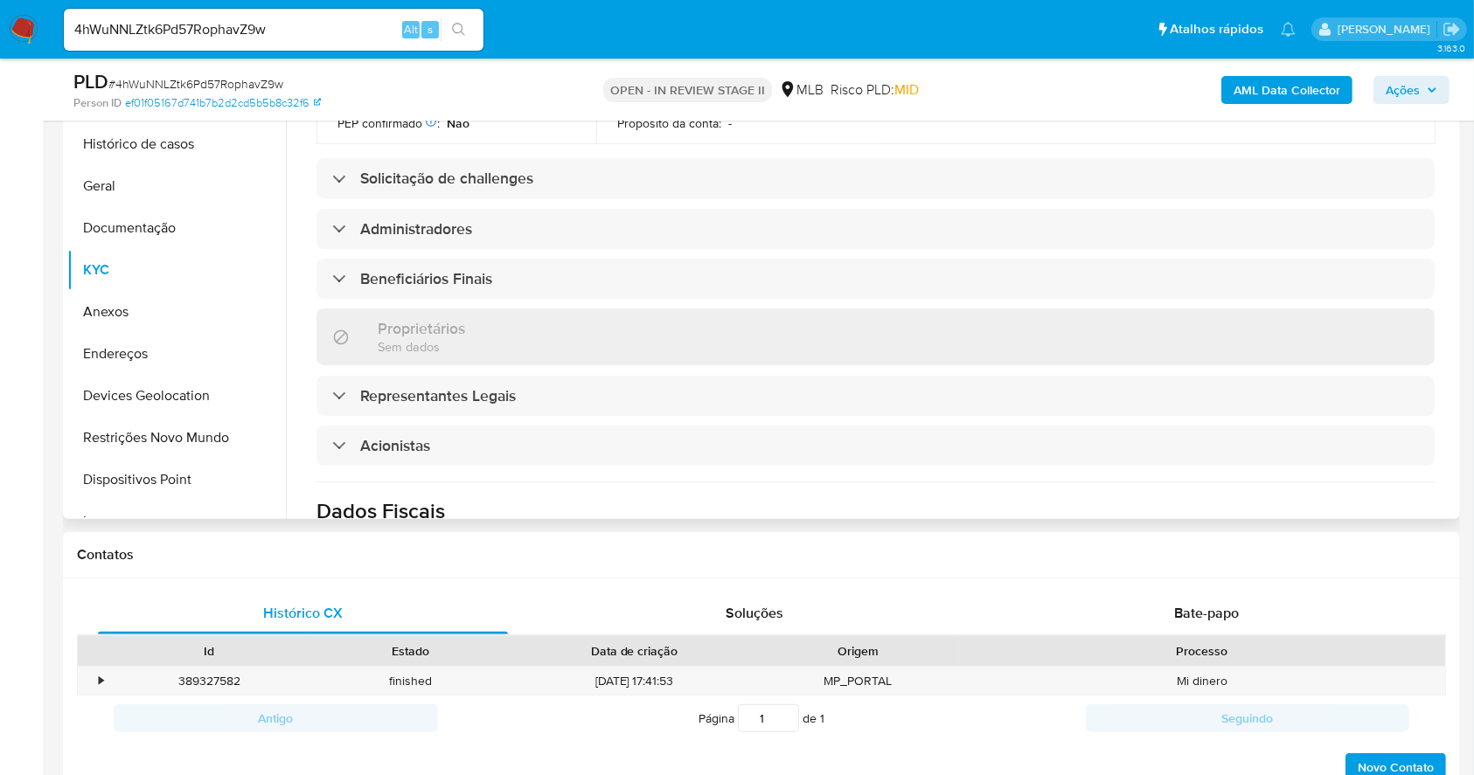
scroll to position [454, 0]
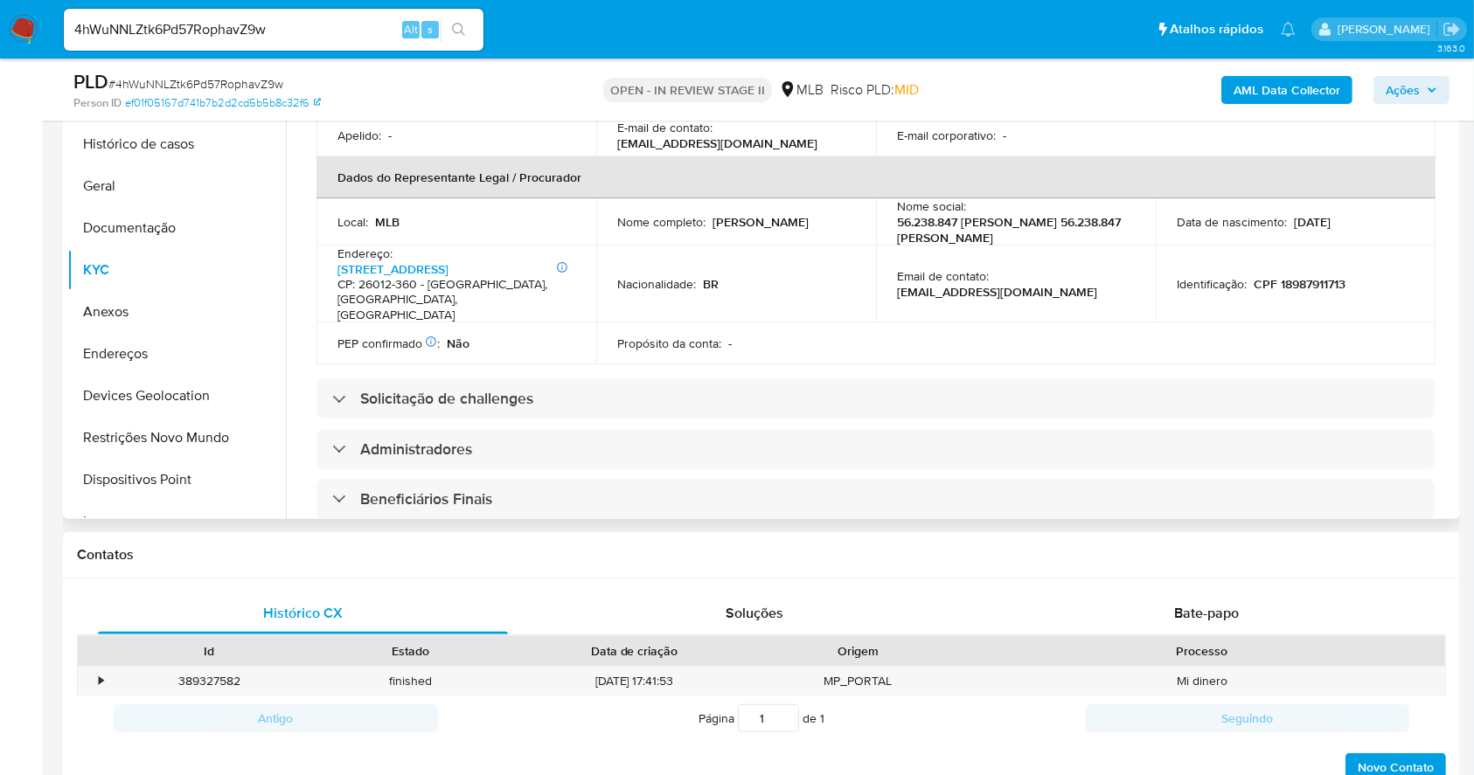
click at [739, 224] on p "[PERSON_NAME]" at bounding box center [760, 222] width 96 height 16
drag, startPoint x: 739, startPoint y: 224, endPoint x: 813, endPoint y: 209, distance: 75.8
click at [813, 214] on div "Nome completo : Hiago da Silva Carvalho Alves" at bounding box center [736, 222] width 238 height 16
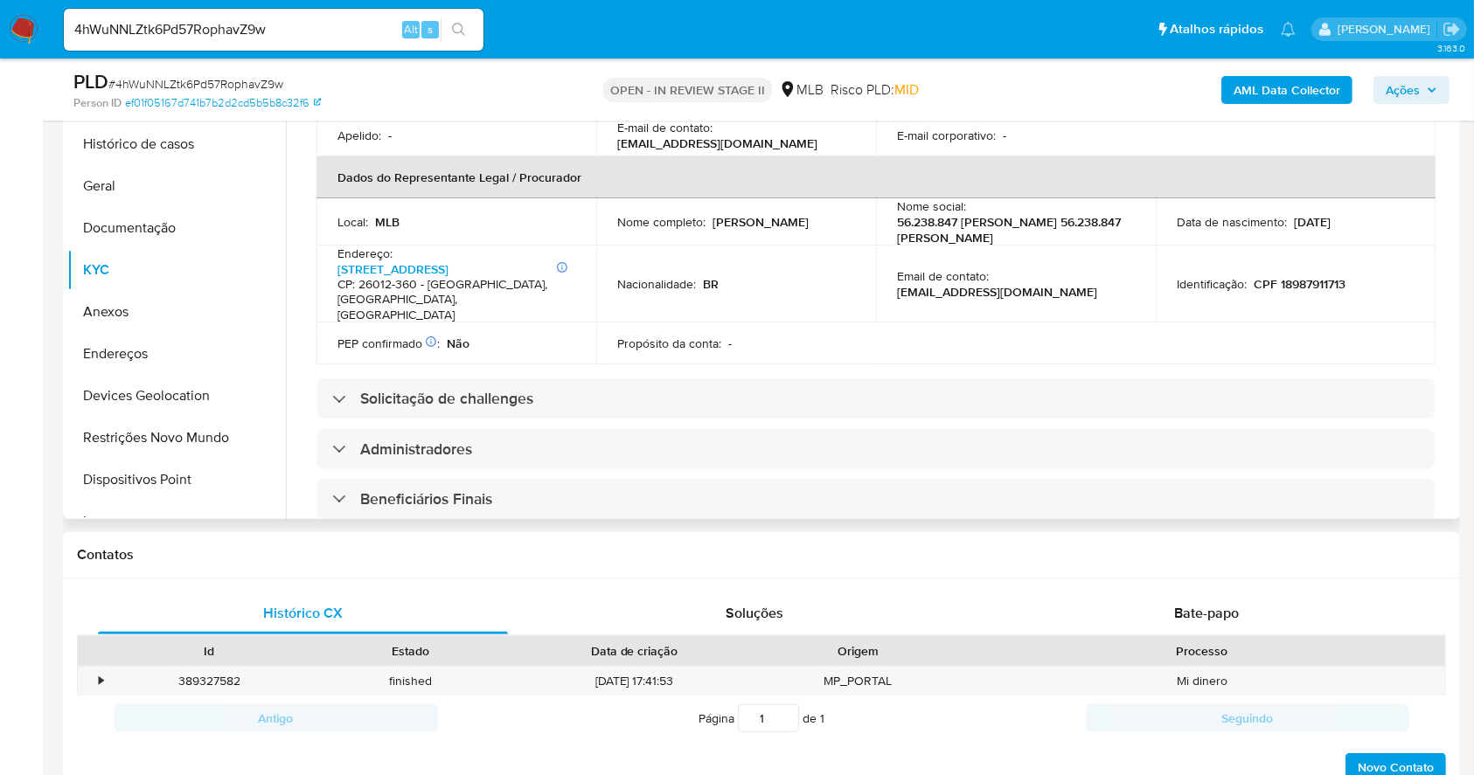
click at [762, 246] on td "Nacionalidade : BR" at bounding box center [736, 285] width 280 height 78
drag, startPoint x: 790, startPoint y: 214, endPoint x: 630, endPoint y: 218, distance: 160.0
click at [608, 222] on td "Nome completo : Hiago da Silva Carvalho Alves" at bounding box center [736, 221] width 280 height 47
copy p "Hiago da Silva Carvalho Alves"
click at [135, 145] on button "Histórico de casos" at bounding box center [169, 144] width 205 height 42
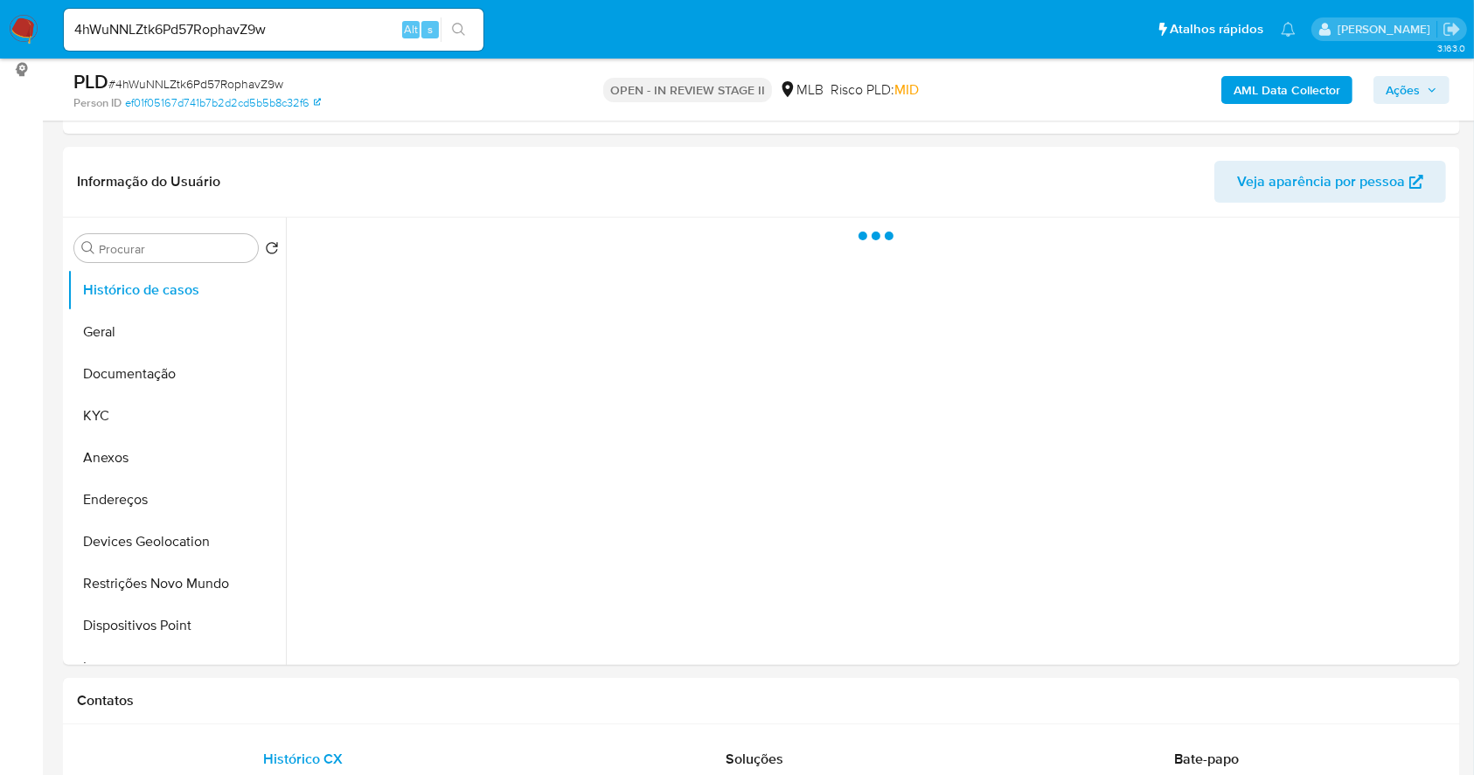
scroll to position [217, 0]
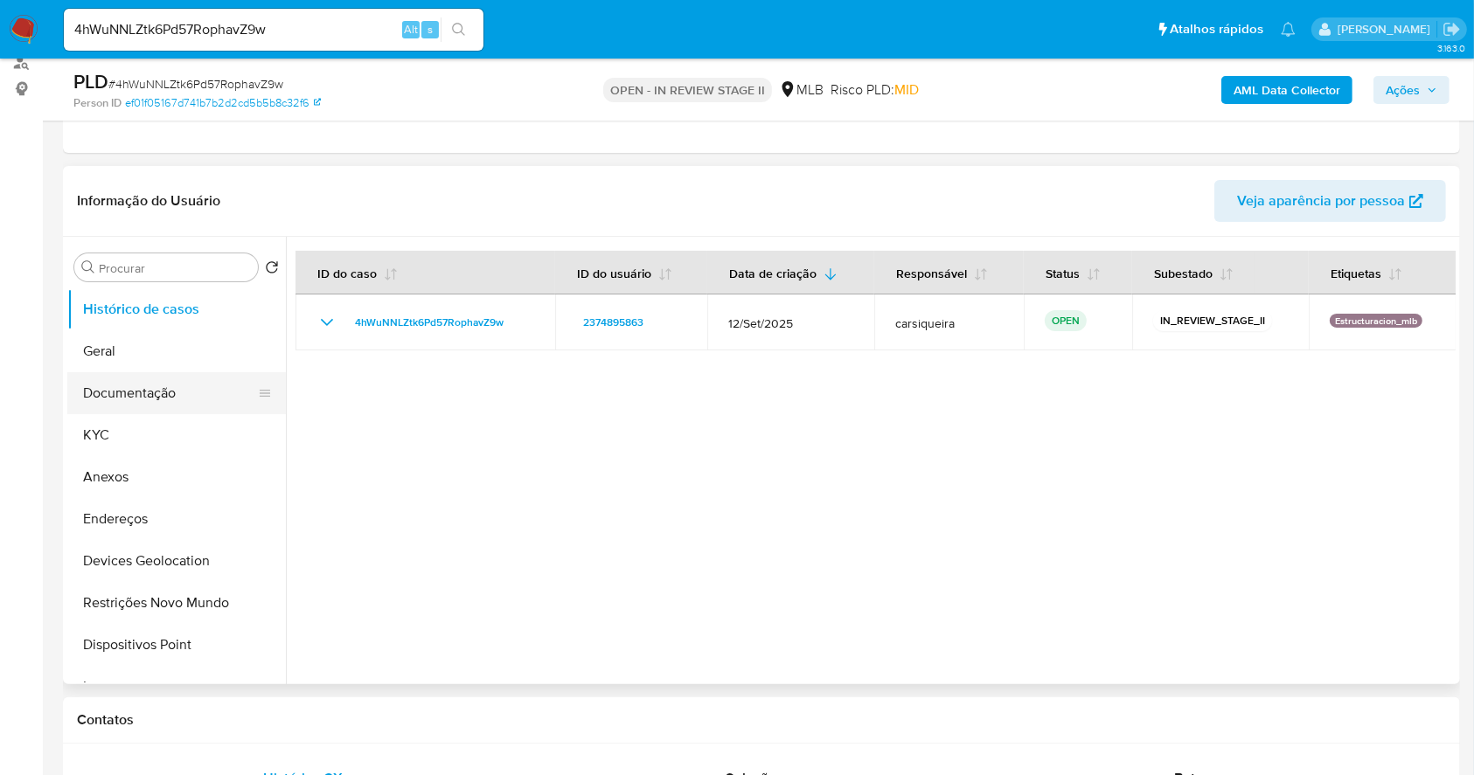
click at [163, 392] on button "Documentação" at bounding box center [169, 393] width 205 height 42
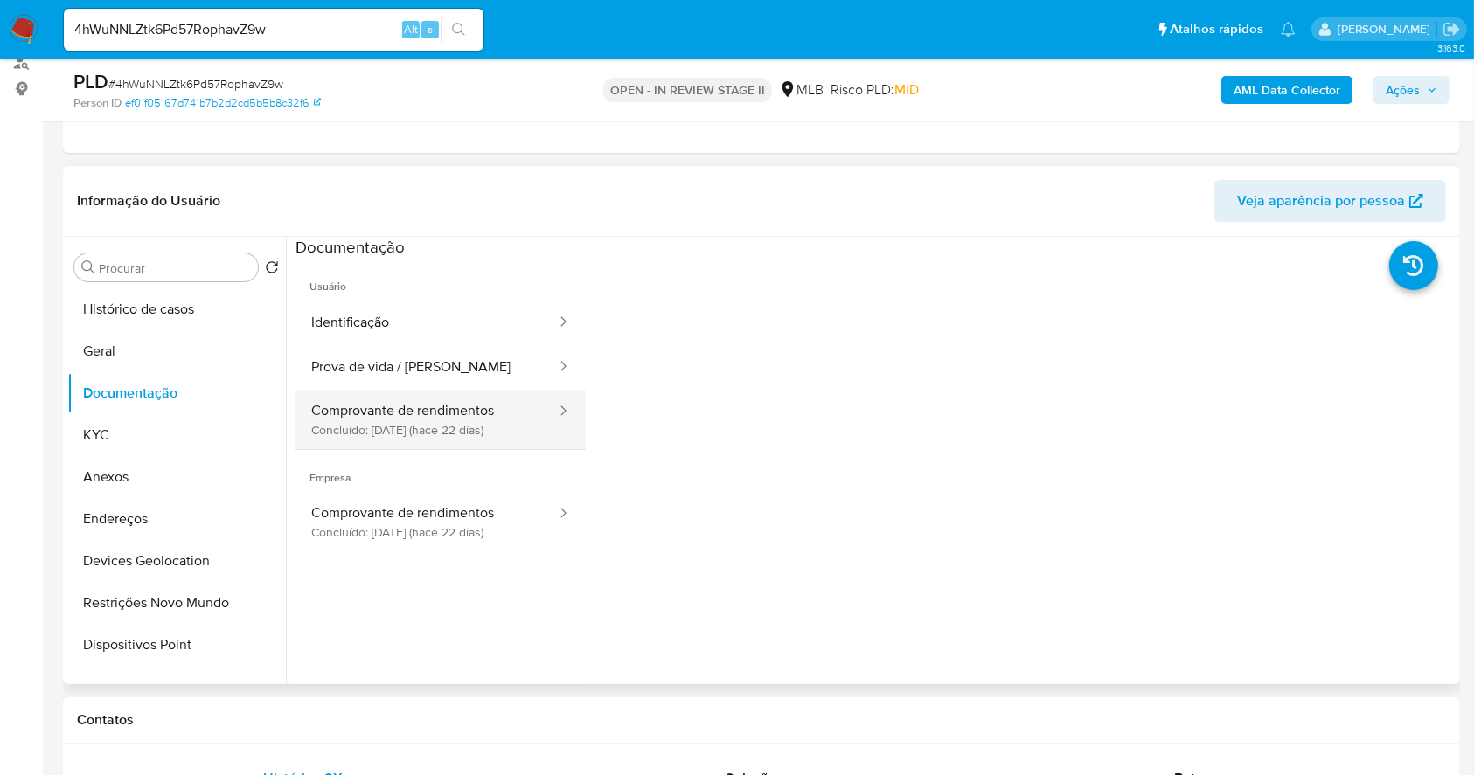
click at [387, 409] on button "Comprovante de rendimentos Concluído: 22/09/2025 (hace 22 días)" at bounding box center [426, 419] width 262 height 59
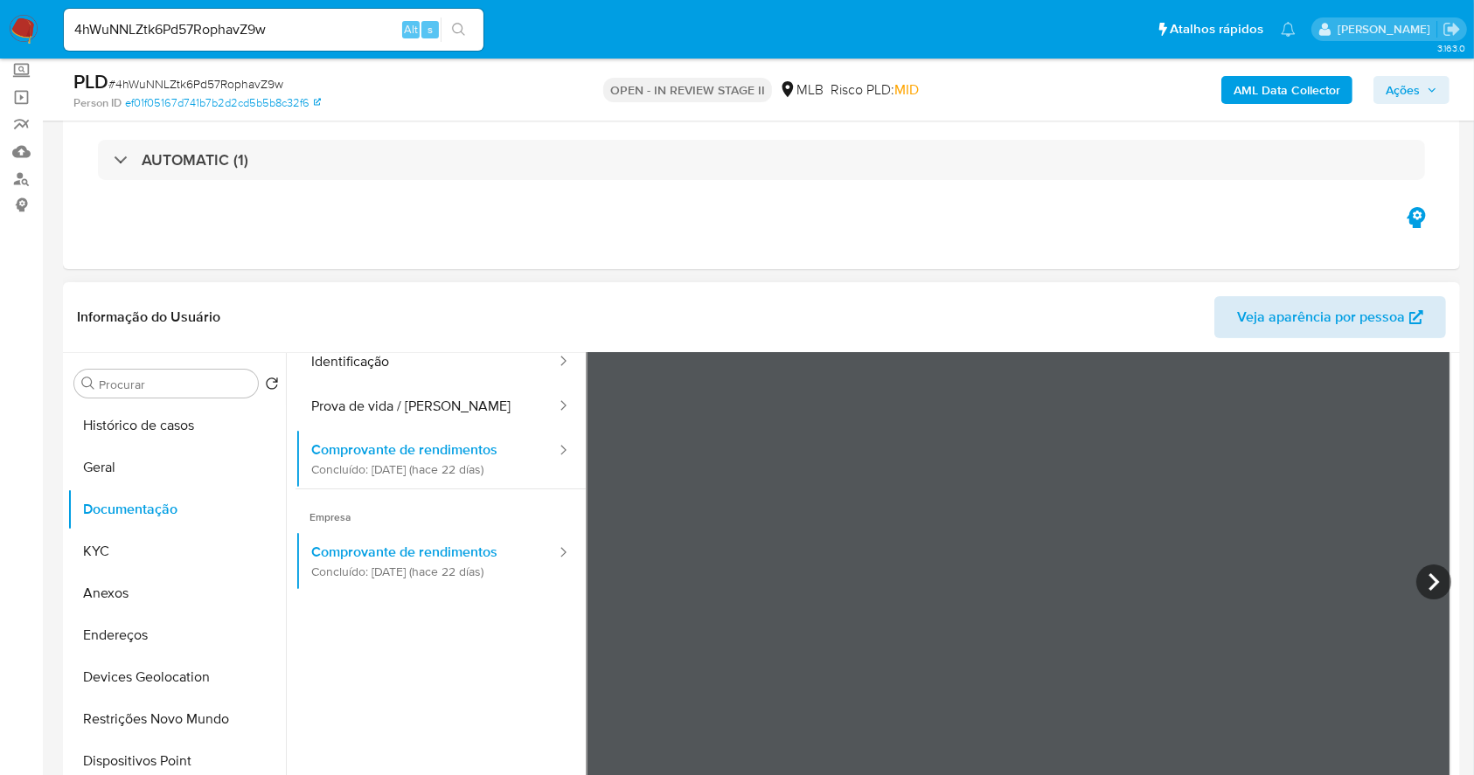
scroll to position [152, 0]
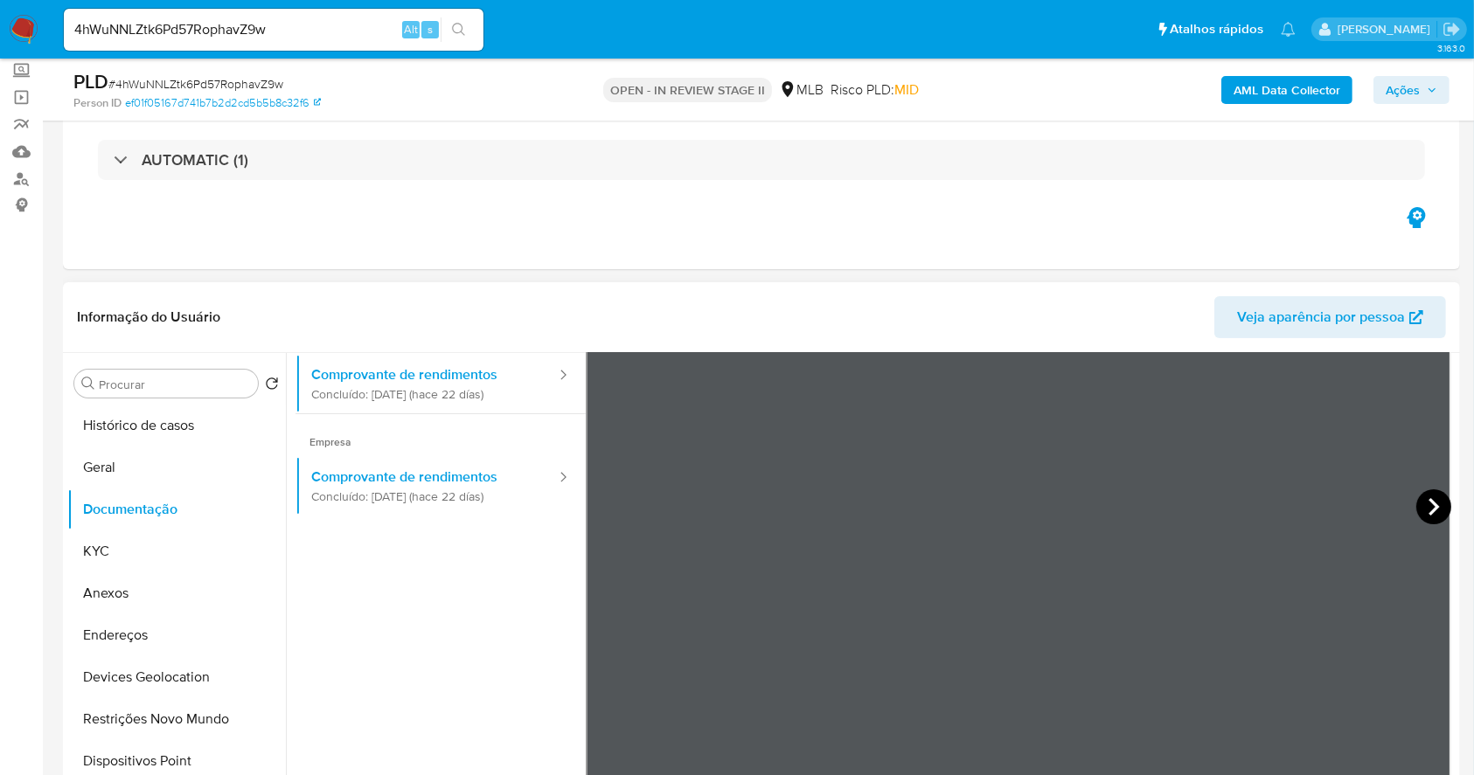
click at [1426, 492] on icon at bounding box center [1433, 506] width 35 height 35
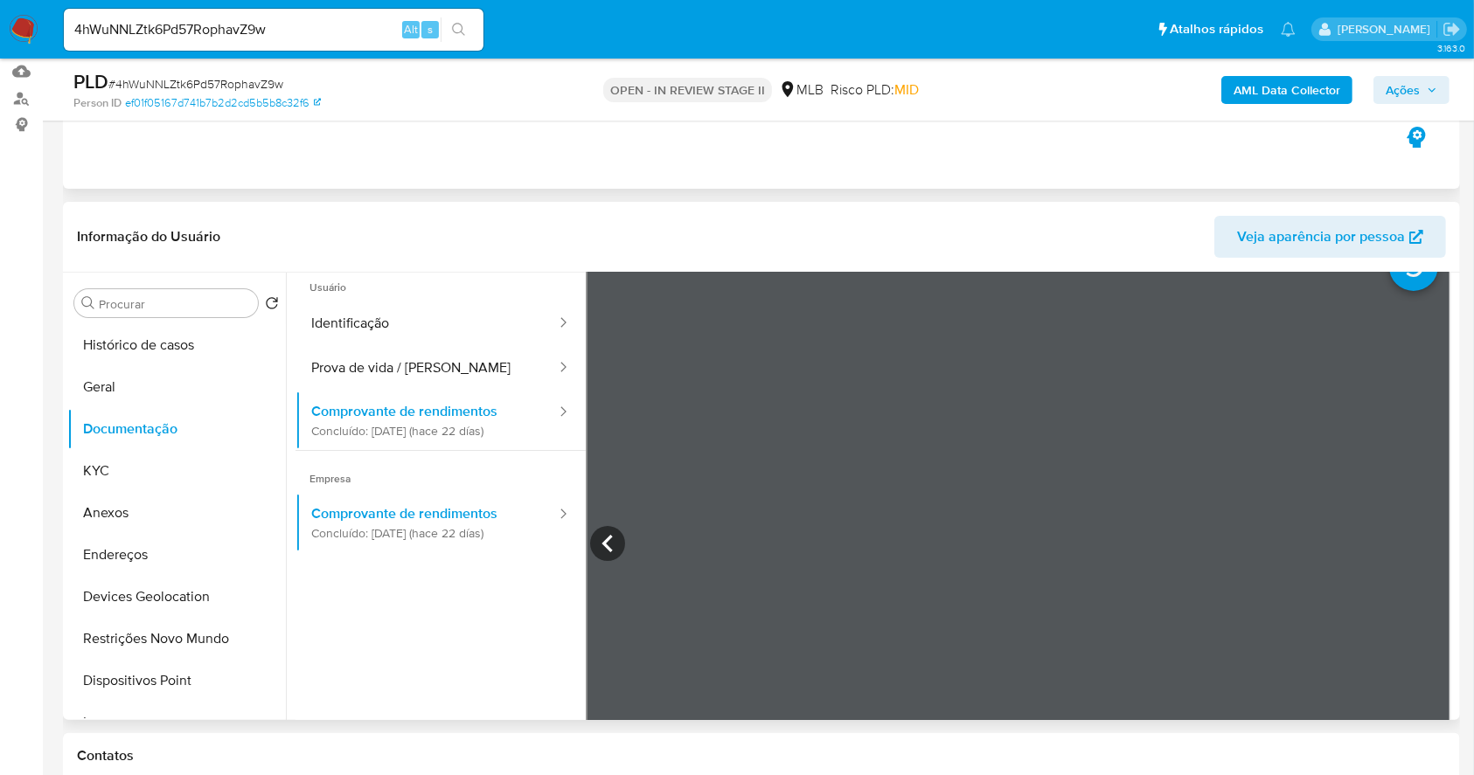
scroll to position [217, 0]
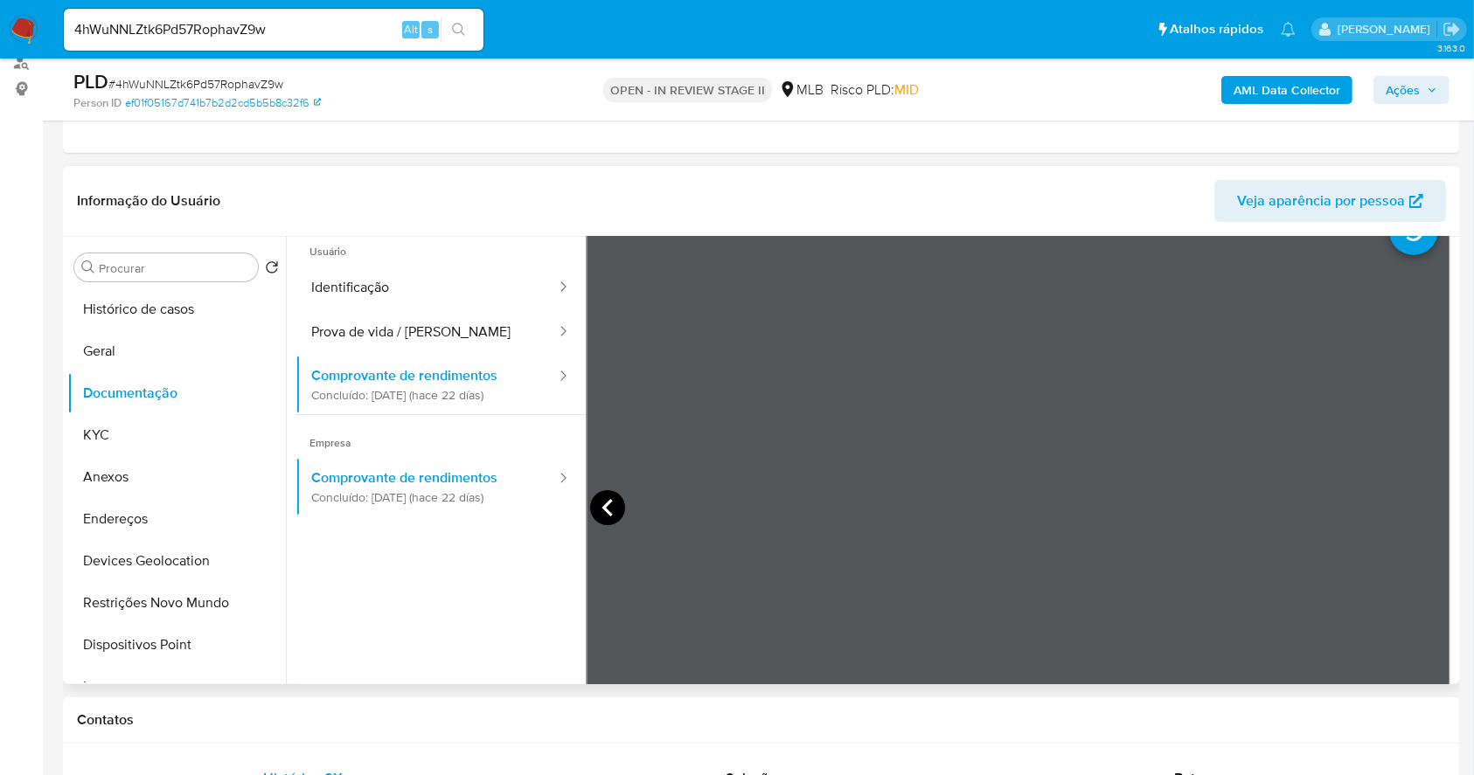
click at [602, 501] on icon at bounding box center [607, 507] width 35 height 35
click at [131, 444] on button "KYC" at bounding box center [169, 435] width 205 height 42
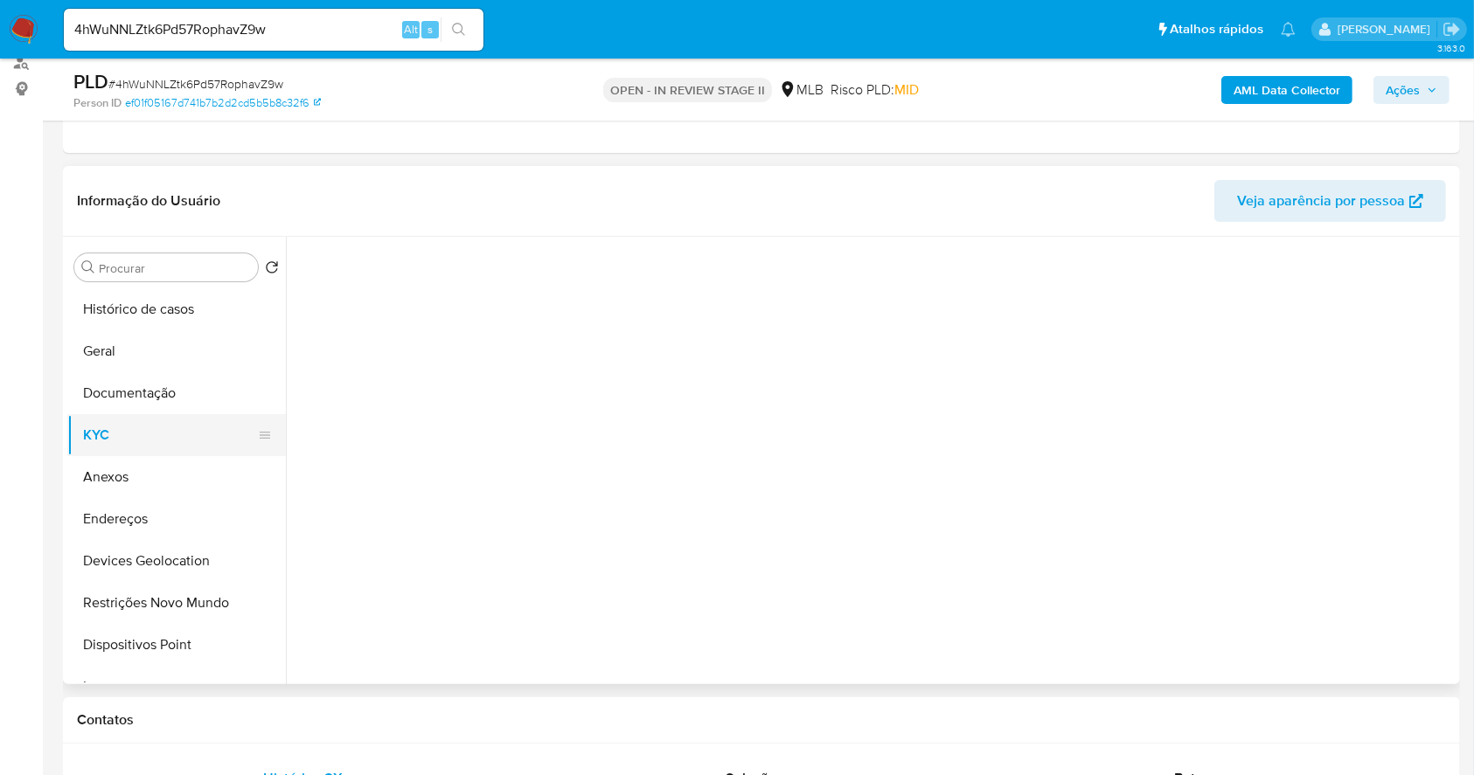
scroll to position [0, 0]
click at [135, 381] on button "Documentação" at bounding box center [169, 393] width 205 height 42
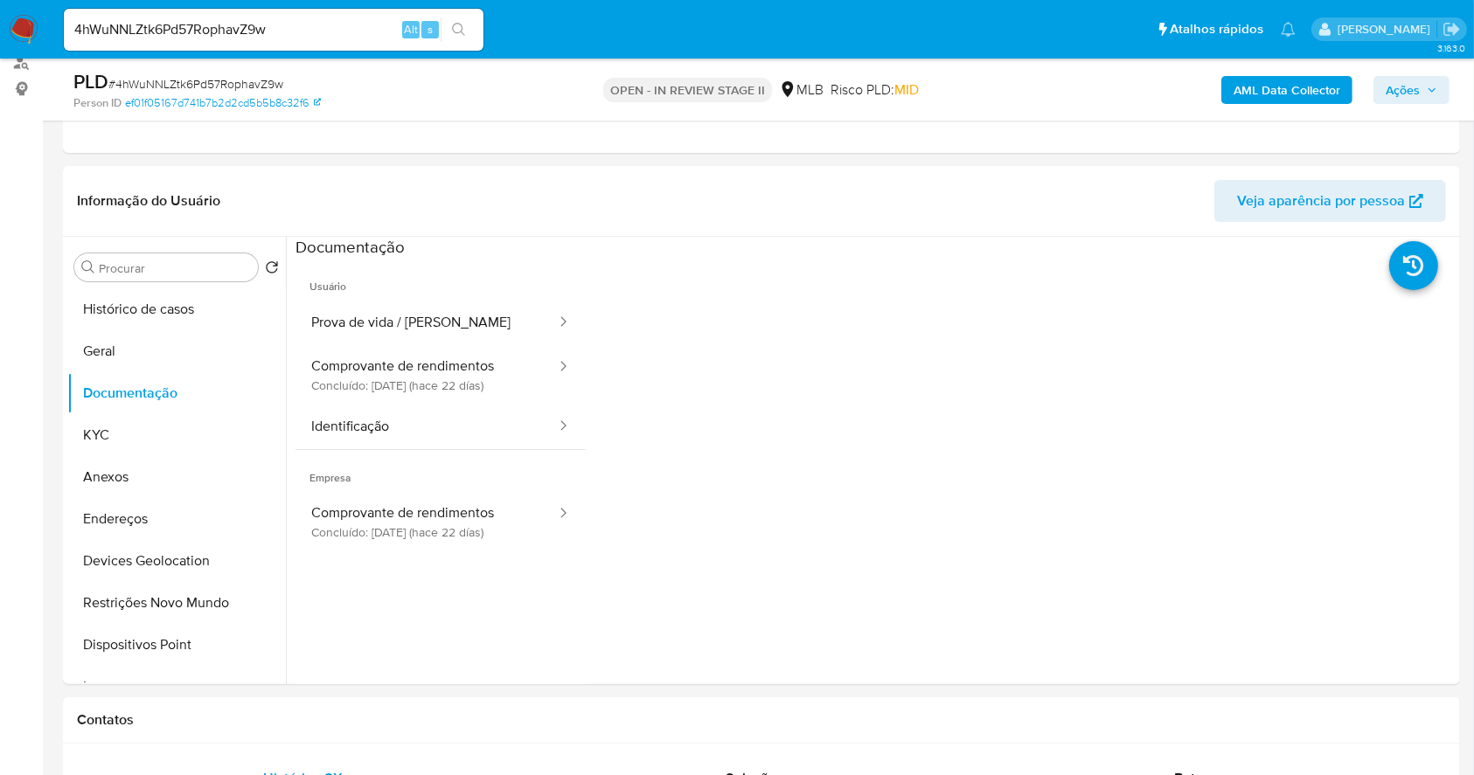
drag, startPoint x: 1419, startPoint y: 84, endPoint x: 1319, endPoint y: 105, distance: 102.7
click at [1354, 95] on div "AML Data Collector Ações" at bounding box center [1223, 89] width 454 height 41
click at [1407, 89] on span "Ações" at bounding box center [1402, 90] width 34 height 28
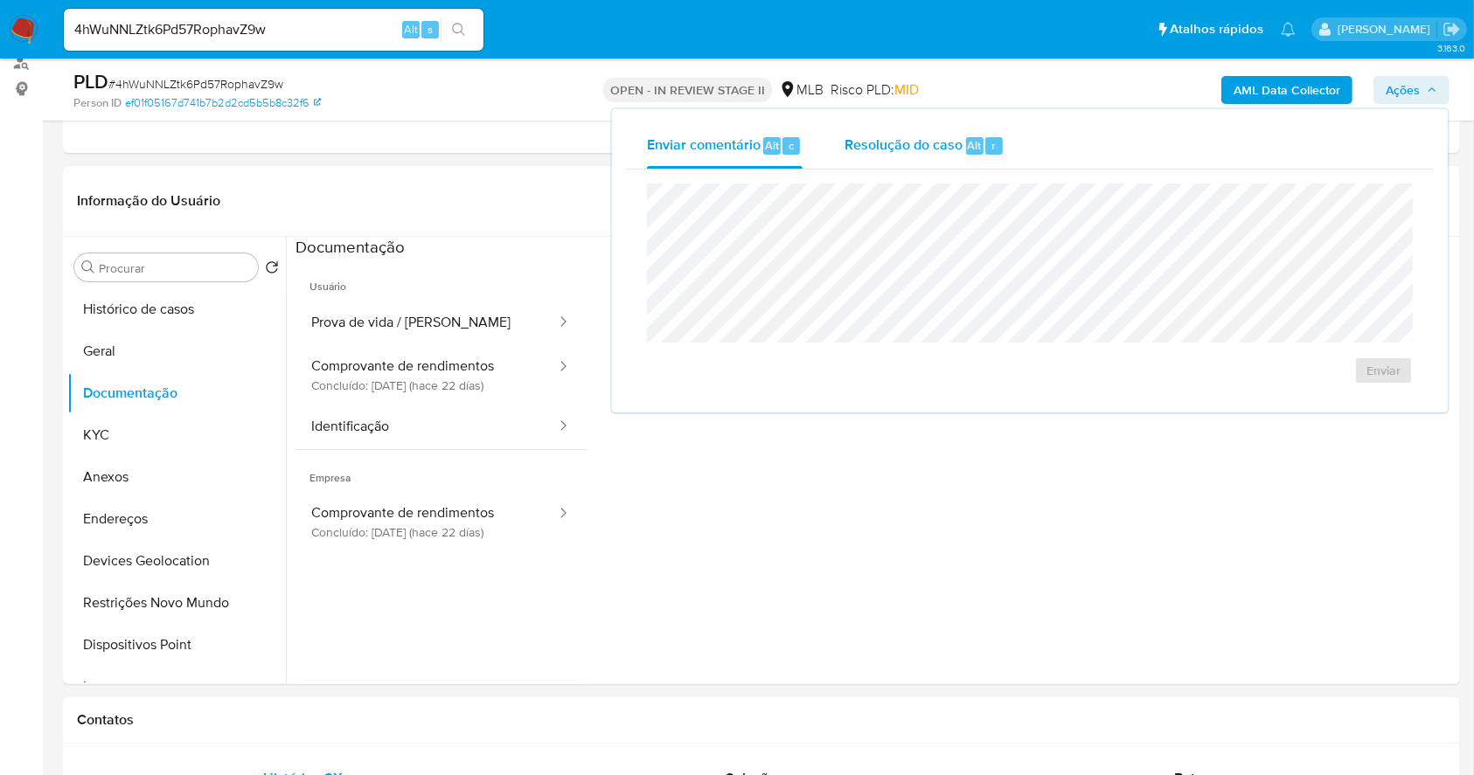
click at [930, 143] on span "Resolução do caso" at bounding box center [903, 145] width 118 height 20
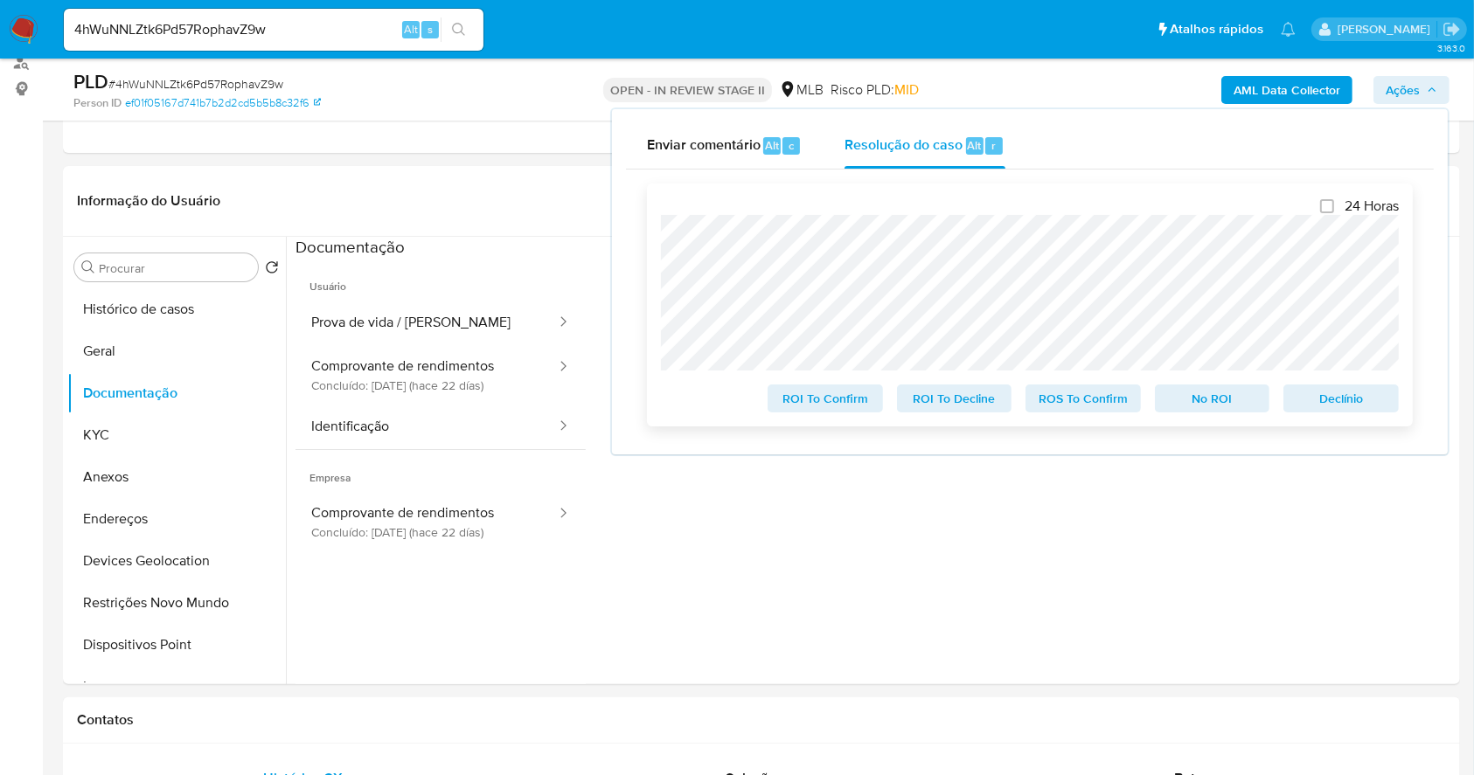
click at [1358, 399] on span "Declínio" at bounding box center [1340, 398] width 91 height 24
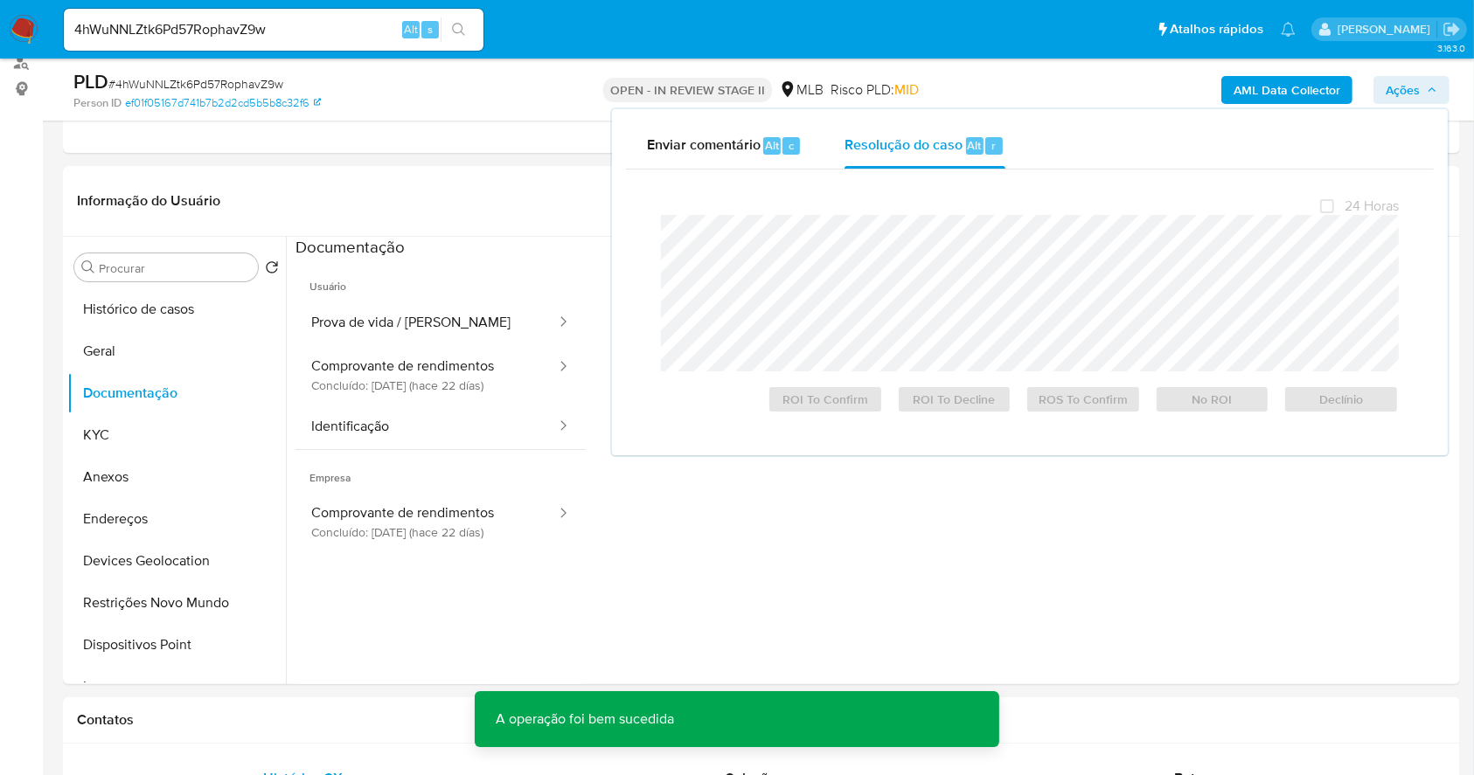
click at [182, 110] on div "PLD # 4hWuNNLZtk6Pd57RophavZ9w Person ID ef01f05167d741b7b2d2cd5b5b8c32f6 OPEN …" at bounding box center [761, 90] width 1397 height 62
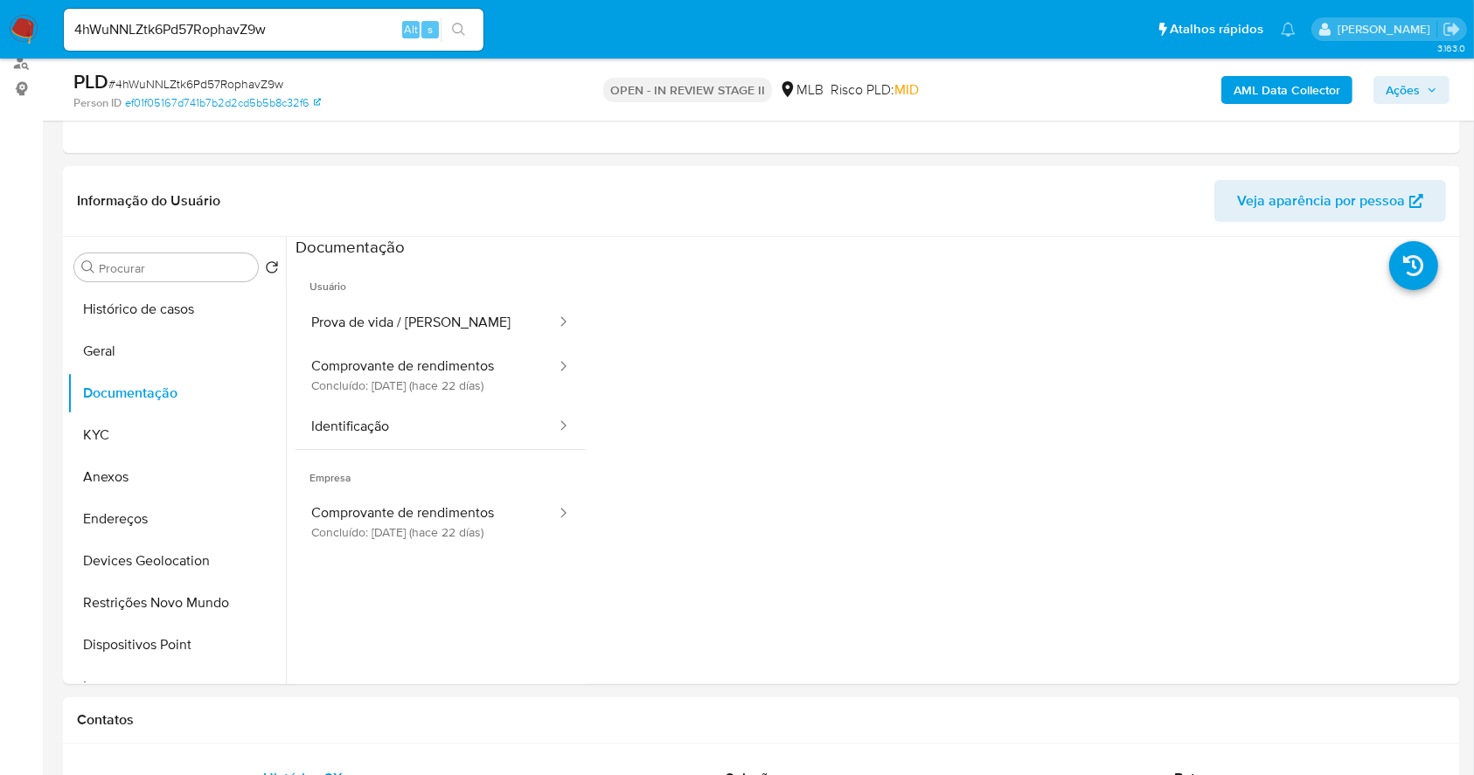
click at [140, 79] on span "# 4hWuNNLZtk6Pd57RophavZ9w" at bounding box center [195, 83] width 175 height 17
copy span "u"
click at [140, 75] on span "# 4hWuNNLZtk6Pd57RophavZ9w" at bounding box center [195, 83] width 175 height 17
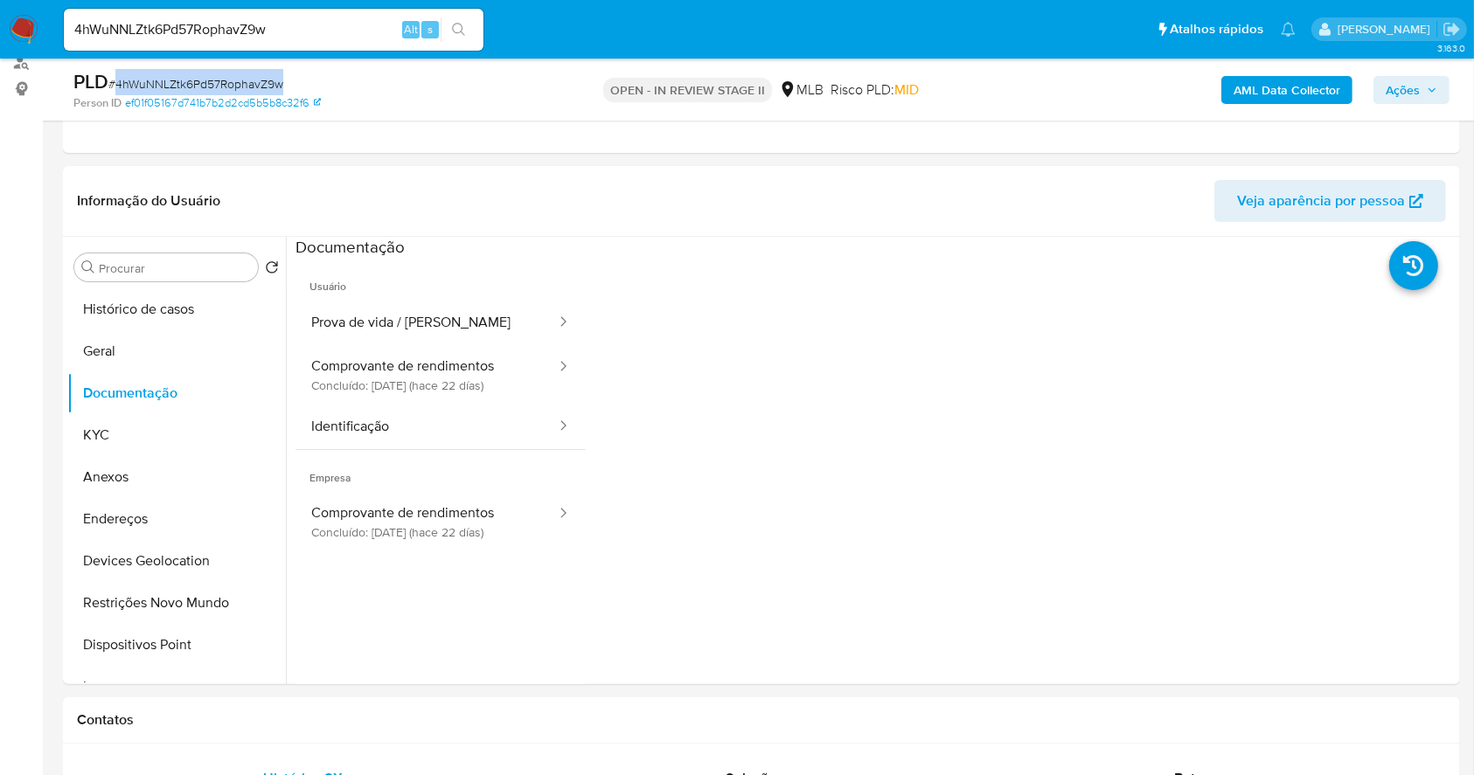
click at [23, 32] on img at bounding box center [24, 30] width 30 height 30
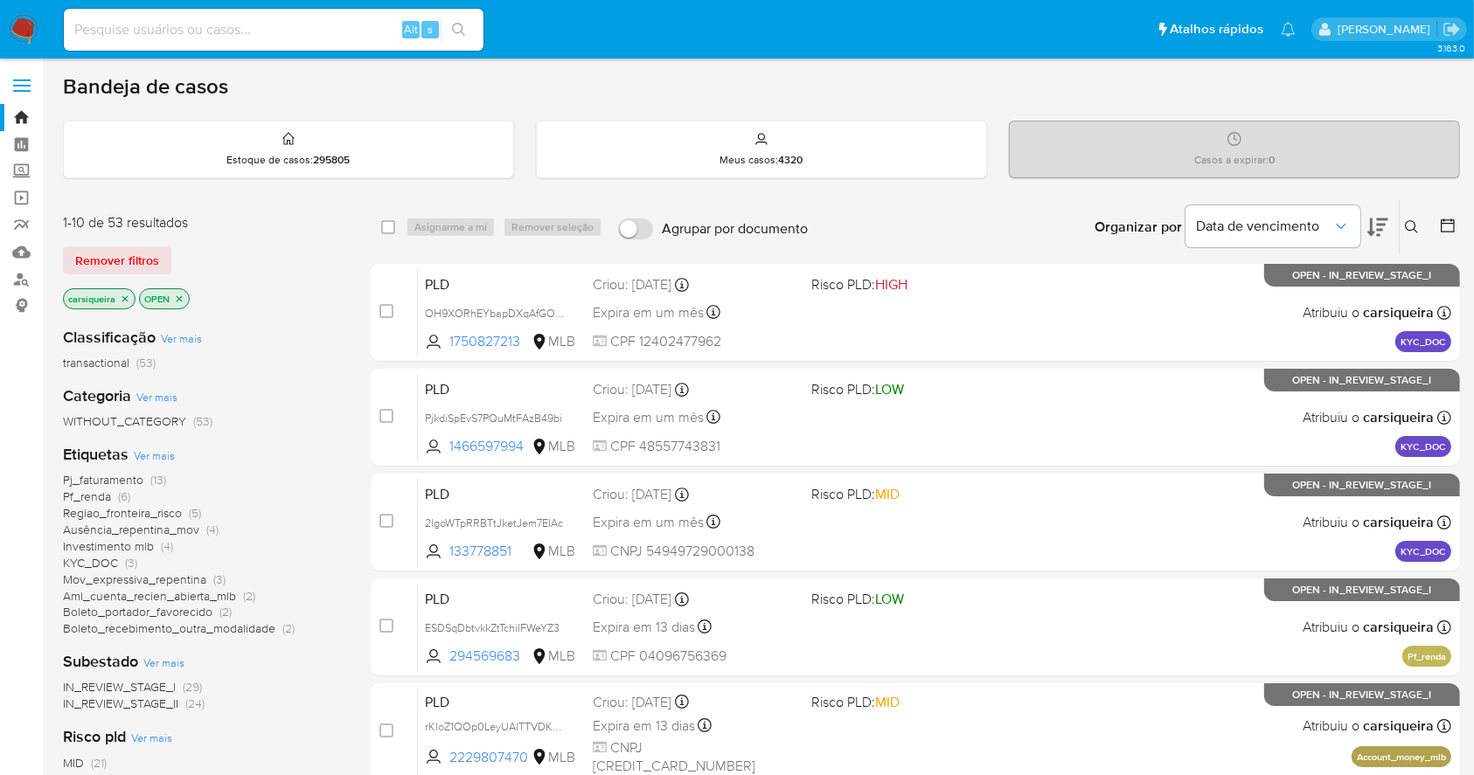
click at [121, 297] on icon "close-filter" at bounding box center [125, 299] width 10 height 10
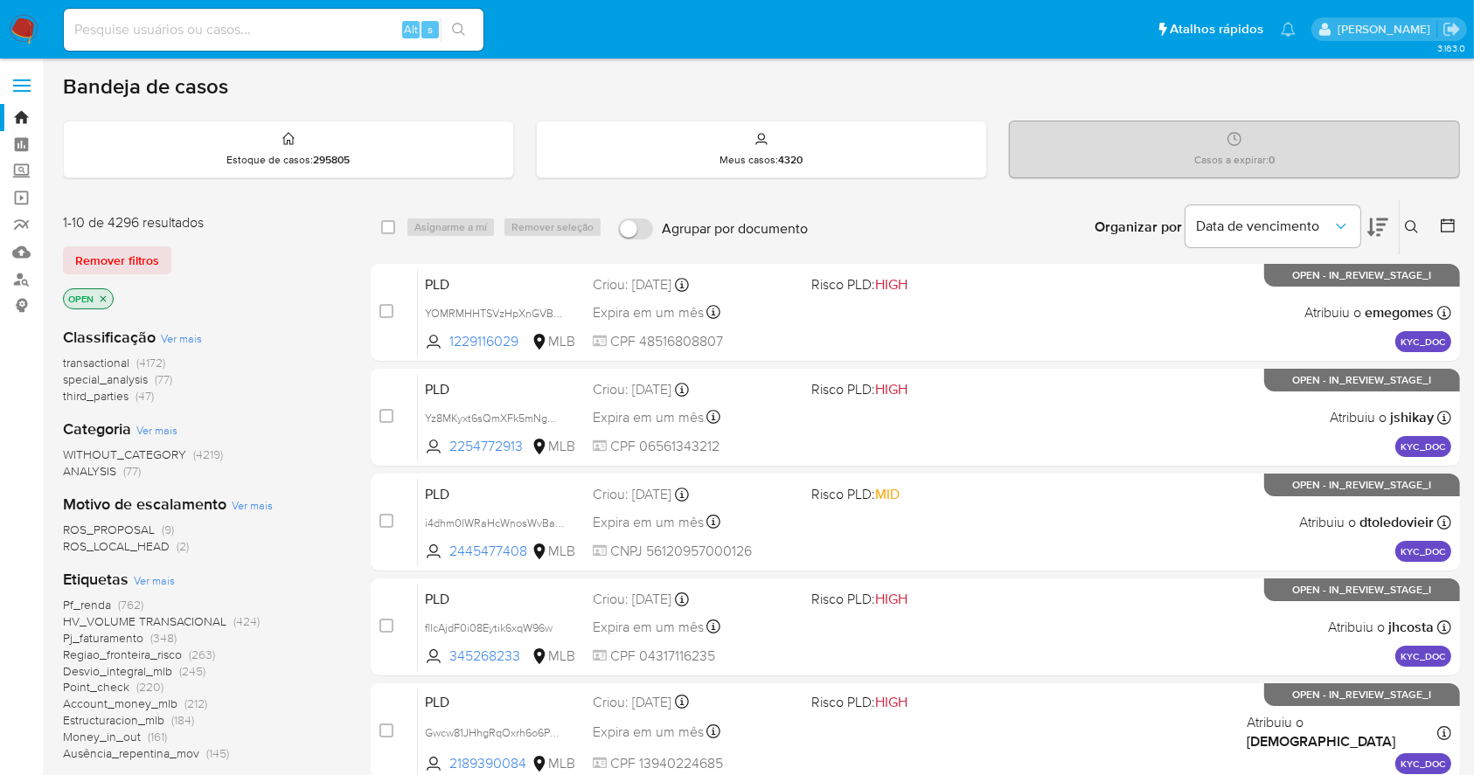
click at [1413, 214] on div "Insira a ID do usuário ou caso Procurar Remover filtros" at bounding box center [1413, 227] width 30 height 54
click at [1413, 221] on icon at bounding box center [1411, 226] width 13 height 13
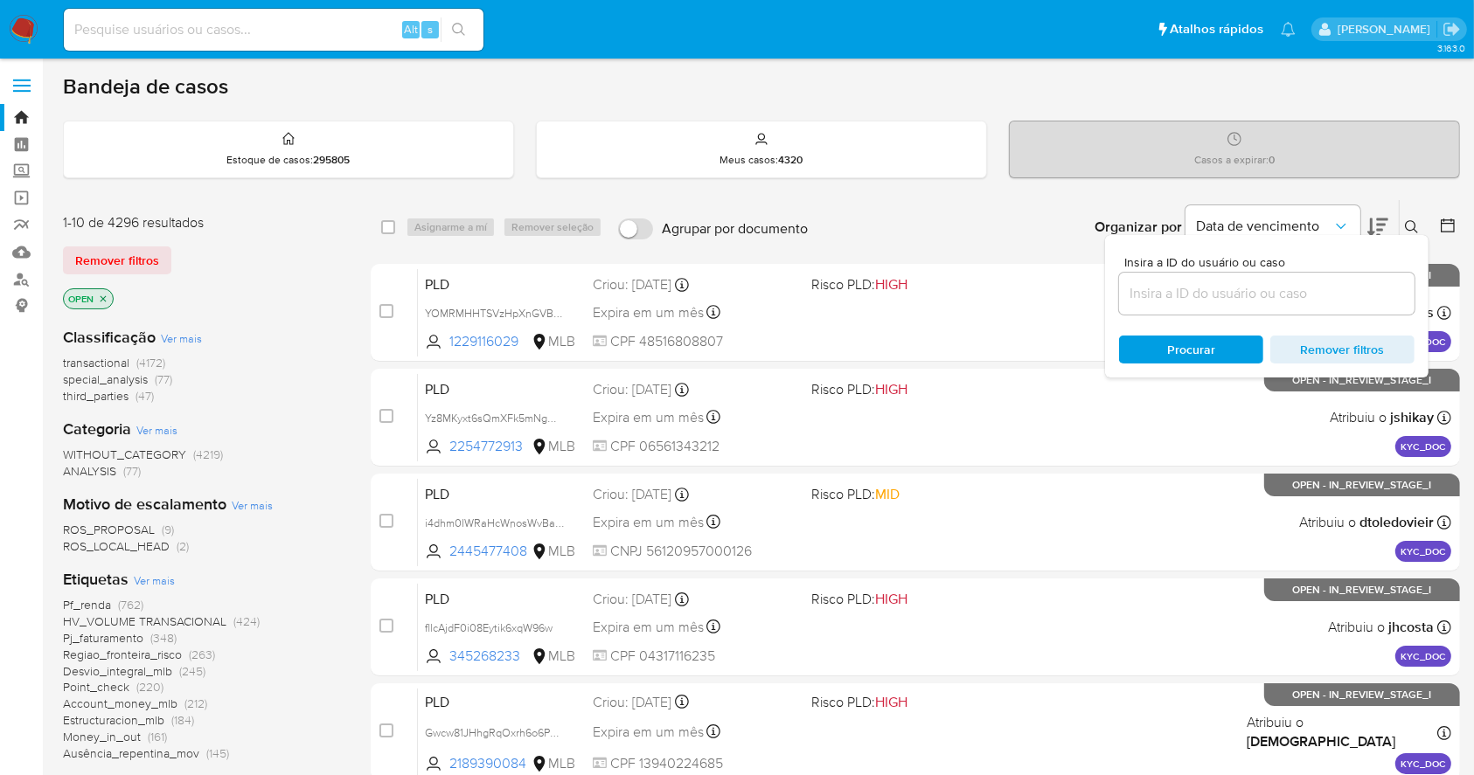
click at [1221, 301] on input at bounding box center [1266, 293] width 295 height 23
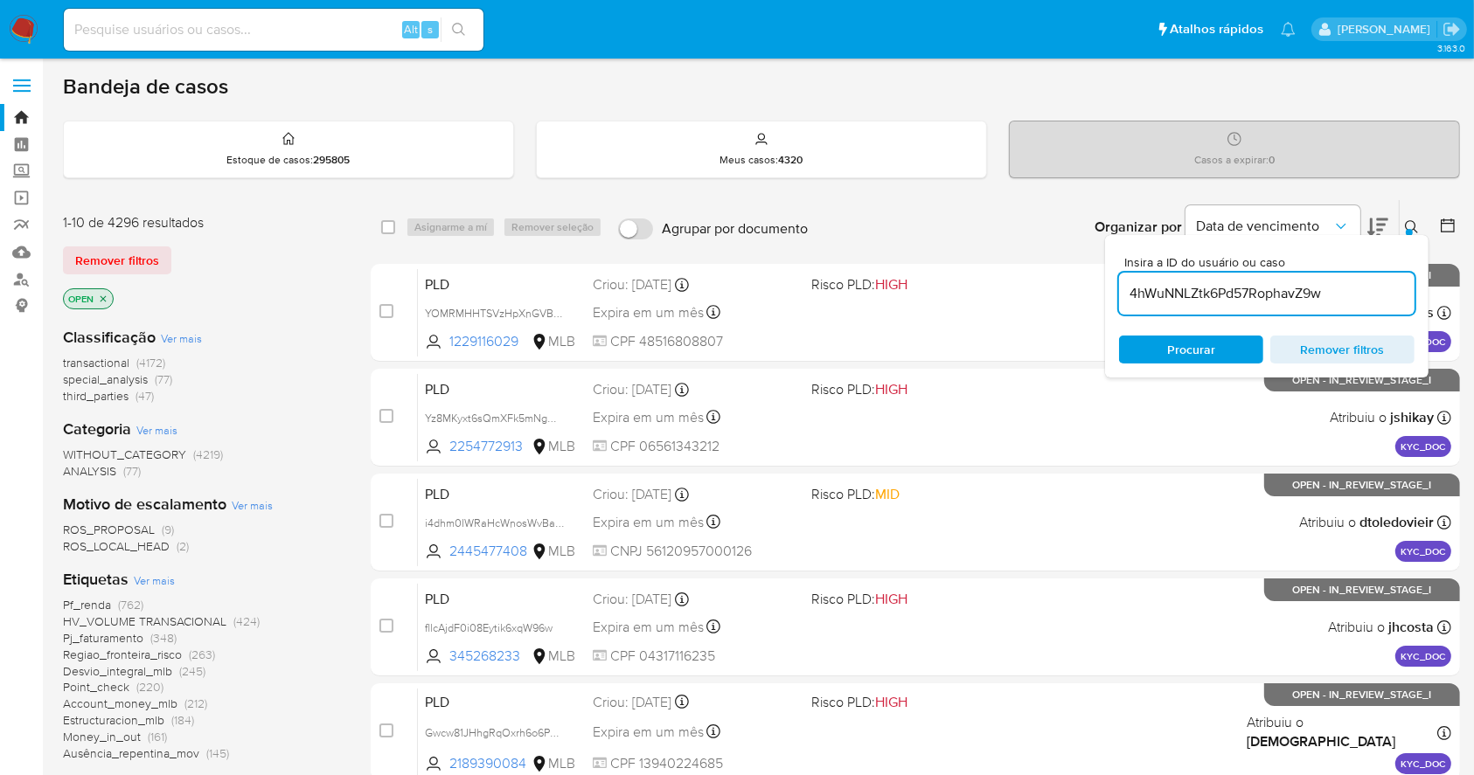
type input "4hWuNNLZtk6Pd57RophavZ9w"
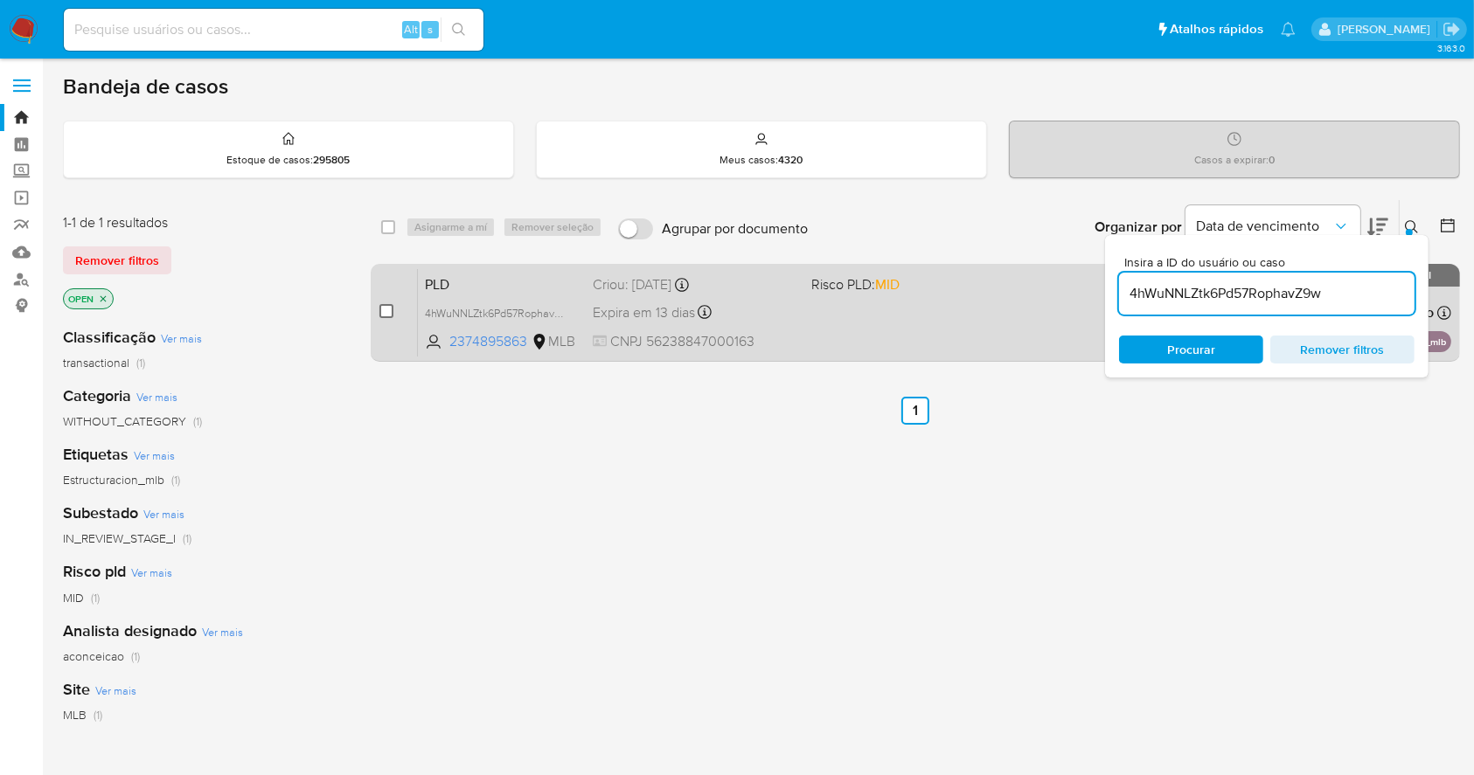
click at [388, 311] on input "checkbox" at bounding box center [386, 311] width 14 height 14
checkbox input "true"
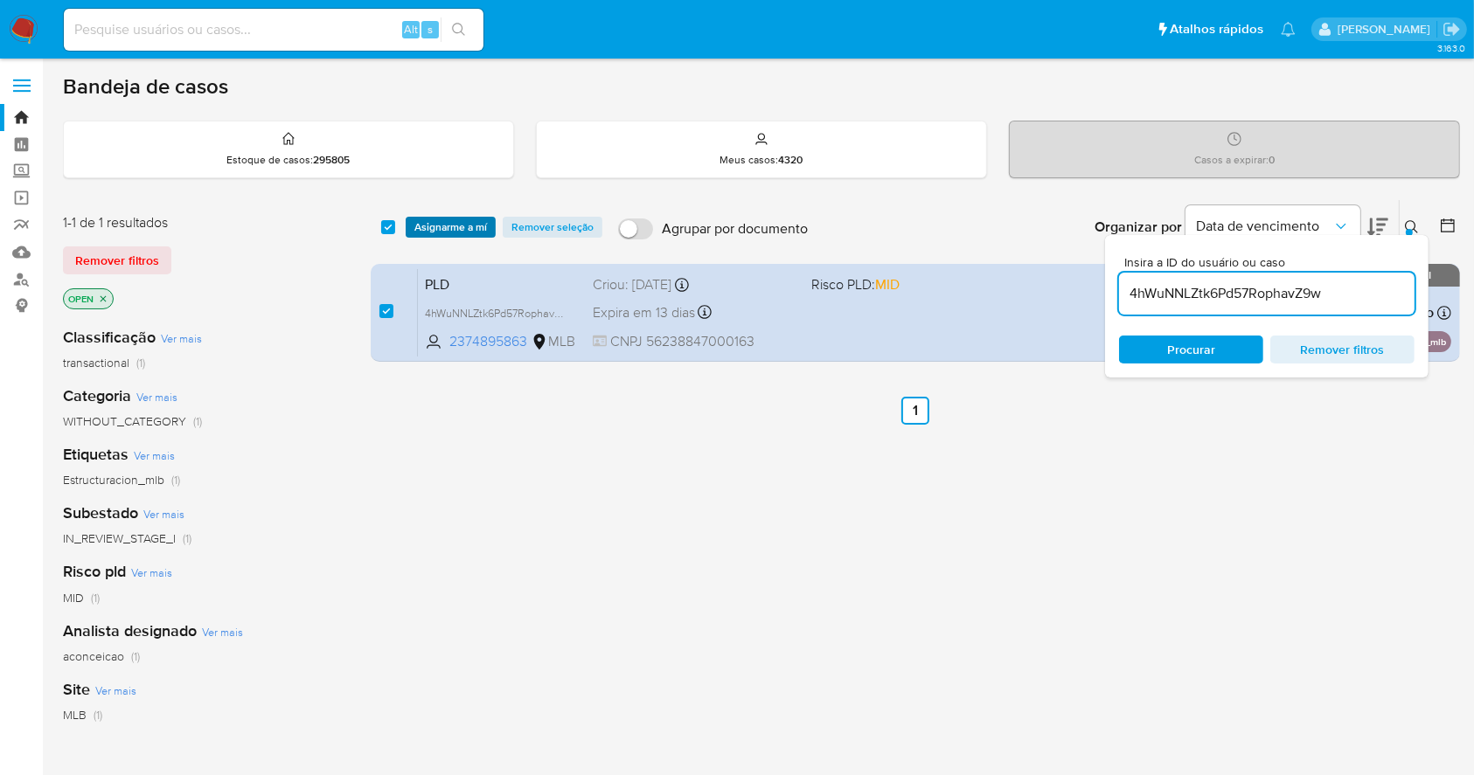
click at [455, 220] on span "Asignarme a mí" at bounding box center [450, 227] width 73 height 17
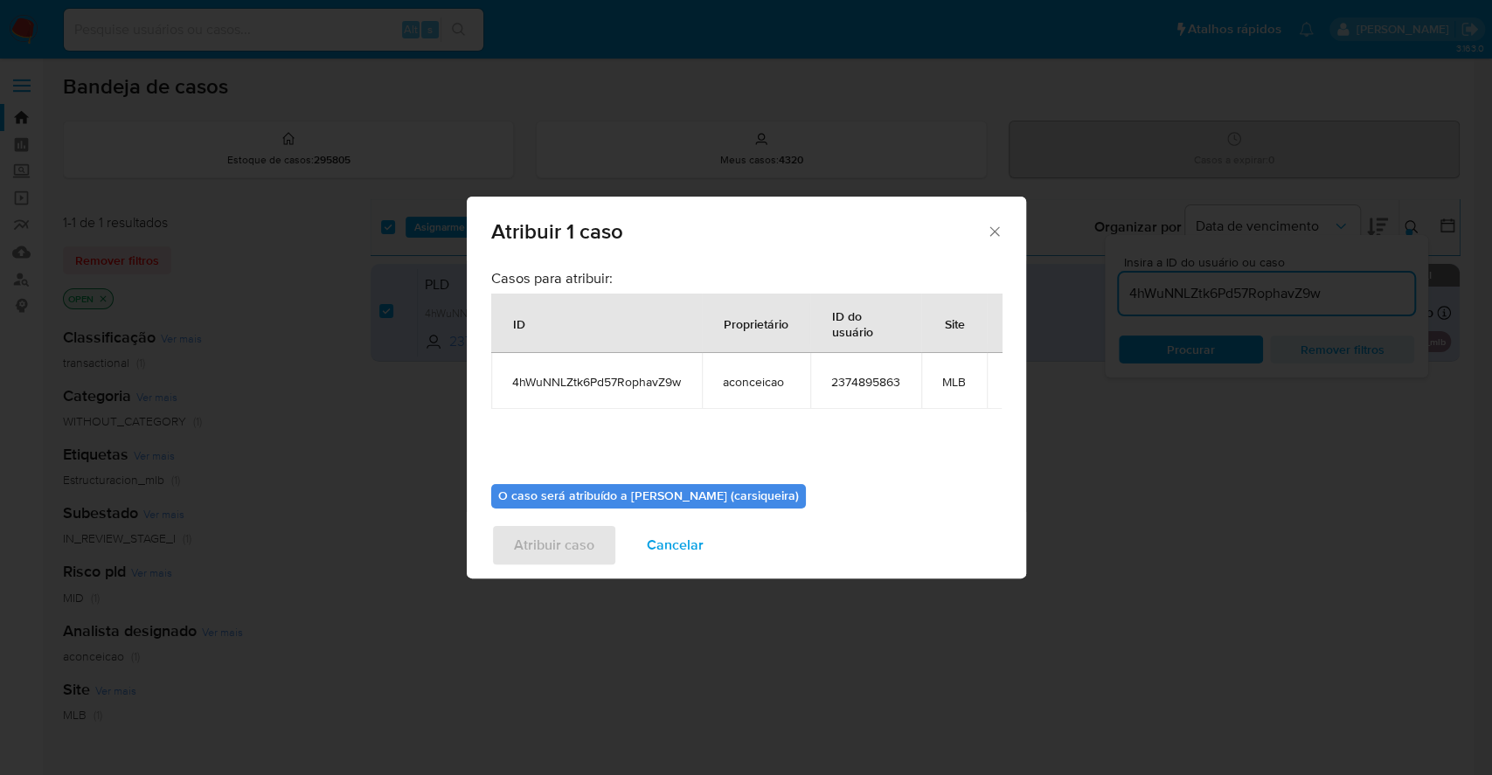
click at [574, 428] on div "Casos para atribuir: ID Proprietário ID do usuário Site 4hWuNNLZtk6Pd57RophavZ9…" at bounding box center [746, 369] width 510 height 201
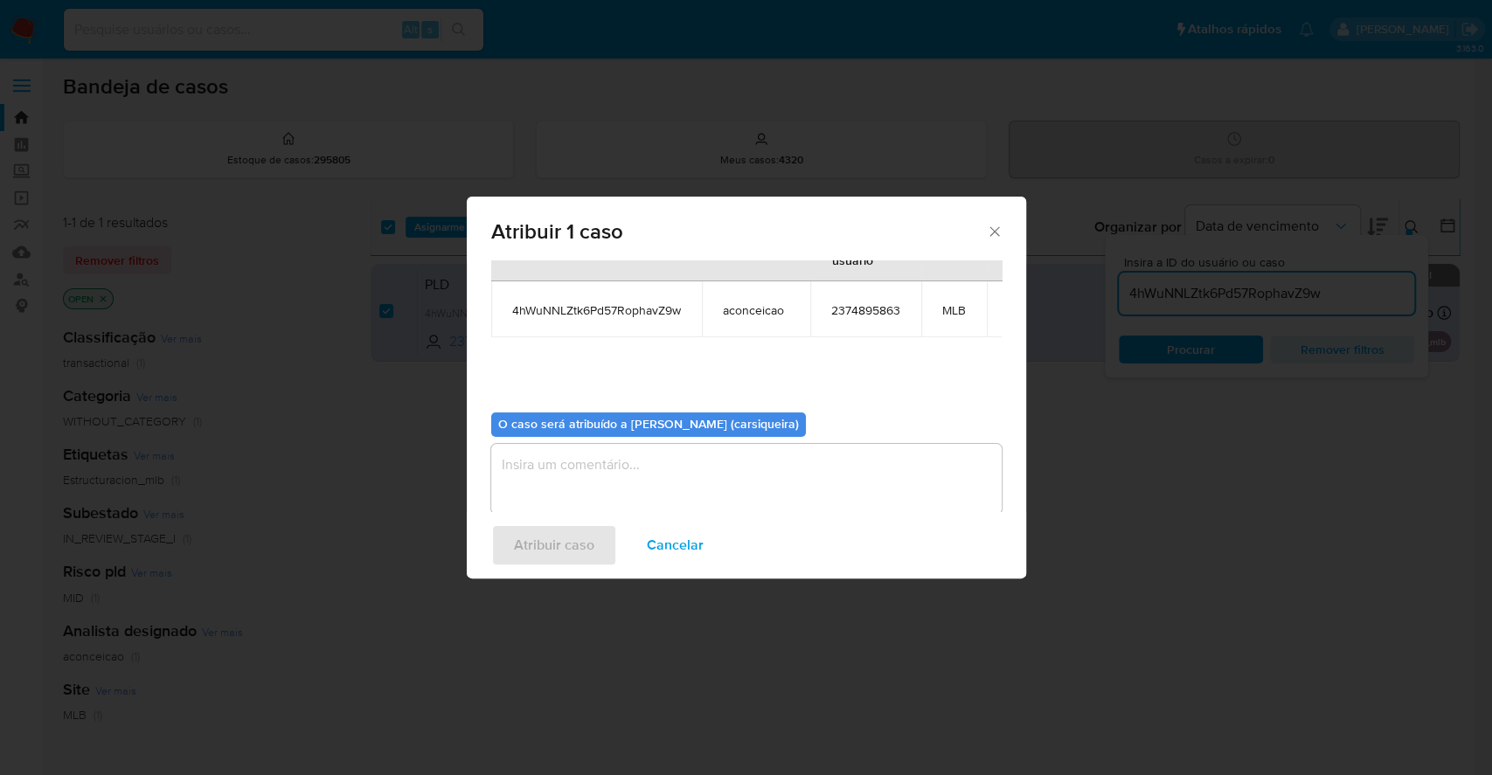
scroll to position [108, 0]
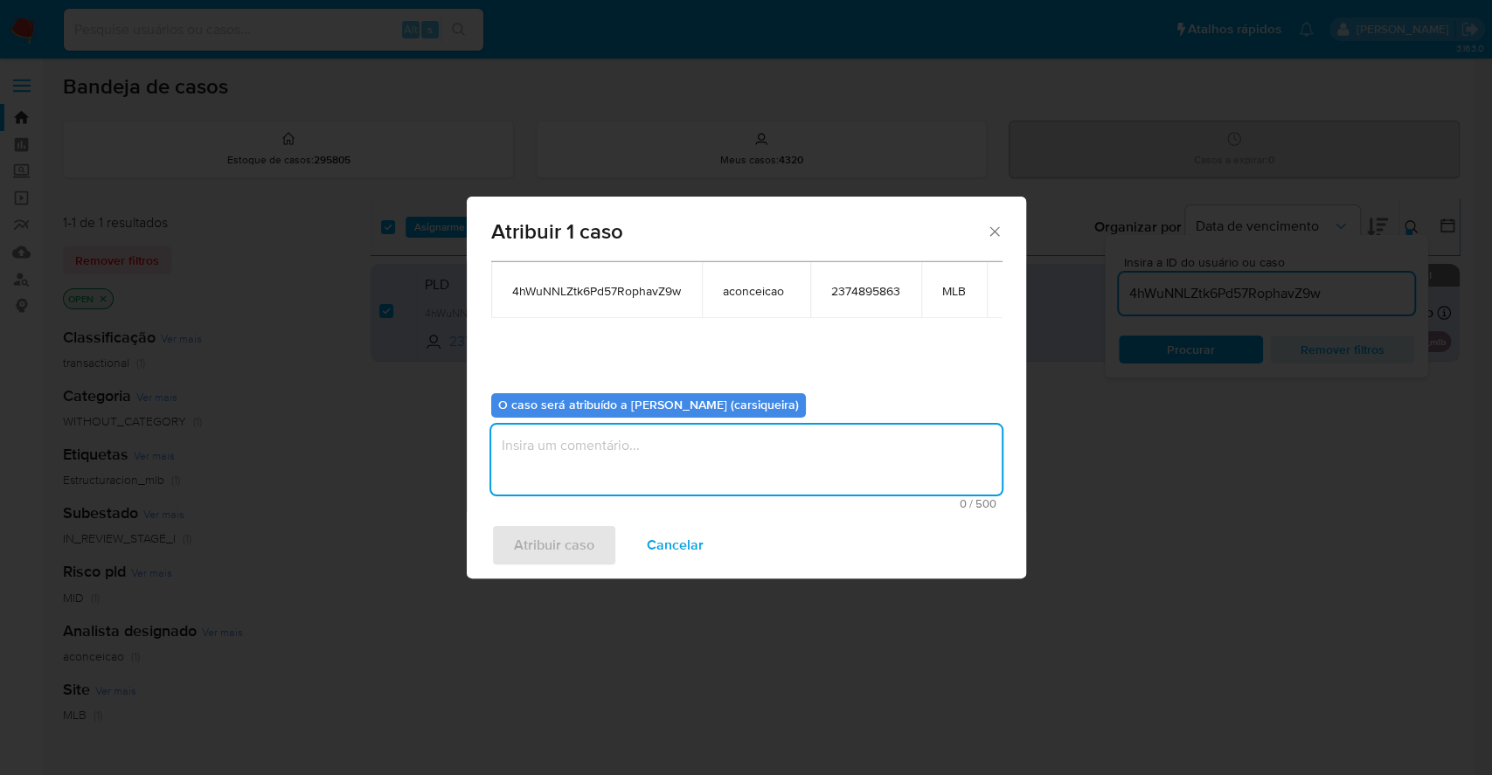
click at [593, 441] on textarea "assign-modal" at bounding box center [746, 460] width 510 height 70
paste textarea "4hWuNNLZtk6Pd57RophavZ9w"
type textarea "4hWuNNLZtk6Pd57RophavZ9w"
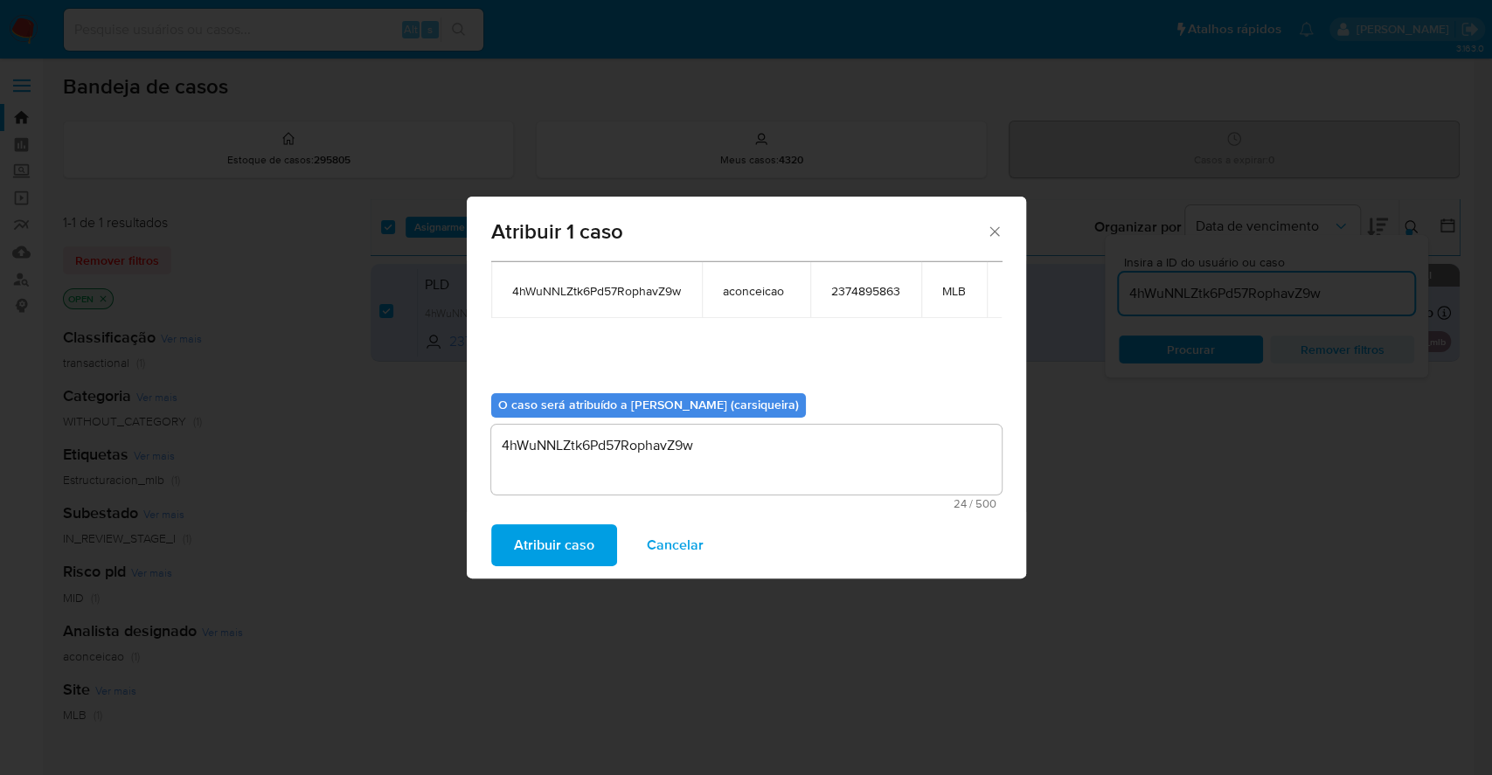
click at [559, 542] on span "Atribuir caso" at bounding box center [554, 545] width 80 height 38
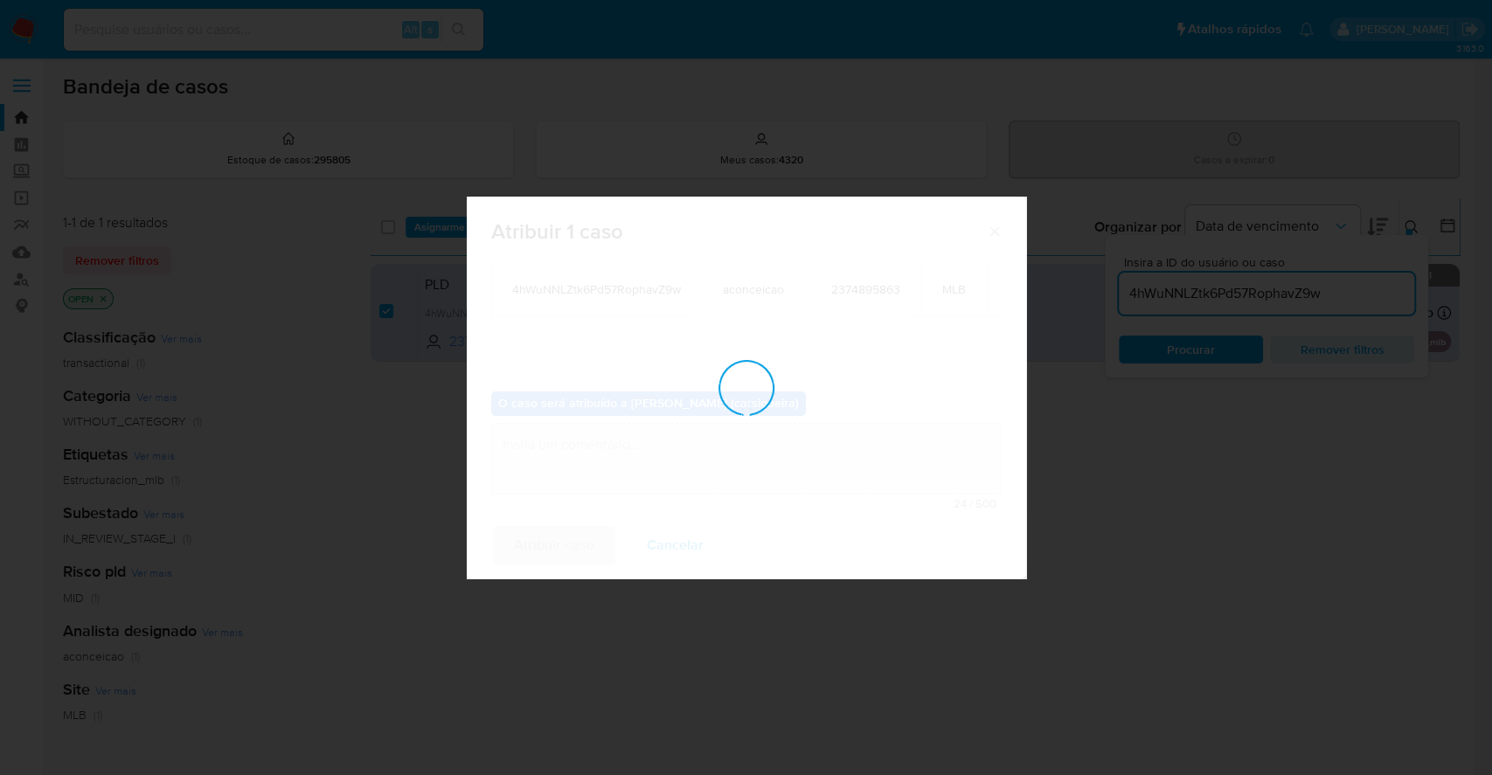
checkbox input "false"
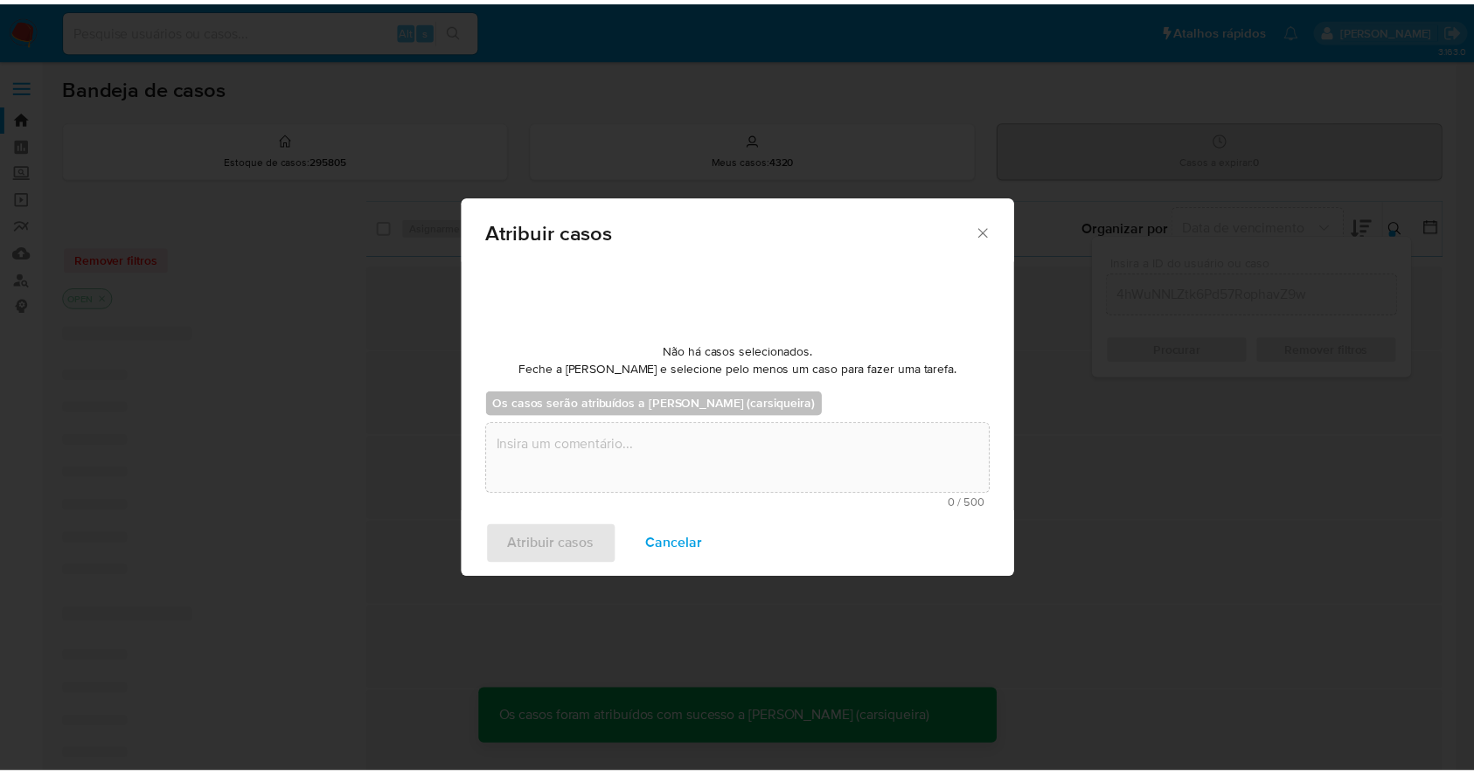
scroll to position [105, 0]
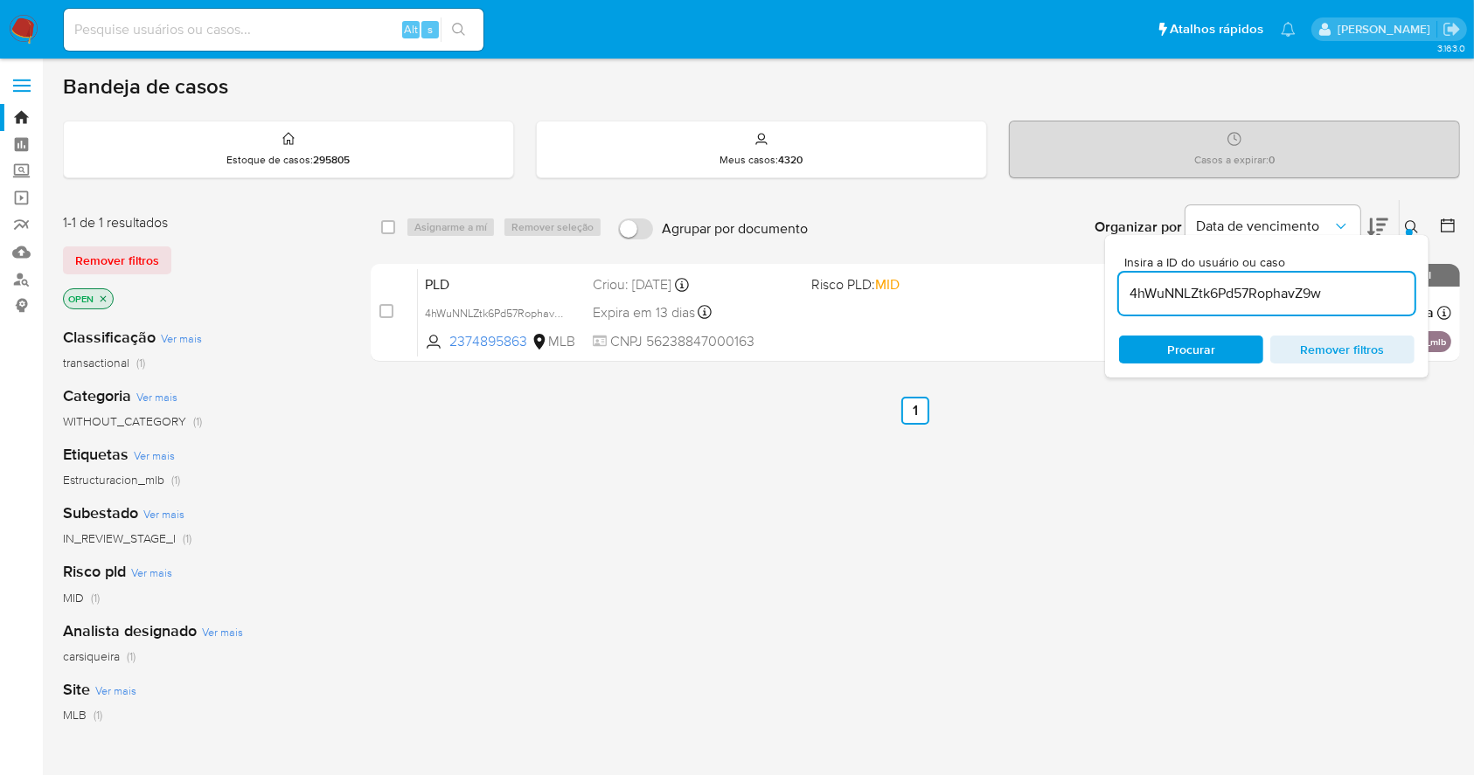
click at [703, 559] on div "select-all-cases-checkbox Asignarme a mí Remover seleção Agrupar por documento …" at bounding box center [915, 595] width 1089 height 792
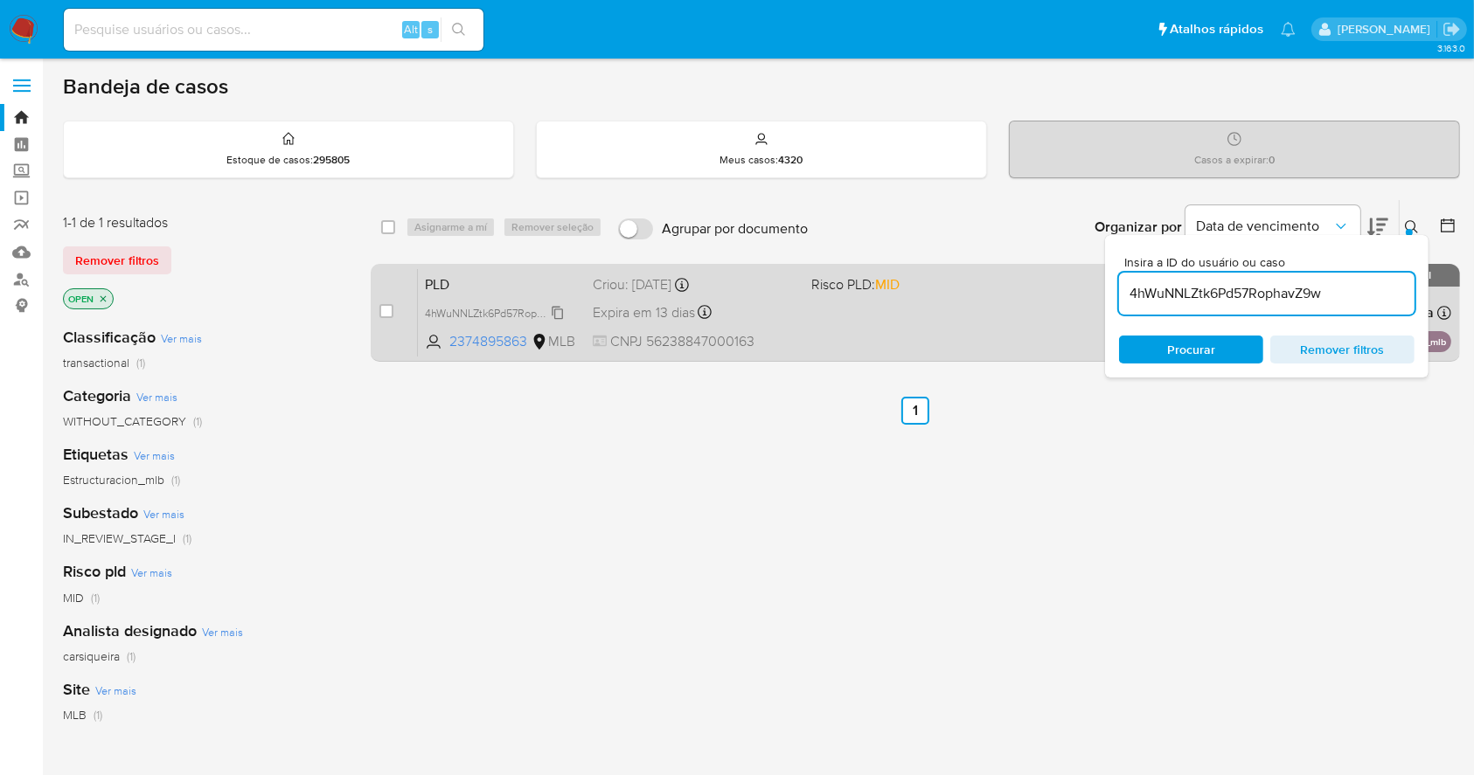
click at [559, 309] on span "4hWuNNLZtk6Pd57RophavZ9w" at bounding box center [499, 311] width 149 height 19
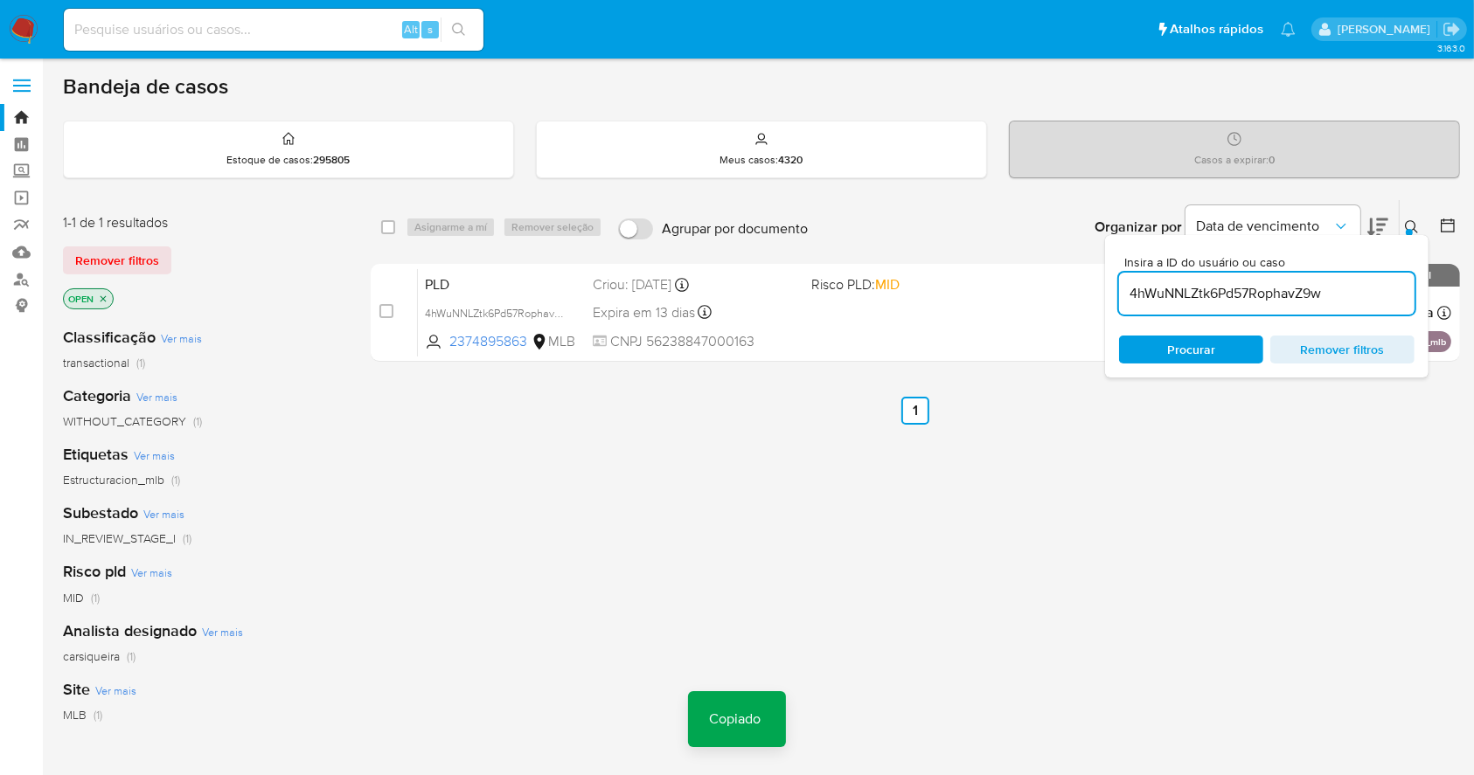
click at [248, 23] on input at bounding box center [274, 29] width 420 height 23
paste input "4hWuNNLZtk6Pd57RophavZ9w"
type input "4hWuNNLZtk6Pd57RophavZ9w"
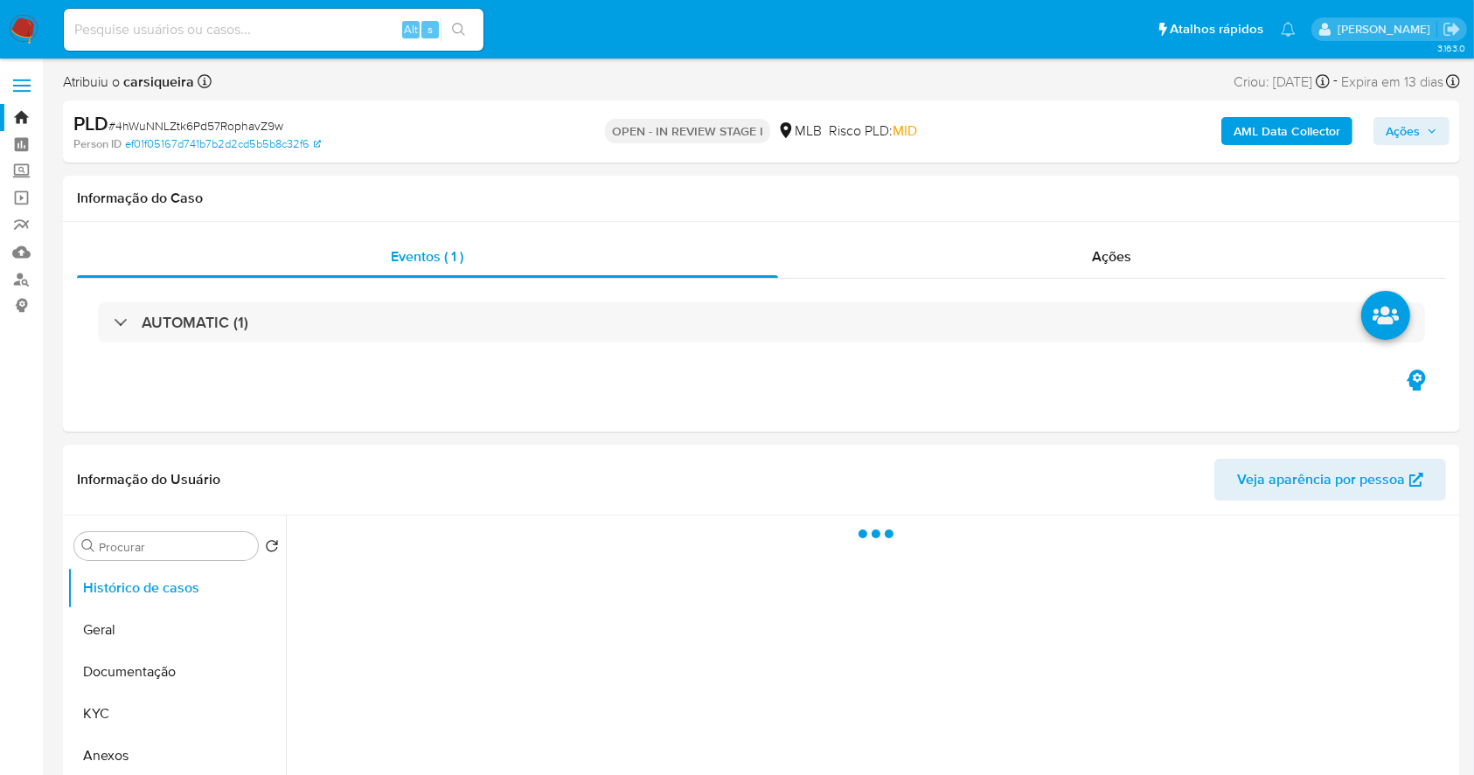
select select "10"
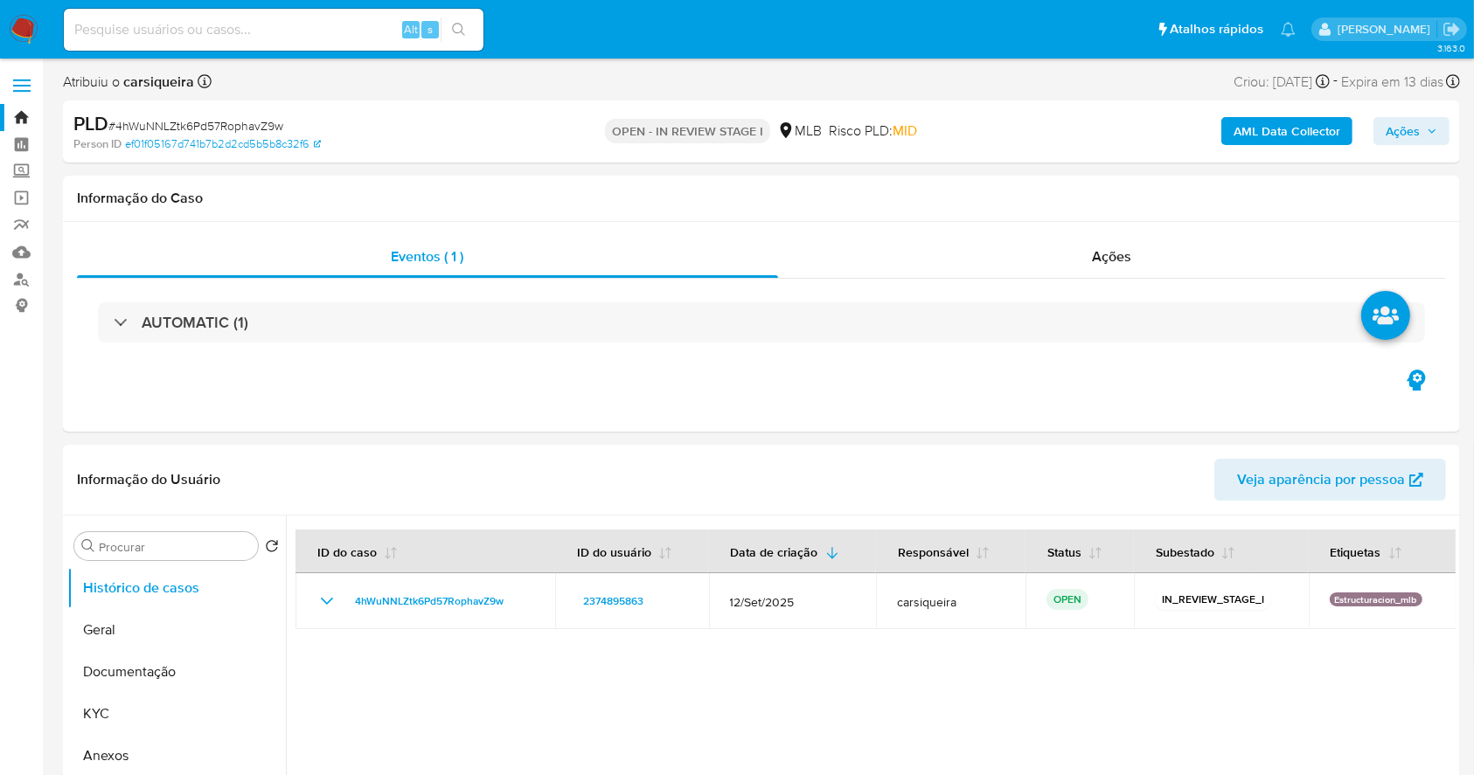
drag, startPoint x: 1418, startPoint y: 130, endPoint x: 1403, endPoint y: 129, distance: 14.9
click at [1415, 129] on span "Ações" at bounding box center [1402, 131] width 34 height 28
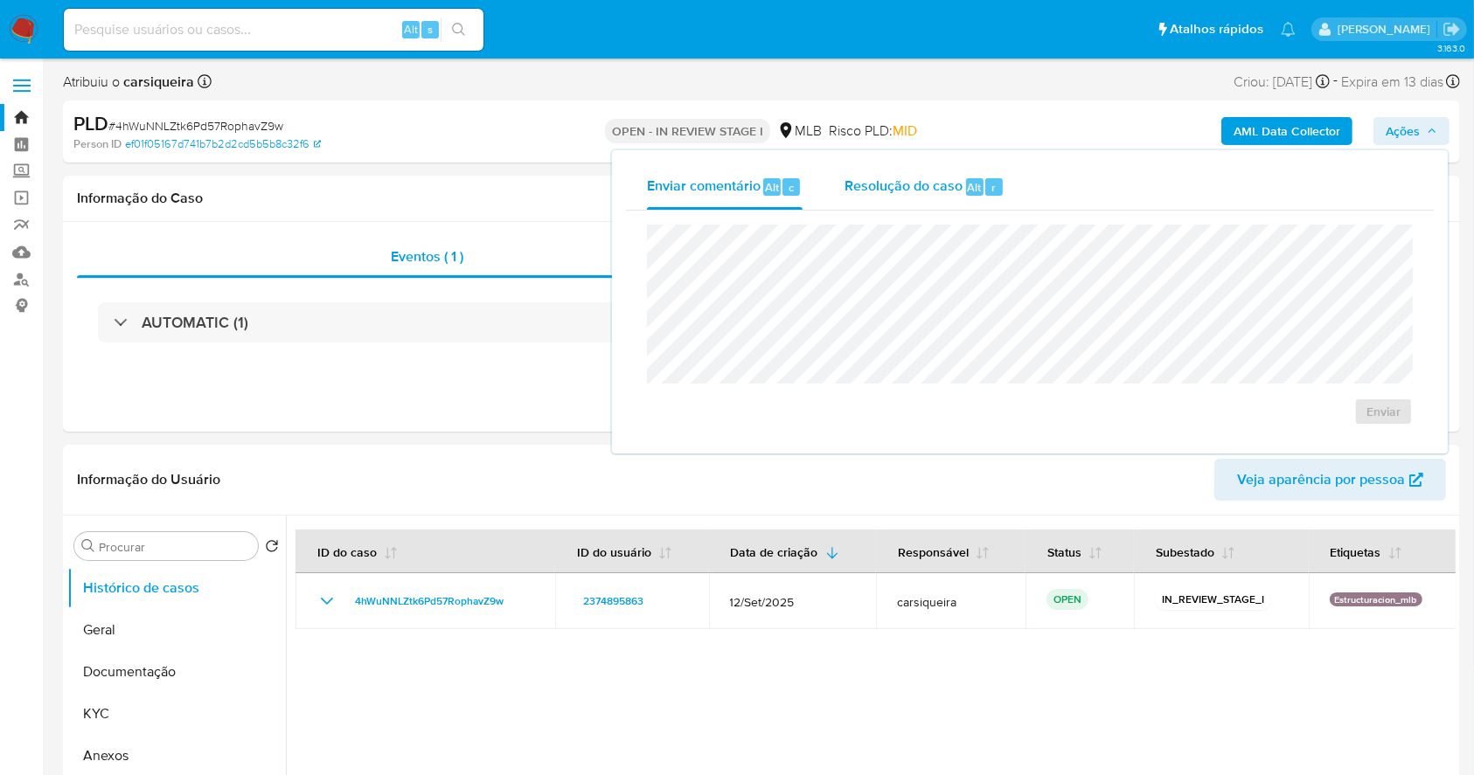
click at [861, 181] on span "Resolução do caso" at bounding box center [903, 187] width 118 height 20
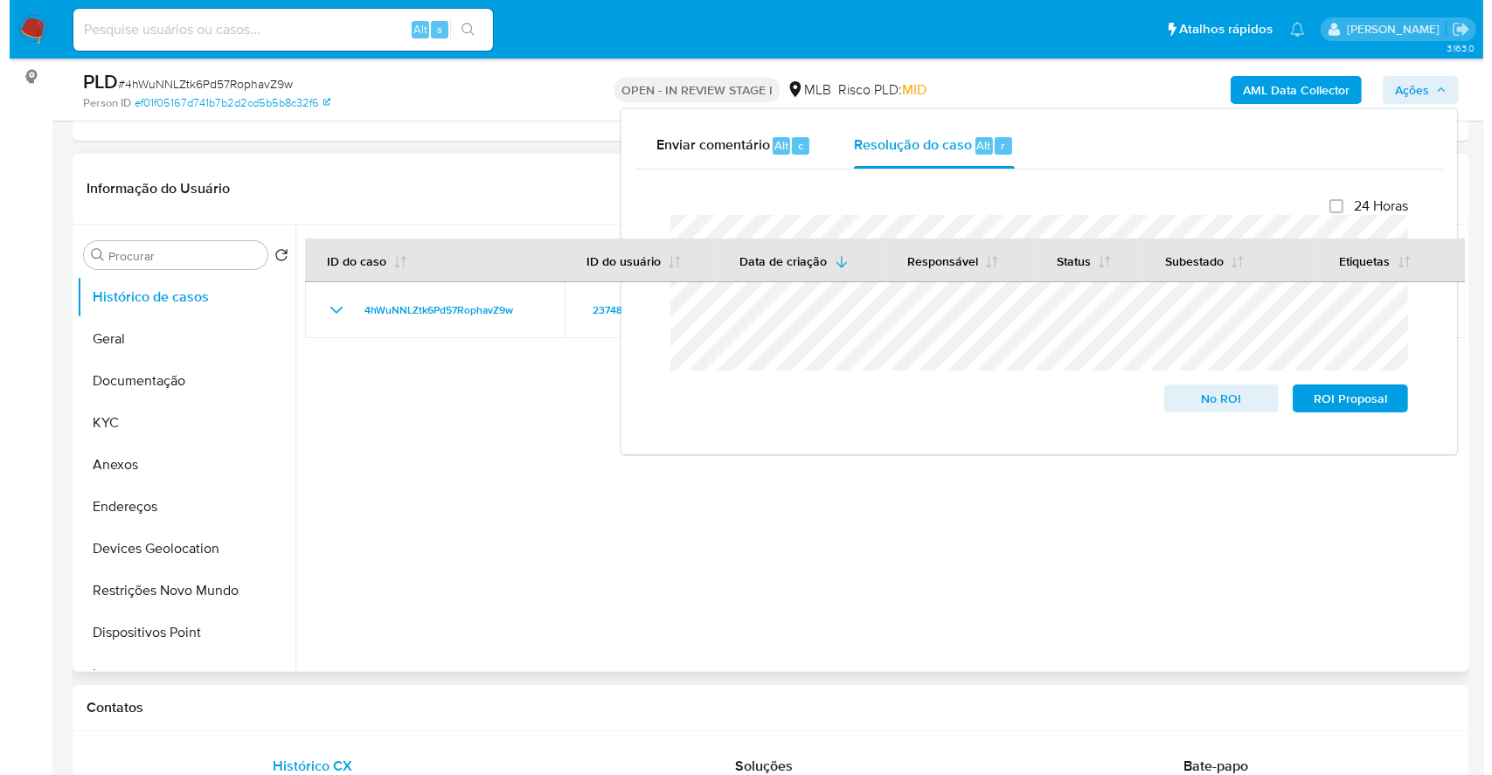
scroll to position [232, 0]
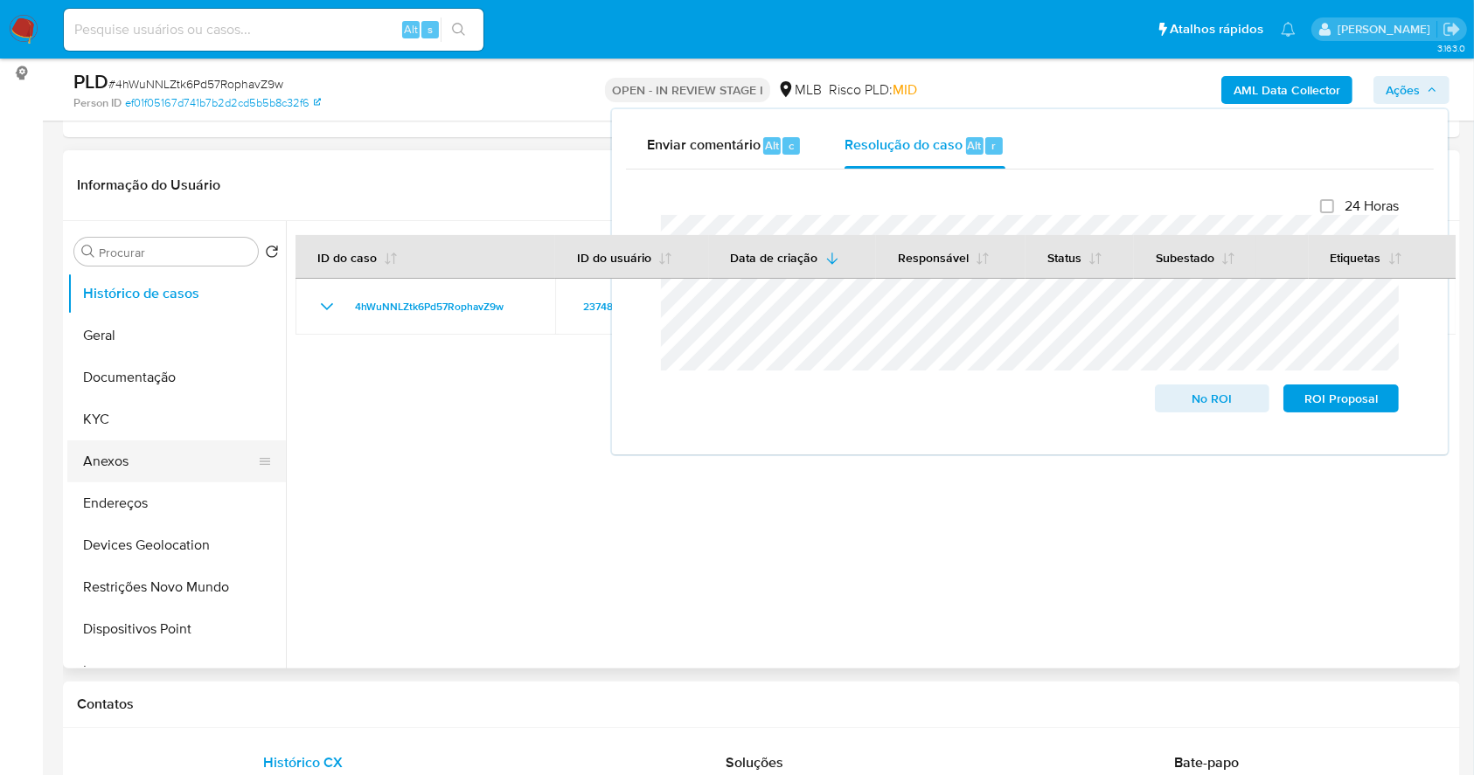
click at [175, 455] on button "Anexos" at bounding box center [169, 462] width 205 height 42
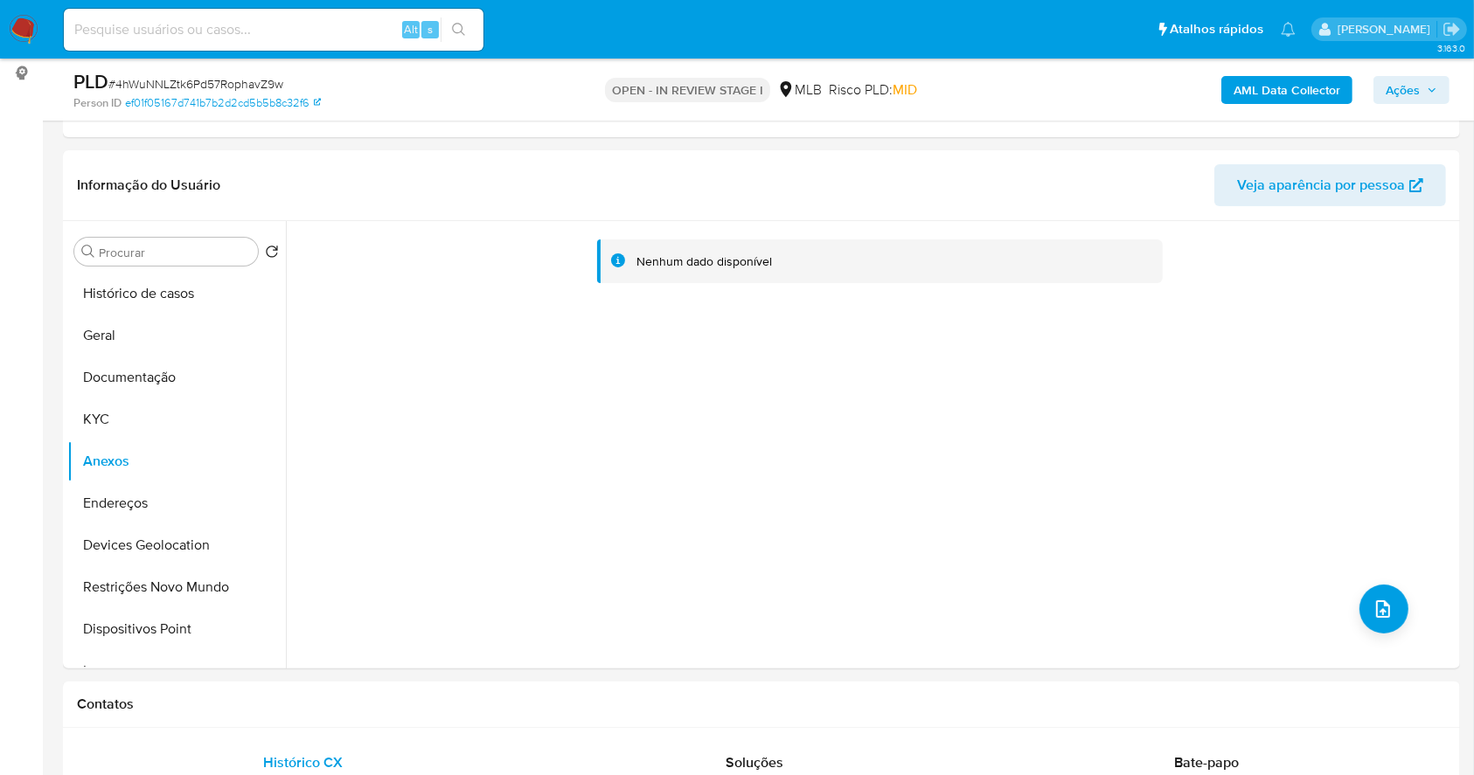
click at [1273, 88] on b "AML Data Collector" at bounding box center [1286, 90] width 107 height 28
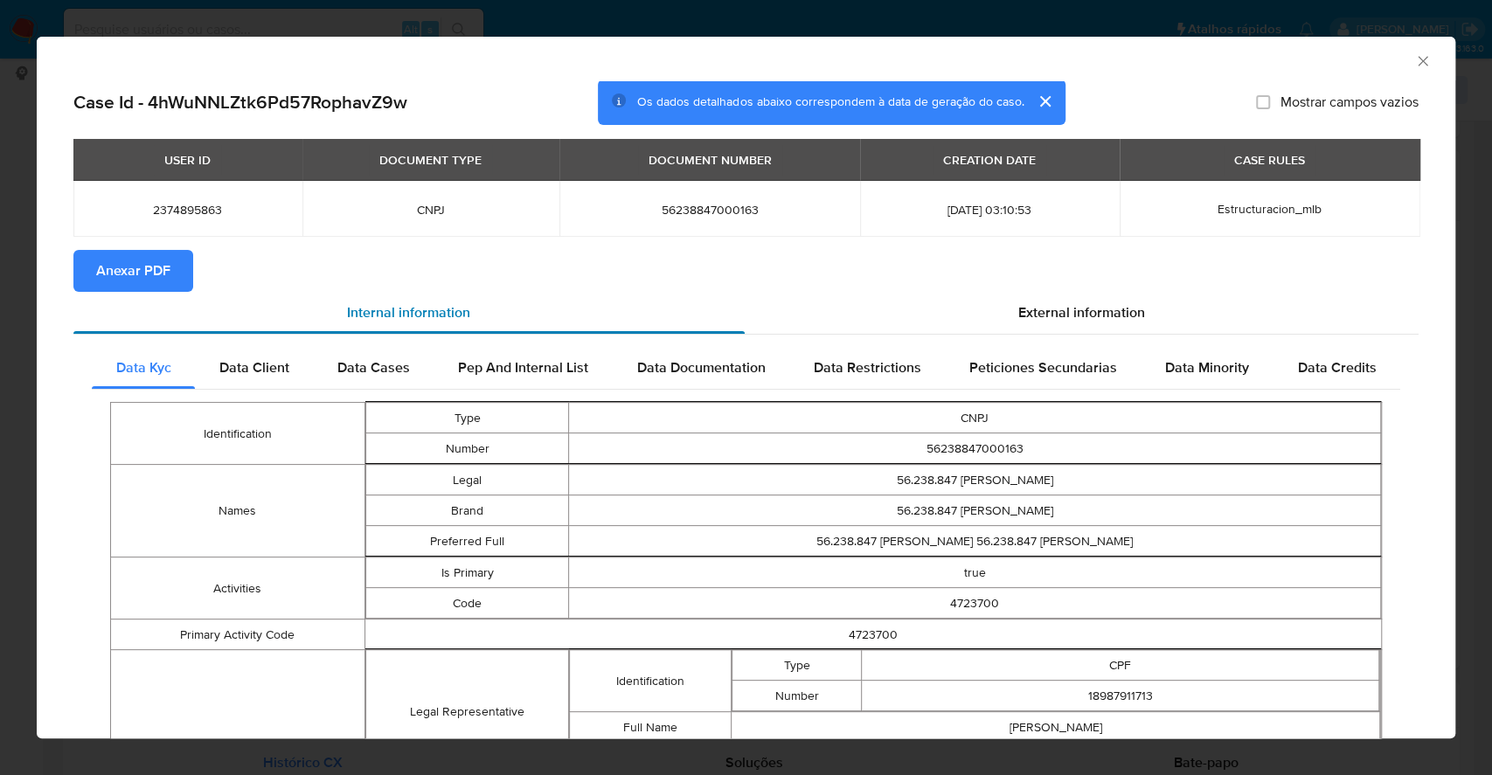
drag, startPoint x: 170, startPoint y: 269, endPoint x: 191, endPoint y: 302, distance: 38.5
click at [170, 269] on button "Anexar PDF" at bounding box center [133, 271] width 120 height 42
click at [1414, 61] on icon "Fechar a janela" at bounding box center [1422, 60] width 17 height 17
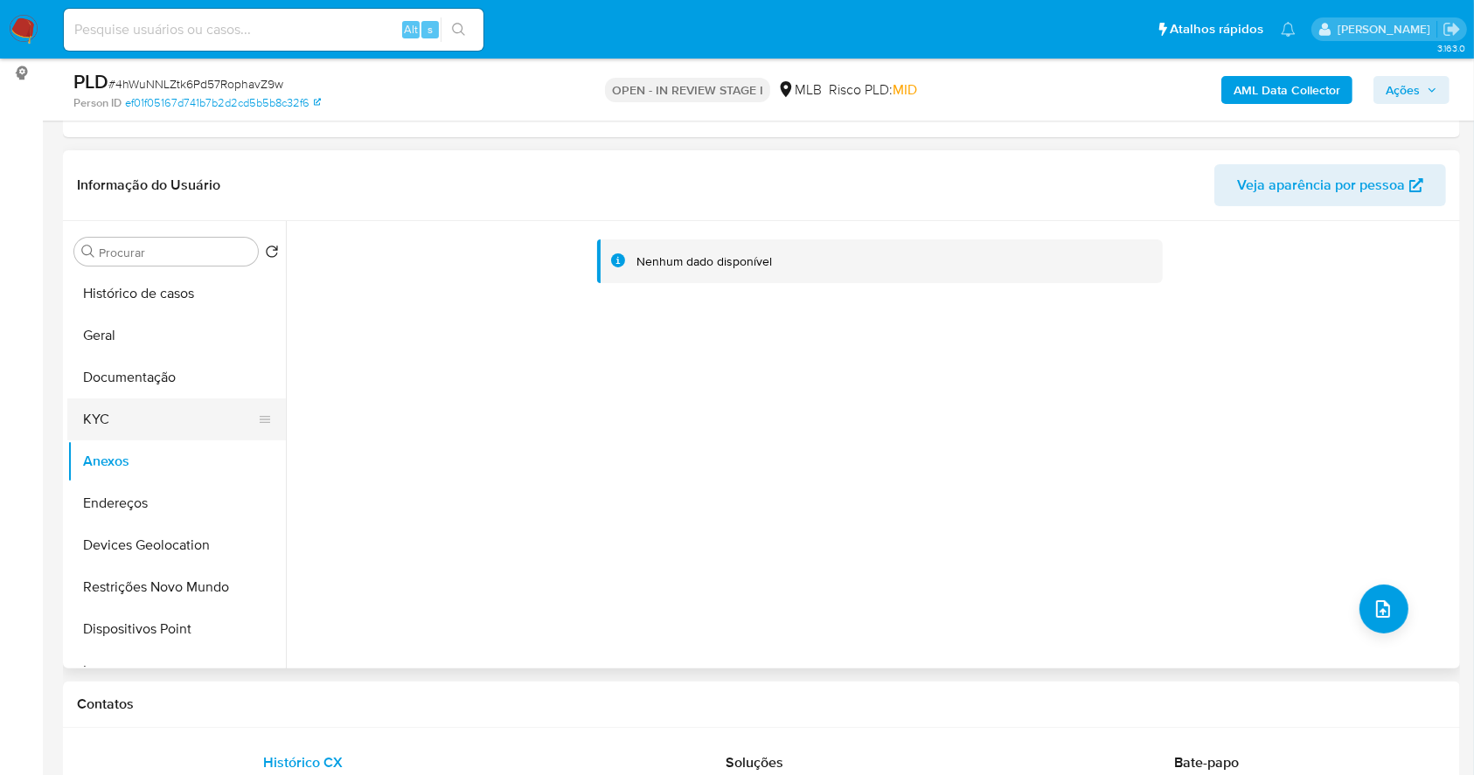
click at [154, 420] on button "KYC" at bounding box center [169, 420] width 205 height 42
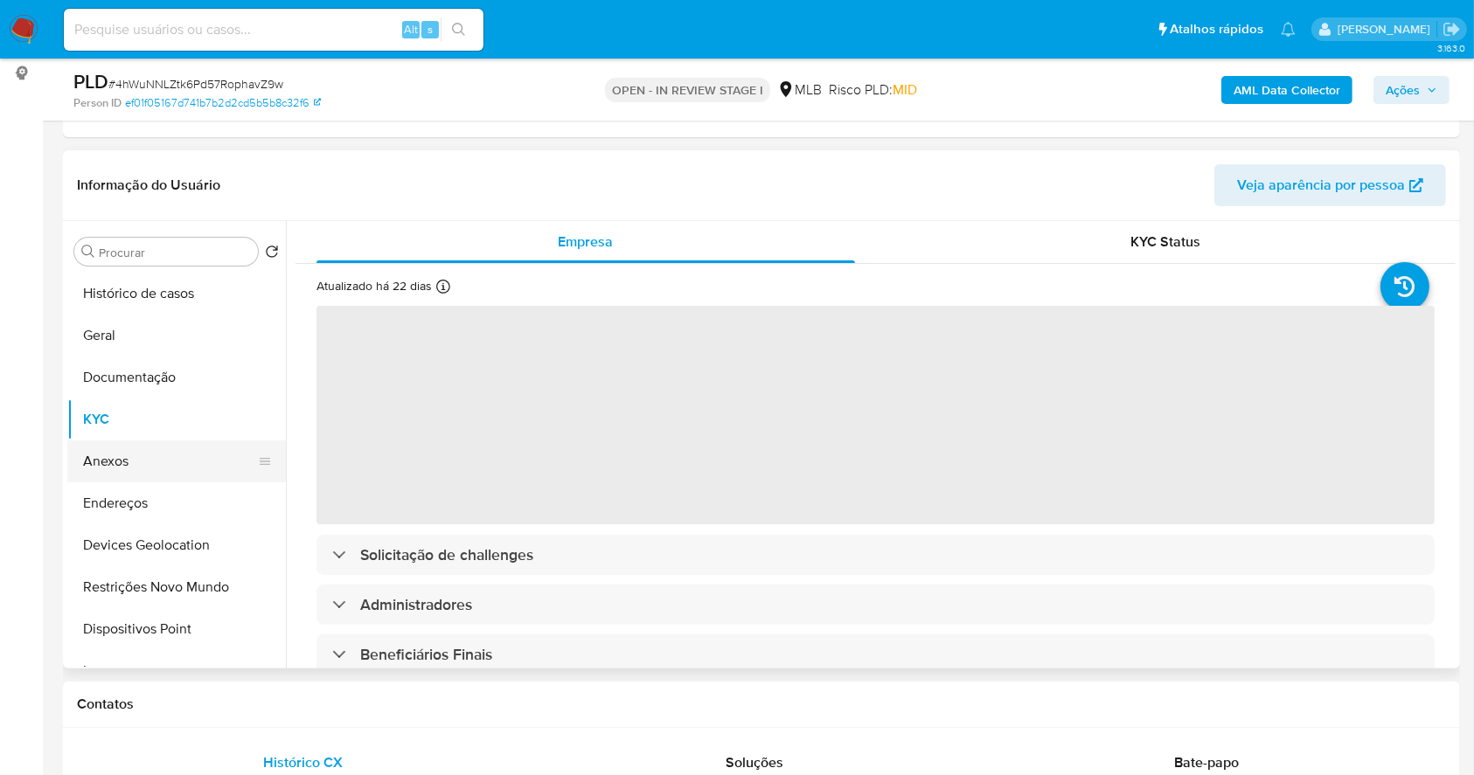
click at [213, 472] on button "Anexos" at bounding box center [169, 462] width 205 height 42
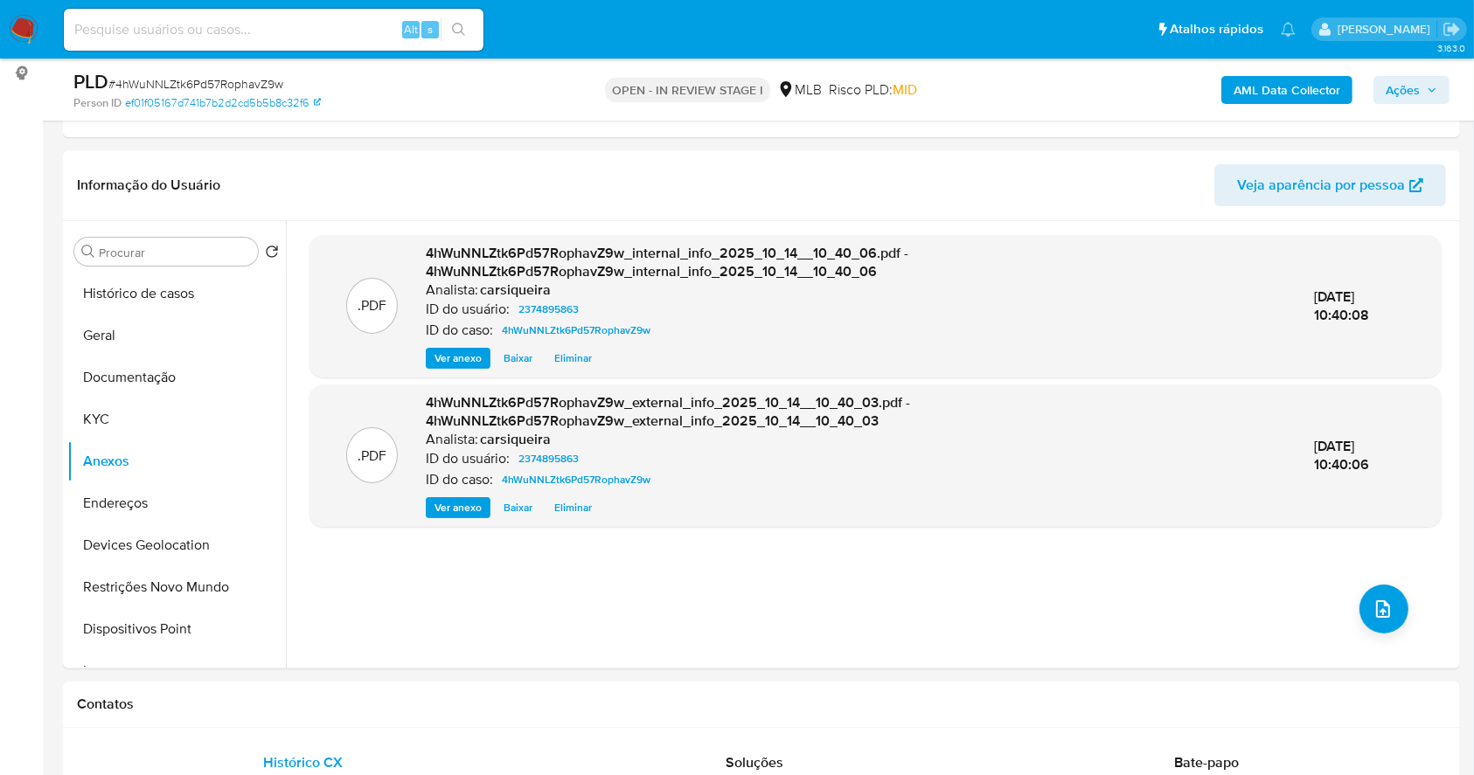
click at [1406, 93] on span "Ações" at bounding box center [1402, 90] width 34 height 28
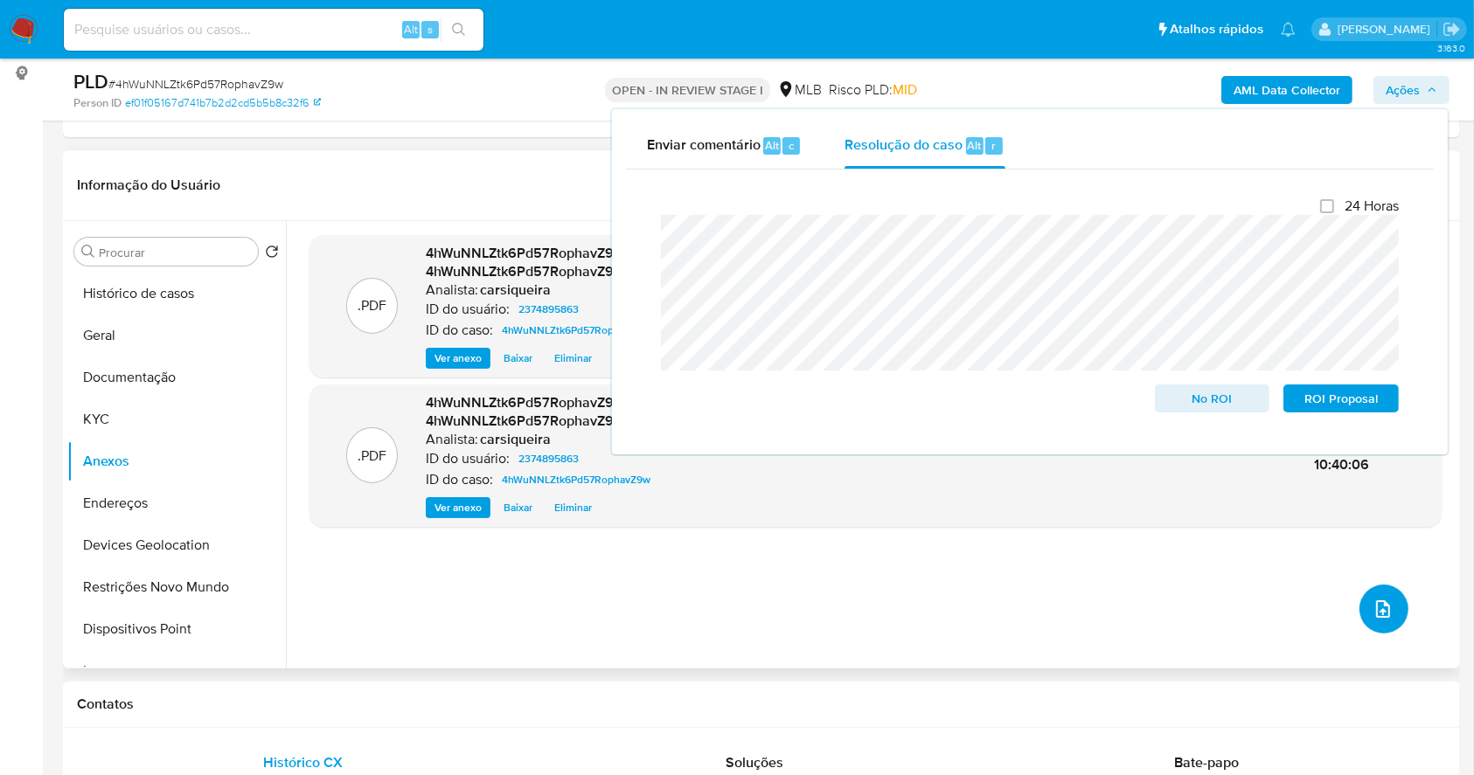
click at [1375, 606] on icon "upload-file" at bounding box center [1382, 609] width 21 height 21
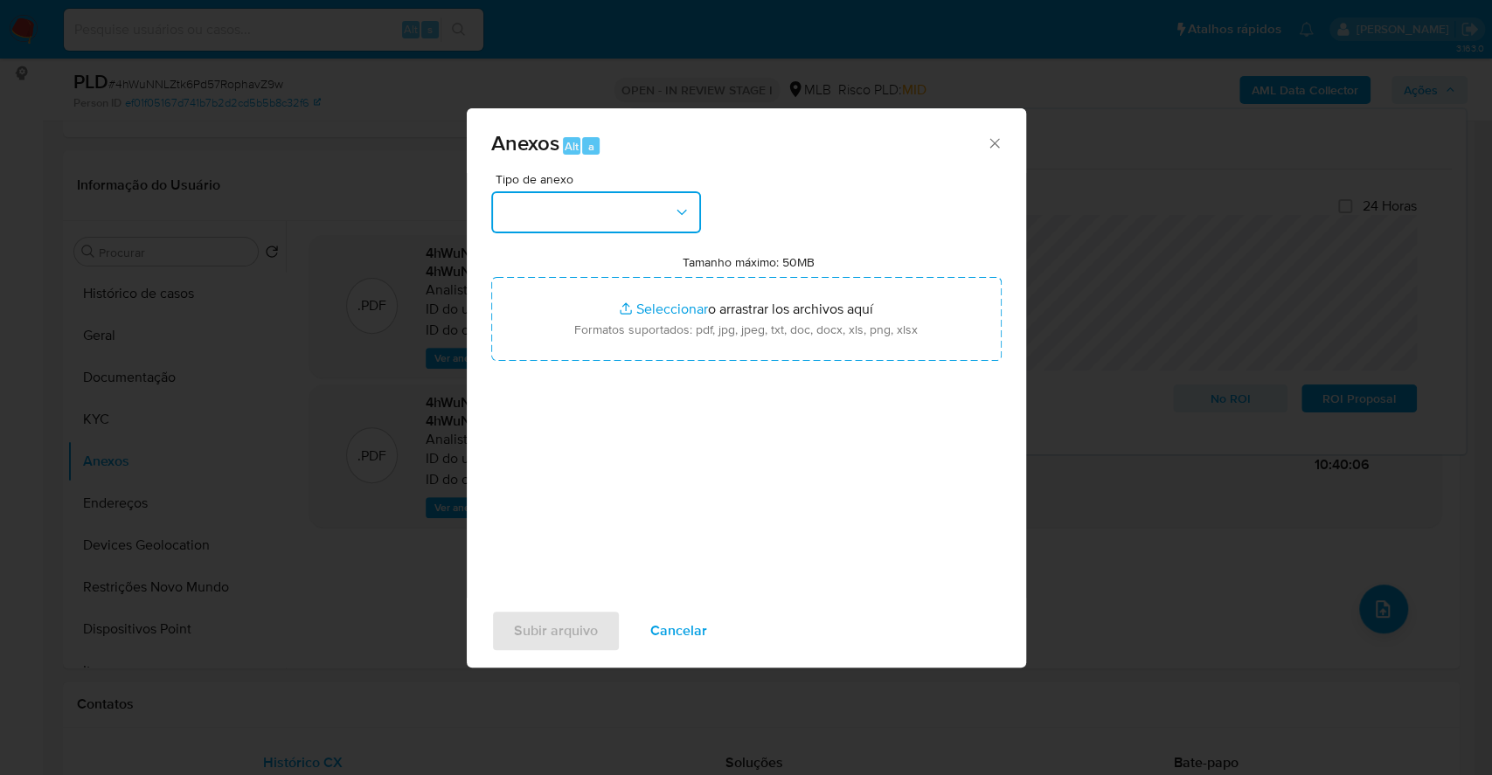
click at [624, 222] on button "button" at bounding box center [596, 212] width 210 height 42
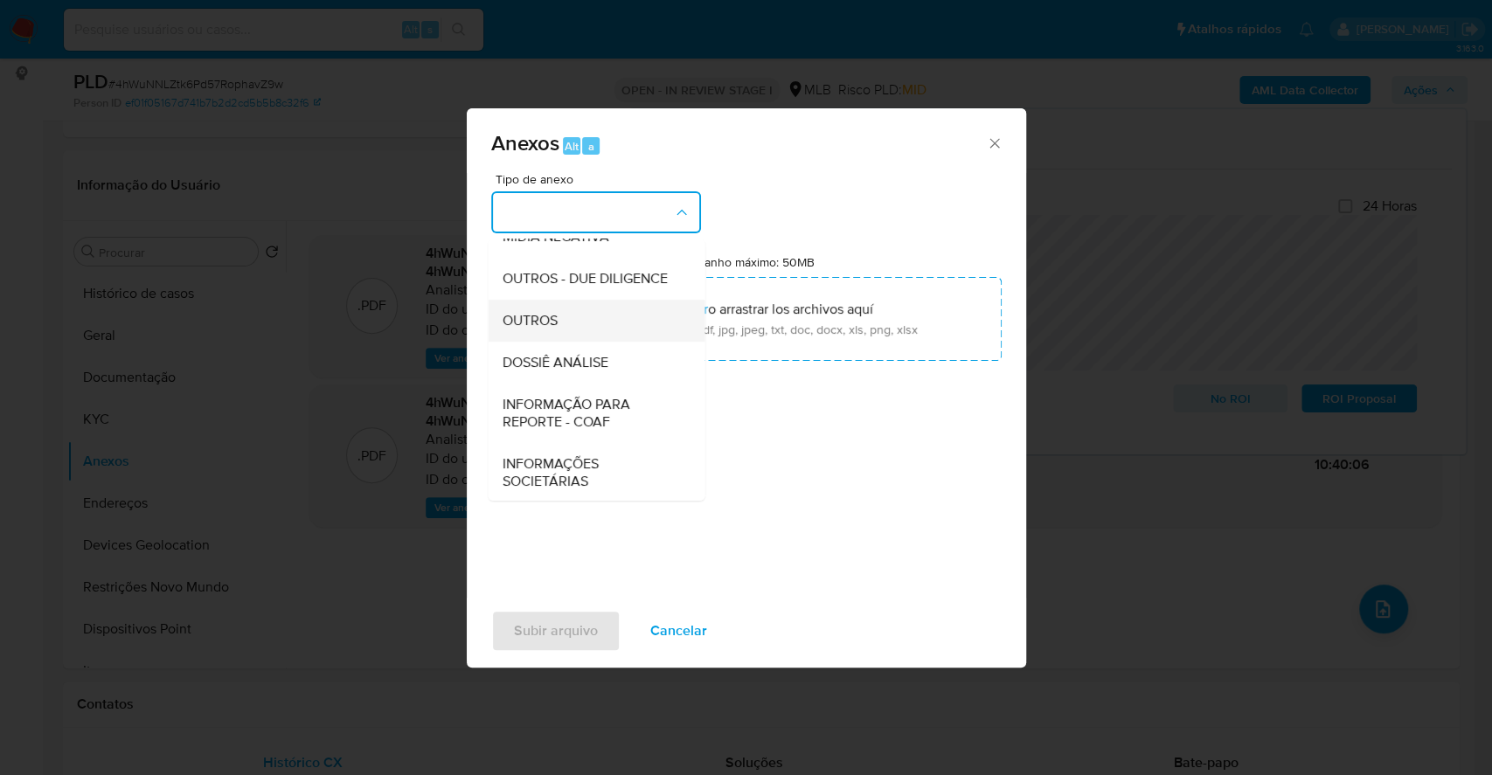
click at [562, 342] on div "OUTROS" at bounding box center [591, 321] width 178 height 42
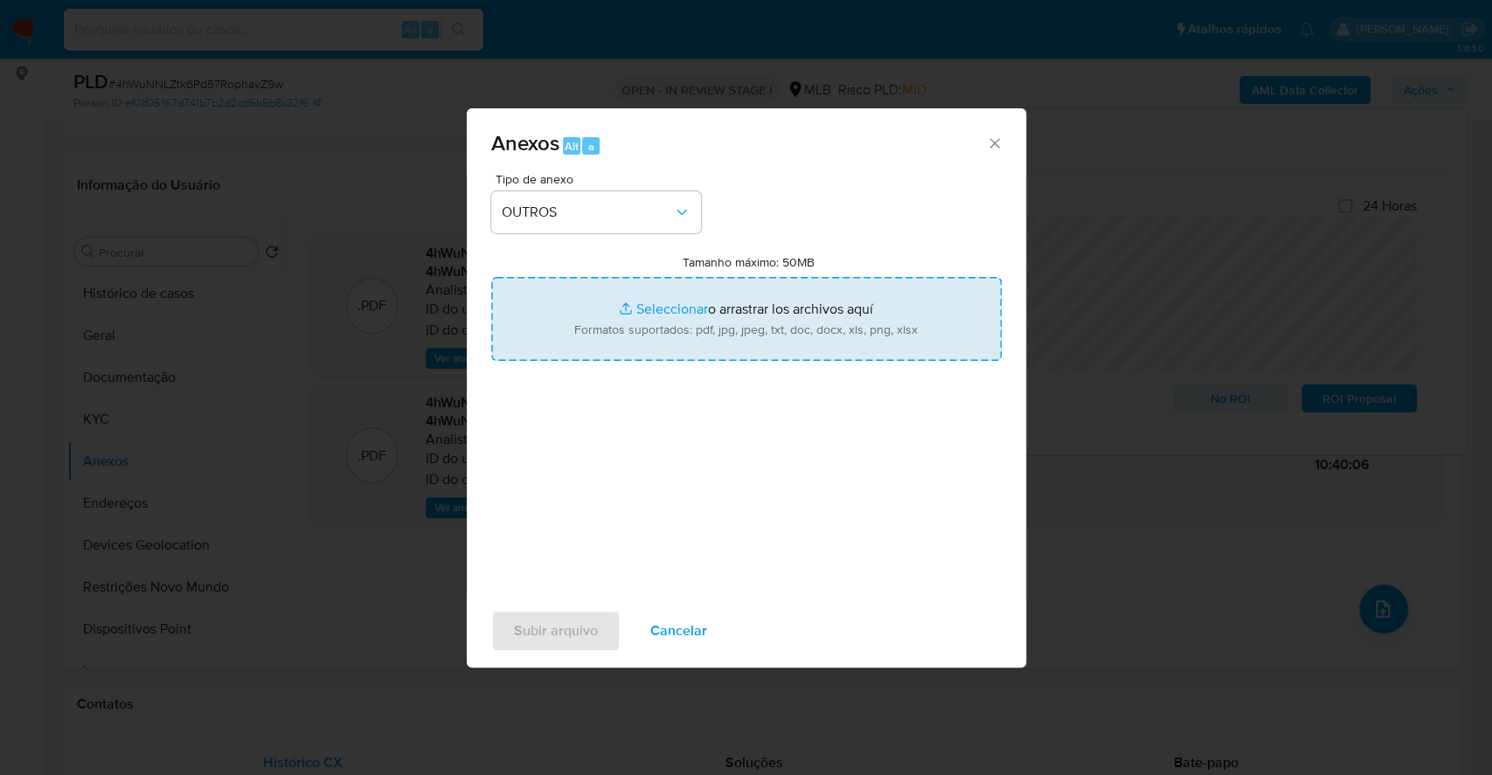
click at [656, 311] on input "Tamanho máximo: 50MB Seleccionar archivos" at bounding box center [746, 319] width 510 height 84
type input "C:\fakepath\Mulan 2374895863_2025_10_13_16_30_08.xlsx"
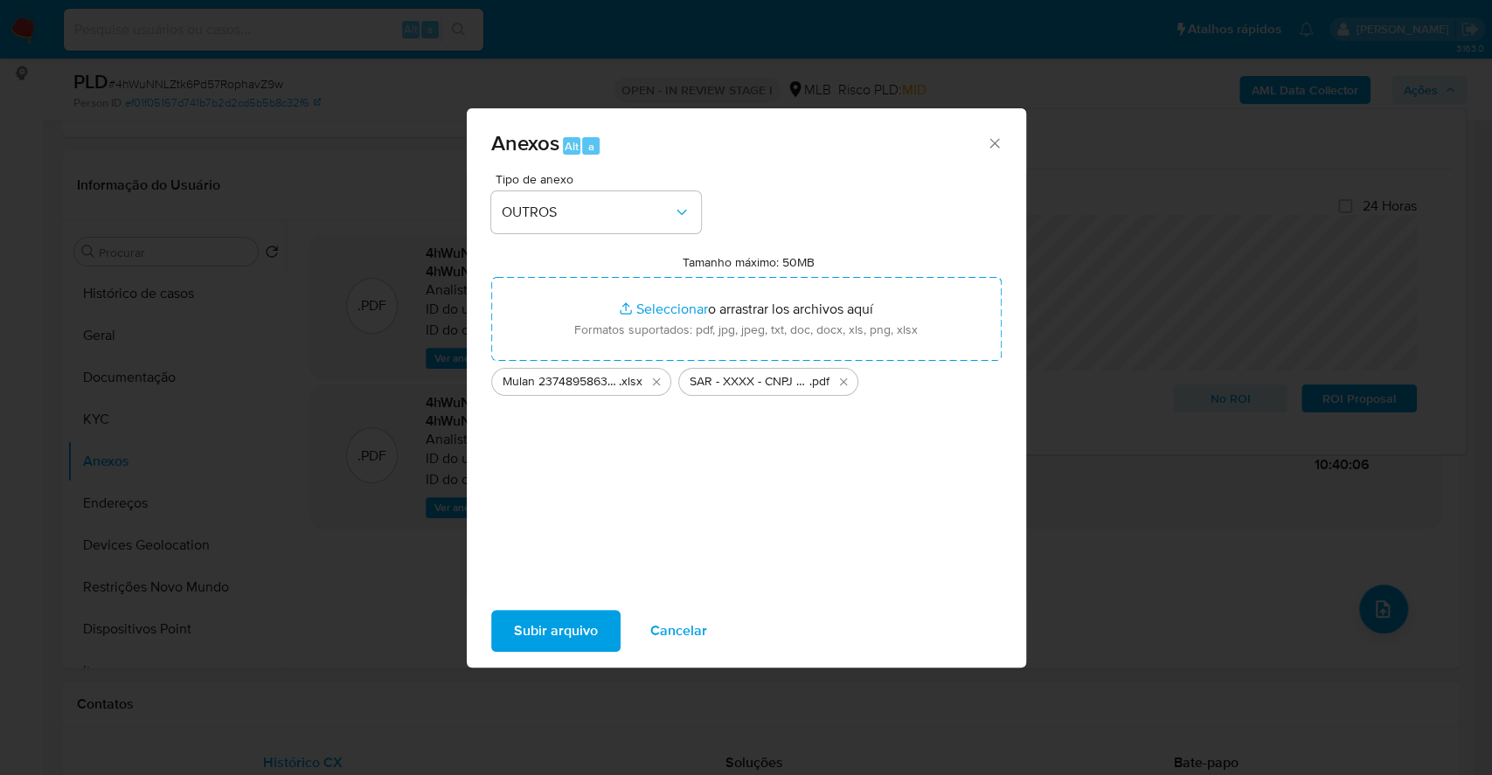
click at [579, 617] on span "Subir arquivo" at bounding box center [556, 631] width 84 height 38
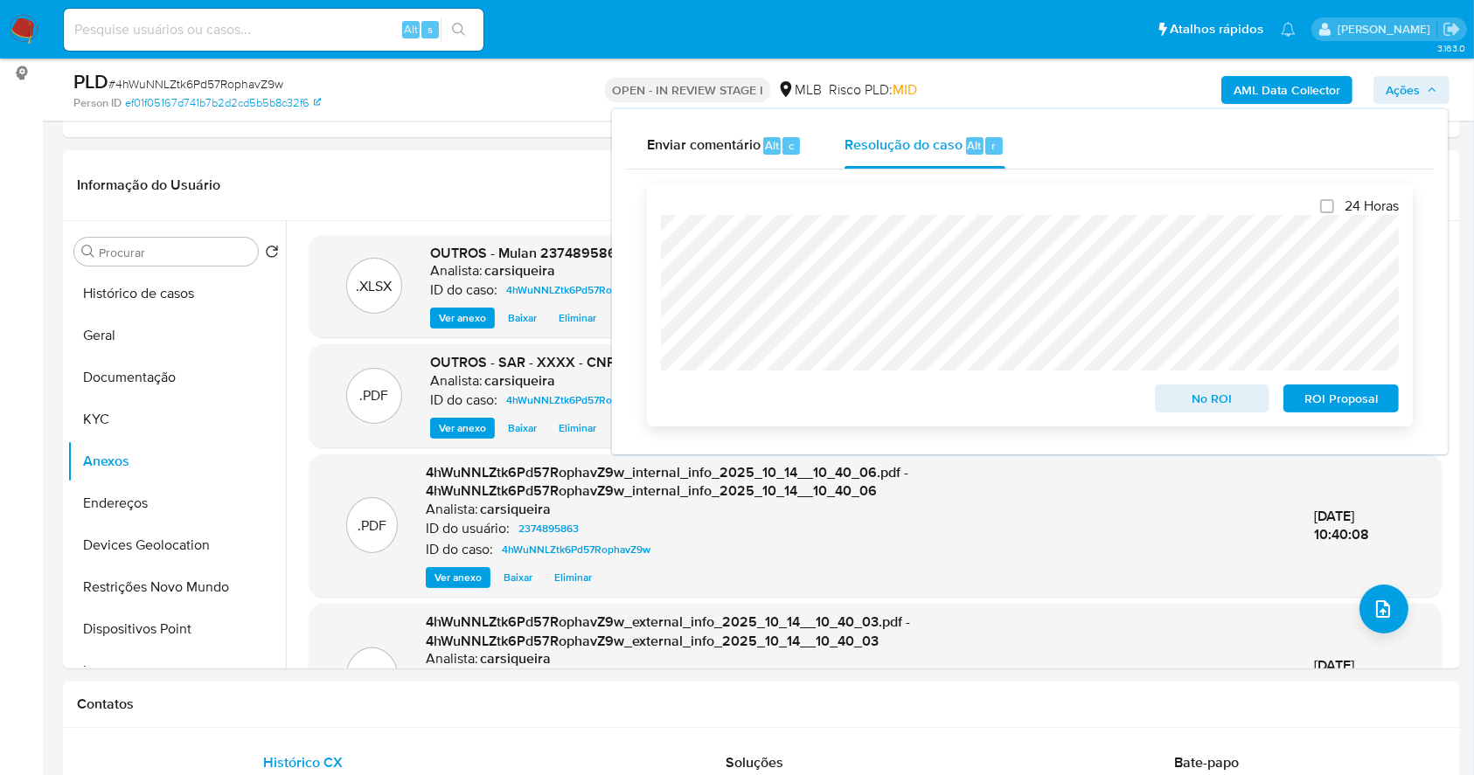
click at [1367, 399] on span "ROI Proposal" at bounding box center [1340, 398] width 91 height 24
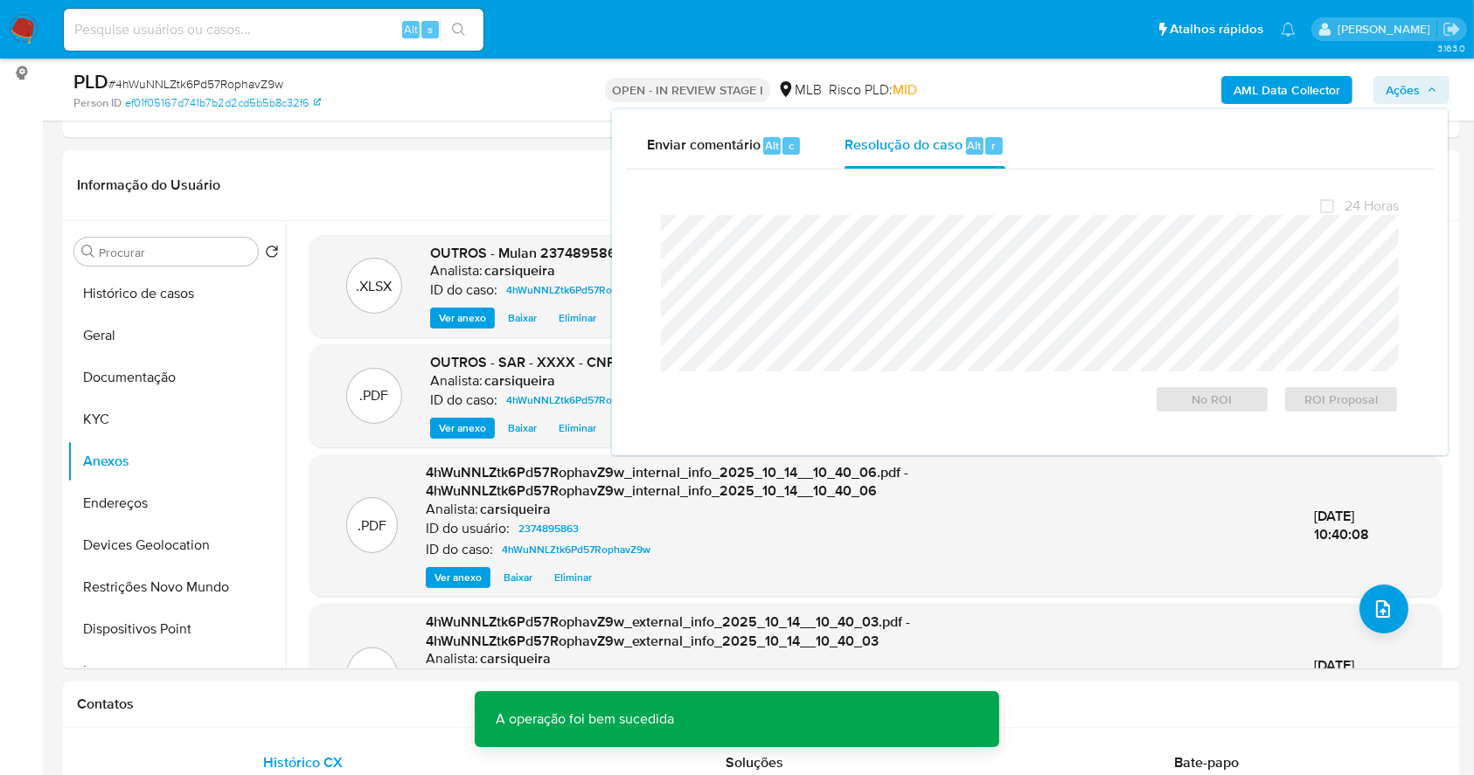
click at [246, 89] on span "# 4hWuNNLZtk6Pd57RophavZ9w" at bounding box center [195, 83] width 175 height 17
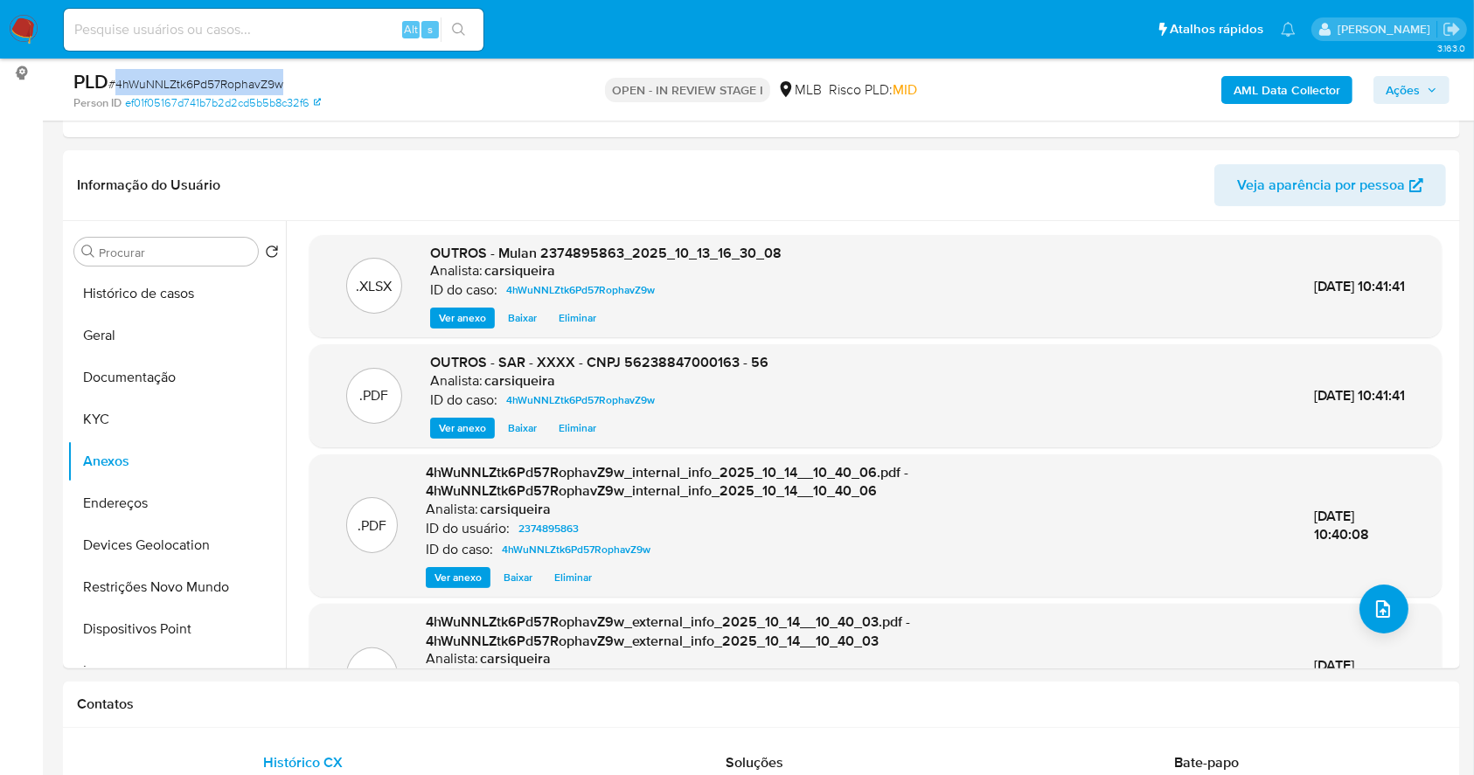
copy span "4hWuNNLZtk6Pd57RophavZ9w"
click at [1385, 90] on span "Ações" at bounding box center [1402, 90] width 34 height 28
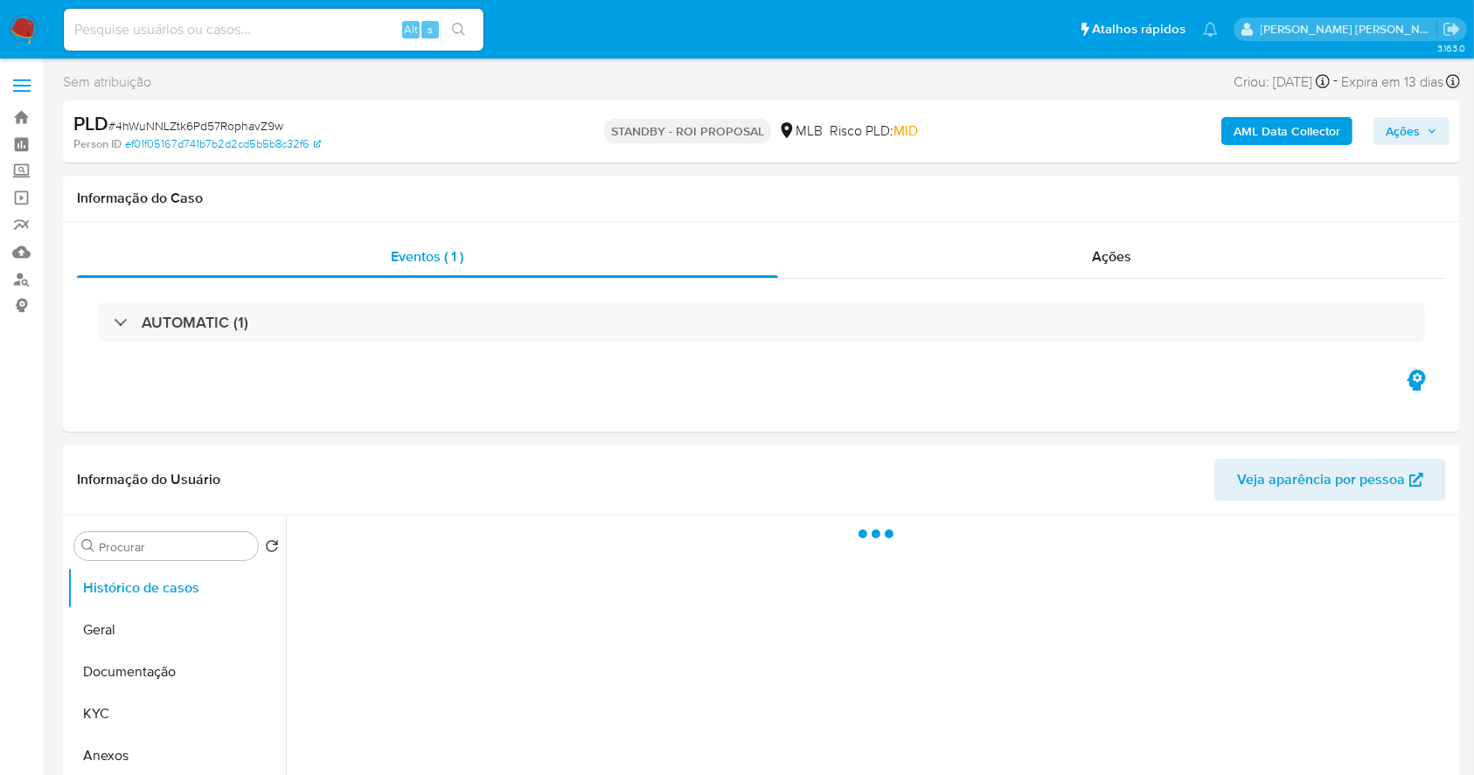
select select "10"
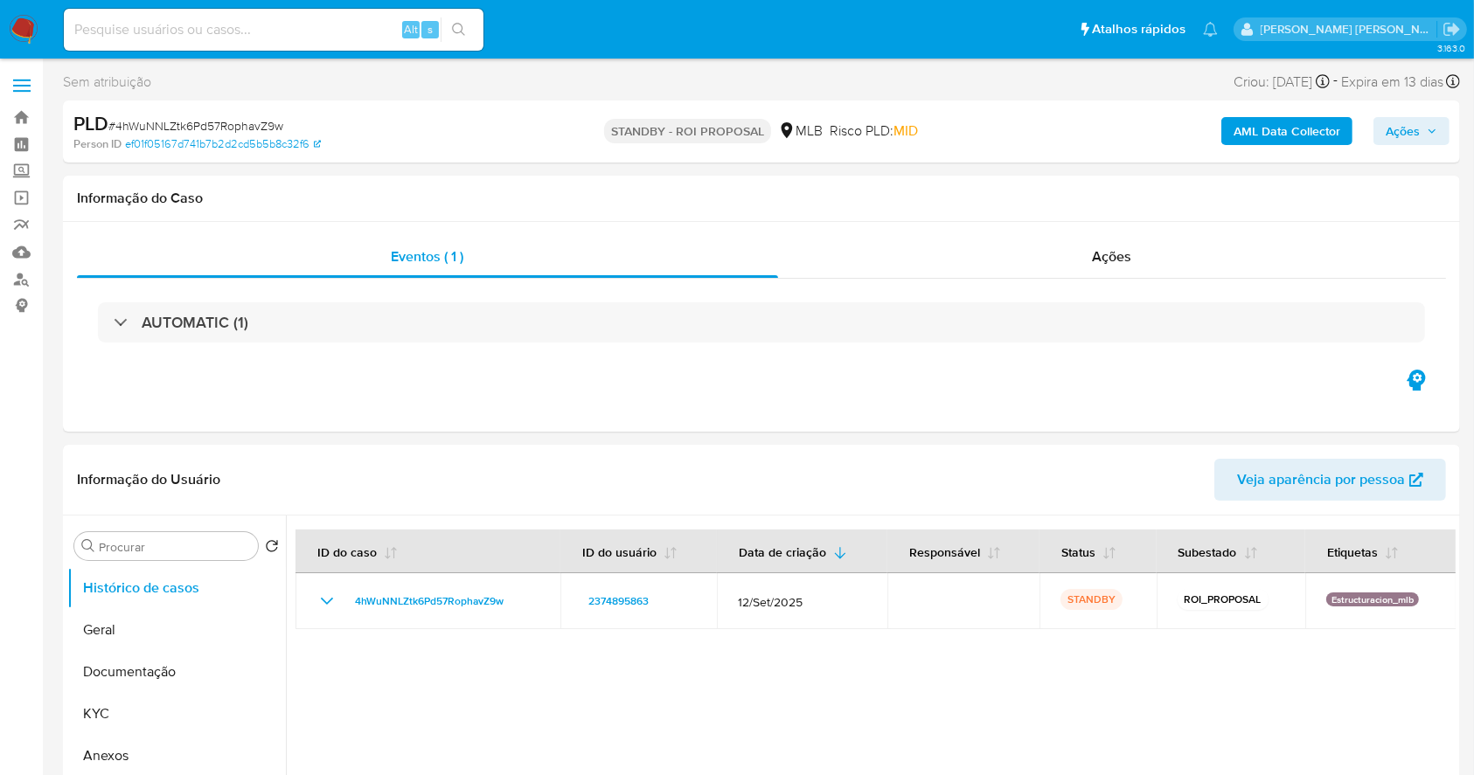
click at [29, 37] on img at bounding box center [24, 30] width 30 height 30
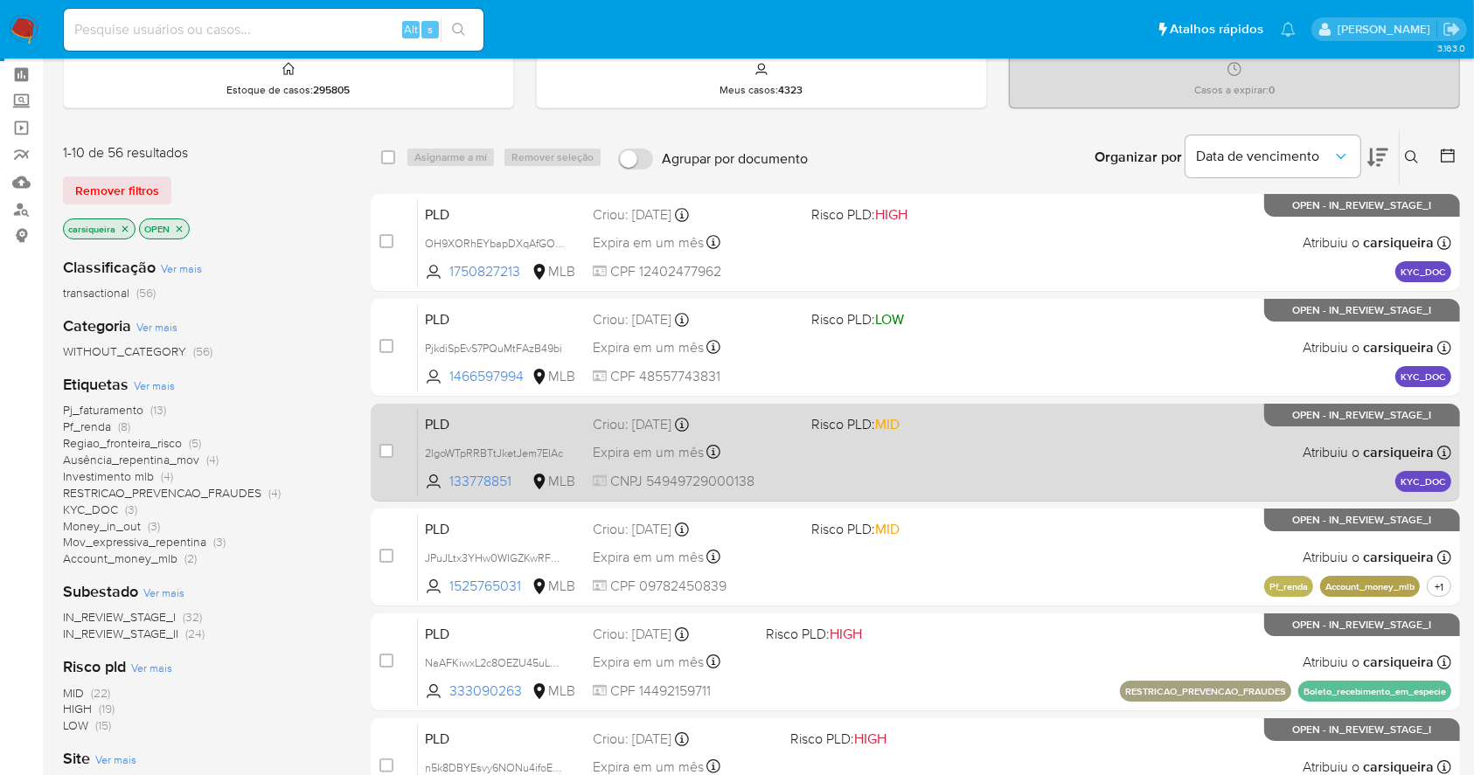
scroll to position [232, 0]
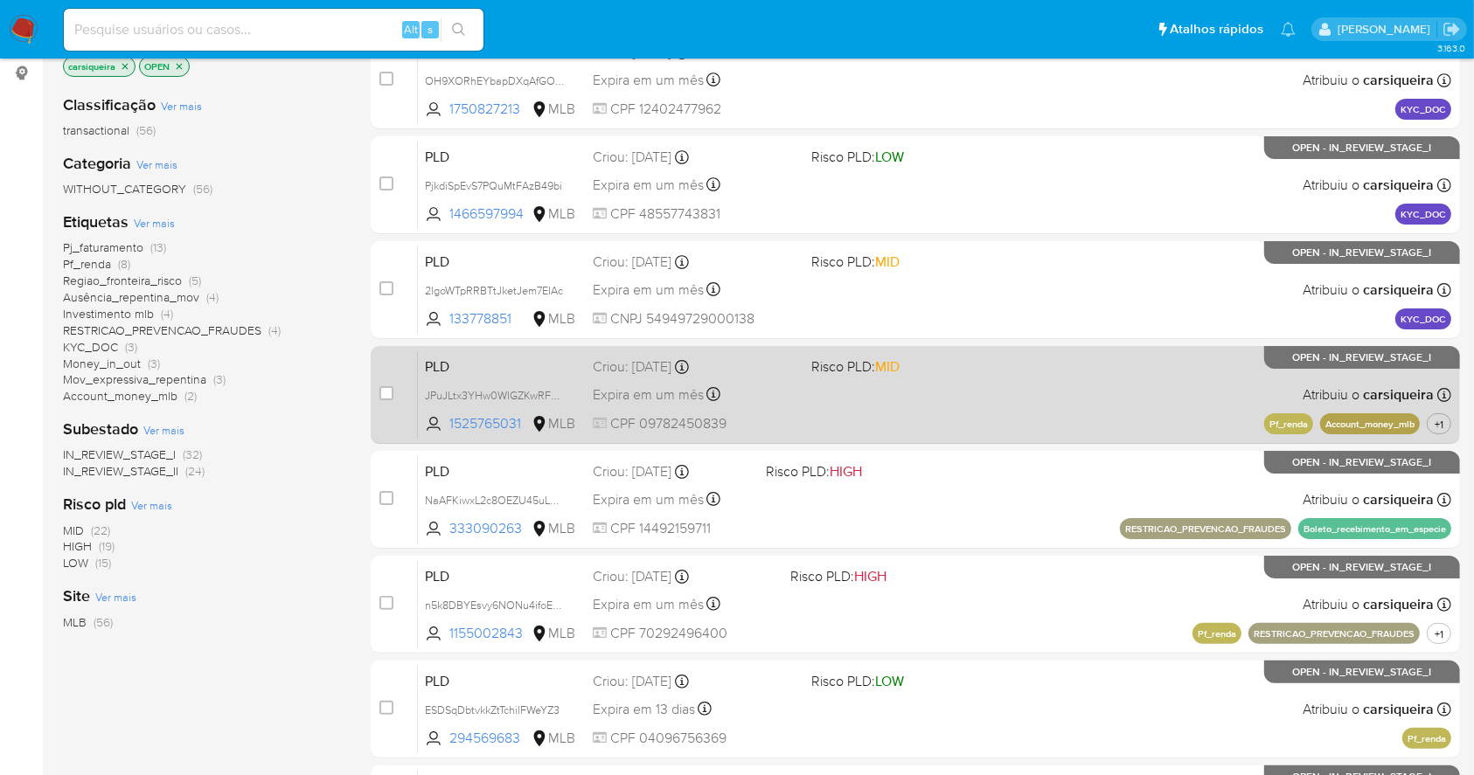
click at [977, 387] on div "PLD JPuJLtx3YHw0WIGZKwRFmKm8 1525765031 MLB Risco PLD: MID Criou: [DATE] Criou:…" at bounding box center [934, 394] width 1033 height 88
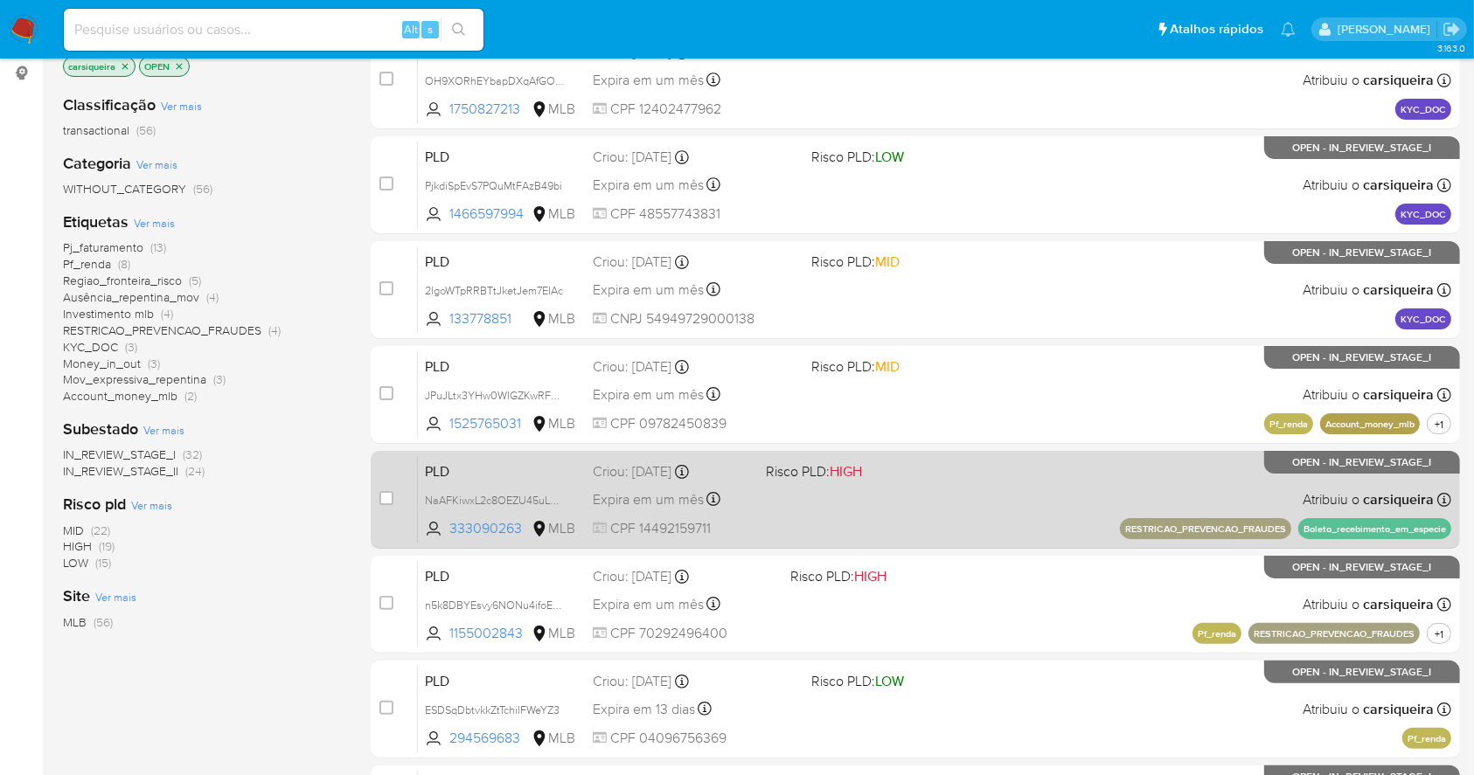
click at [996, 510] on div "PLD NaAFKiwxL2c8OEZU45uL5qR4 333090263 MLB Risco PLD: HIGH Criou: [DATE] Criou:…" at bounding box center [934, 499] width 1033 height 88
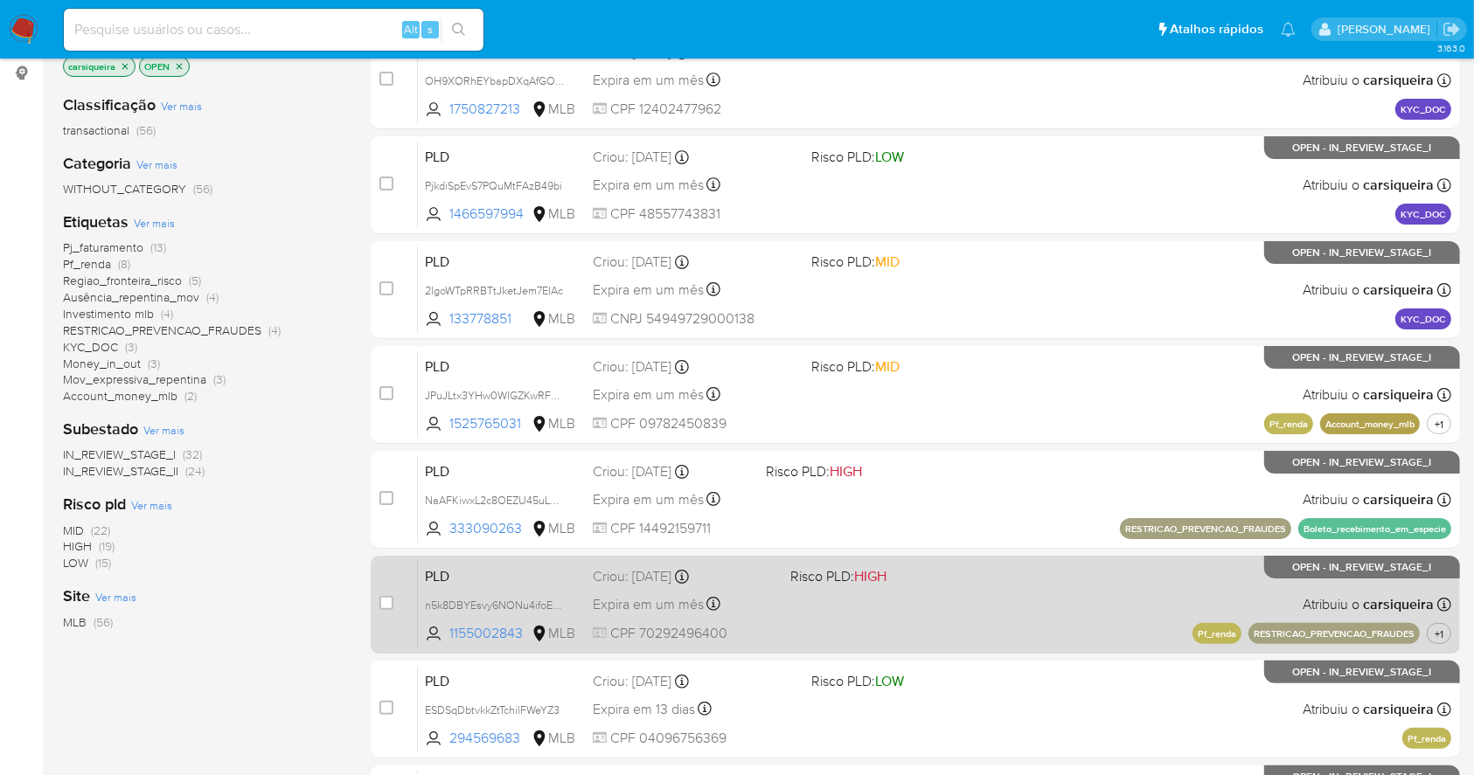
click at [975, 598] on div "PLD n5k8DBYEsvy6NONu4ifoEvGK 1155002843 MLB Risco PLD: HIGH Criou: [DATE] Criou…" at bounding box center [934, 604] width 1033 height 88
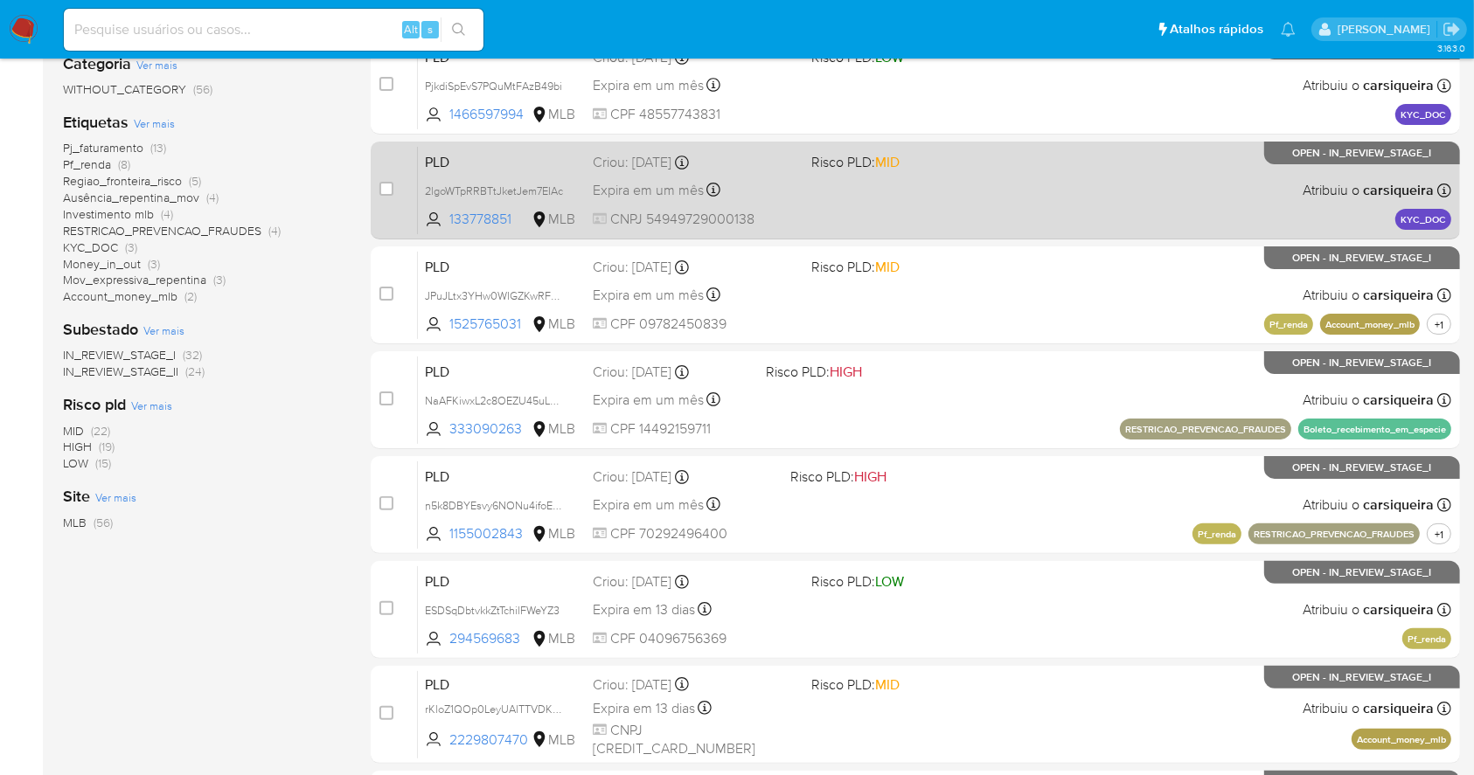
scroll to position [0, 0]
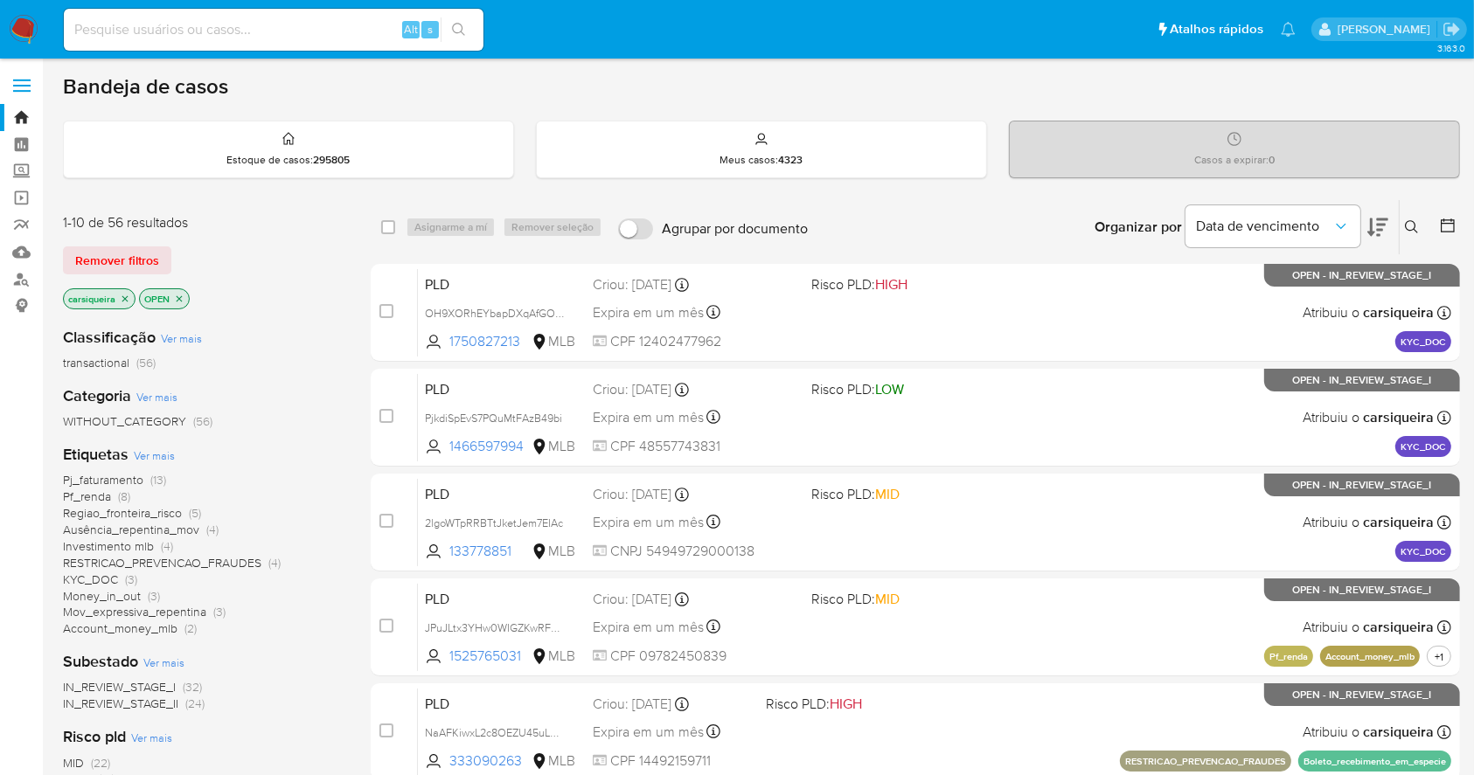
click at [28, 31] on img at bounding box center [24, 30] width 30 height 30
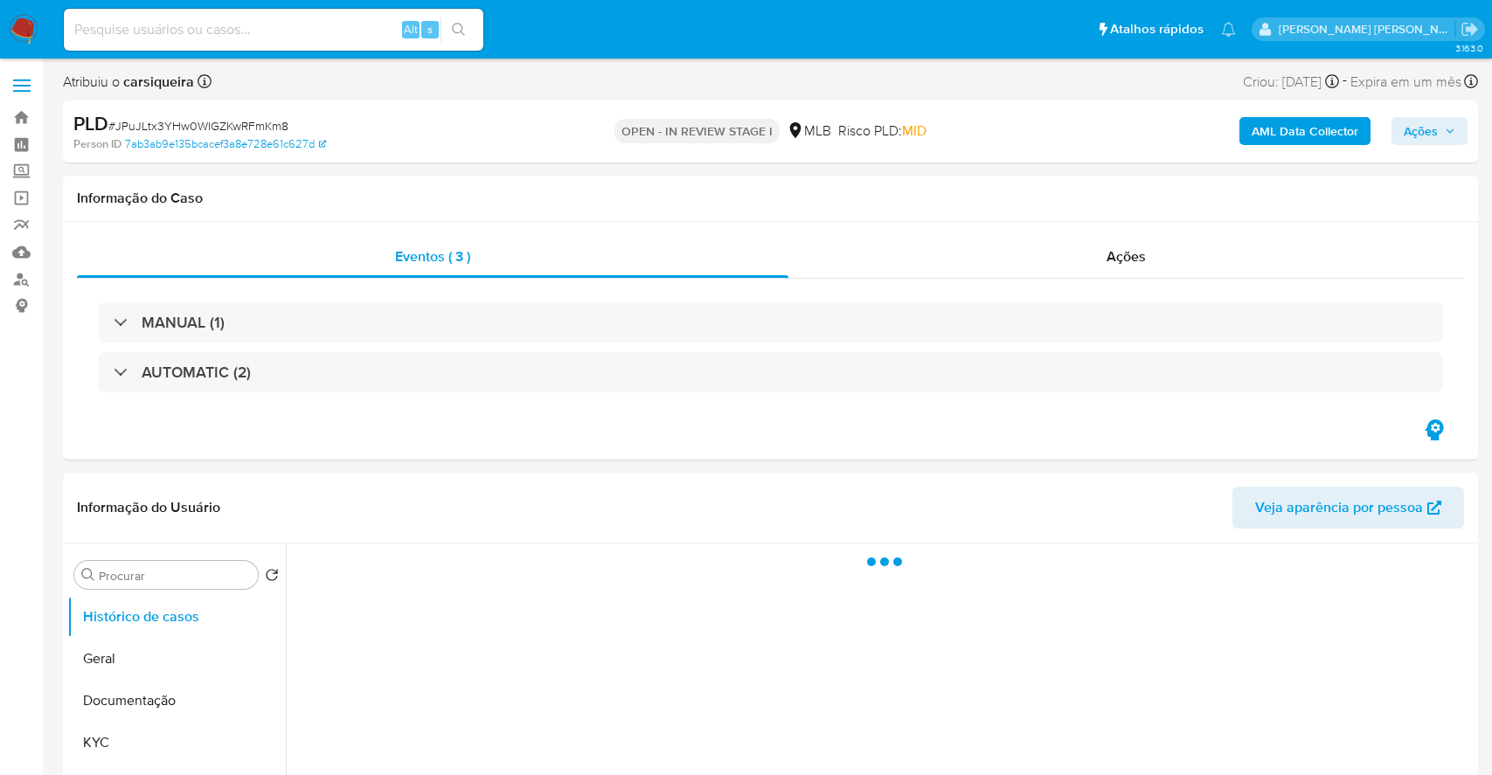
select select "10"
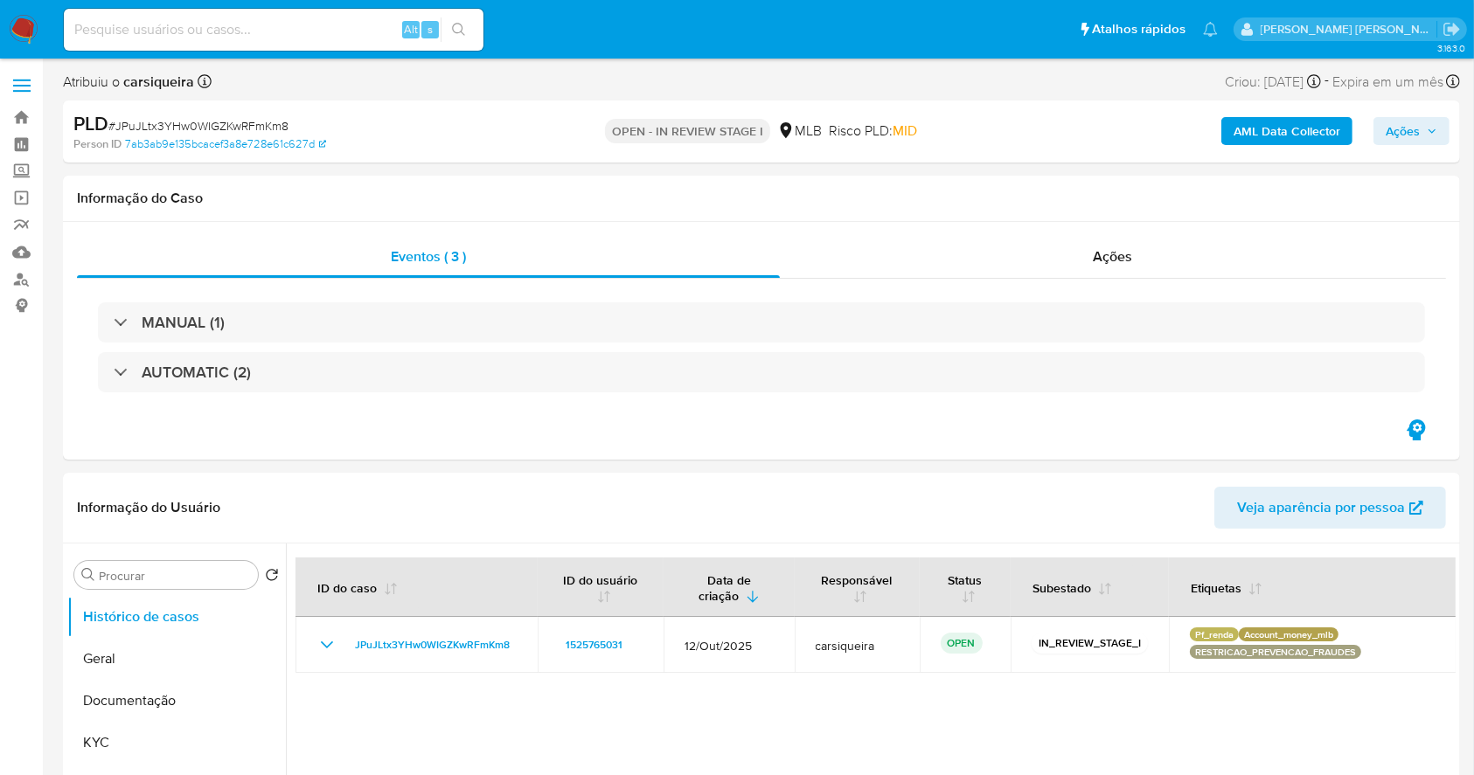
click at [35, 34] on img at bounding box center [24, 30] width 30 height 30
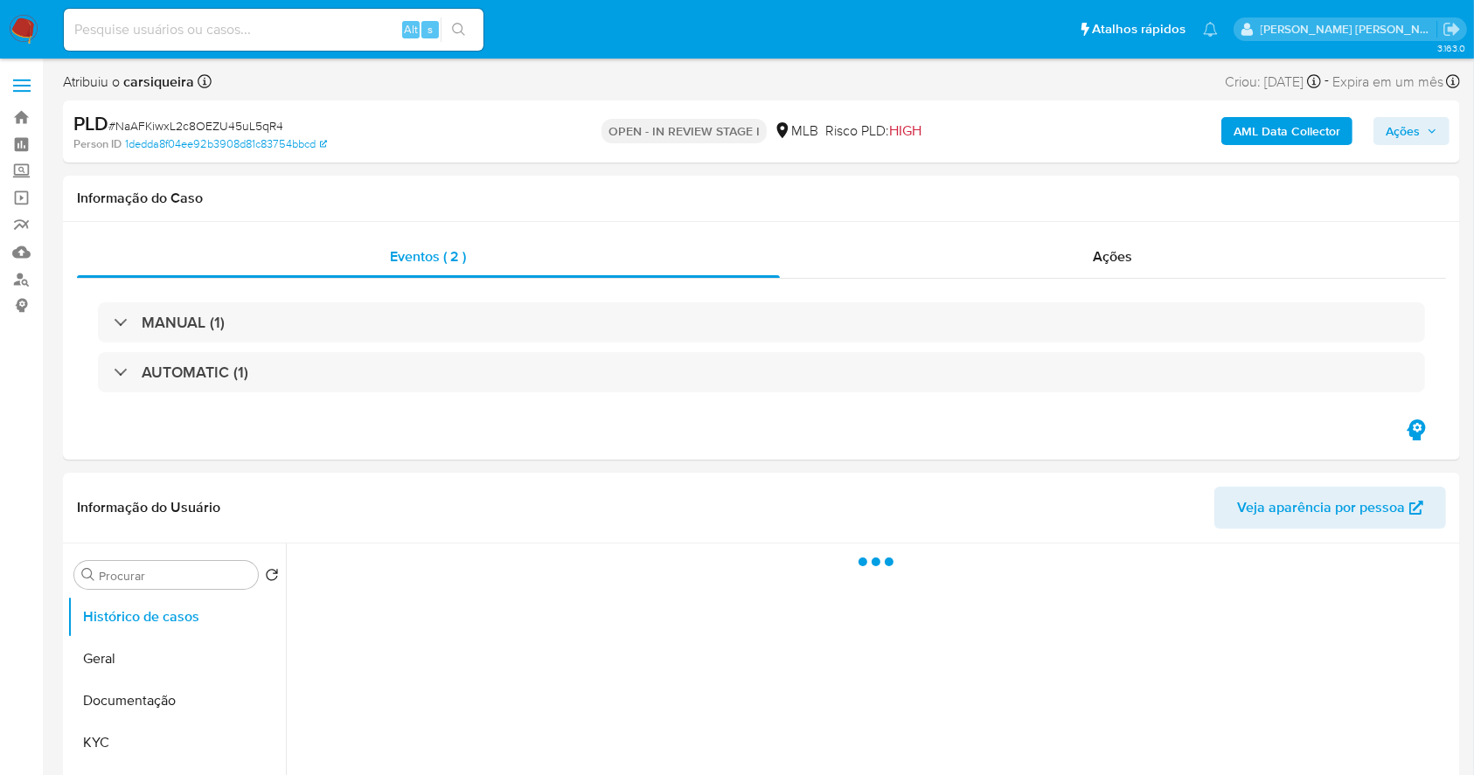
select select "10"
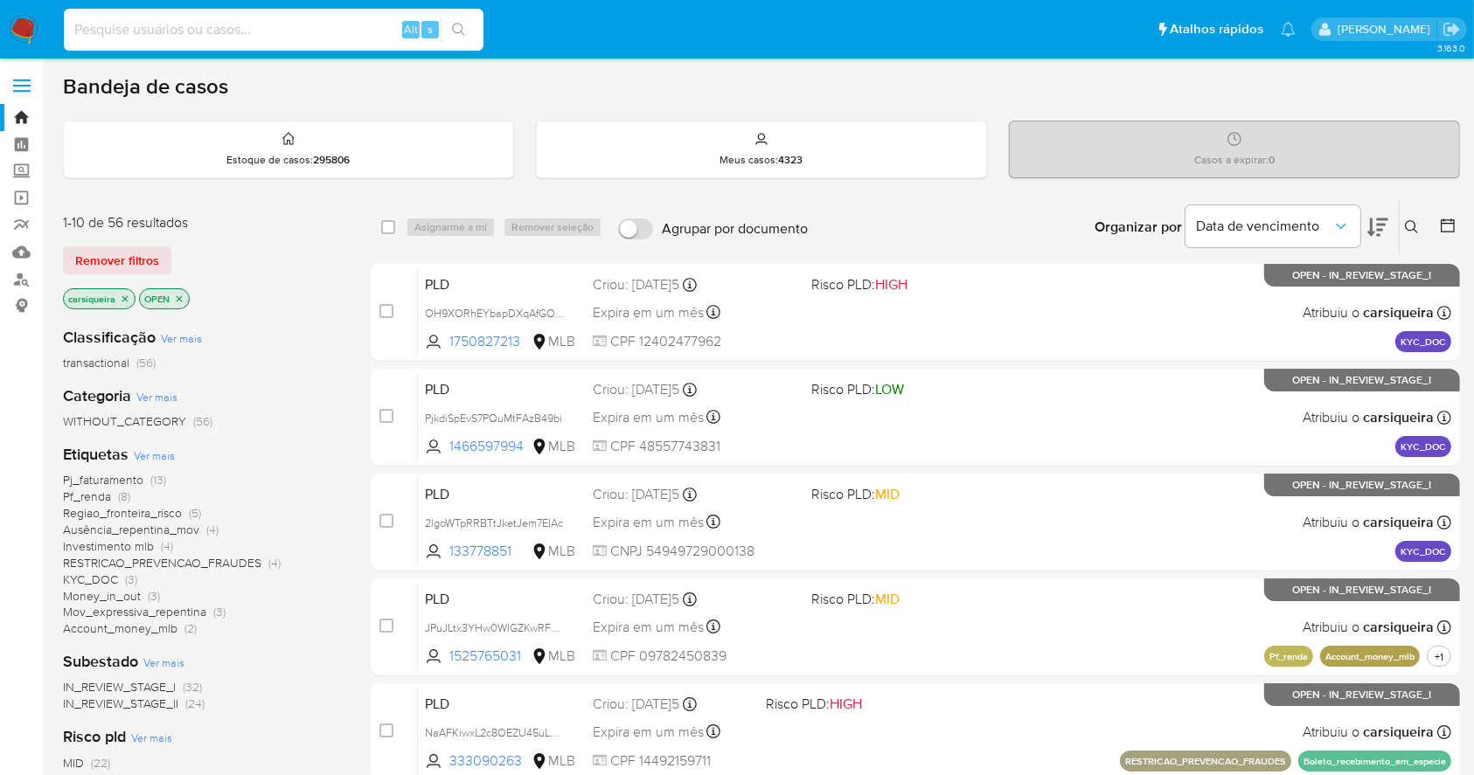
click at [199, 23] on input at bounding box center [274, 29] width 420 height 23
paste input "GMrdbFuz7nbTZ17aLGHSVAmW"
type input "GMrdbFuz7nbTZ17aLGHSVAmW"
click at [455, 23] on icon "search-icon" at bounding box center [458, 29] width 13 height 13
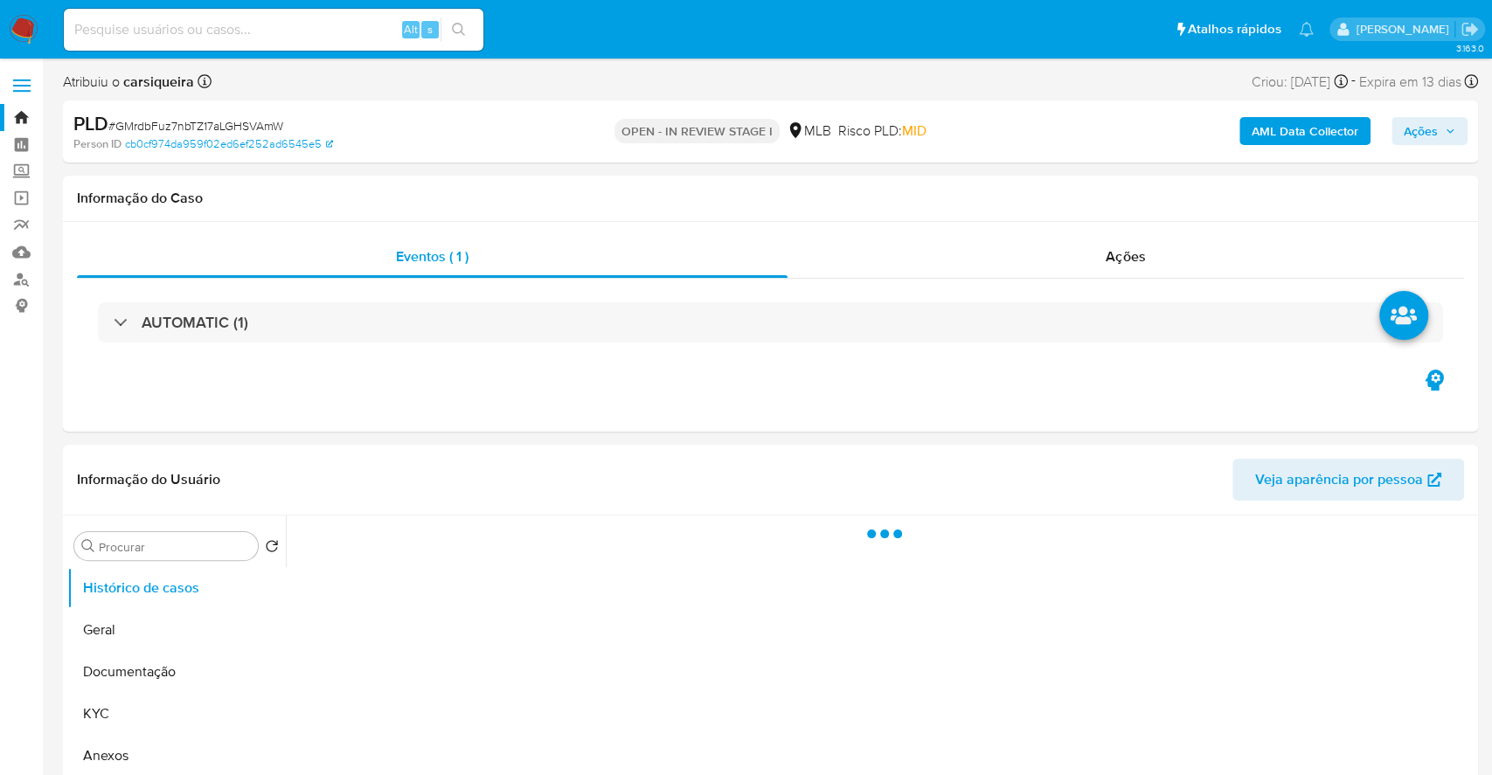
select select "10"
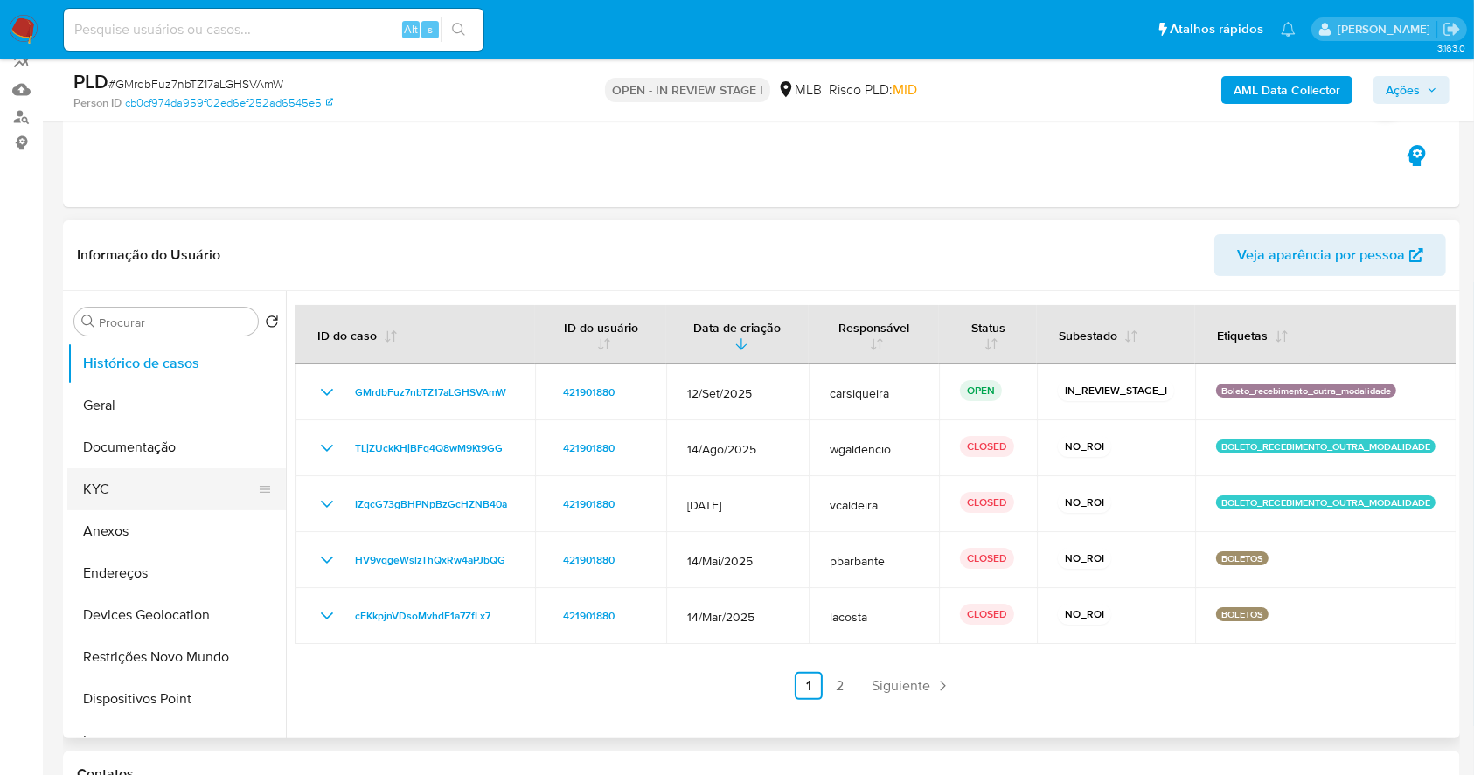
scroll to position [232, 0]
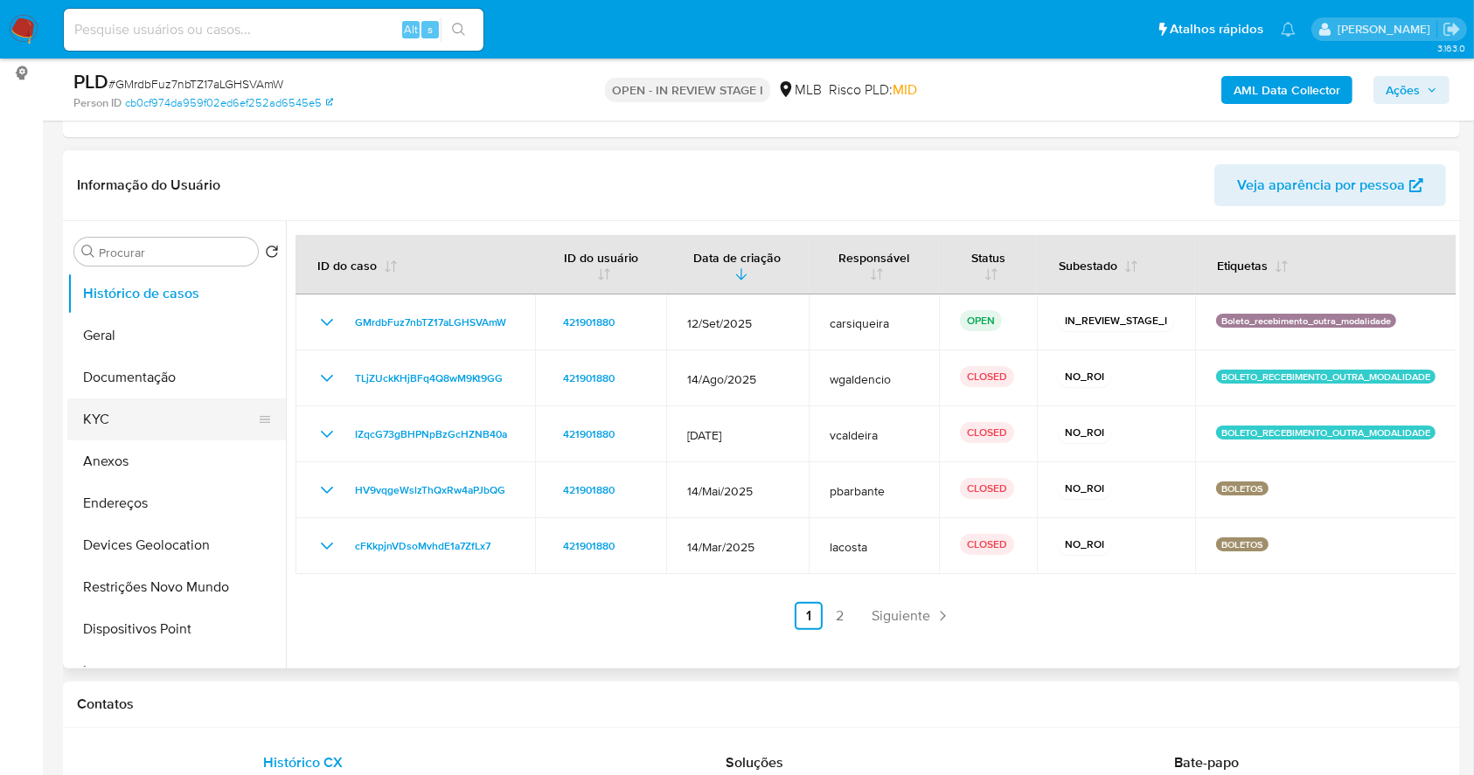
click at [148, 421] on button "KYC" at bounding box center [169, 420] width 205 height 42
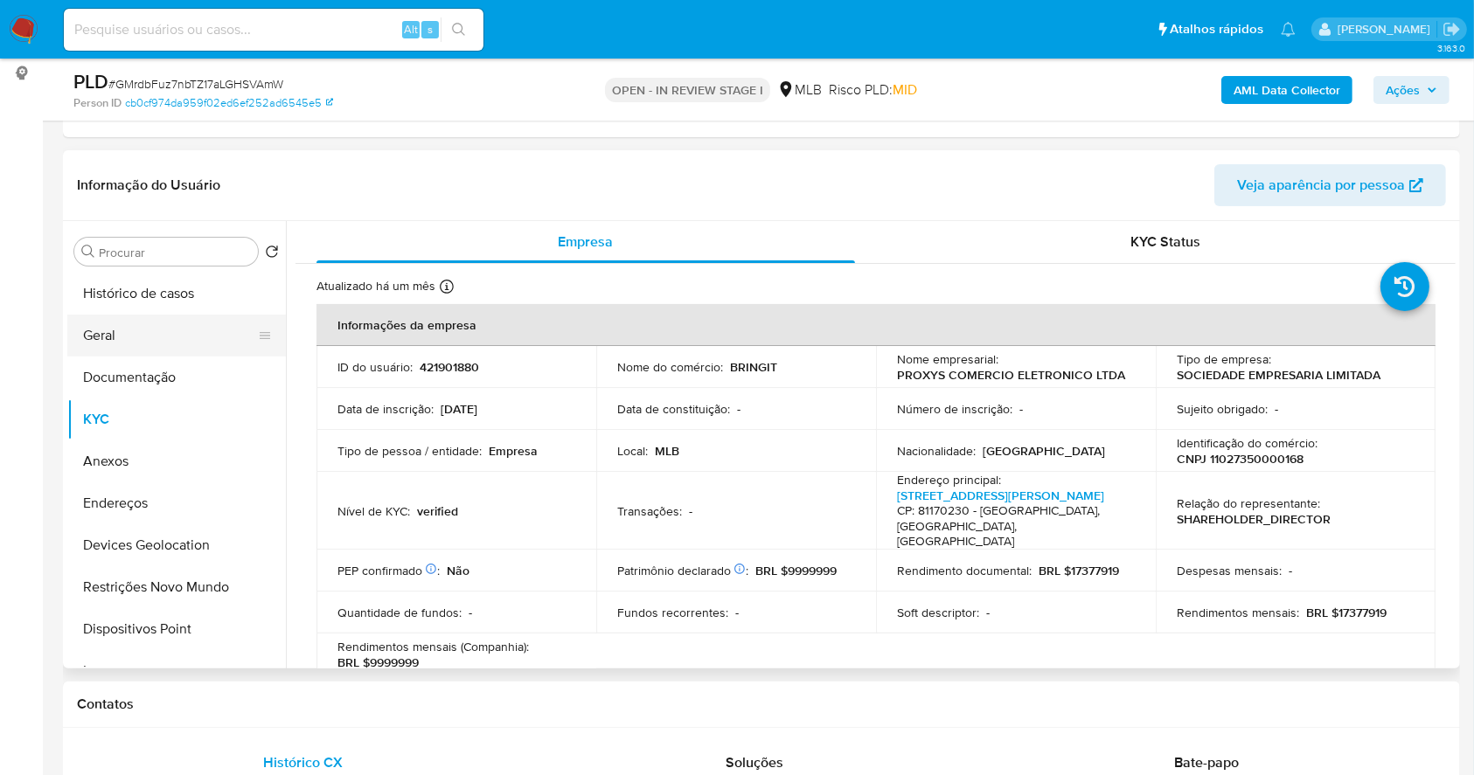
click at [138, 337] on button "Geral" at bounding box center [169, 336] width 205 height 42
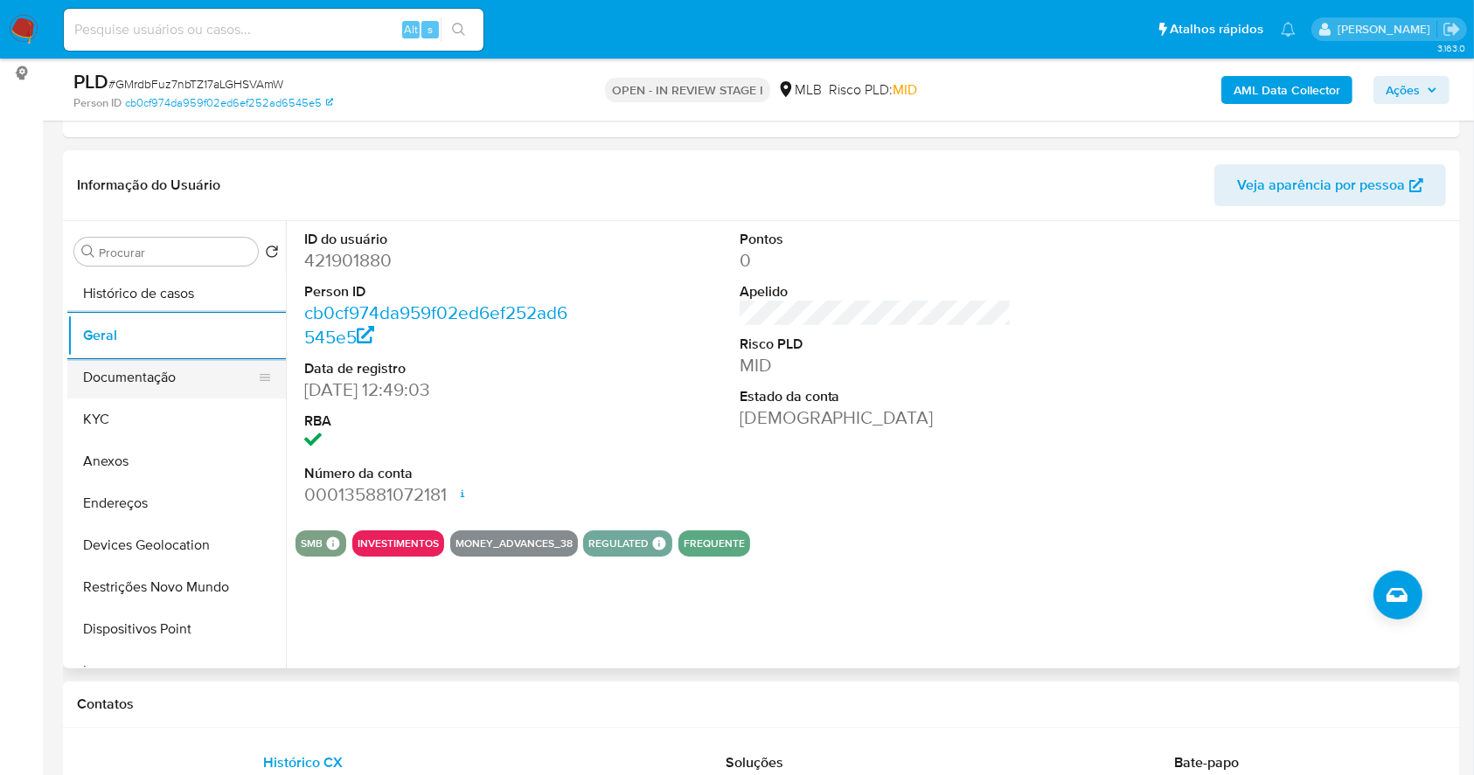
click at [203, 378] on button "Documentação" at bounding box center [169, 378] width 205 height 42
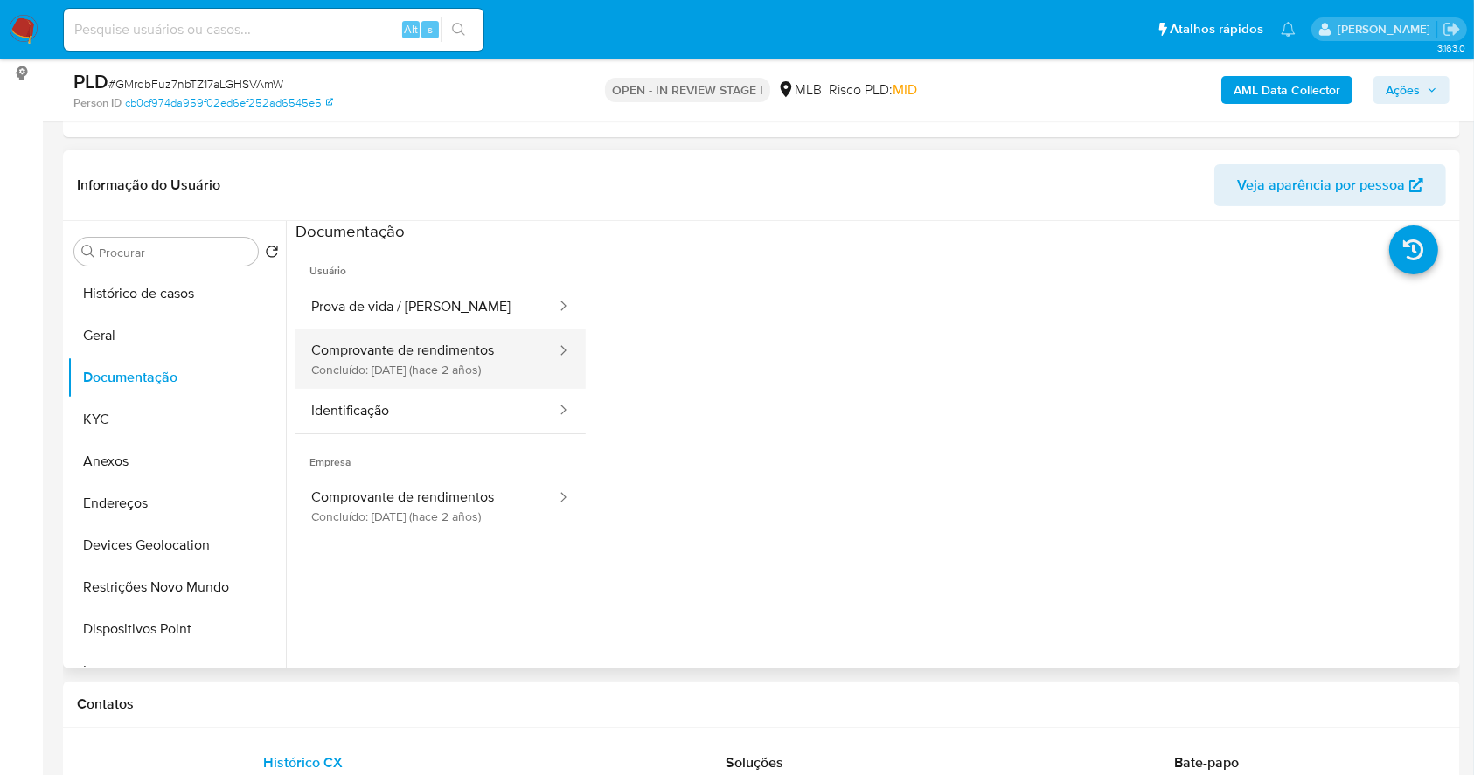
click at [458, 369] on button "Comprovante de rendimentos Concluído: 14/11/2023 (hace 2 años)" at bounding box center [426, 359] width 262 height 59
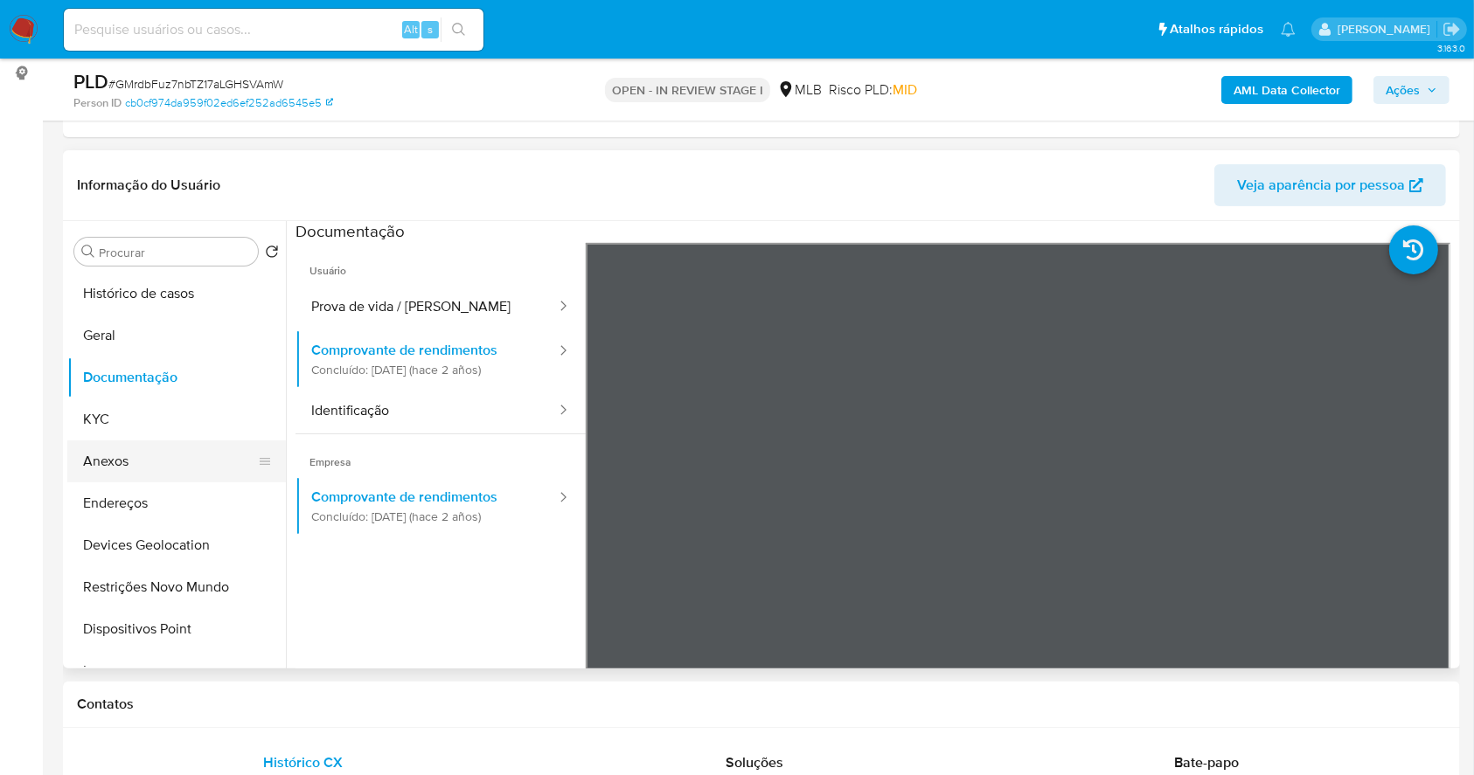
click at [119, 444] on button "Anexos" at bounding box center [169, 462] width 205 height 42
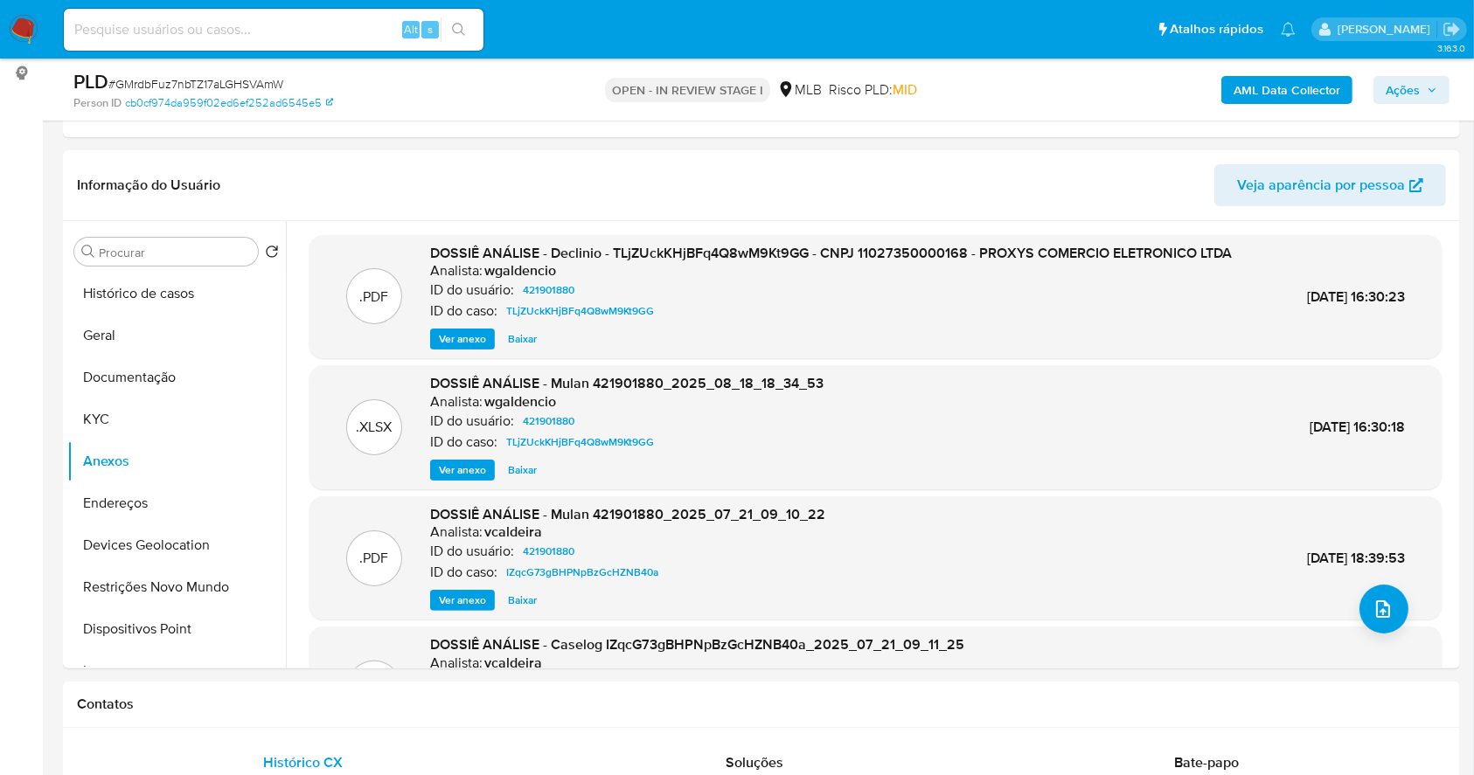
click at [1252, 82] on b "AML Data Collector" at bounding box center [1286, 90] width 107 height 28
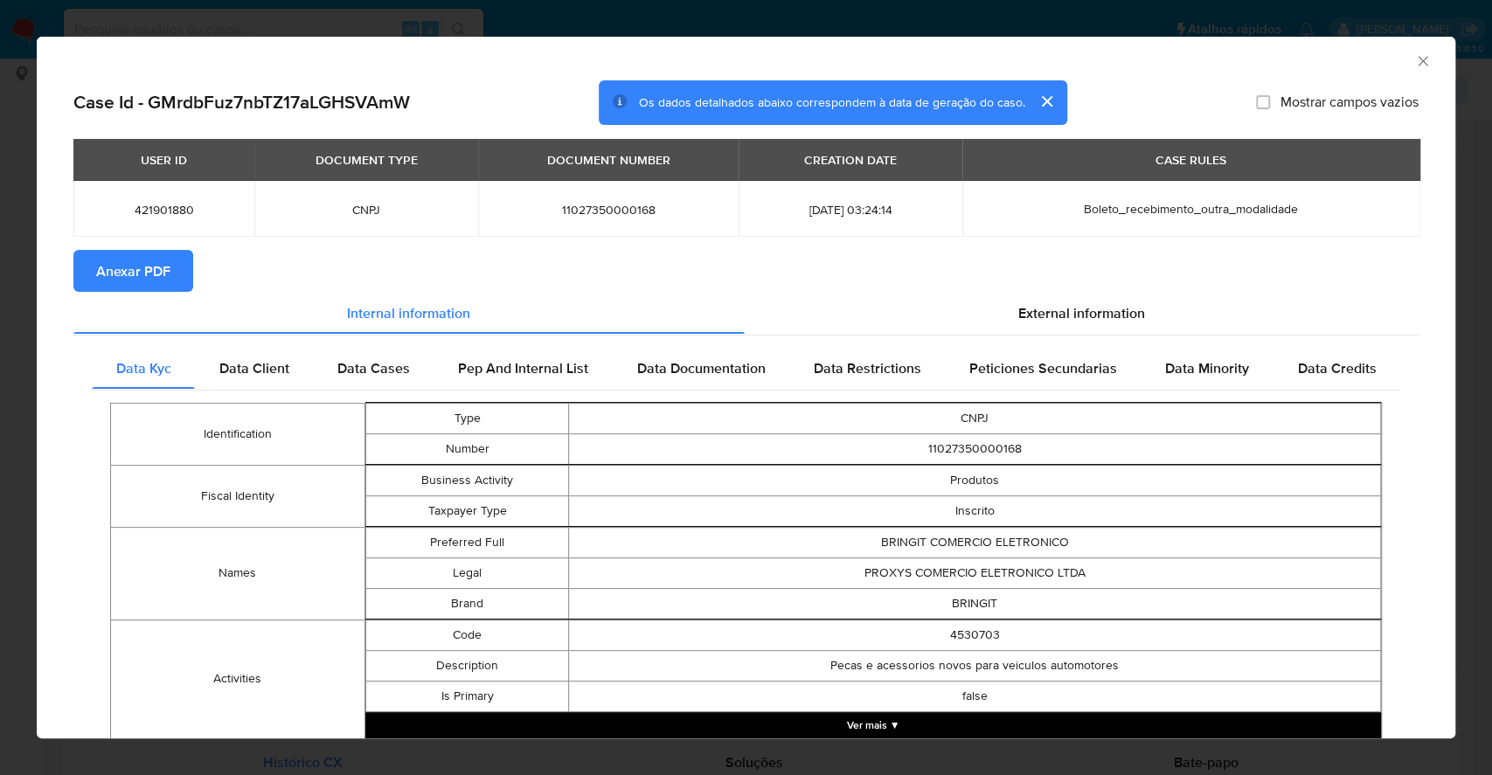
click at [143, 280] on span "Anexar PDF" at bounding box center [133, 271] width 74 height 38
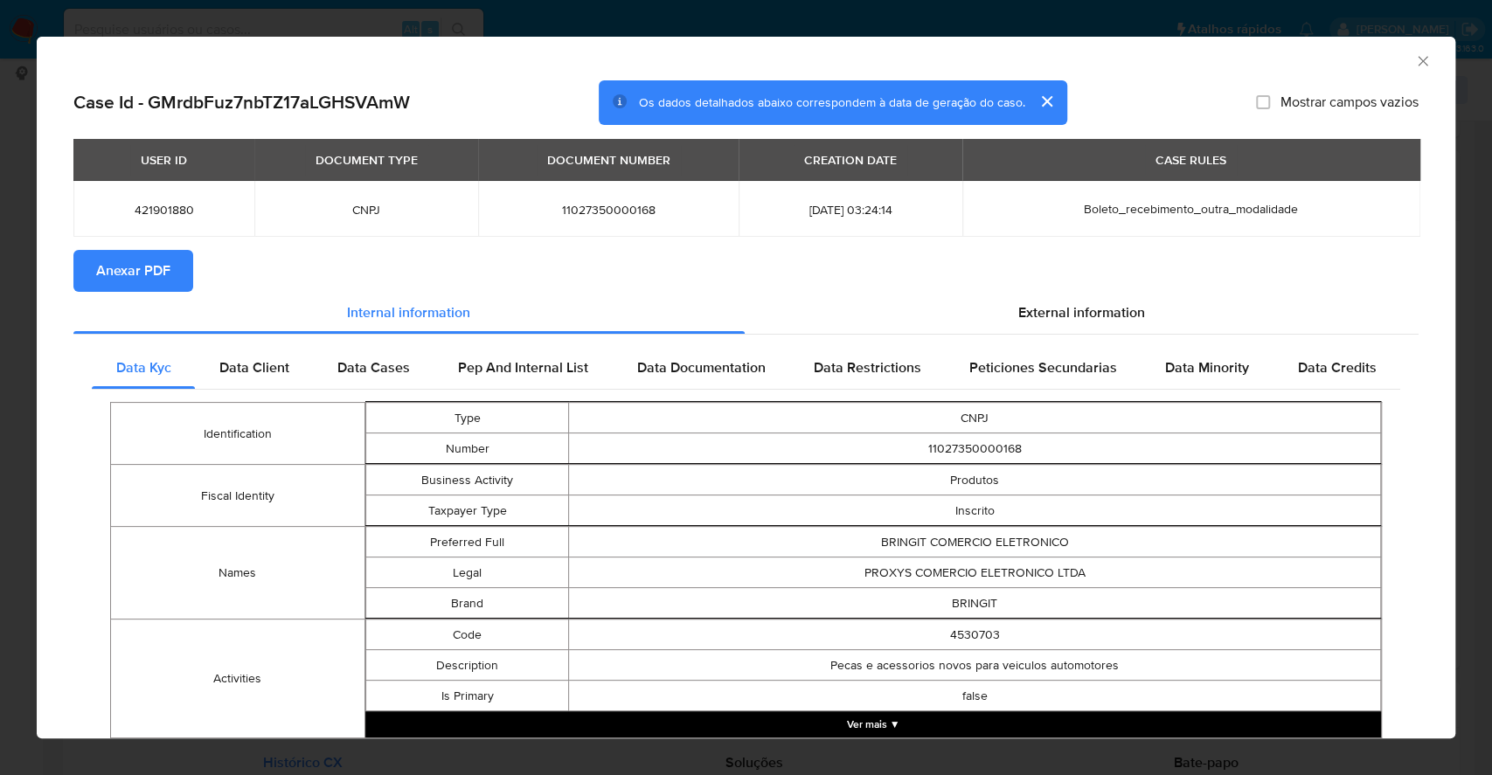
click at [0, 244] on div "AML Data Collector Case Id - GMrdbFuz7nbTZ17aLGHSVAmW Os dados detalhados abaix…" at bounding box center [746, 387] width 1492 height 775
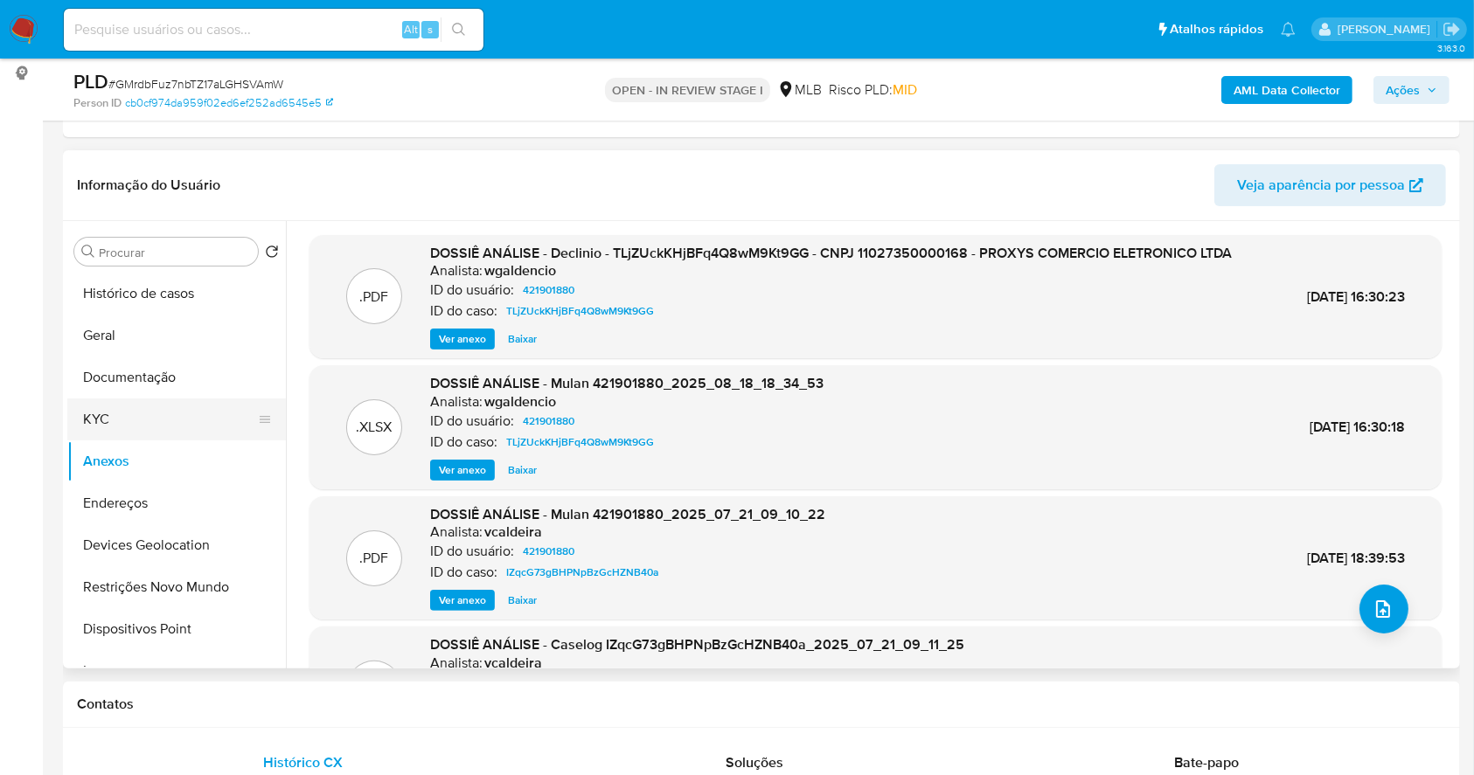
click at [115, 402] on button "KYC" at bounding box center [169, 420] width 205 height 42
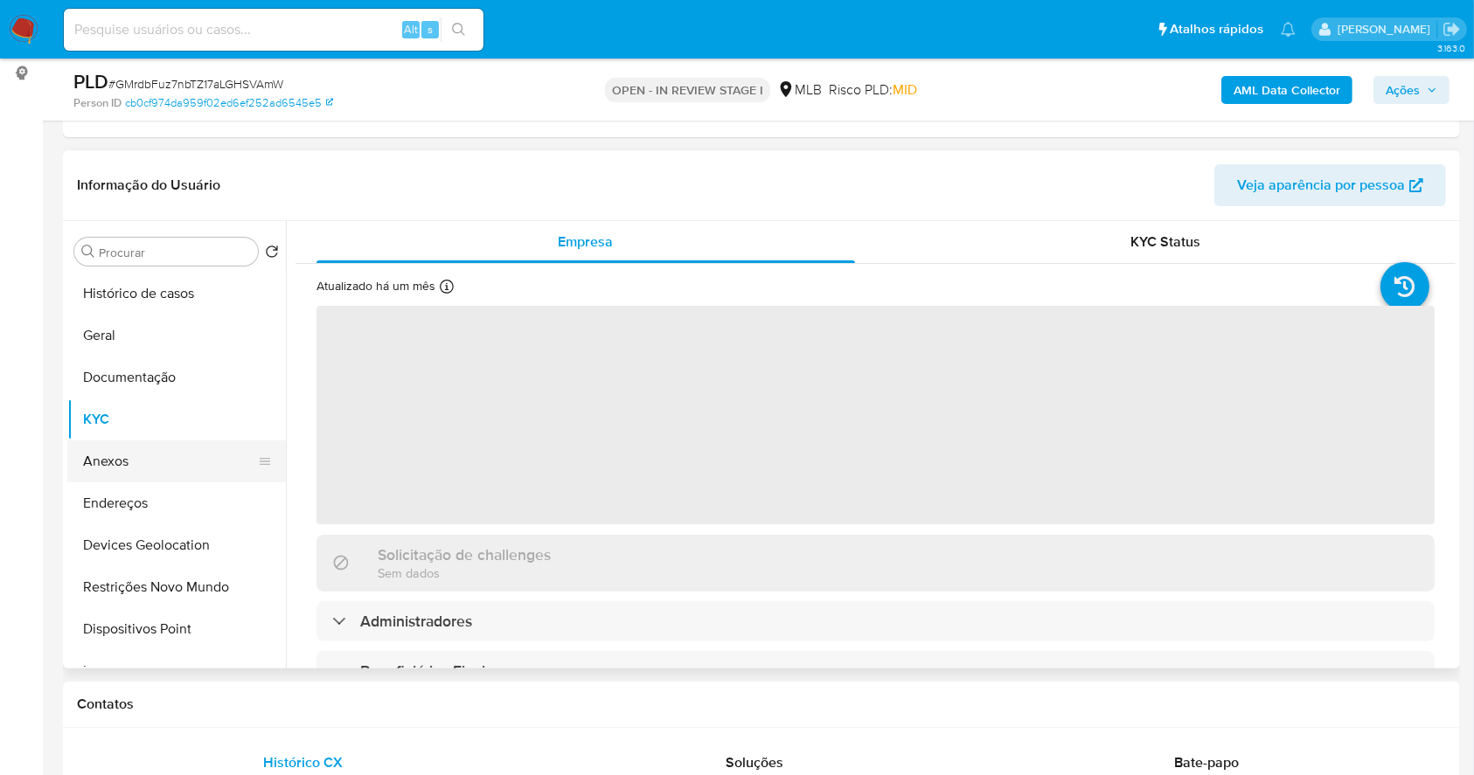
click at [144, 458] on button "Anexos" at bounding box center [169, 462] width 205 height 42
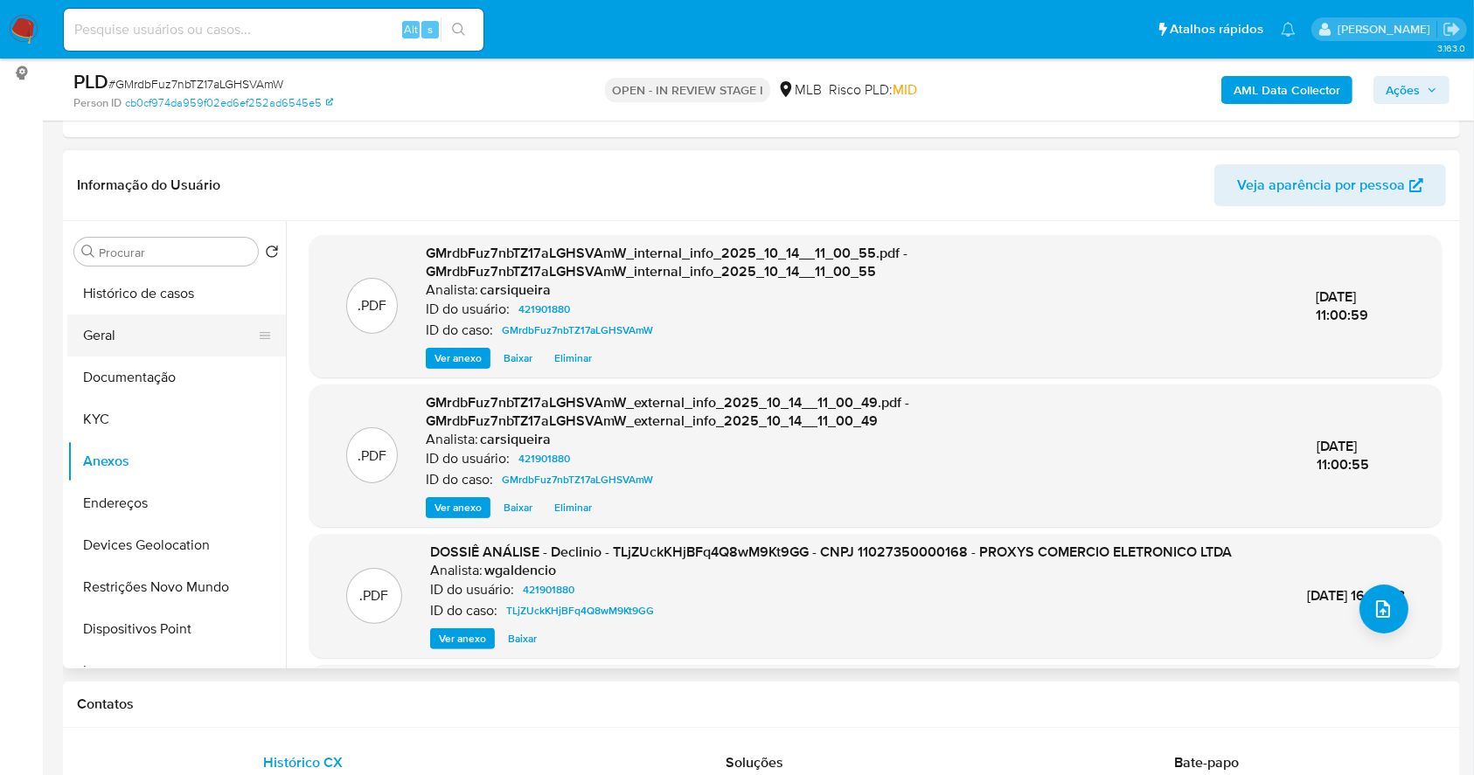
click at [136, 325] on button "Geral" at bounding box center [169, 336] width 205 height 42
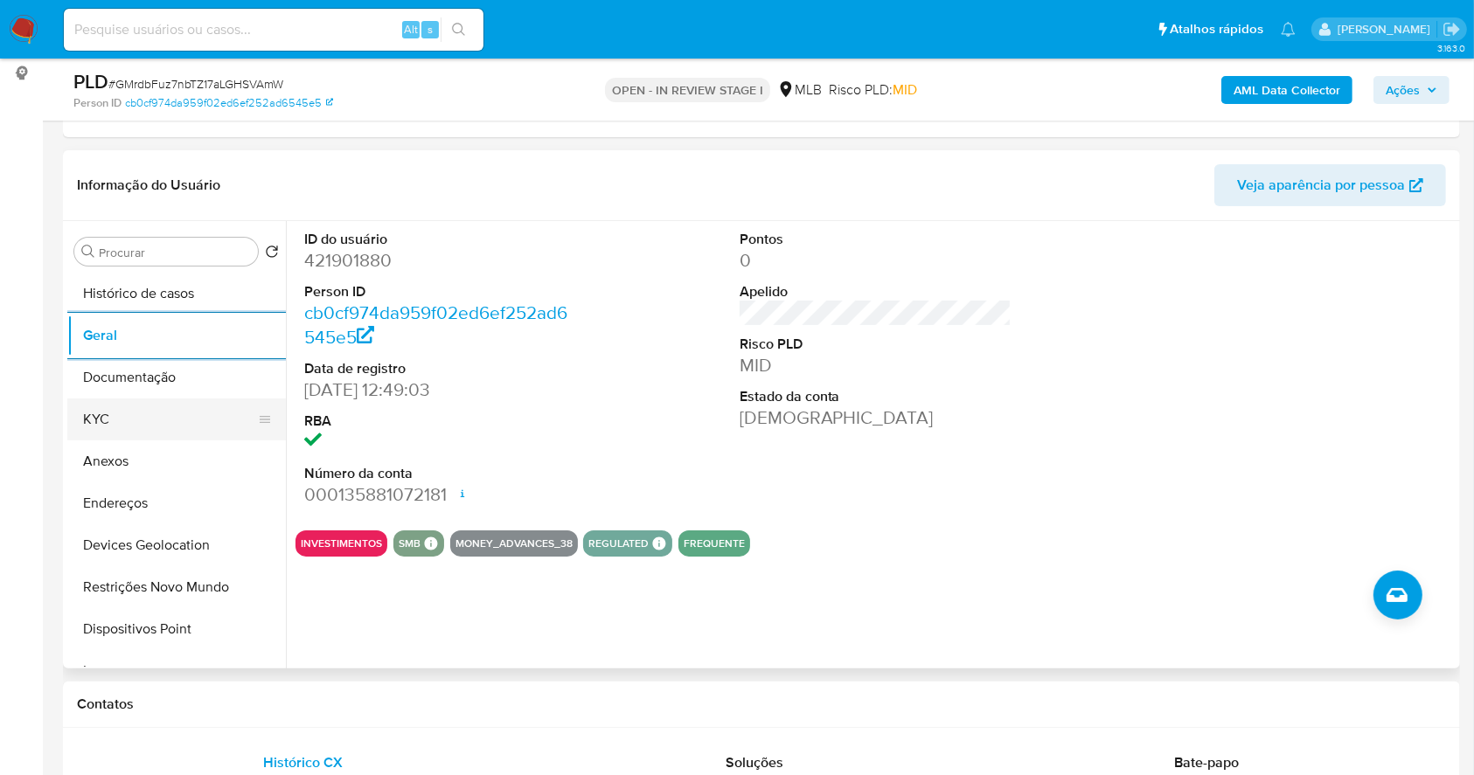
click at [157, 413] on button "KYC" at bounding box center [169, 420] width 205 height 42
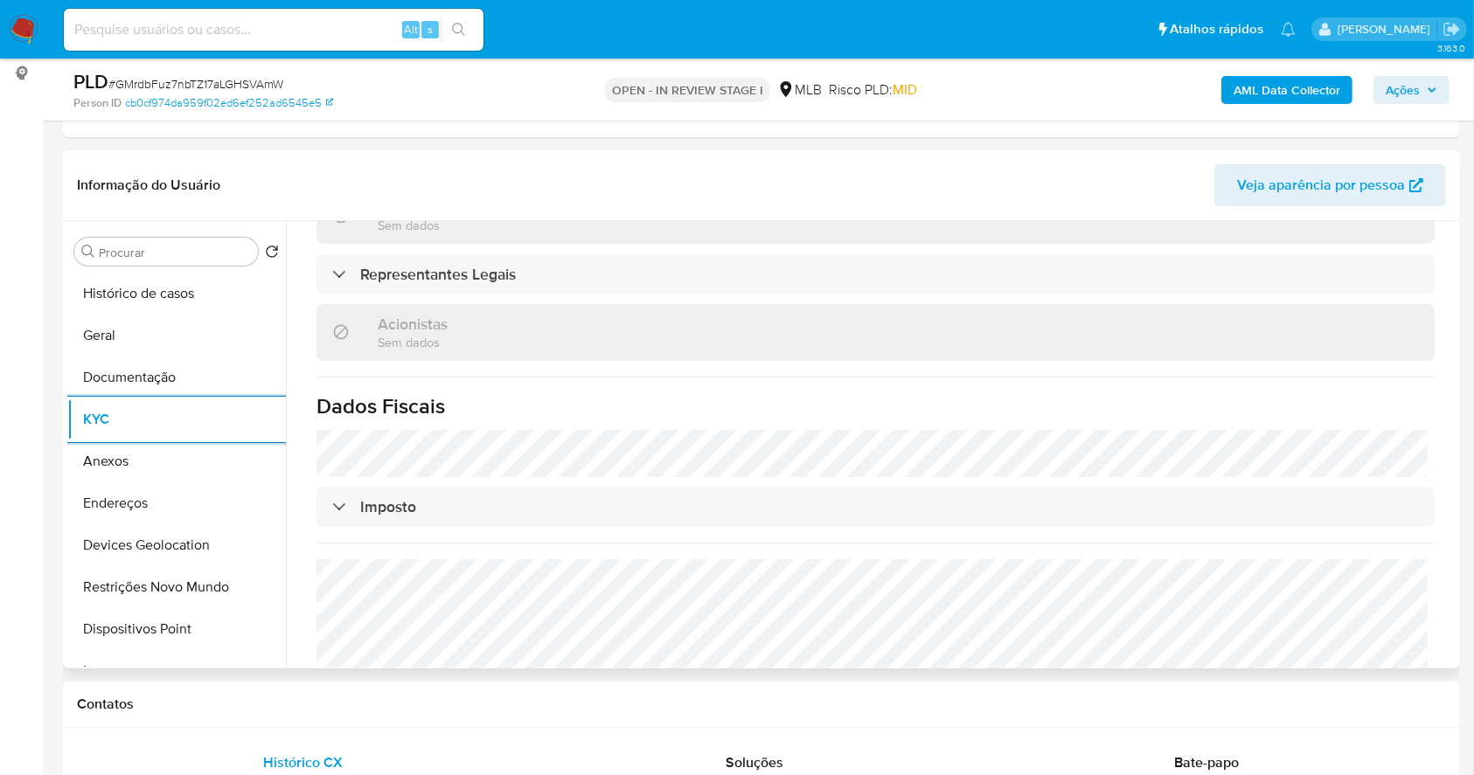
scroll to position [1030, 0]
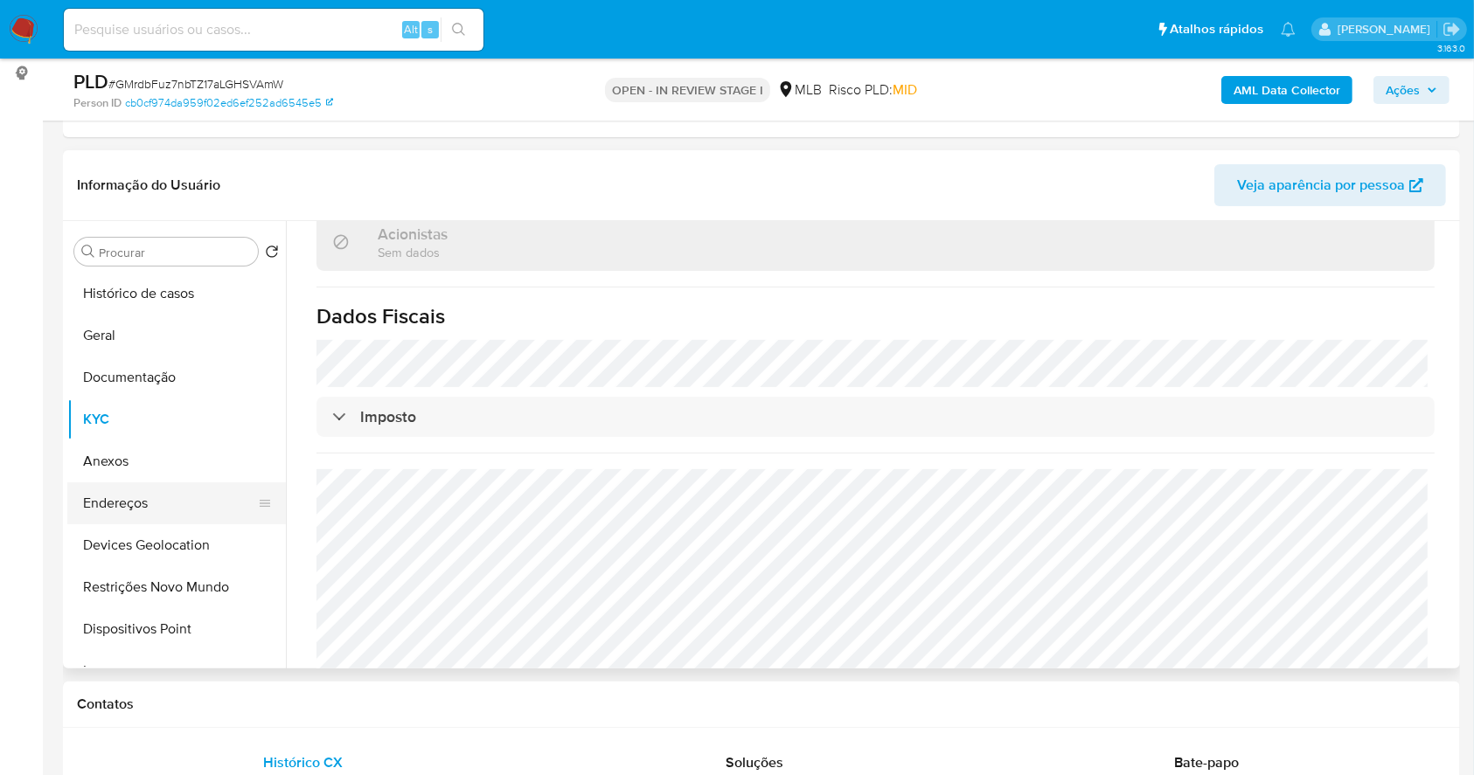
click at [128, 496] on button "Endereços" at bounding box center [169, 503] width 205 height 42
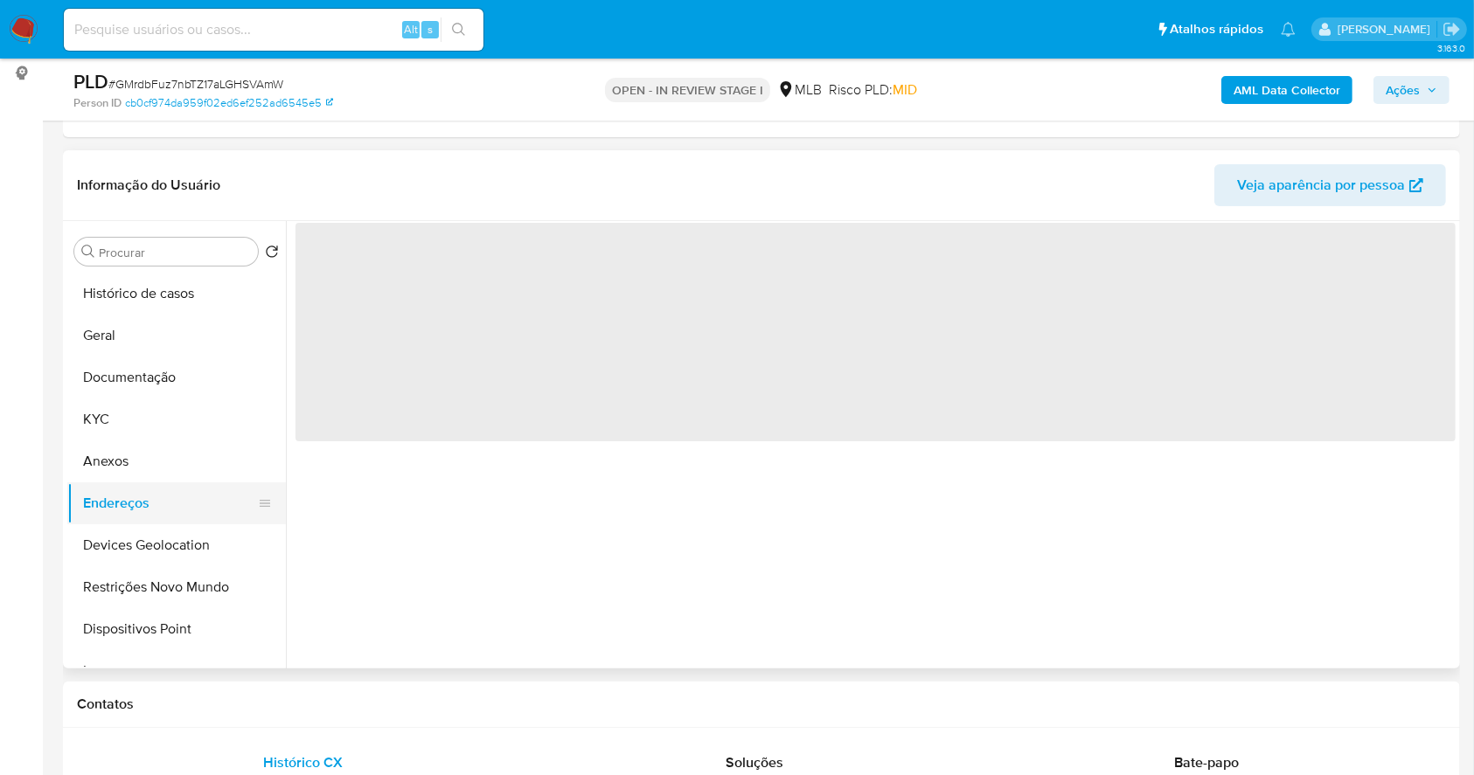
scroll to position [0, 0]
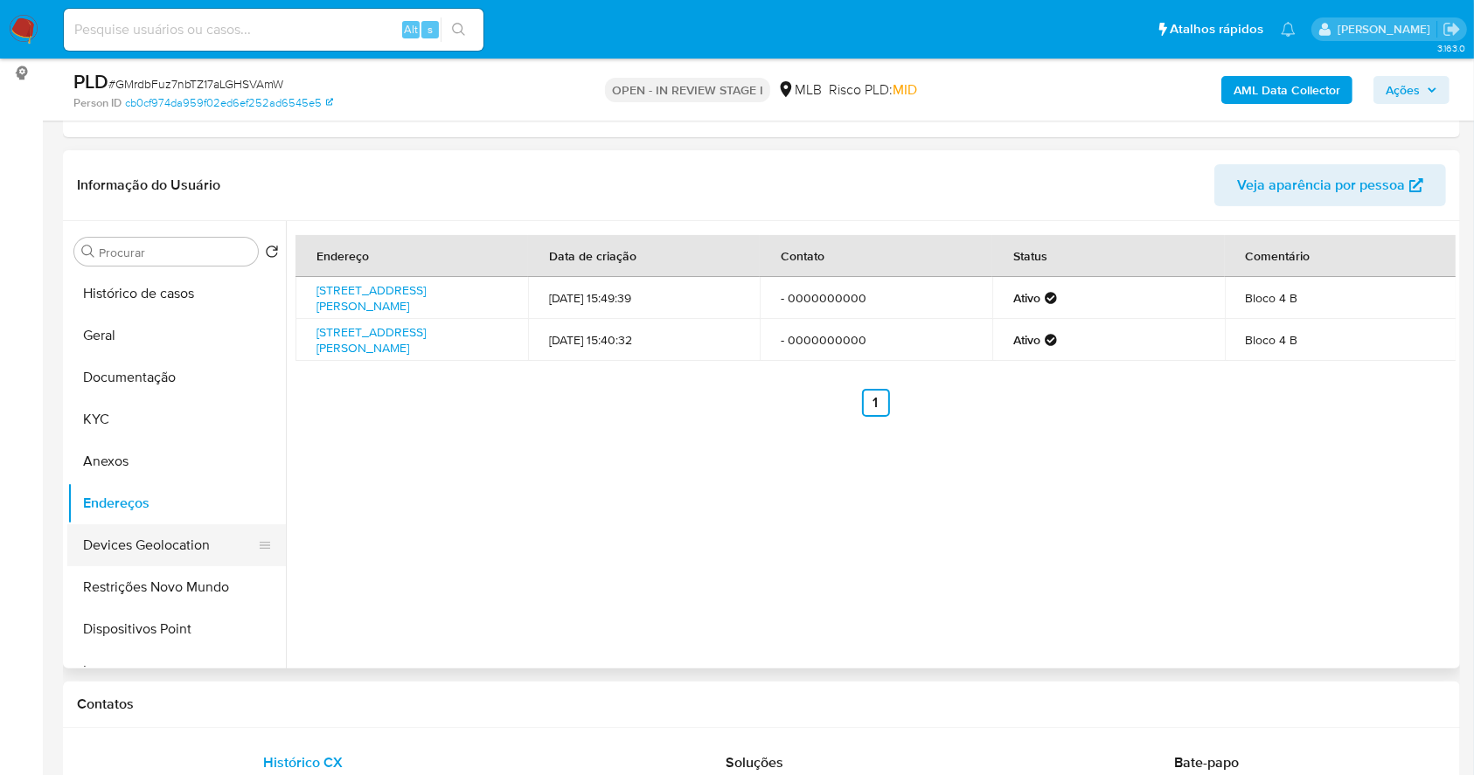
click at [173, 556] on button "Devices Geolocation" at bounding box center [169, 545] width 205 height 42
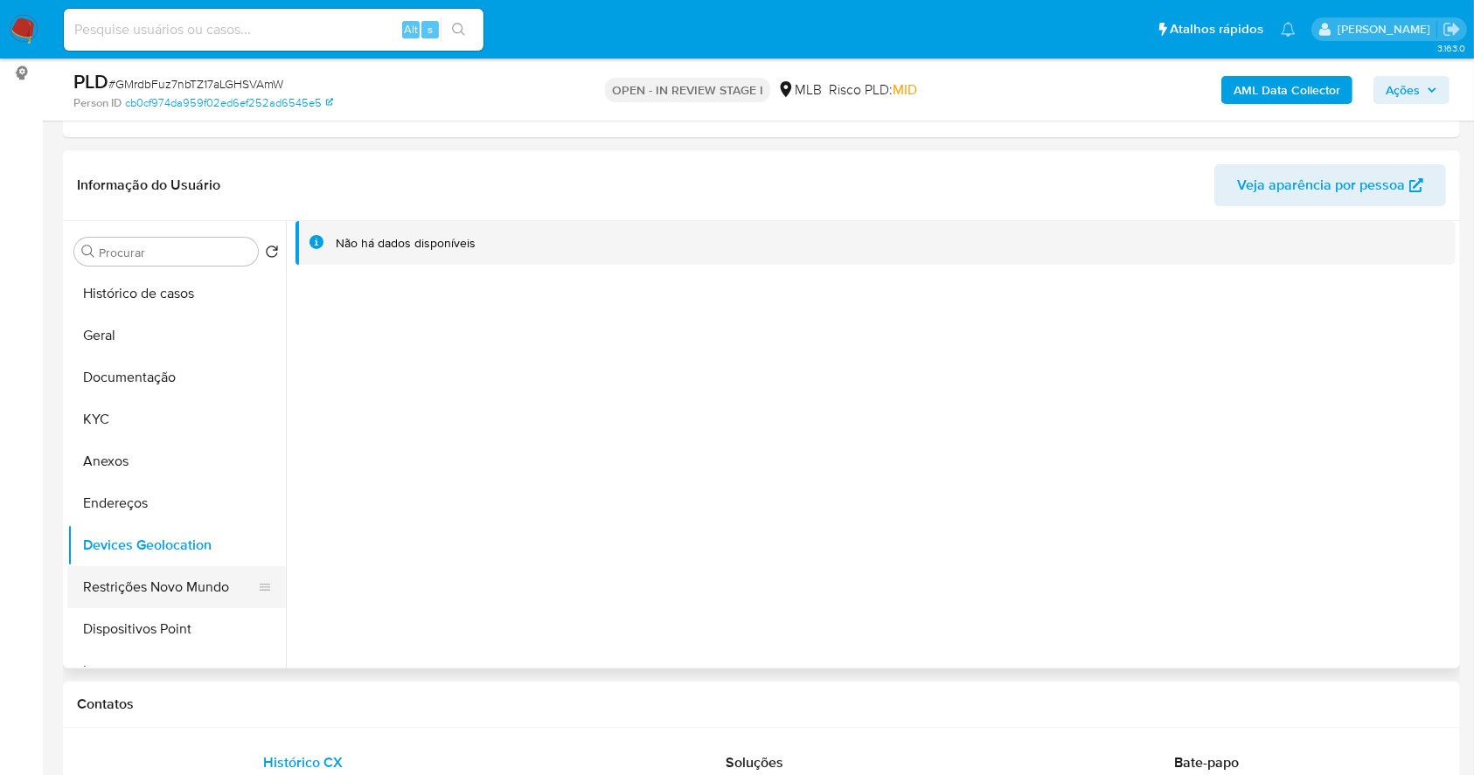
click at [146, 599] on button "Restrições Novo Mundo" at bounding box center [169, 587] width 205 height 42
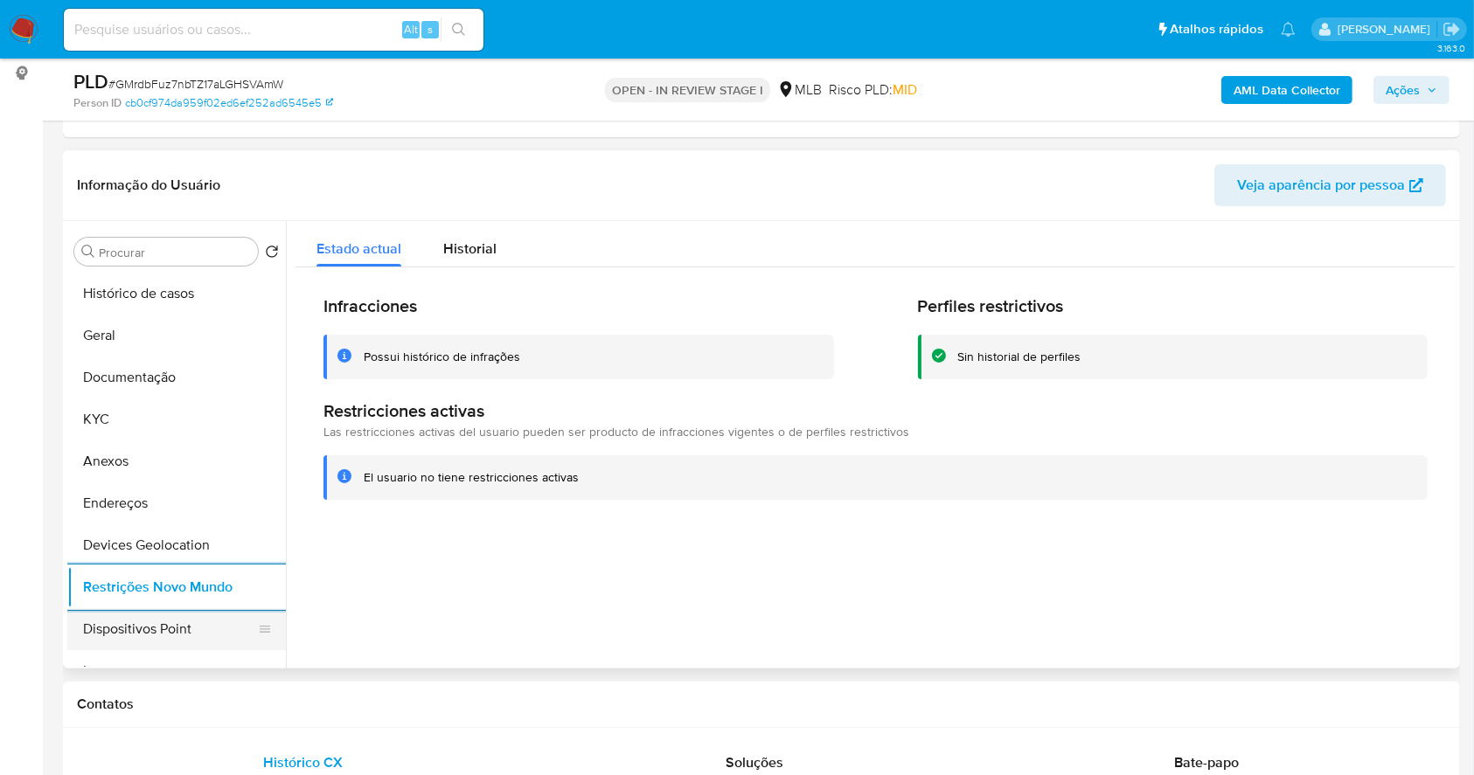
click at [189, 611] on button "Dispositivos Point" at bounding box center [169, 629] width 205 height 42
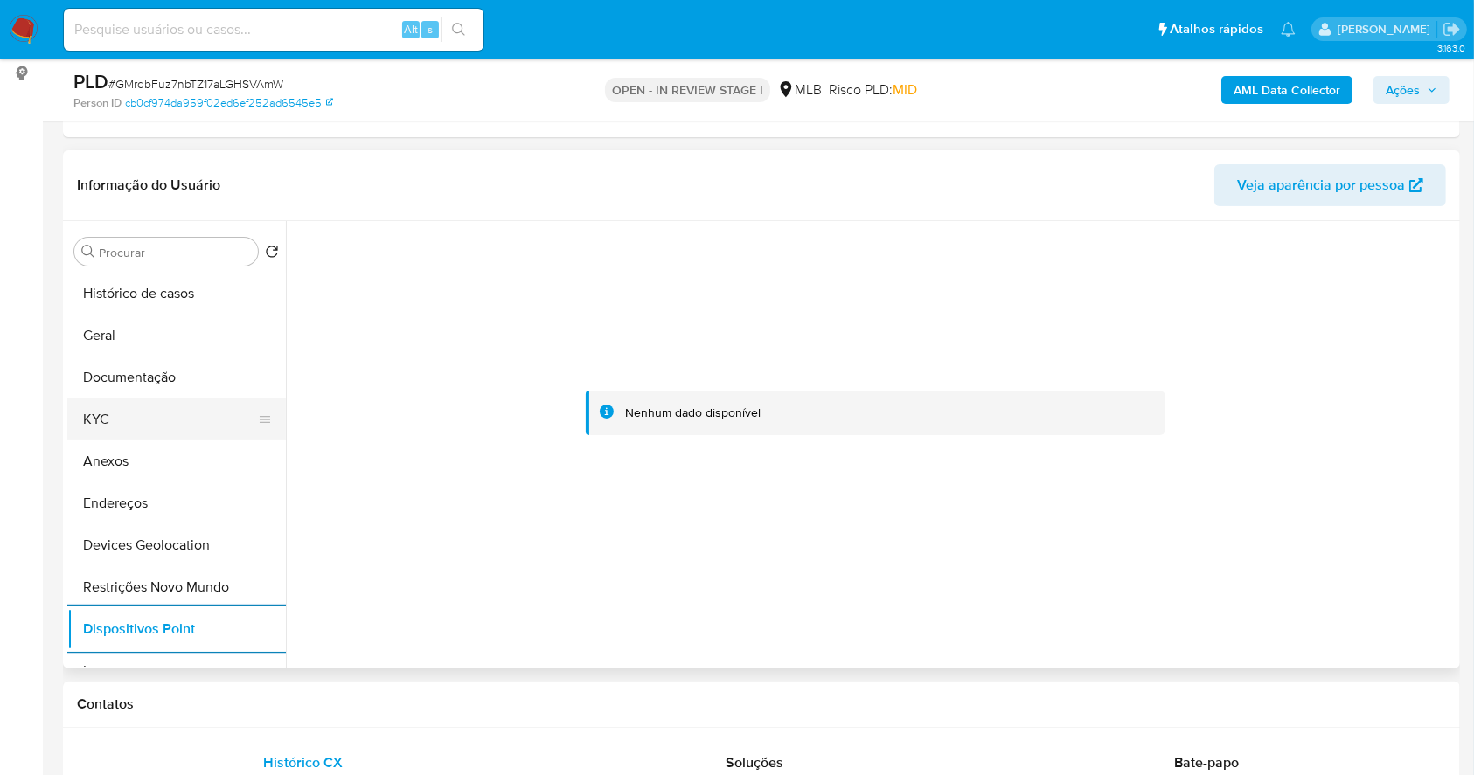
click at [182, 424] on button "KYC" at bounding box center [169, 420] width 205 height 42
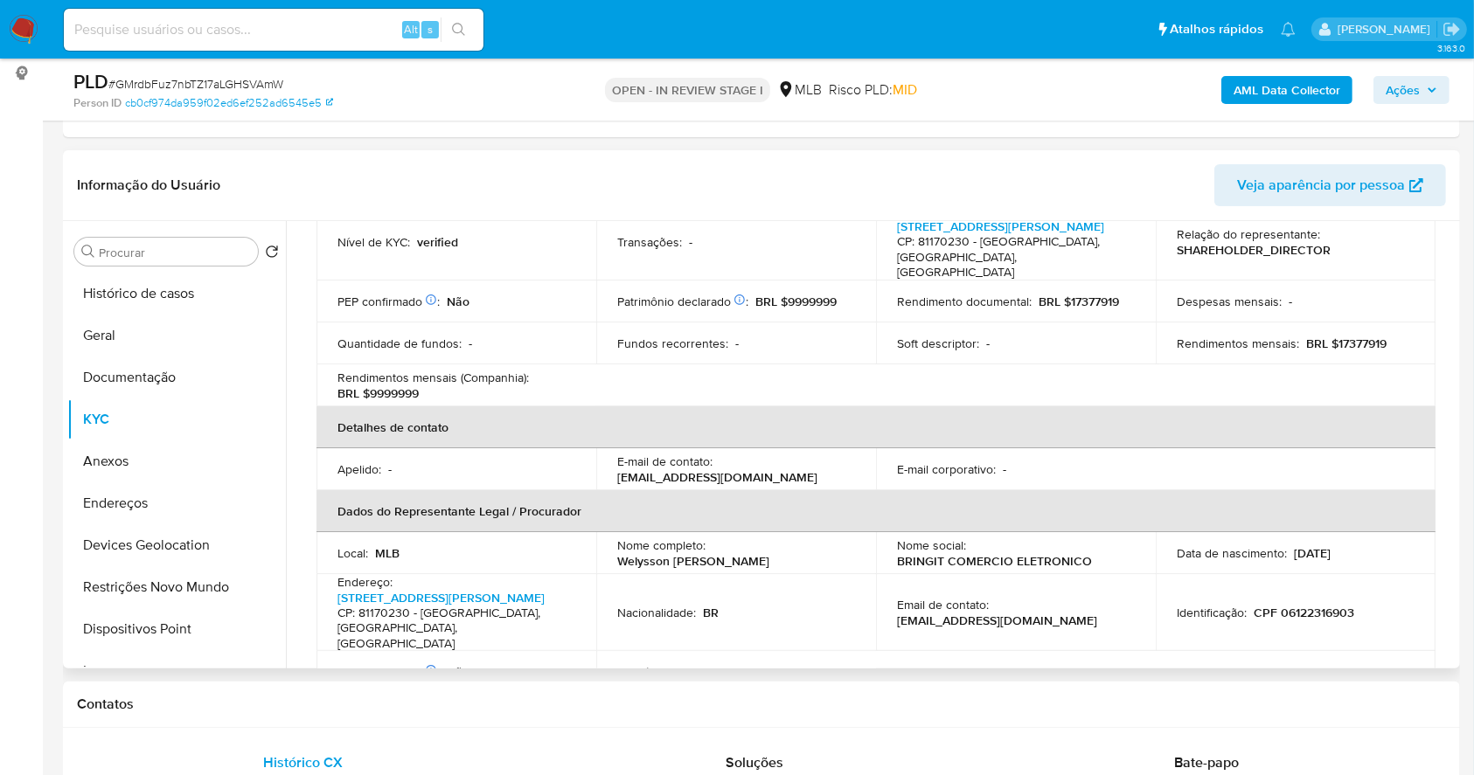
scroll to position [214, 0]
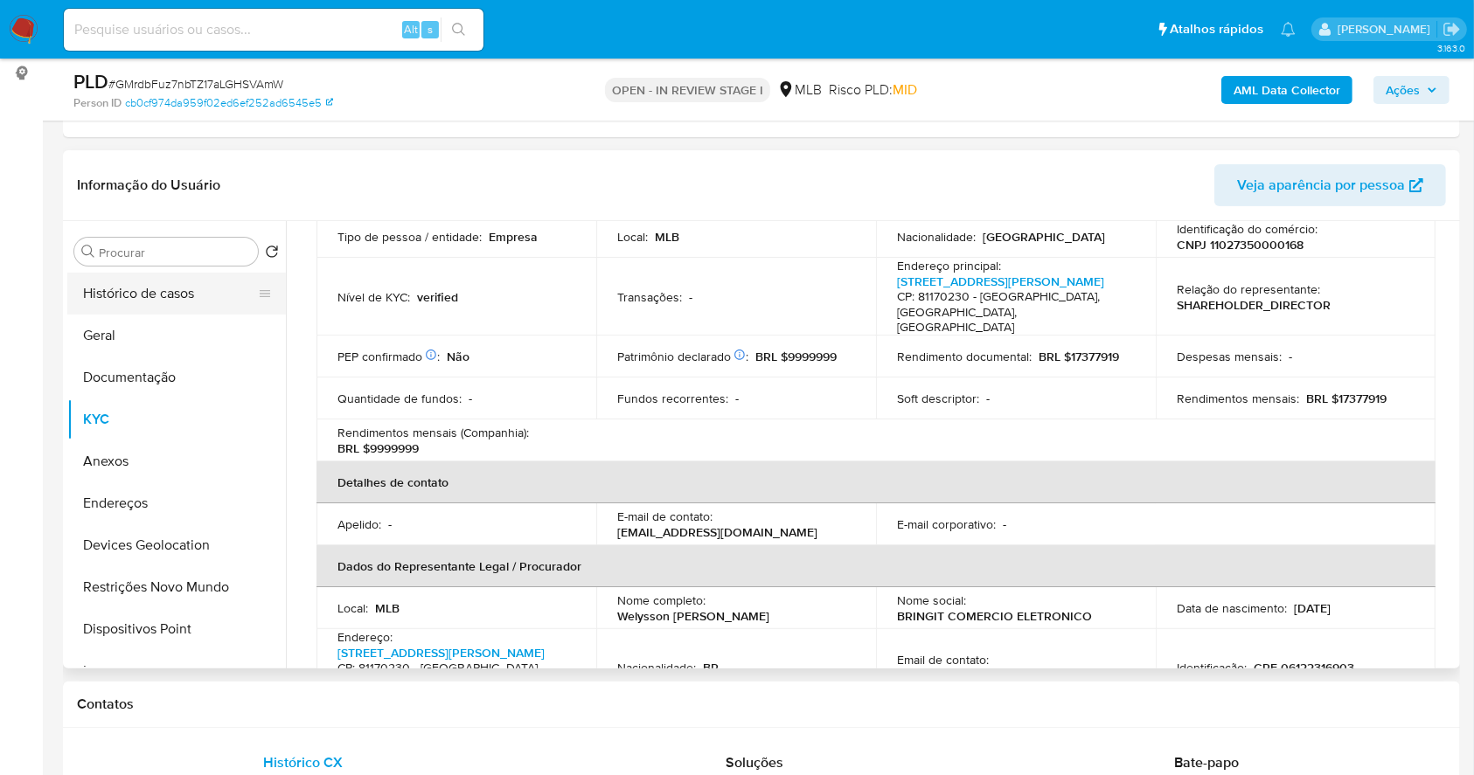
click at [150, 293] on button "Histórico de casos" at bounding box center [169, 294] width 205 height 42
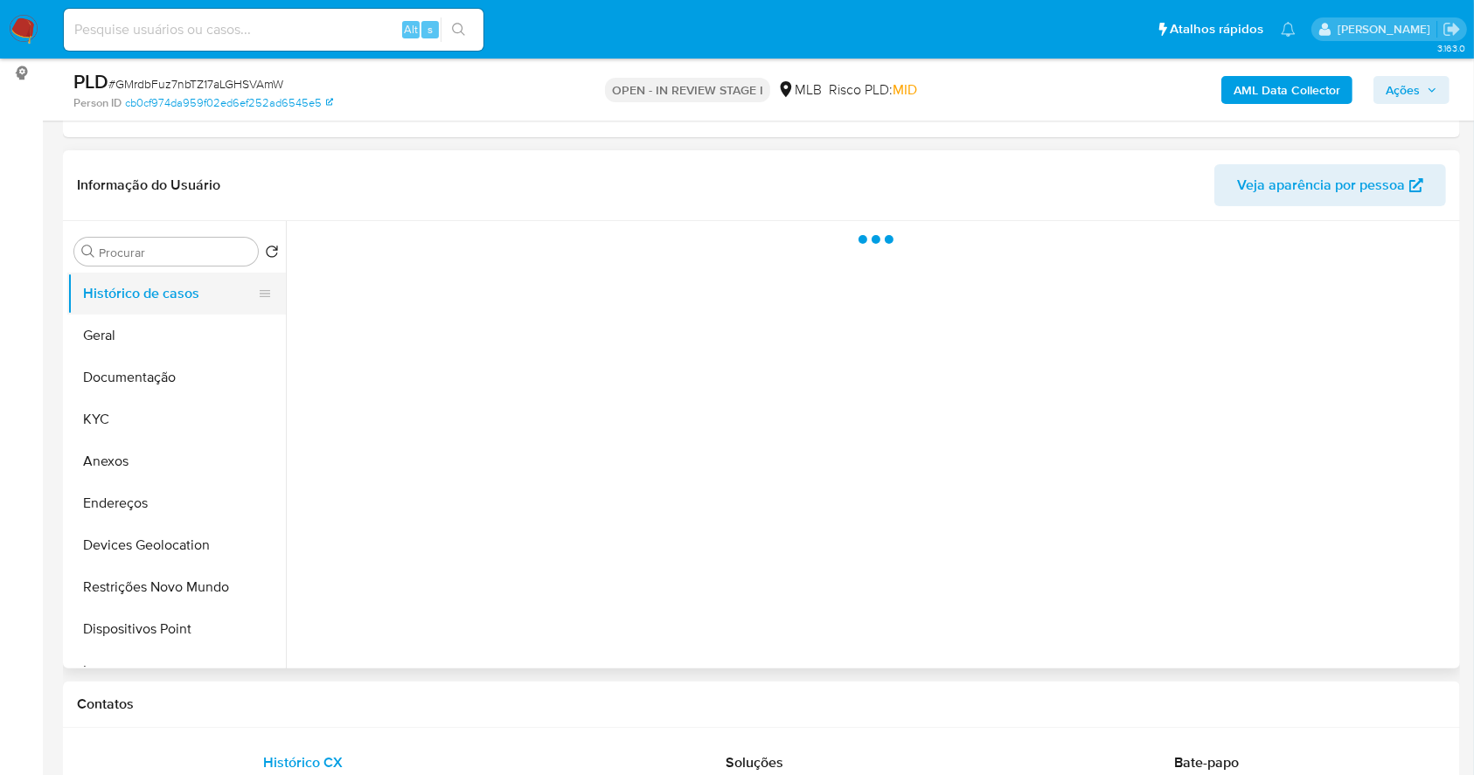
scroll to position [0, 0]
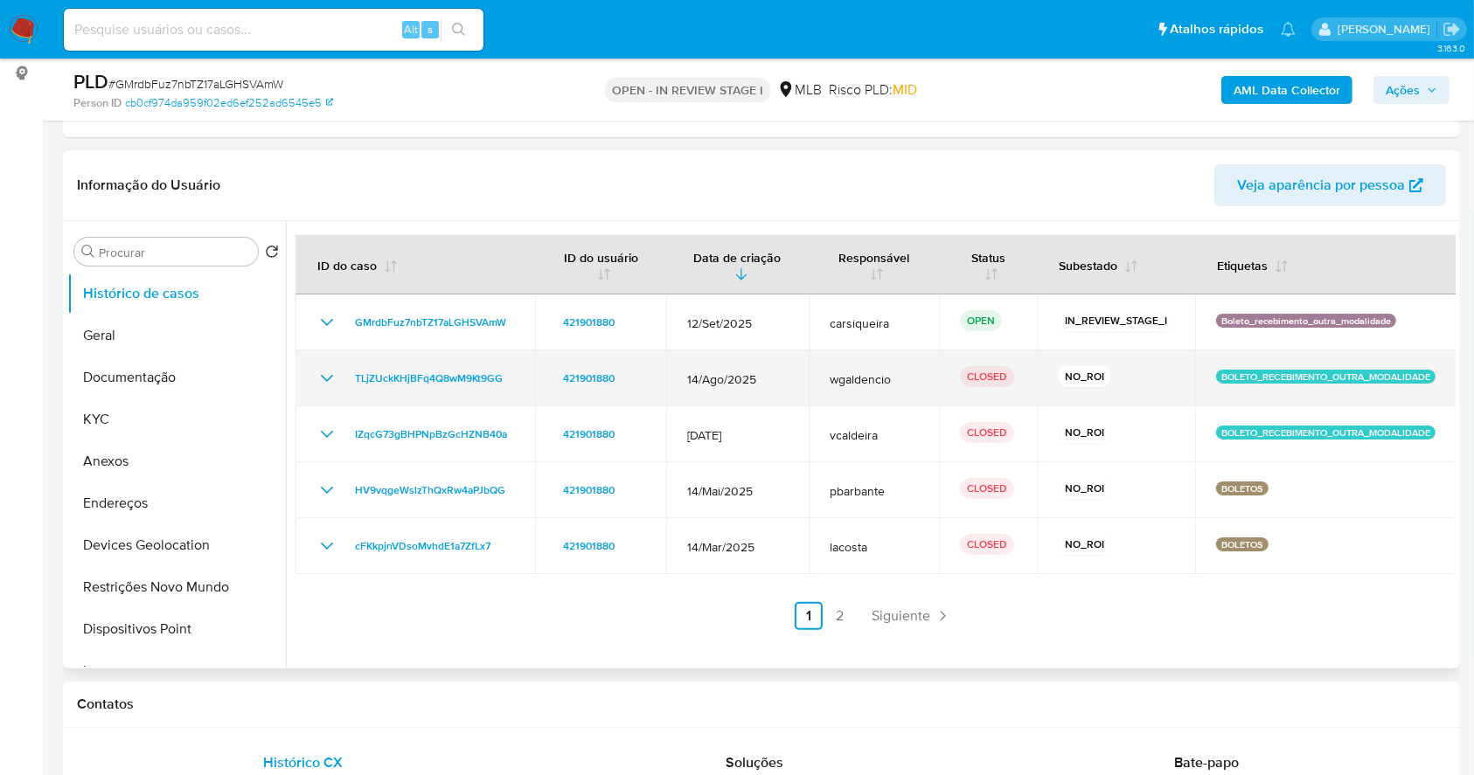
click at [322, 370] on icon "Mostrar/Ocultar" at bounding box center [326, 378] width 21 height 21
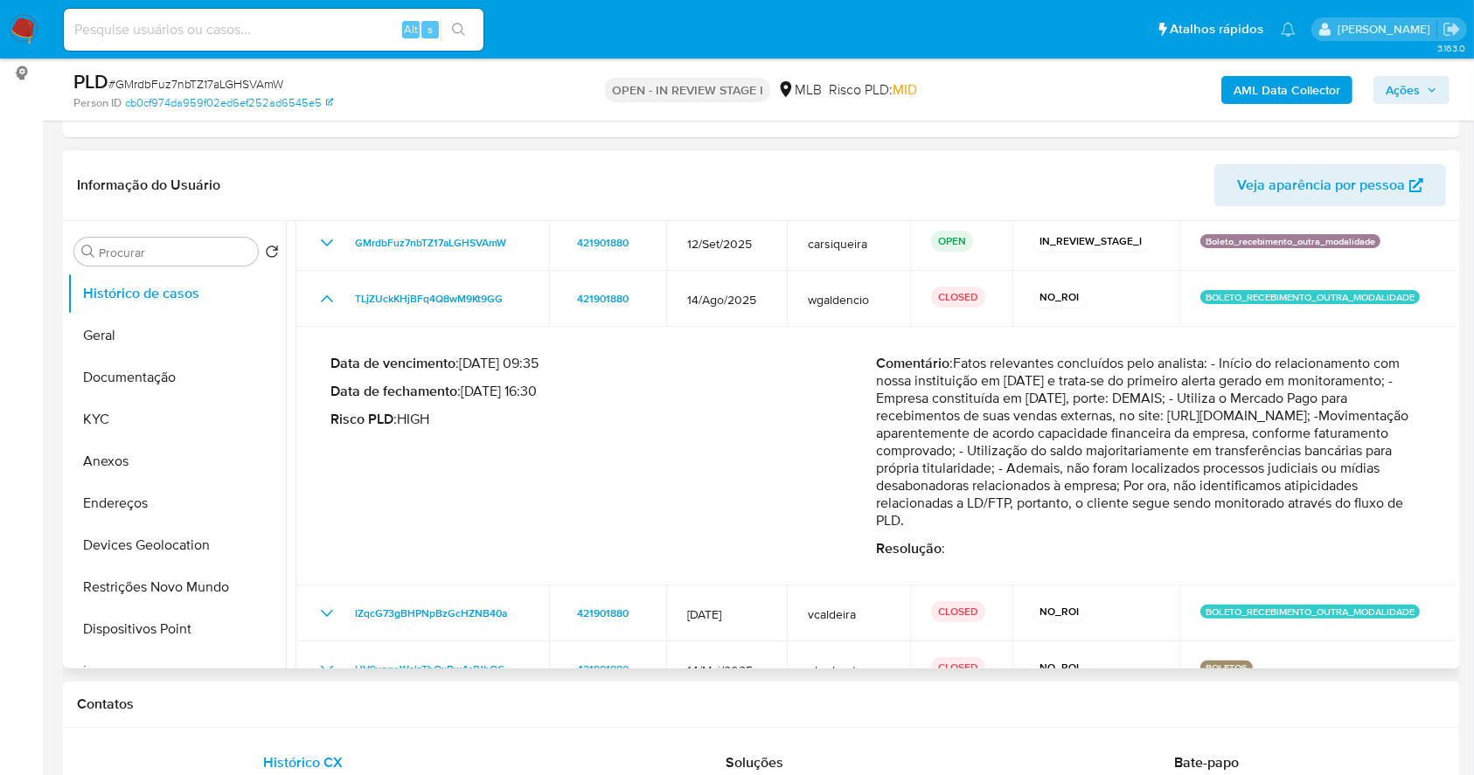
scroll to position [116, 0]
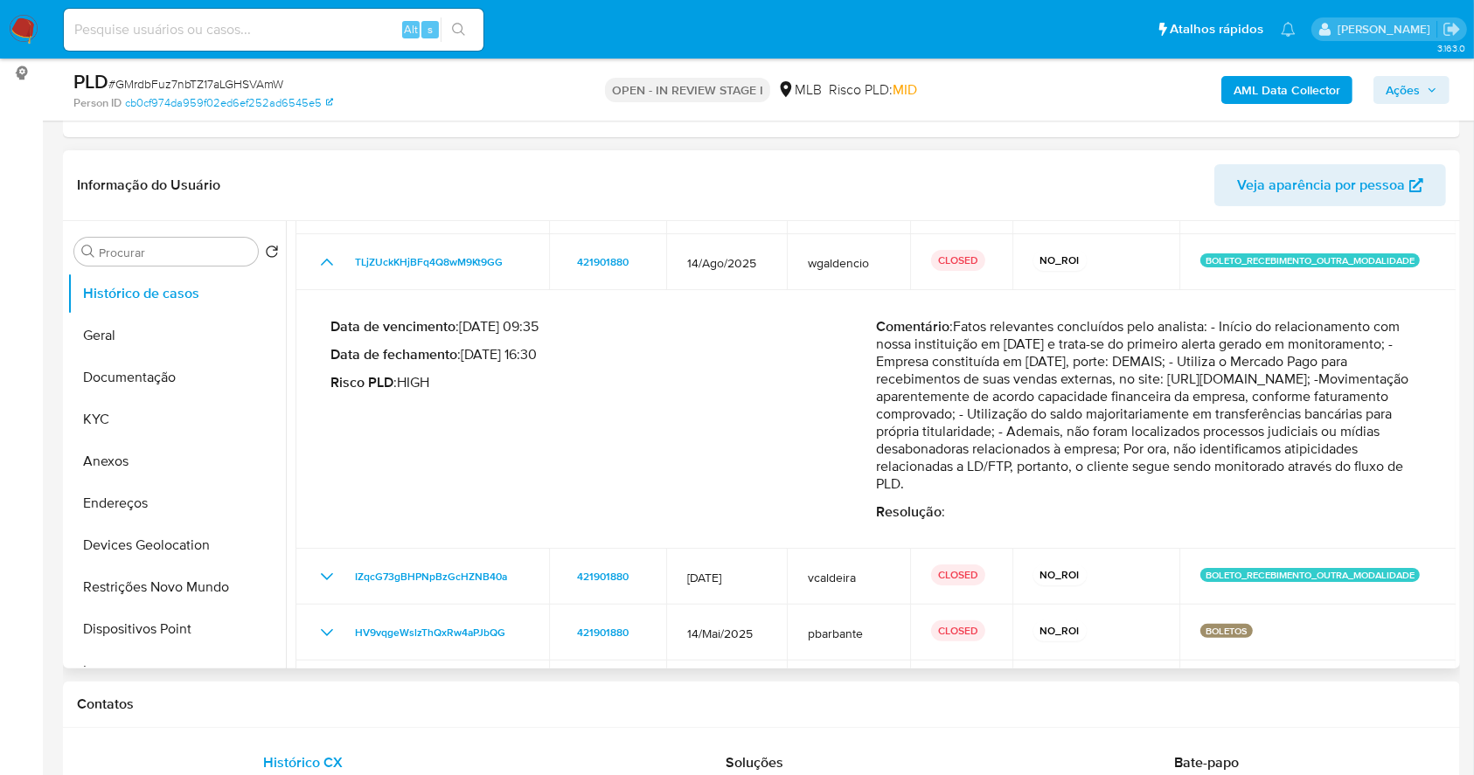
drag, startPoint x: 977, startPoint y: 360, endPoint x: 1028, endPoint y: 385, distance: 56.3
click at [947, 330] on p "Comentário : Fatos relevantes concluídos pelo analista: - Início do relacioname…" at bounding box center [1148, 405] width 545 height 175
drag, startPoint x: 1112, startPoint y: 427, endPoint x: 1087, endPoint y: 424, distance: 24.6
click at [1113, 427] on p "Comentário : Fatos relevantes concluídos pelo analista: - Início do relacioname…" at bounding box center [1148, 405] width 545 height 175
drag, startPoint x: 850, startPoint y: 409, endPoint x: 1309, endPoint y: 458, distance: 462.3
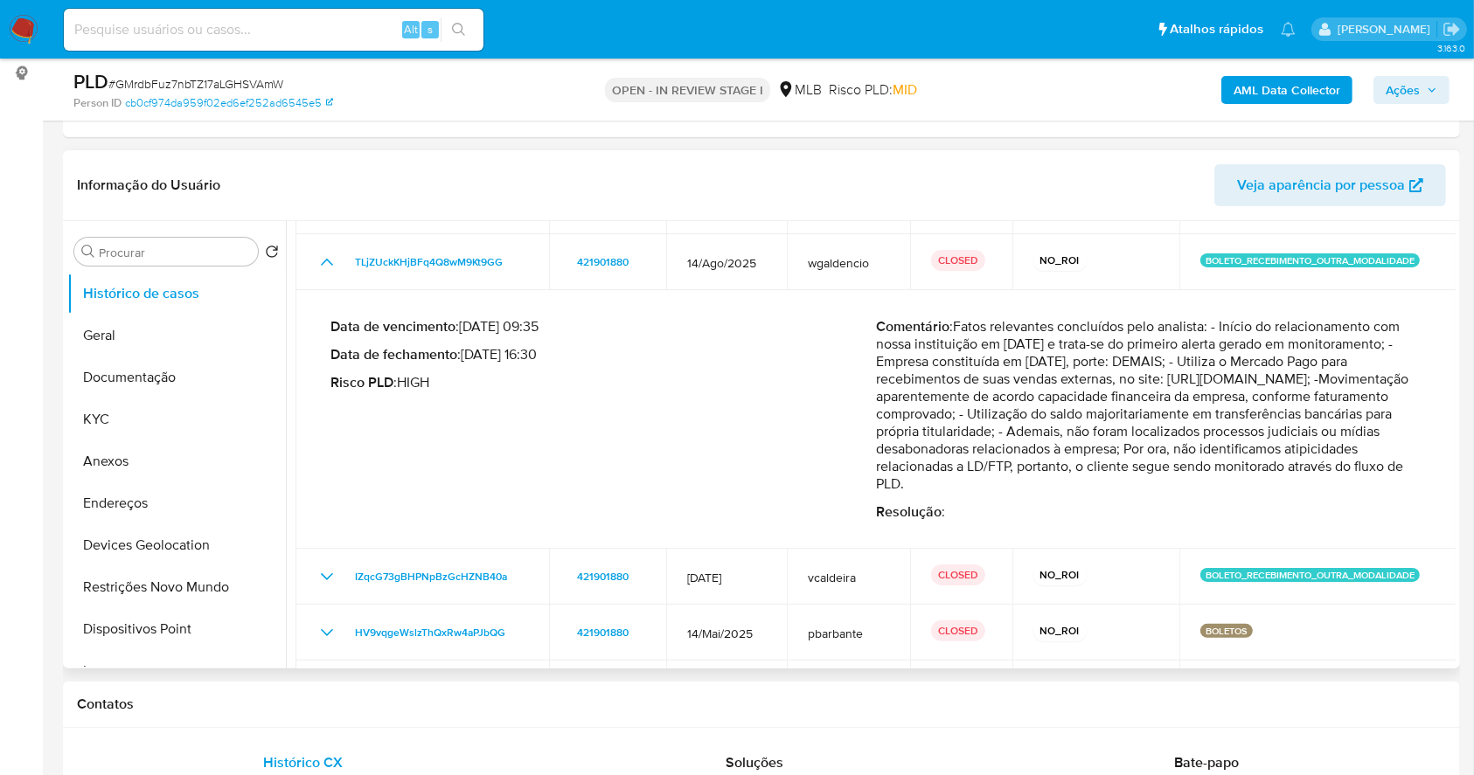
click at [1309, 458] on div "Data de vencimento : 28/09/2025 09:35 Data de fechamento : 19/08/2025 16:30 Ris…" at bounding box center [875, 419] width 1091 height 231
click at [1281, 392] on p "Comentário : Fatos relevantes concluídos pelo analista: - Início do relacioname…" at bounding box center [1148, 405] width 545 height 175
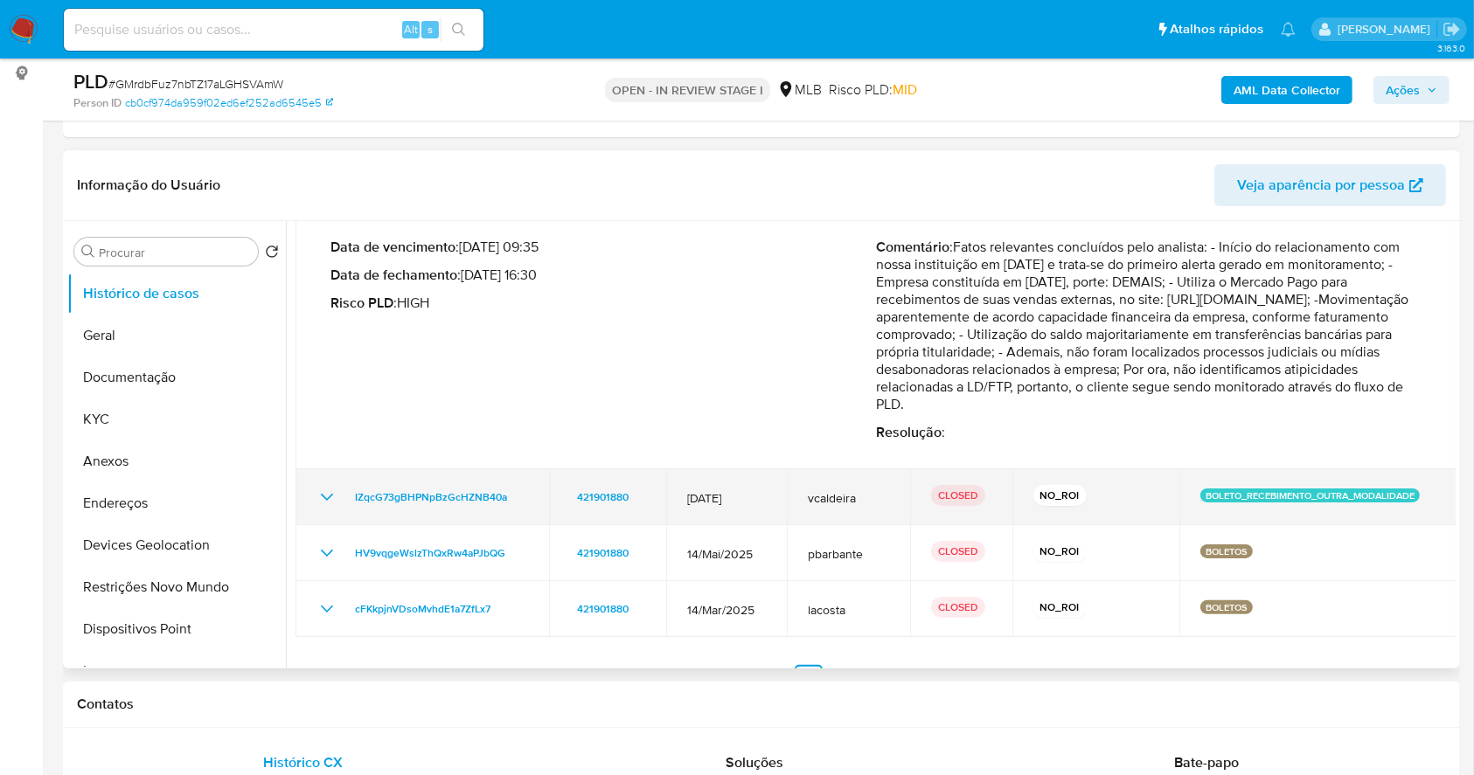
scroll to position [229, 0]
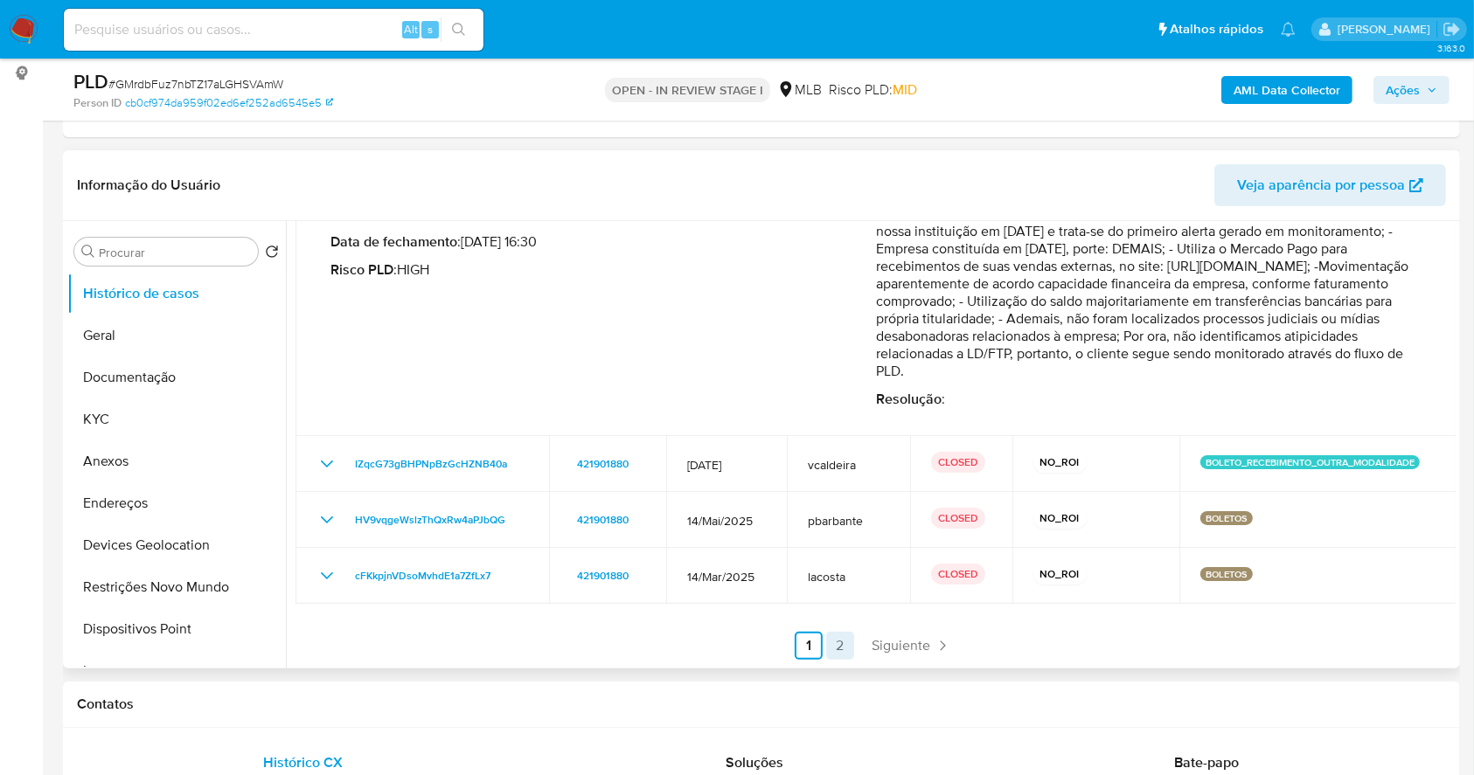
click at [839, 638] on link "2" at bounding box center [840, 646] width 28 height 28
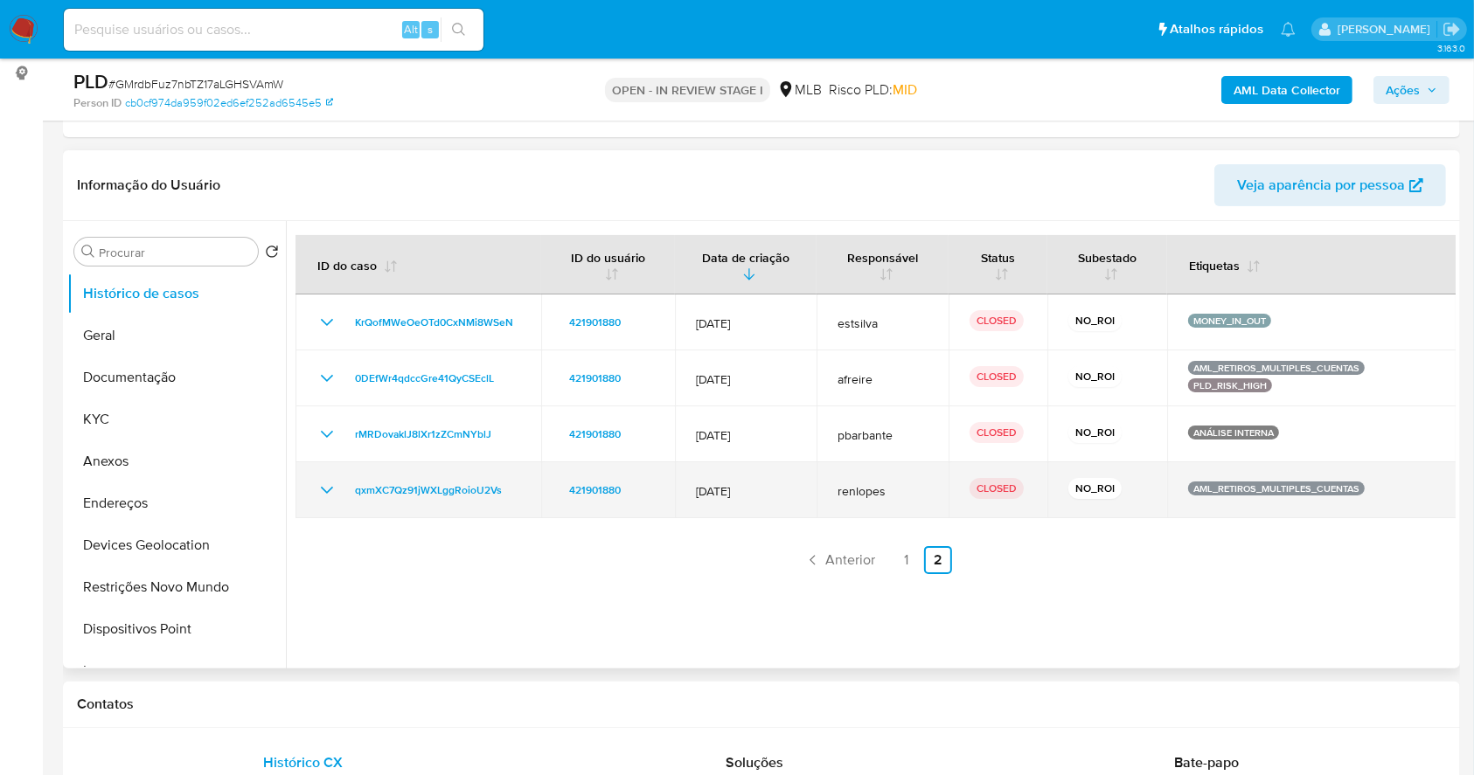
click at [331, 489] on icon "Mostrar/Ocultar" at bounding box center [326, 490] width 21 height 21
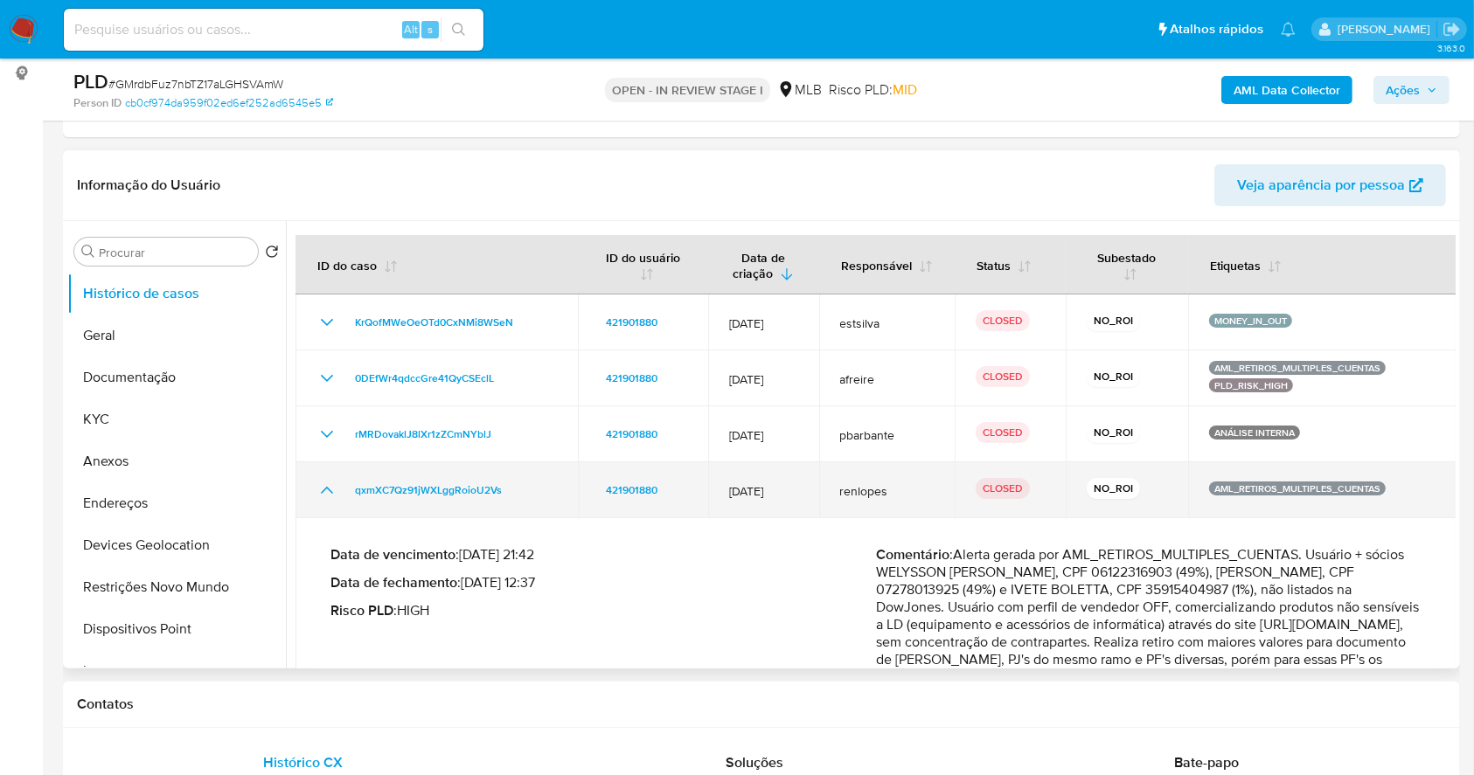
click at [331, 489] on icon "Mostrar/Ocultar" at bounding box center [326, 490] width 21 height 21
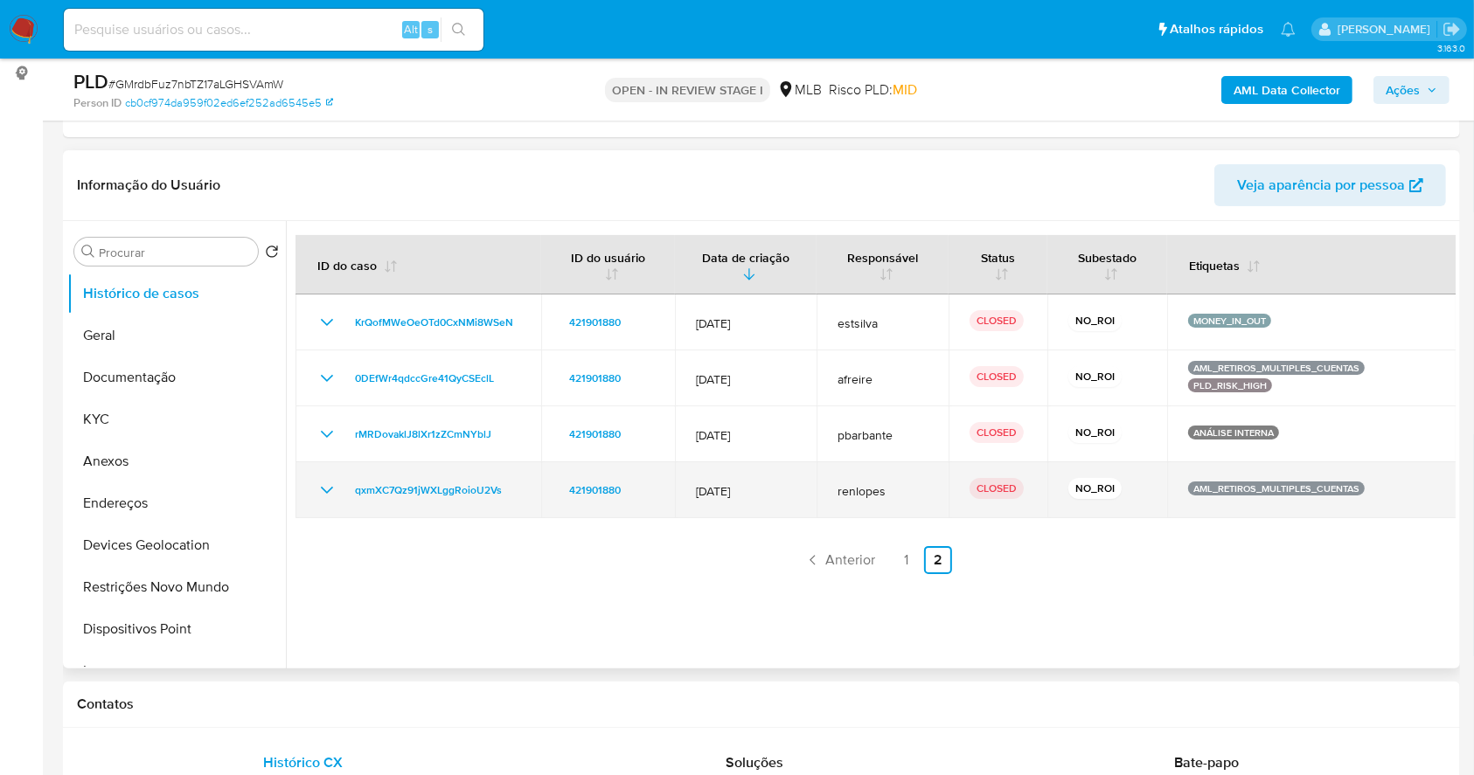
click at [331, 489] on icon "Mostrar/Ocultar" at bounding box center [326, 490] width 21 height 21
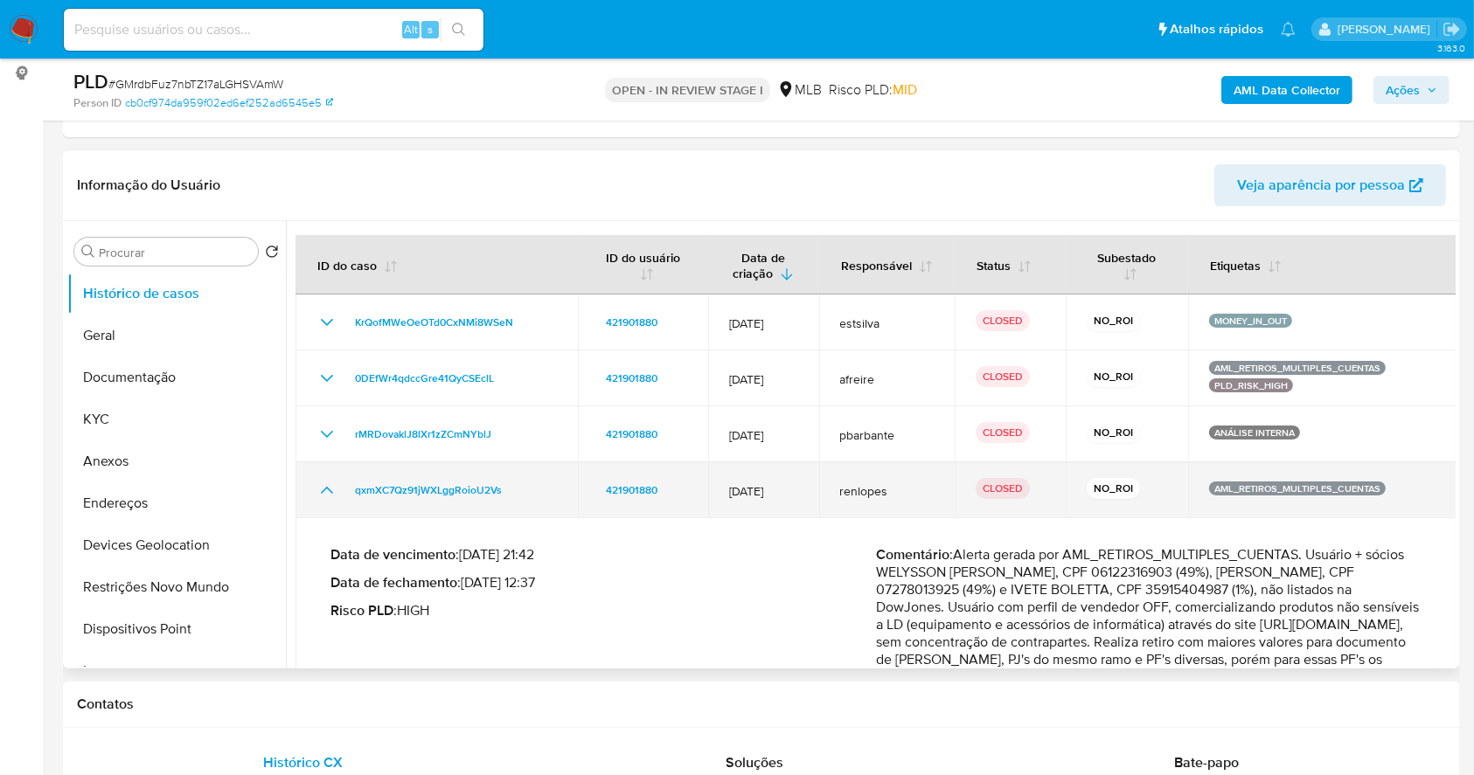
click at [331, 489] on icon "Mostrar/Ocultar" at bounding box center [326, 490] width 21 height 21
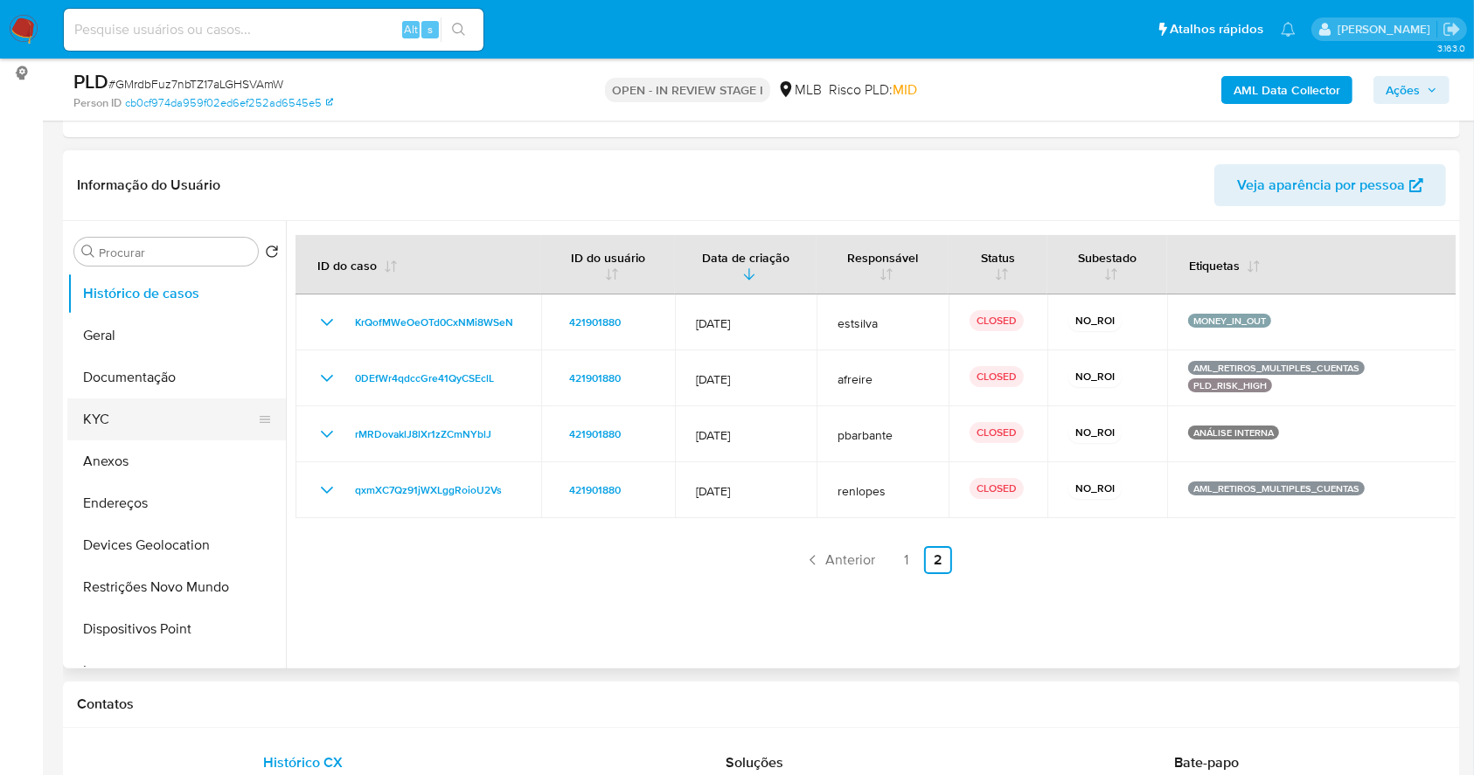
click at [175, 430] on button "KYC" at bounding box center [169, 420] width 205 height 42
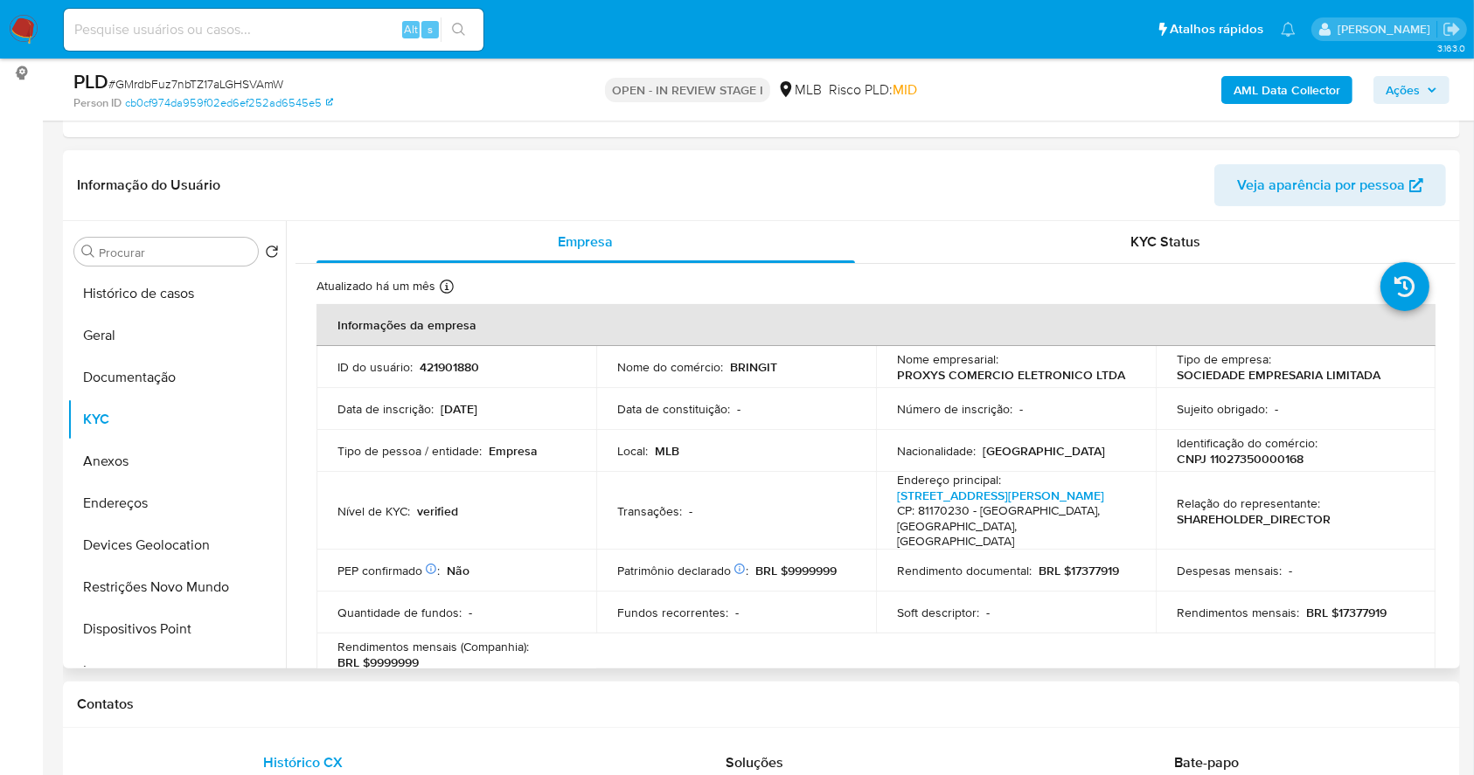
click at [1233, 454] on p "CNPJ 11027350000168" at bounding box center [1239, 459] width 127 height 16
copy p "11027350000168"
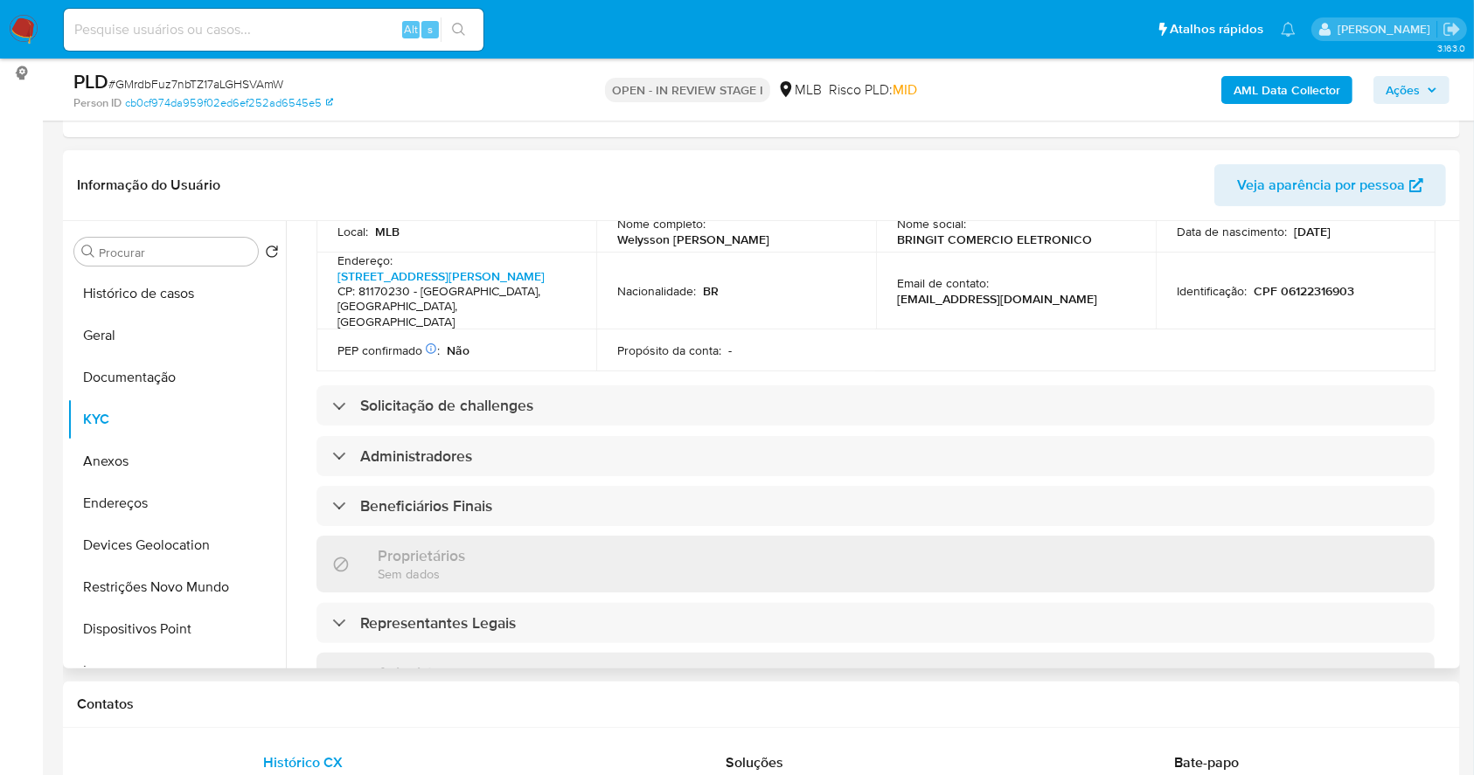
scroll to position [1030, 0]
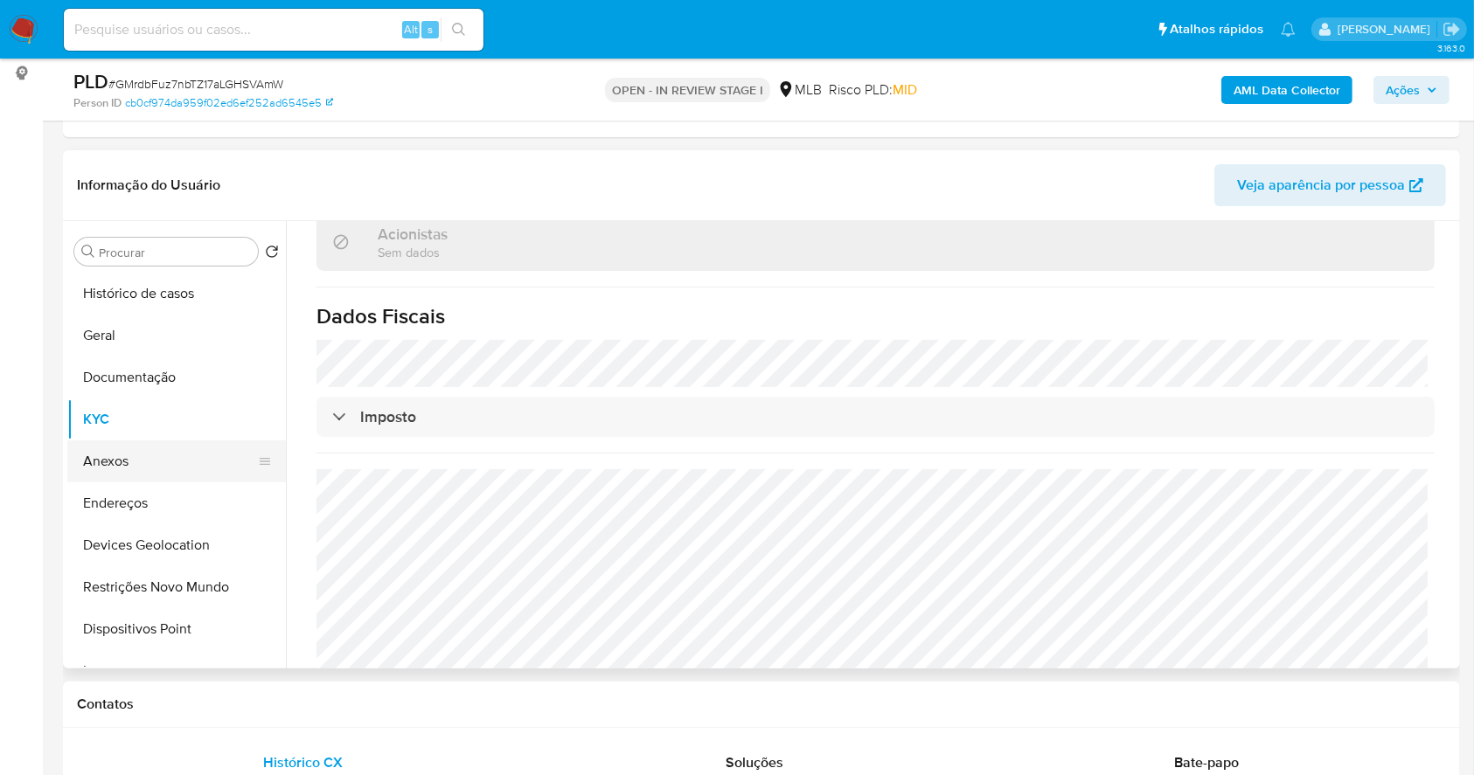
click at [138, 475] on button "Anexos" at bounding box center [169, 462] width 205 height 42
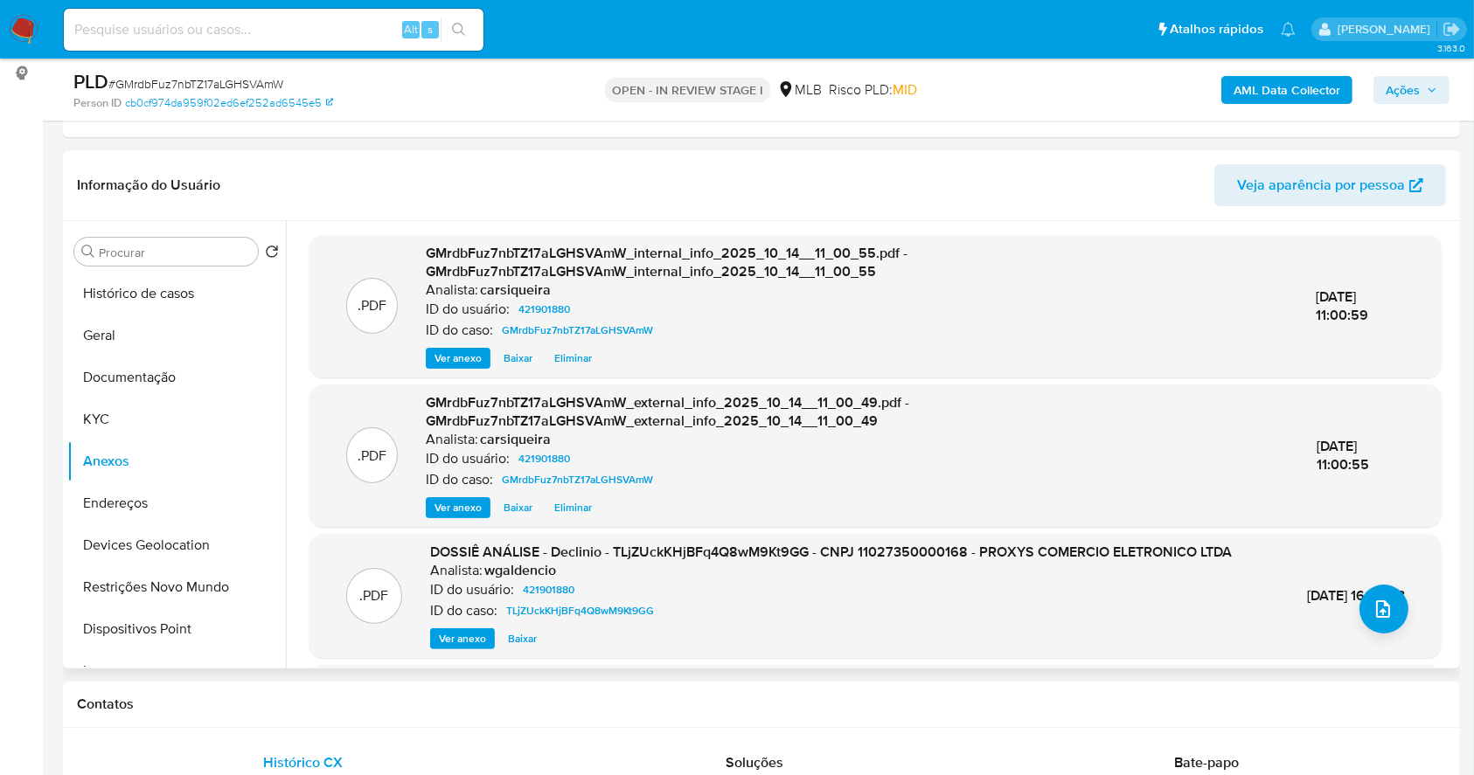
click at [464, 648] on span "Ver anexo" at bounding box center [462, 638] width 47 height 17
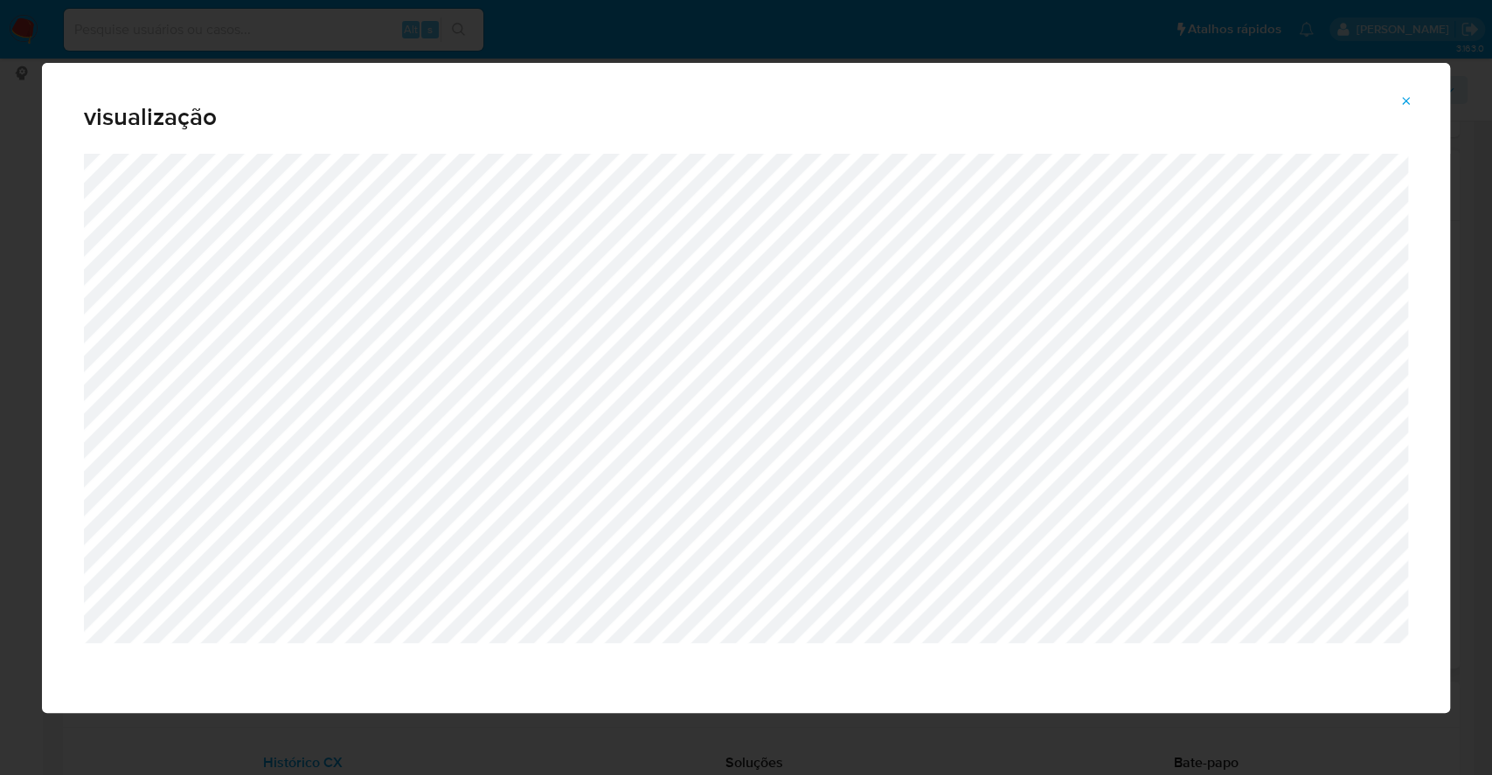
click at [1402, 101] on icon "Attachment preview" at bounding box center [1406, 101] width 14 height 14
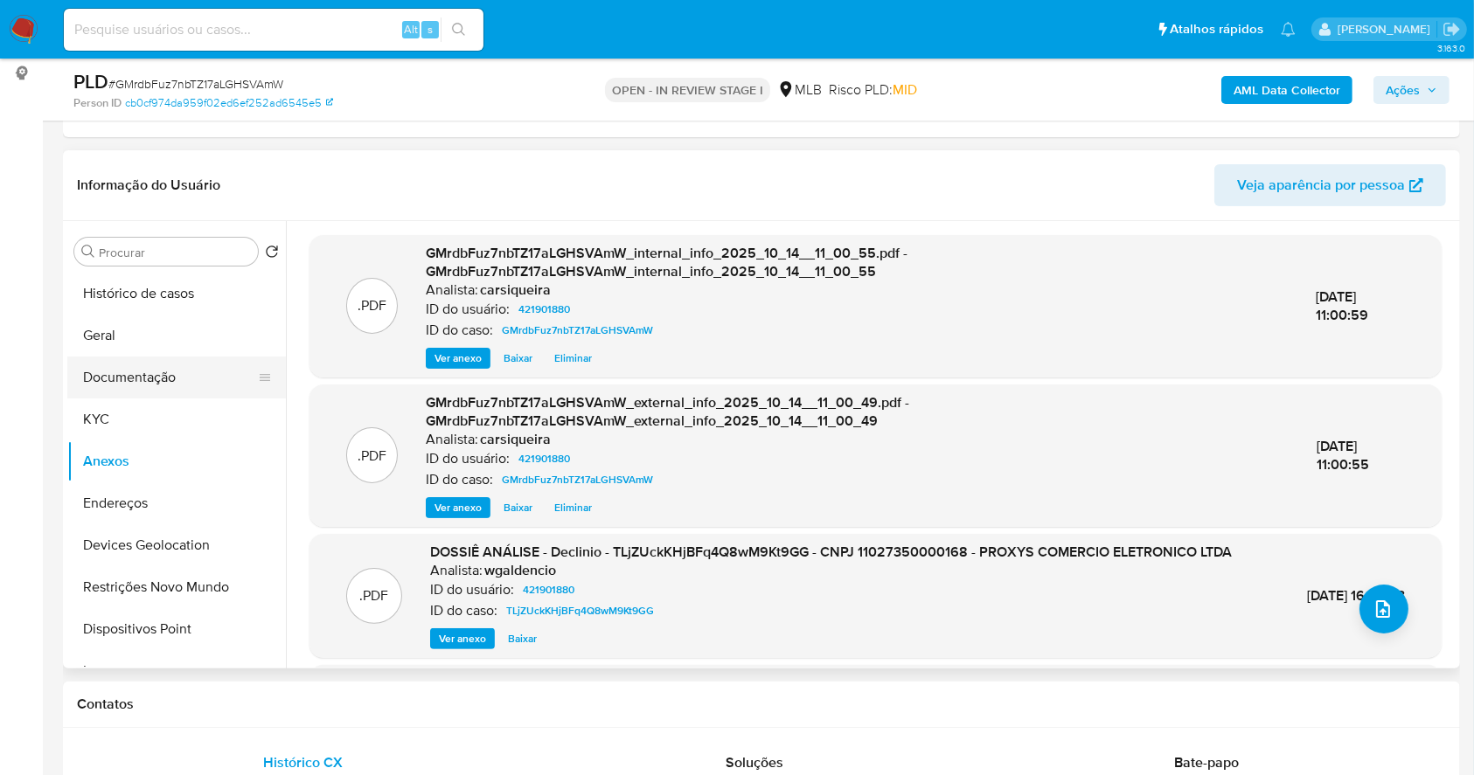
click at [108, 370] on button "Documentação" at bounding box center [169, 378] width 205 height 42
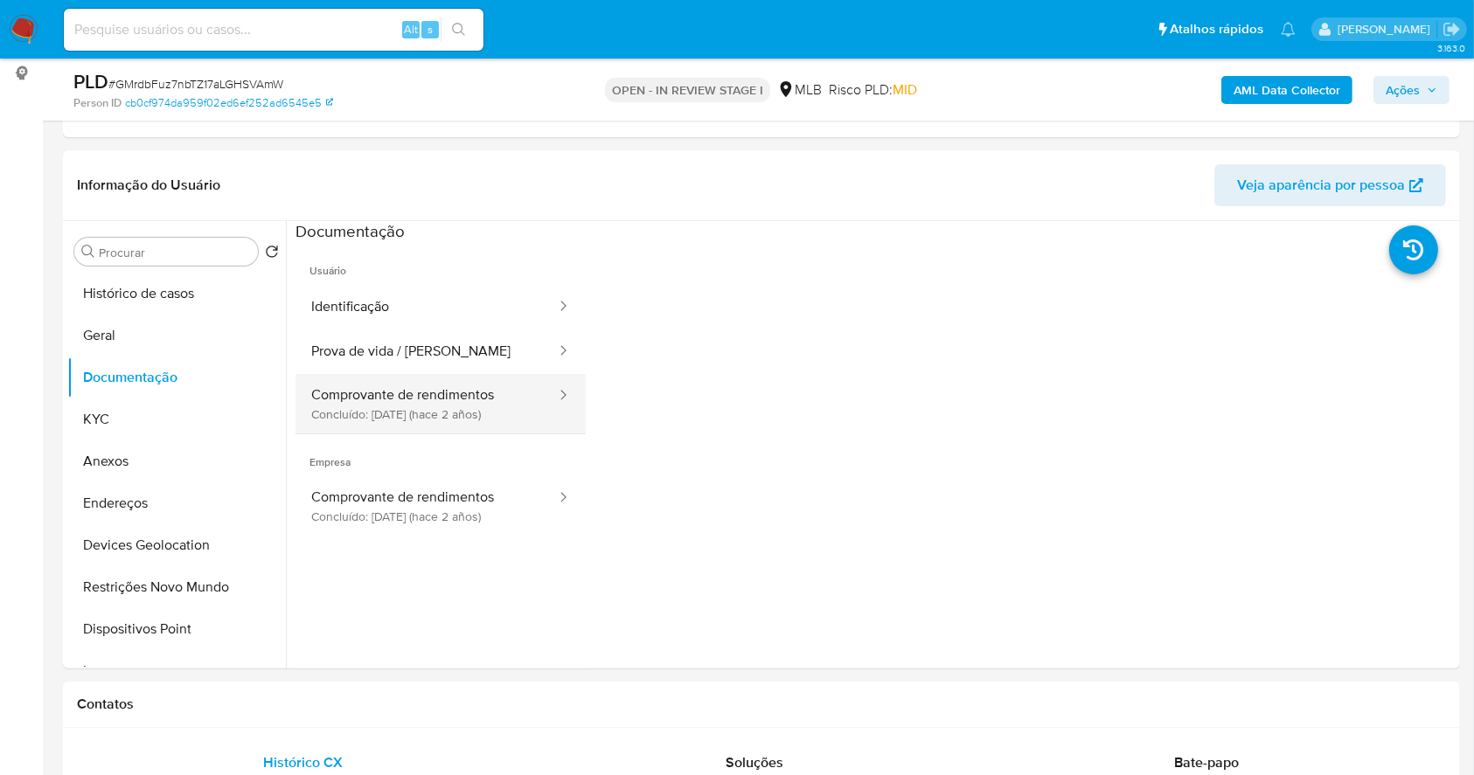
click at [459, 410] on button "Comprovante de rendimentos Concluído: 14/11/2023 (hace 2 años)" at bounding box center [426, 403] width 262 height 59
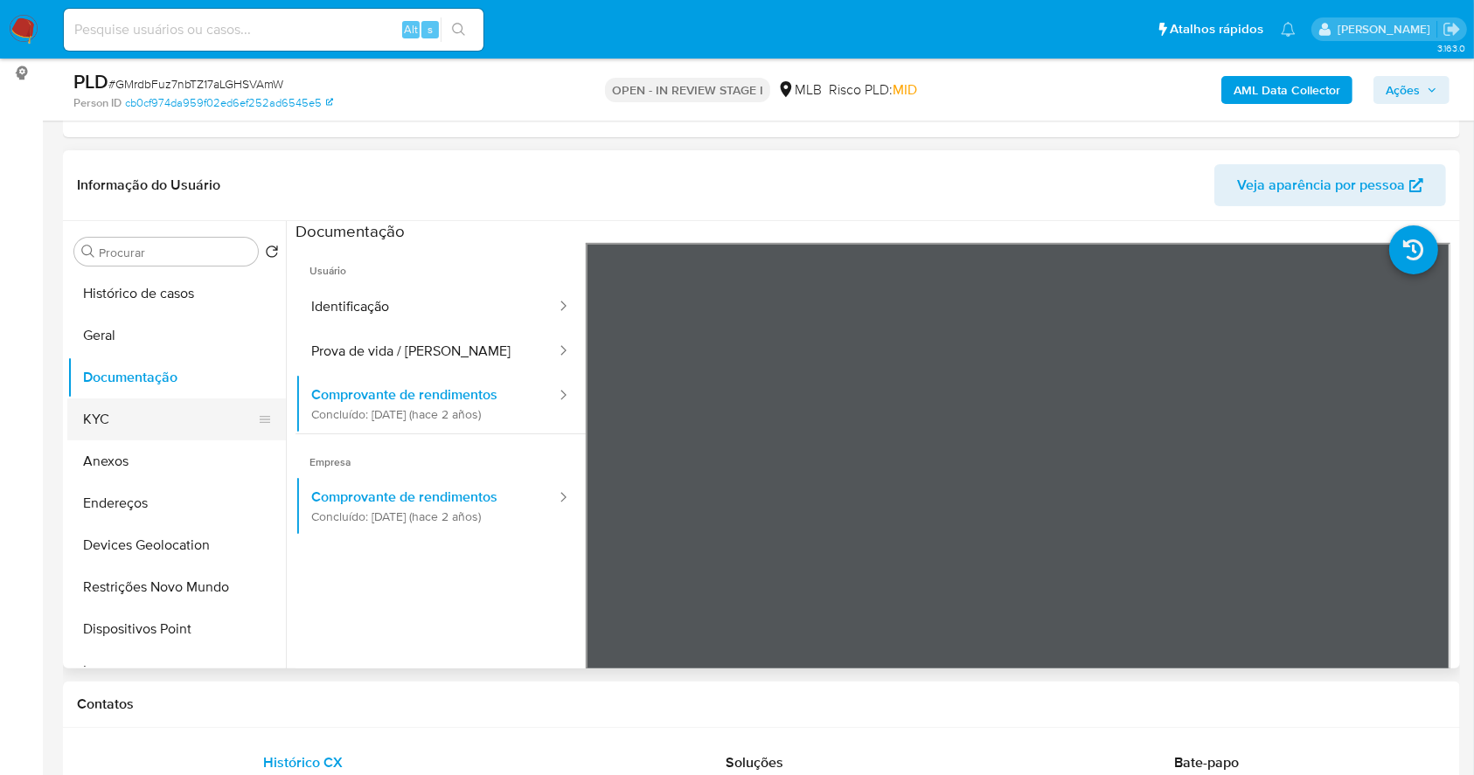
click at [137, 430] on button "KYC" at bounding box center [169, 420] width 205 height 42
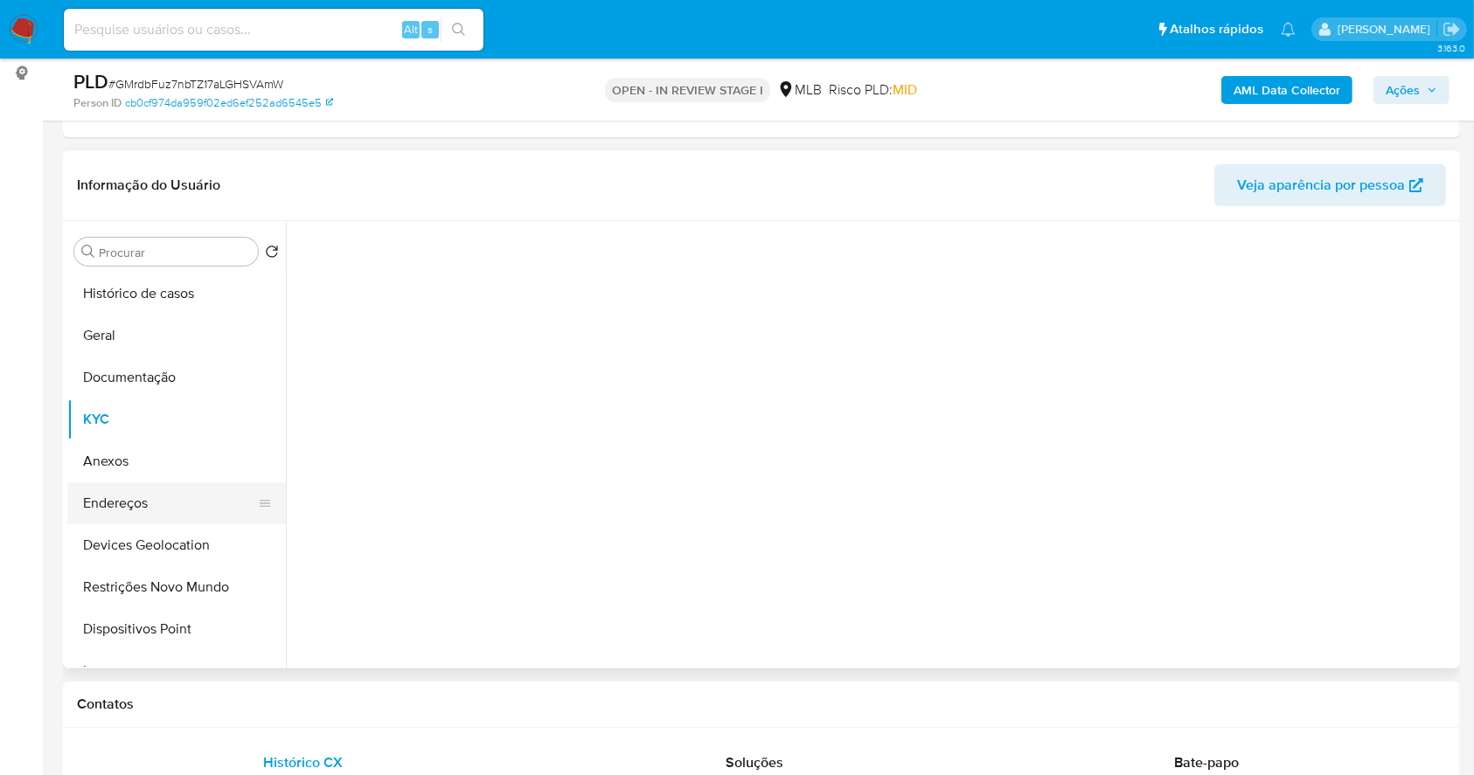
click at [154, 485] on button "Endereços" at bounding box center [169, 503] width 205 height 42
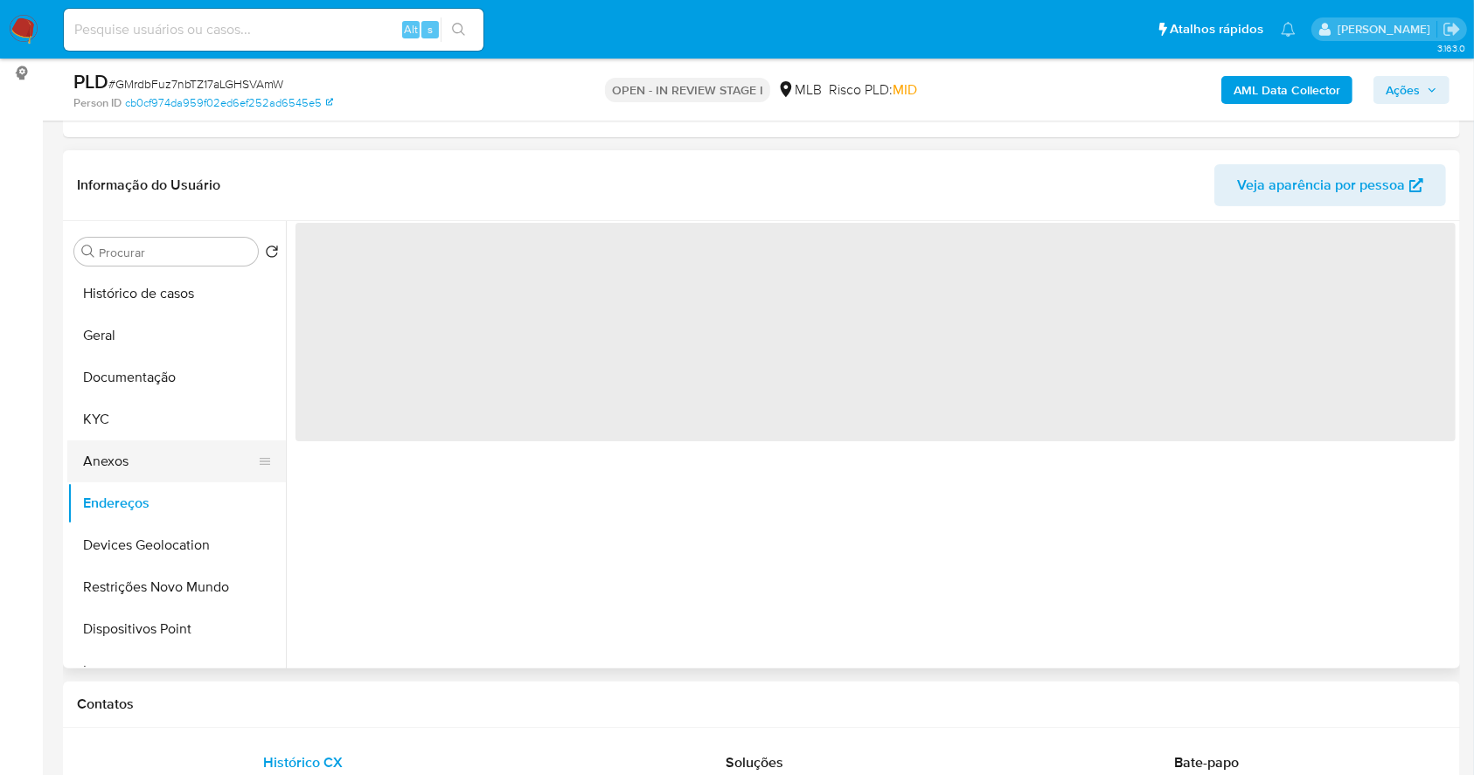
click at [138, 475] on button "Anexos" at bounding box center [169, 462] width 205 height 42
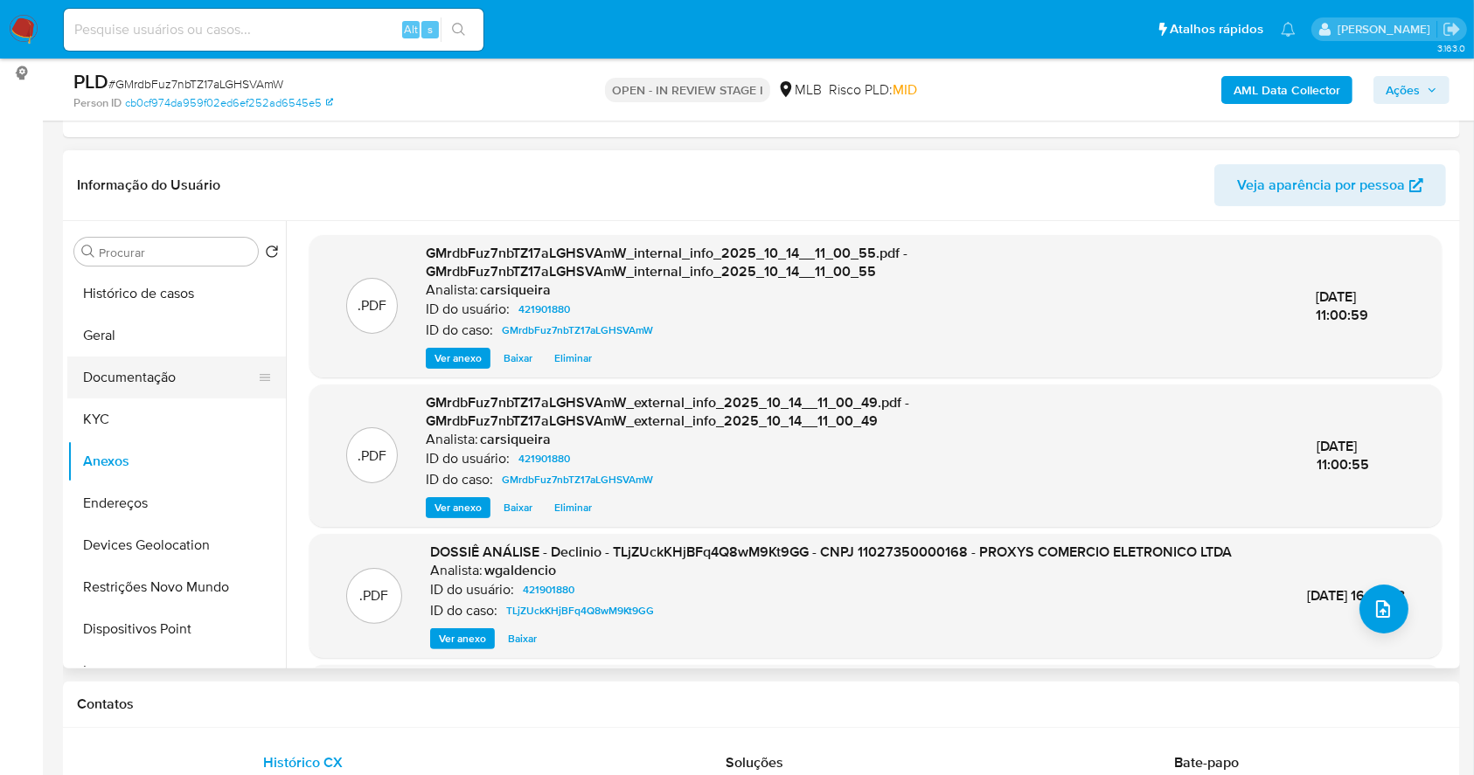
click at [168, 367] on button "Documentação" at bounding box center [169, 378] width 205 height 42
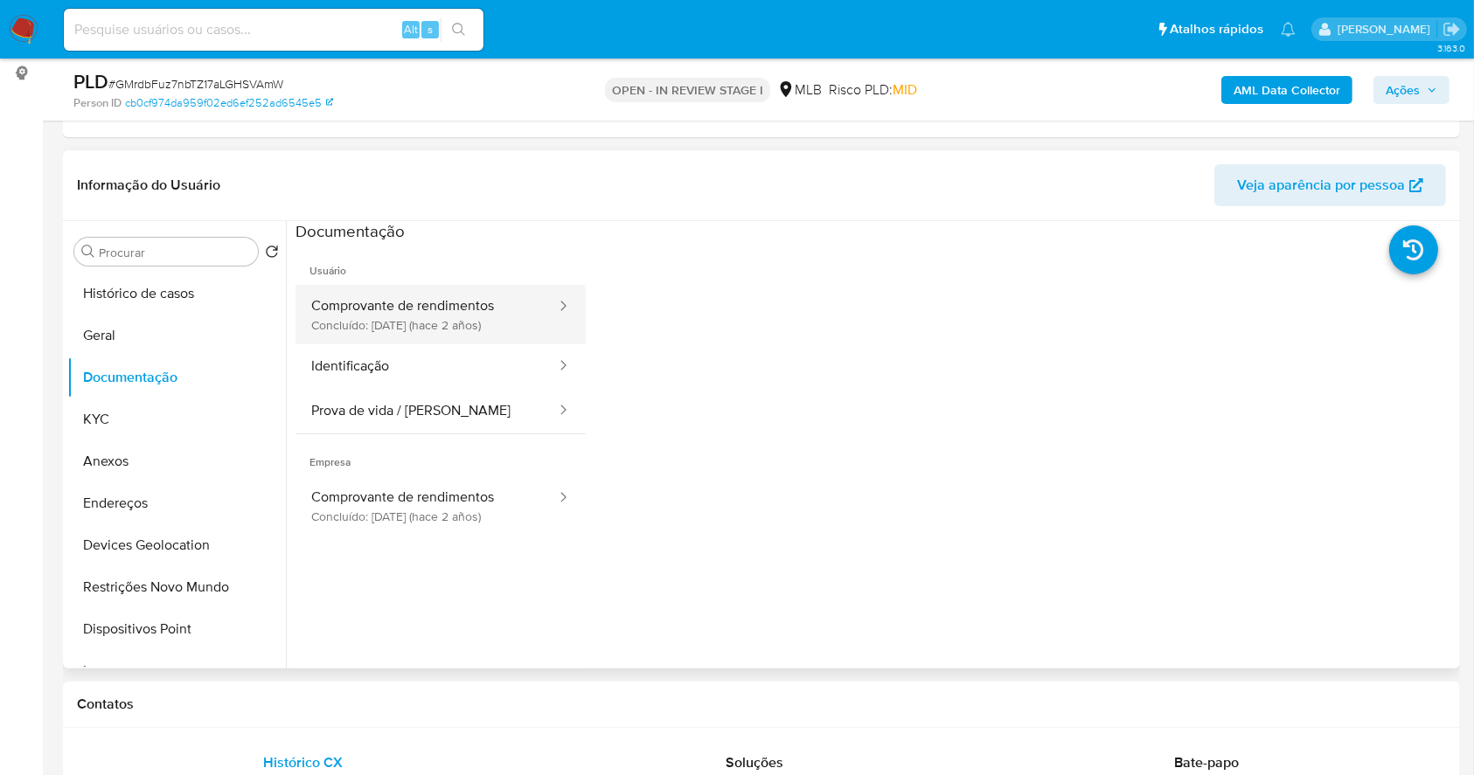
click at [447, 317] on button "Comprovante de rendimentos Concluído: 14/11/2023 (hace 2 años)" at bounding box center [426, 314] width 262 height 59
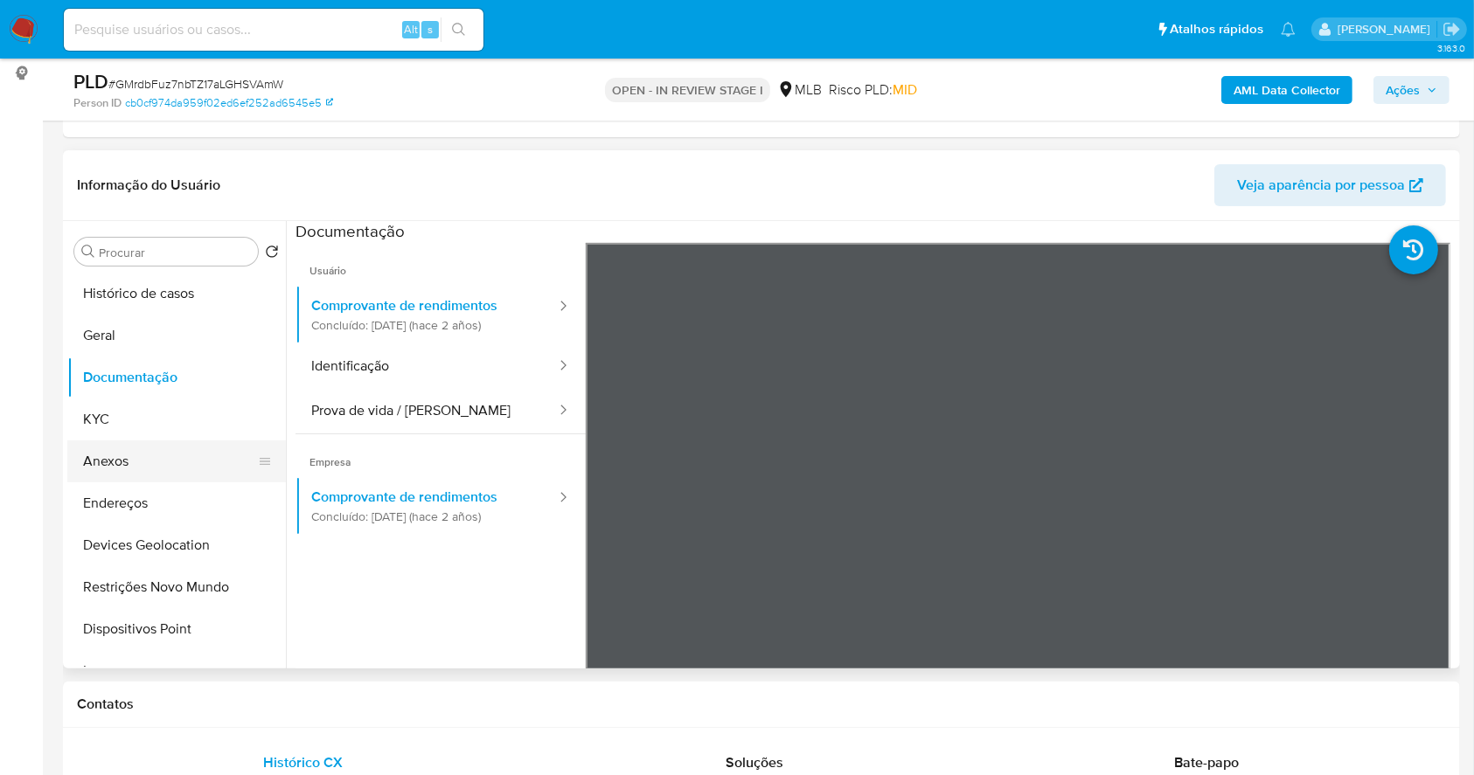
click at [155, 463] on button "Anexos" at bounding box center [169, 462] width 205 height 42
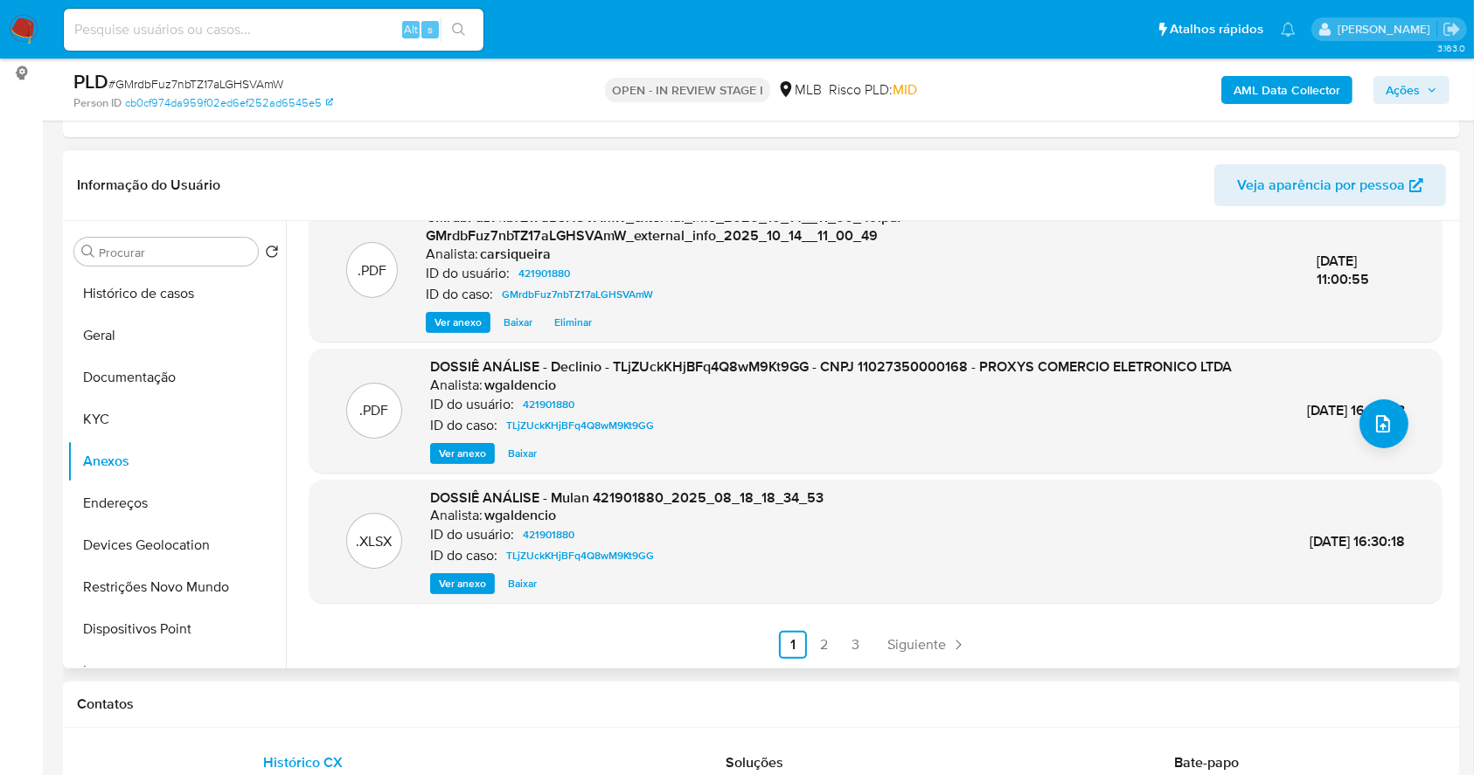
scroll to position [203, 0]
click at [825, 648] on link "2" at bounding box center [824, 645] width 28 height 28
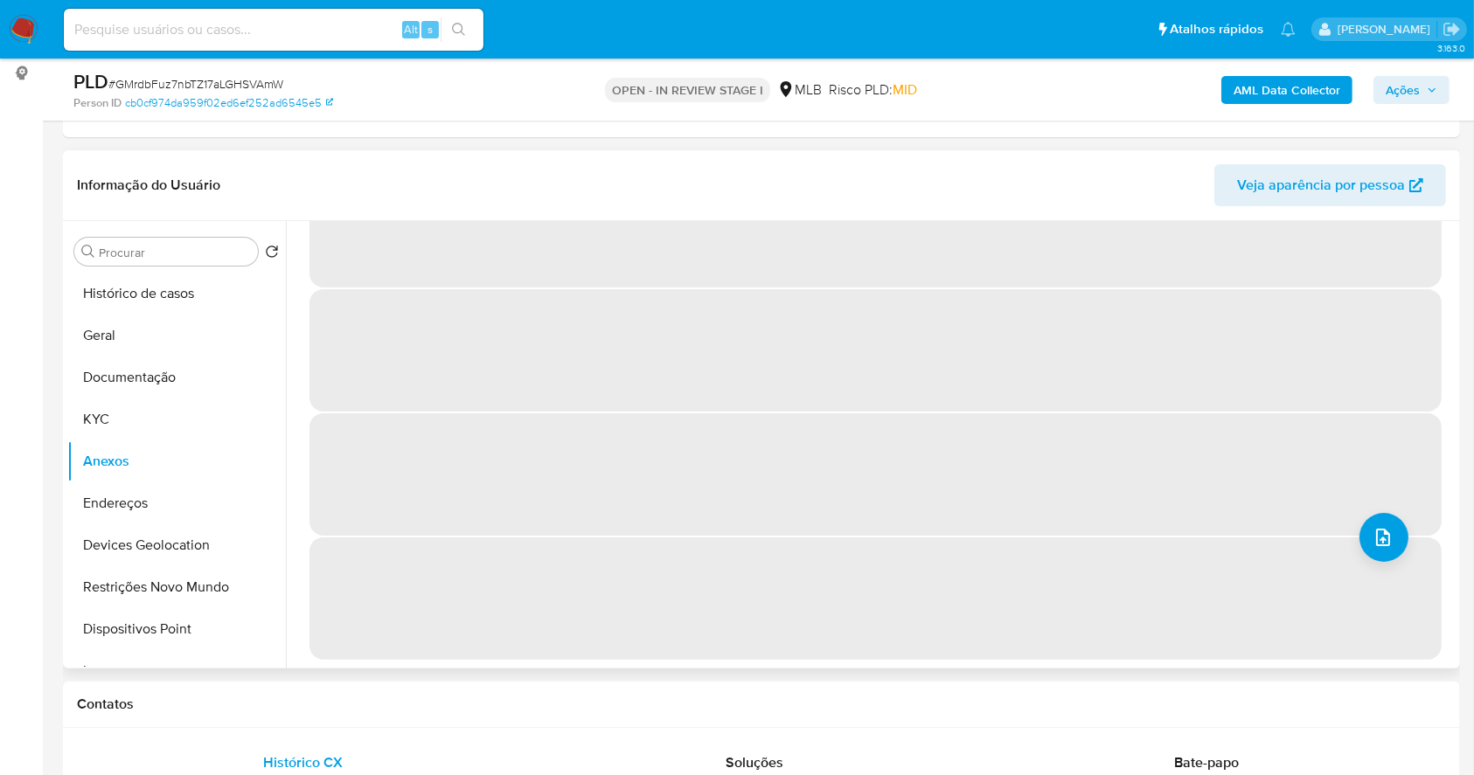
scroll to position [0, 0]
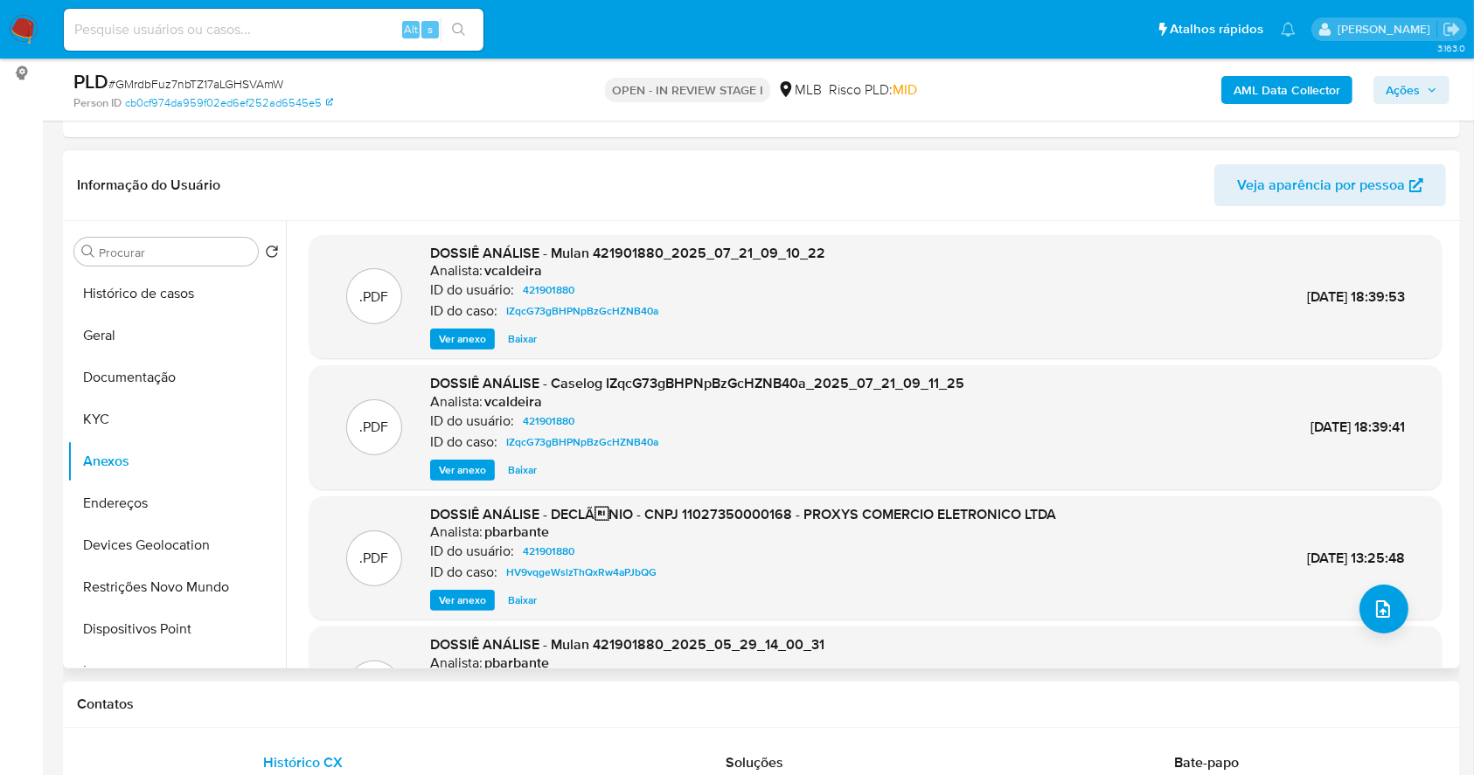
click at [453, 472] on span "Ver anexo" at bounding box center [462, 469] width 47 height 17
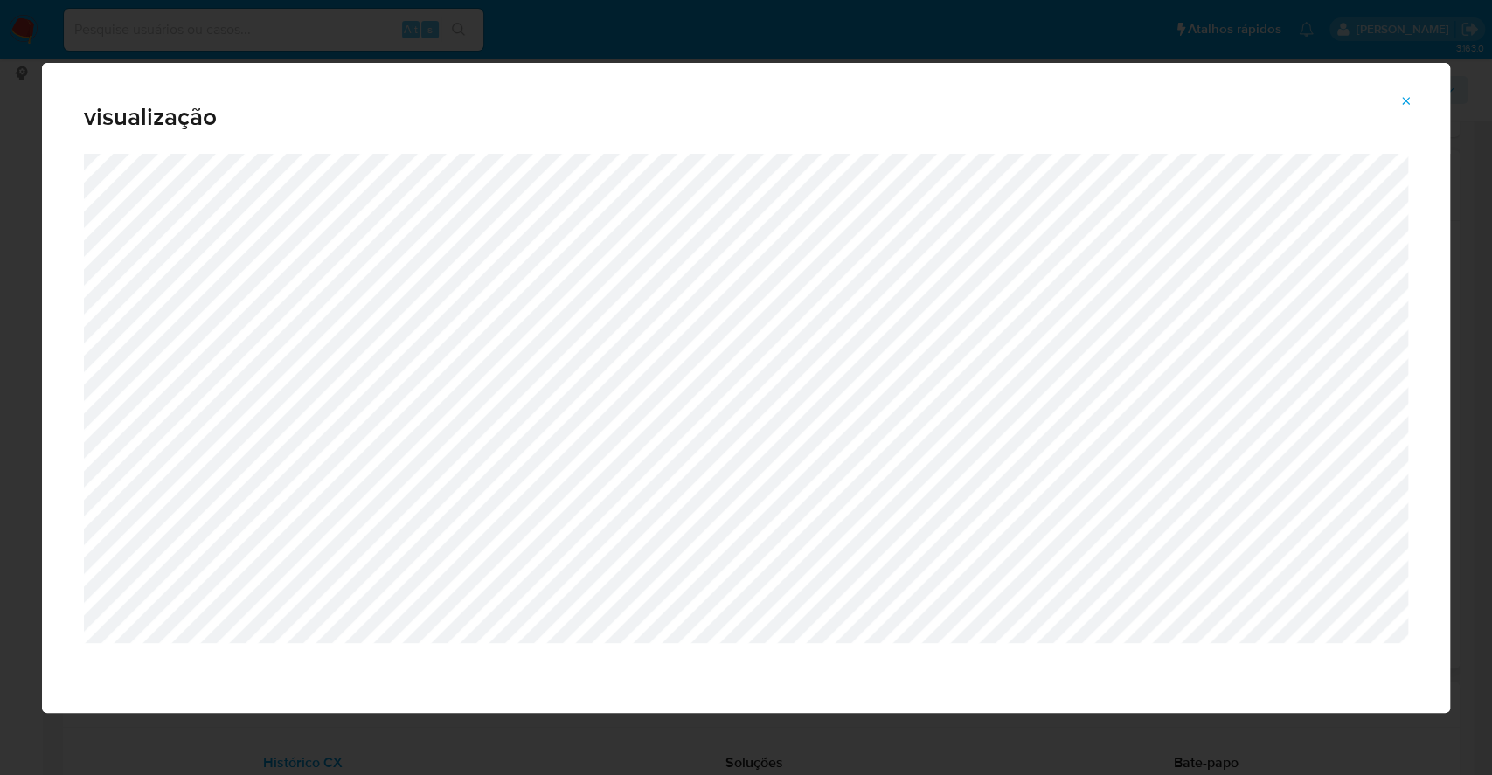
click at [1410, 107] on icon "Attachment preview" at bounding box center [1406, 101] width 14 height 14
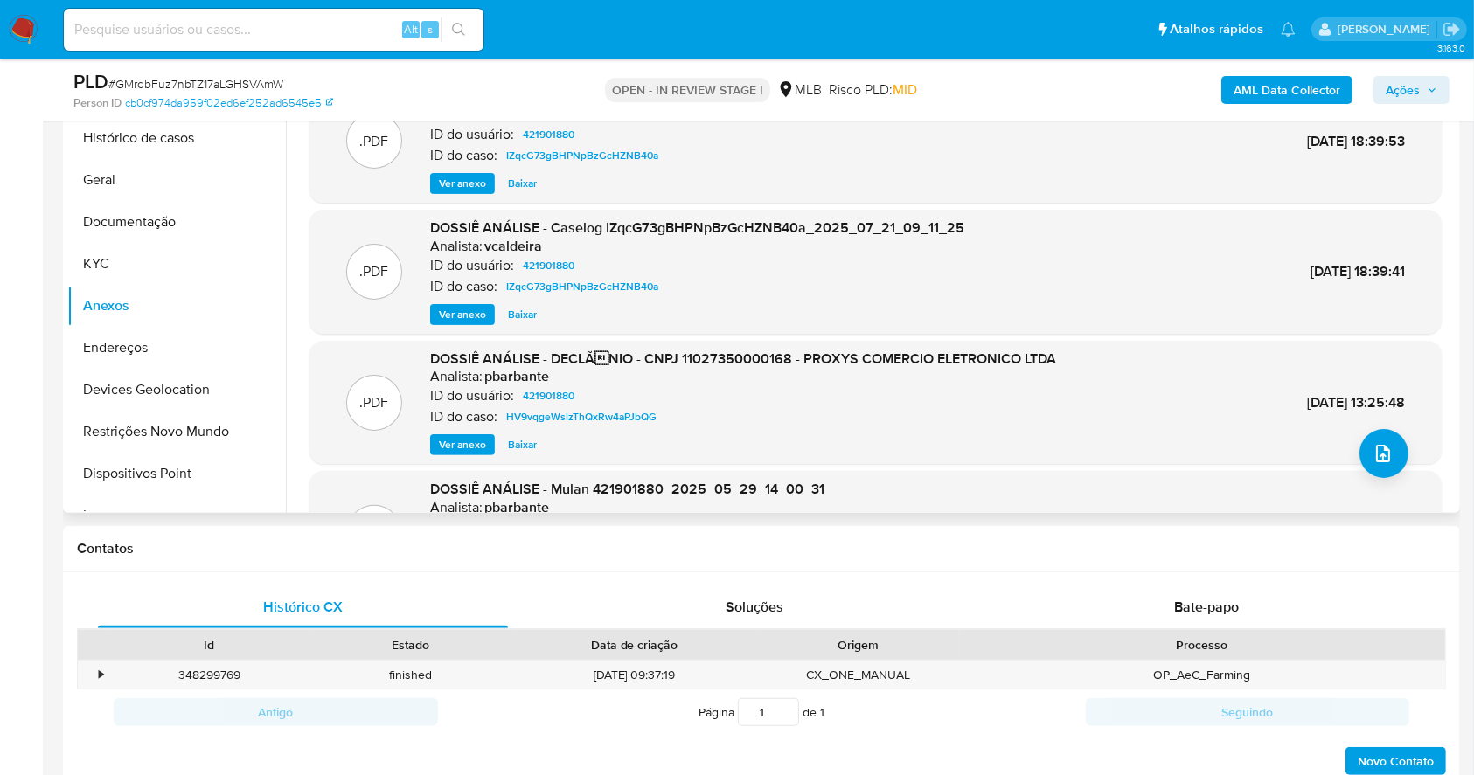
scroll to position [582, 0]
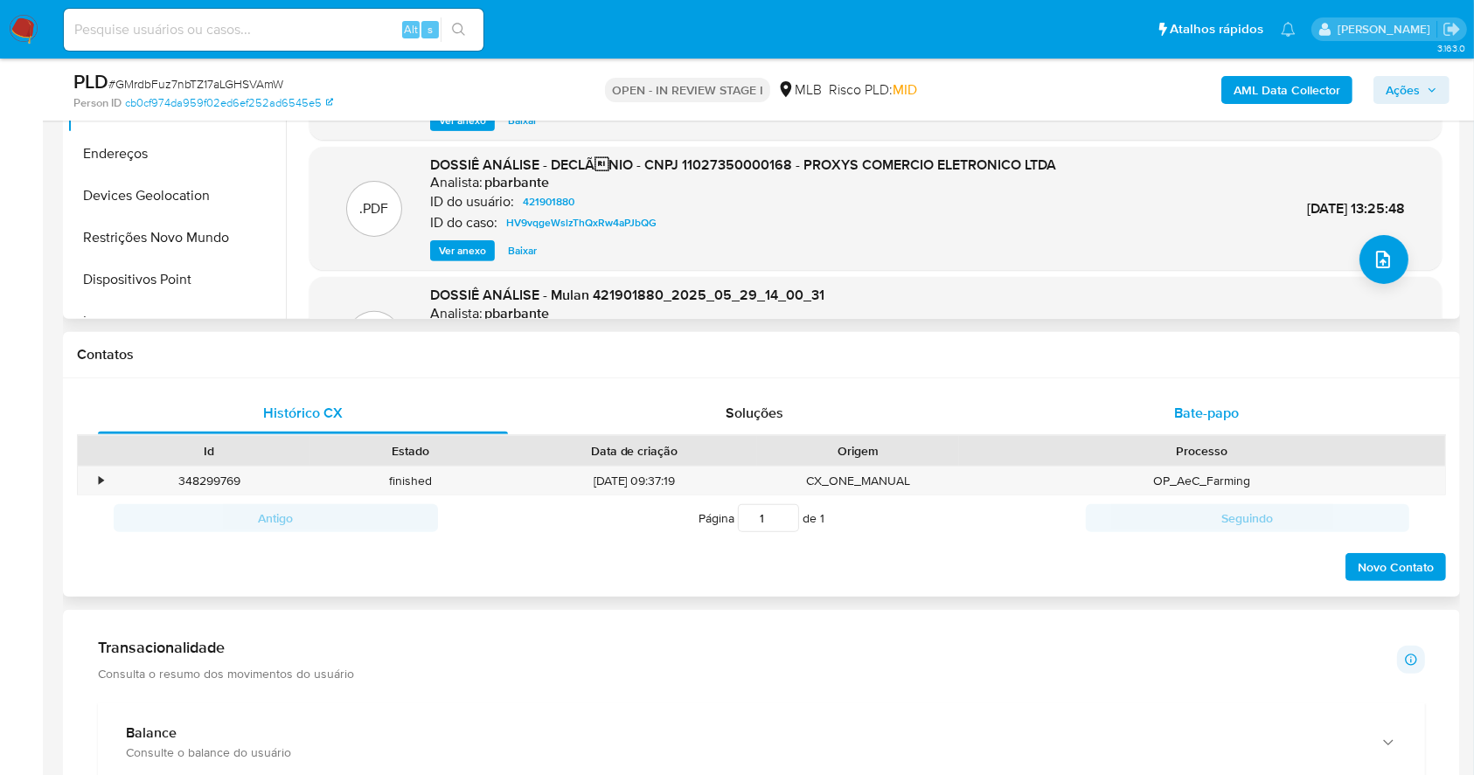
click at [1218, 409] on span "Bate-papo" at bounding box center [1206, 413] width 65 height 20
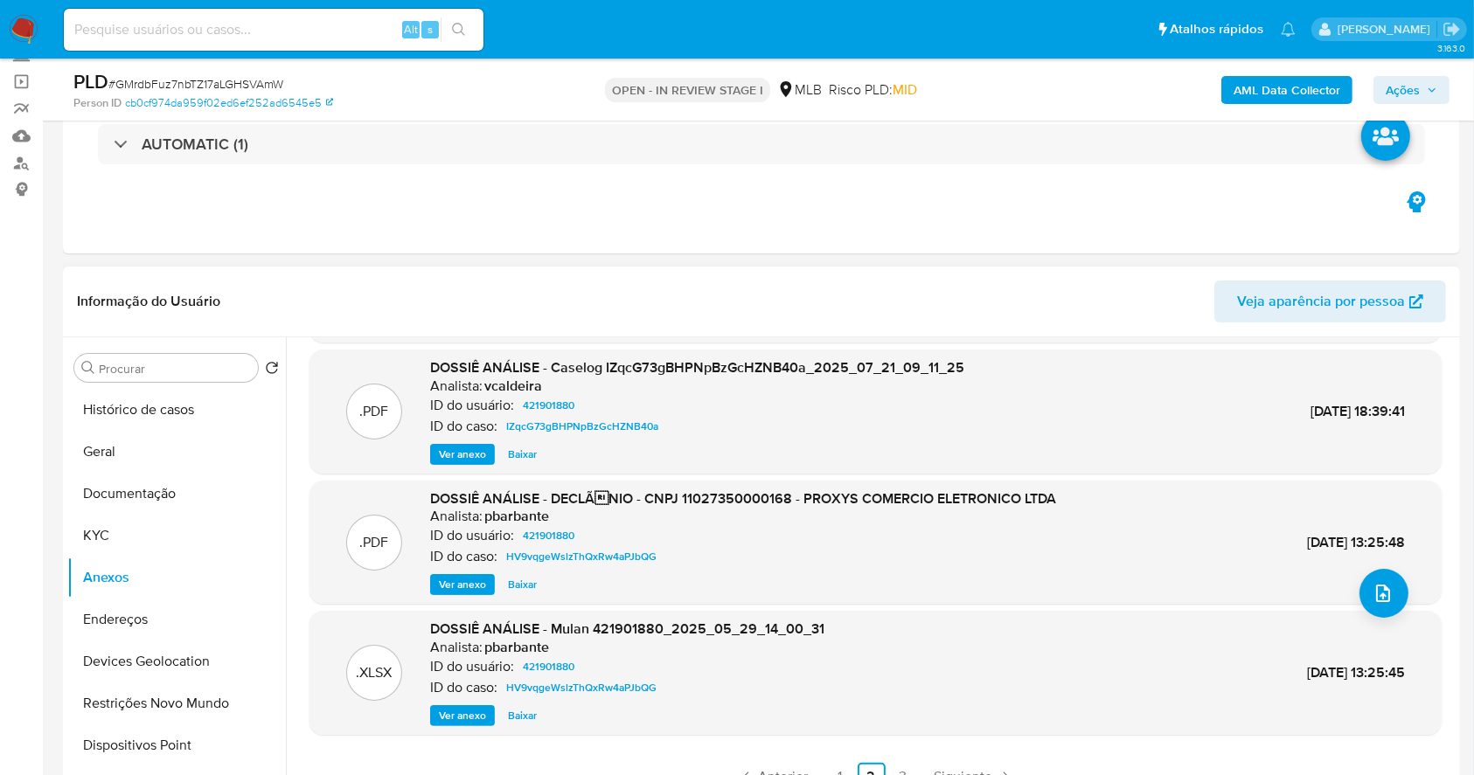
scroll to position [147, 0]
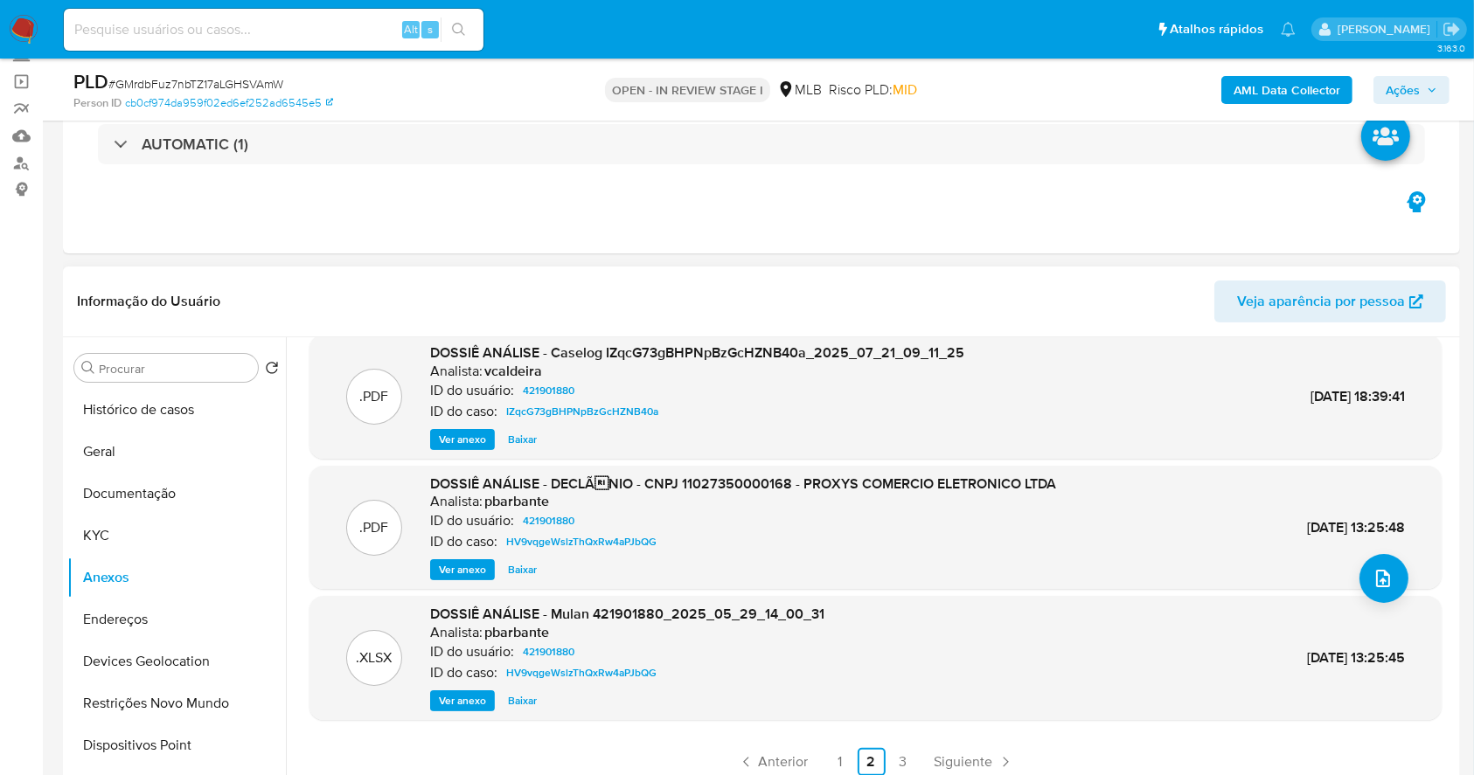
click at [468, 566] on span "Ver anexo" at bounding box center [462, 569] width 47 height 17
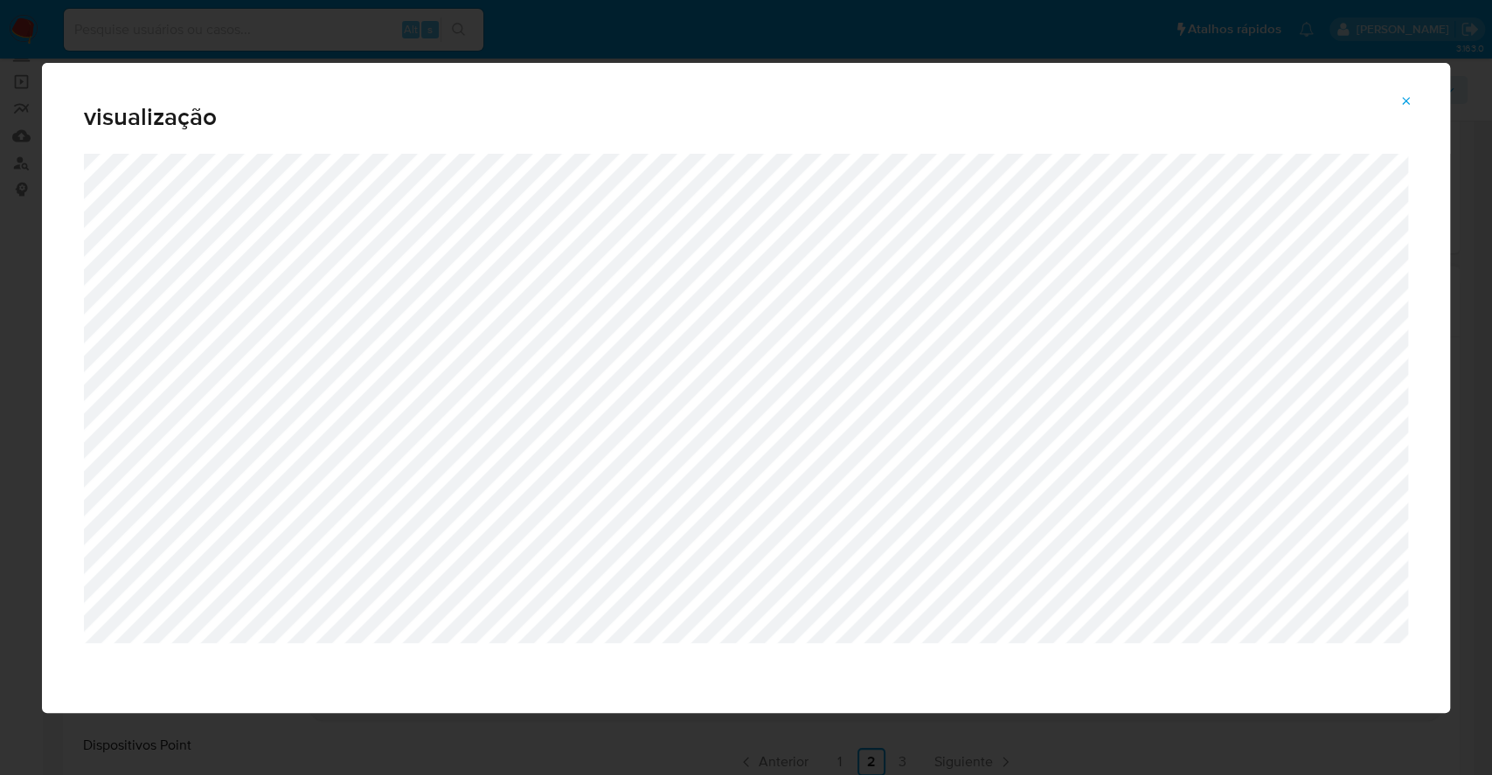
click at [1400, 93] on span "Attachment preview" at bounding box center [1406, 101] width 14 height 24
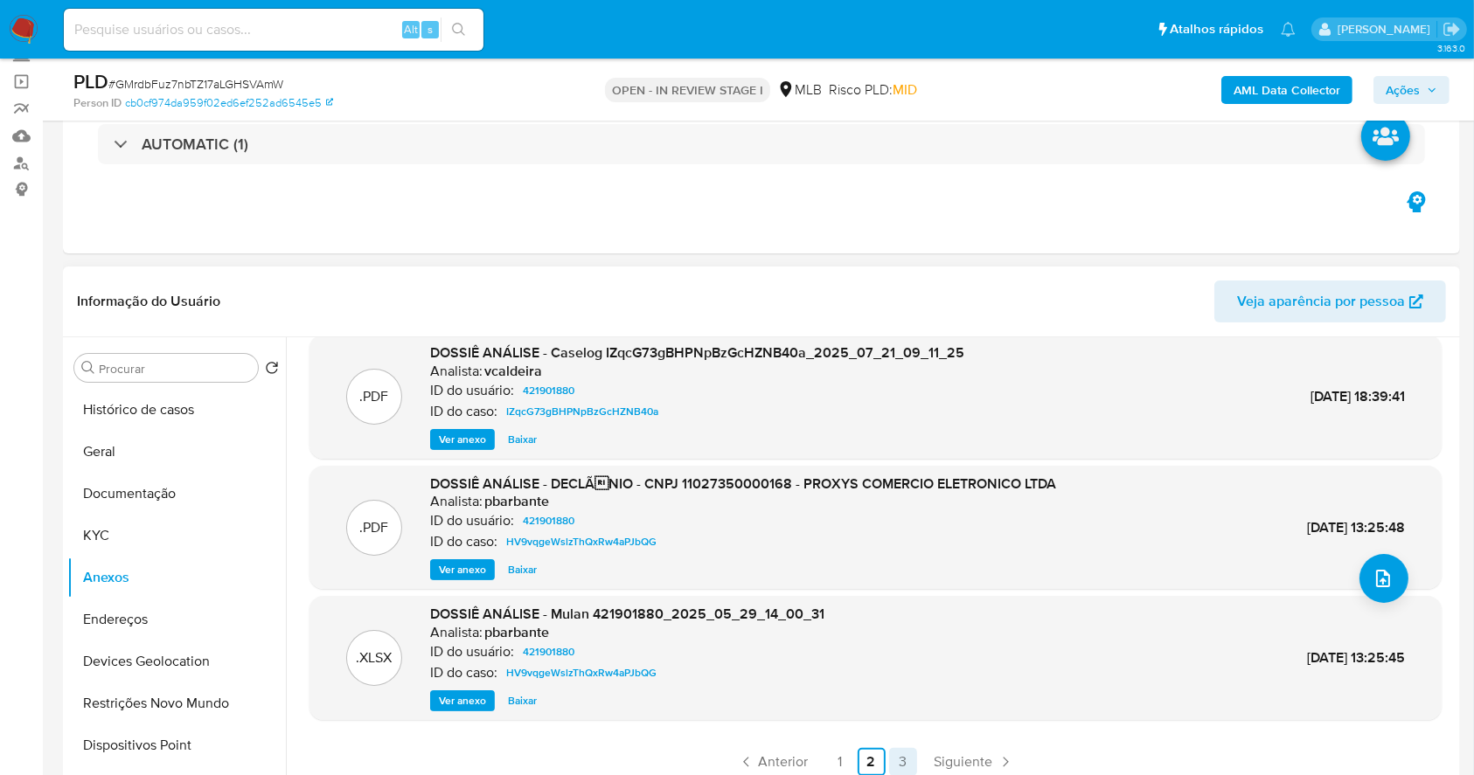
click at [898, 759] on link "3" at bounding box center [903, 762] width 28 height 28
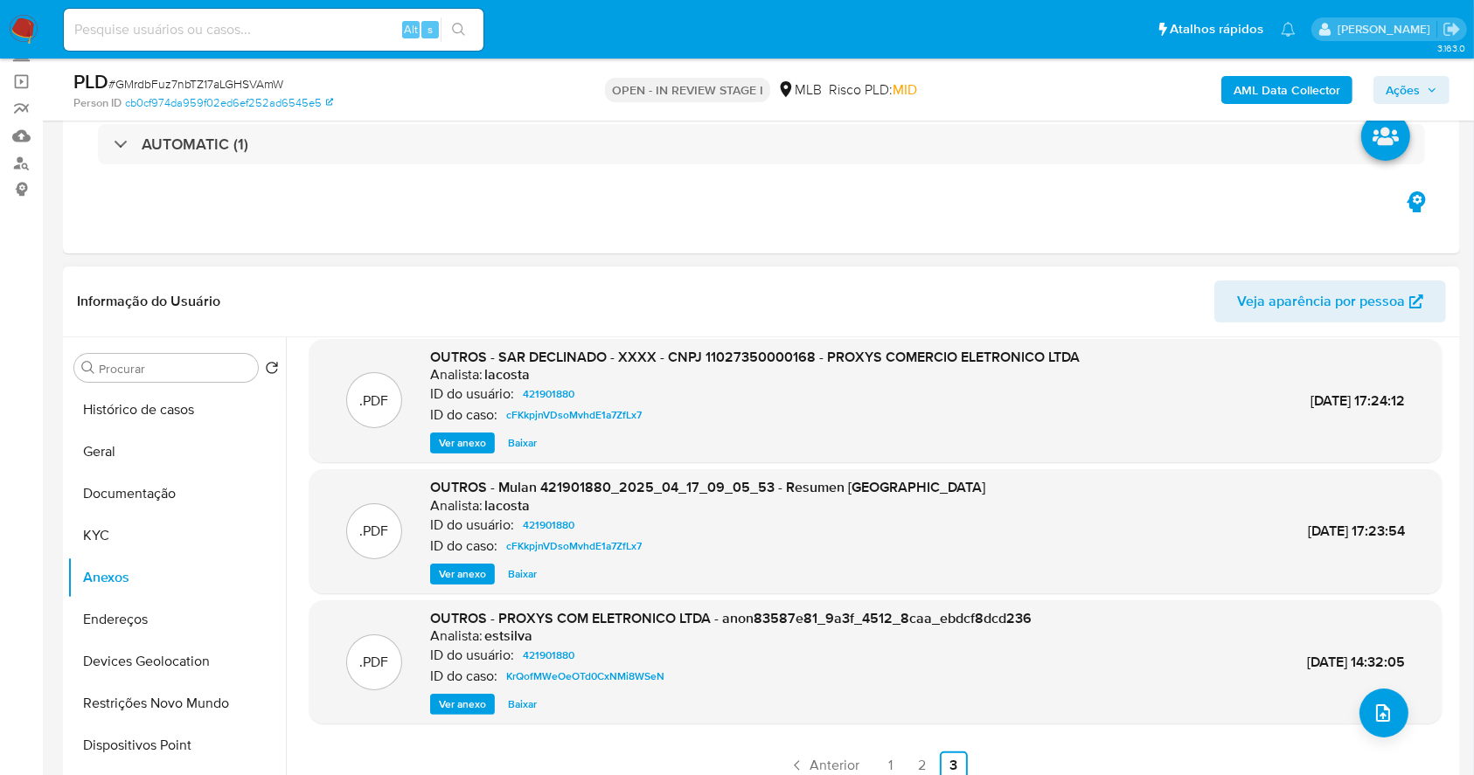
scroll to position [16, 0]
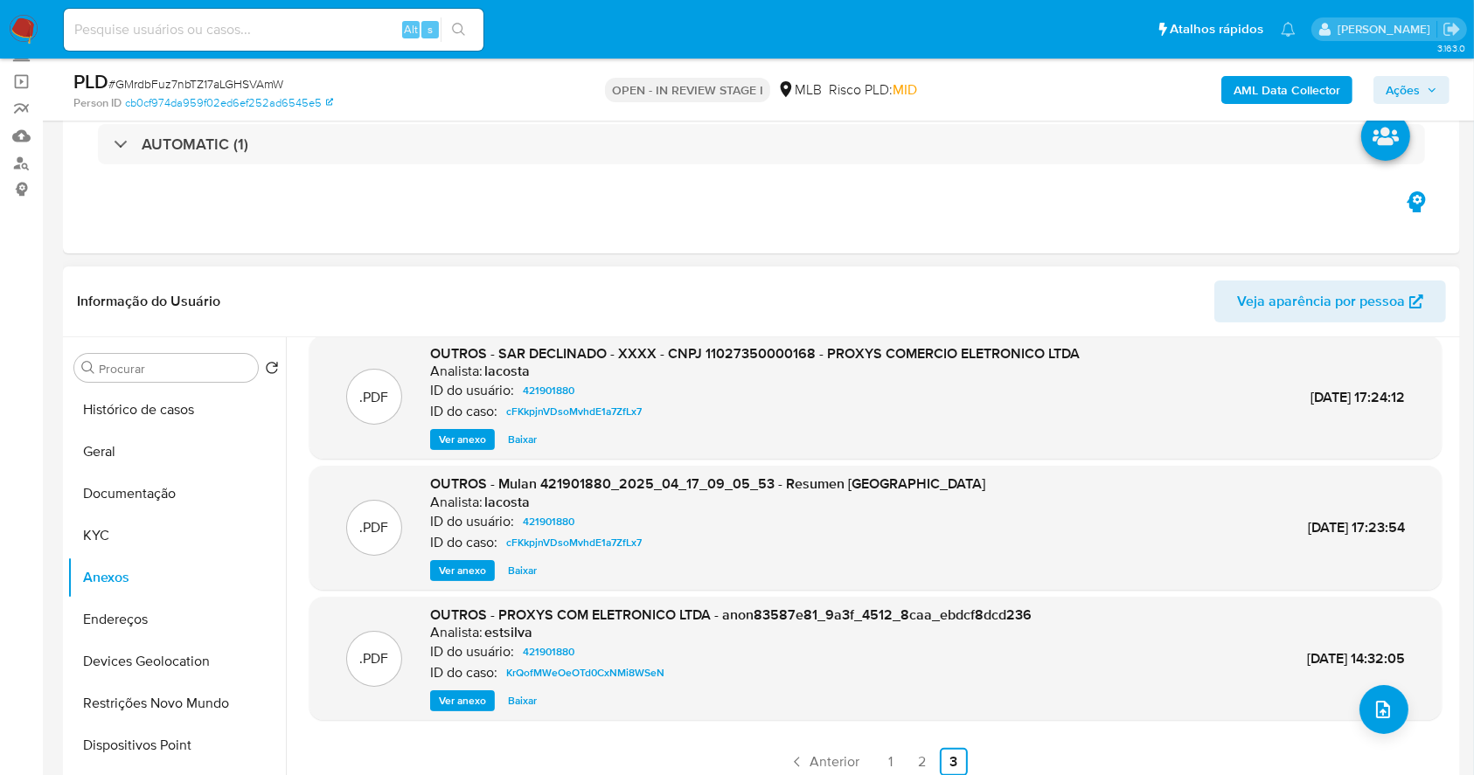
click at [462, 423] on div "OUTROS - SAR DECLINADO - XXXX - CNPJ 11027350000168 - PROXYS COMERCIO ELETRONIC…" at bounding box center [754, 397] width 649 height 107
click at [890, 756] on link "1" at bounding box center [891, 762] width 28 height 28
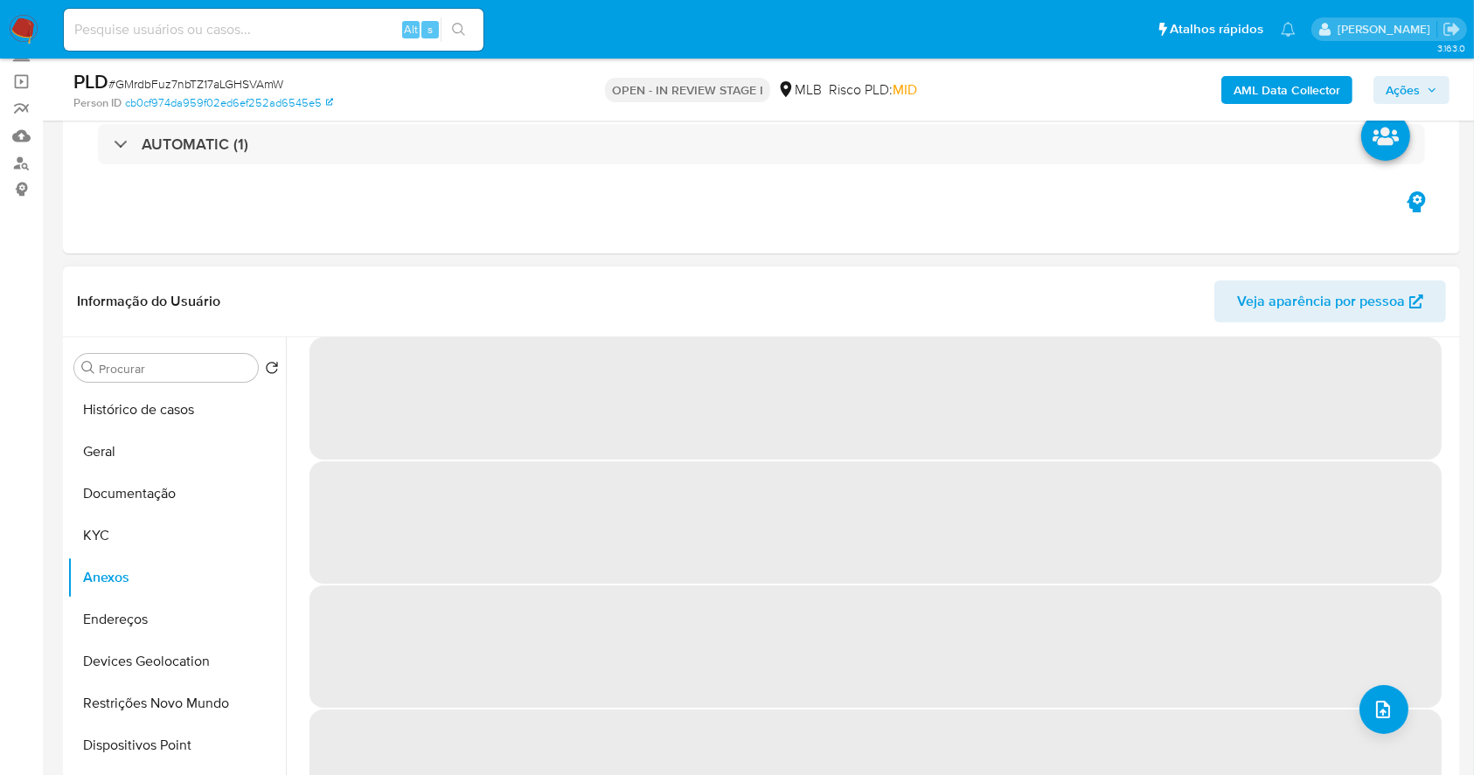
scroll to position [0, 0]
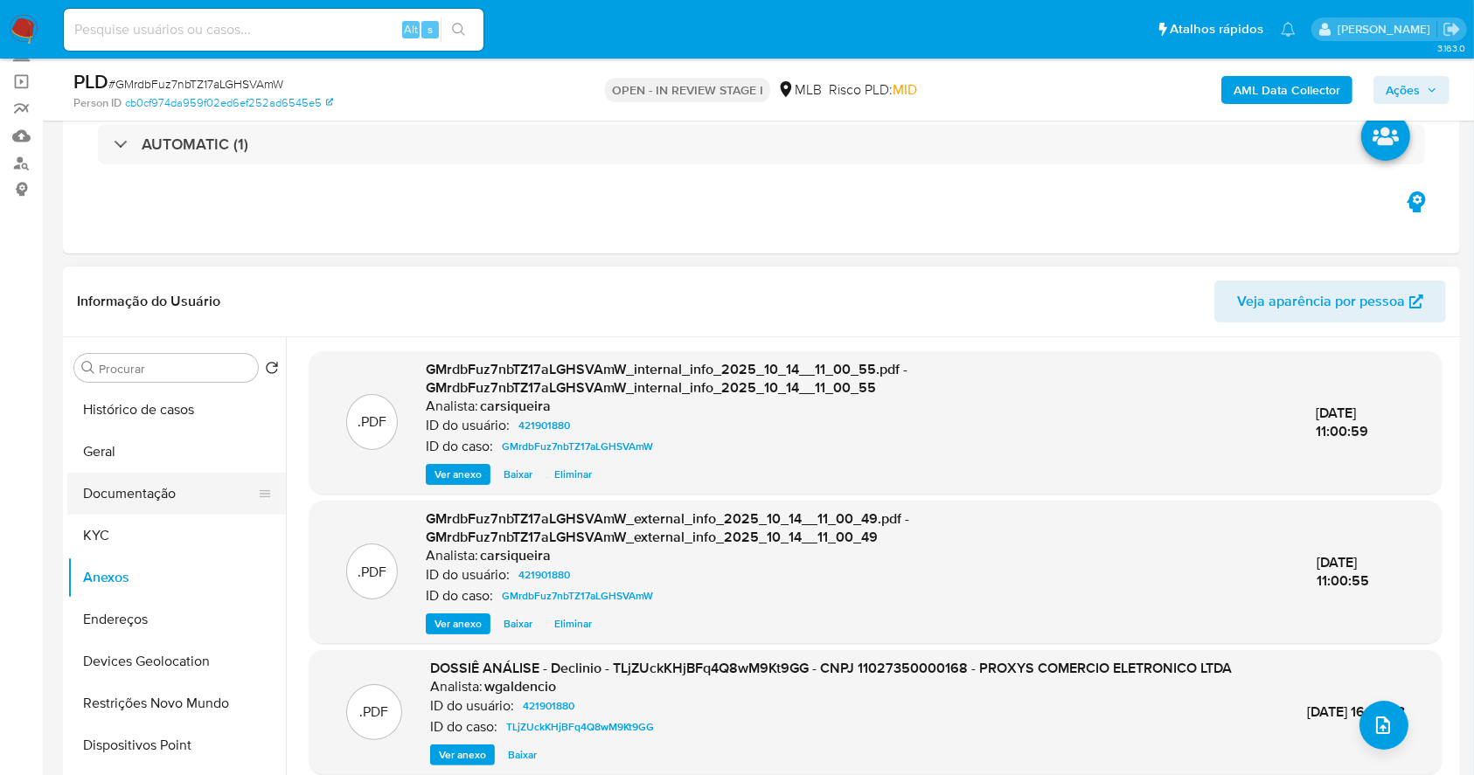
click at [147, 505] on button "Documentação" at bounding box center [169, 494] width 205 height 42
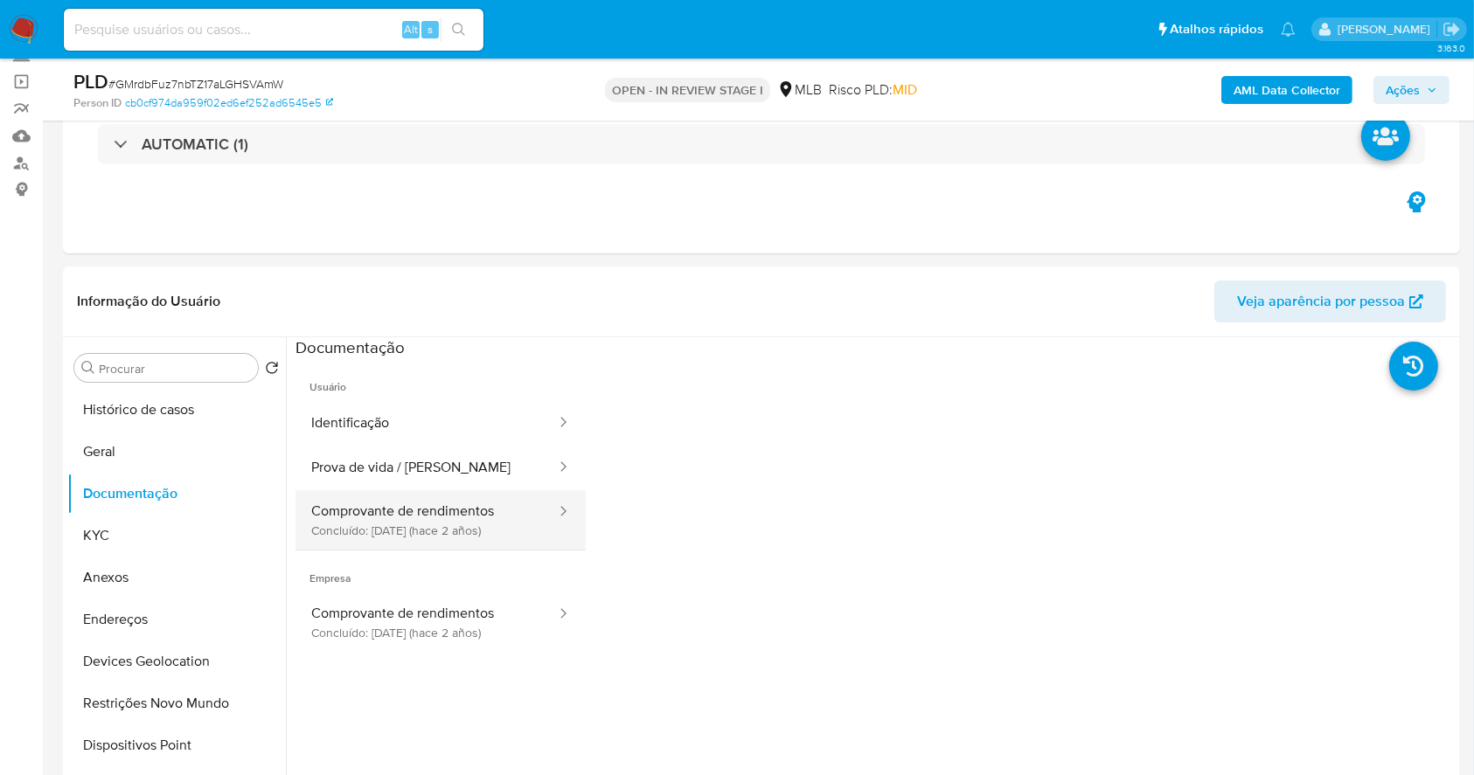
click at [462, 518] on button "Comprovante de rendimentos Concluído: 14/11/2023 (hace 2 años)" at bounding box center [426, 519] width 262 height 59
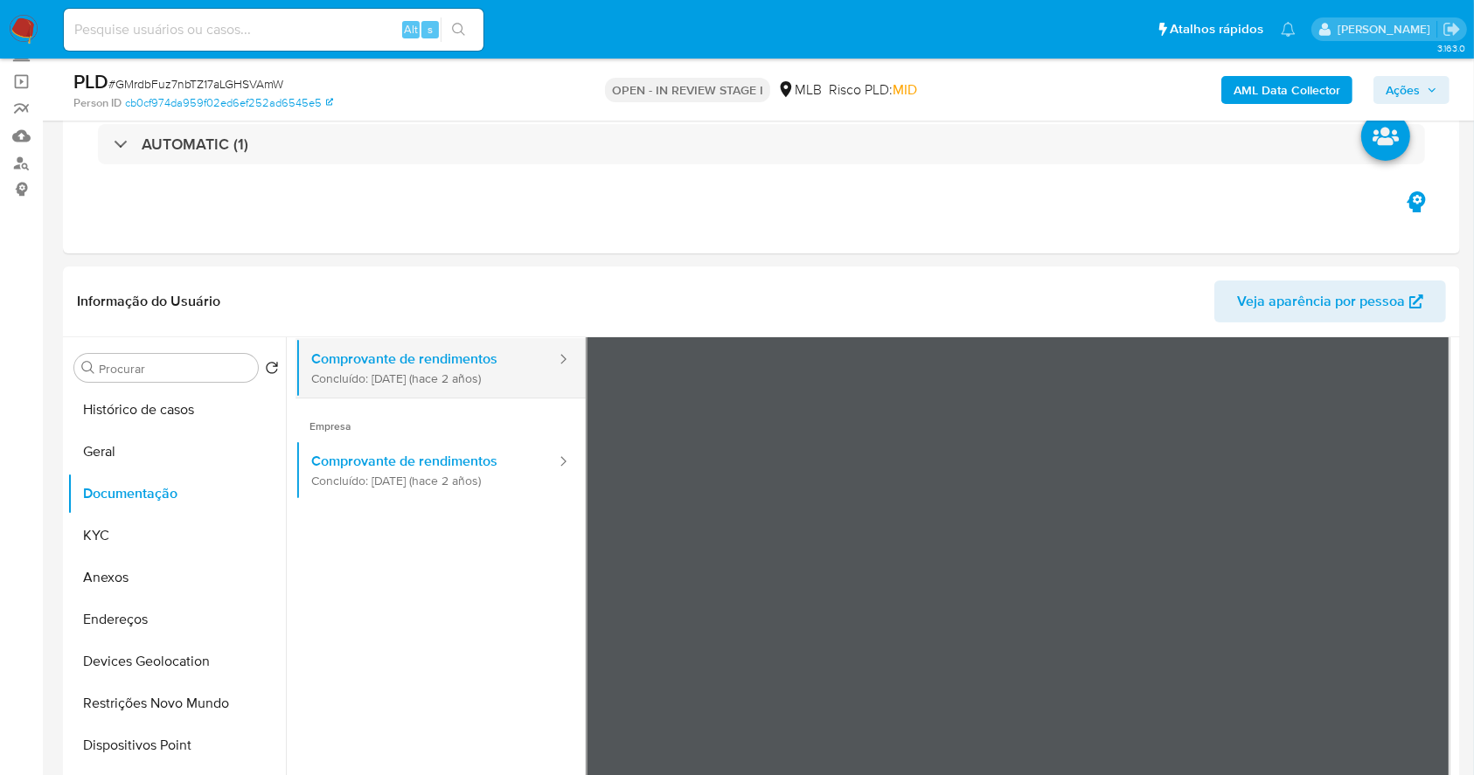
scroll to position [35, 0]
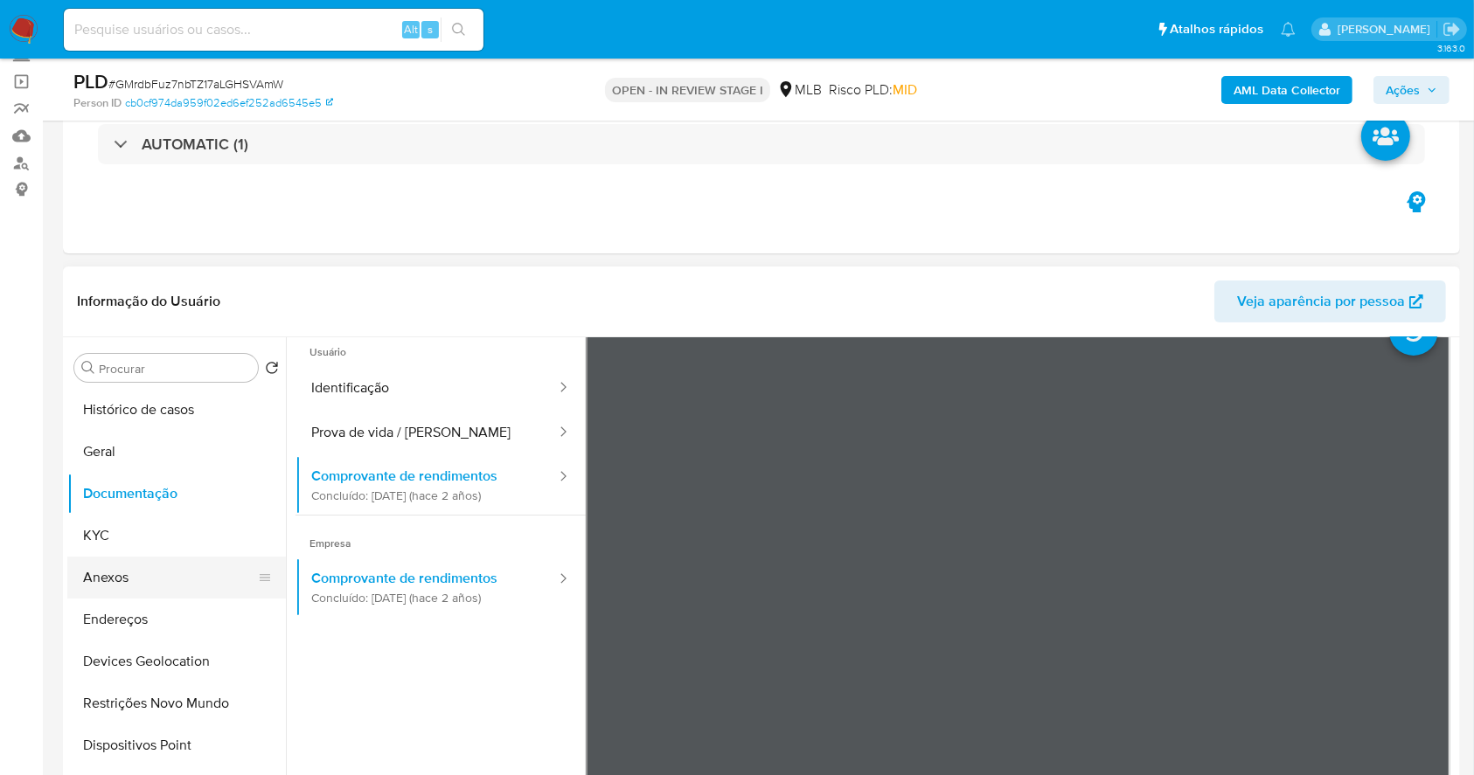
click at [131, 575] on button "Anexos" at bounding box center [169, 578] width 205 height 42
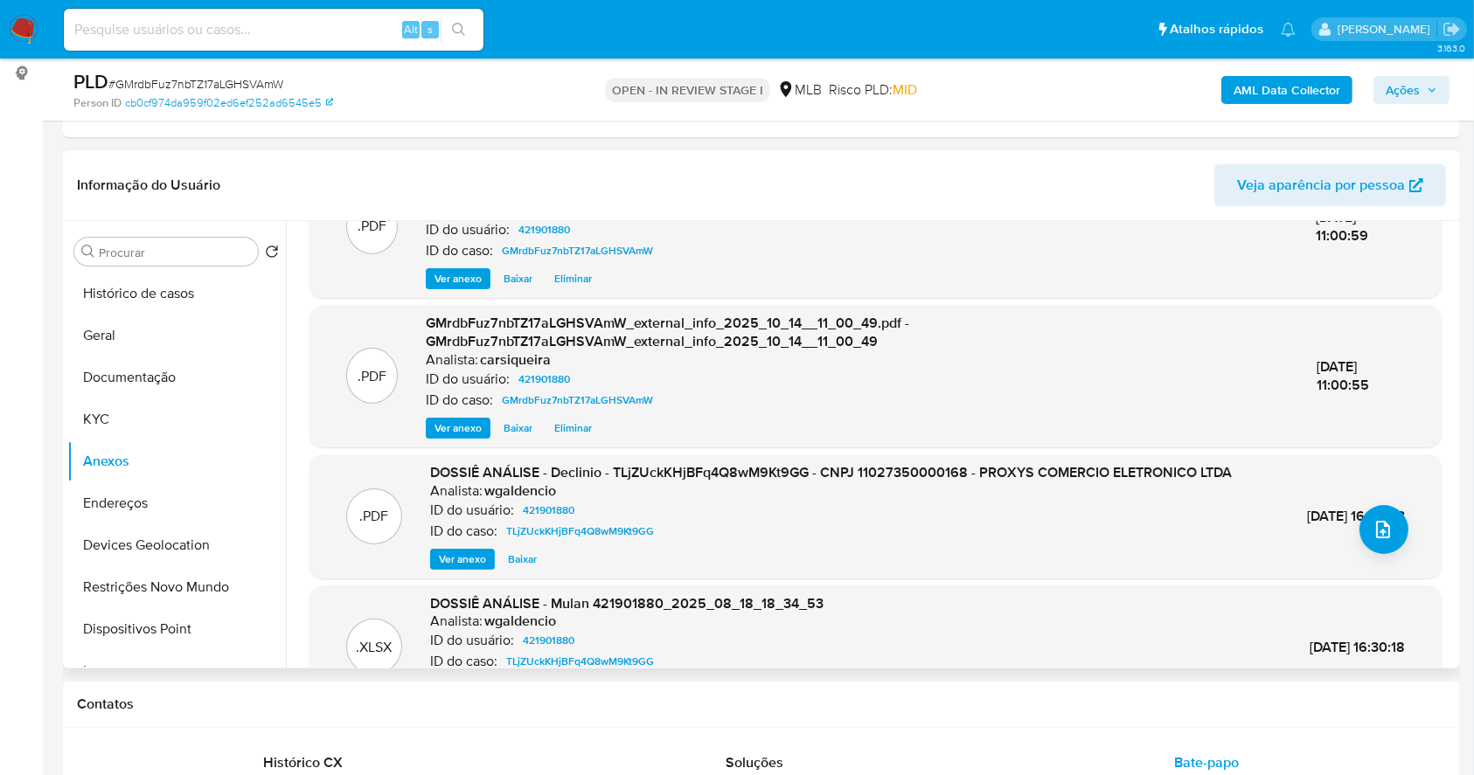
scroll to position [116, 0]
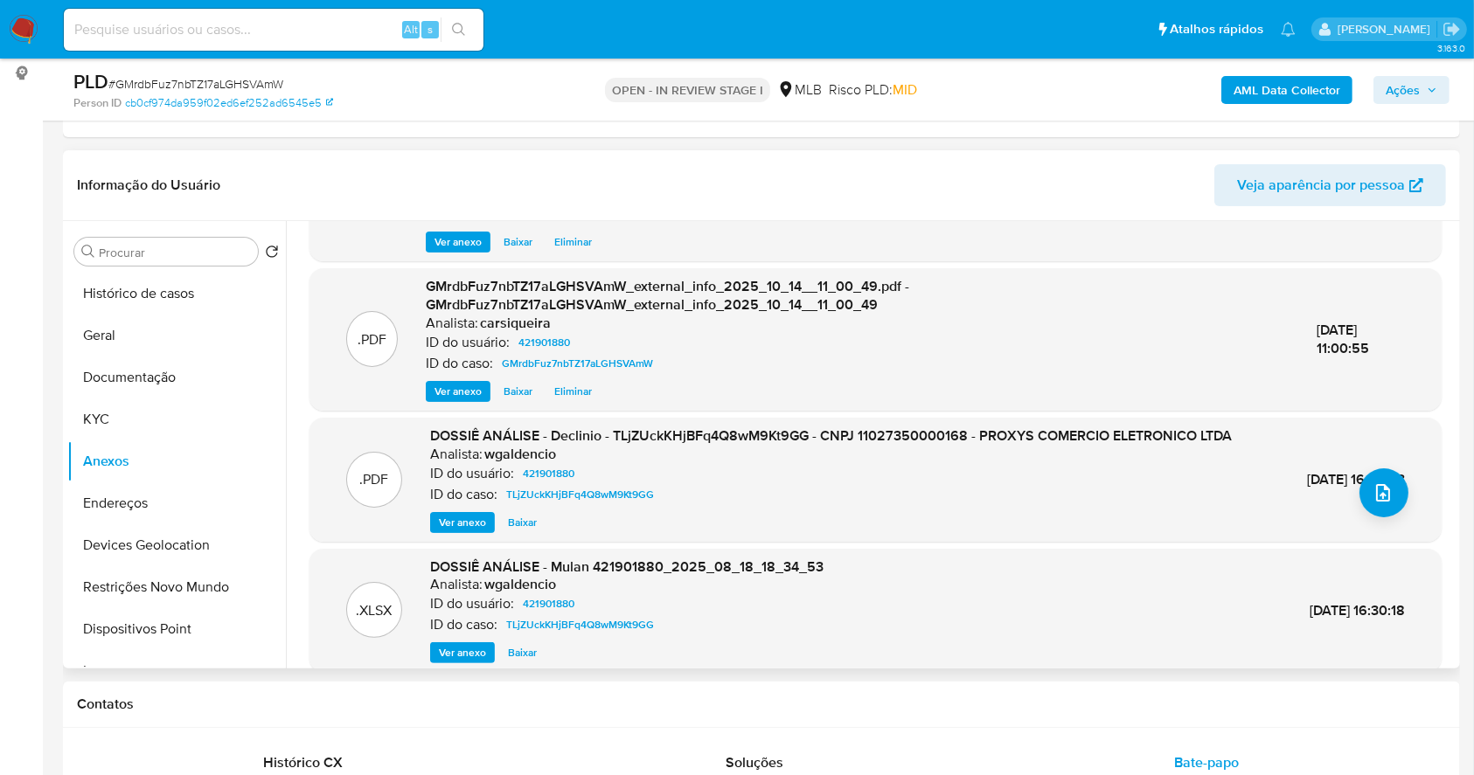
click at [452, 531] on span "Ver anexo" at bounding box center [462, 522] width 47 height 17
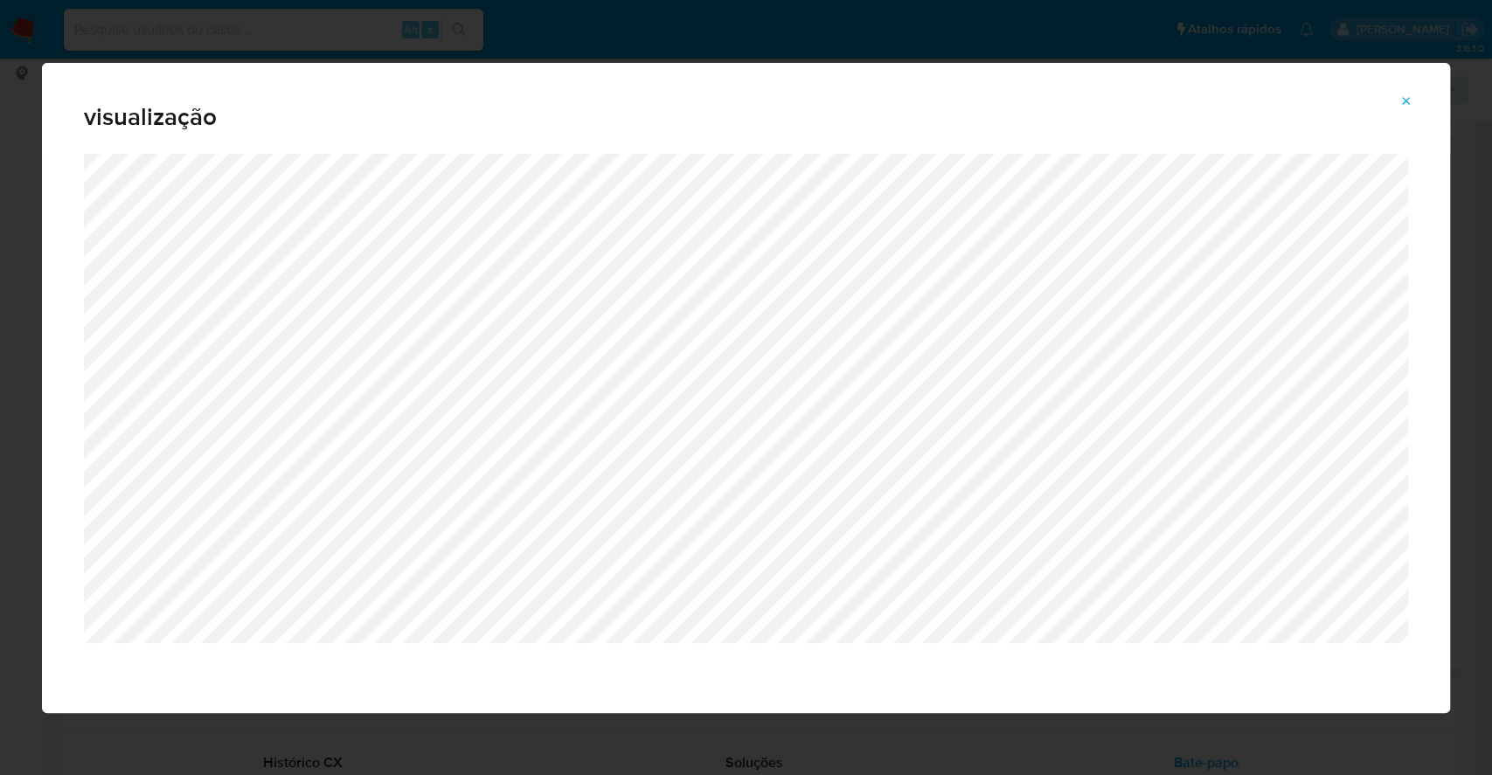
click at [1405, 104] on icon "Attachment preview" at bounding box center [1406, 101] width 14 height 14
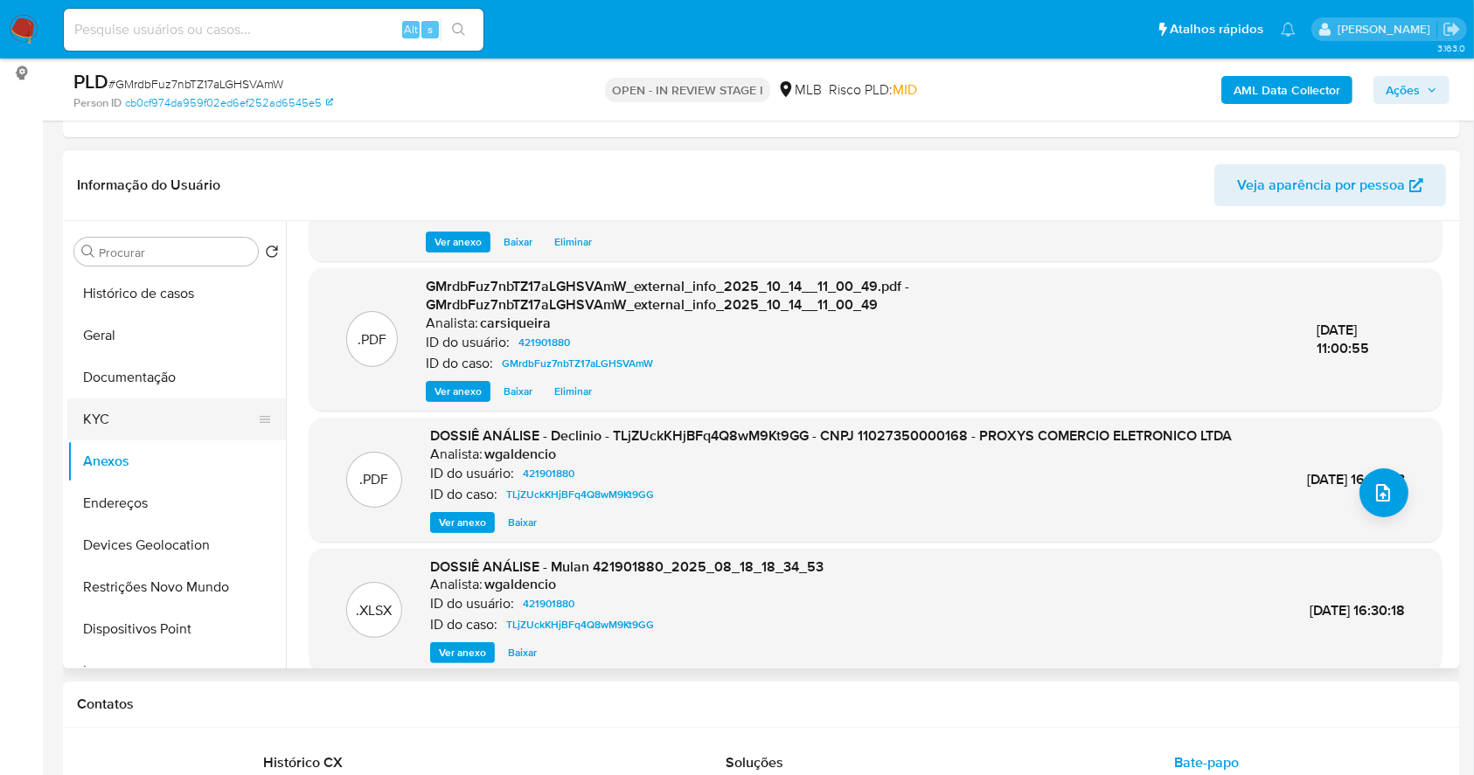
click at [133, 419] on button "KYC" at bounding box center [169, 420] width 205 height 42
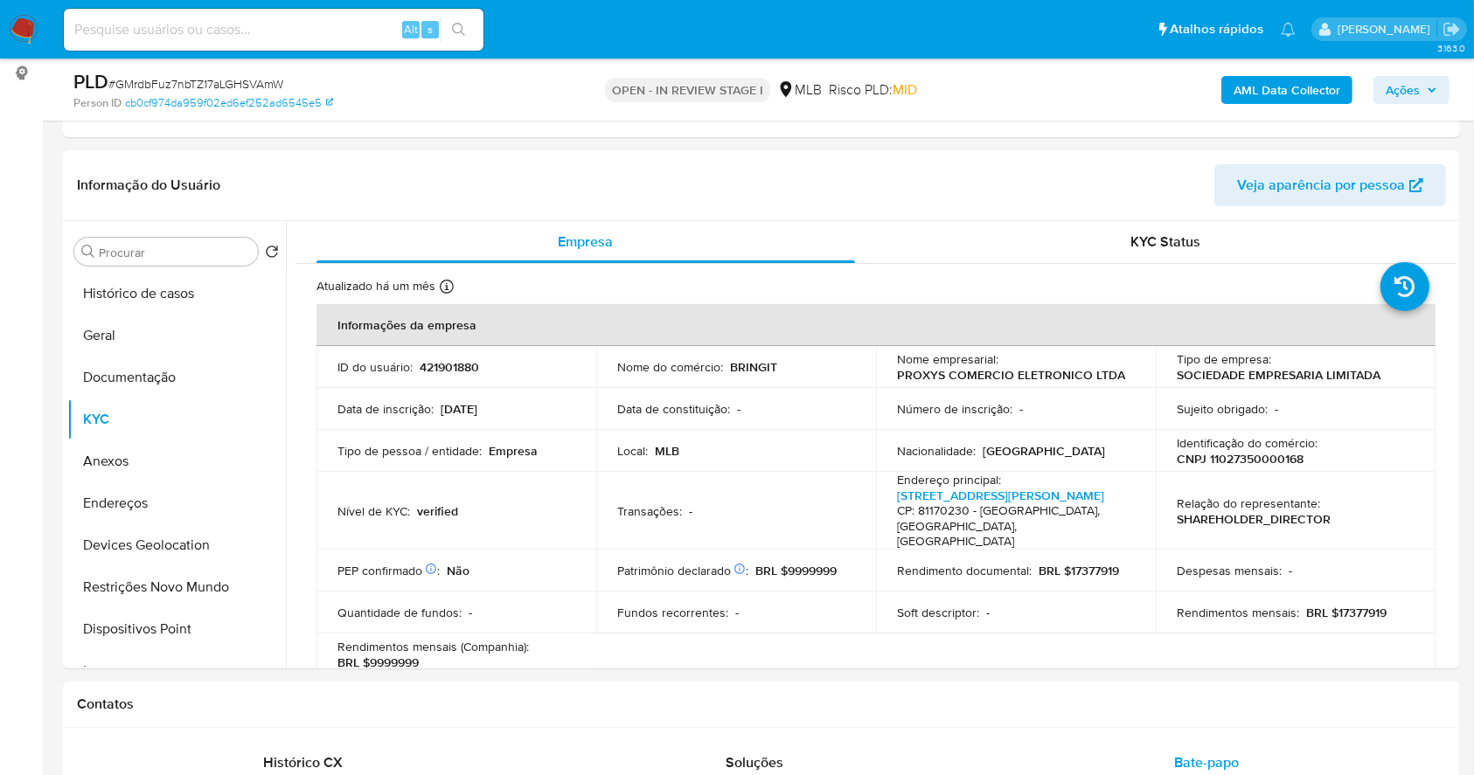
click at [1272, 457] on p "CNPJ 11027350000168" at bounding box center [1239, 459] width 127 height 16
copy p "11027350000168"
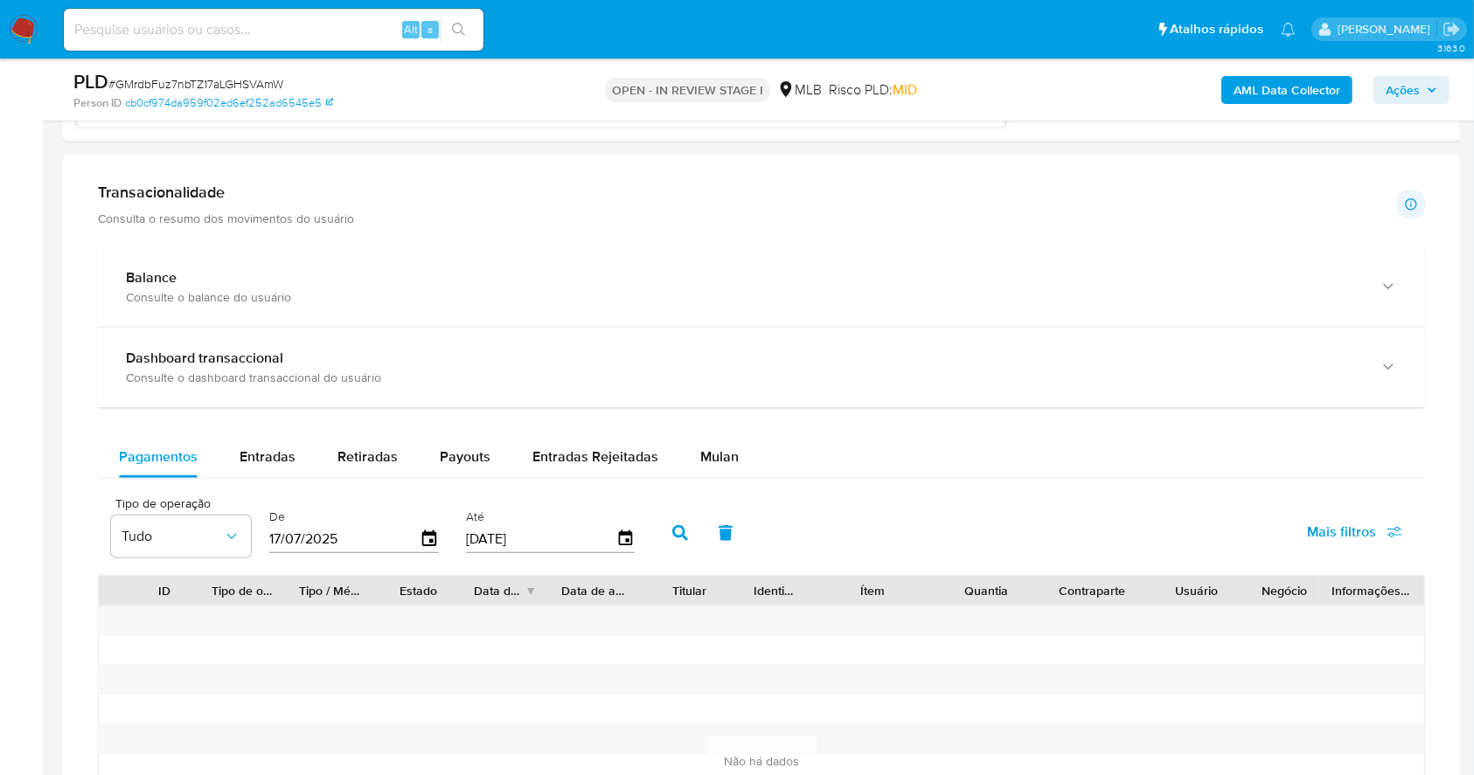
scroll to position [1601, 0]
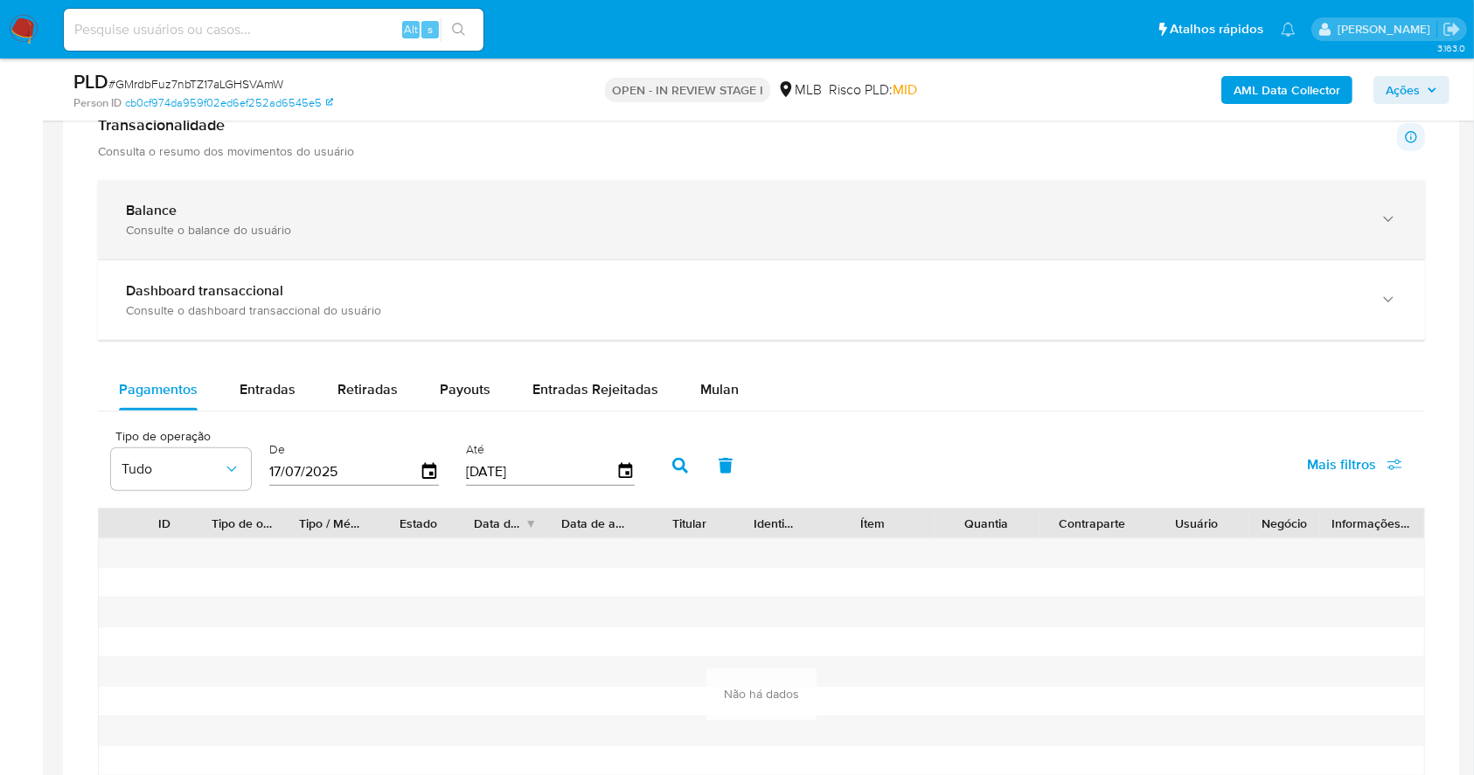
click at [330, 219] on div "Balance Consulte o balance do usuário" at bounding box center [744, 220] width 1236 height 36
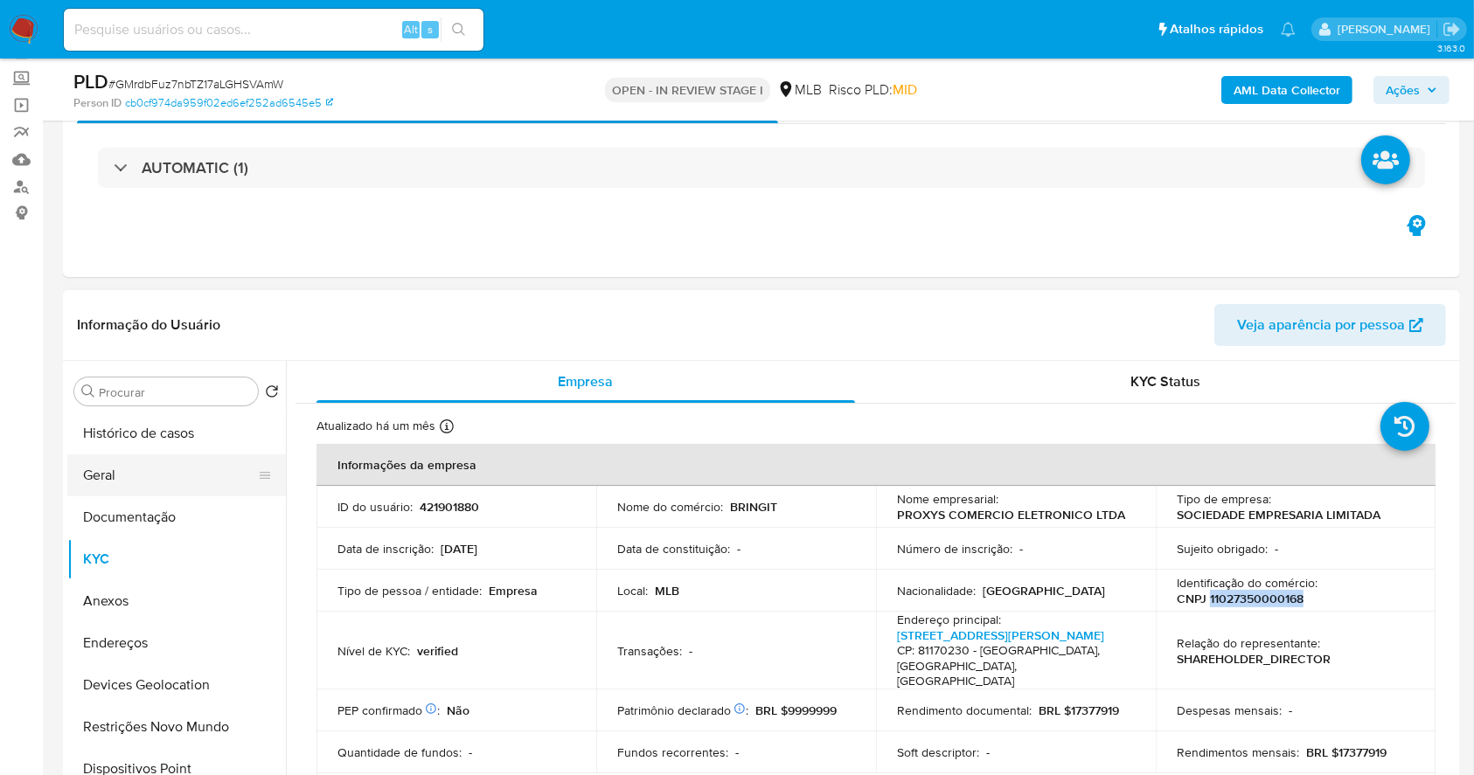
scroll to position [86, 0]
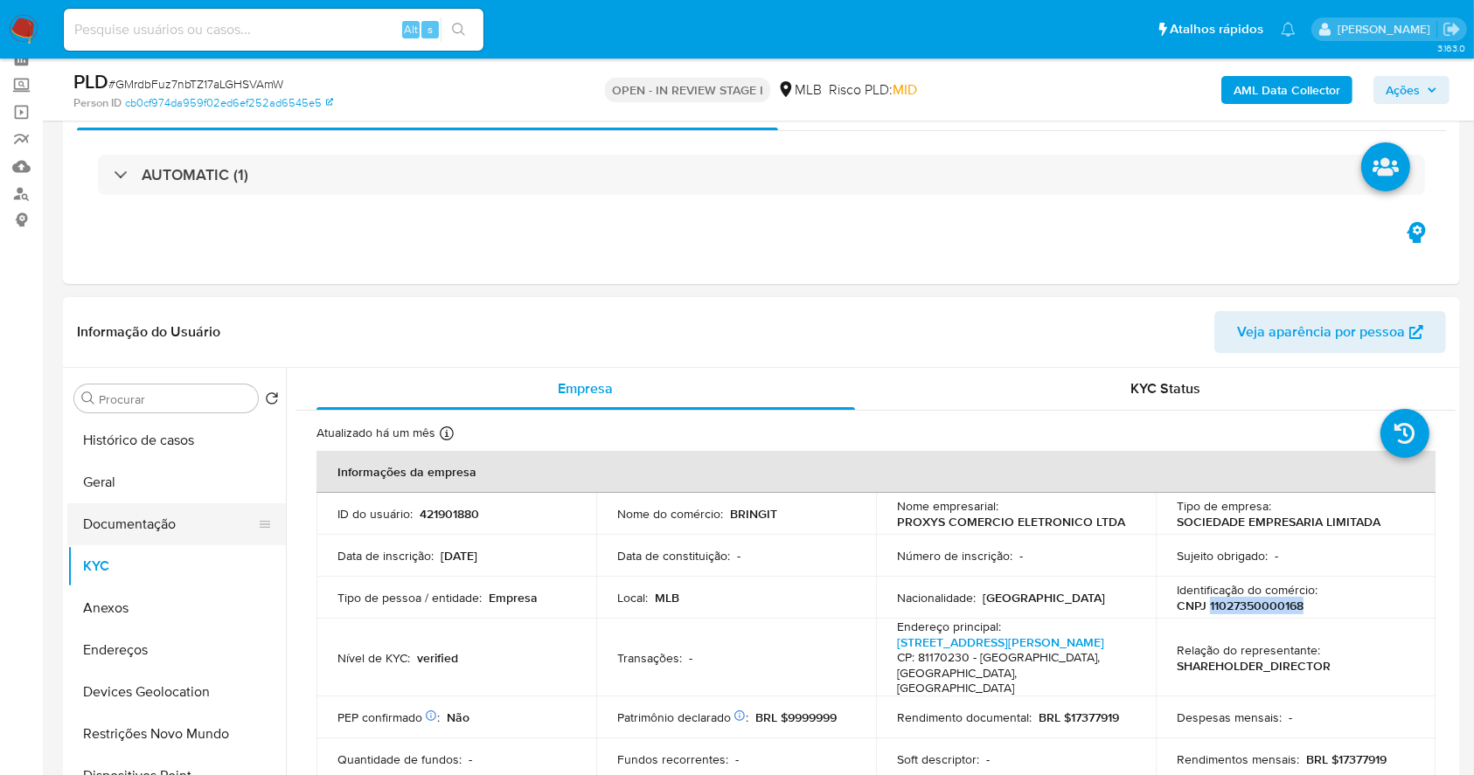
click at [163, 533] on button "Documentação" at bounding box center [169, 524] width 205 height 42
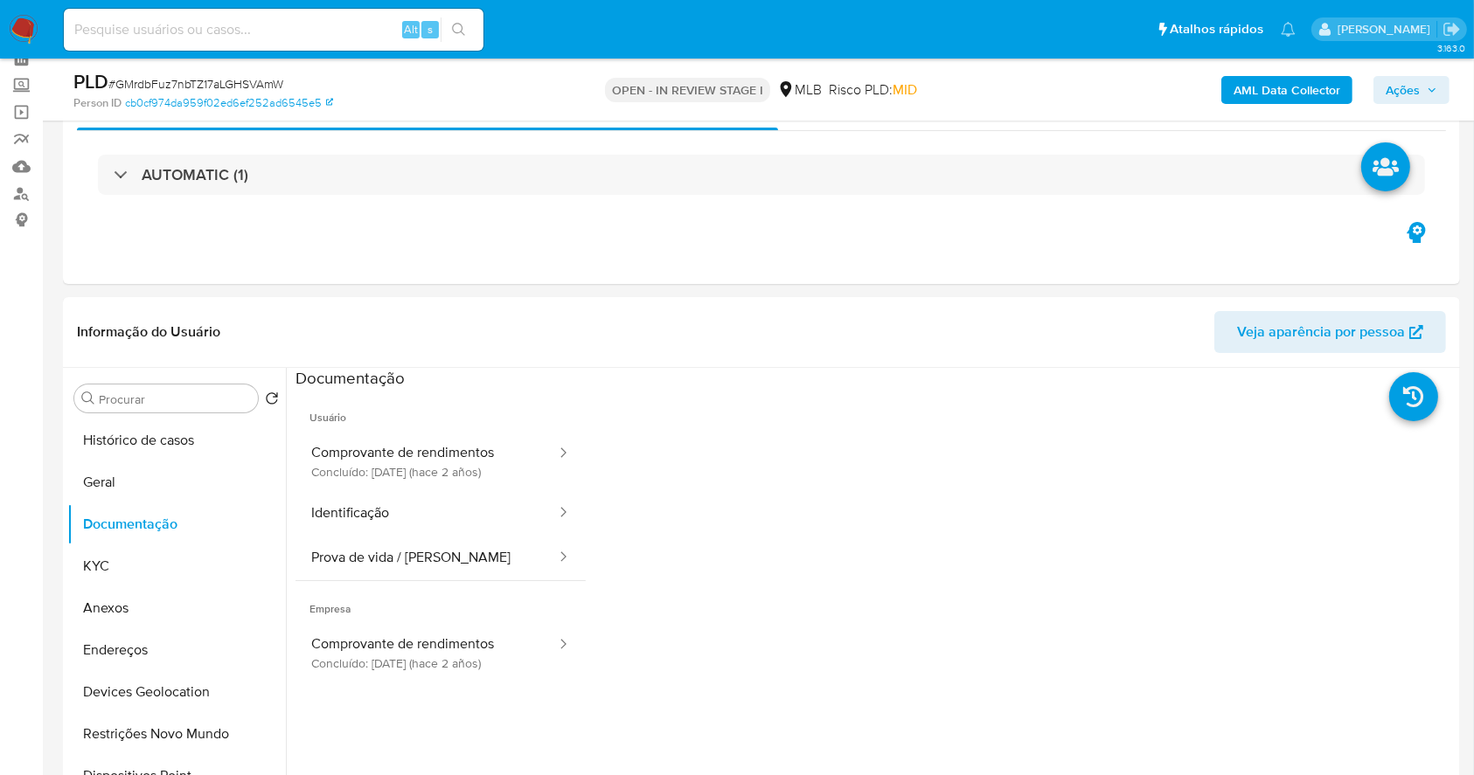
scroll to position [117, 0]
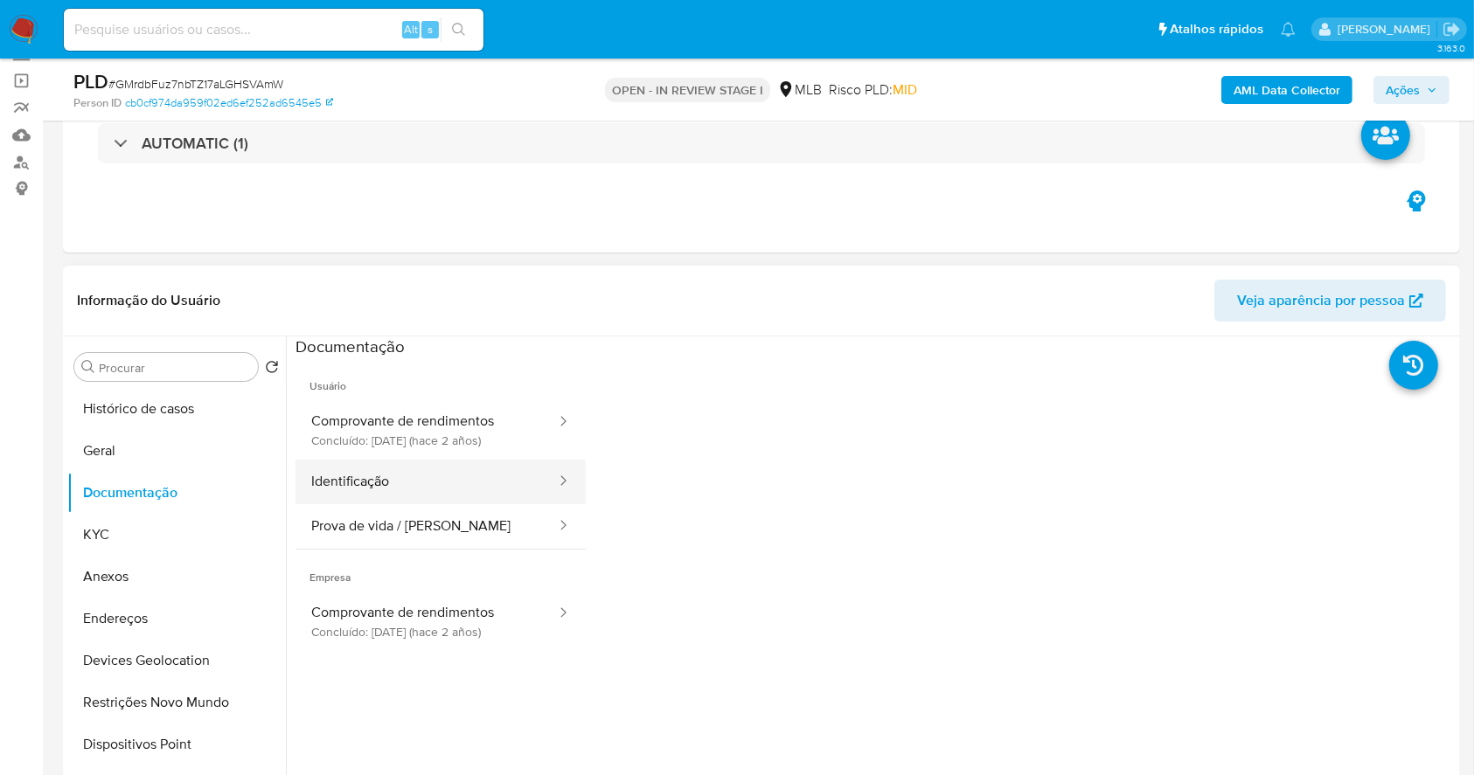
click at [379, 499] on button "Identificação" at bounding box center [426, 482] width 262 height 45
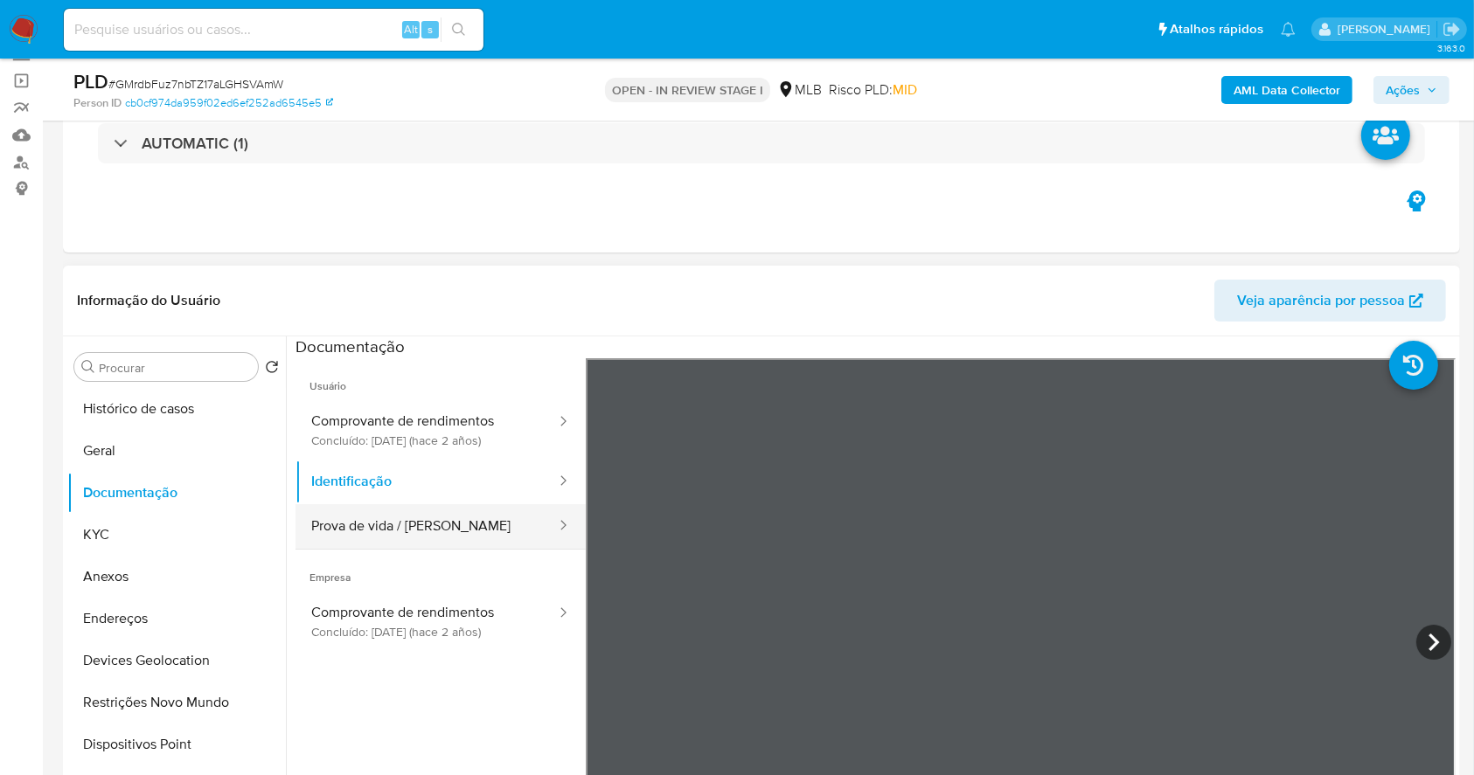
click at [427, 528] on button "Prova de vida / Selfie" at bounding box center [426, 526] width 262 height 45
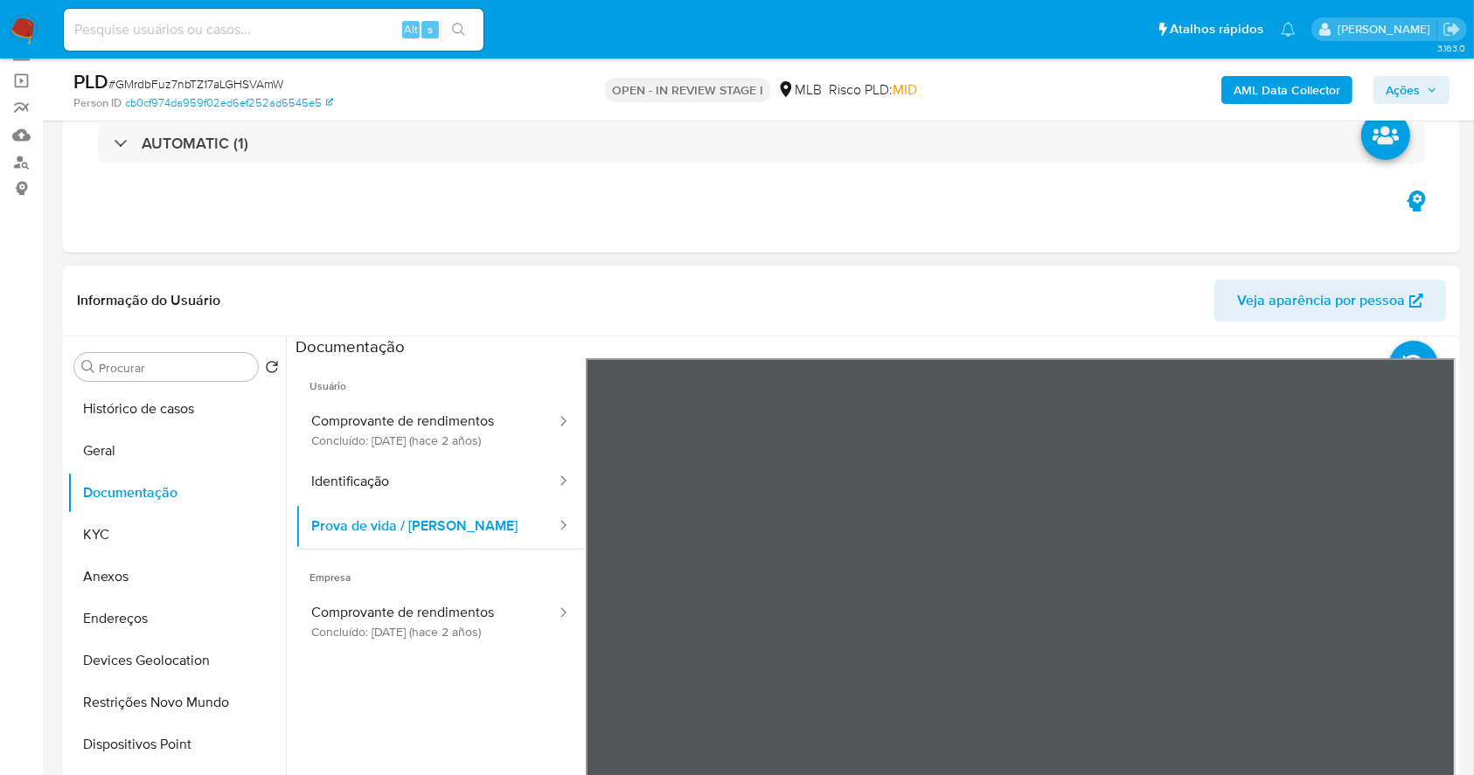
click at [349, 658] on ul "Usuário Comprovante de rendimentos Concluído: 14/11/2023 (hace 2 años) Identifi…" at bounding box center [440, 609] width 290 height 503
click at [400, 641] on button "Comprovante de rendimentos Concluído: 14/11/2023 (hace 2 años)" at bounding box center [426, 621] width 262 height 59
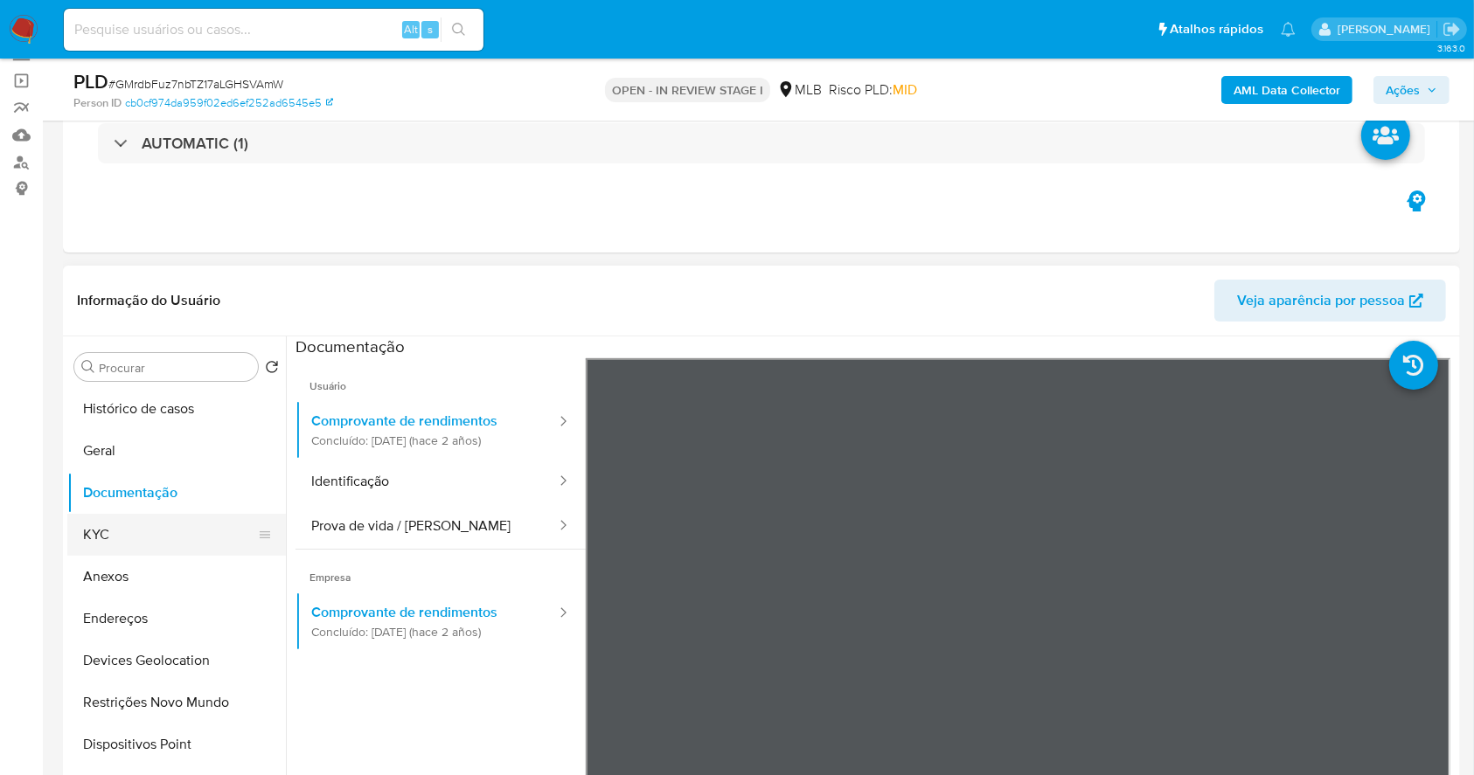
click at [158, 538] on button "KYC" at bounding box center [169, 535] width 205 height 42
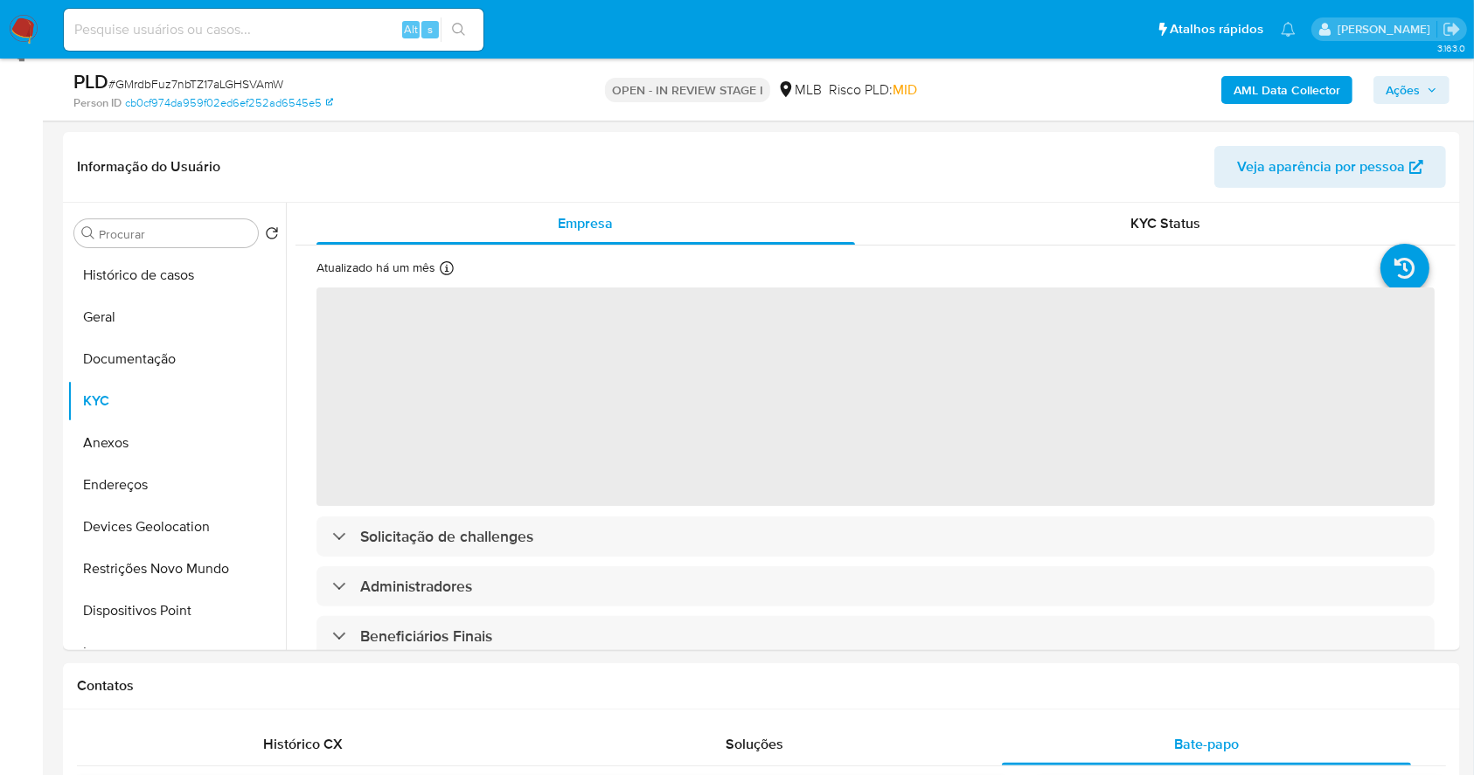
scroll to position [274, 0]
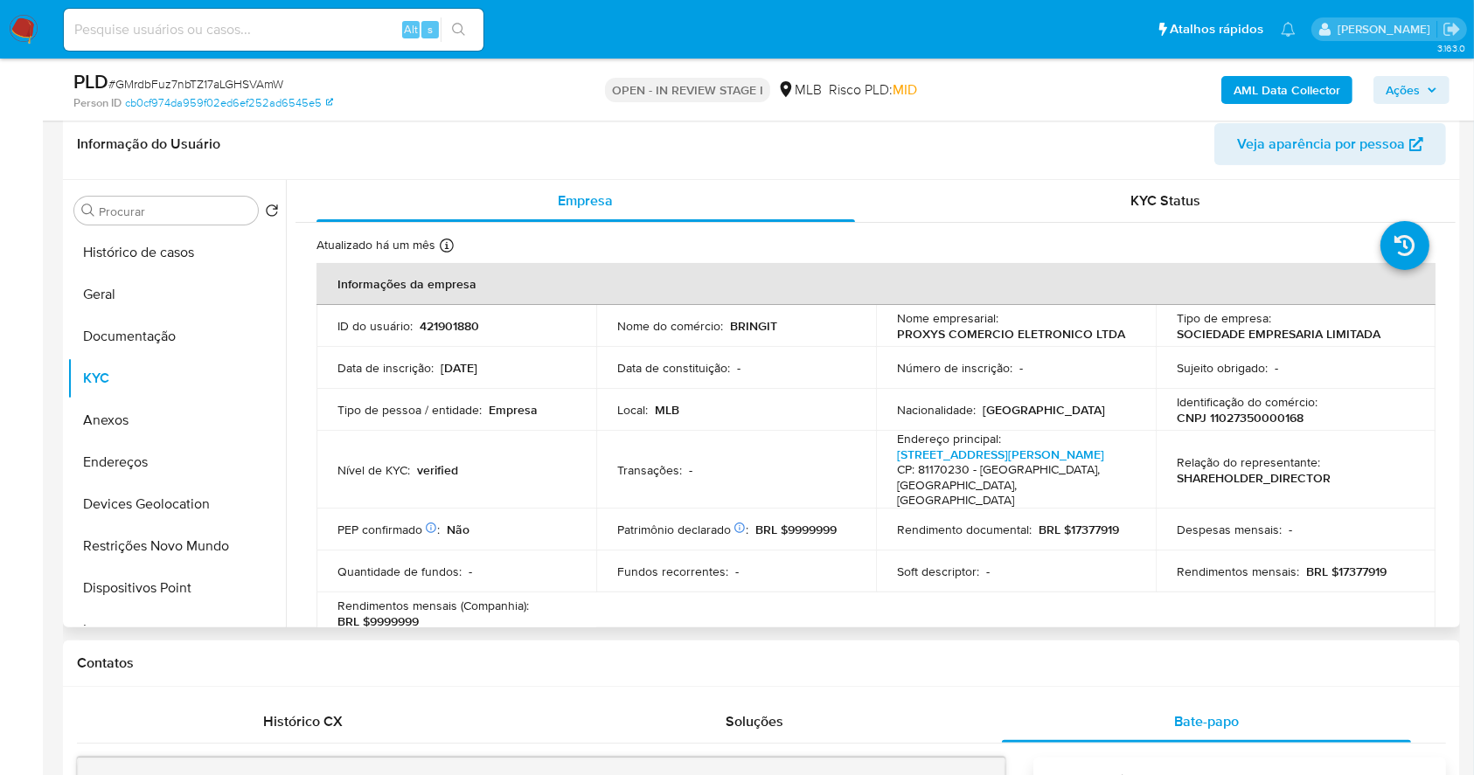
click at [1262, 423] on p "CNPJ 11027350000168" at bounding box center [1239, 418] width 127 height 16
click at [1259, 421] on p "CNPJ 11027350000168" at bounding box center [1239, 418] width 127 height 16
click at [1275, 413] on p "CNPJ 11027350000168" at bounding box center [1239, 418] width 127 height 16
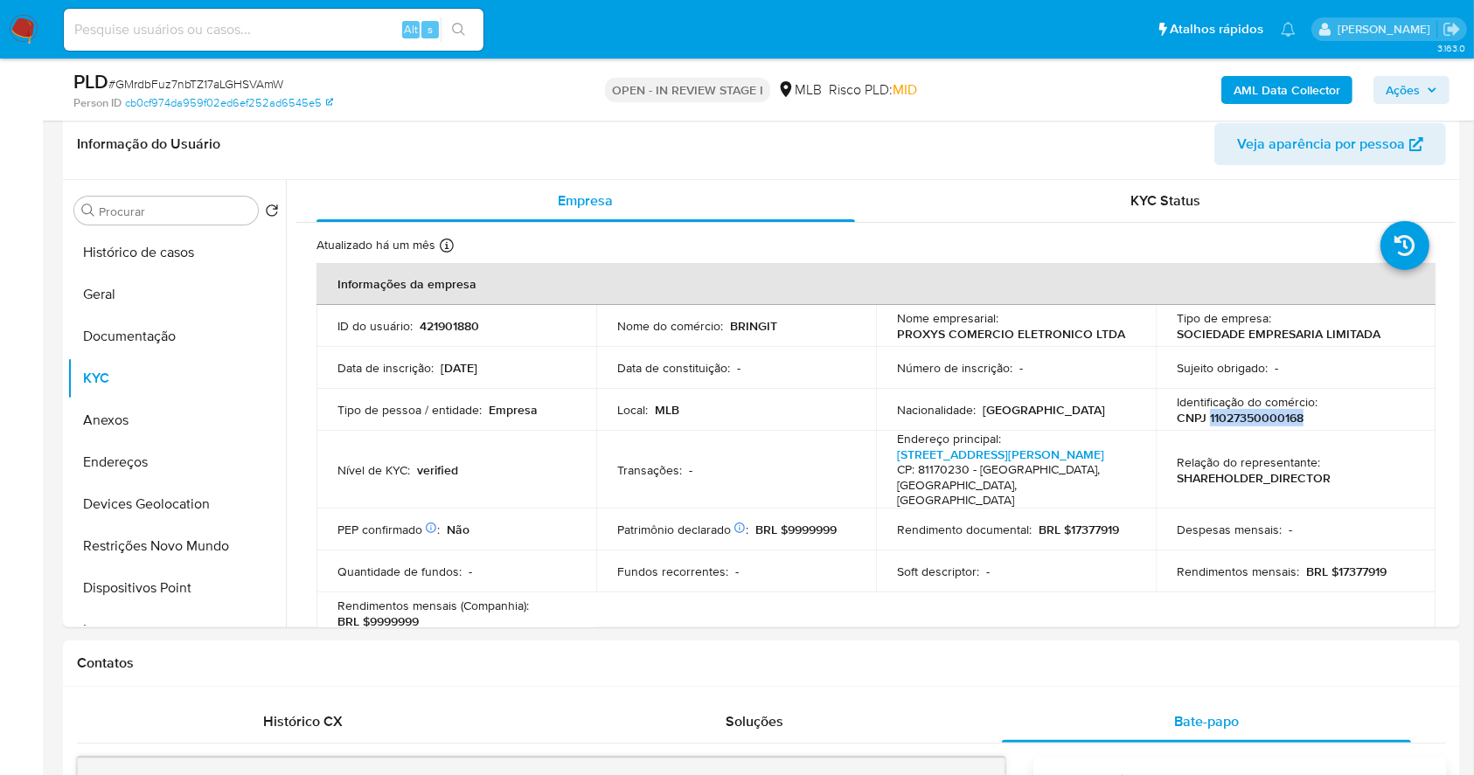
copy p "11027350000168"
click at [160, 435] on button "Anexos" at bounding box center [169, 420] width 205 height 42
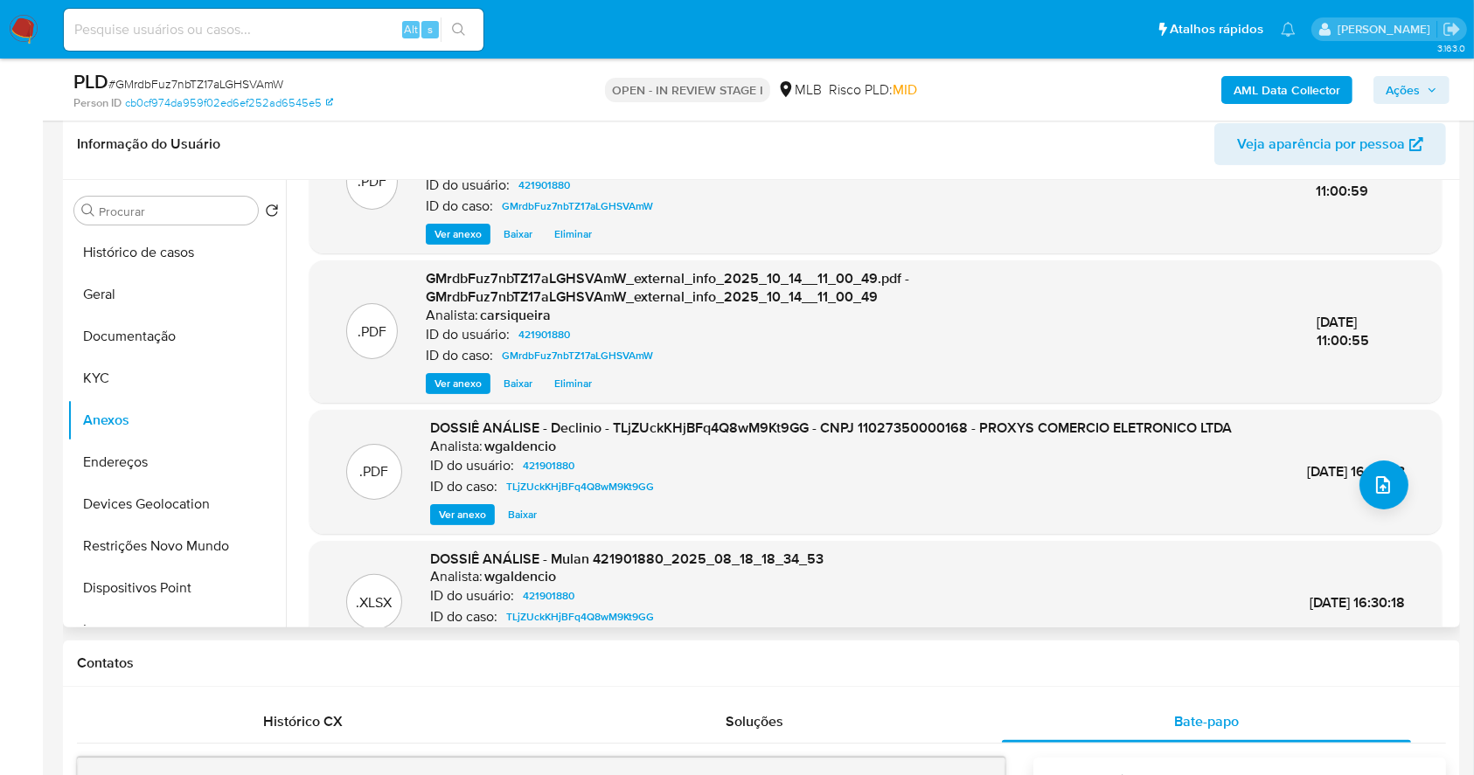
scroll to position [116, 0]
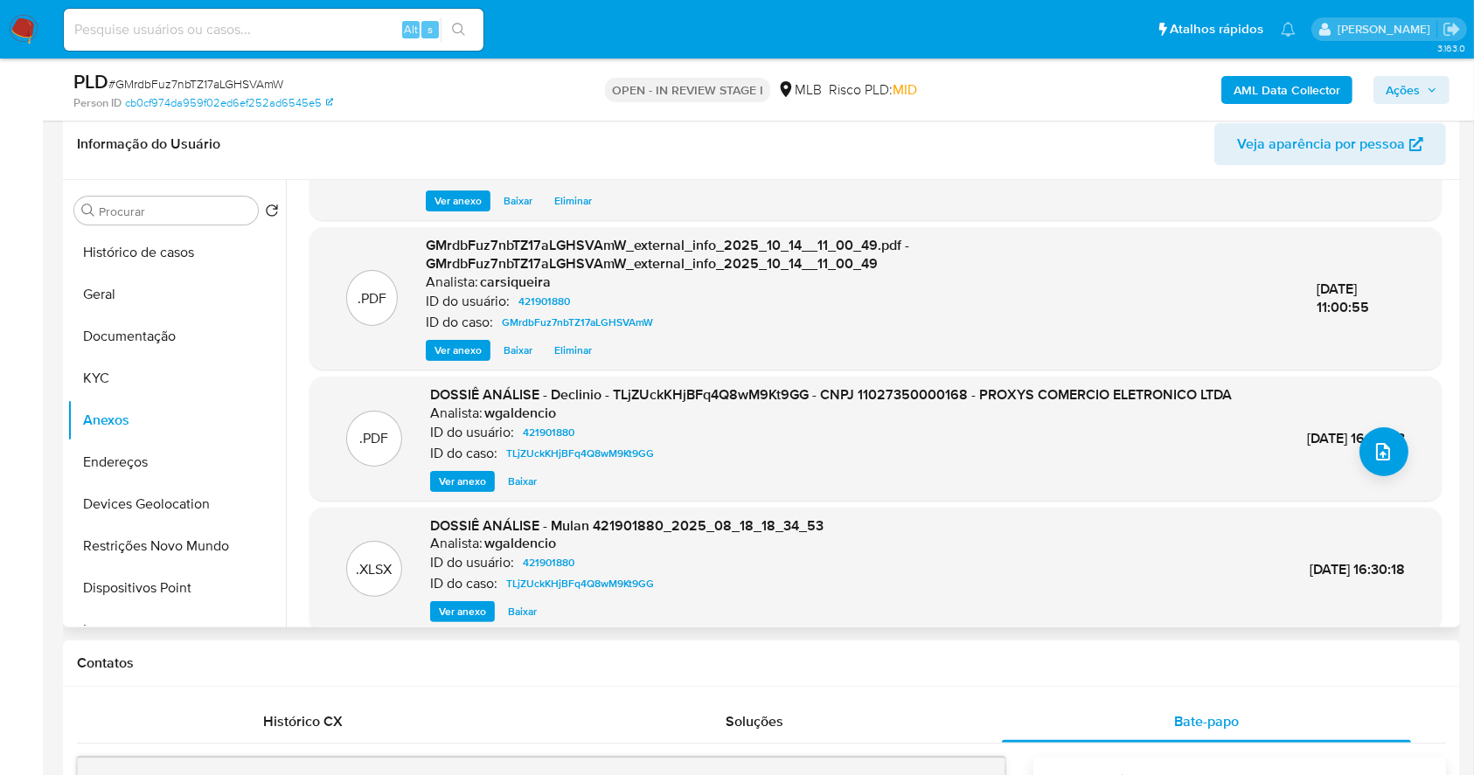
click at [449, 490] on span "Ver anexo" at bounding box center [462, 481] width 47 height 17
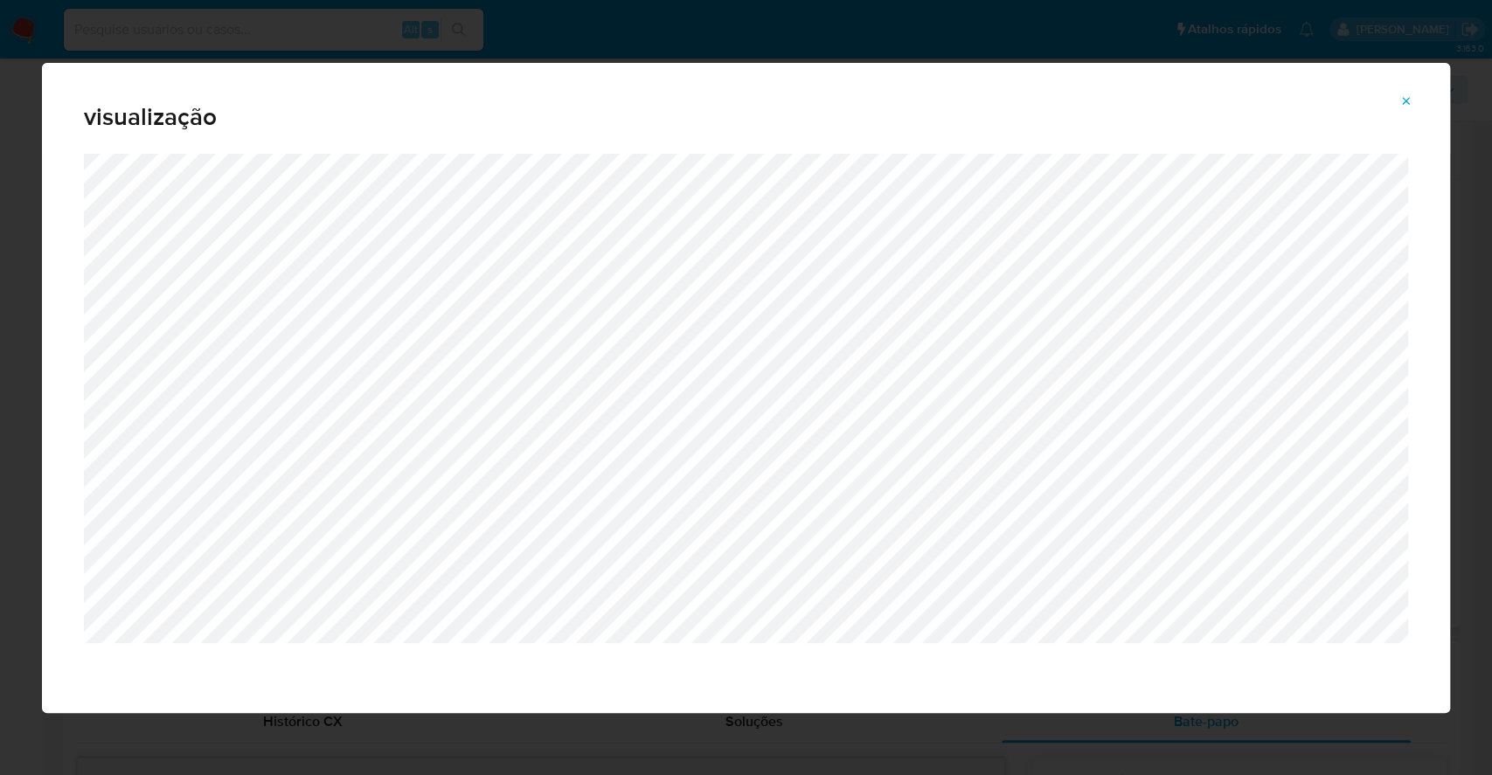
click at [0, 379] on div "visualização" at bounding box center [746, 387] width 1492 height 775
click at [1408, 98] on icon "Attachment preview" at bounding box center [1407, 101] width 8 height 8
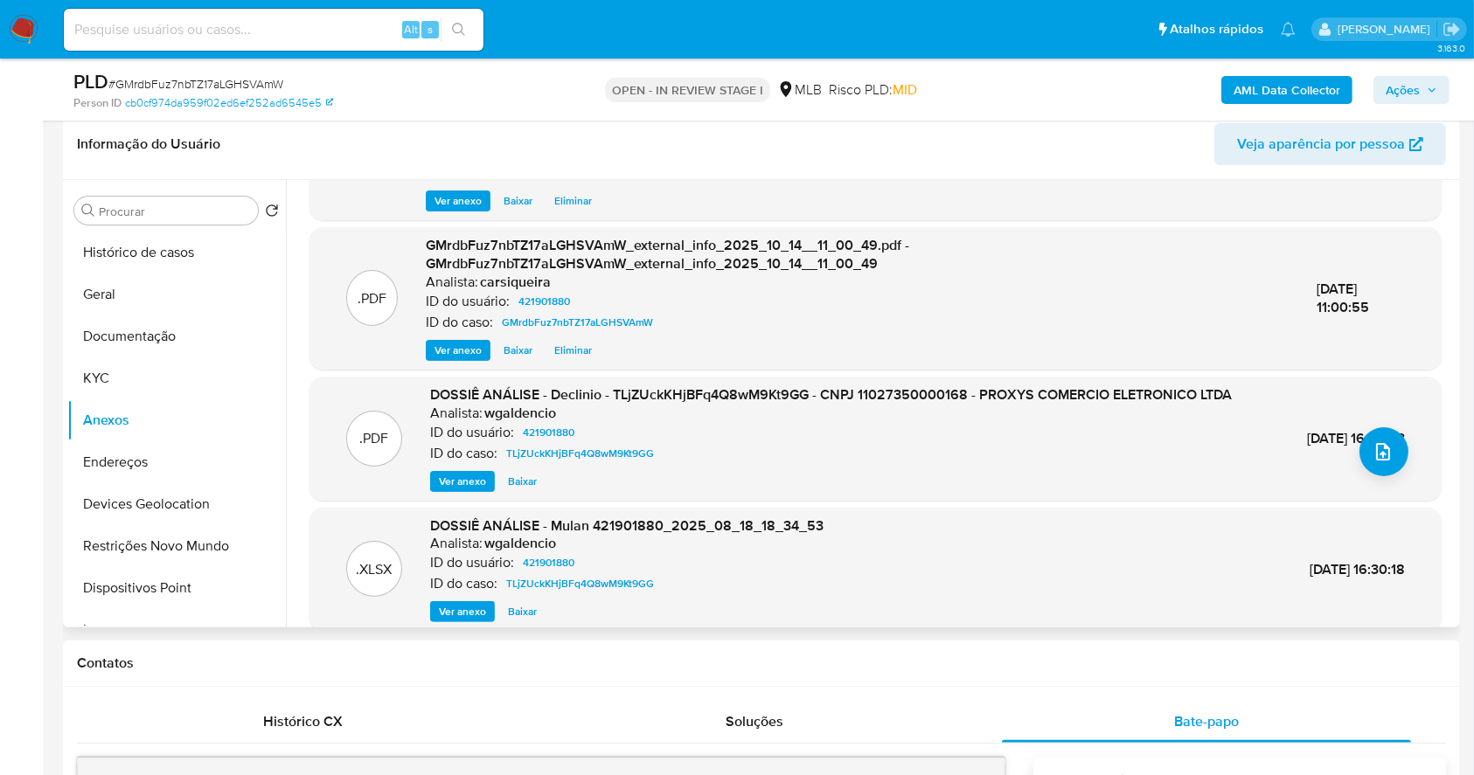
click at [1399, 106] on div "AML Data Collector Ações" at bounding box center [1223, 89] width 454 height 41
click at [169, 325] on button "Documentação" at bounding box center [169, 337] width 205 height 42
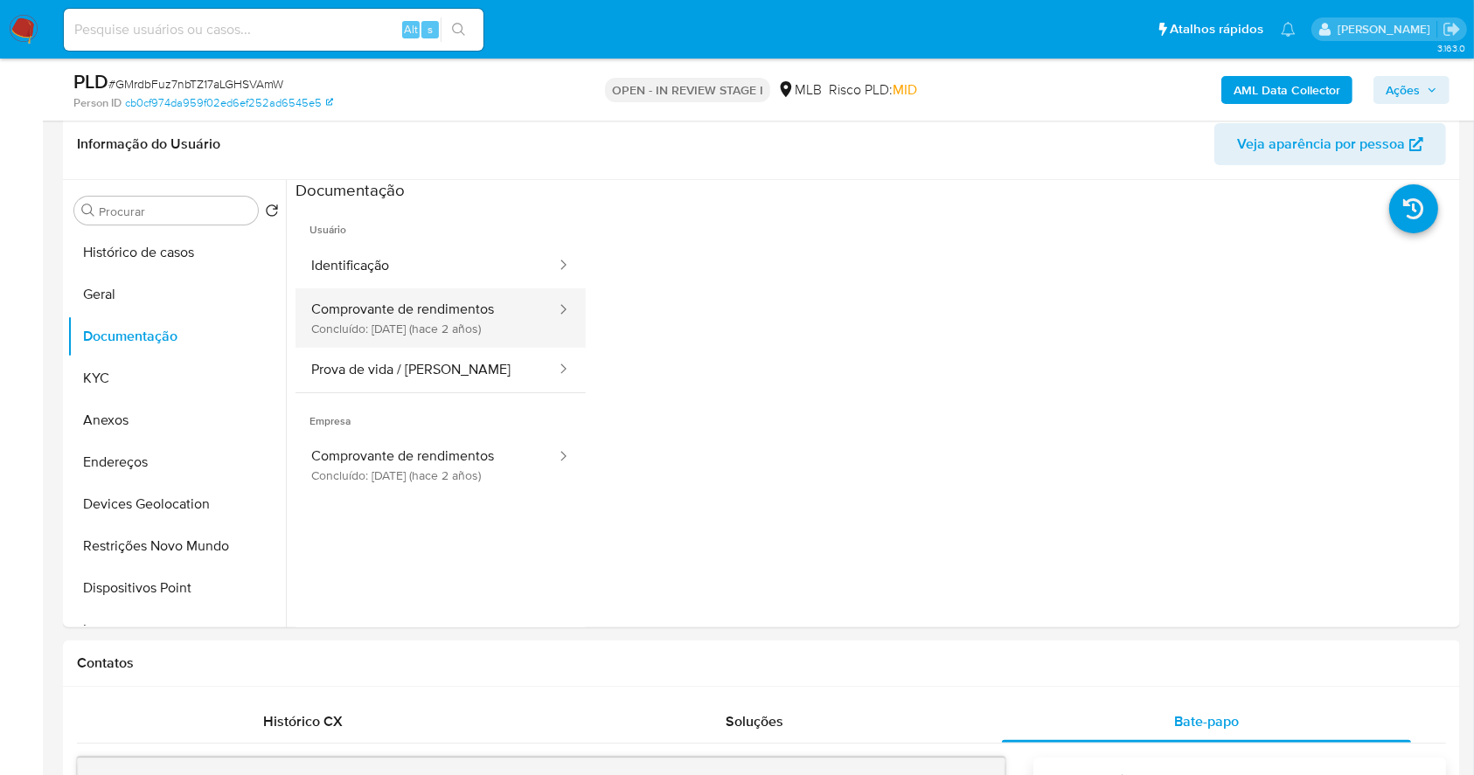
click at [481, 309] on button "Comprovante de rendimentos Concluído: 14/11/2023 (hace 2 años)" at bounding box center [426, 317] width 262 height 59
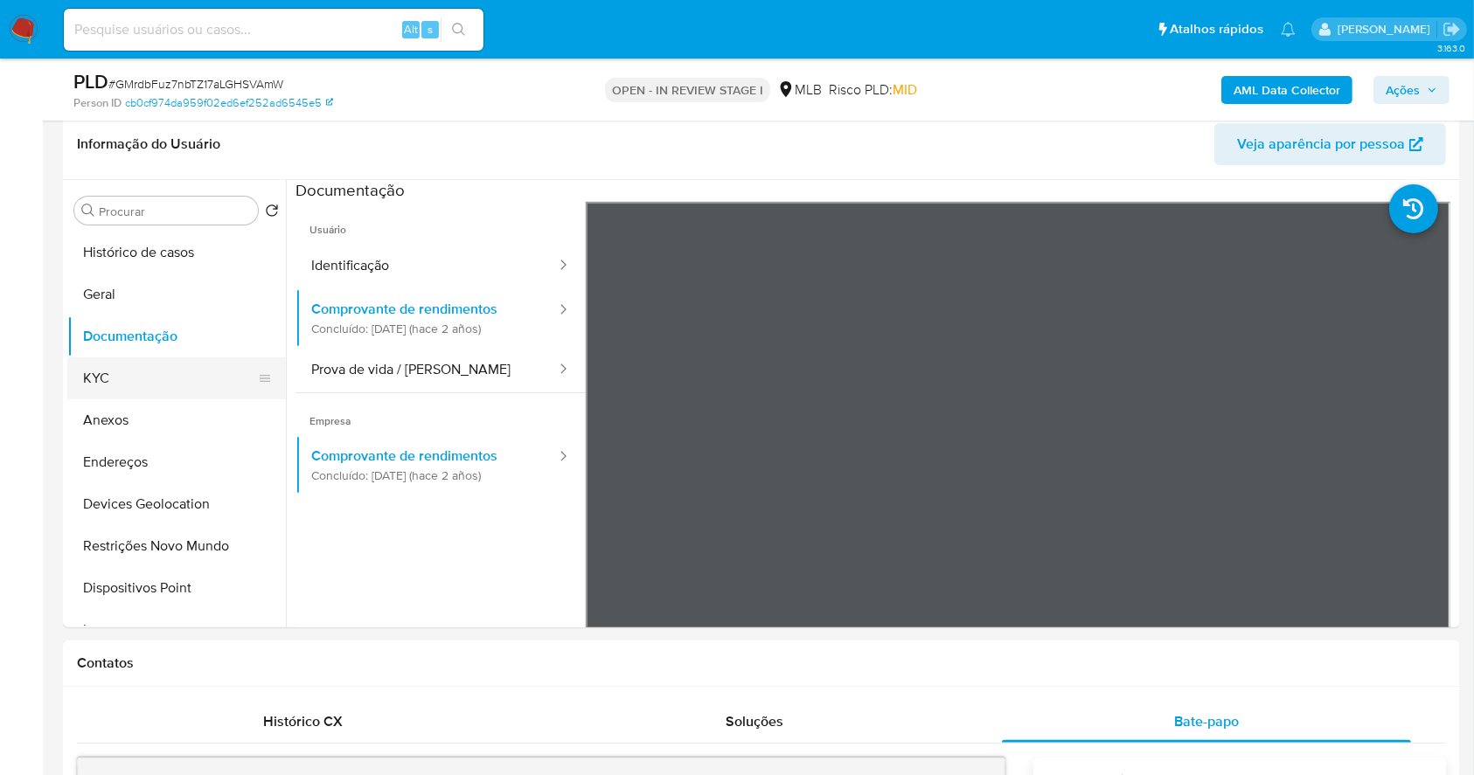
click at [158, 382] on button "KYC" at bounding box center [169, 378] width 205 height 42
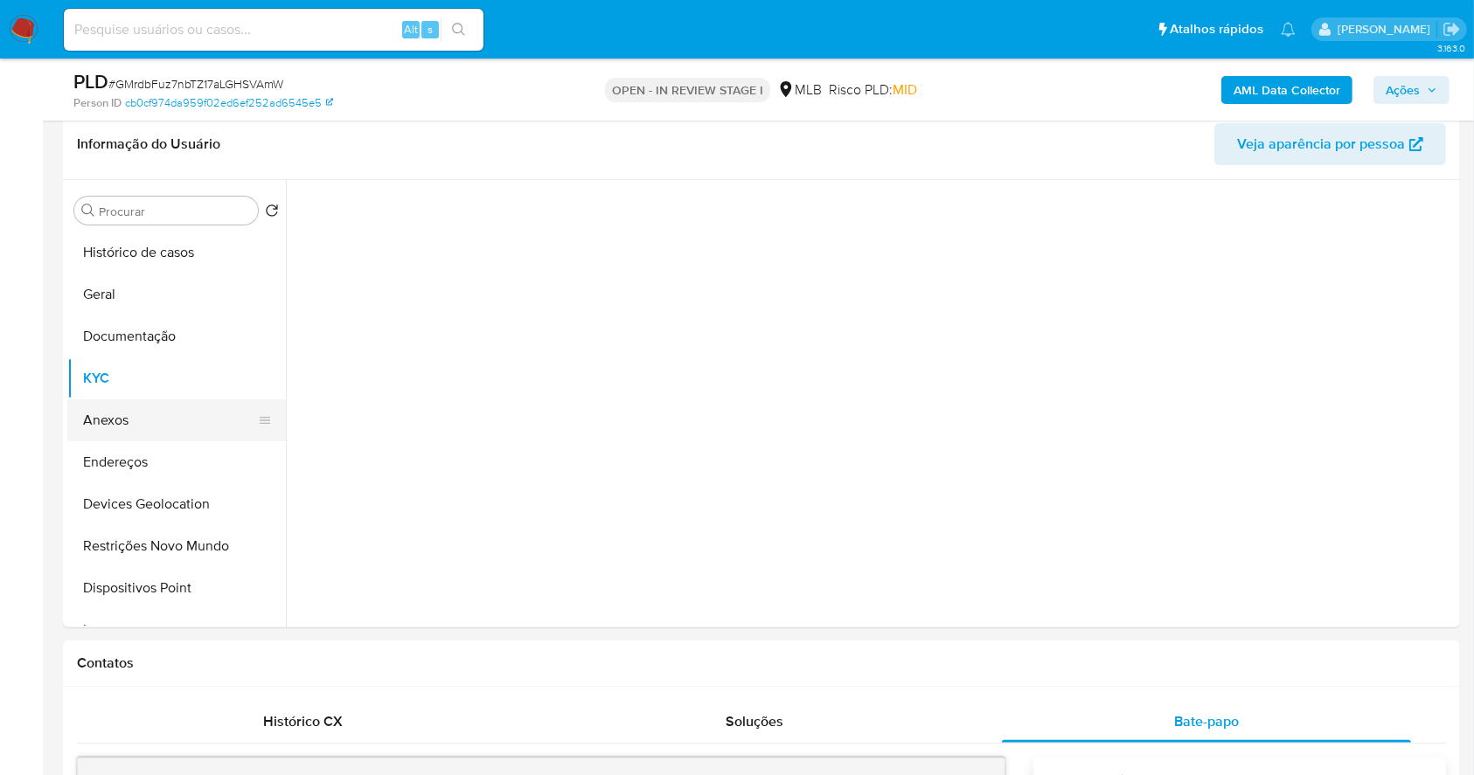
click at [170, 420] on button "Anexos" at bounding box center [169, 420] width 205 height 42
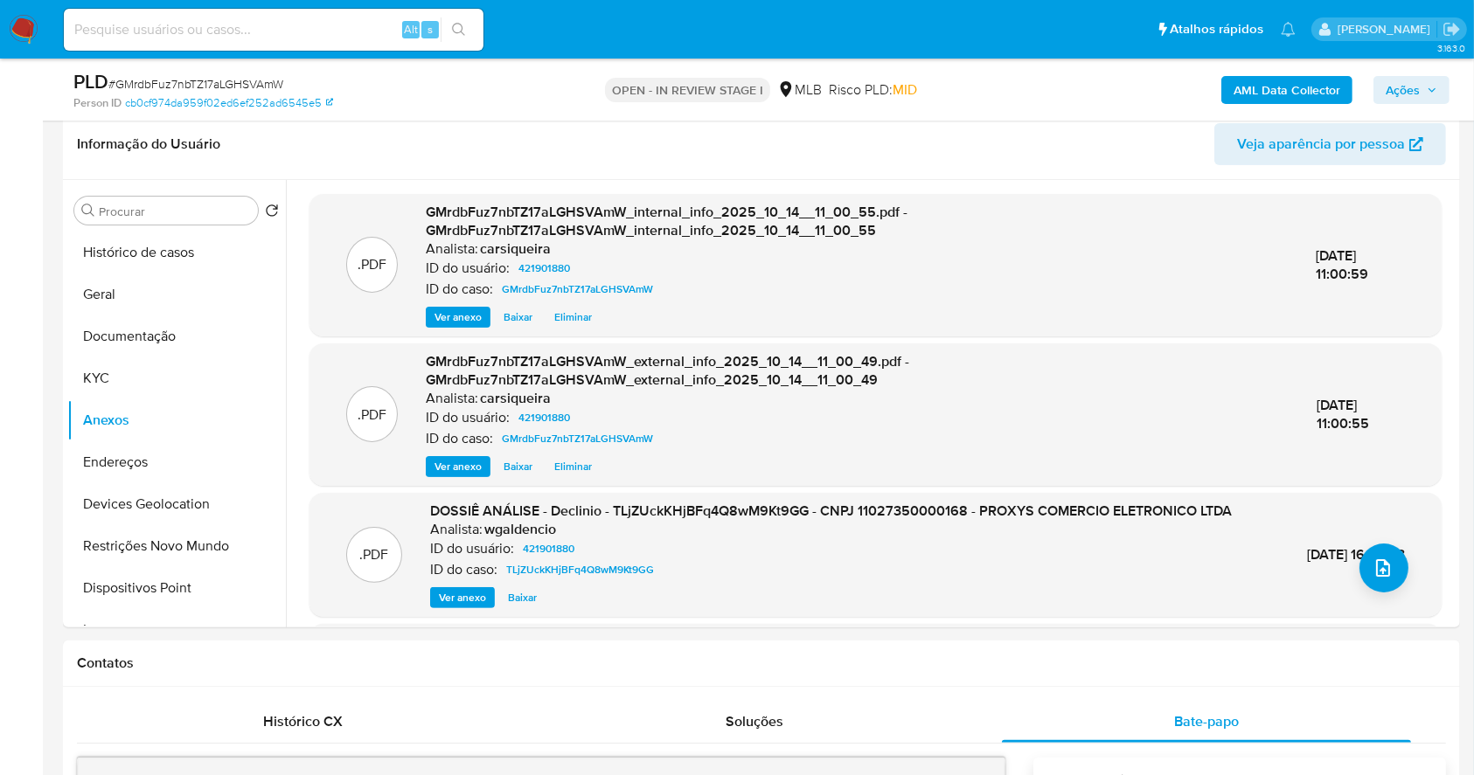
click at [448, 607] on span "Ver anexo" at bounding box center [462, 597] width 47 height 17
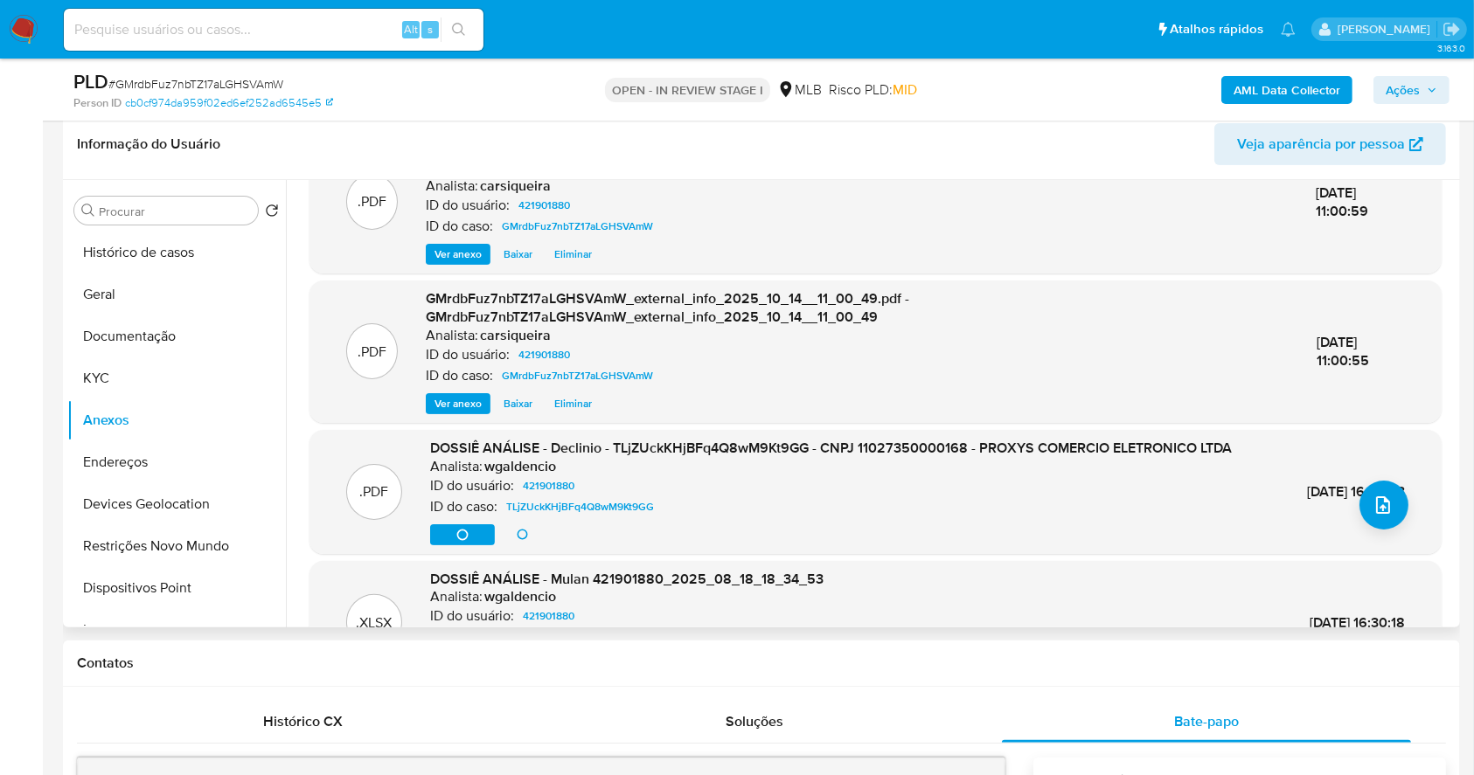
scroll to position [116, 0]
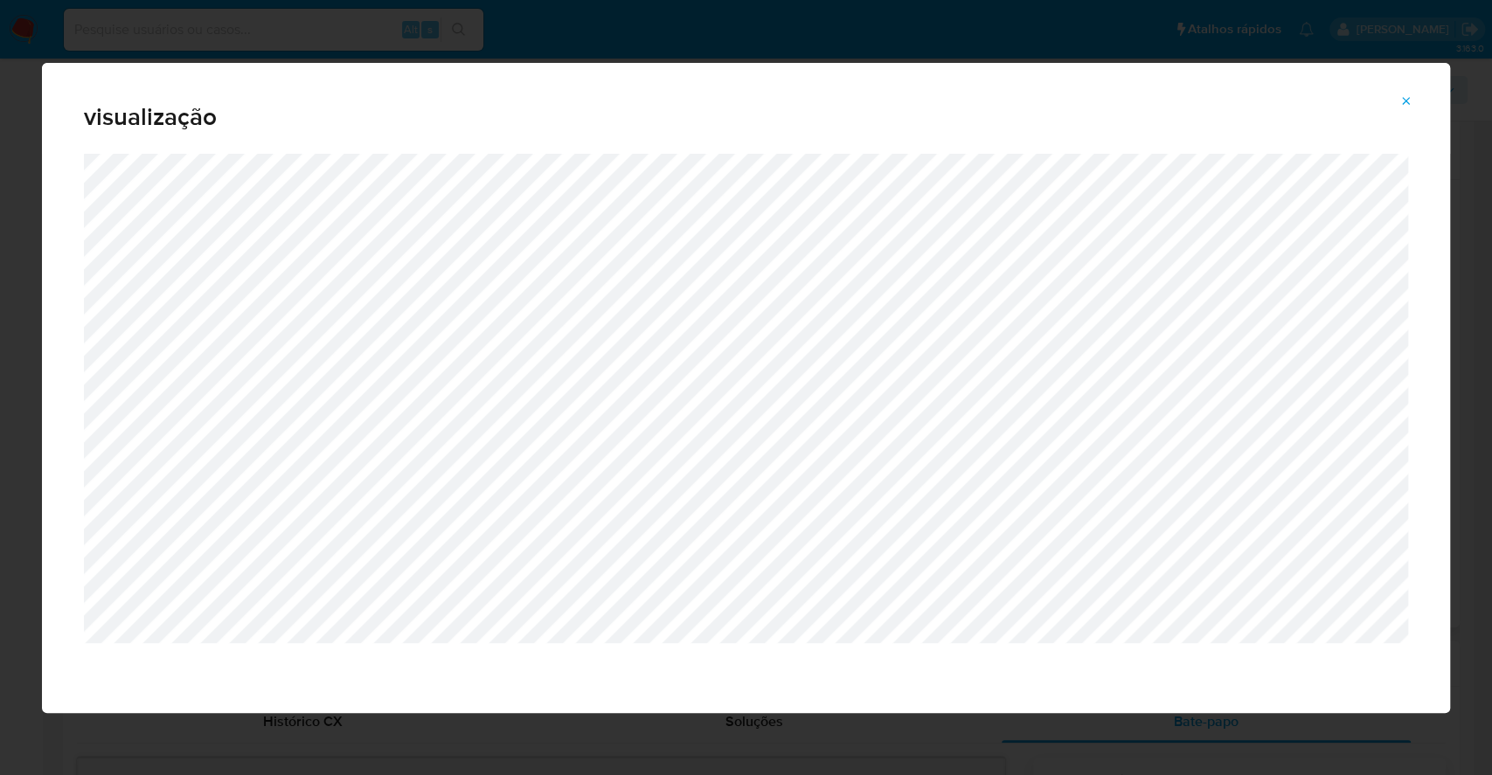
click at [1400, 105] on icon "Attachment preview" at bounding box center [1406, 101] width 14 height 14
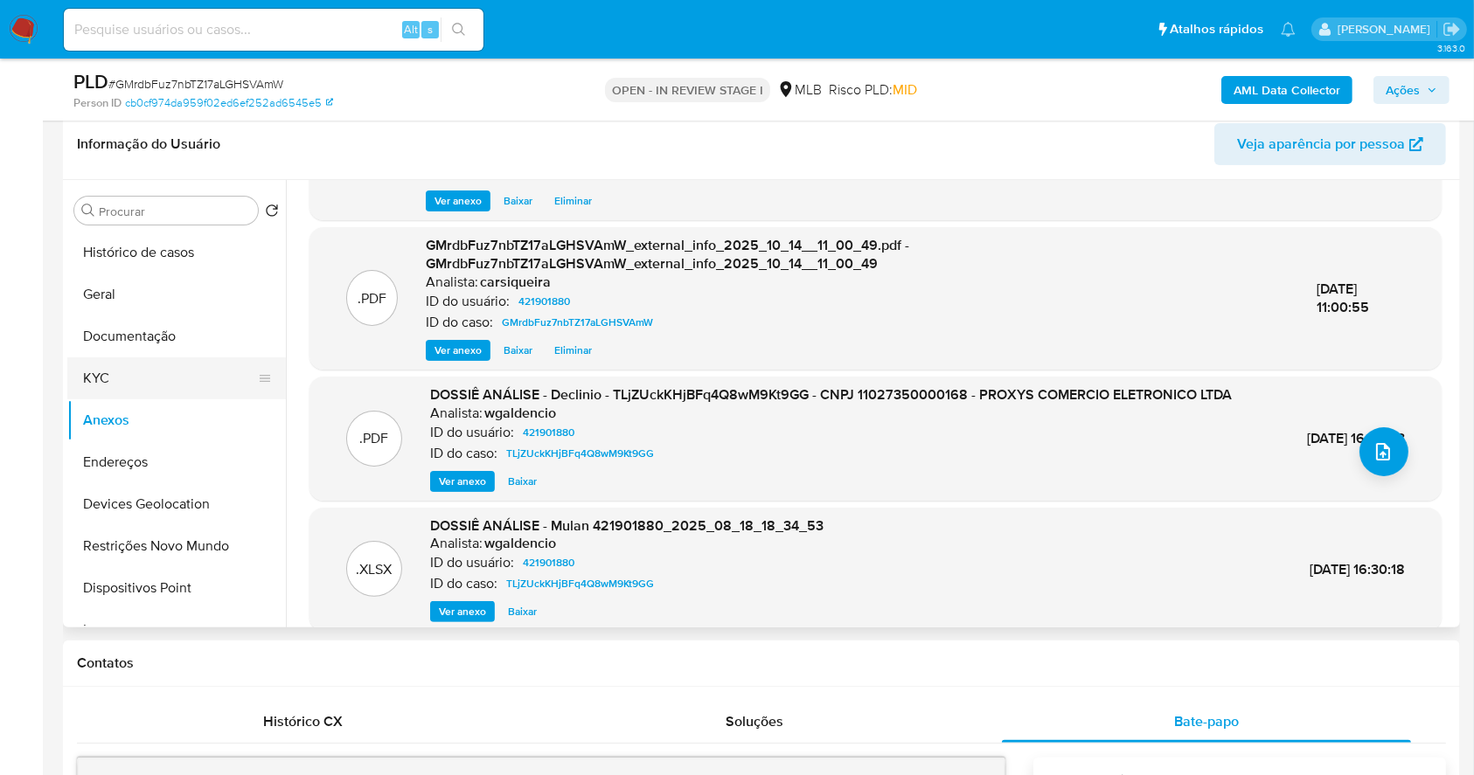
click at [110, 381] on button "KYC" at bounding box center [169, 378] width 205 height 42
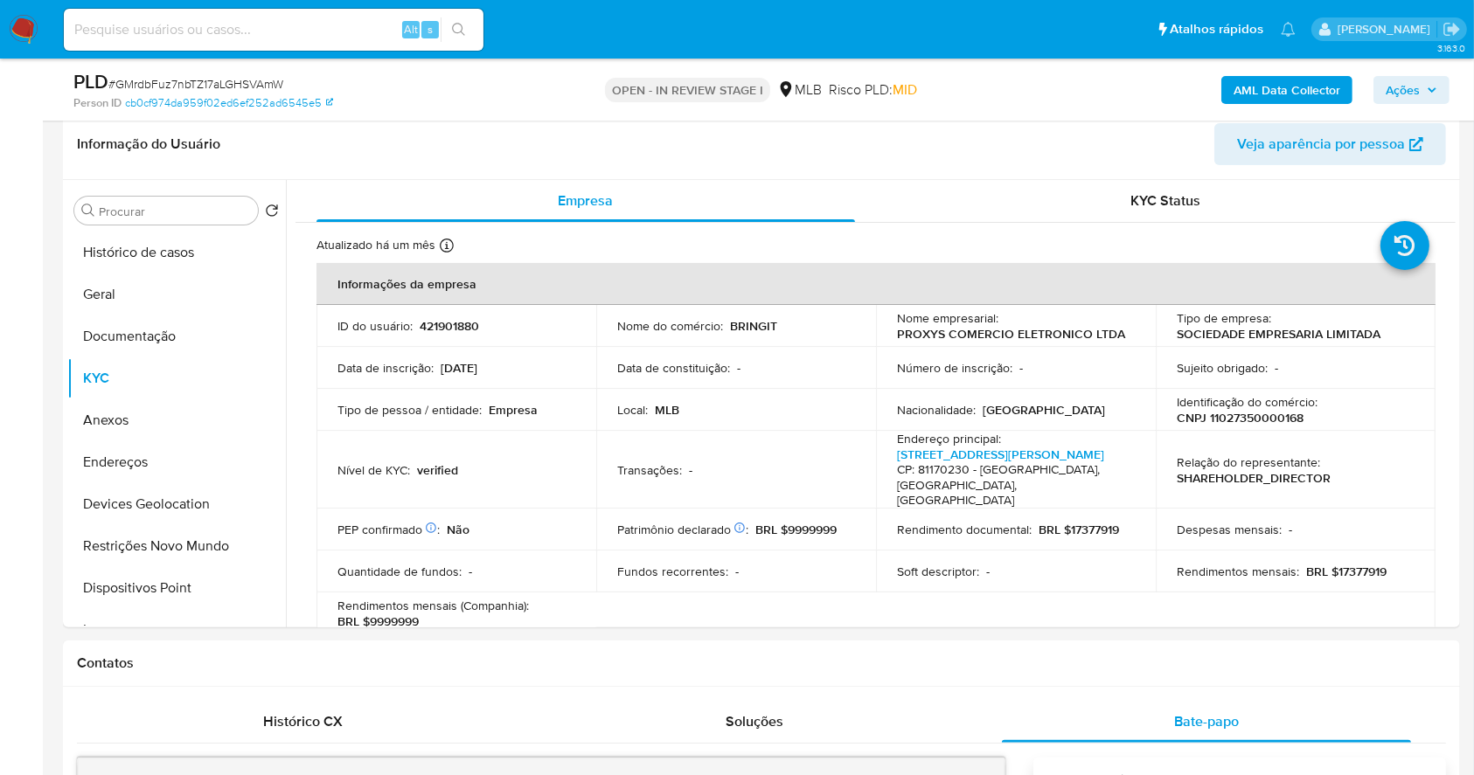
click at [1279, 410] on p "CNPJ 11027350000168" at bounding box center [1239, 418] width 127 height 16
copy p "11027350000168"
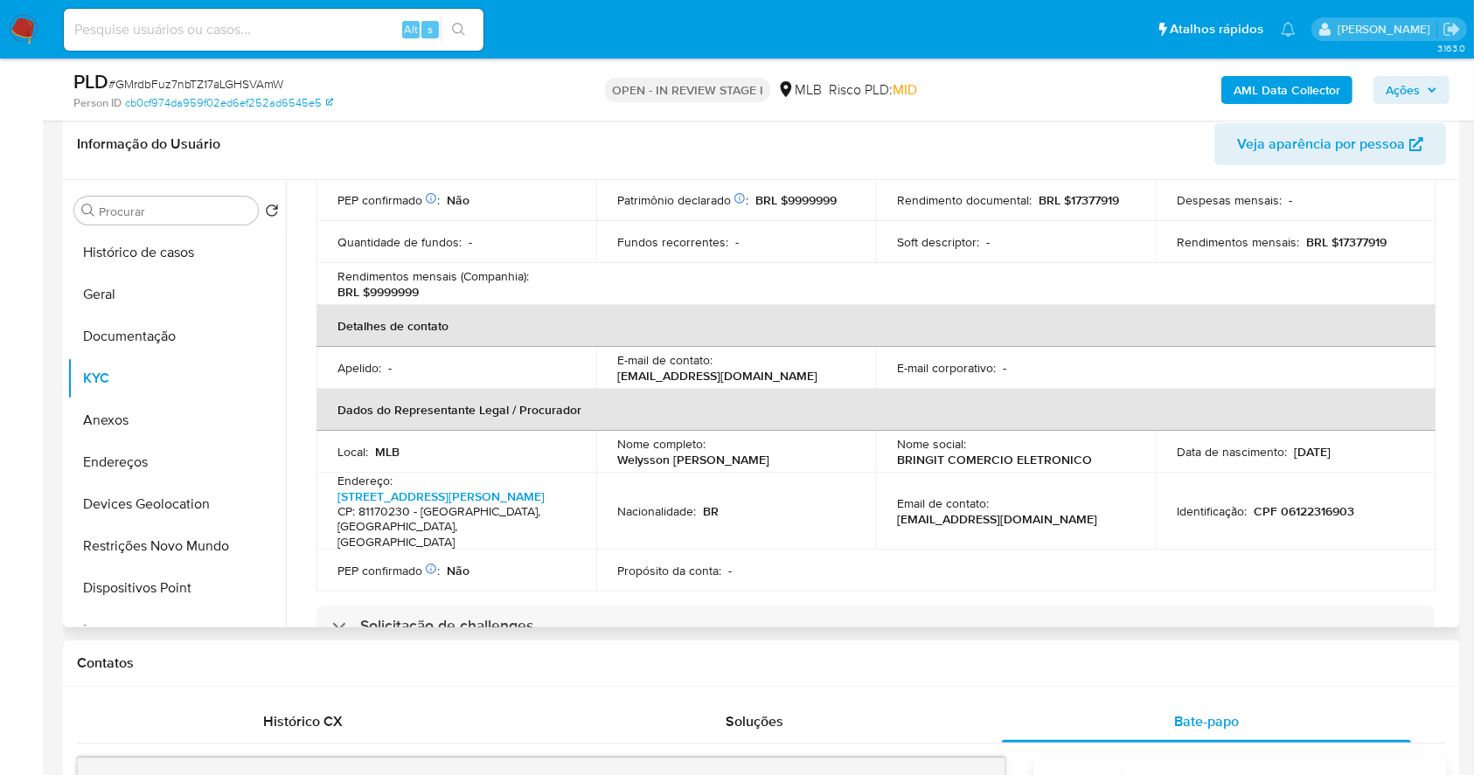
scroll to position [330, 0]
click at [1299, 503] on p "CPF 06122316903" at bounding box center [1303, 511] width 101 height 16
copy p "06122316903"
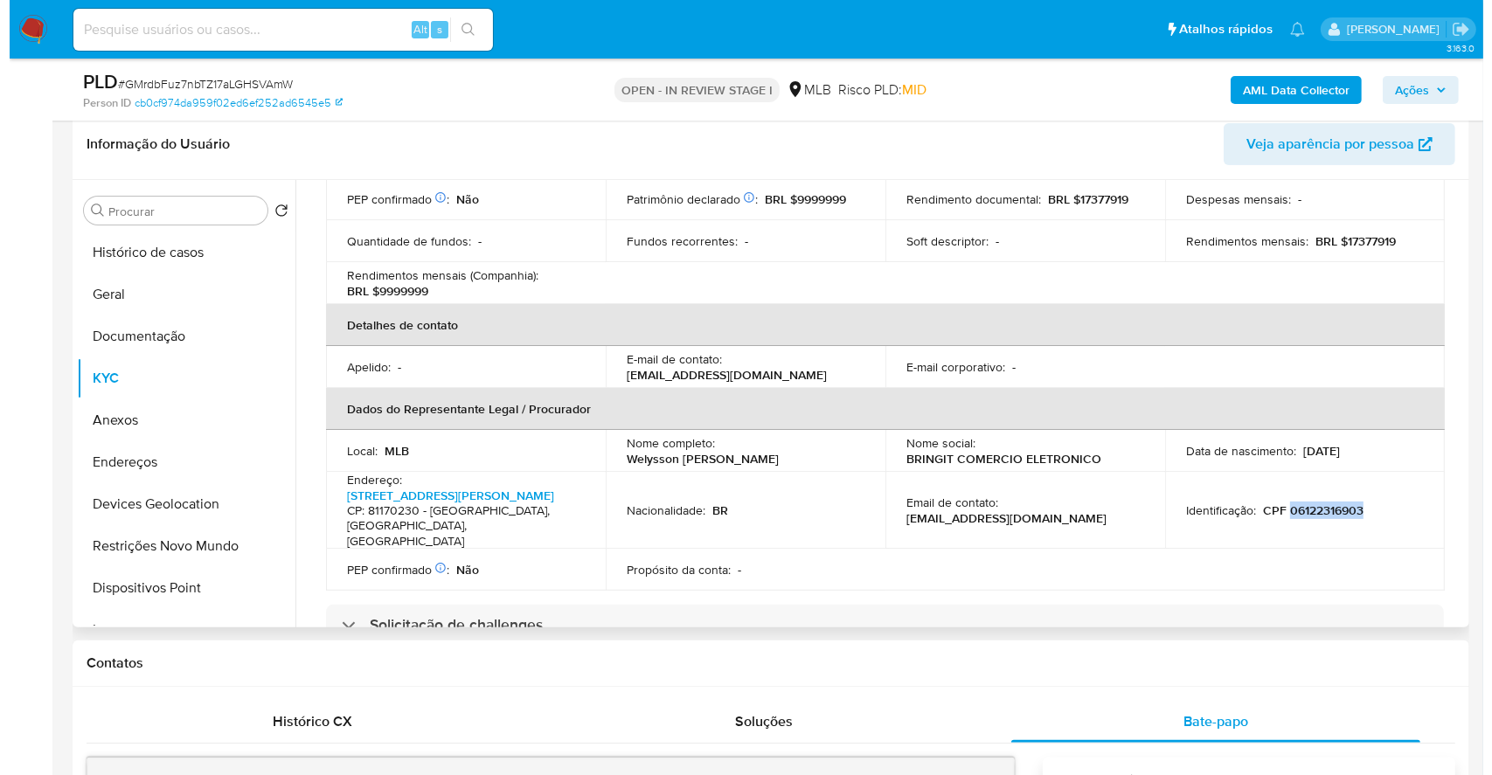
scroll to position [0, 0]
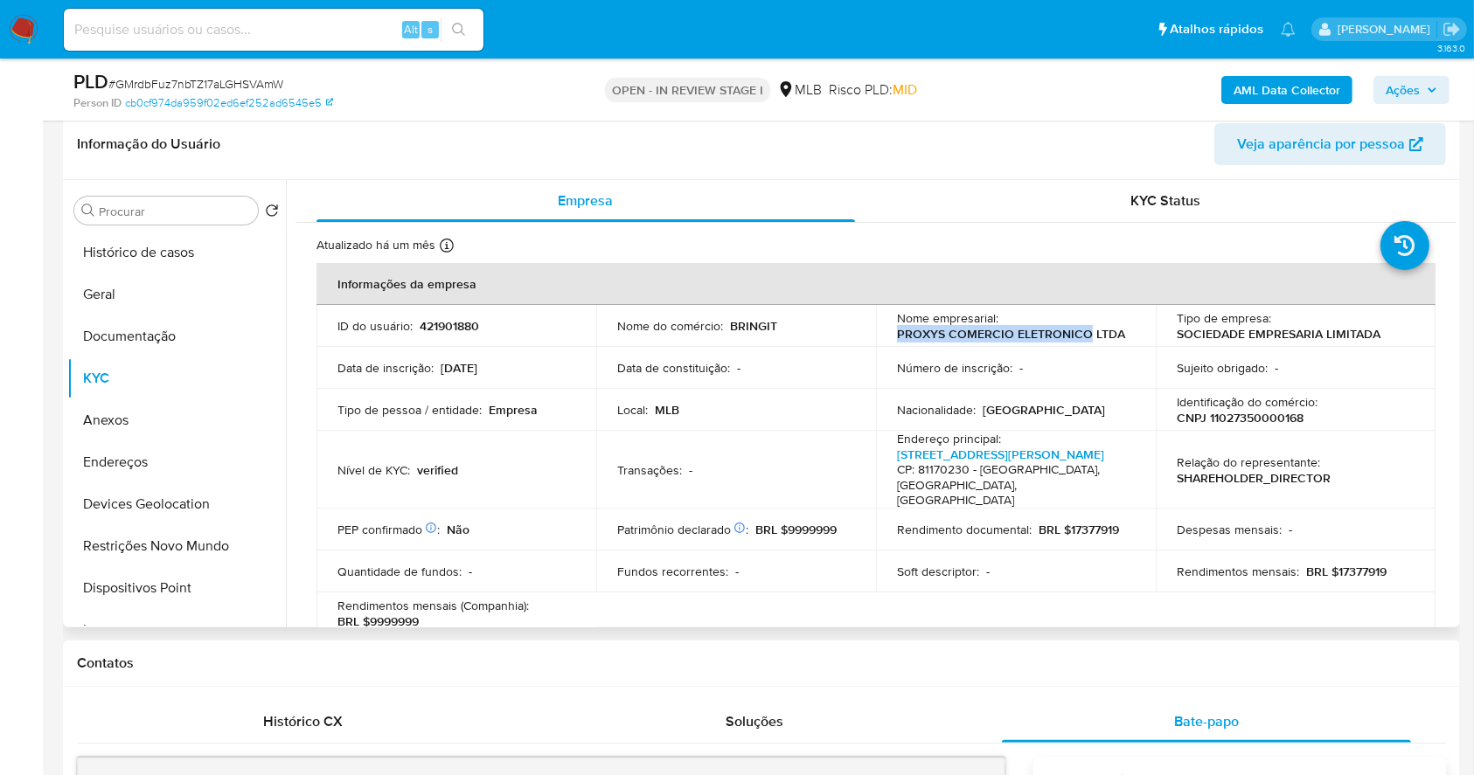
drag, startPoint x: 889, startPoint y: 330, endPoint x: 1084, endPoint y: 332, distance: 194.9
click at [1084, 332] on td "Nome empresarial : PROXYS COMERCIO ELETRONICO LTDA" at bounding box center [1016, 326] width 280 height 42
copy p "PROXYS COMERCIO ELETRONICO"
click at [1391, 85] on span "Ações" at bounding box center [1402, 90] width 34 height 28
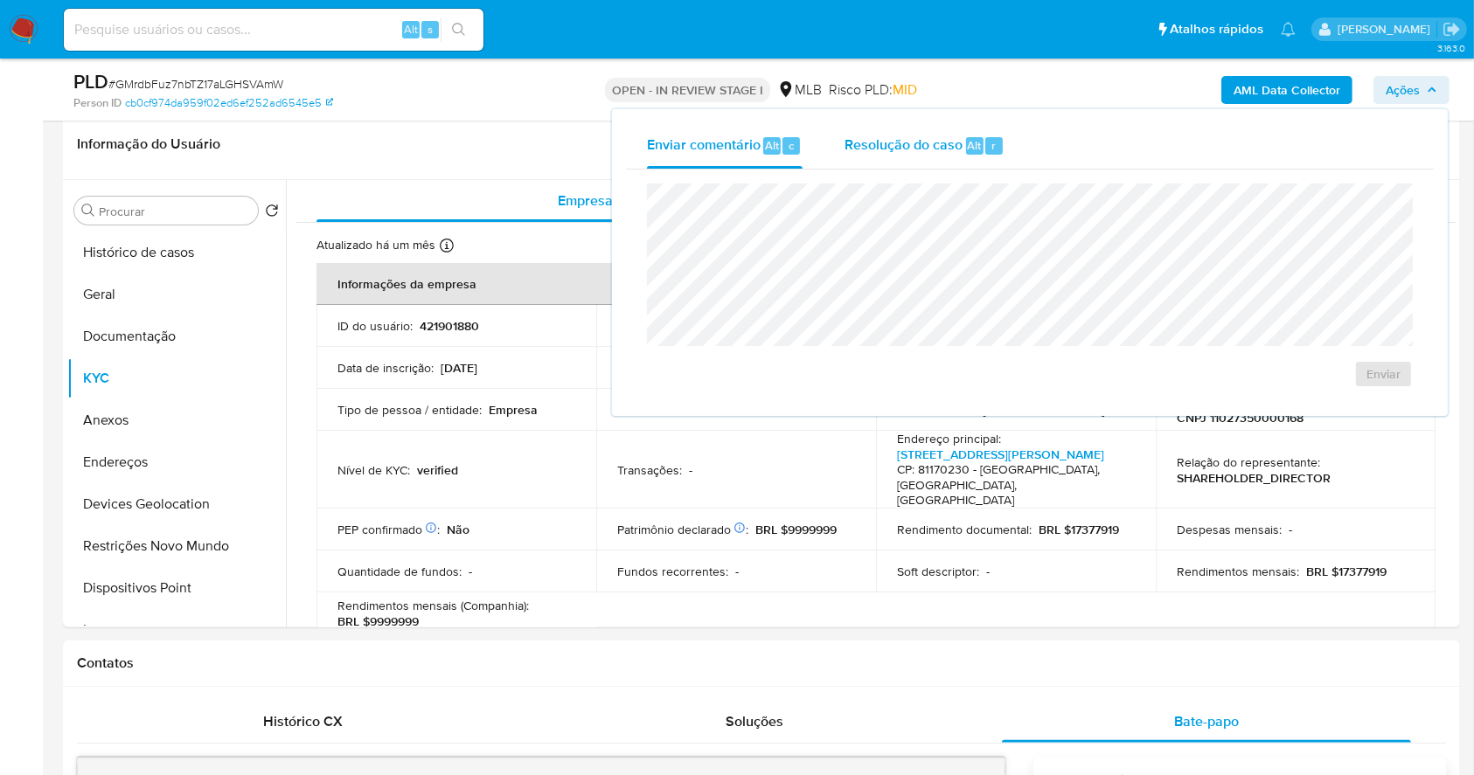
click at [968, 123] on div "Resolução do caso Alt r" at bounding box center [924, 145] width 160 height 45
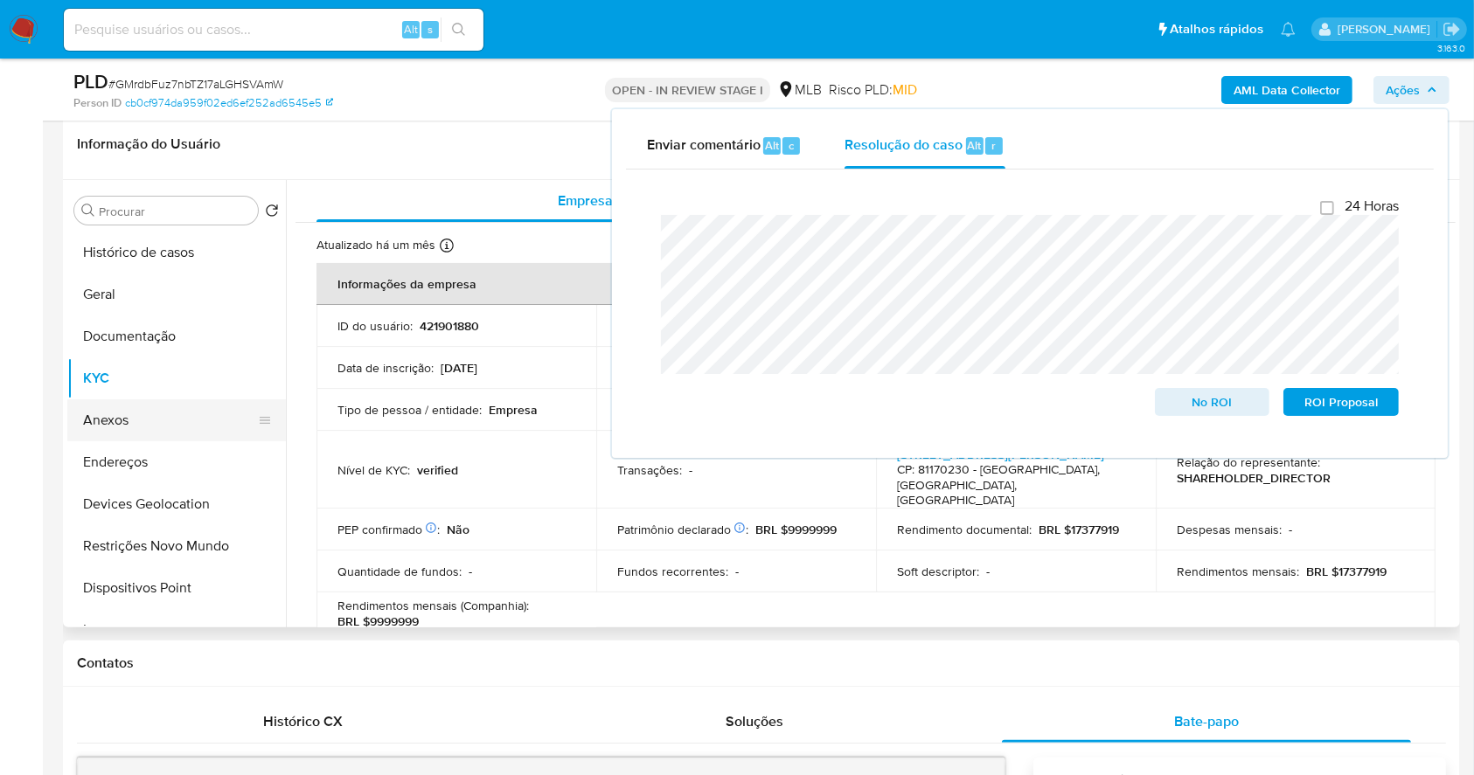
click at [123, 409] on button "Anexos" at bounding box center [169, 420] width 205 height 42
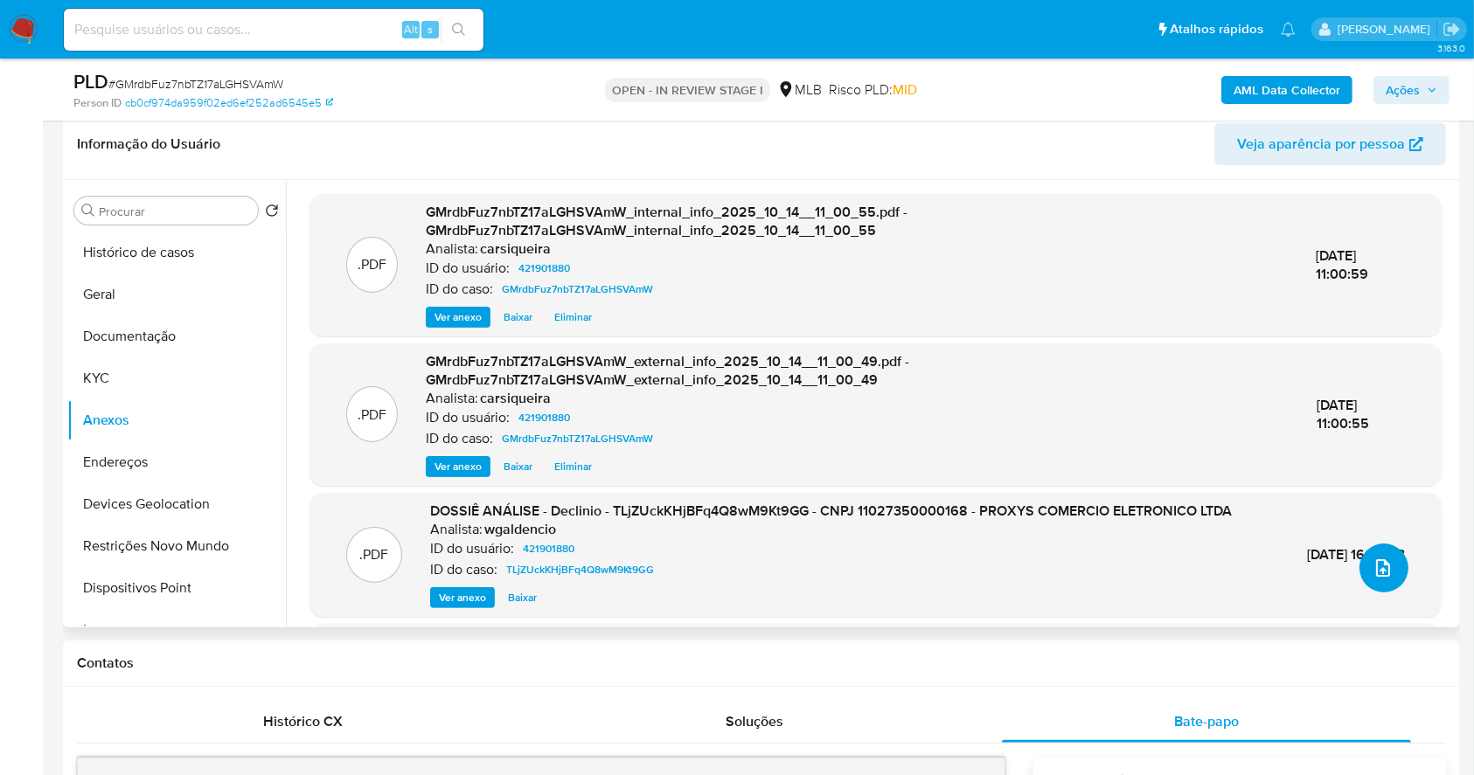
click at [1372, 572] on icon "upload-file" at bounding box center [1382, 568] width 21 height 21
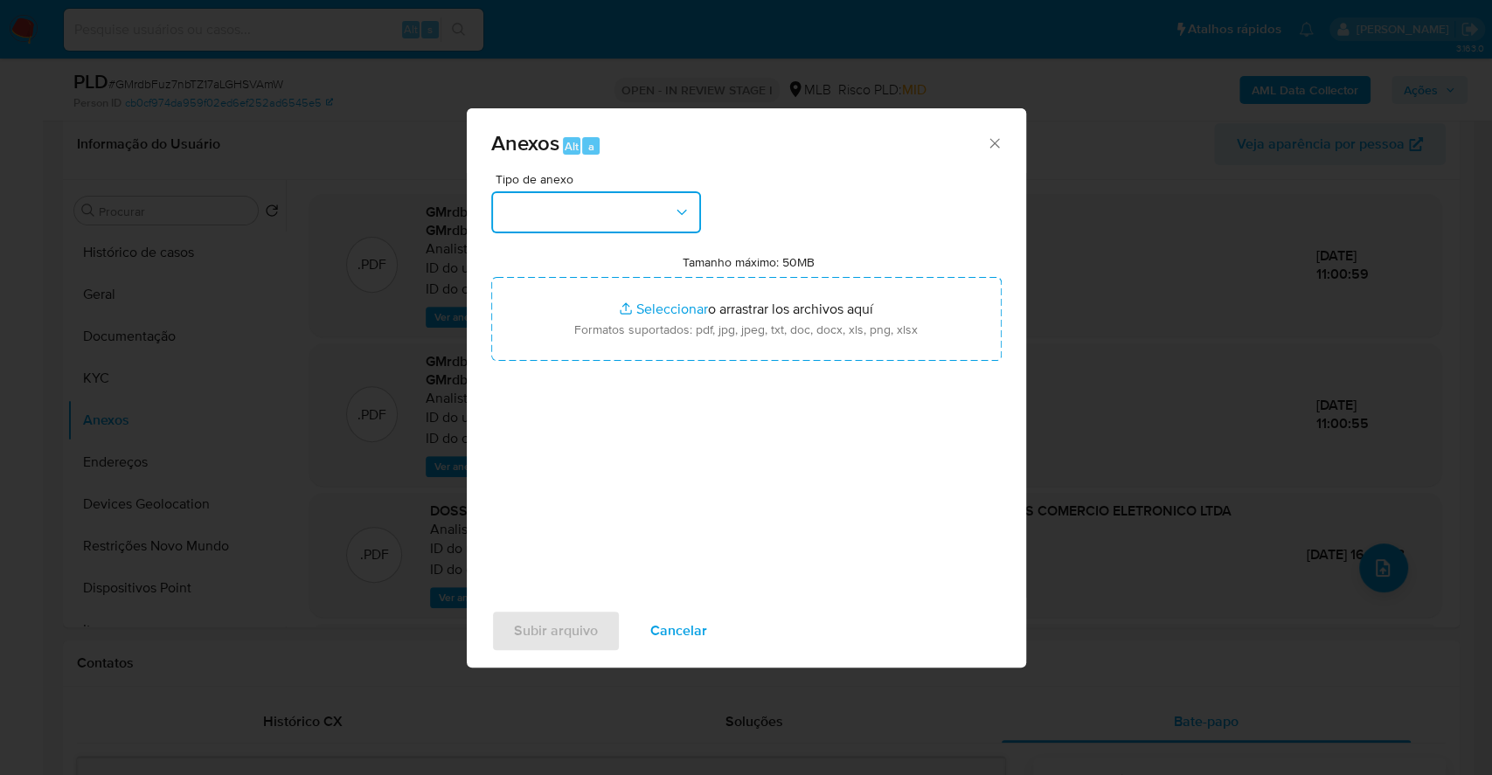
click at [579, 207] on button "button" at bounding box center [596, 212] width 210 height 42
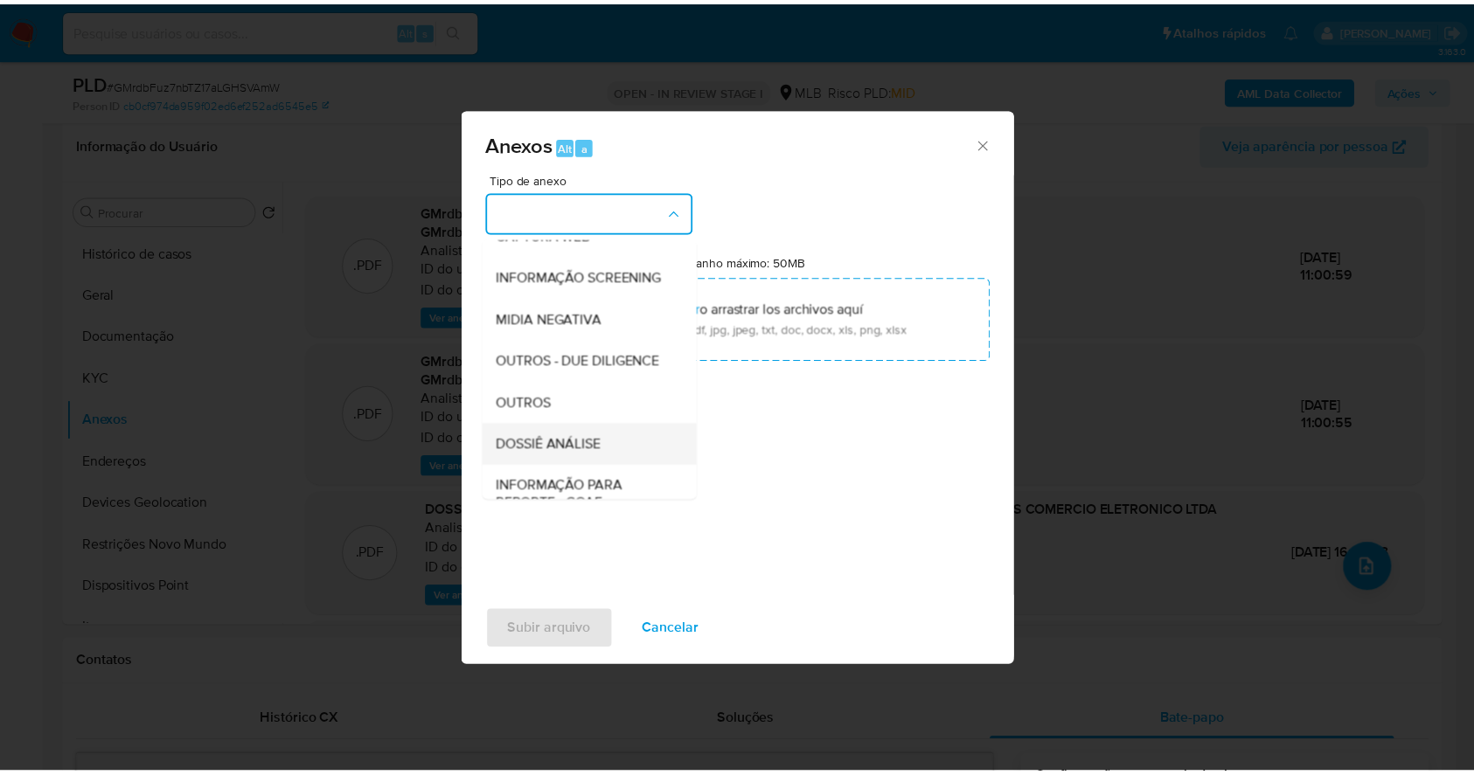
scroll to position [268, 0]
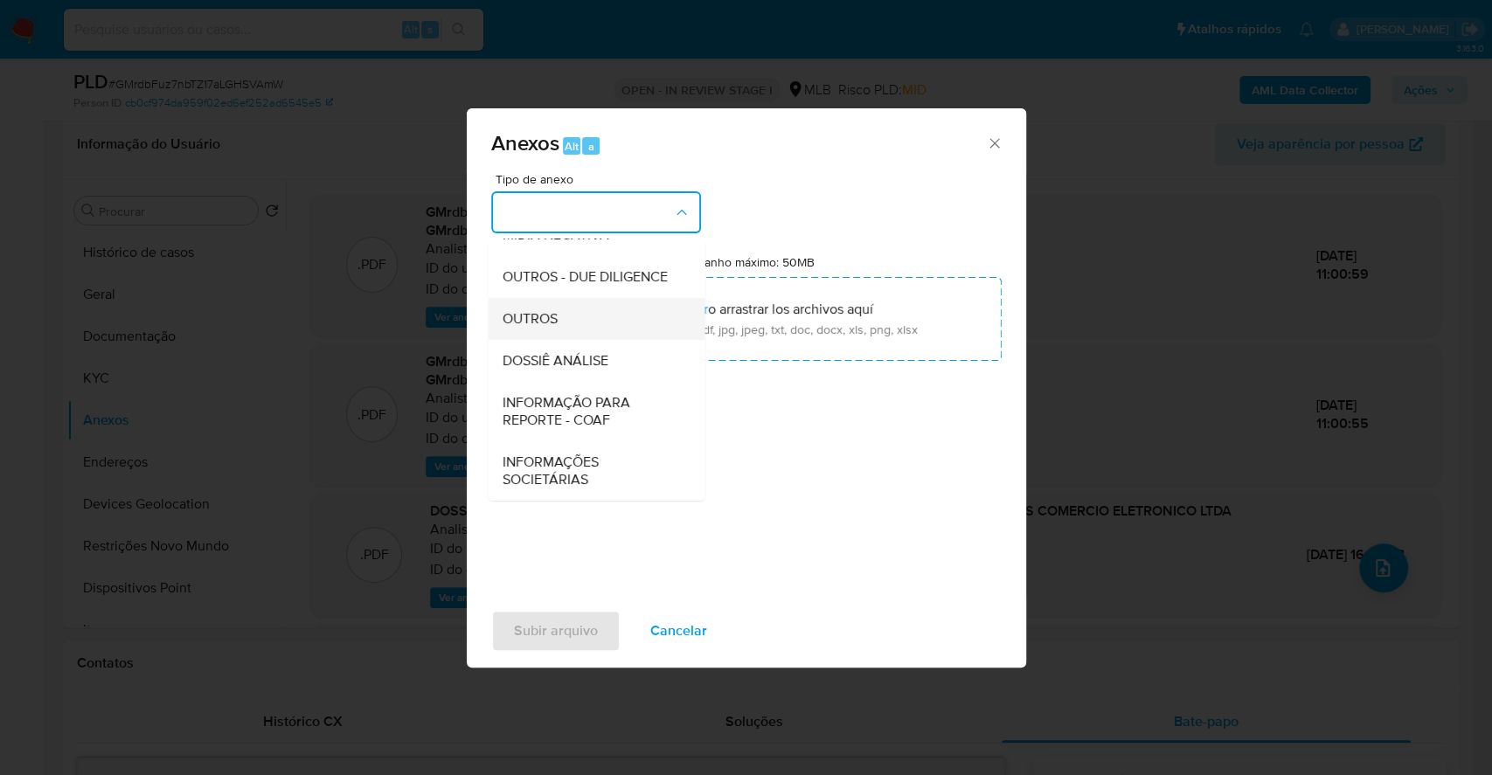
click at [554, 302] on div "OUTROS" at bounding box center [591, 319] width 178 height 42
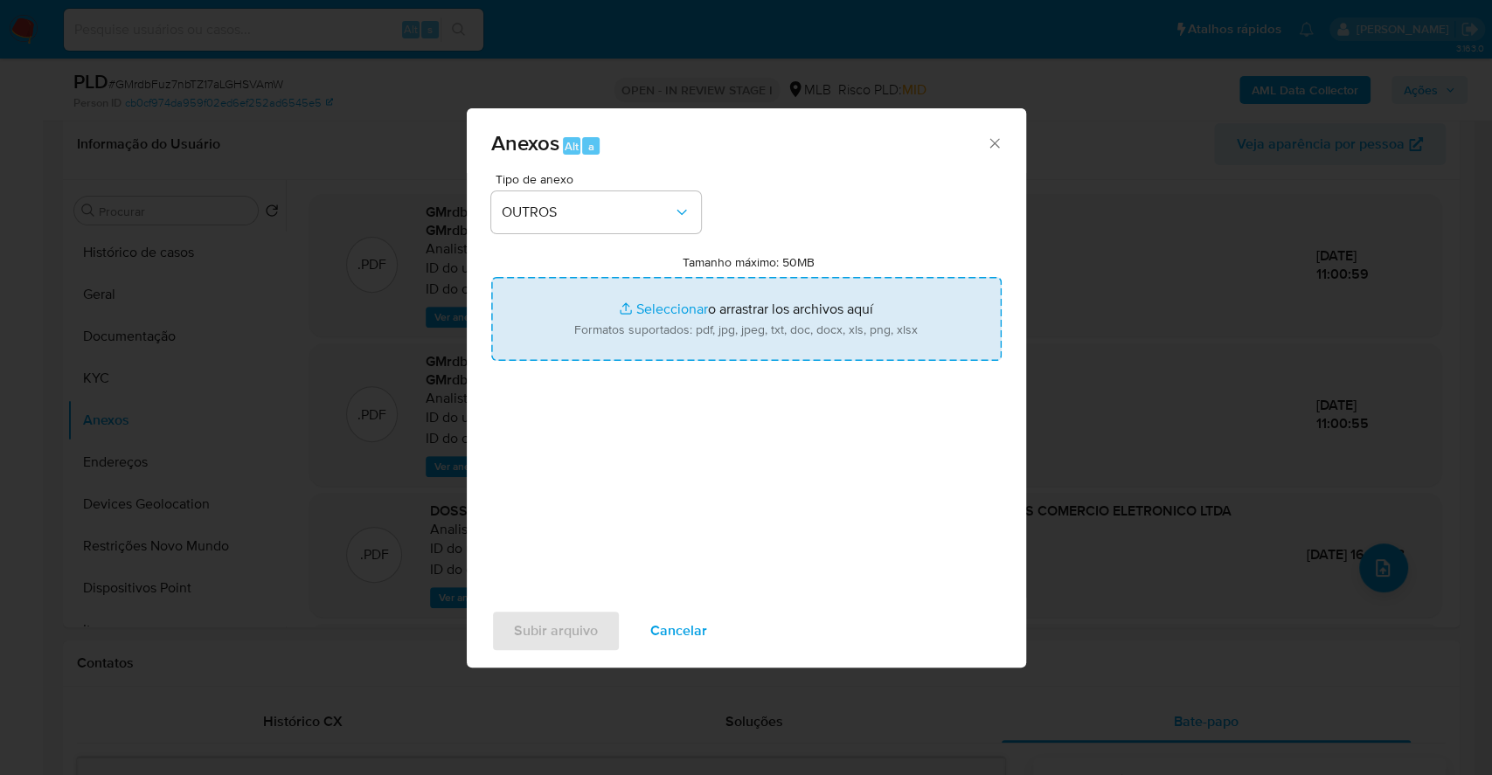
click at [642, 307] on input "Tamanho máximo: 50MB Seleccionar archivos" at bounding box center [746, 319] width 510 height 84
type input "C:\fakepath\DECLINIO - GMrdbFuz7nbTZ17aLGHSVAmW - CNPJ 11027350000168 - PROXYS …"
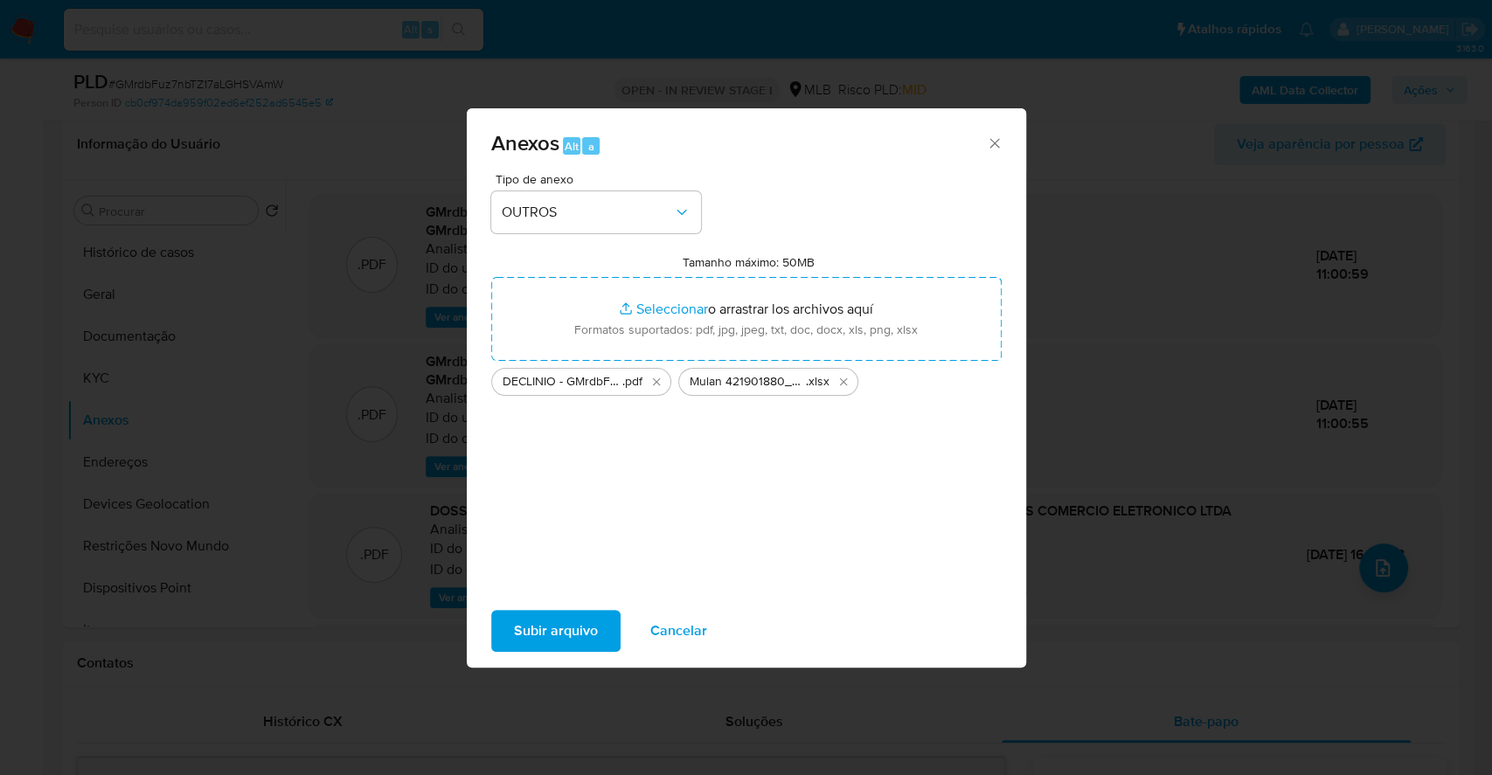
click at [546, 640] on span "Subir arquivo" at bounding box center [556, 631] width 84 height 38
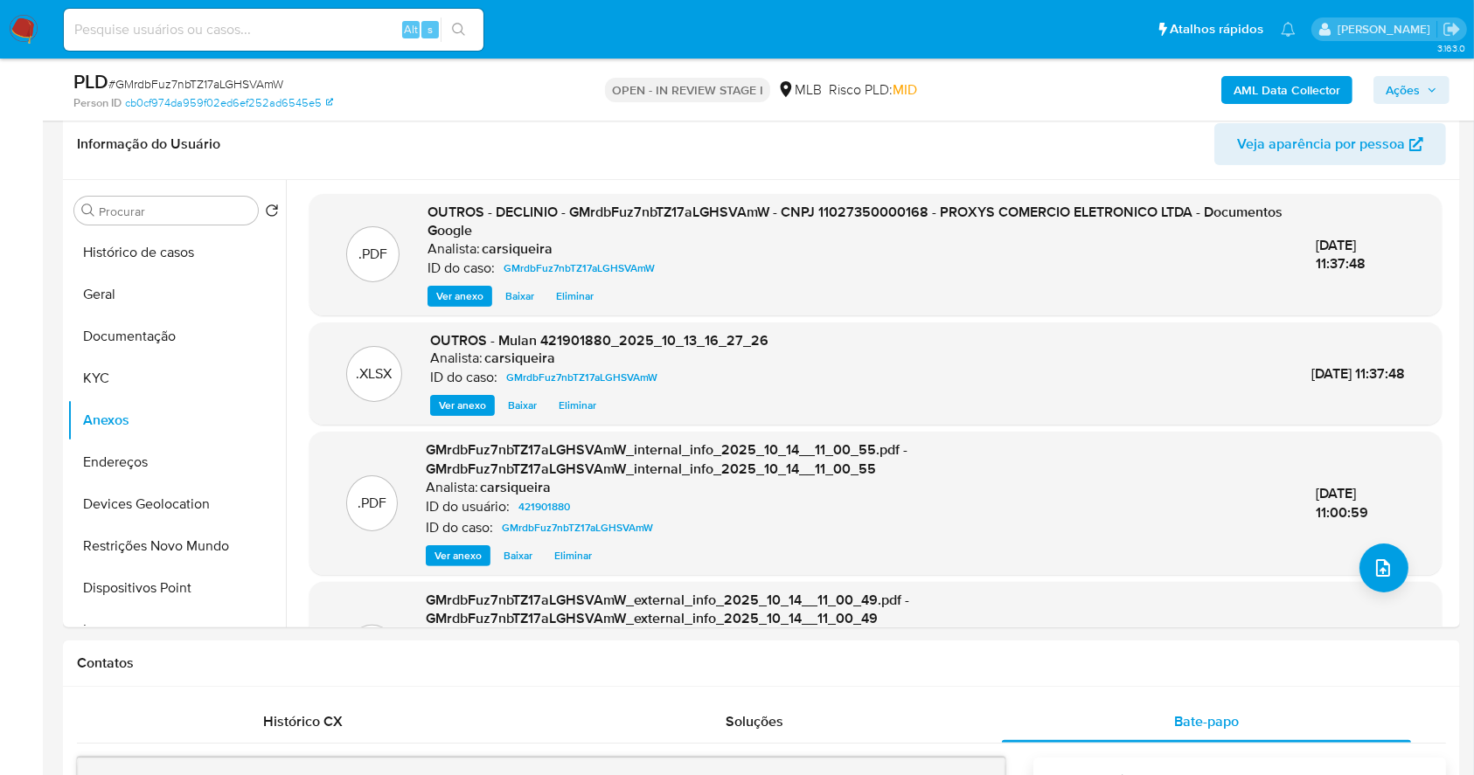
click at [1426, 88] on span "Ações" at bounding box center [1411, 90] width 52 height 24
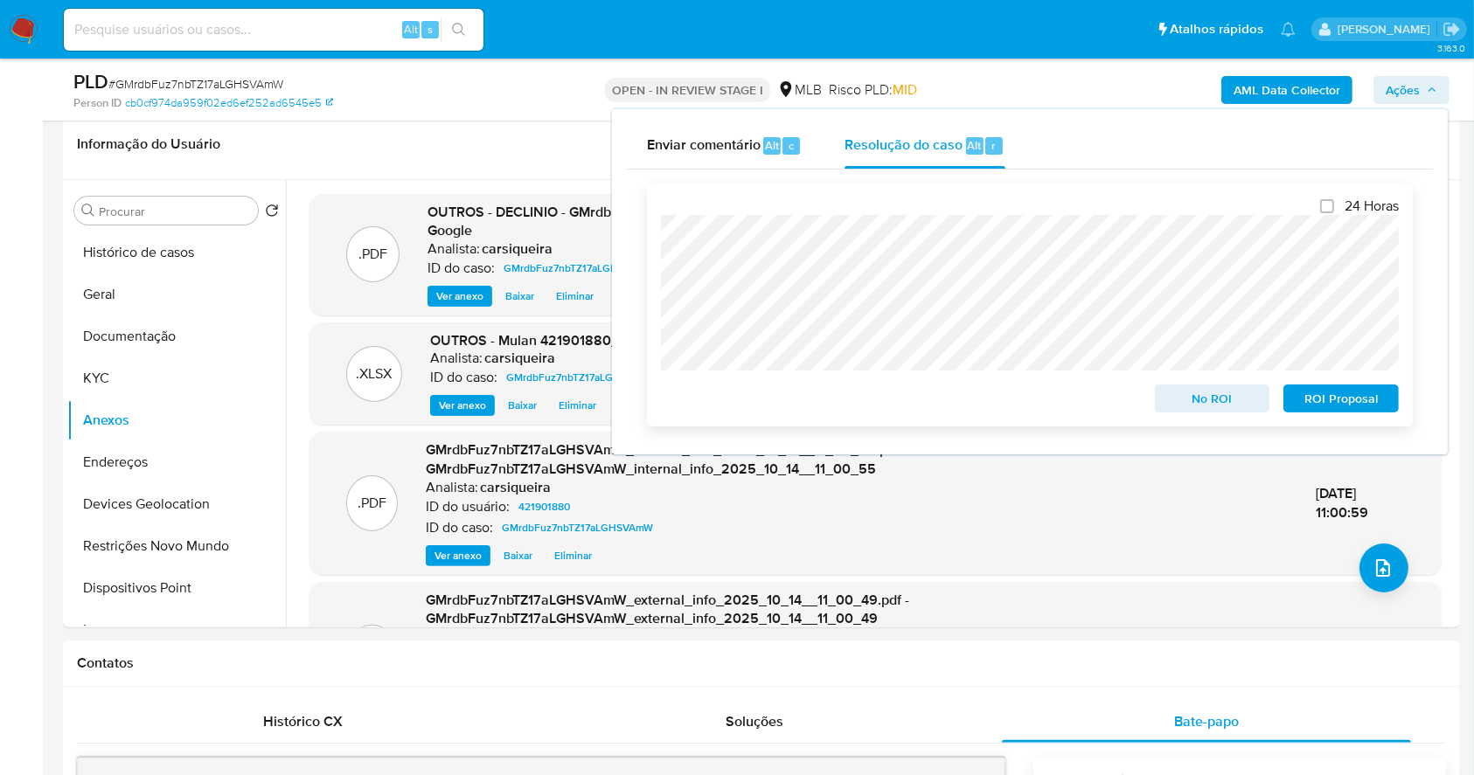
click at [1168, 403] on span "No ROI" at bounding box center [1212, 398] width 91 height 24
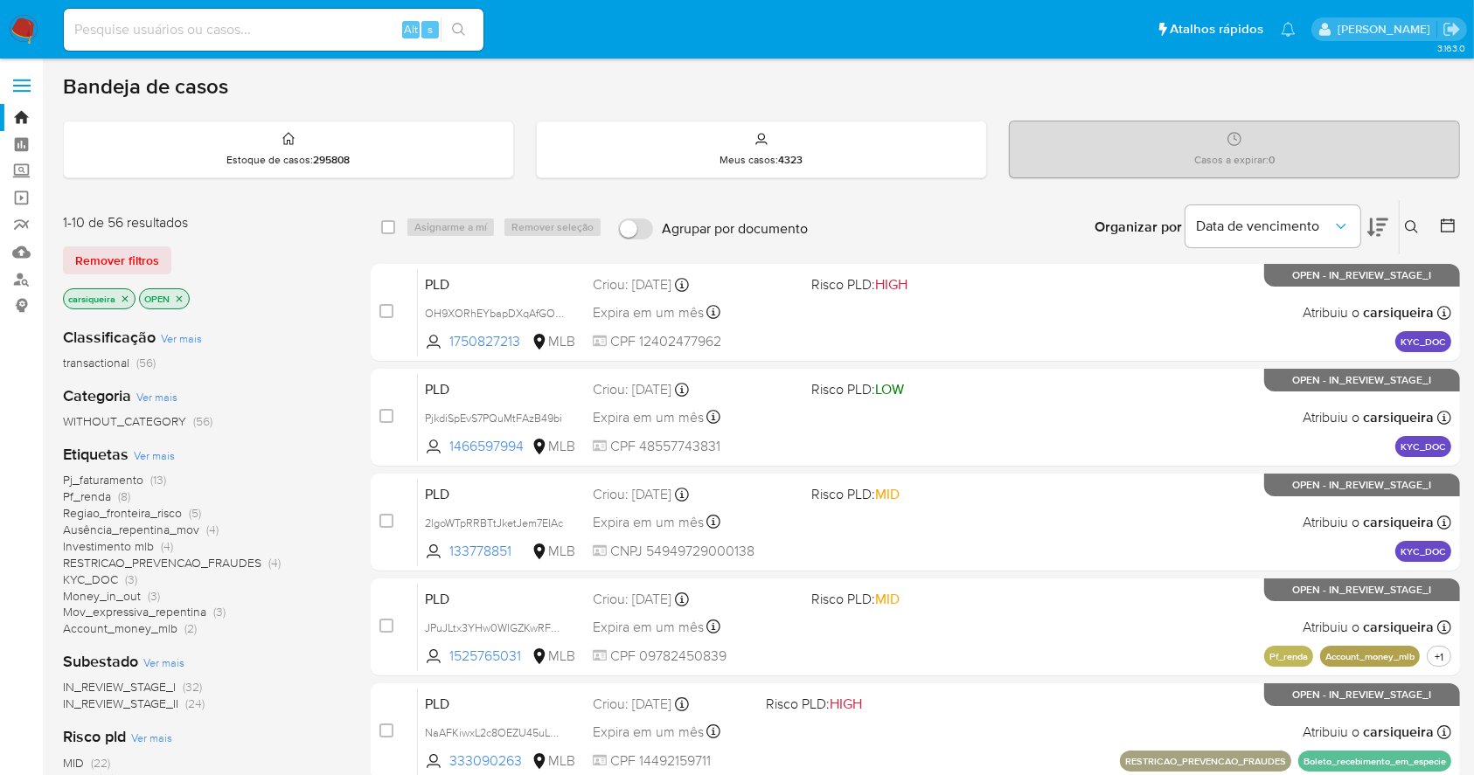
click at [159, 461] on span "Ver mais" at bounding box center [154, 456] width 41 height 16
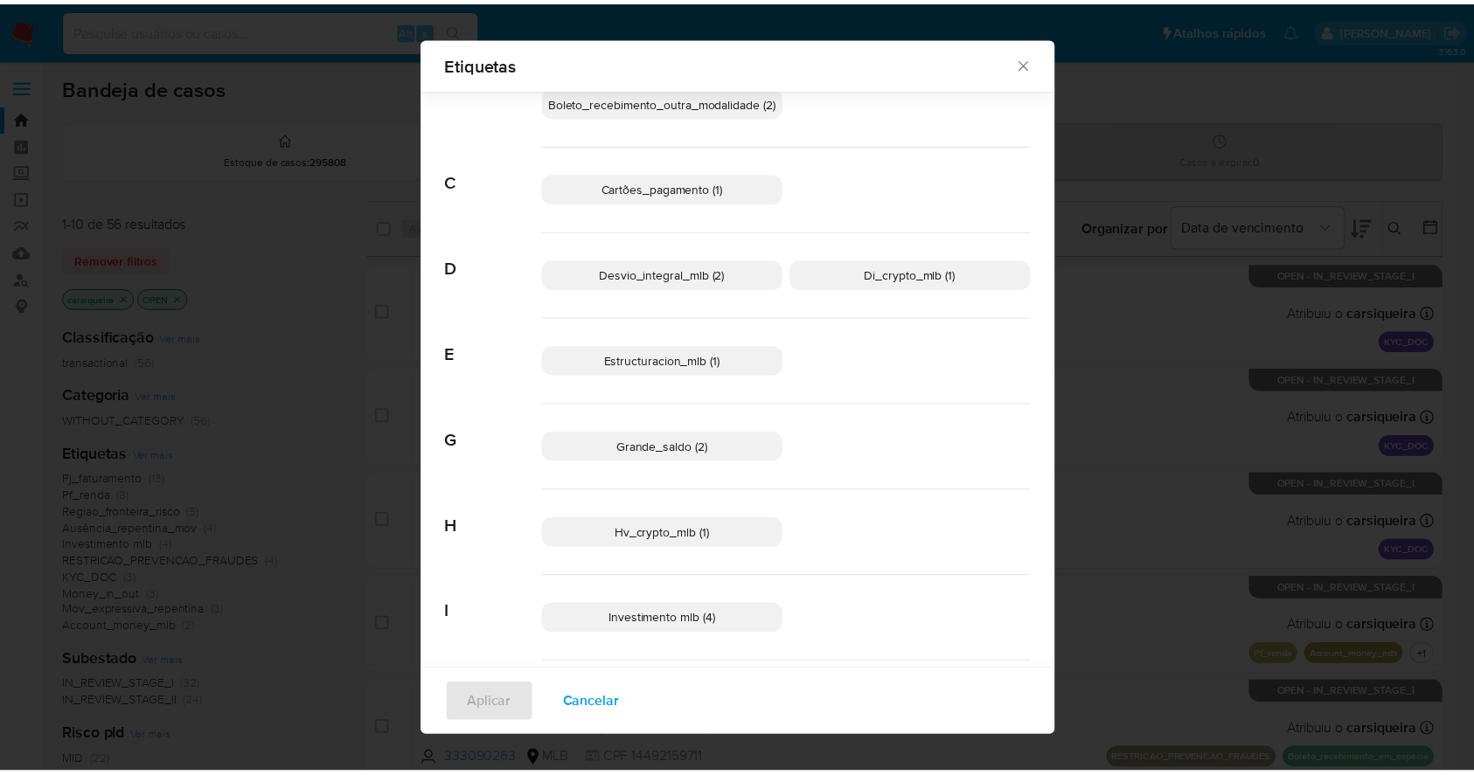
scroll to position [220, 0]
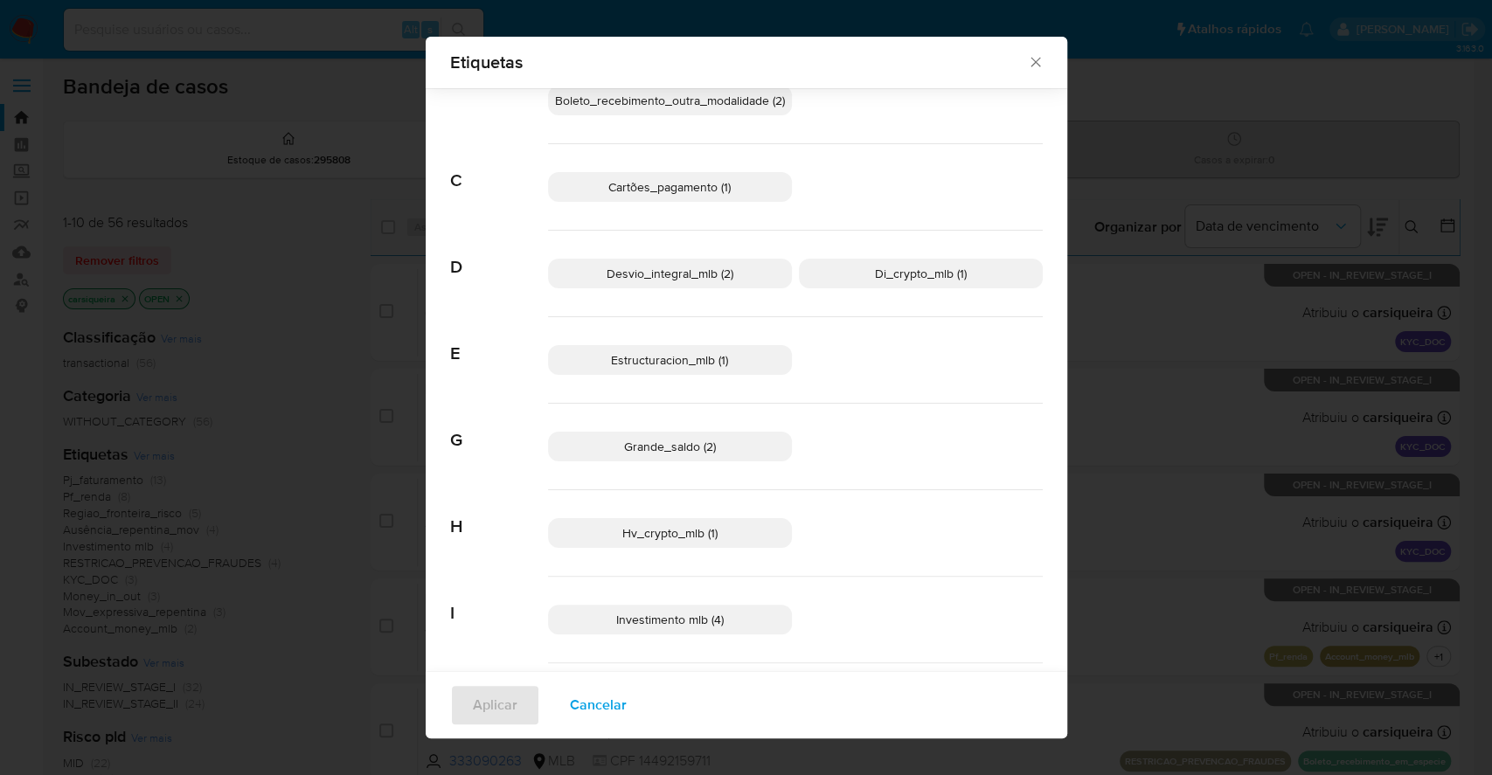
click at [709, 454] on p "Grande_saldo (2)" at bounding box center [670, 447] width 244 height 30
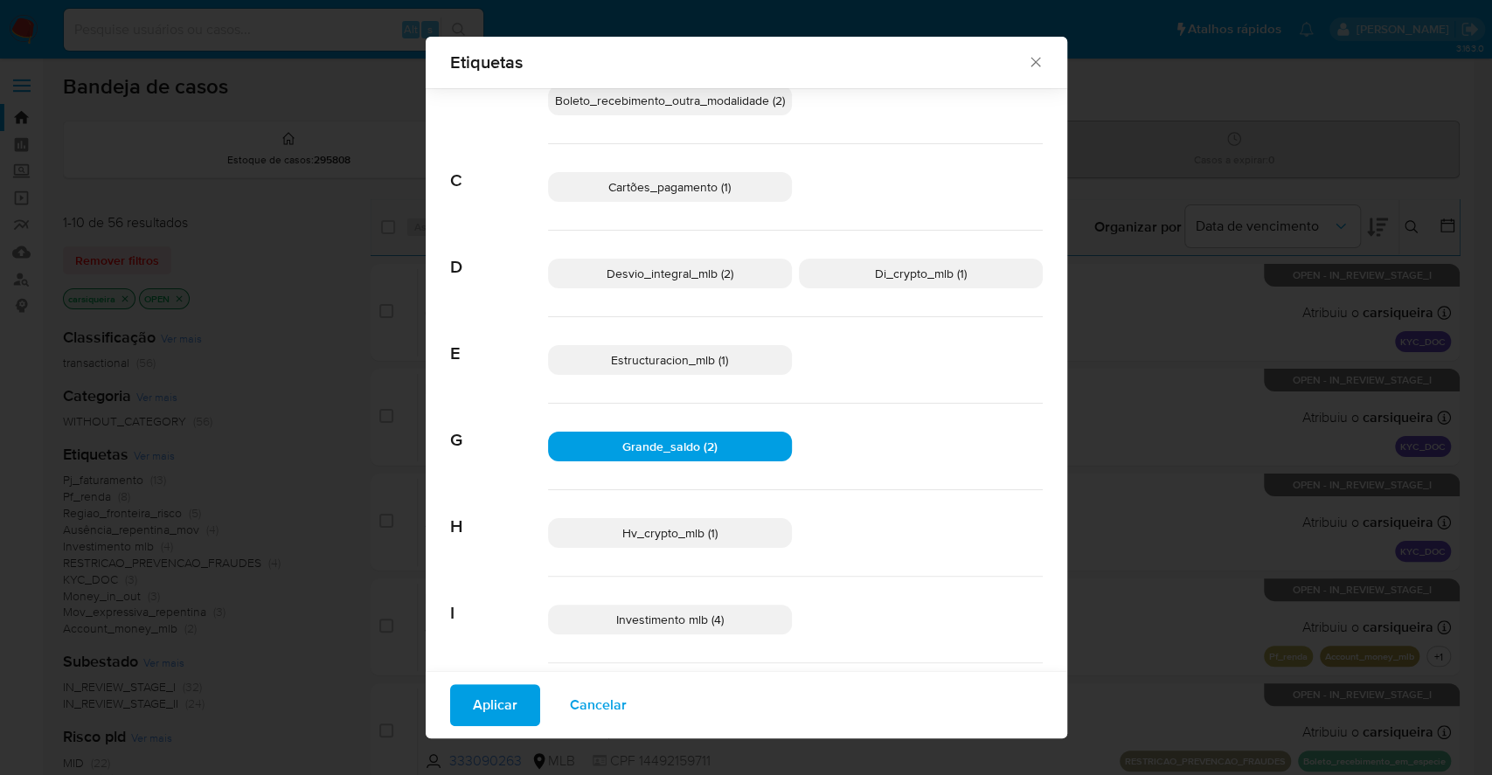
click at [454, 706] on button "Aplicar" at bounding box center [495, 705] width 90 height 42
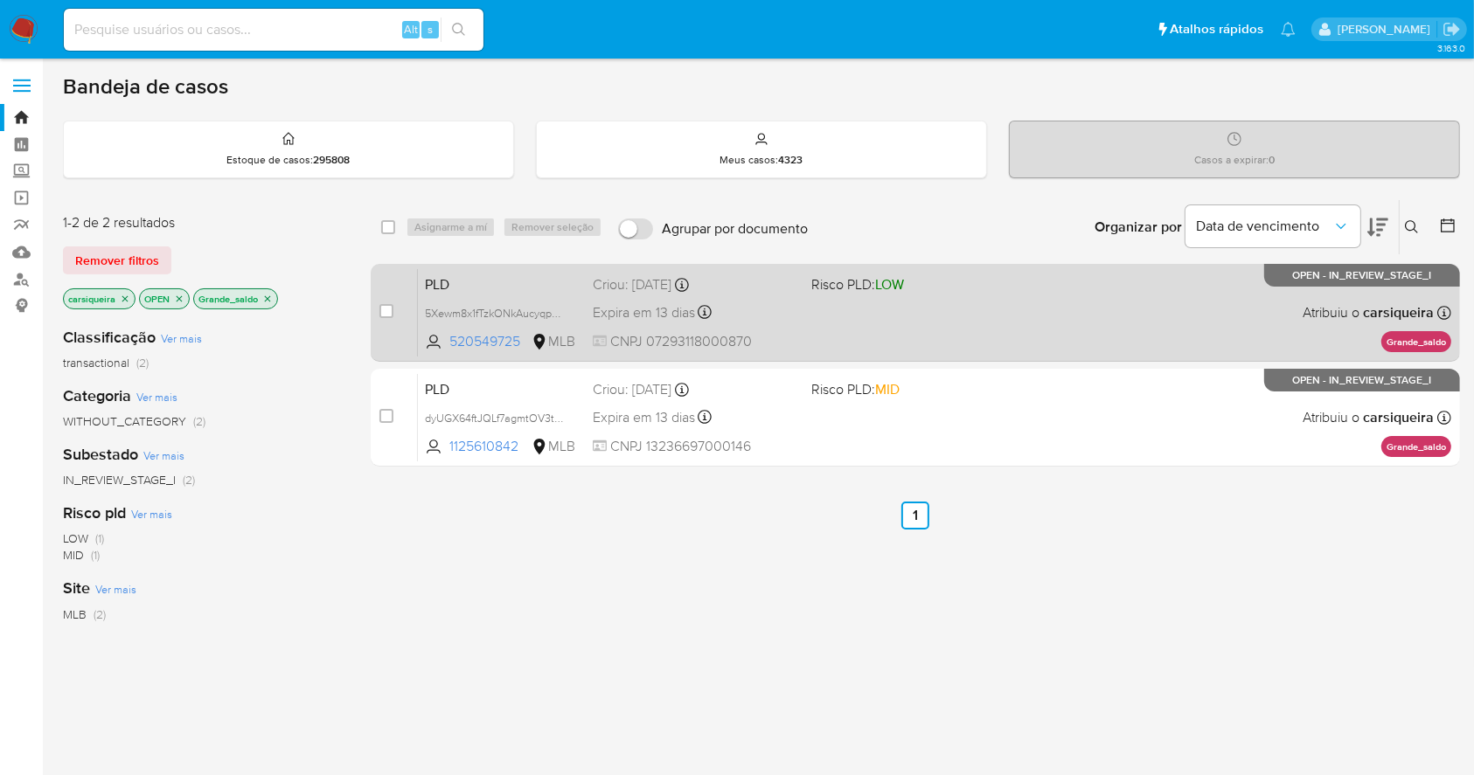
click at [962, 316] on div "PLD 5Xewm8x1fTzkONkAucyqpvRO 520549725 MLB Risco PLD: LOW Criou: 12/09/2025 Cri…" at bounding box center [934, 312] width 1033 height 88
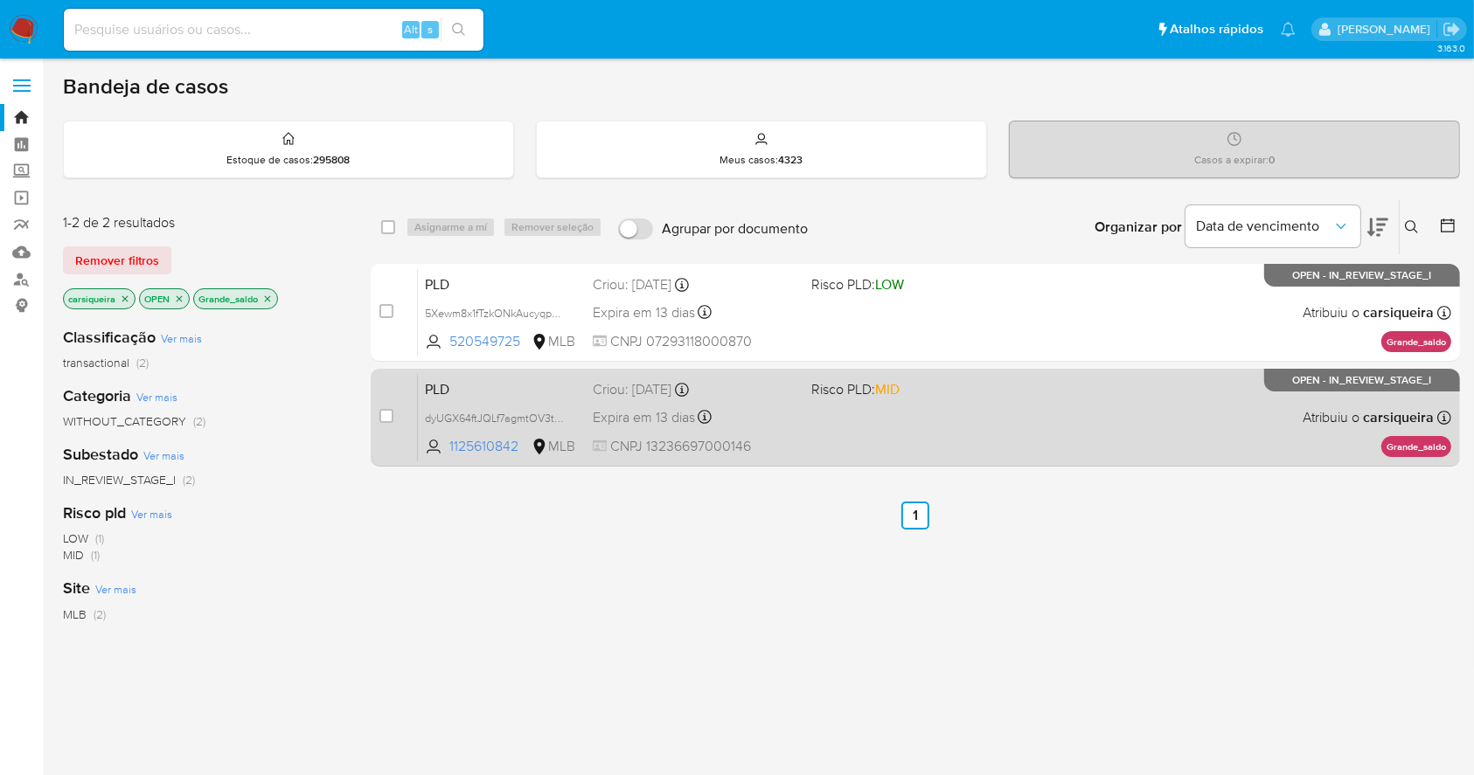
click at [916, 427] on div "PLD dyUGX64ftJQLf7agmtOV3tiQ 1125610842 MLB Risco PLD: MID Criou: 12/09/2025 Cr…" at bounding box center [934, 417] width 1033 height 88
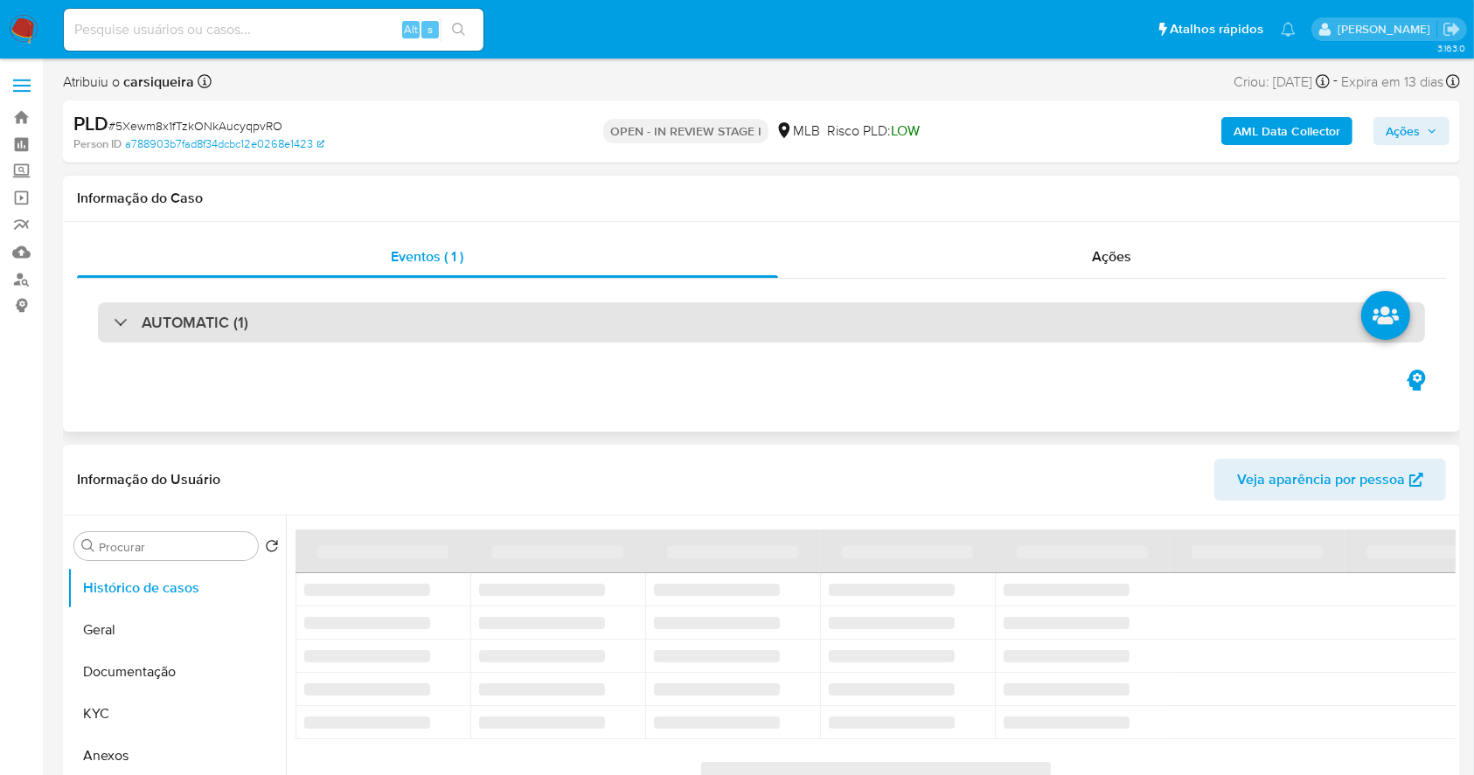
select select "10"
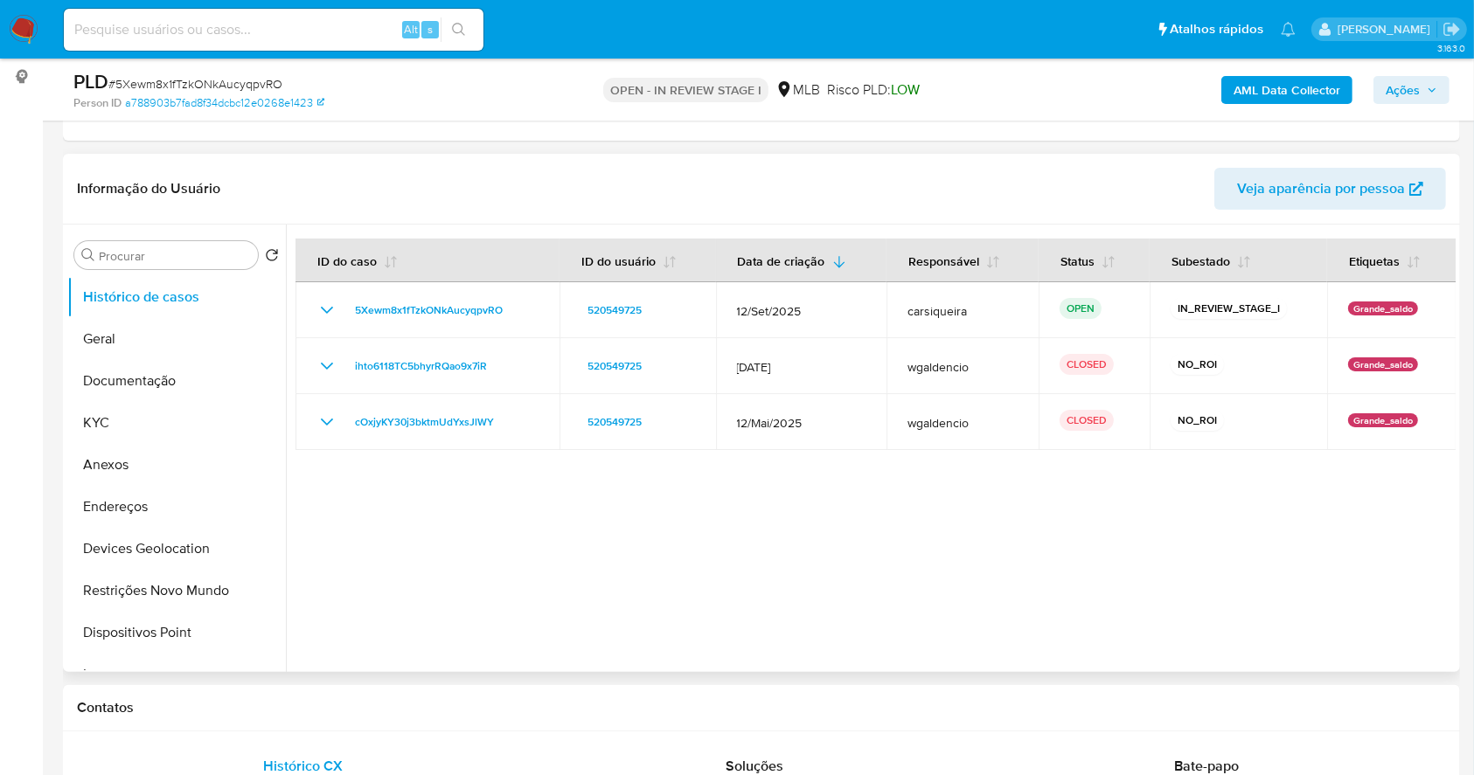
scroll to position [232, 0]
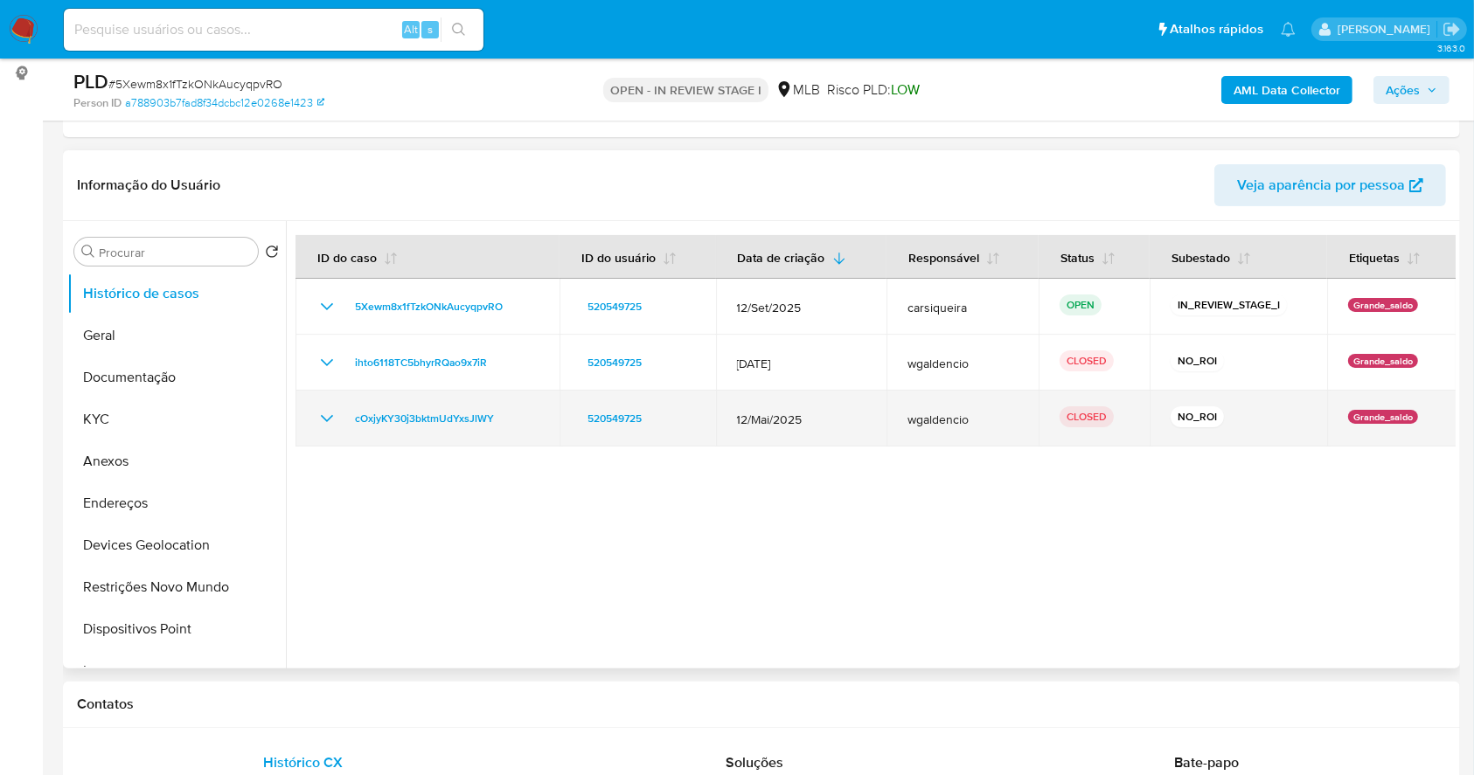
click at [333, 416] on icon "Mostrar/Ocultar" at bounding box center [326, 418] width 21 height 21
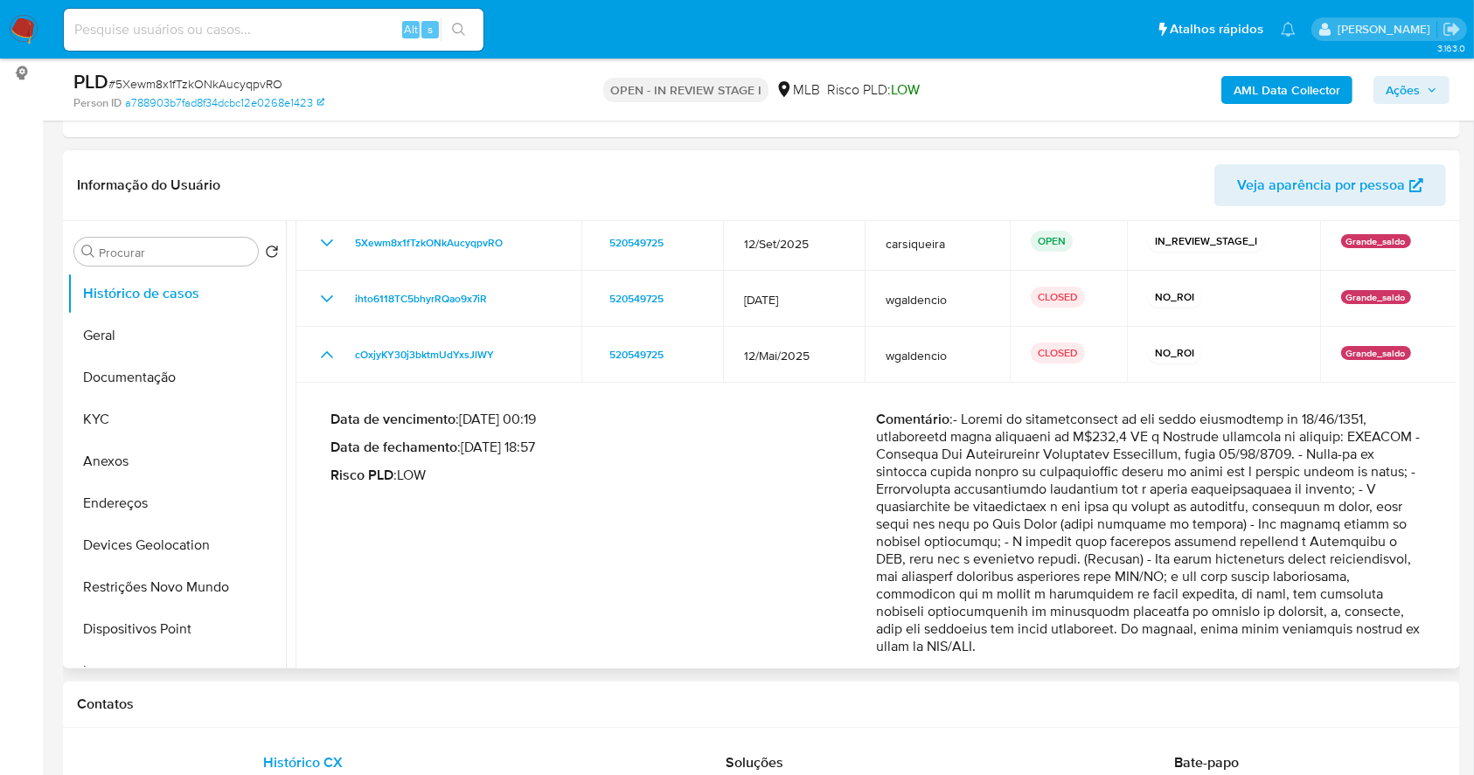
scroll to position [116, 0]
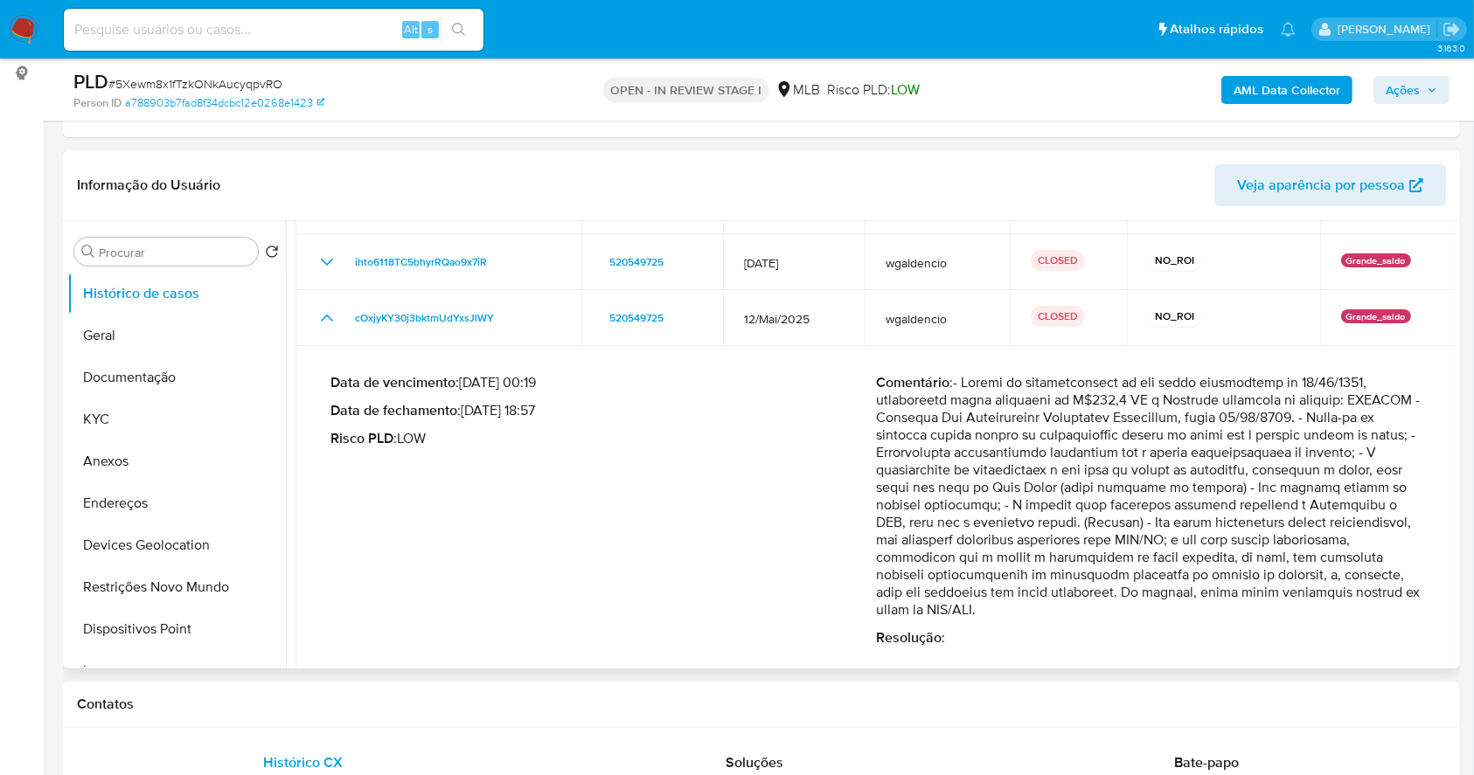
drag, startPoint x: 906, startPoint y: 409, endPoint x: 1051, endPoint y: 407, distance: 145.1
click at [1051, 407] on div "Data de vencimento : [DATE] 00:19 Data de fechamento : [DATE] 18:57 Risco PLD :…" at bounding box center [875, 510] width 1091 height 301
click at [982, 454] on p "Comentário :" at bounding box center [1148, 496] width 545 height 245
click at [1065, 483] on p "Comentário :" at bounding box center [1148, 496] width 545 height 245
drag, startPoint x: 287, startPoint y: 346, endPoint x: 287, endPoint y: 382, distance: 35.8
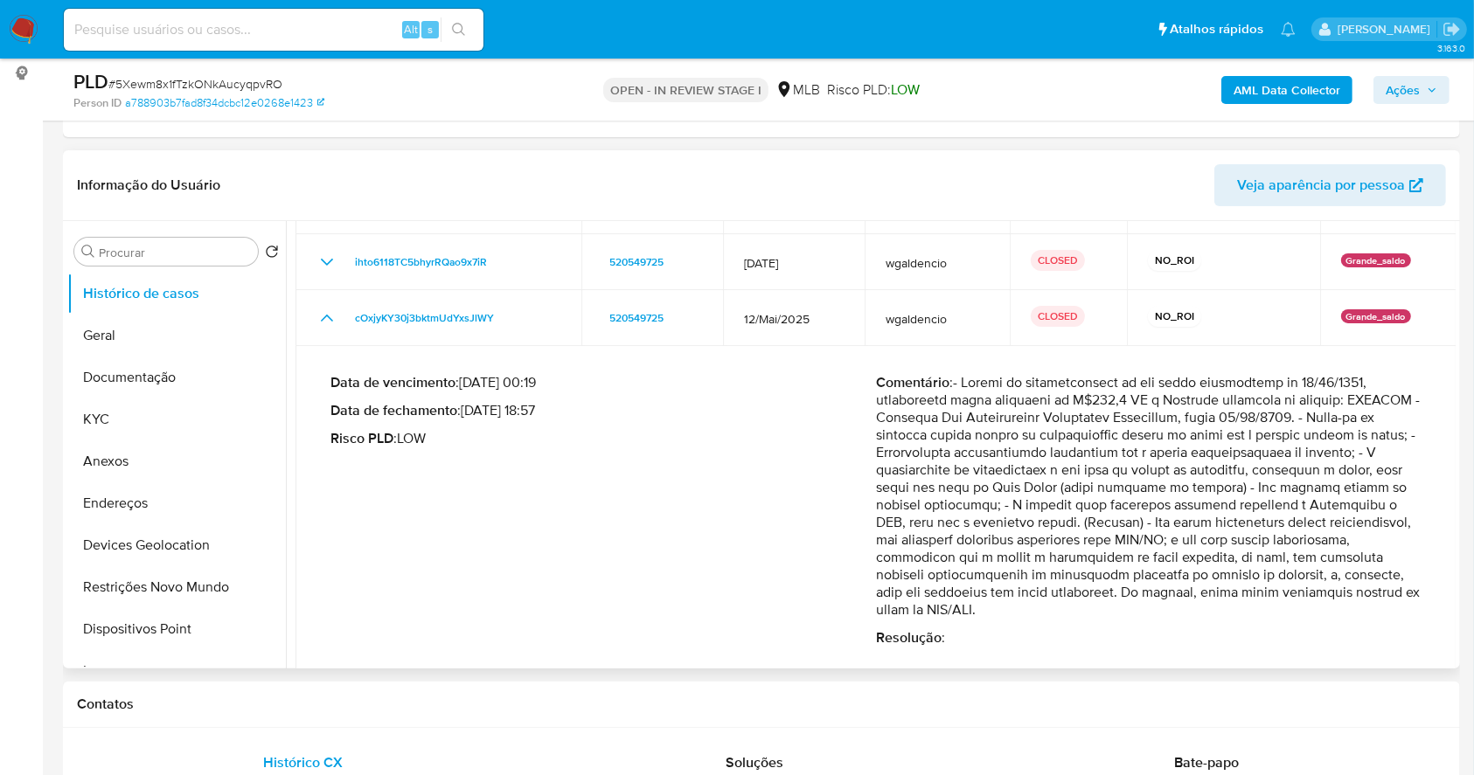
click at [287, 382] on div at bounding box center [870, 445] width 1169 height 448
click at [238, 598] on button "Restrições Novo Mundo" at bounding box center [169, 587] width 205 height 42
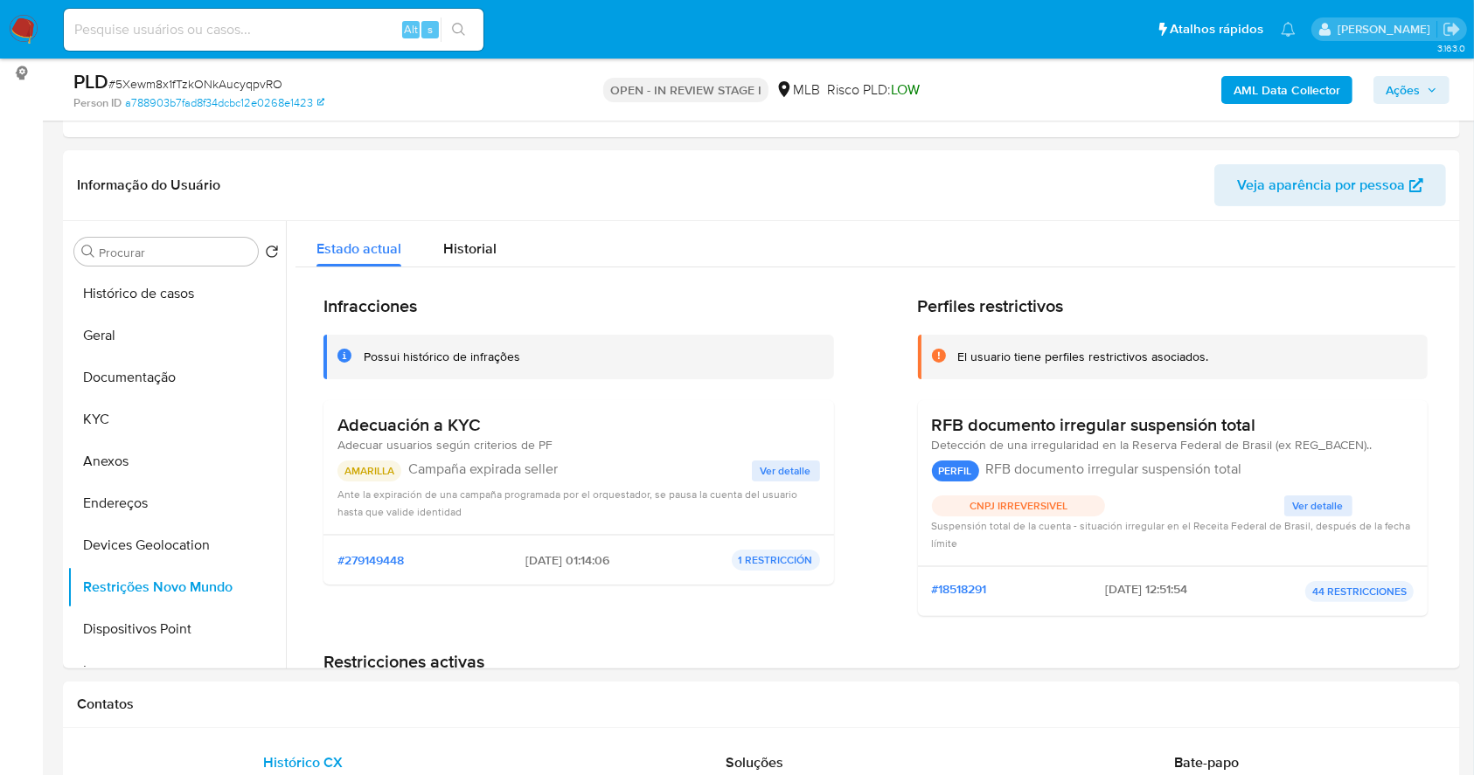
scroll to position [0, 0]
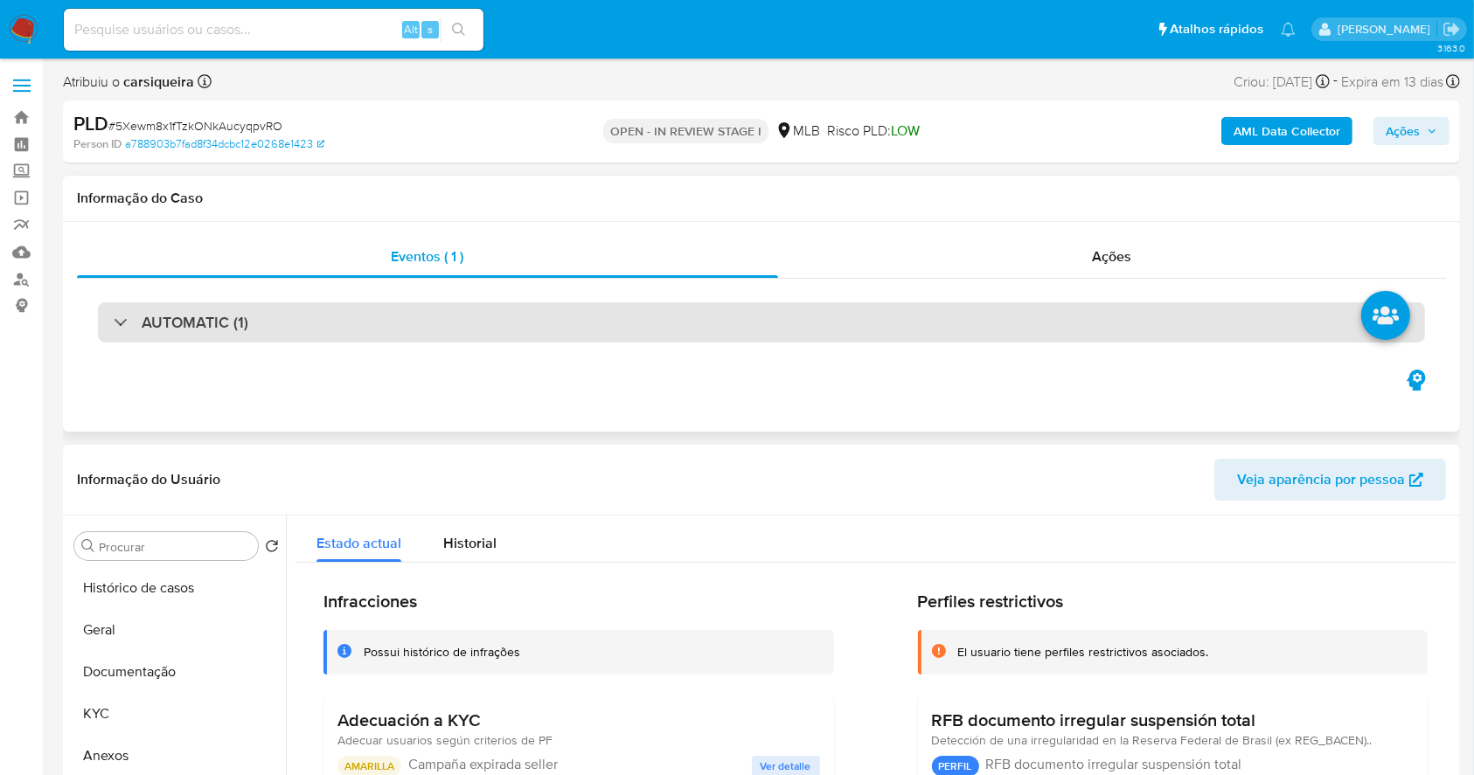
click at [993, 308] on div "AUTOMATIC (1)" at bounding box center [761, 322] width 1327 height 40
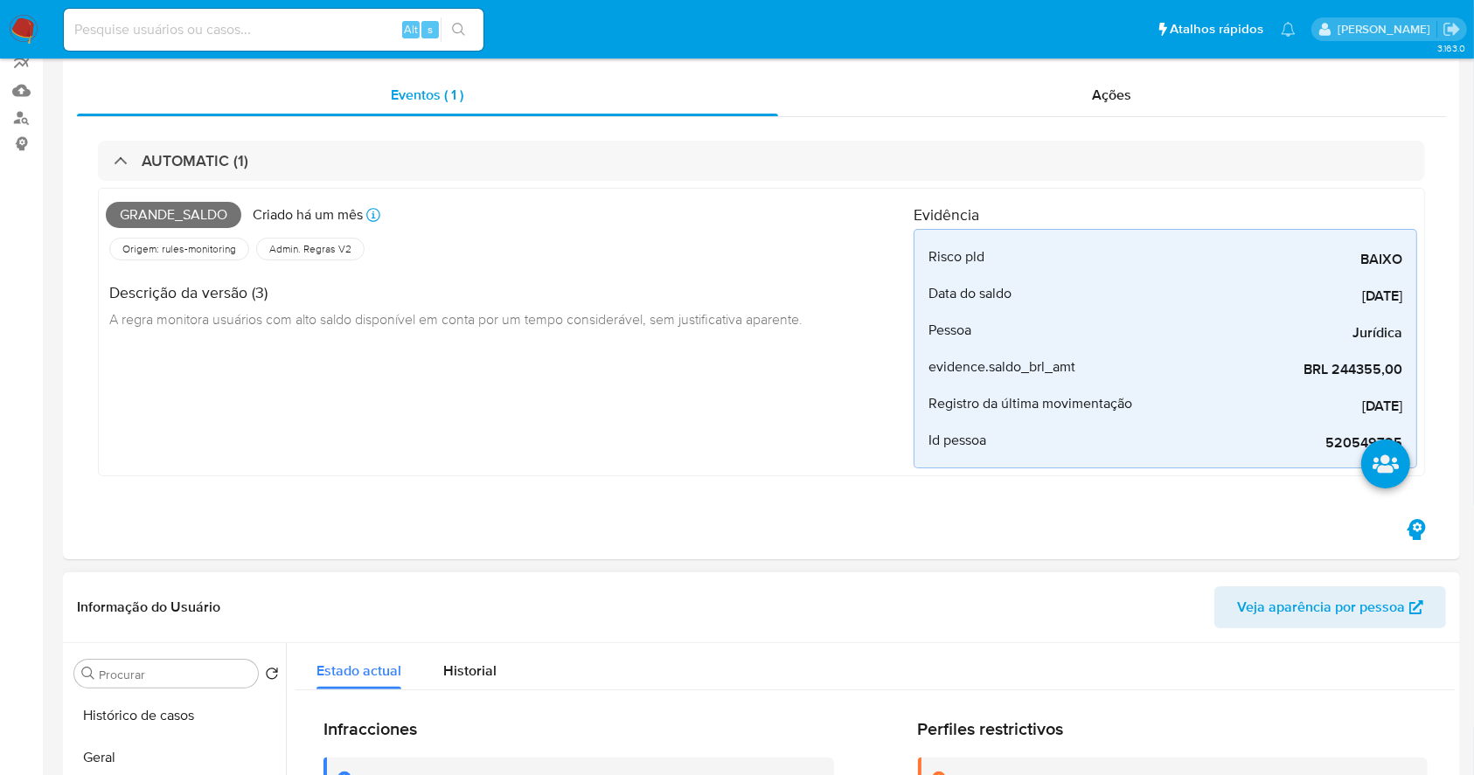
scroll to position [582, 0]
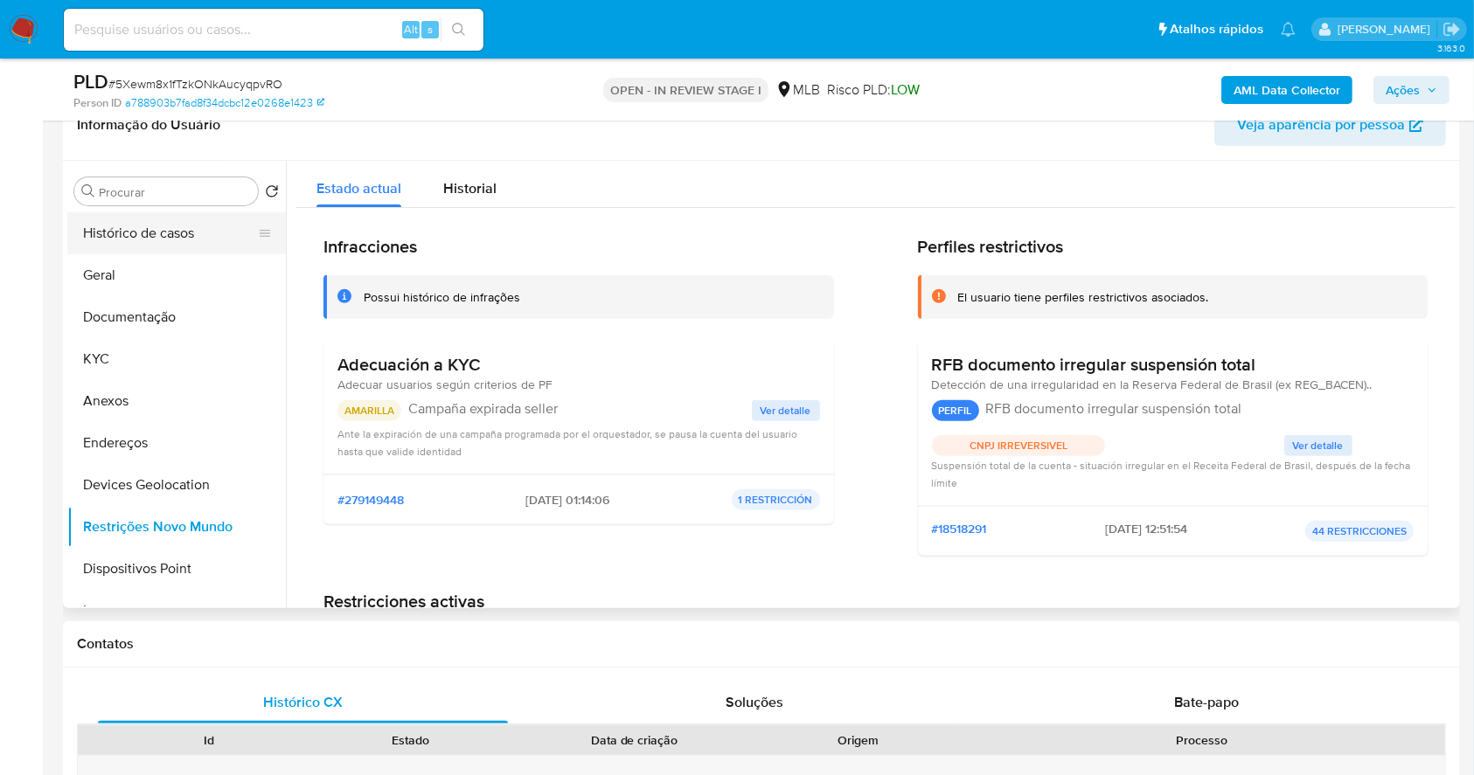
click at [135, 232] on button "Histórico de casos" at bounding box center [169, 233] width 205 height 42
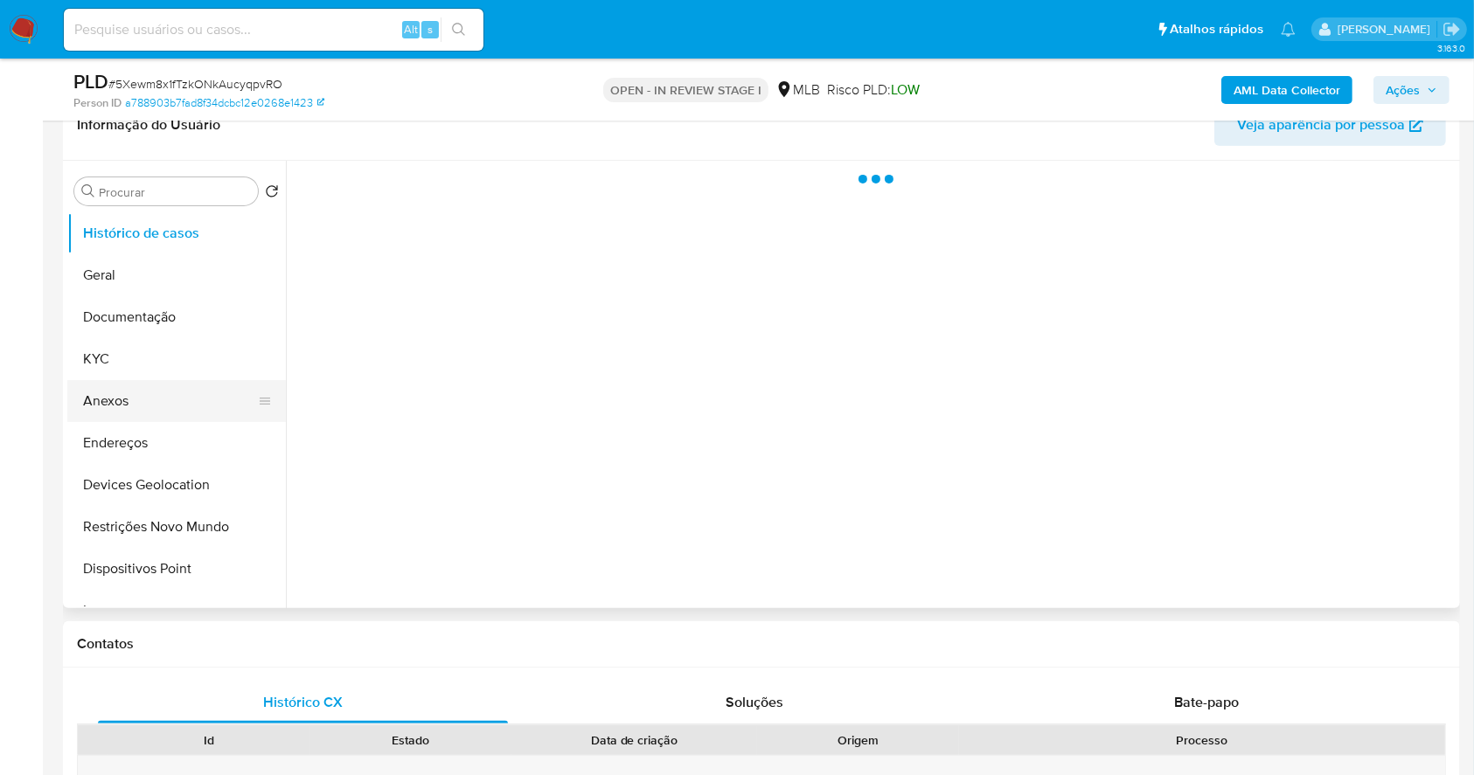
click at [146, 409] on button "Anexos" at bounding box center [169, 401] width 205 height 42
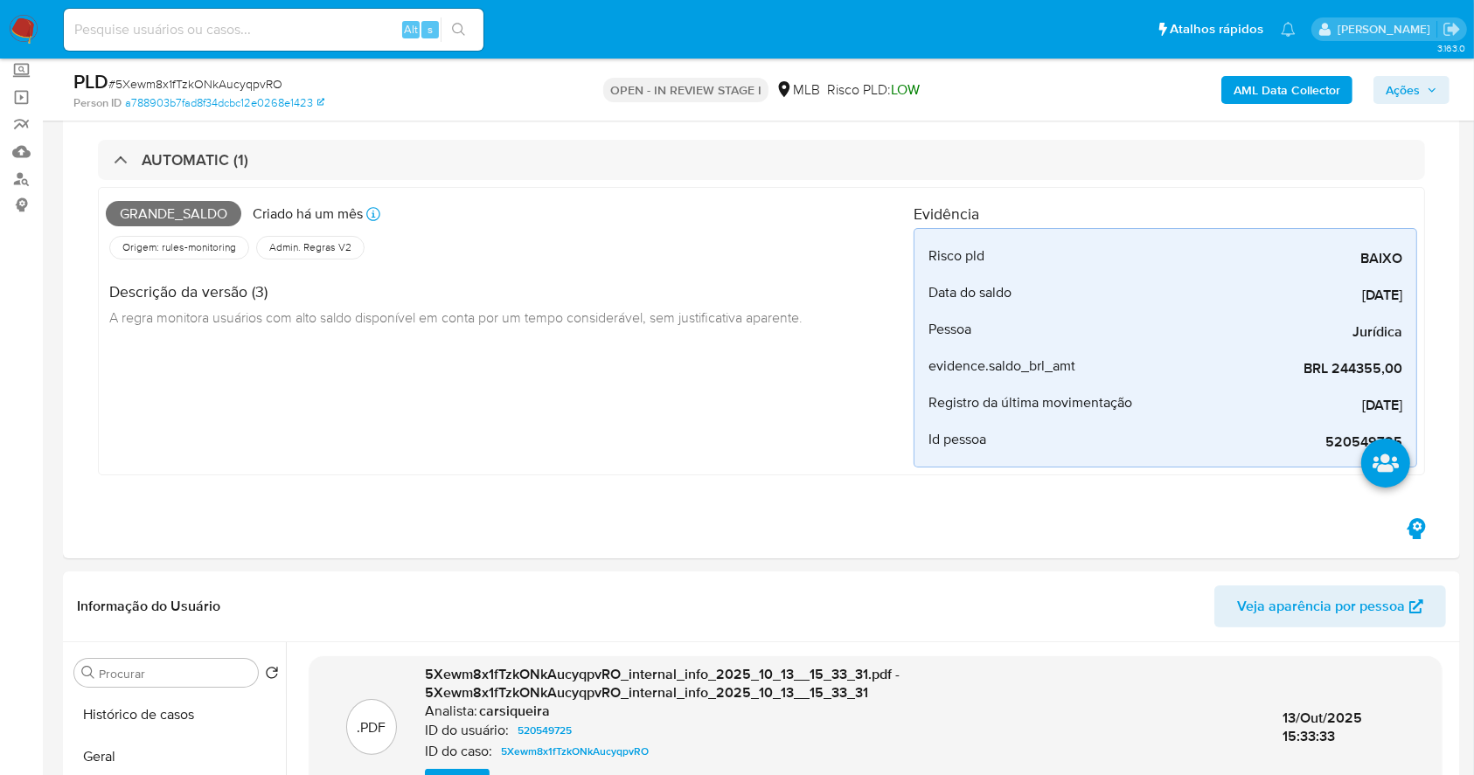
scroll to position [0, 0]
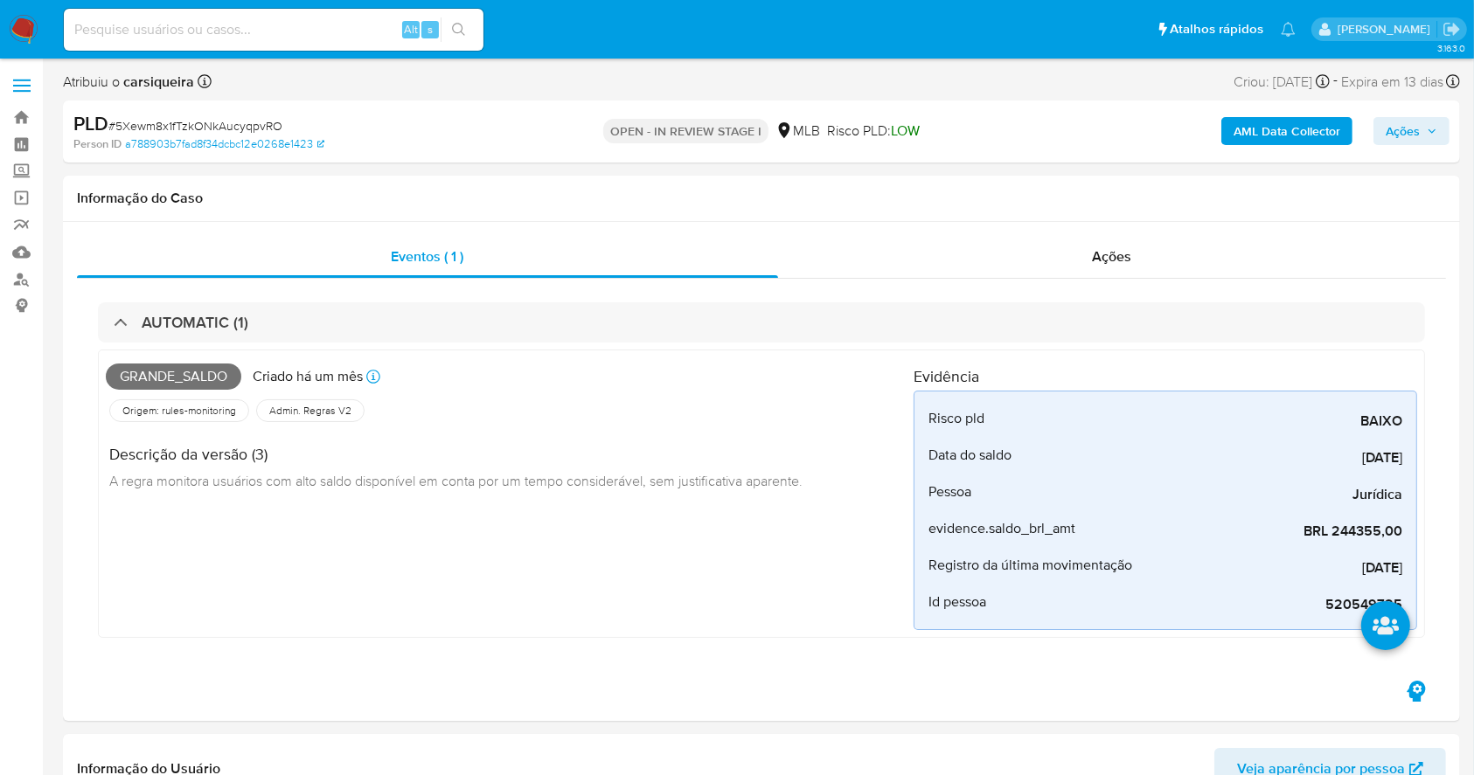
click at [1405, 132] on span "Ações" at bounding box center [1402, 131] width 34 height 28
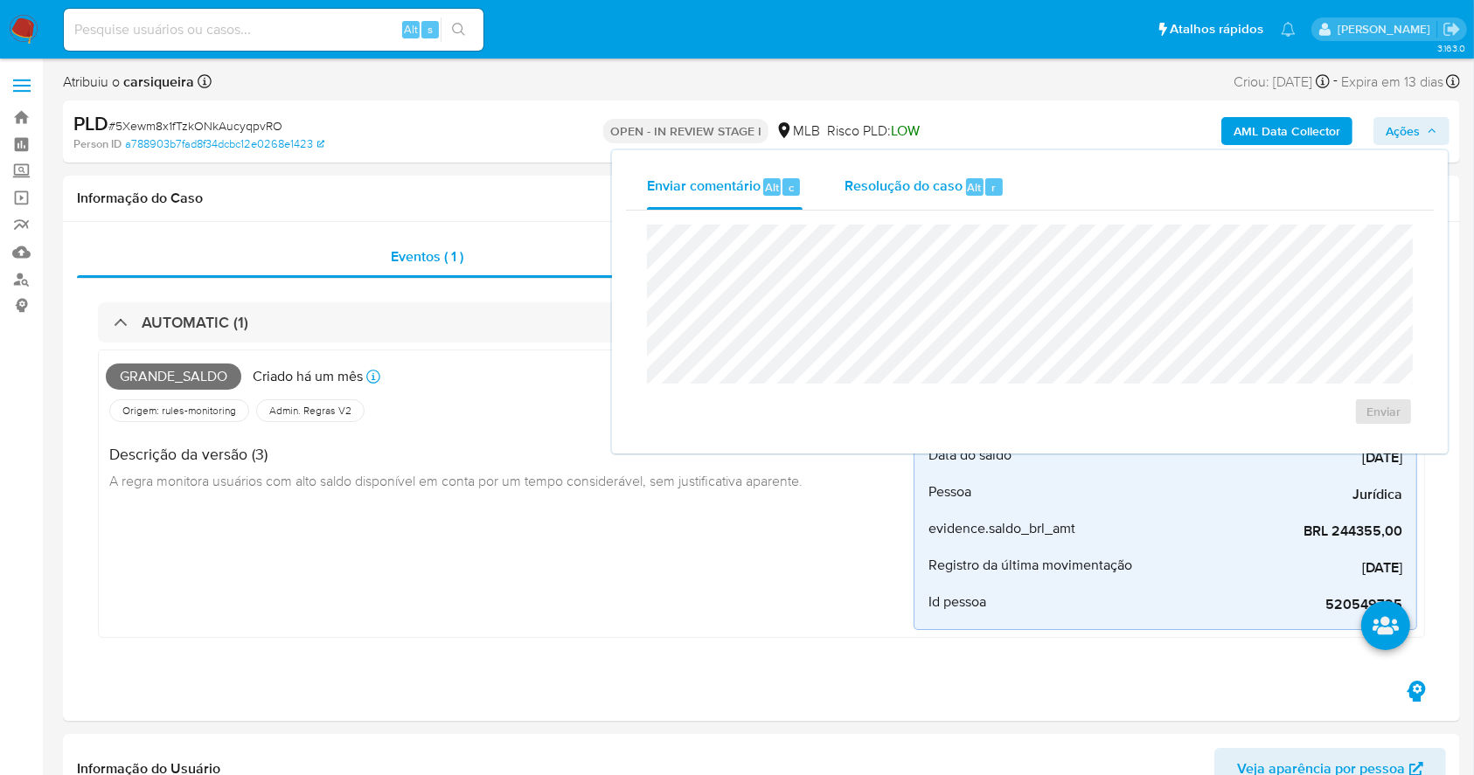
click at [864, 191] on span "Resolução do caso" at bounding box center [903, 187] width 118 height 20
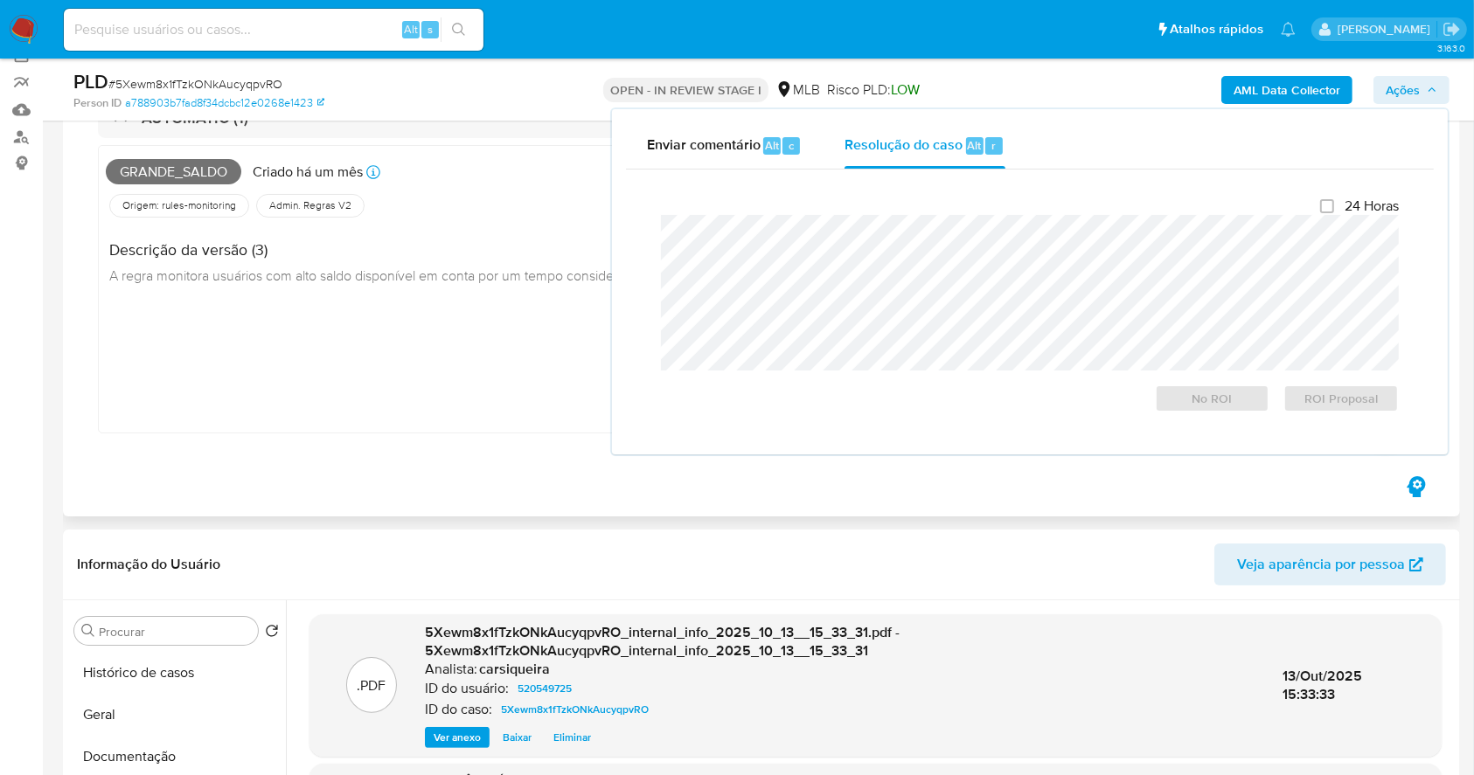
scroll to position [350, 0]
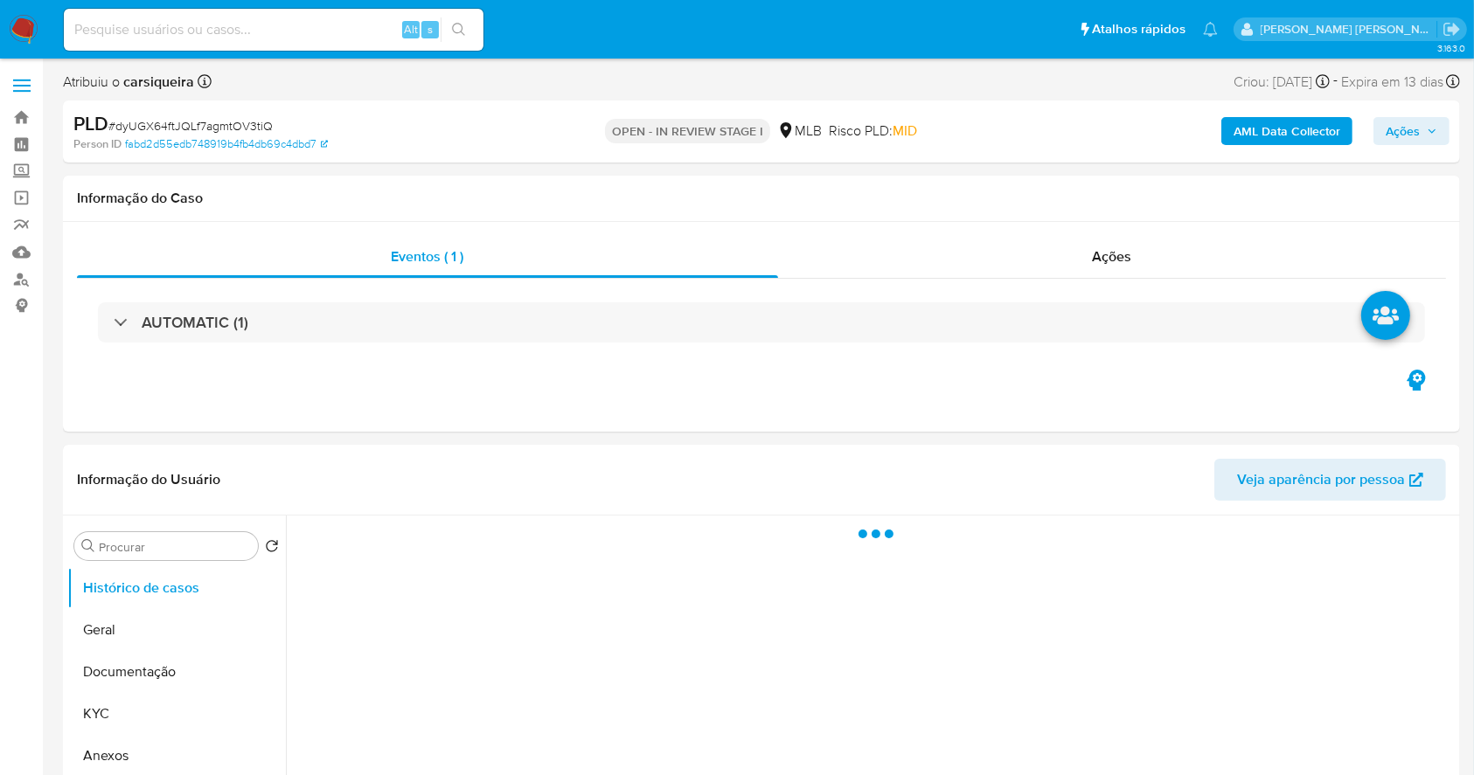
select select "10"
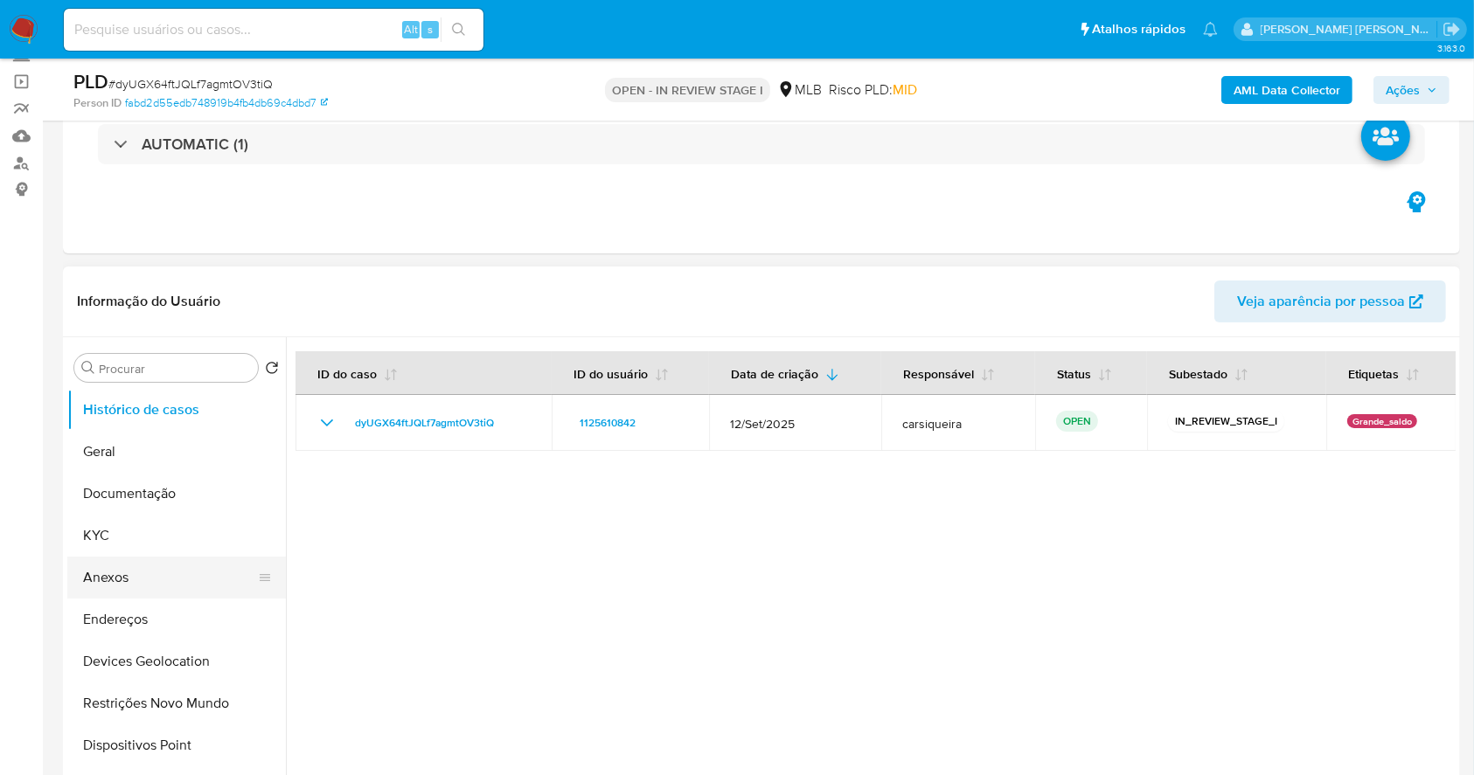
click at [137, 581] on button "Anexos" at bounding box center [169, 578] width 205 height 42
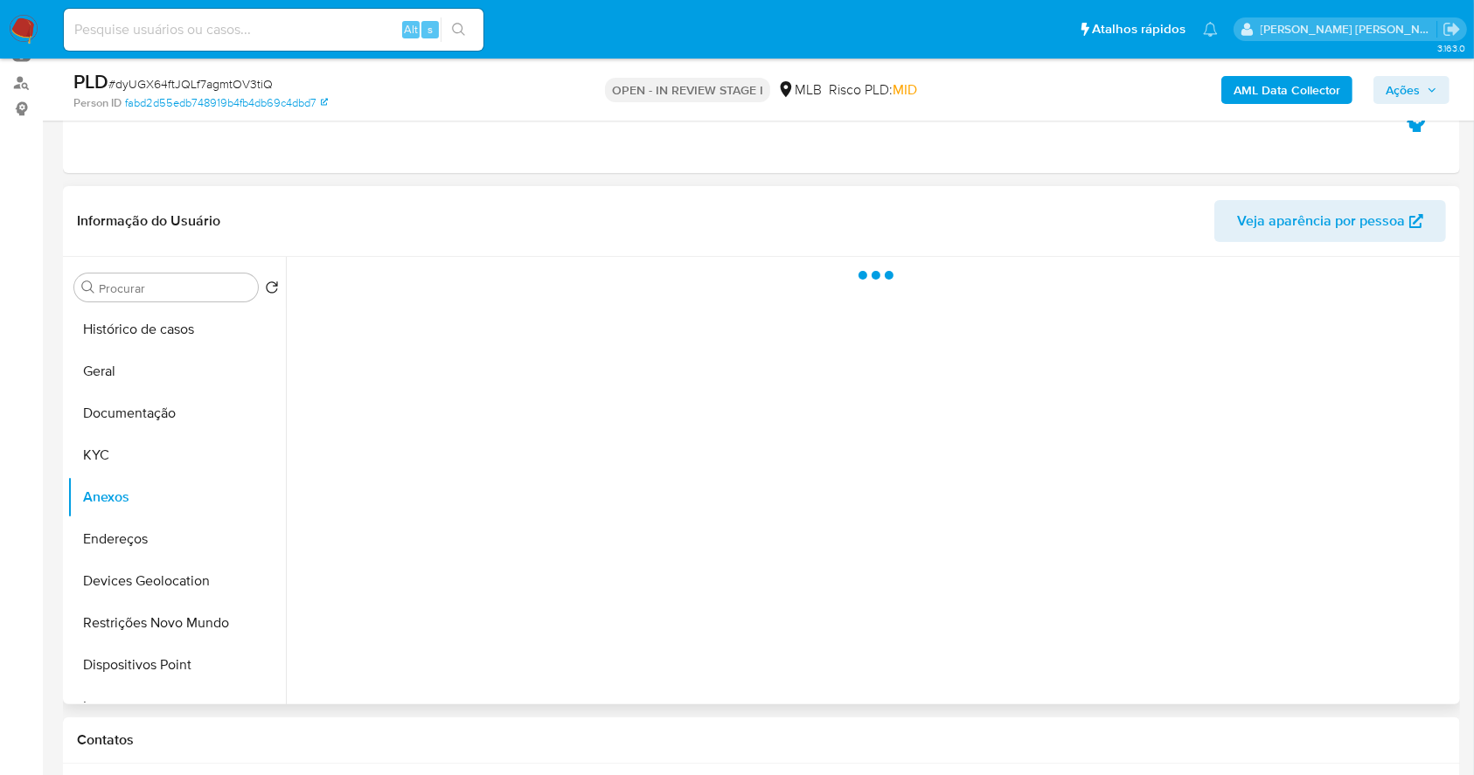
scroll to position [232, 0]
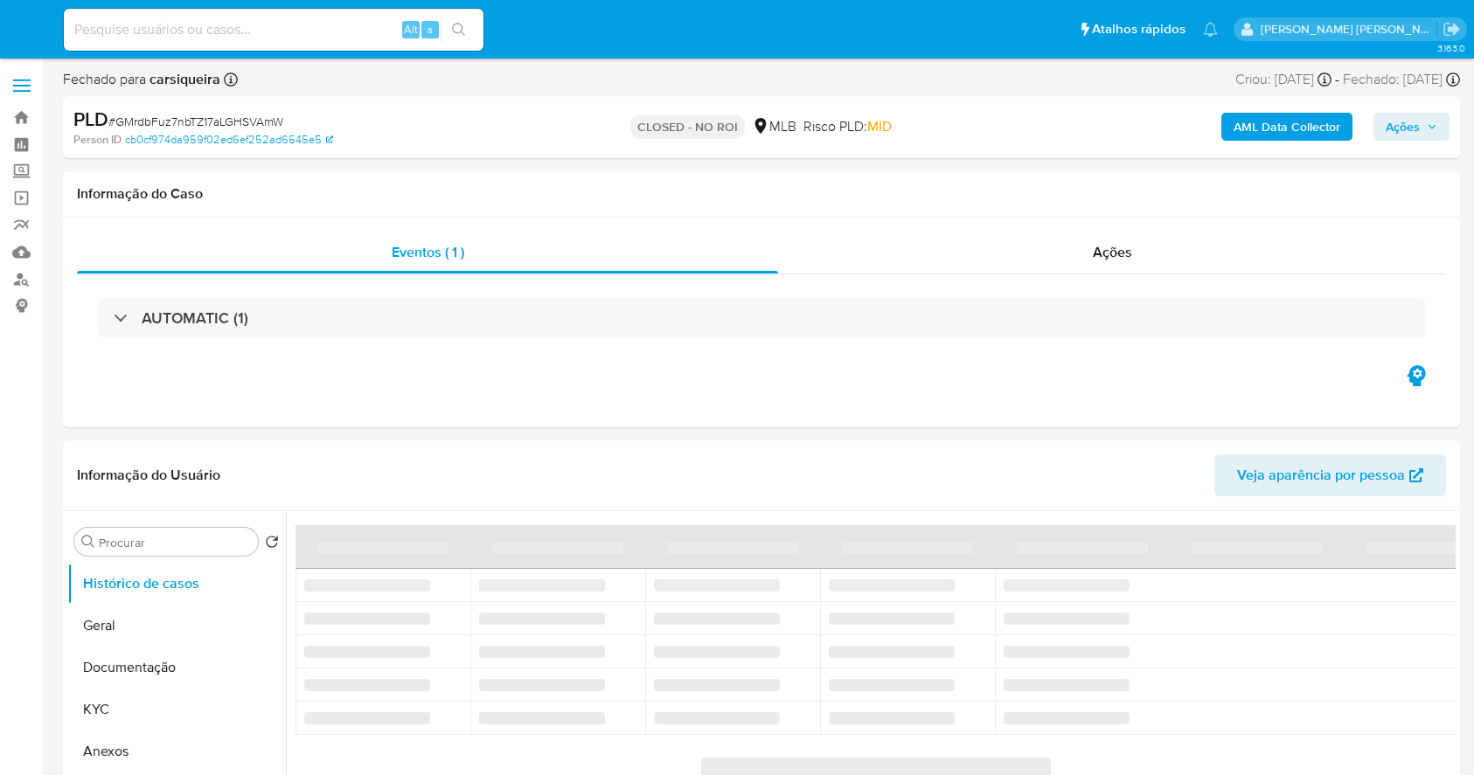
select select "10"
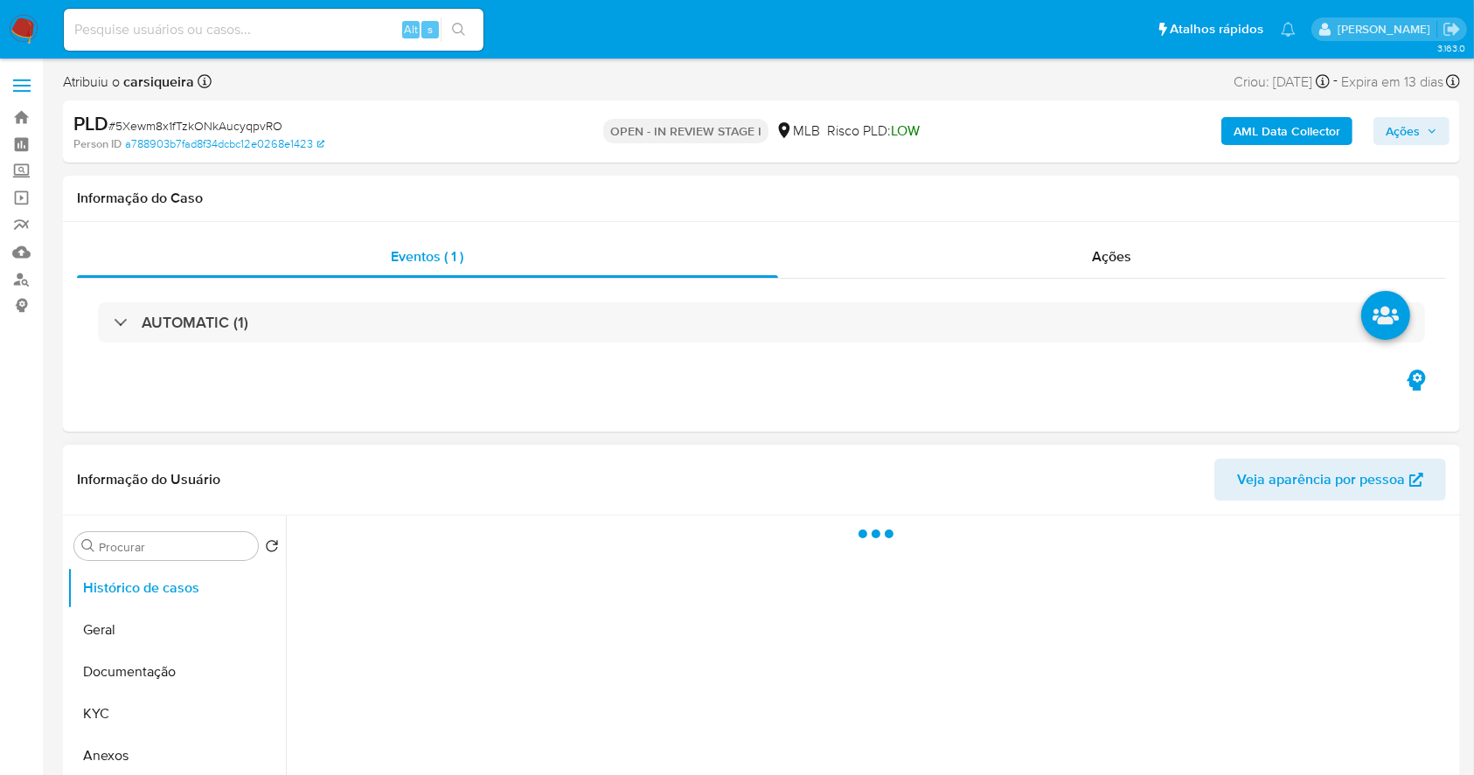
select select "10"
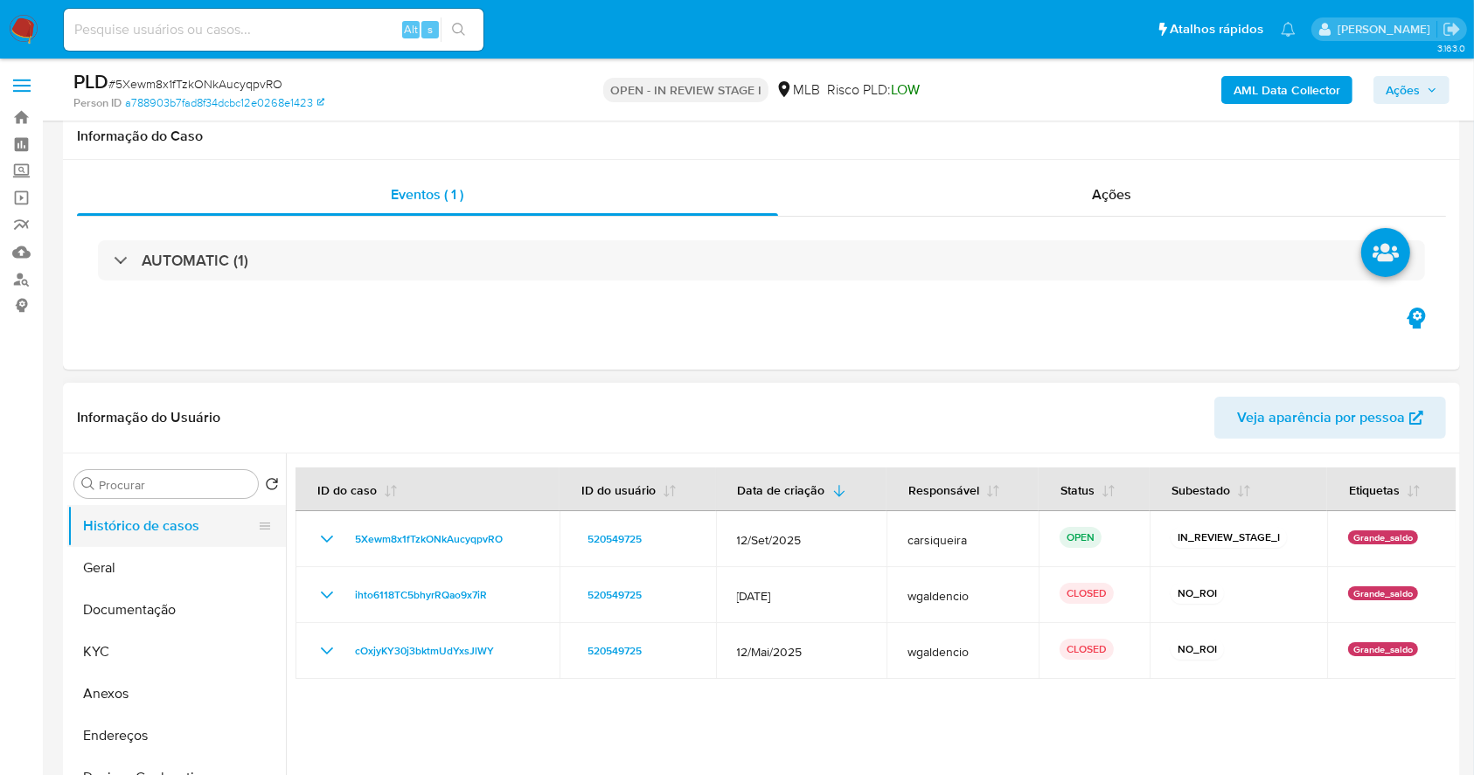
scroll to position [232, 0]
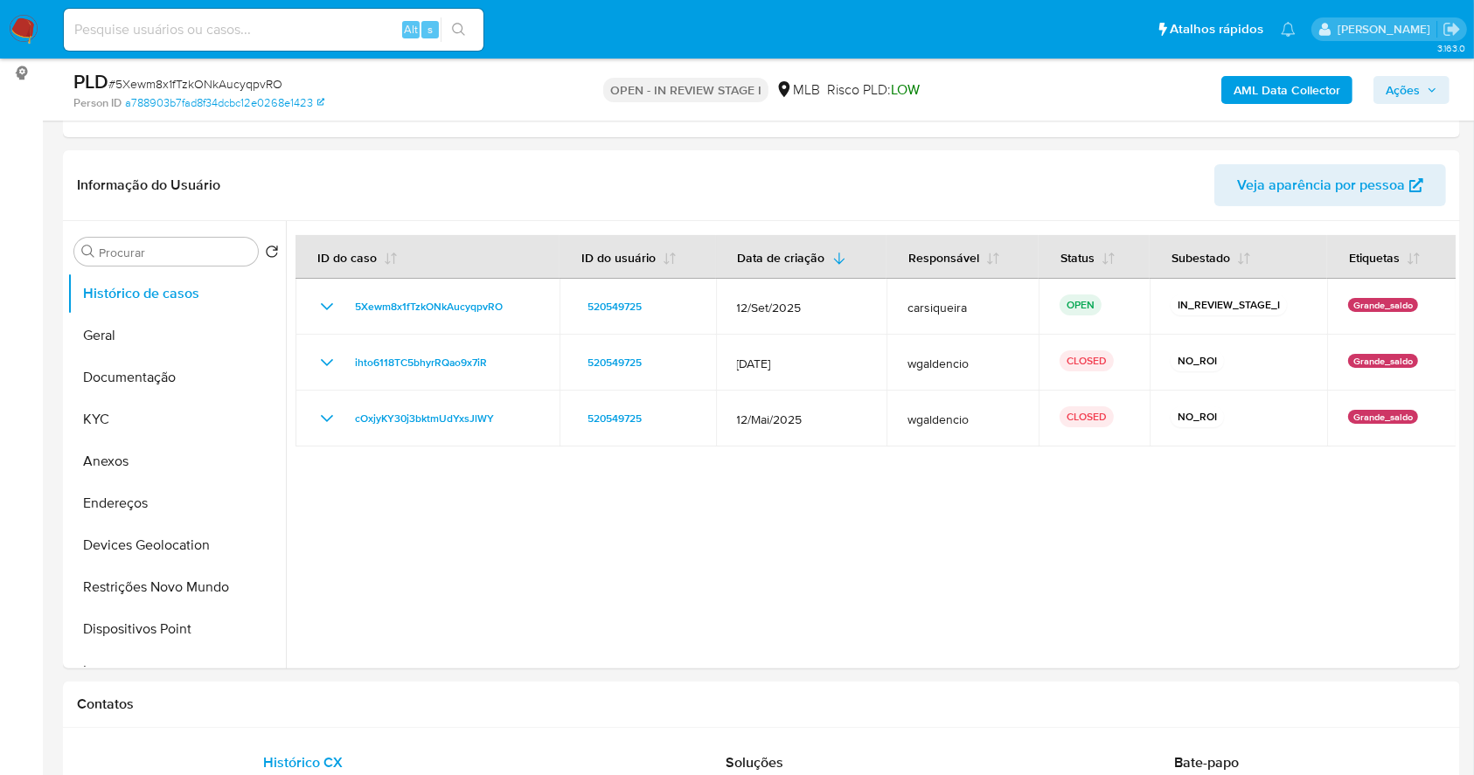
click at [1426, 87] on span "Ações" at bounding box center [1411, 90] width 52 height 24
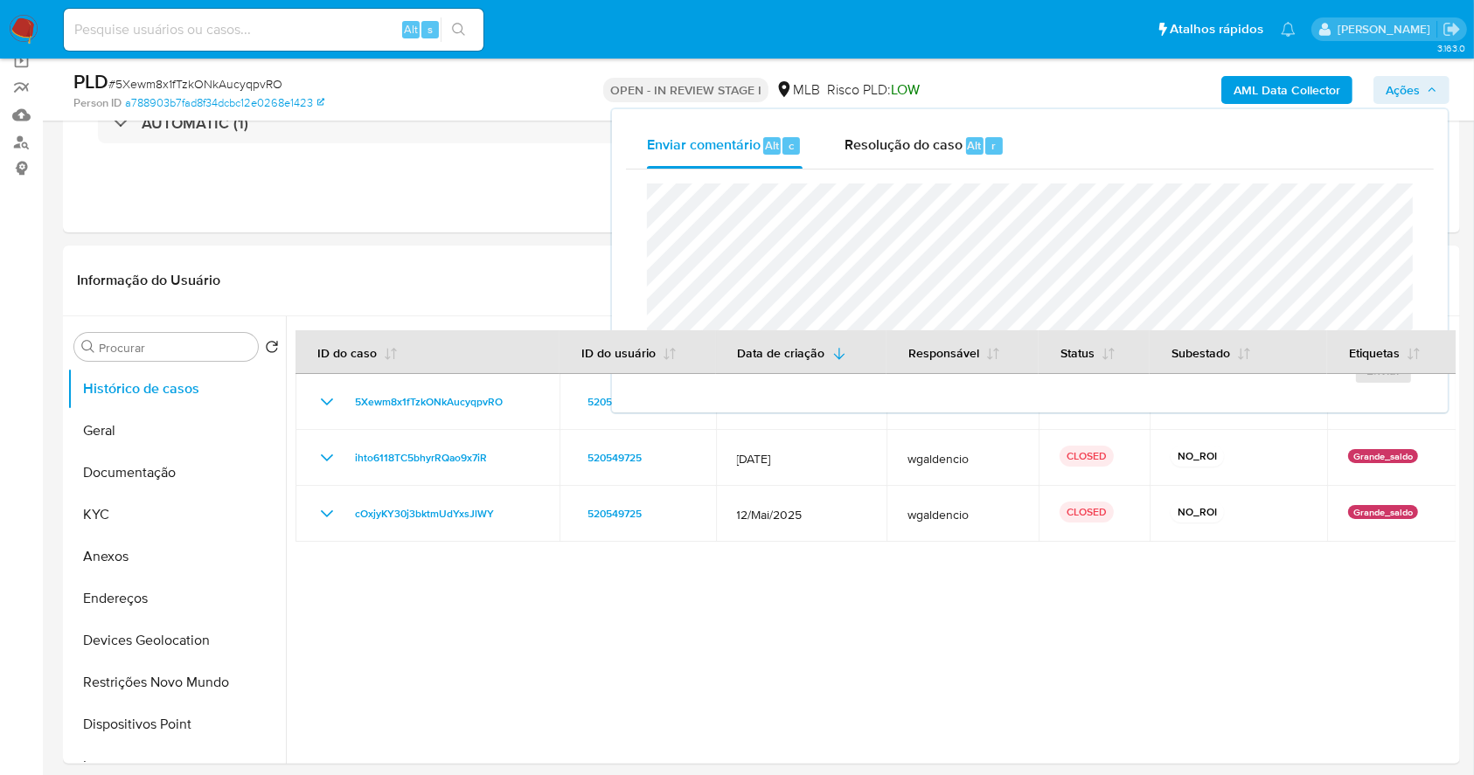
scroll to position [0, 0]
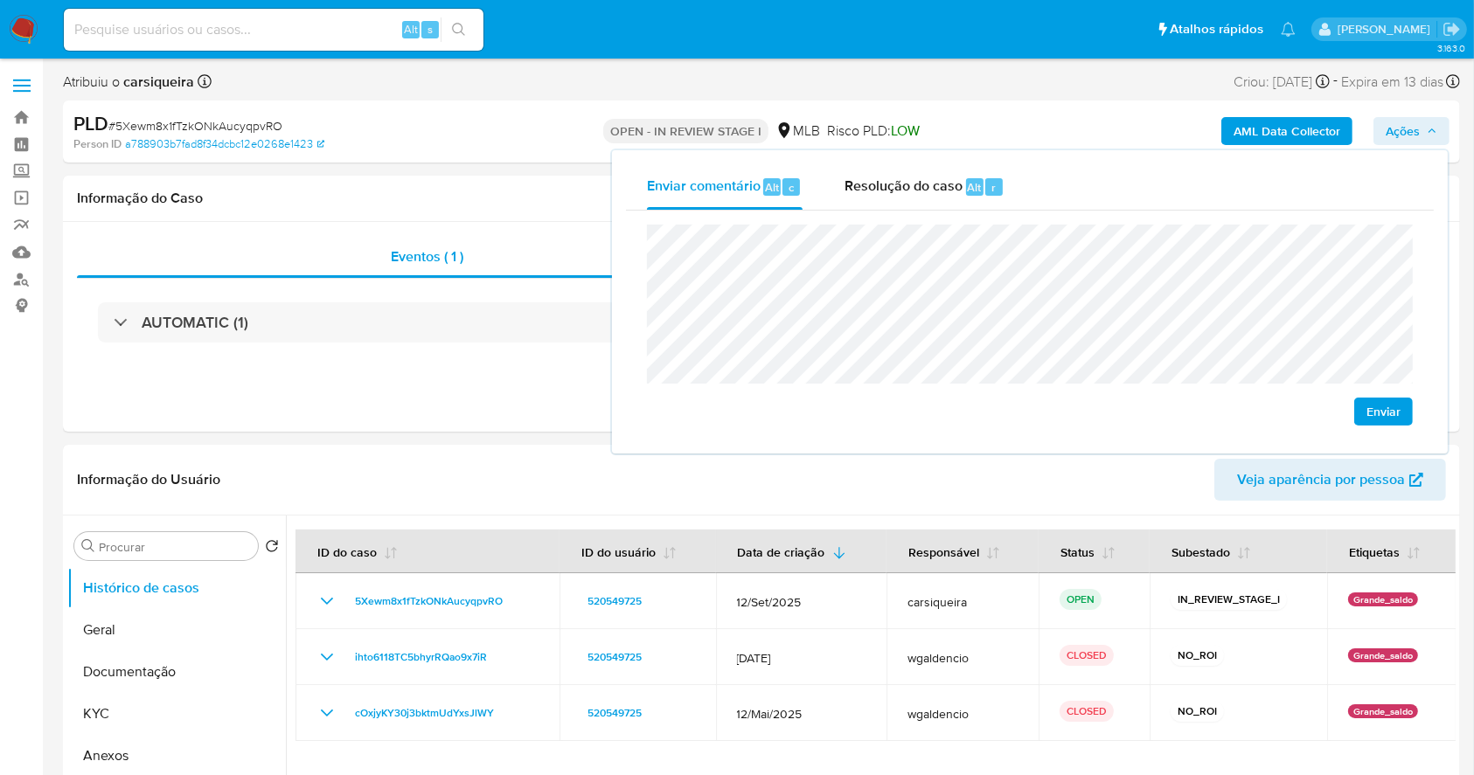
click at [634, 252] on div "Enviar" at bounding box center [1030, 325] width 808 height 229
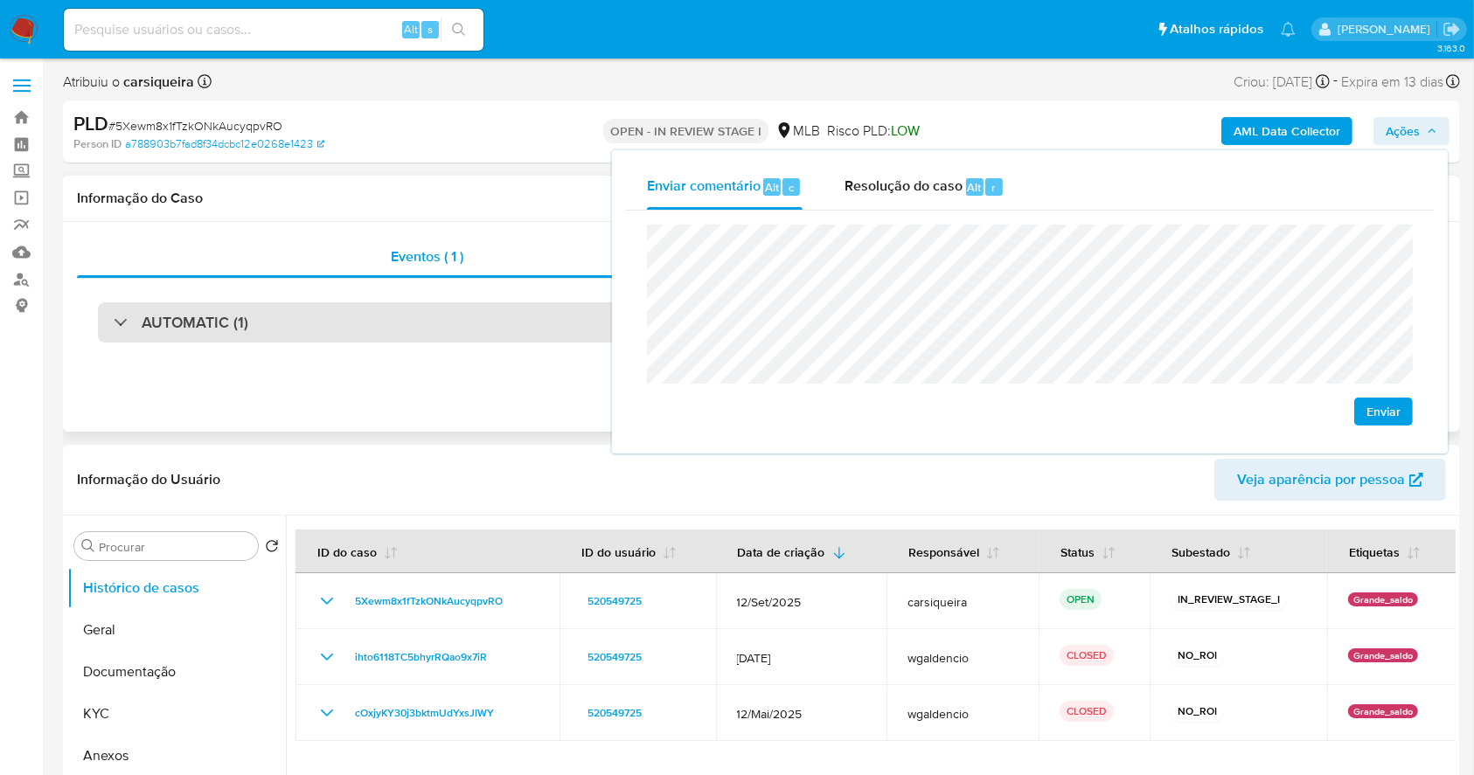
click at [374, 315] on div "AUTOMATIC (1)" at bounding box center [761, 322] width 1327 height 40
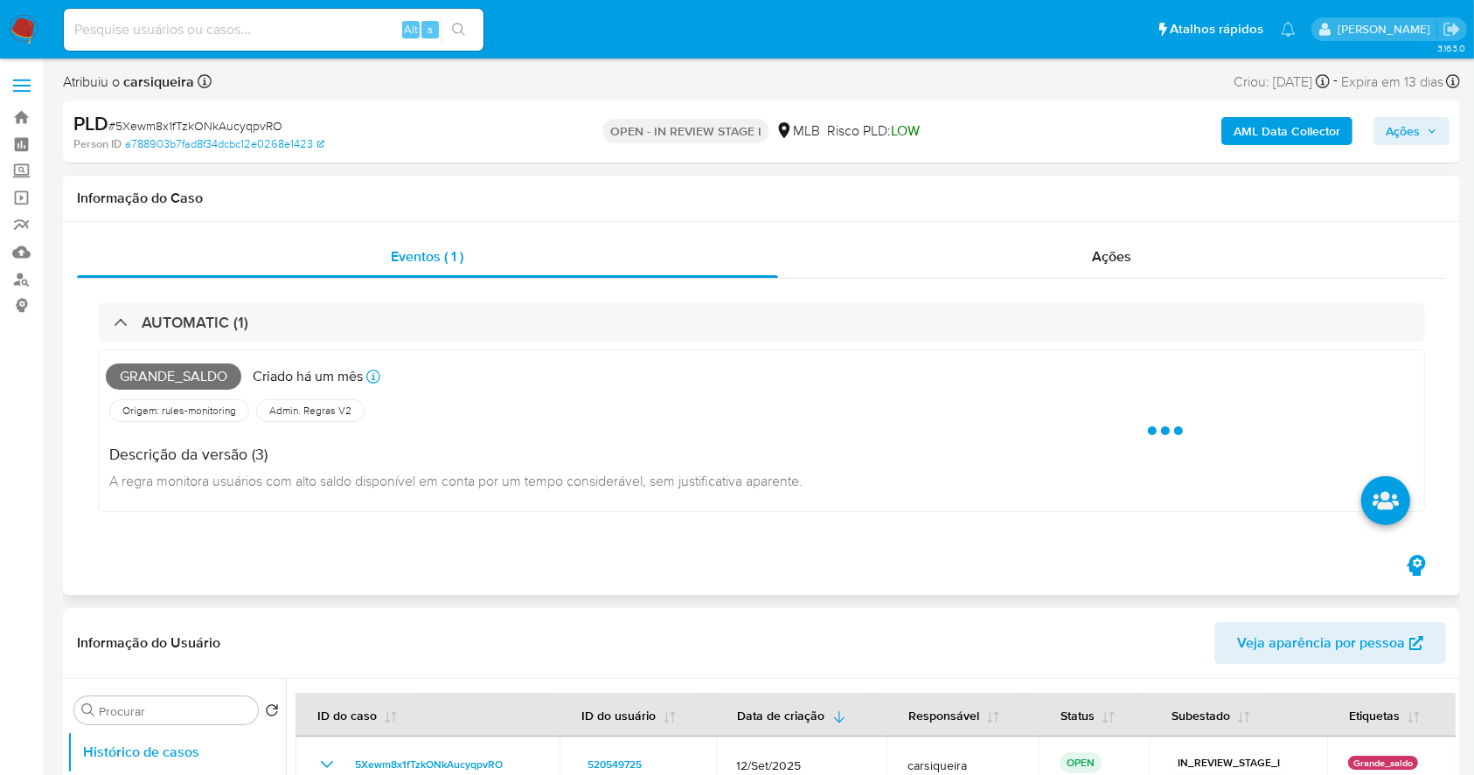
scroll to position [116, 0]
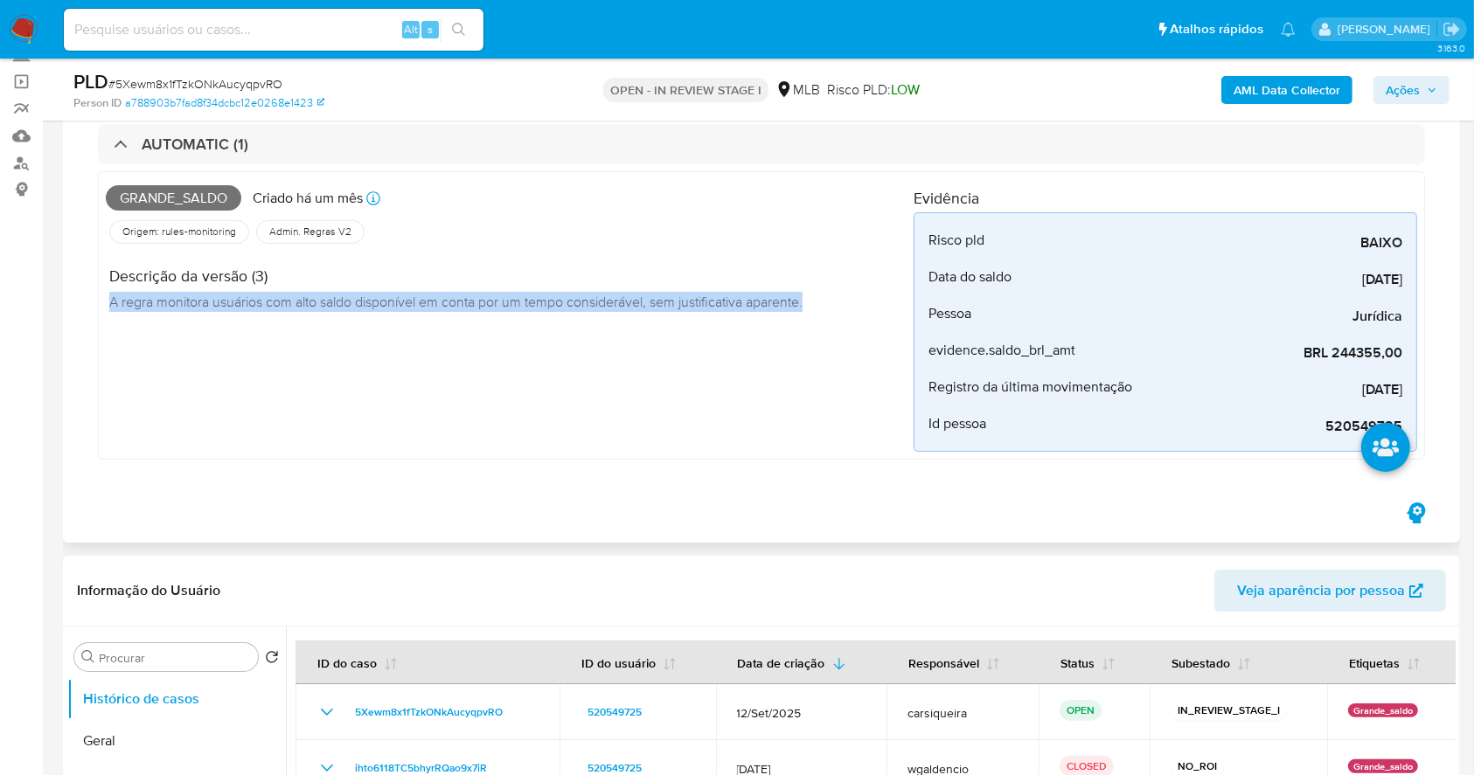
drag, startPoint x: 736, startPoint y: 308, endPoint x: 106, endPoint y: 299, distance: 630.2
click at [106, 299] on div "Descrição da versão (3) A regra monitora usuários com alto saldo disponível em …" at bounding box center [510, 286] width 808 height 79
copy span "A regra monitora usuários com alto saldo disponível em conta por um tempo consi…"
click at [1420, 87] on span "Ações" at bounding box center [1411, 90] width 52 height 24
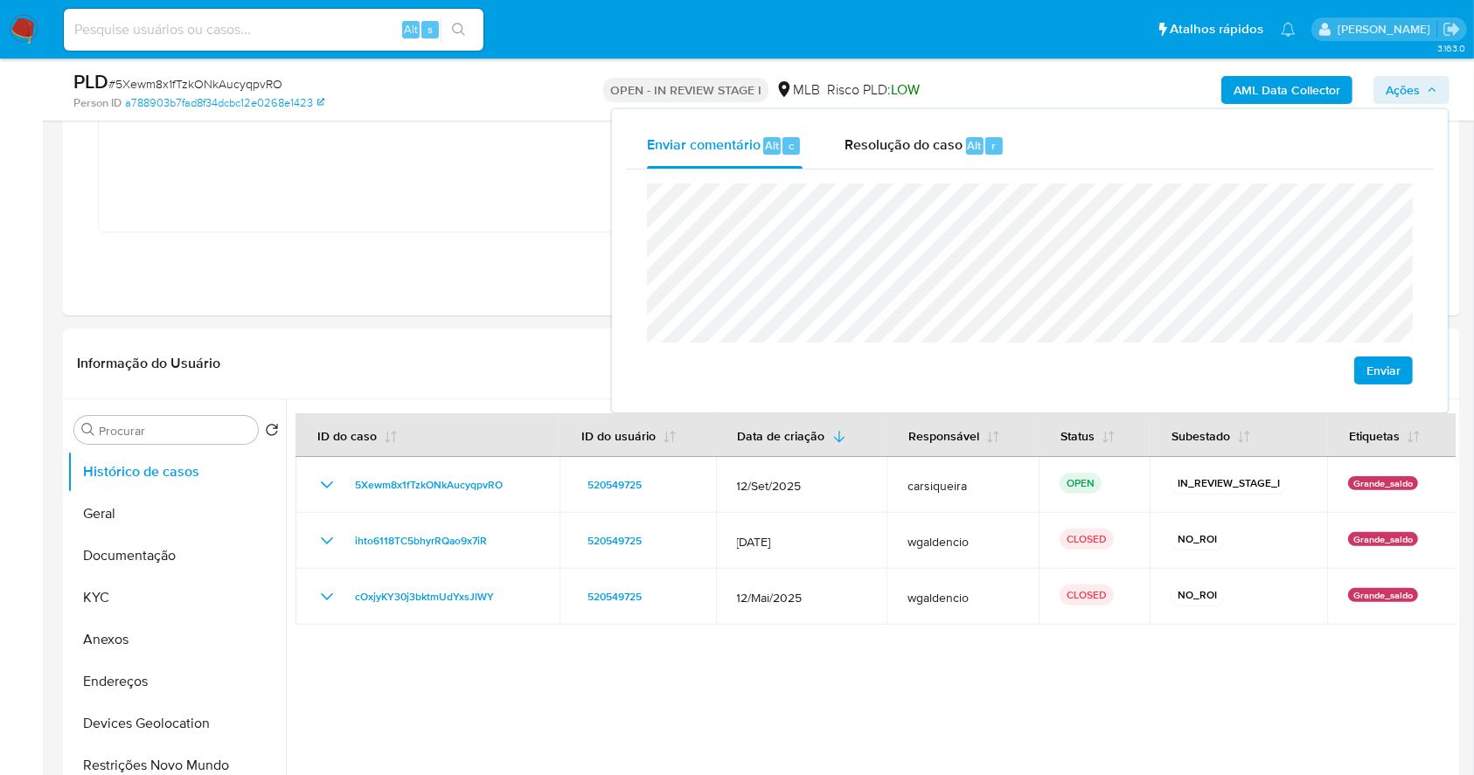
scroll to position [350, 0]
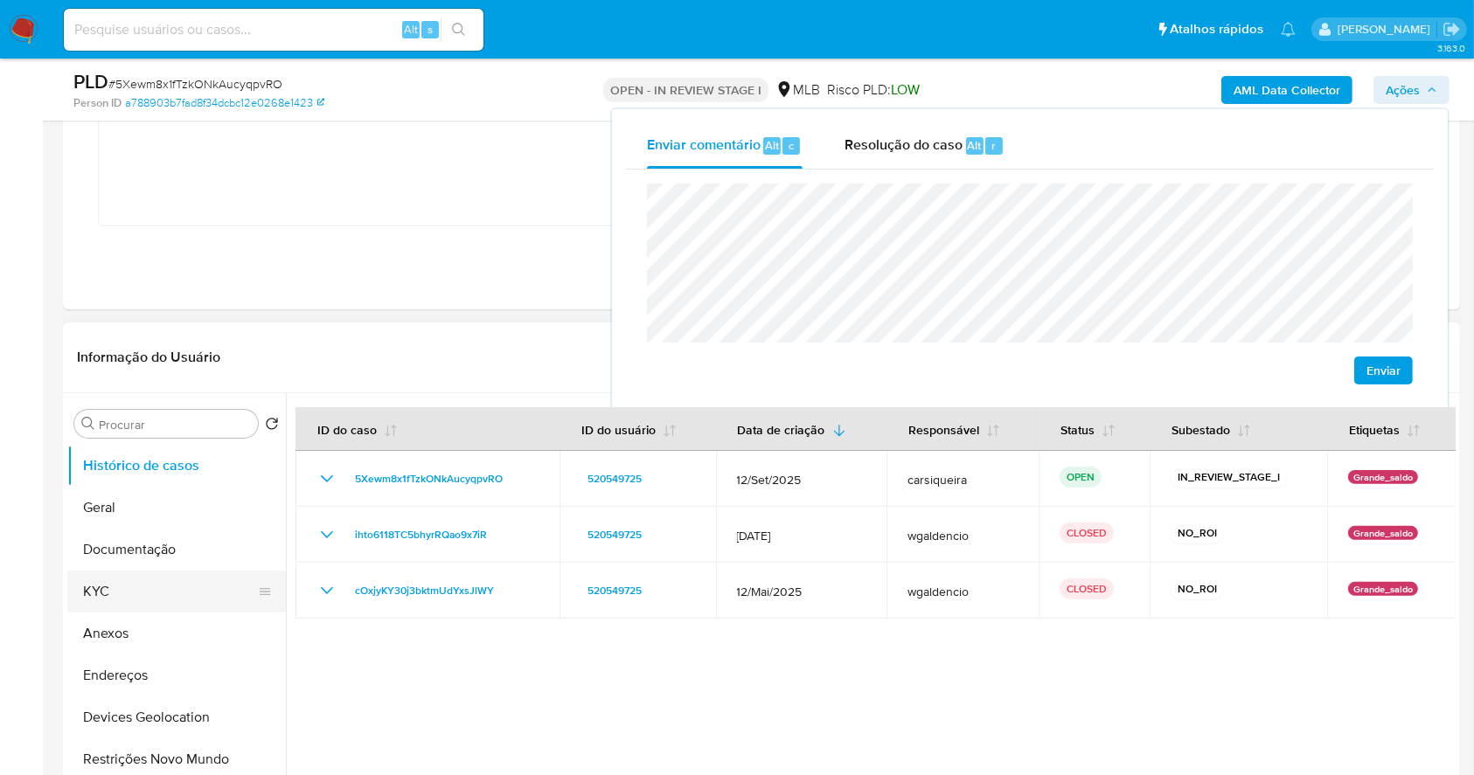
drag, startPoint x: 131, startPoint y: 607, endPoint x: 147, endPoint y: 593, distance: 20.5
click at [132, 607] on button "KYC" at bounding box center [169, 592] width 205 height 42
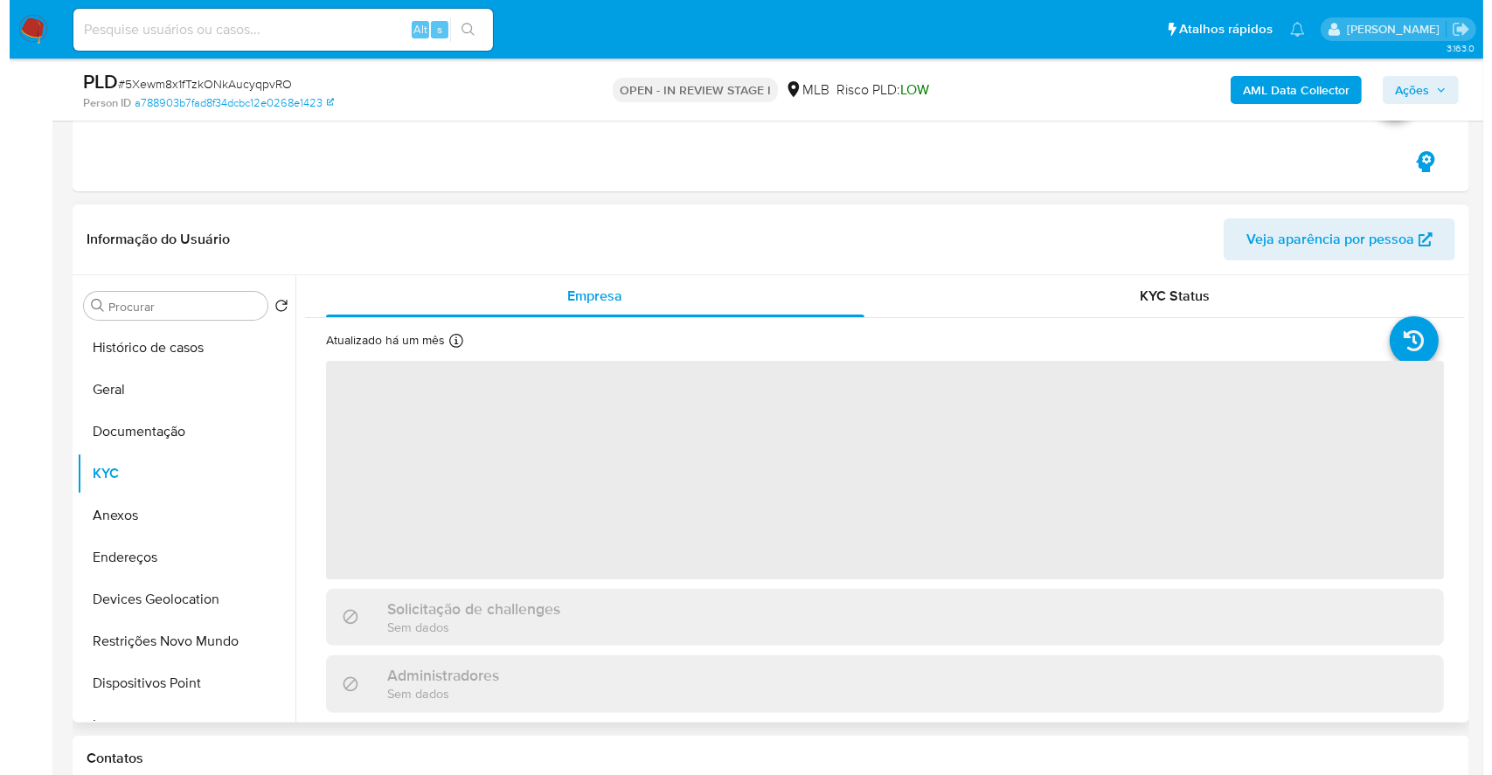
scroll to position [582, 0]
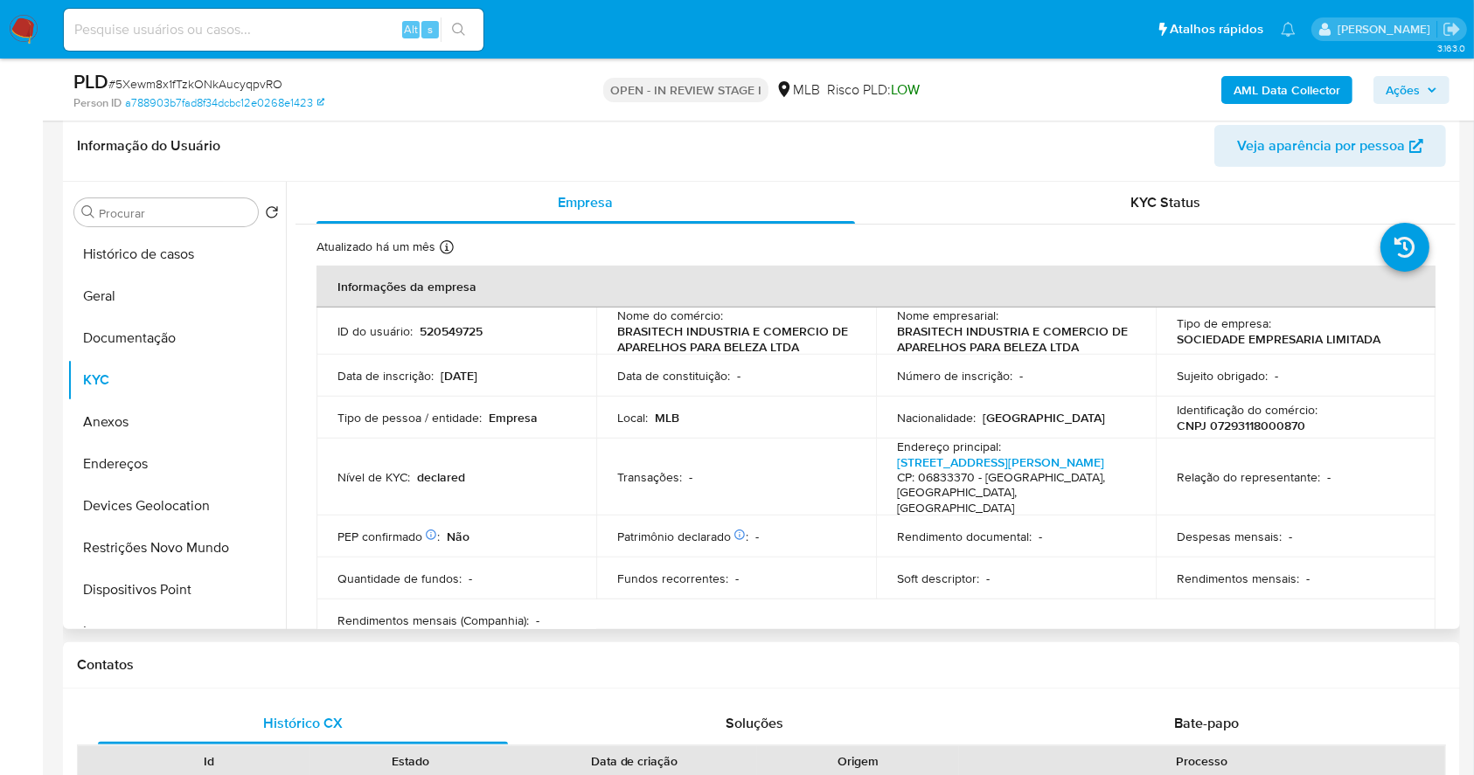
click at [1255, 422] on p "CNPJ 07293118000870" at bounding box center [1240, 426] width 128 height 16
copy p "07293118000870"
click at [103, 423] on button "Anexos" at bounding box center [169, 422] width 205 height 42
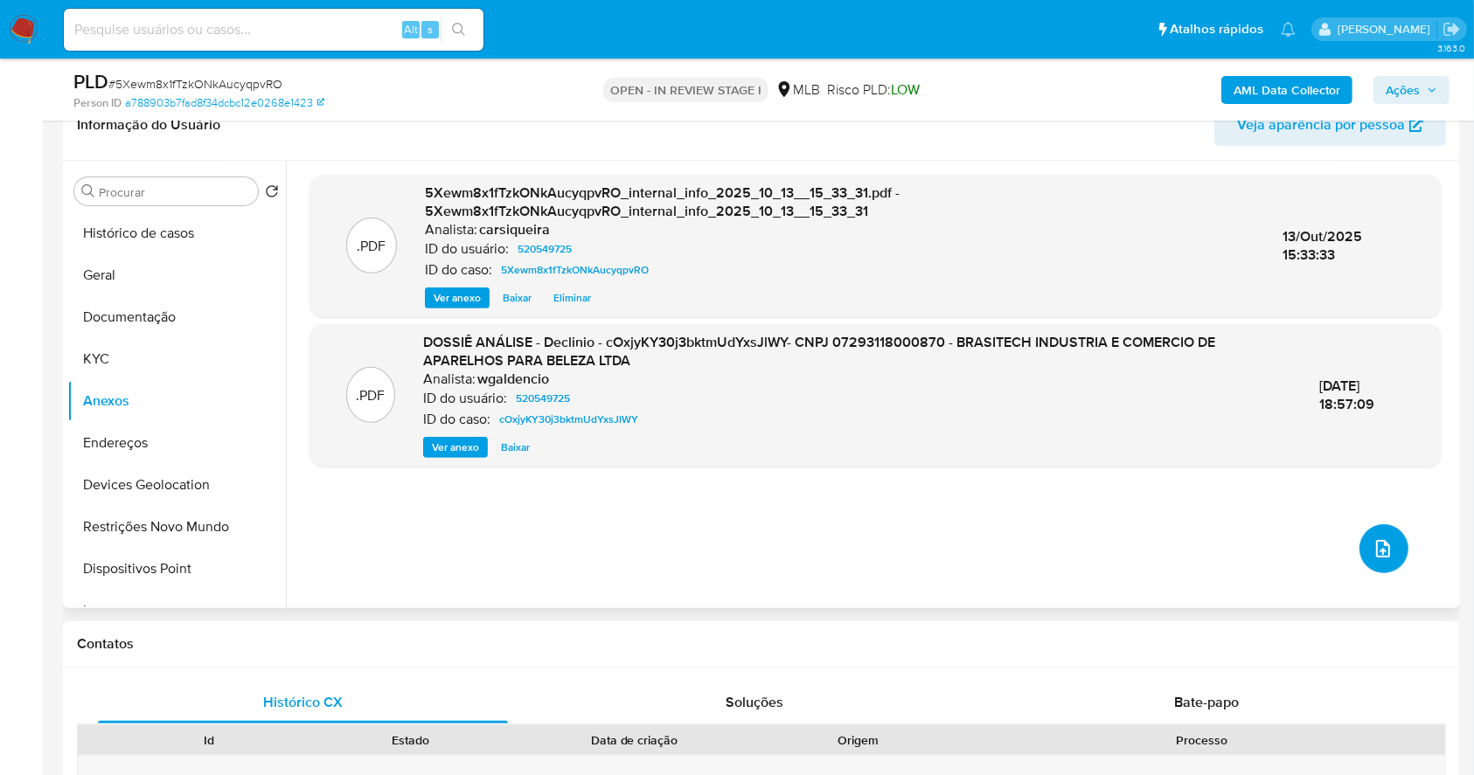
click at [1374, 538] on icon "upload-file" at bounding box center [1382, 548] width 21 height 21
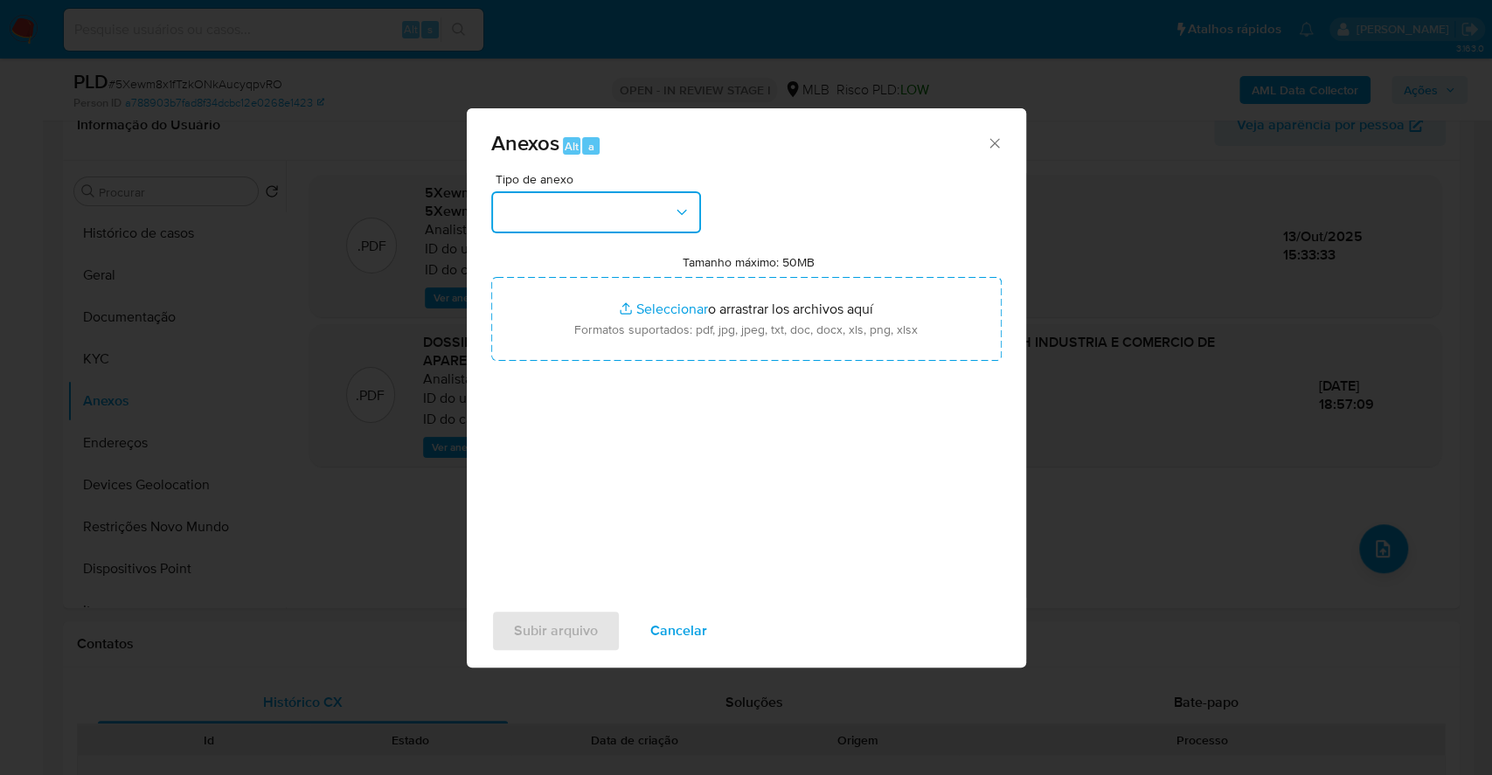
click at [578, 220] on button "button" at bounding box center [596, 212] width 210 height 42
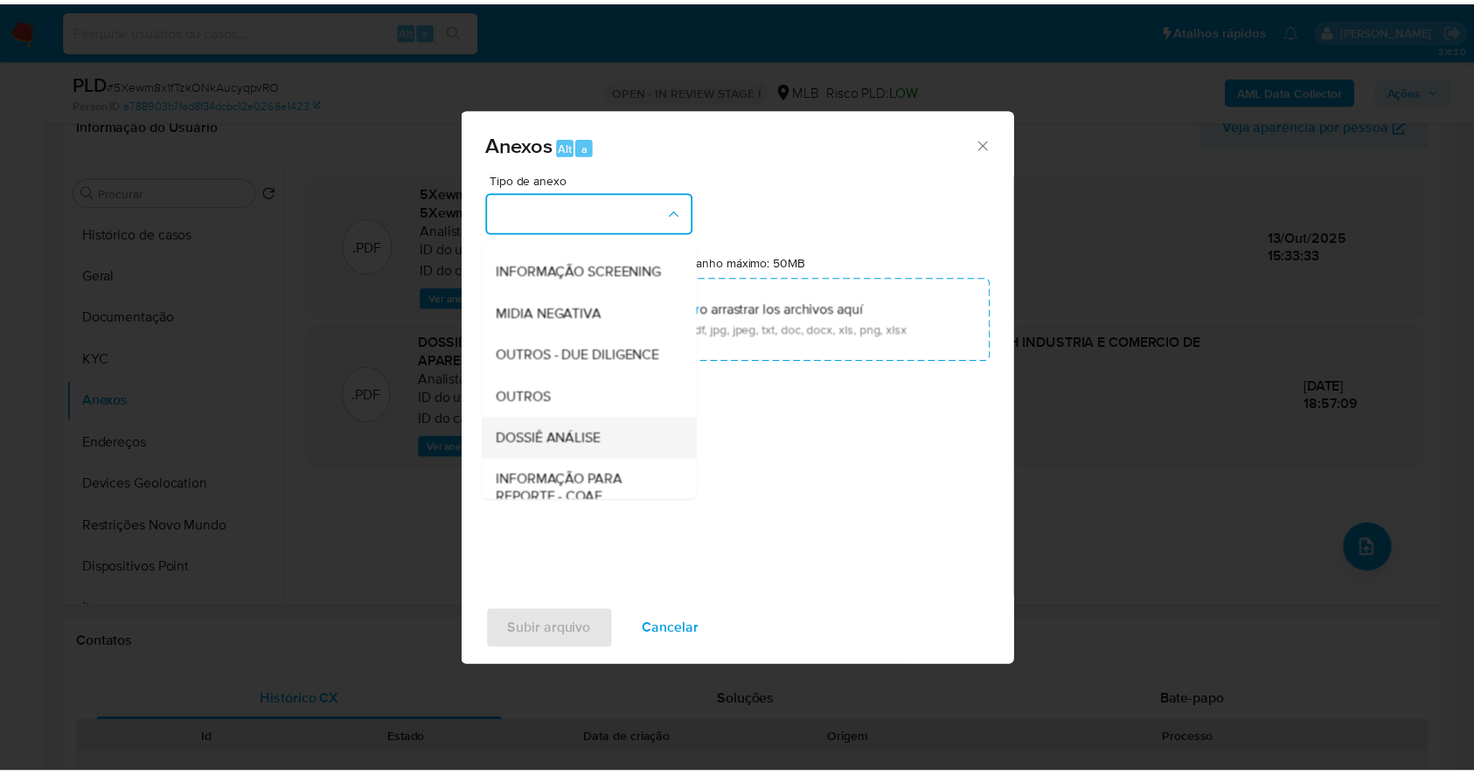
scroll to position [268, 0]
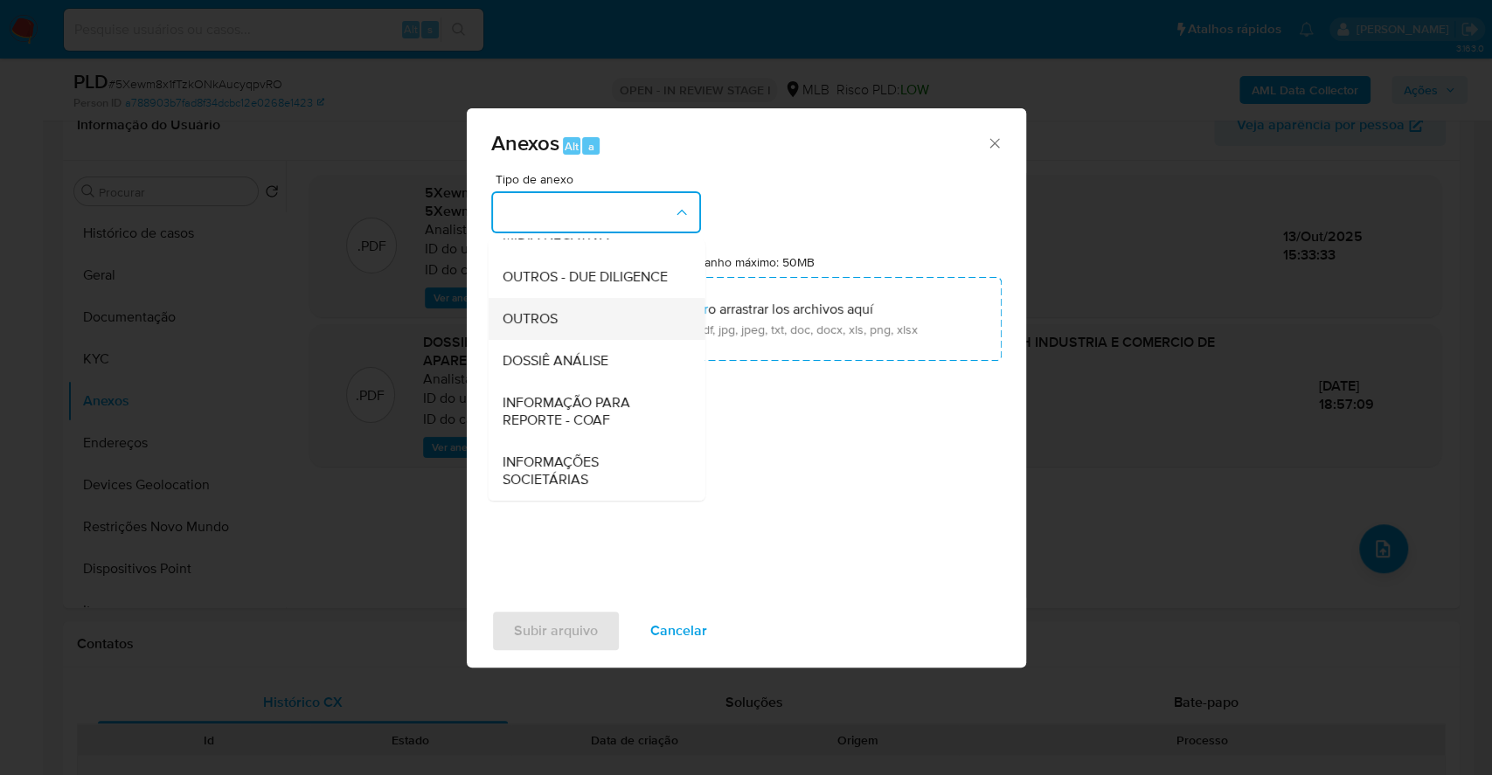
click at [581, 309] on div "OUTROS" at bounding box center [591, 319] width 178 height 42
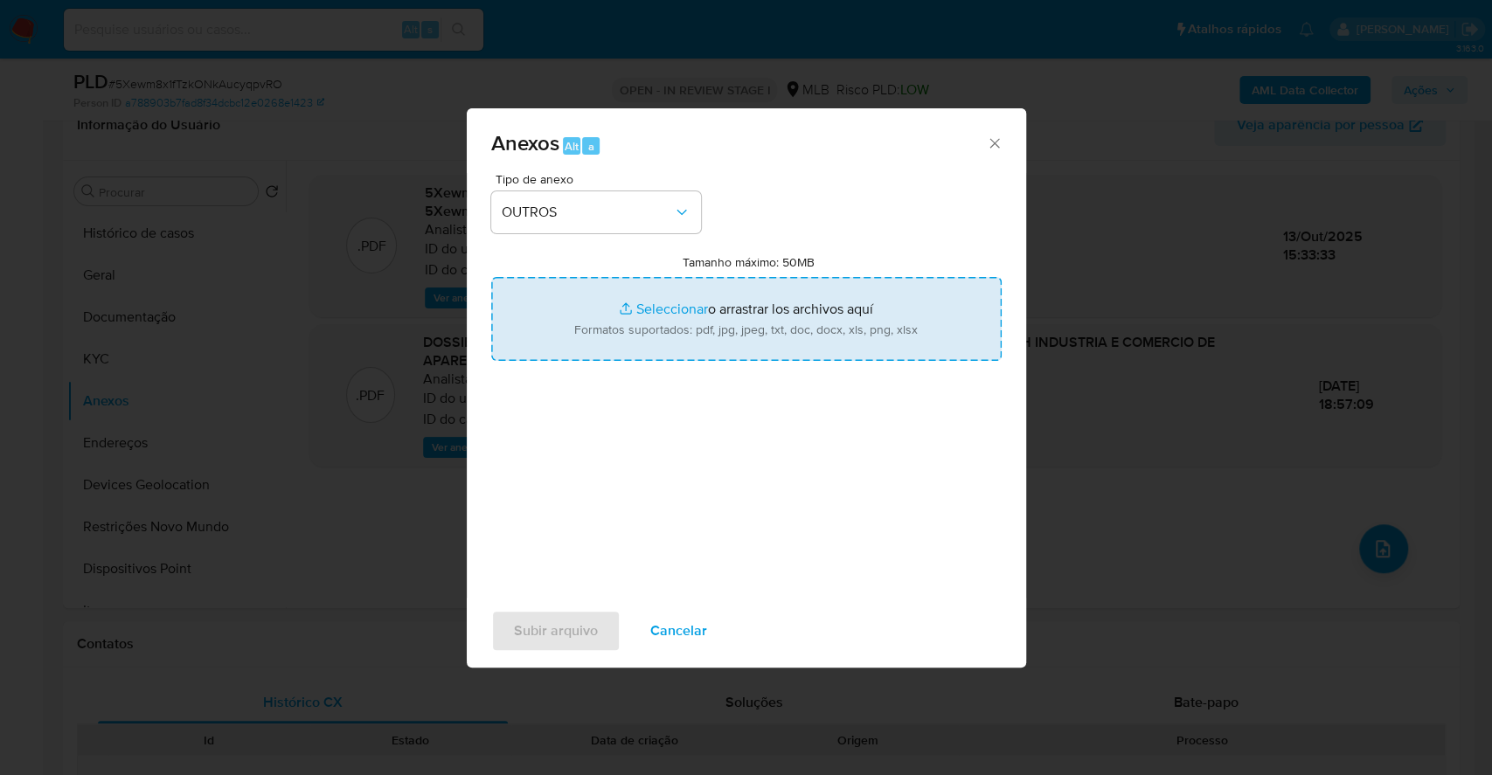
click at [642, 311] on input "Tamanho máximo: 50MB Seleccionar archivos" at bounding box center [746, 319] width 510 height 84
type input "C:\fakepath\Cartão CNPJ.pdf"
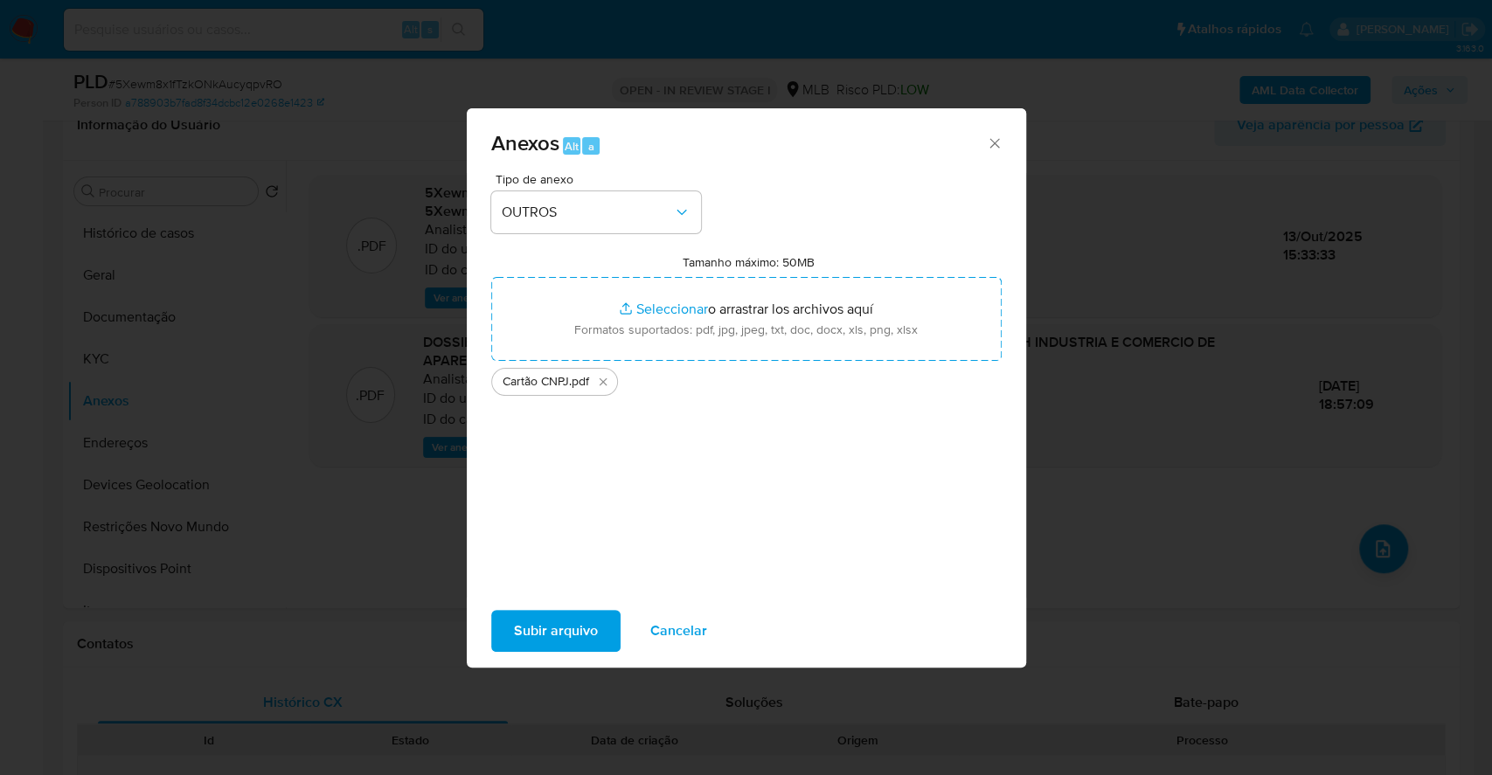
click at [586, 633] on span "Subir arquivo" at bounding box center [556, 631] width 84 height 38
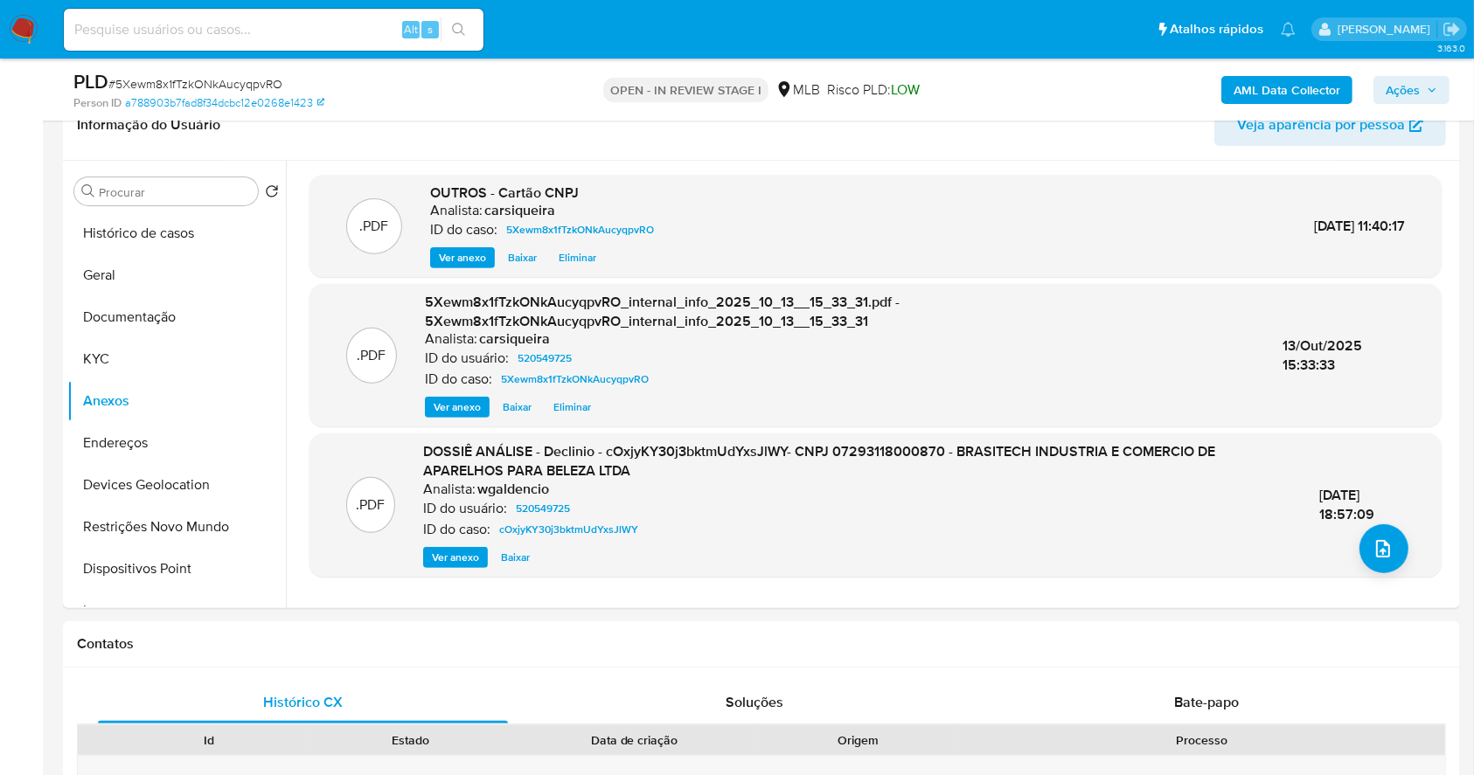
click at [1397, 94] on span "Ações" at bounding box center [1402, 90] width 34 height 28
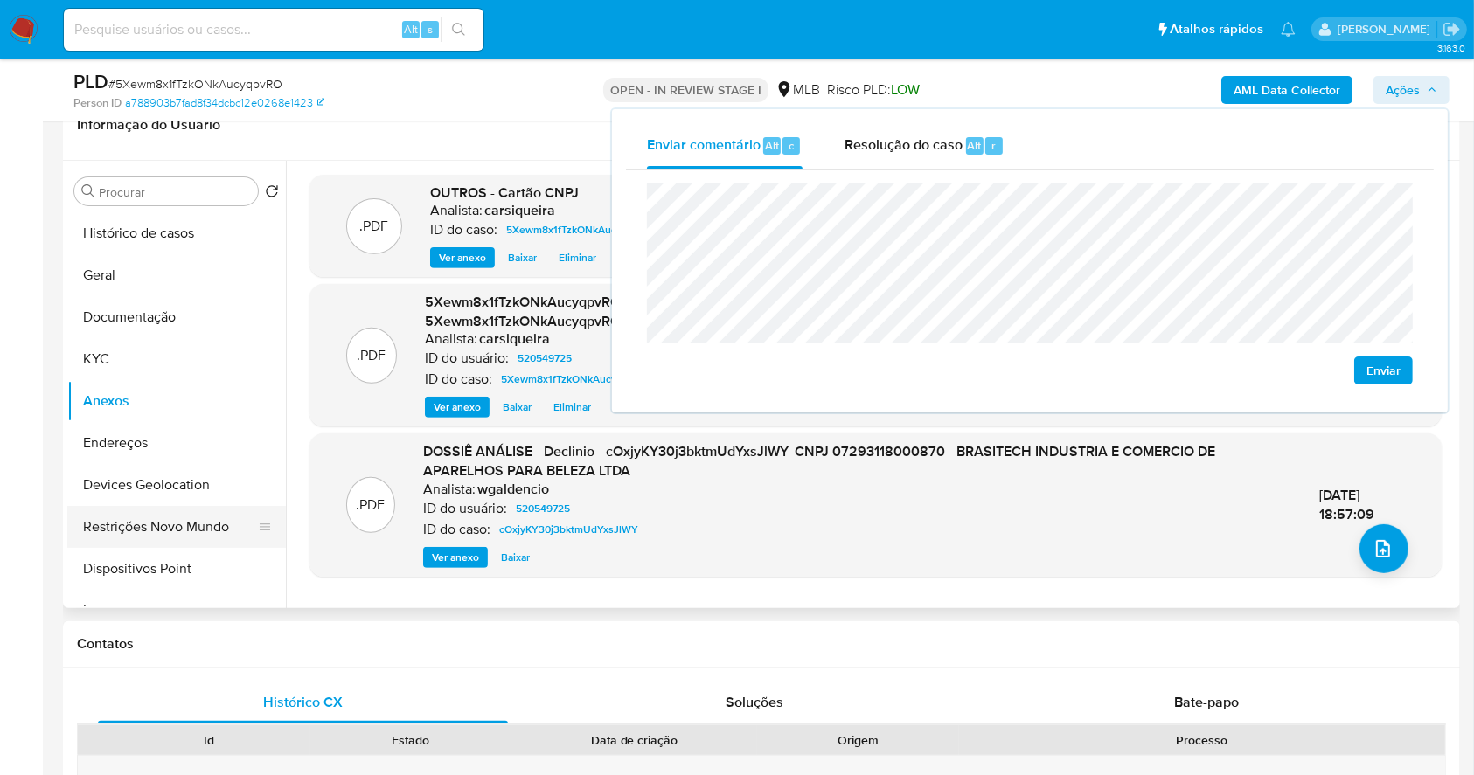
click at [142, 522] on button "Restrições Novo Mundo" at bounding box center [169, 527] width 205 height 42
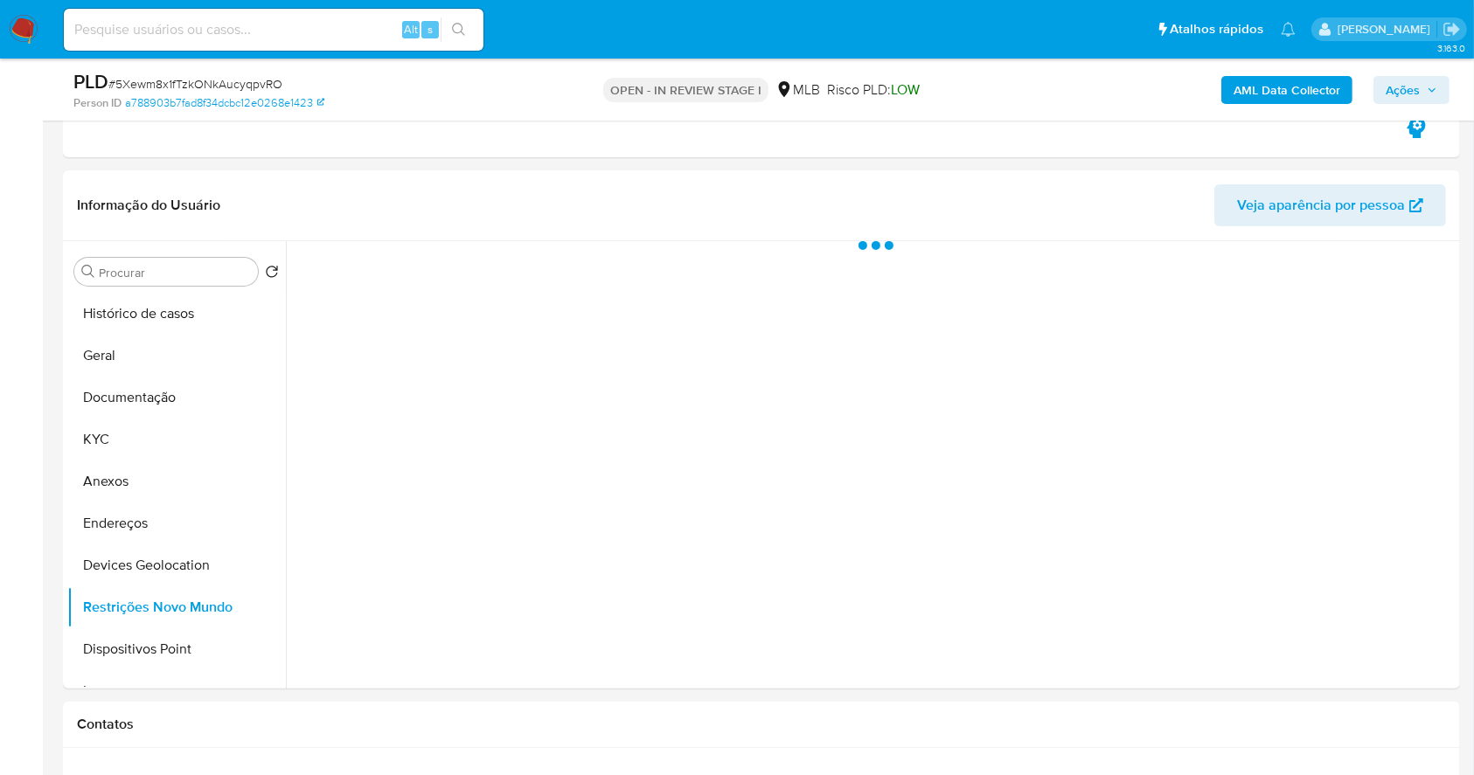
scroll to position [466, 0]
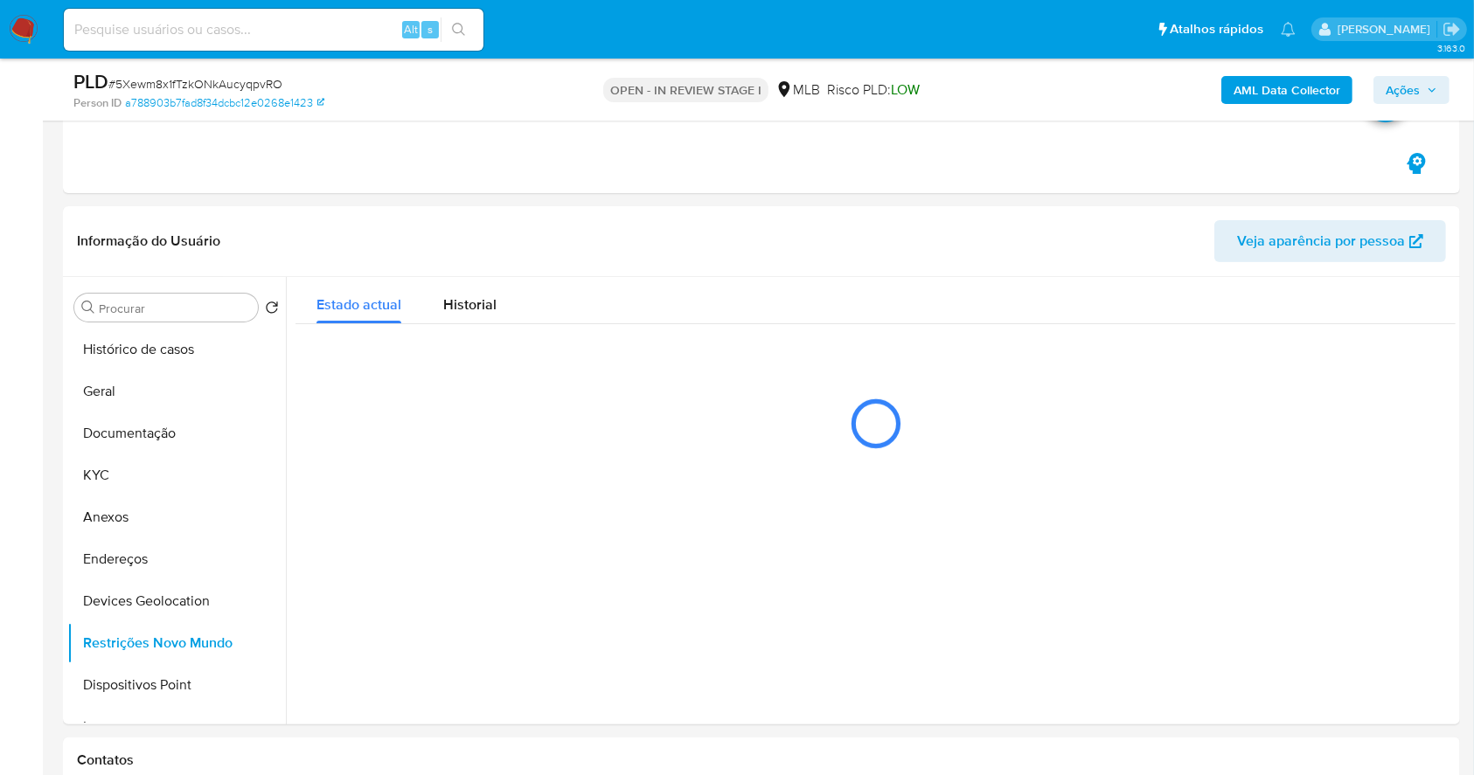
click at [1412, 87] on span "Ações" at bounding box center [1402, 90] width 34 height 28
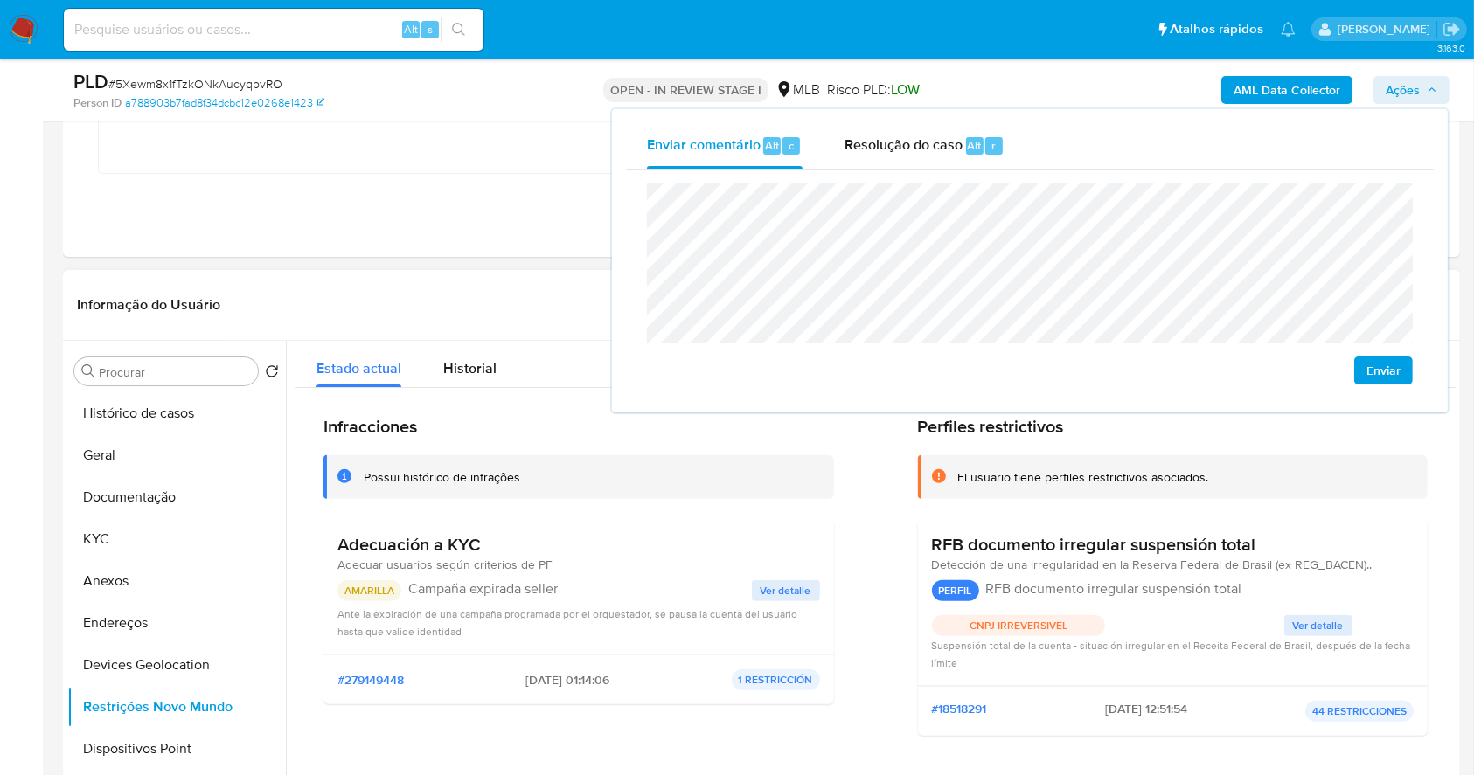
scroll to position [350, 0]
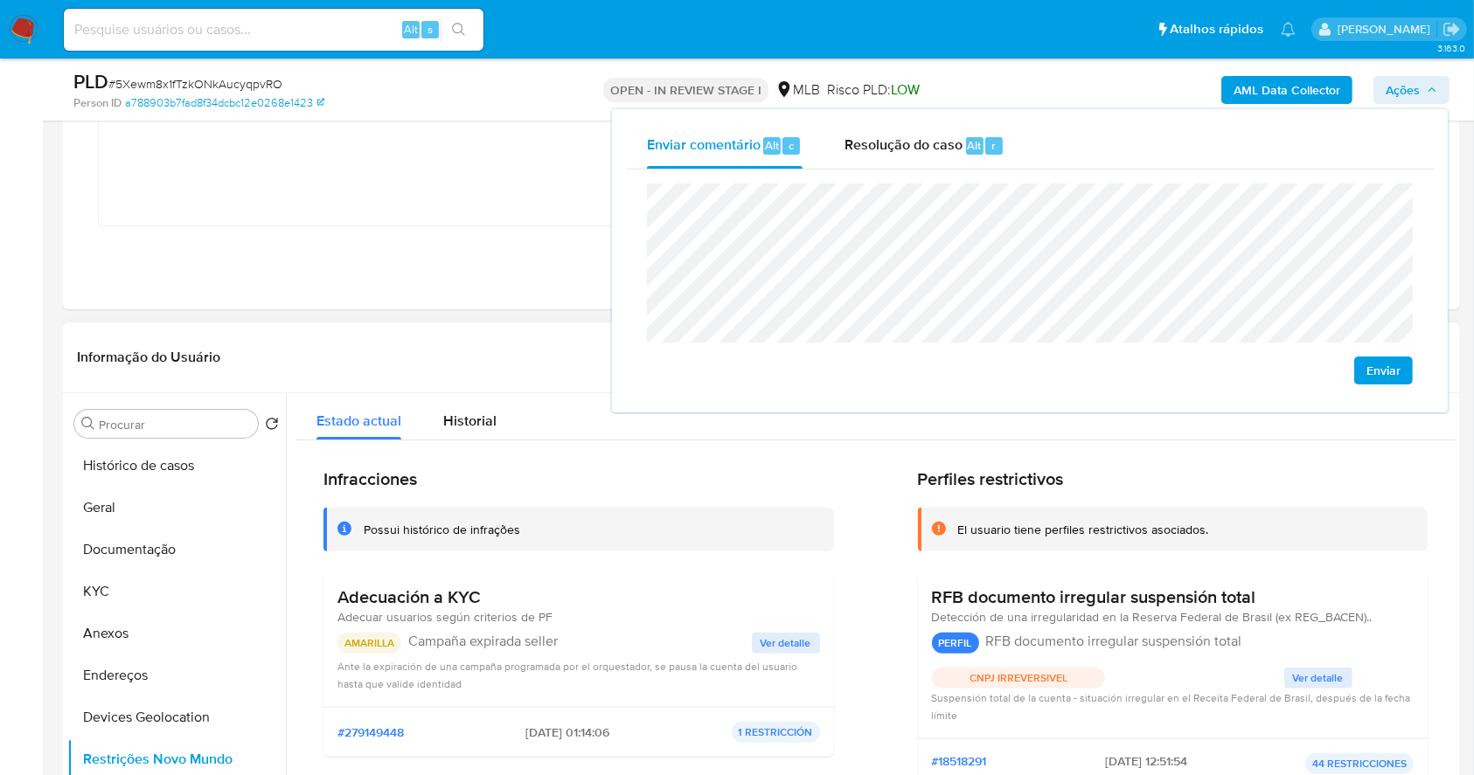
drag, startPoint x: 917, startPoint y: 593, endPoint x: 1286, endPoint y: 587, distance: 368.9
click at [1286, 587] on div "RFB documento irregular suspensión total Detección de una irregularidad en la R…" at bounding box center [1173, 655] width 510 height 166
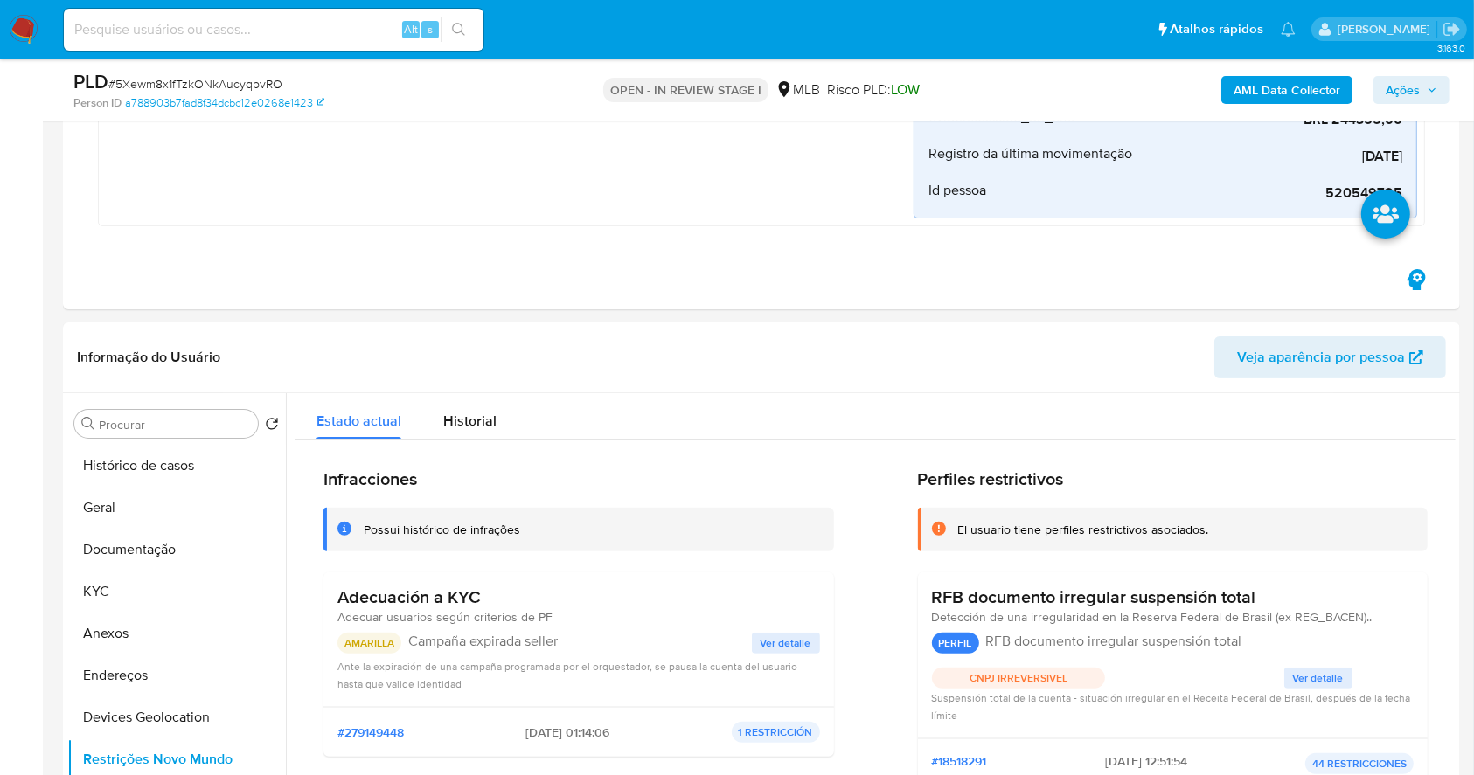
click at [1428, 98] on span "Ações" at bounding box center [1411, 90] width 52 height 24
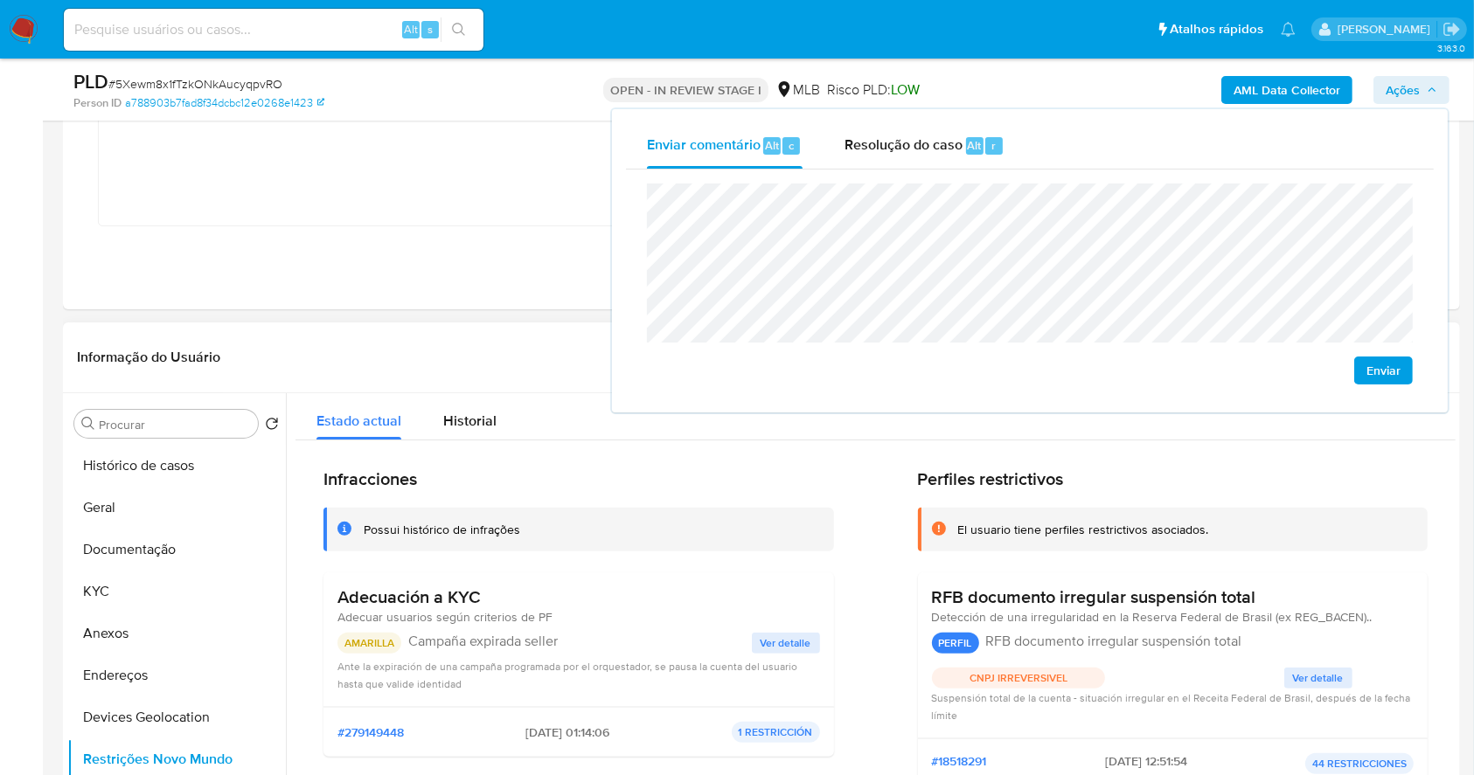
drag, startPoint x: 1076, startPoint y: 676, endPoint x: 961, endPoint y: 682, distance: 114.6
click at [961, 682] on p "CNPJ IRREVERSIVEL" at bounding box center [1019, 678] width 174 height 21
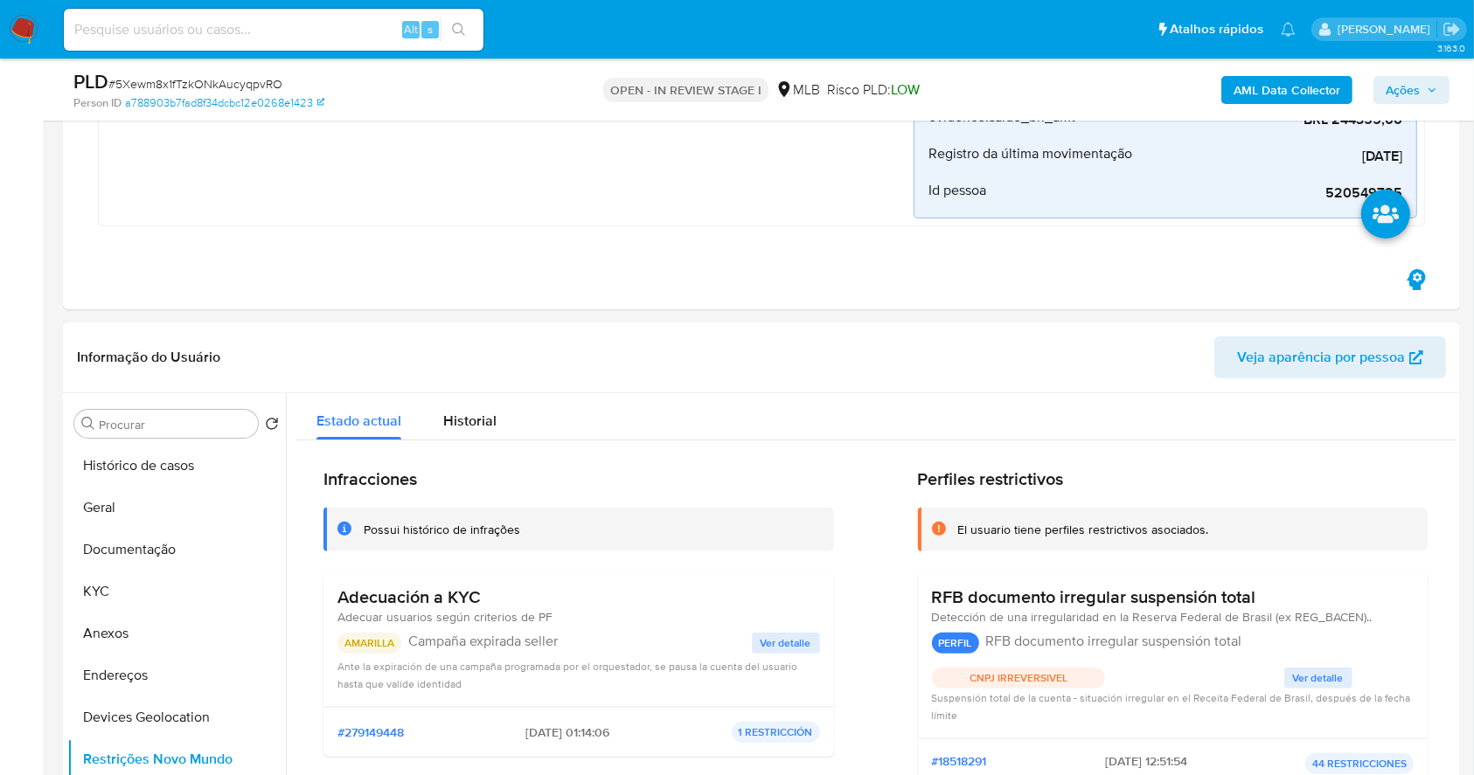
click at [1404, 87] on span "Ações" at bounding box center [1402, 90] width 34 height 28
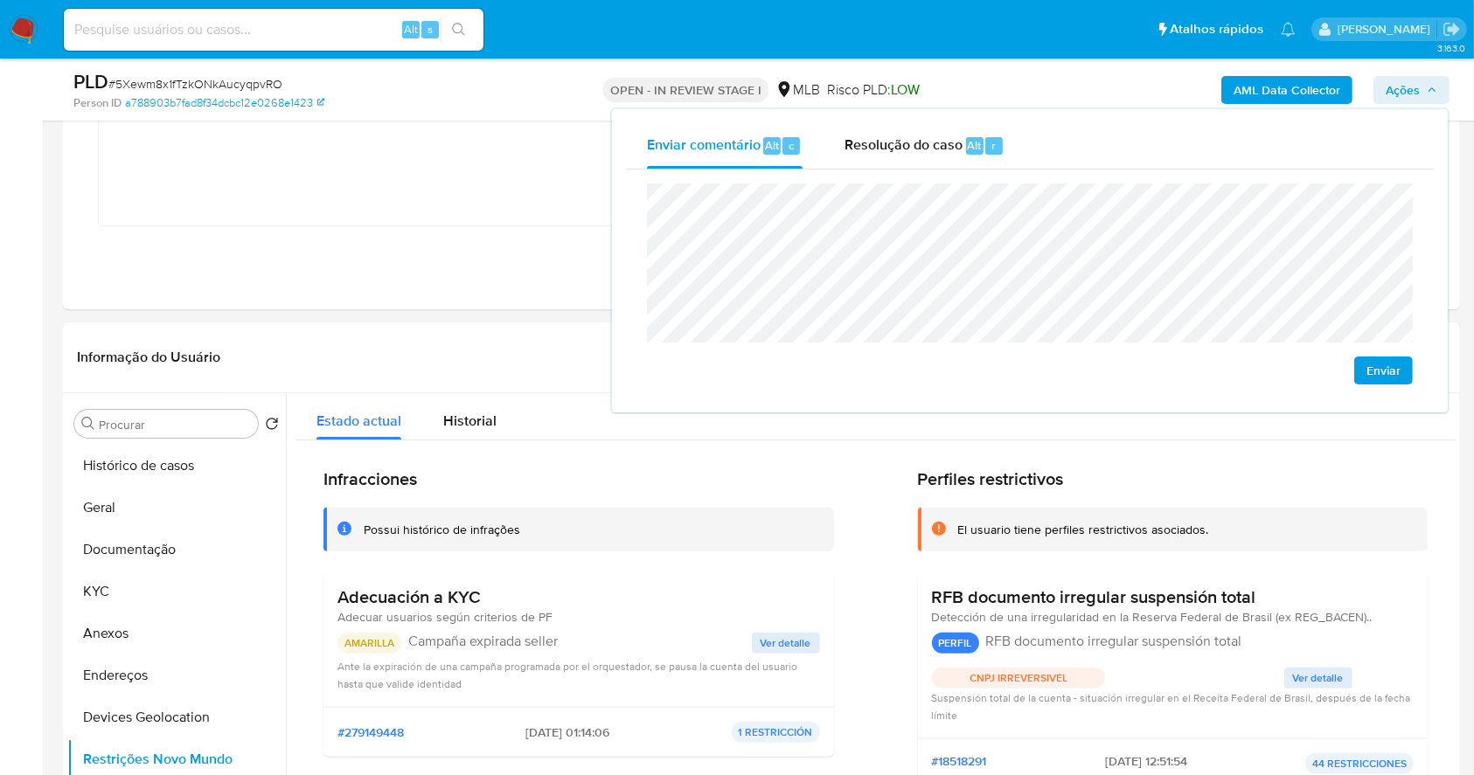
click at [641, 202] on div "Enviar" at bounding box center [1030, 284] width 808 height 229
click at [912, 149] on span "Resolução do caso" at bounding box center [903, 145] width 118 height 20
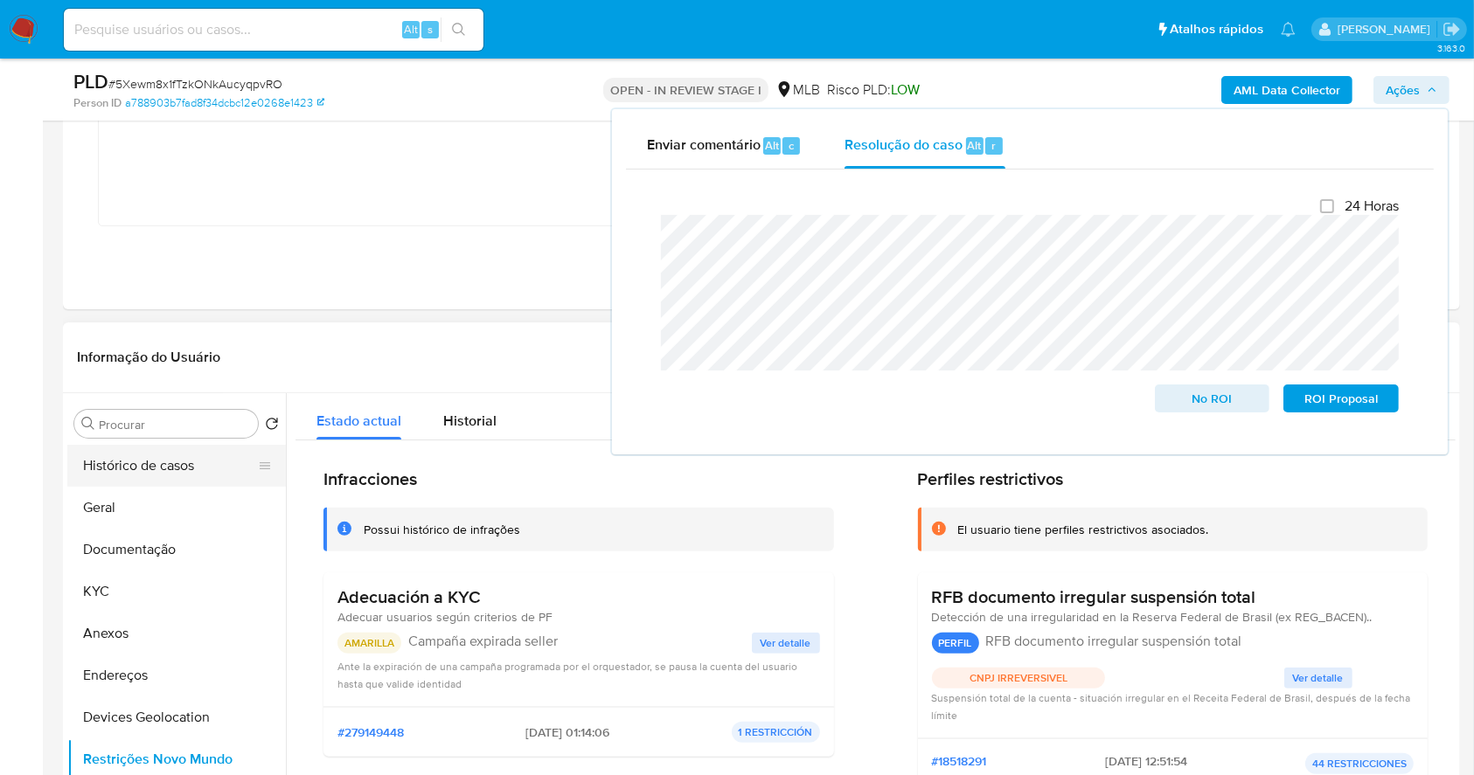
click at [165, 475] on button "Histórico de casos" at bounding box center [169, 466] width 205 height 42
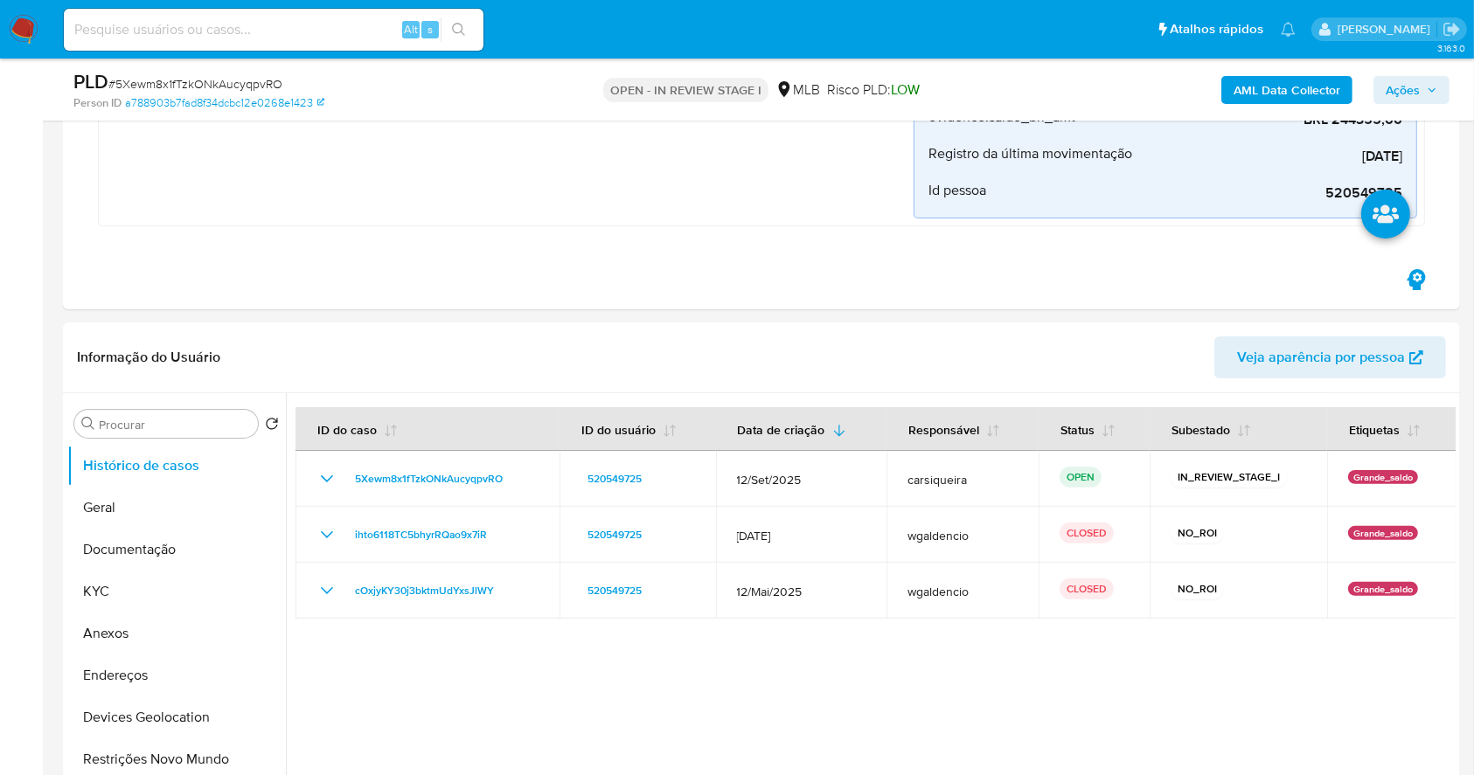
click at [1423, 83] on span "Ações" at bounding box center [1411, 90] width 52 height 24
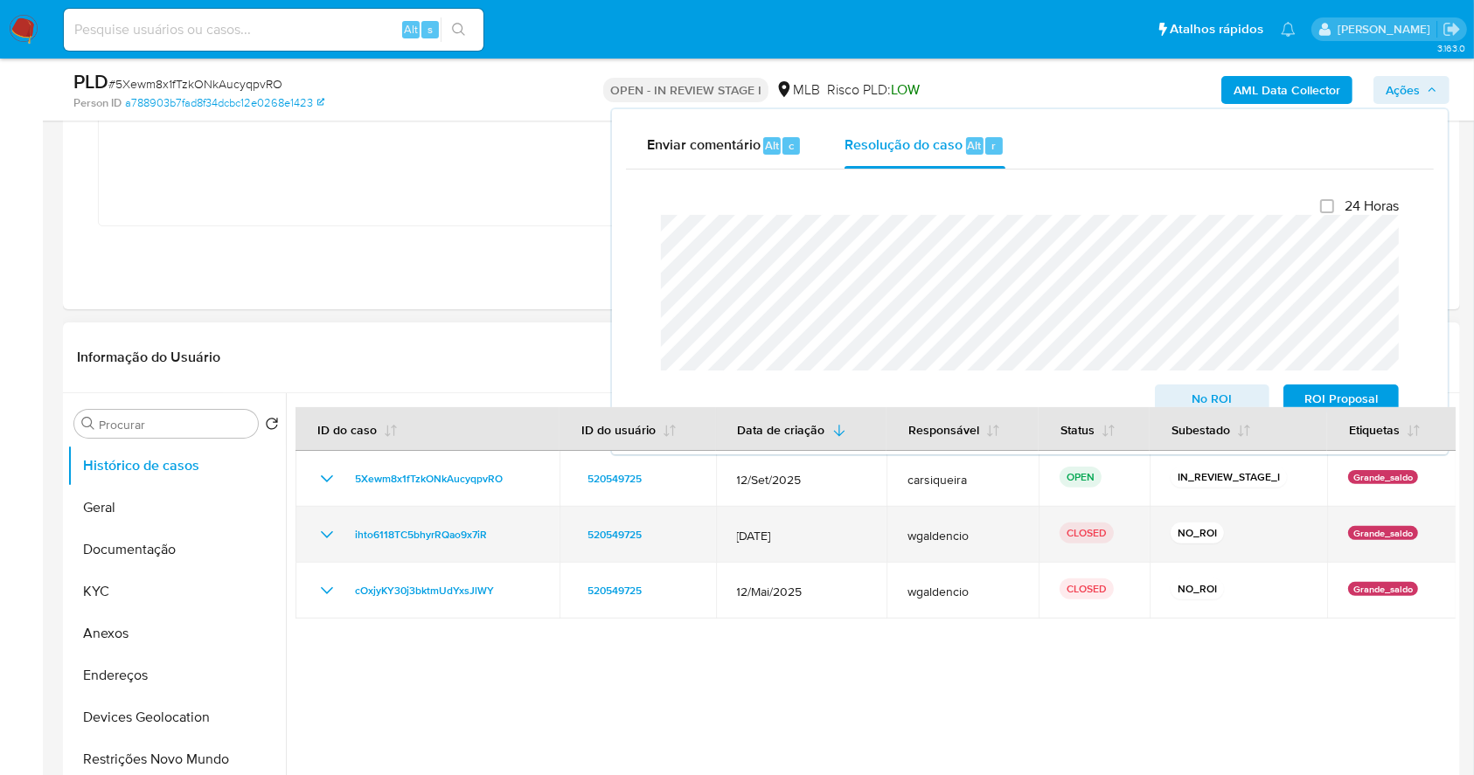
click at [312, 531] on td "ihto6118TC5bhyrRQao9x7iR" at bounding box center [427, 535] width 264 height 56
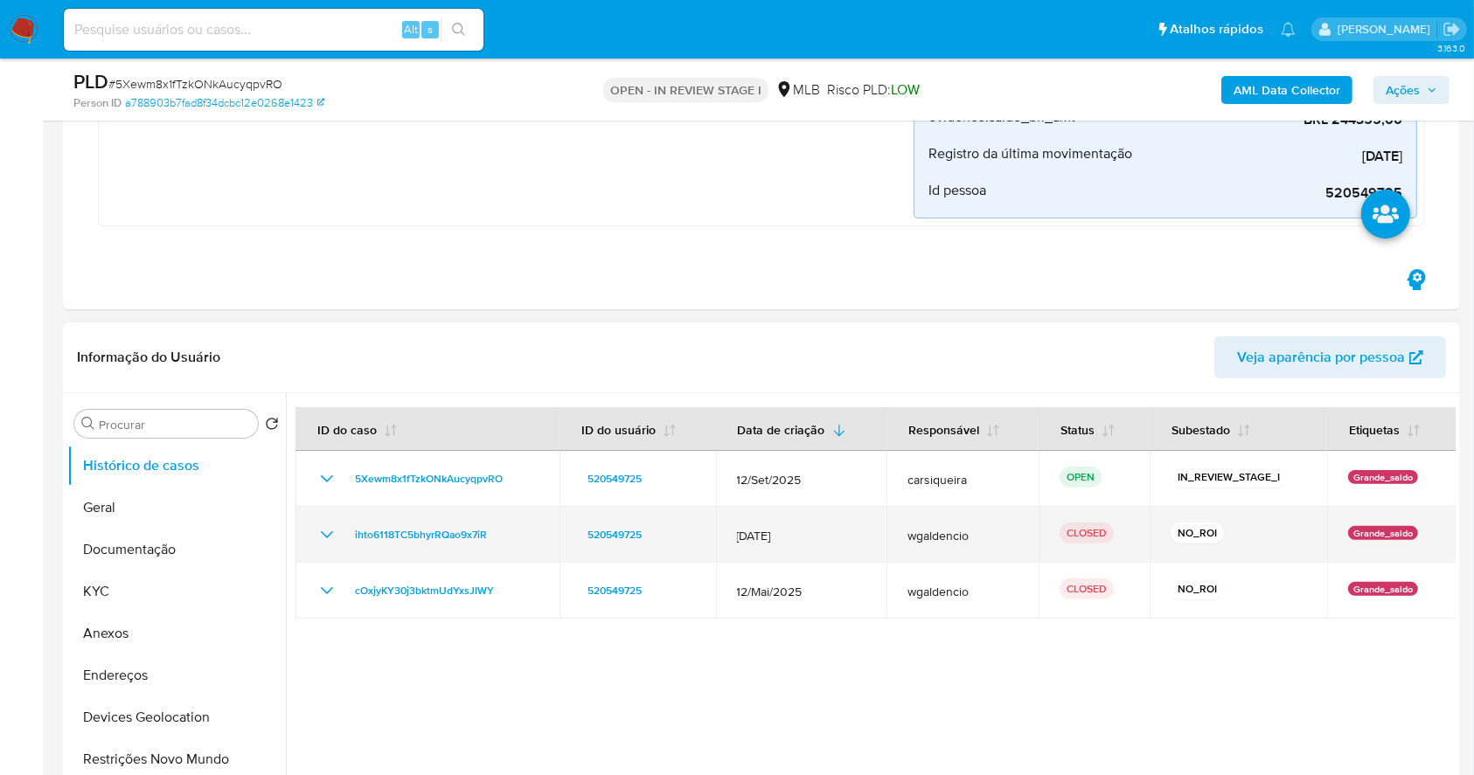
click at [321, 528] on icon "Mostrar/Ocultar" at bounding box center [326, 534] width 21 height 21
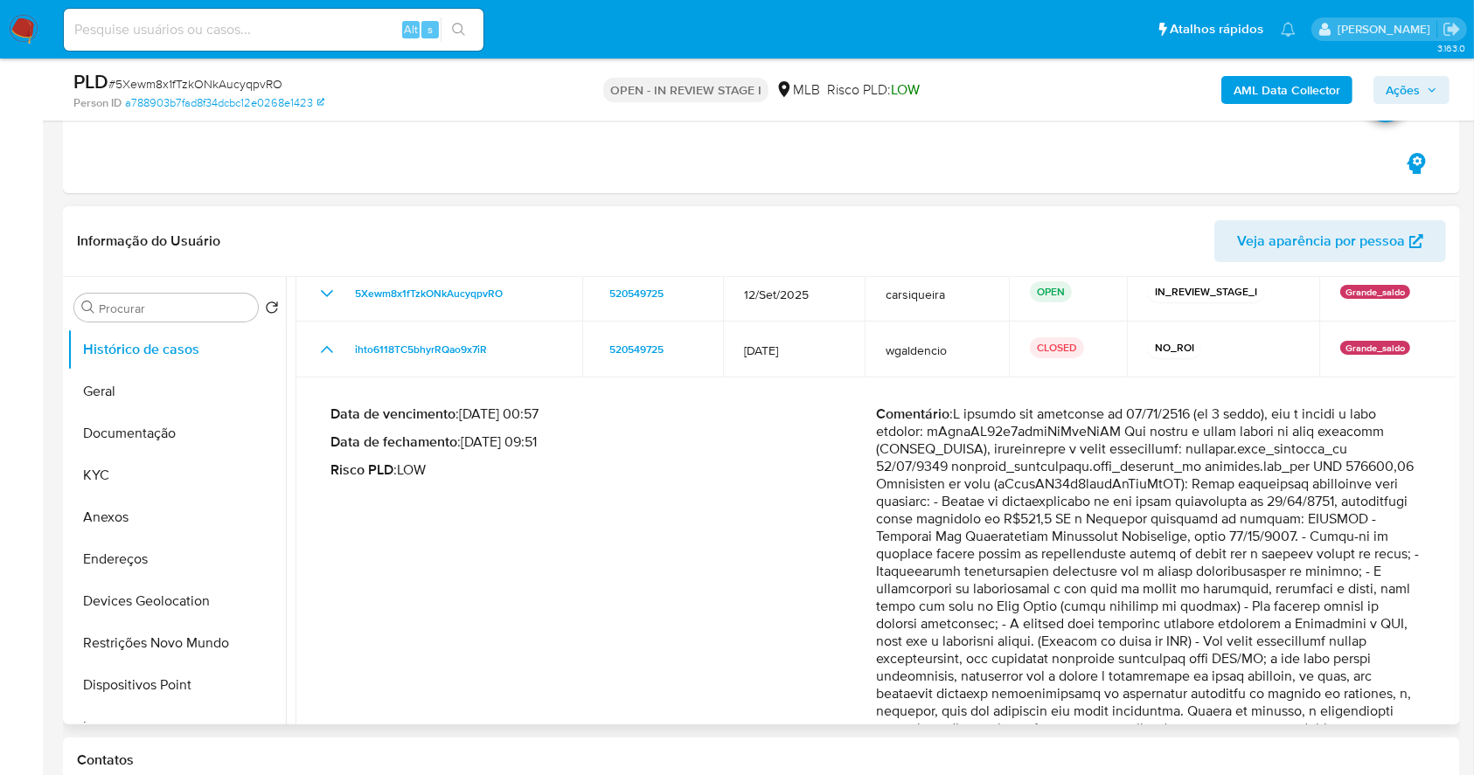
scroll to position [232, 0]
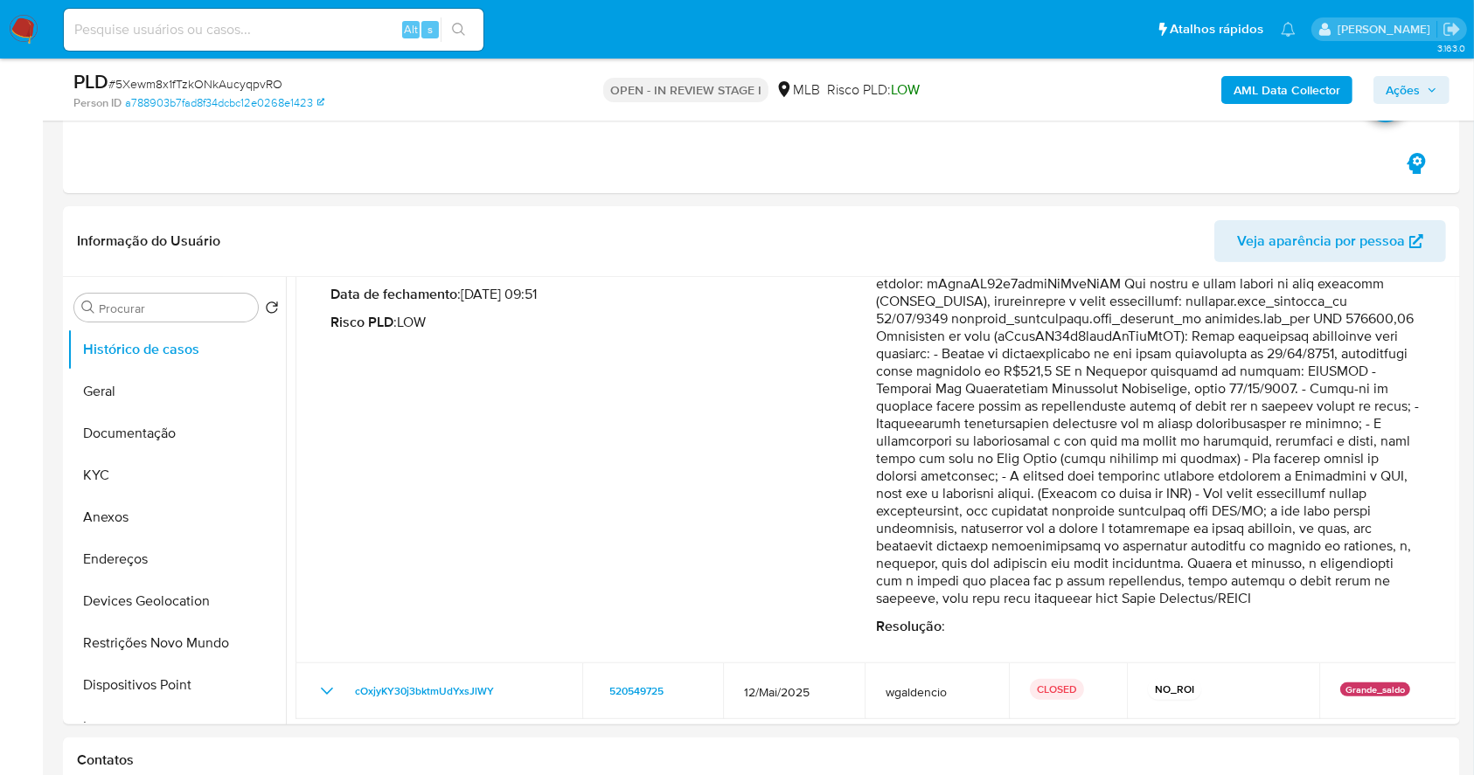
click at [1423, 80] on span "Ações" at bounding box center [1411, 90] width 52 height 24
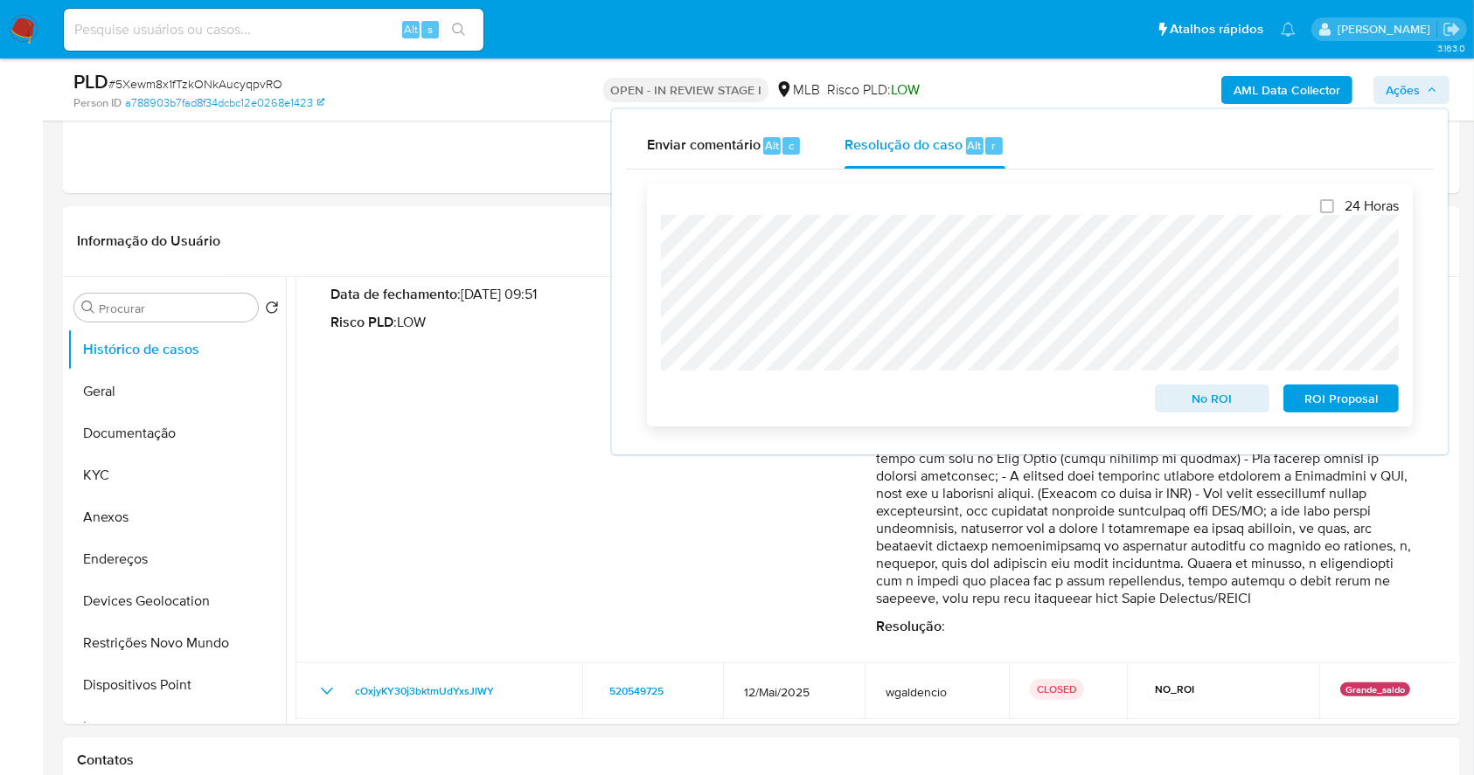
click at [1218, 399] on span "No ROI" at bounding box center [1212, 398] width 91 height 24
click at [239, 85] on span "# 5Xewm8x1fTzkONkAucyqpvRO" at bounding box center [195, 83] width 174 height 17
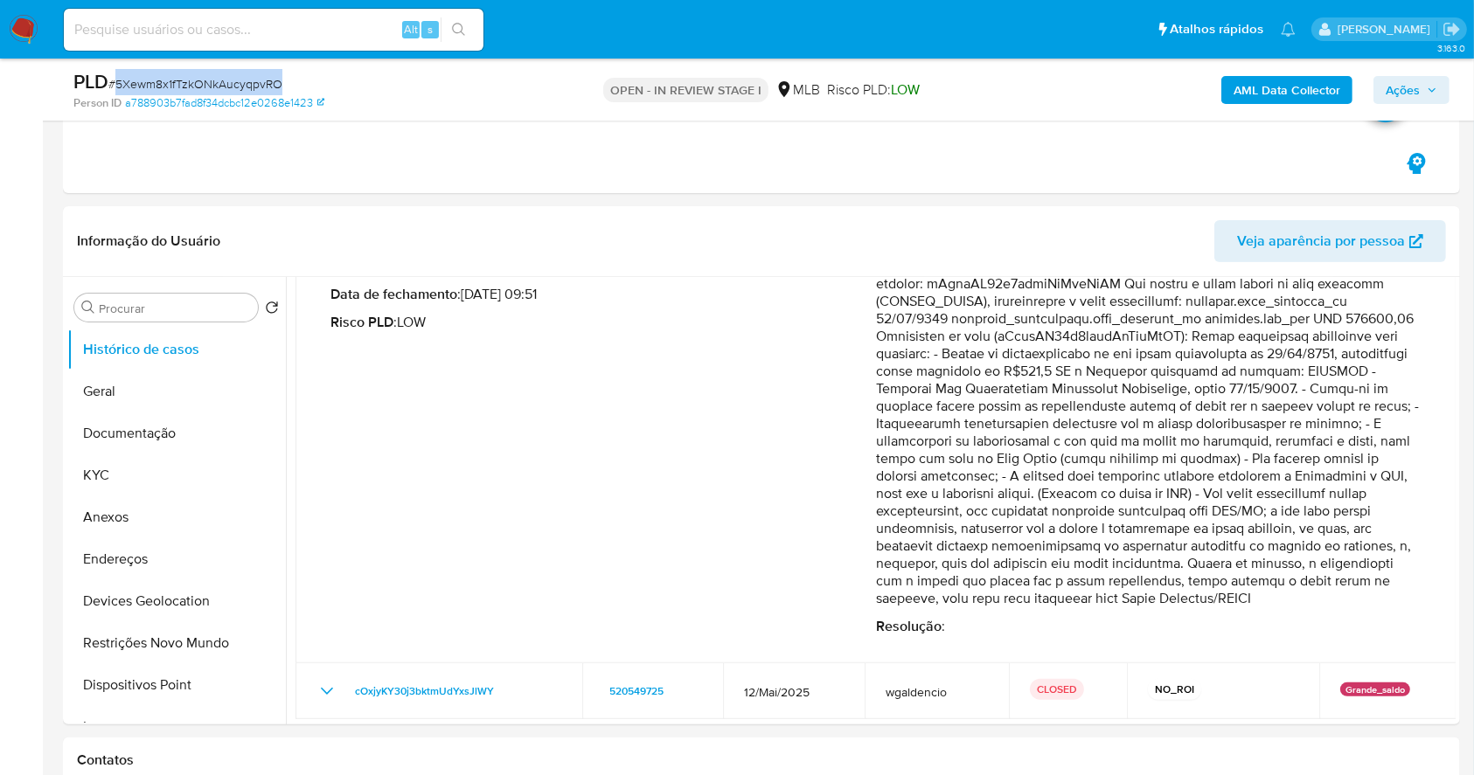
click at [239, 85] on span "# 5Xewm8x1fTzkONkAucyqpvRO" at bounding box center [195, 83] width 174 height 17
copy span "5Xewm8x1fTzkONkAucyqpvRO"
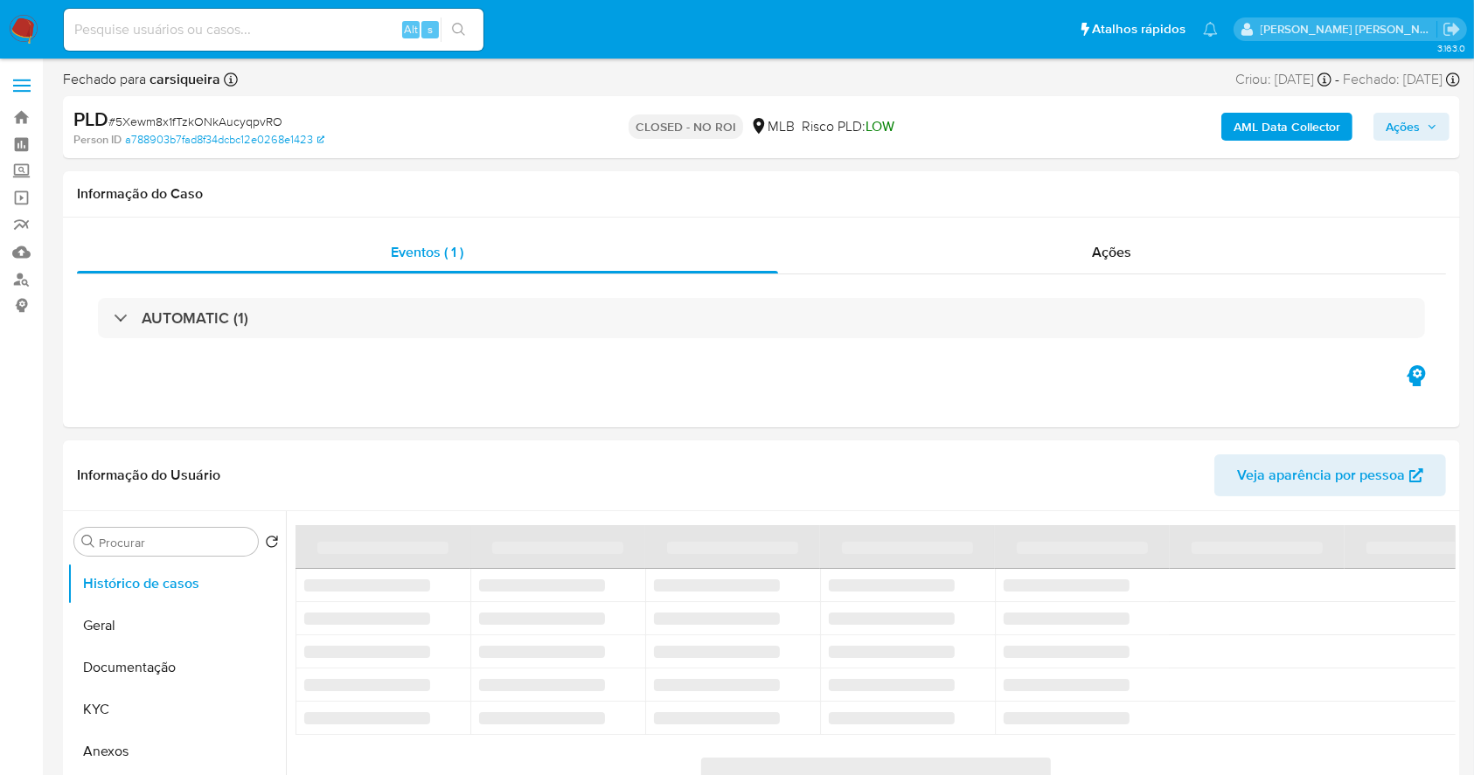
select select "10"
